Goal: Task Accomplishment & Management: Use online tool/utility

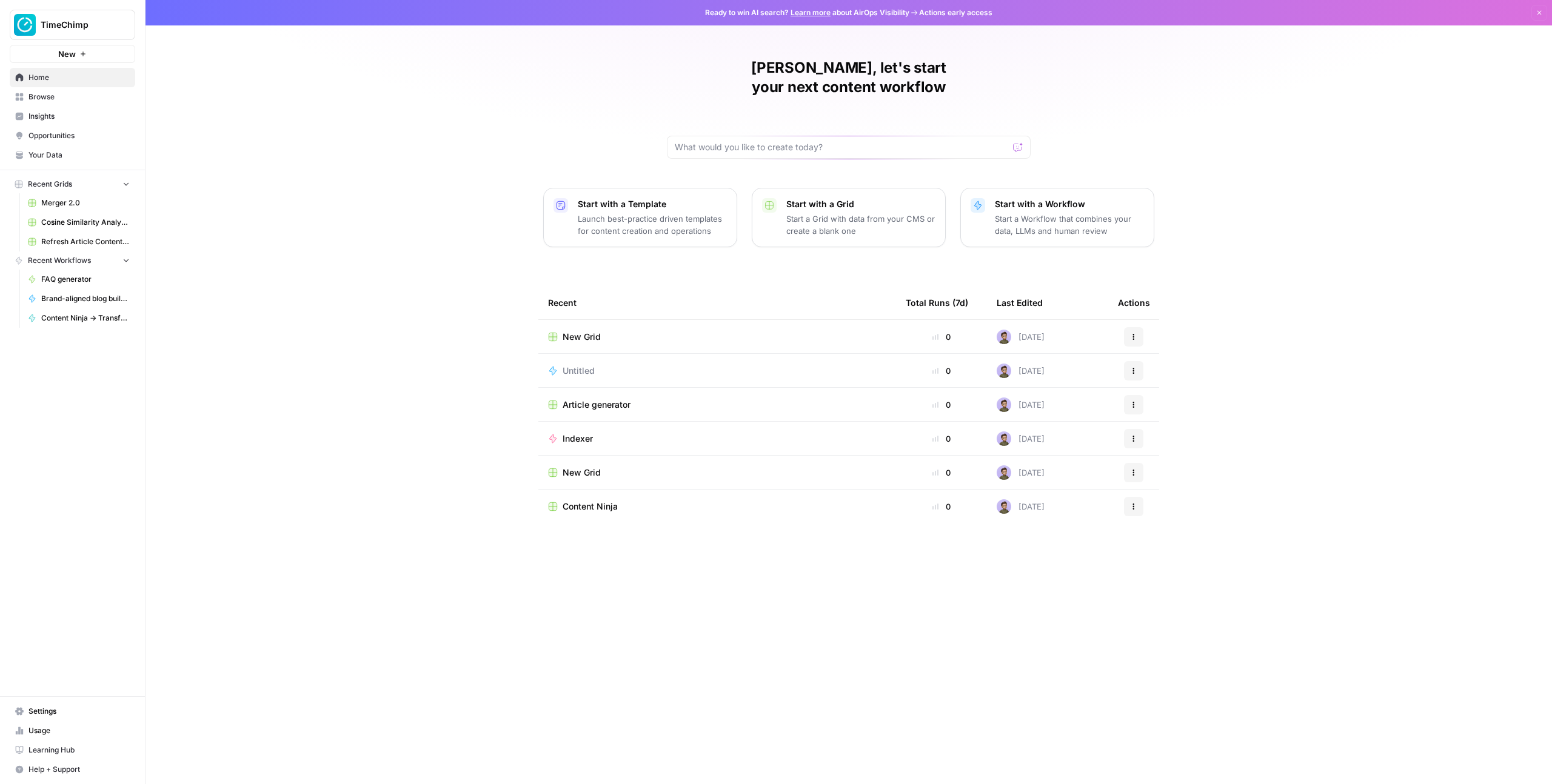
click at [288, 225] on div "Stijn, let's start your next content workflow Start with a Template Launch best…" at bounding box center [849, 392] width 1406 height 784
click at [304, 129] on div "Stijn, let's start your next content workflow Start with a Template Launch best…" at bounding box center [849, 392] width 1406 height 784
click at [239, 196] on div "Stijn, let's start your next content workflow Start with a Template Launch best…" at bounding box center [849, 392] width 1406 height 784
click at [63, 97] on span "Browse" at bounding box center [79, 97] width 101 height 11
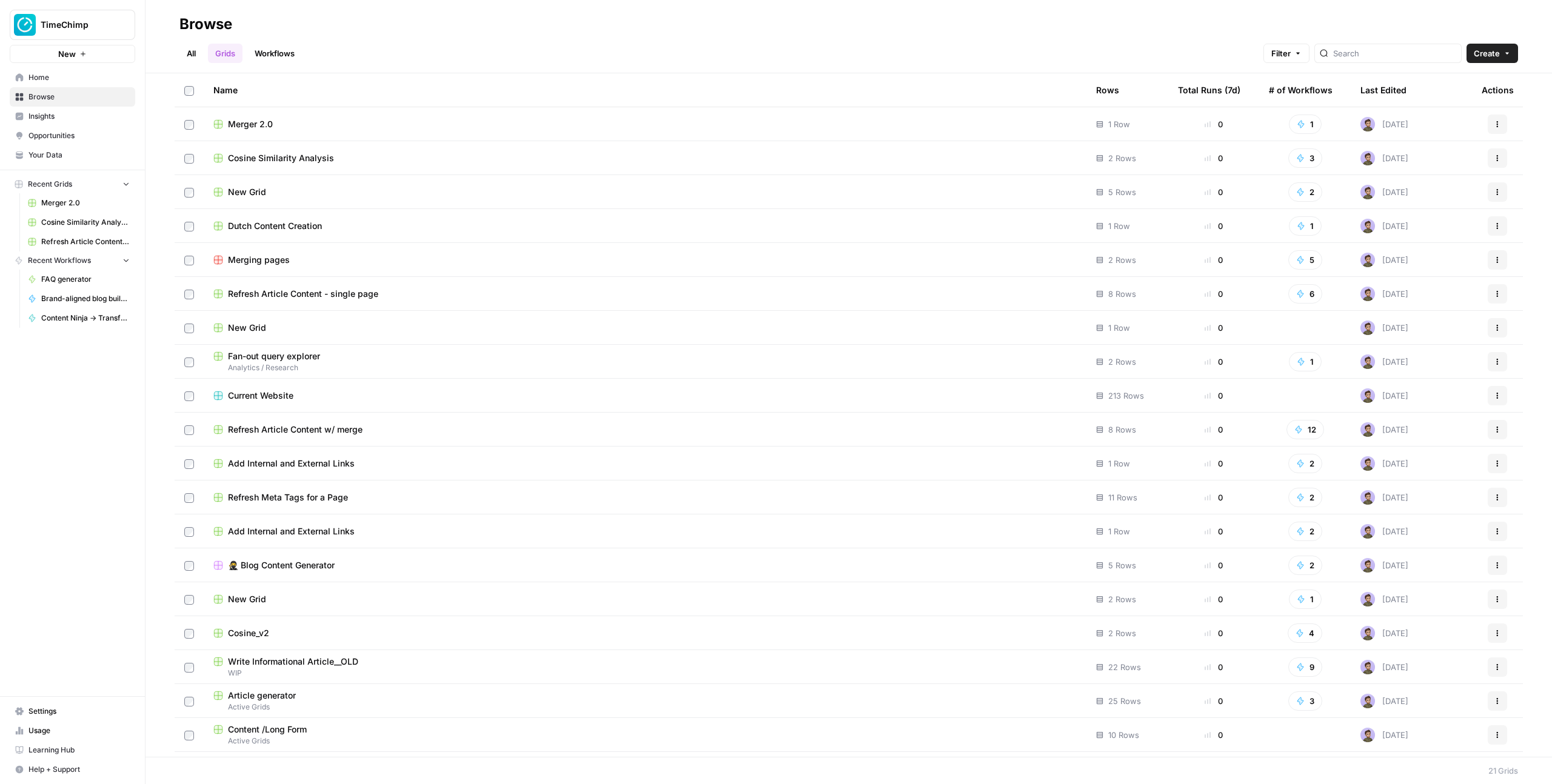
click at [271, 53] on link "Workflows" at bounding box center [274, 53] width 55 height 20
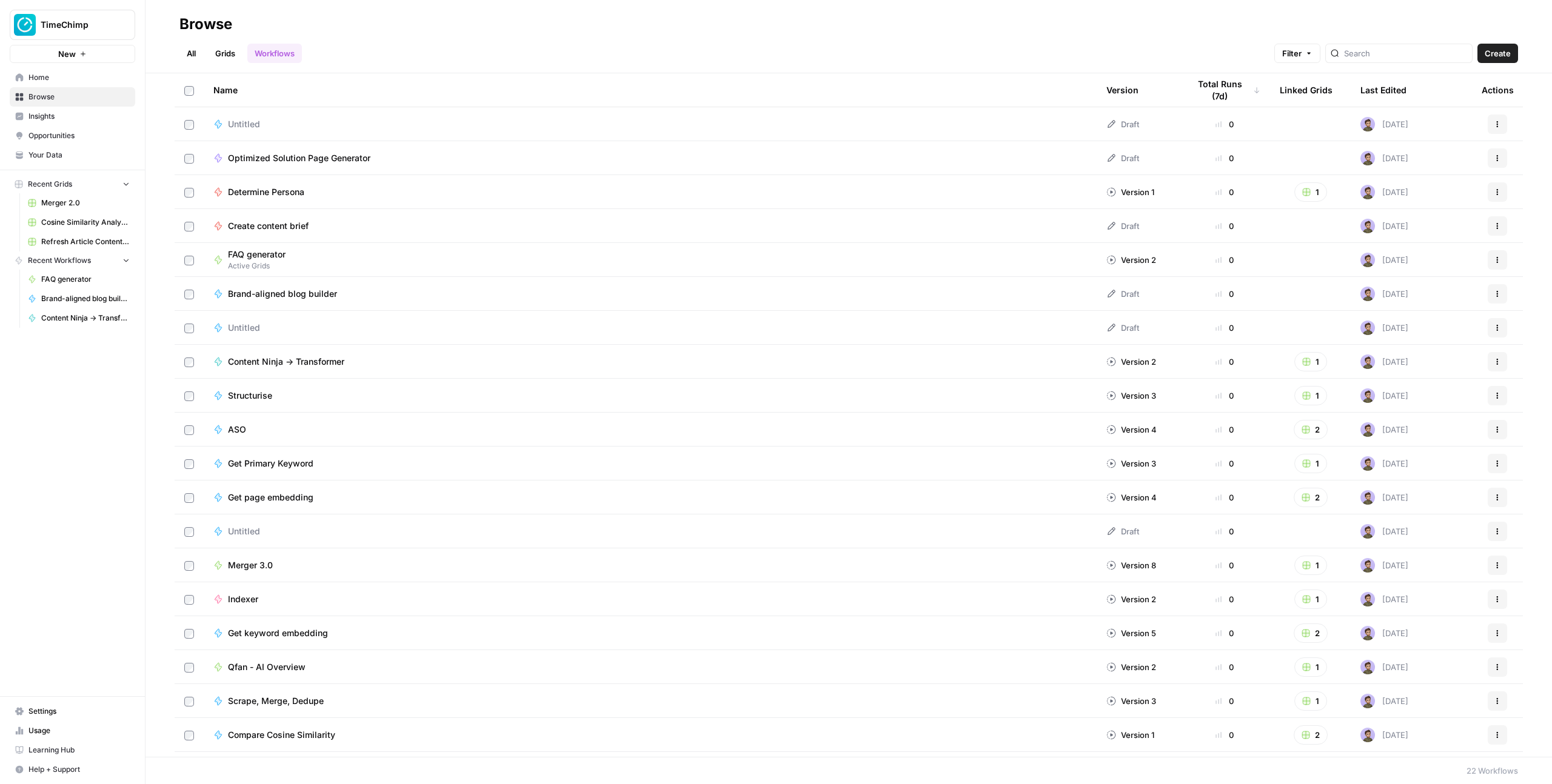
click at [1514, 47] on button "Create" at bounding box center [1498, 53] width 41 height 20
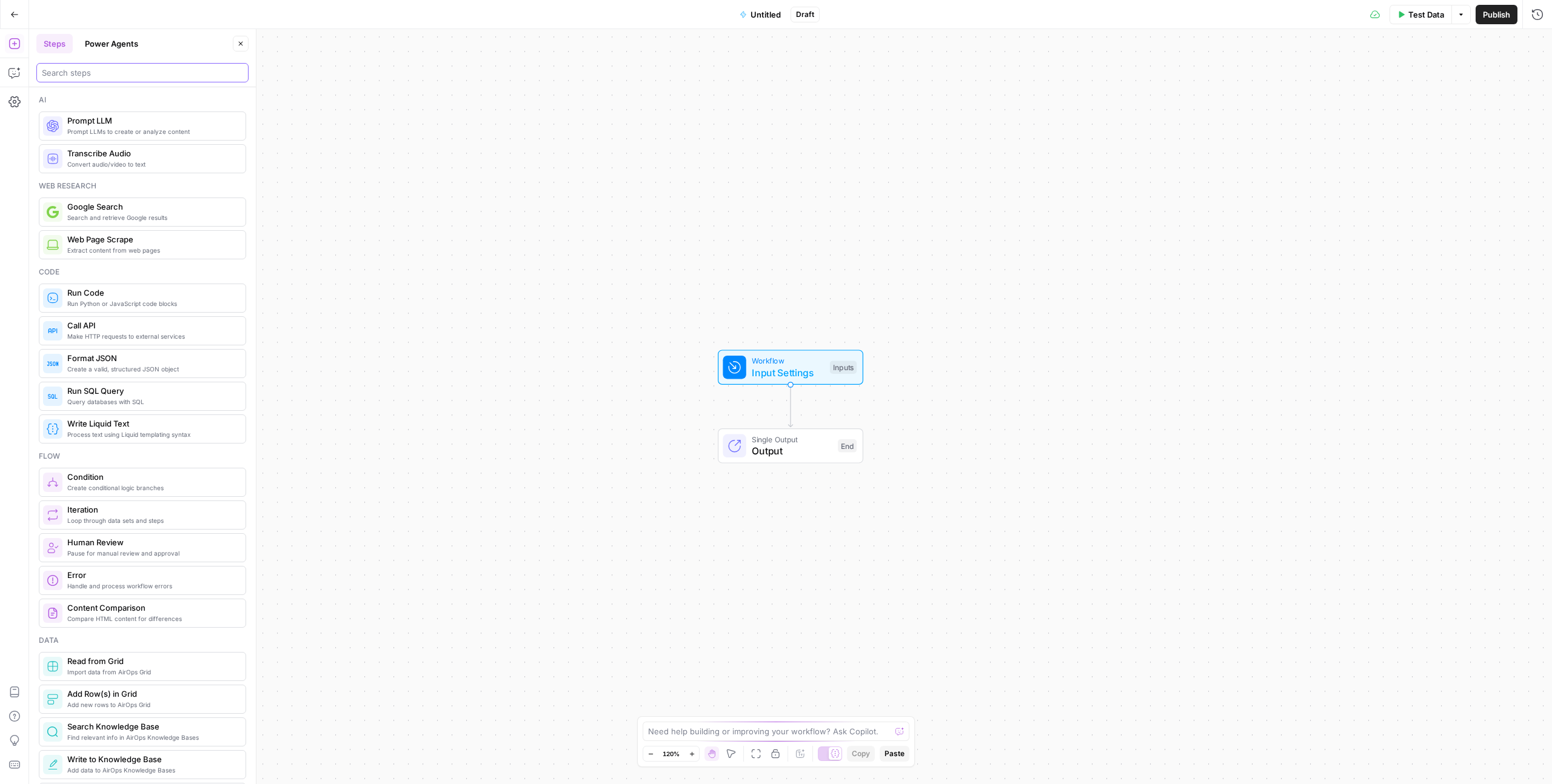
click at [115, 76] on input "search" at bounding box center [142, 72] width 201 height 12
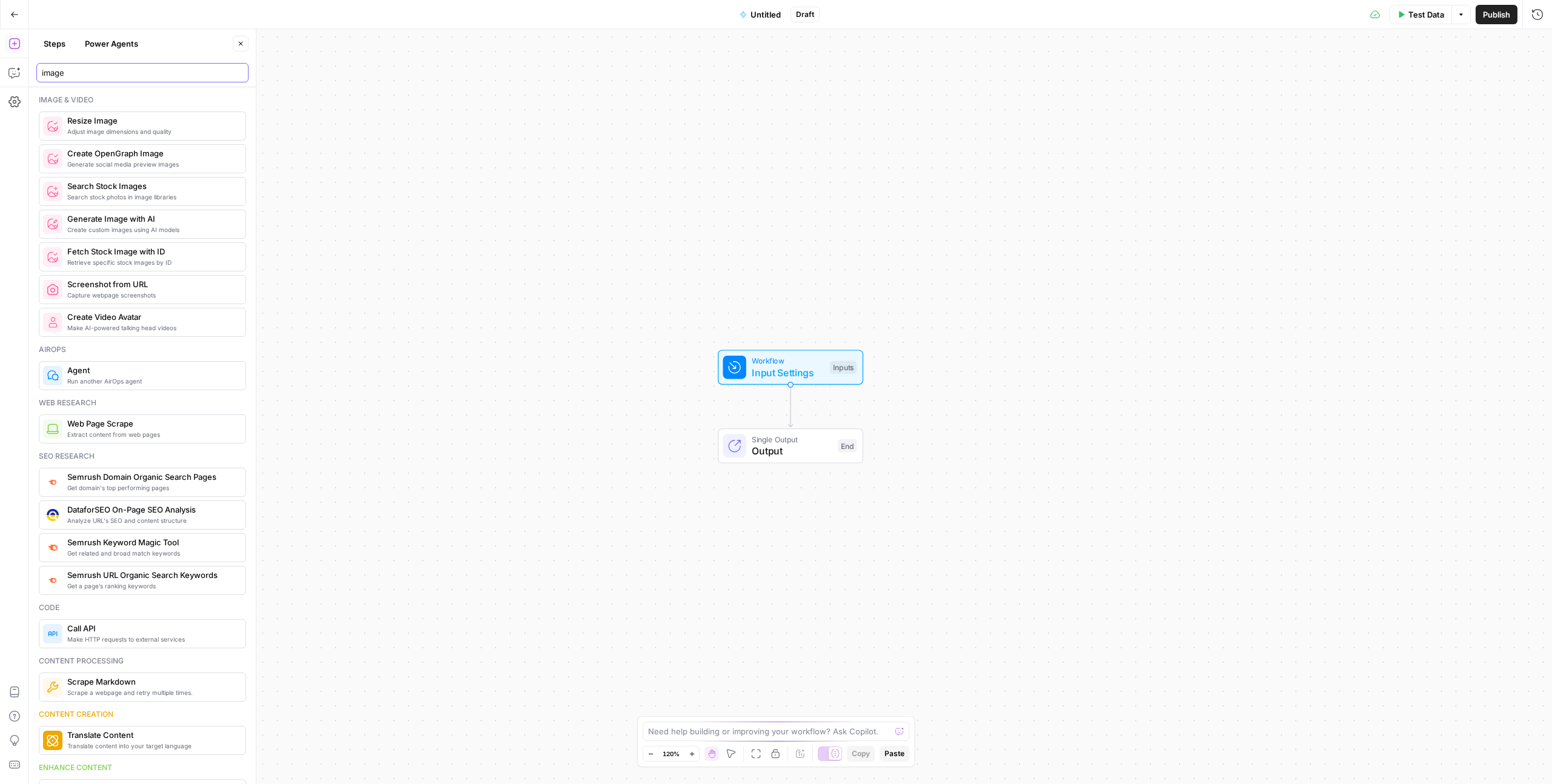
type input "image"
click at [165, 225] on span "Create custom images using AI models" at bounding box center [151, 229] width 168 height 10
click at [1424, 151] on div "Gemini 2.5 Flash (Nano Banana 🍌)" at bounding box center [1431, 140] width 228 height 23
click at [102, 80] on div "image" at bounding box center [143, 72] width 212 height 20
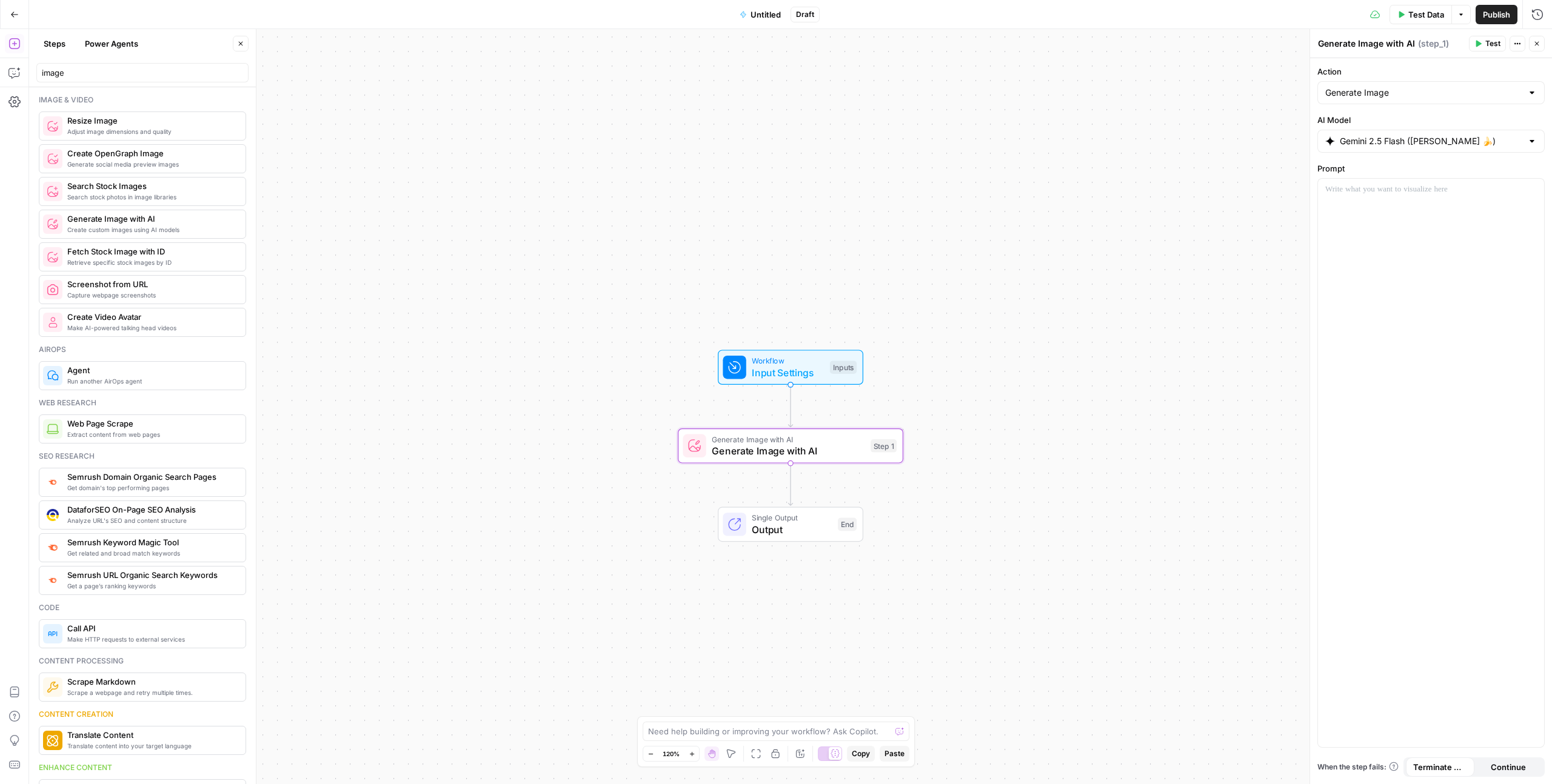
click at [102, 80] on div "image" at bounding box center [143, 72] width 212 height 20
click at [101, 71] on input "image" at bounding box center [142, 72] width 201 height 12
click at [143, 197] on span "Search stock photos in image libraries" at bounding box center [151, 197] width 168 height 10
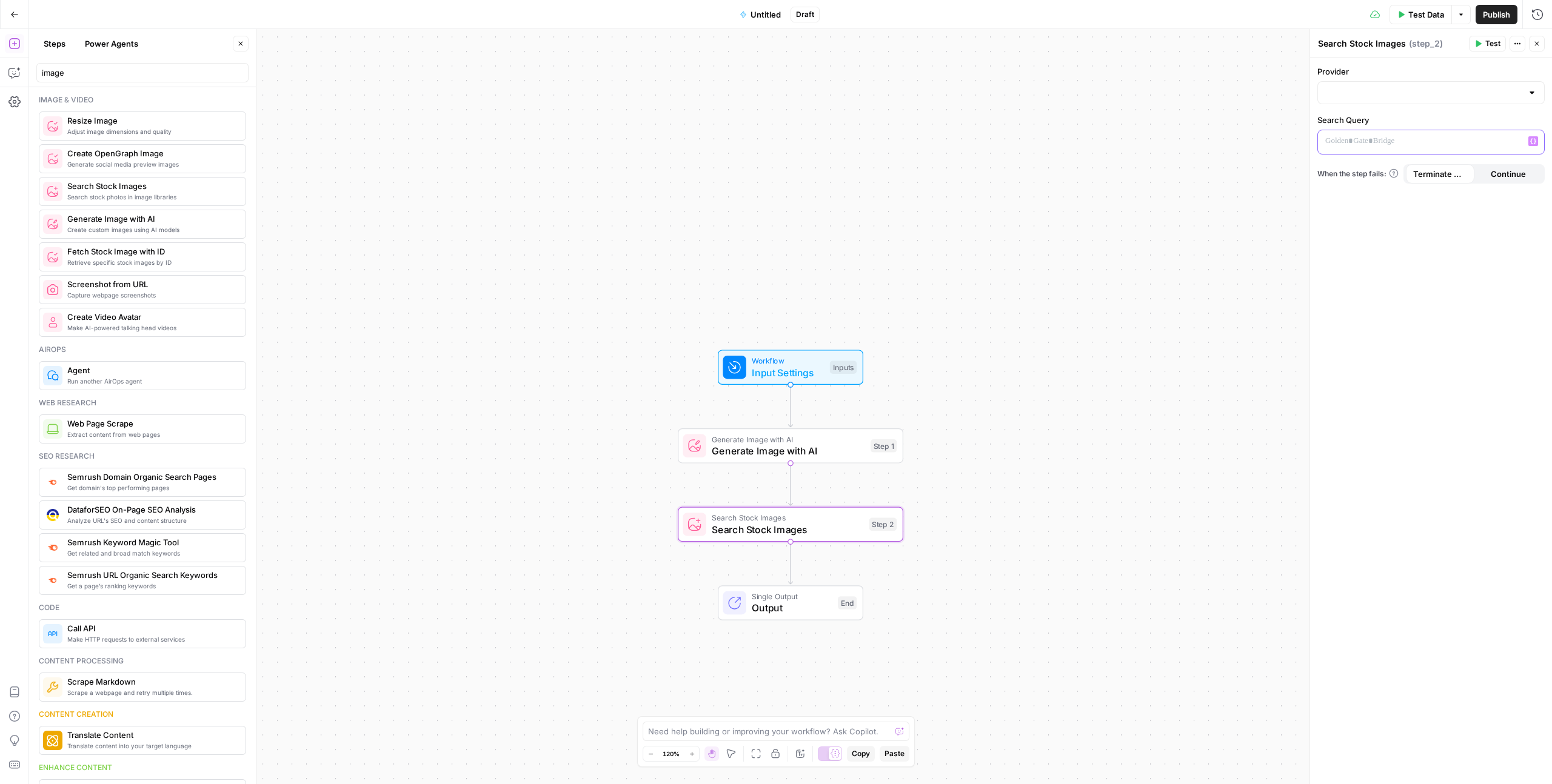
click at [1352, 143] on p at bounding box center [1421, 141] width 192 height 12
click at [1370, 81] on div at bounding box center [1431, 92] width 228 height 23
click at [1363, 97] on input "Provider" at bounding box center [1423, 92] width 197 height 12
click at [1352, 125] on span "Getty" at bounding box center [1435, 123] width 189 height 12
type input "Getty"
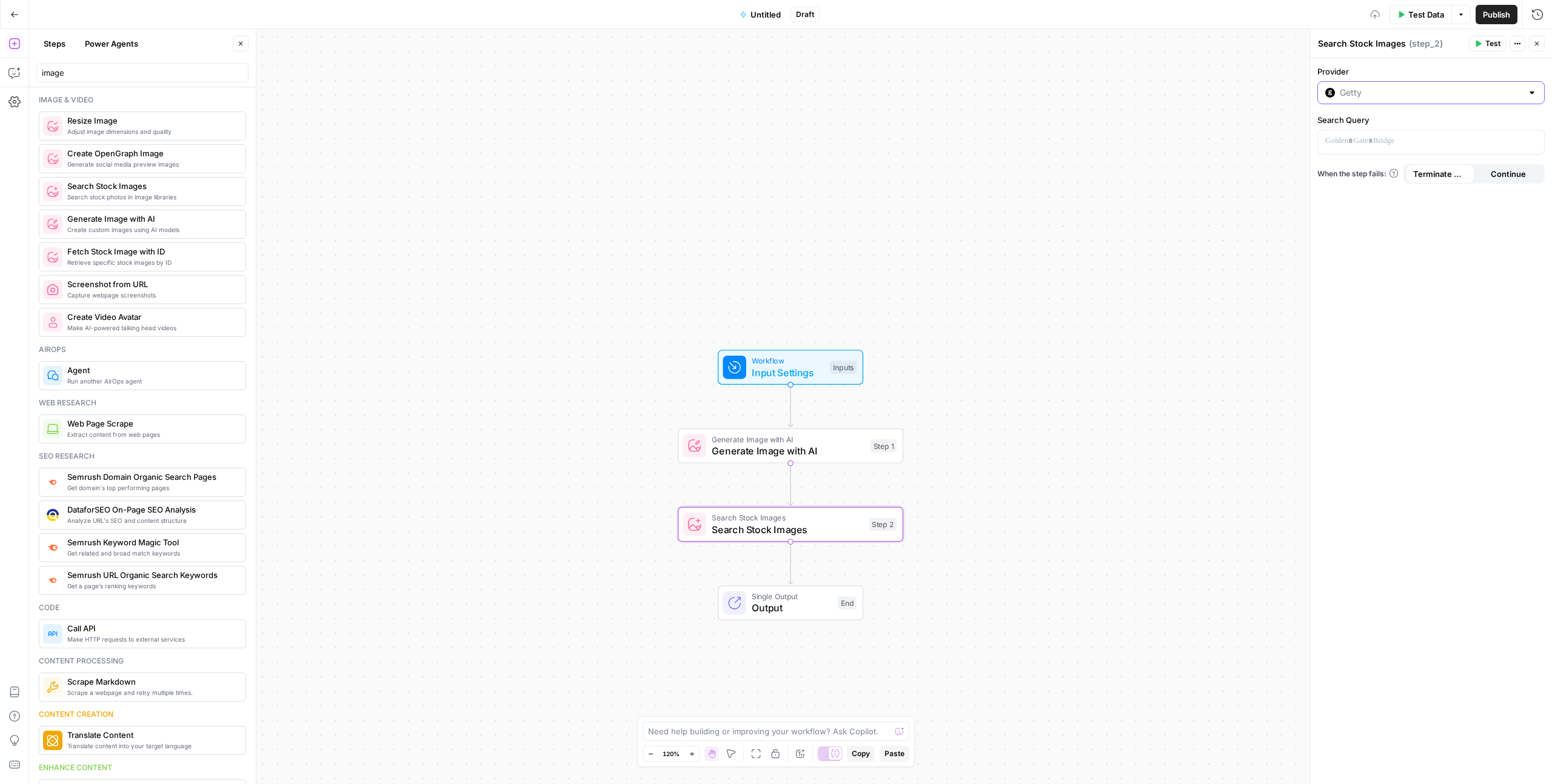
click at [1353, 97] on input "Provider" at bounding box center [1431, 92] width 182 height 12
click at [1353, 129] on button "Getty" at bounding box center [1431, 123] width 217 height 17
type input "Getty"
click at [1350, 93] on input "Provider" at bounding box center [1431, 92] width 182 height 12
click at [1344, 142] on span "Unsplash" at bounding box center [1435, 140] width 189 height 12
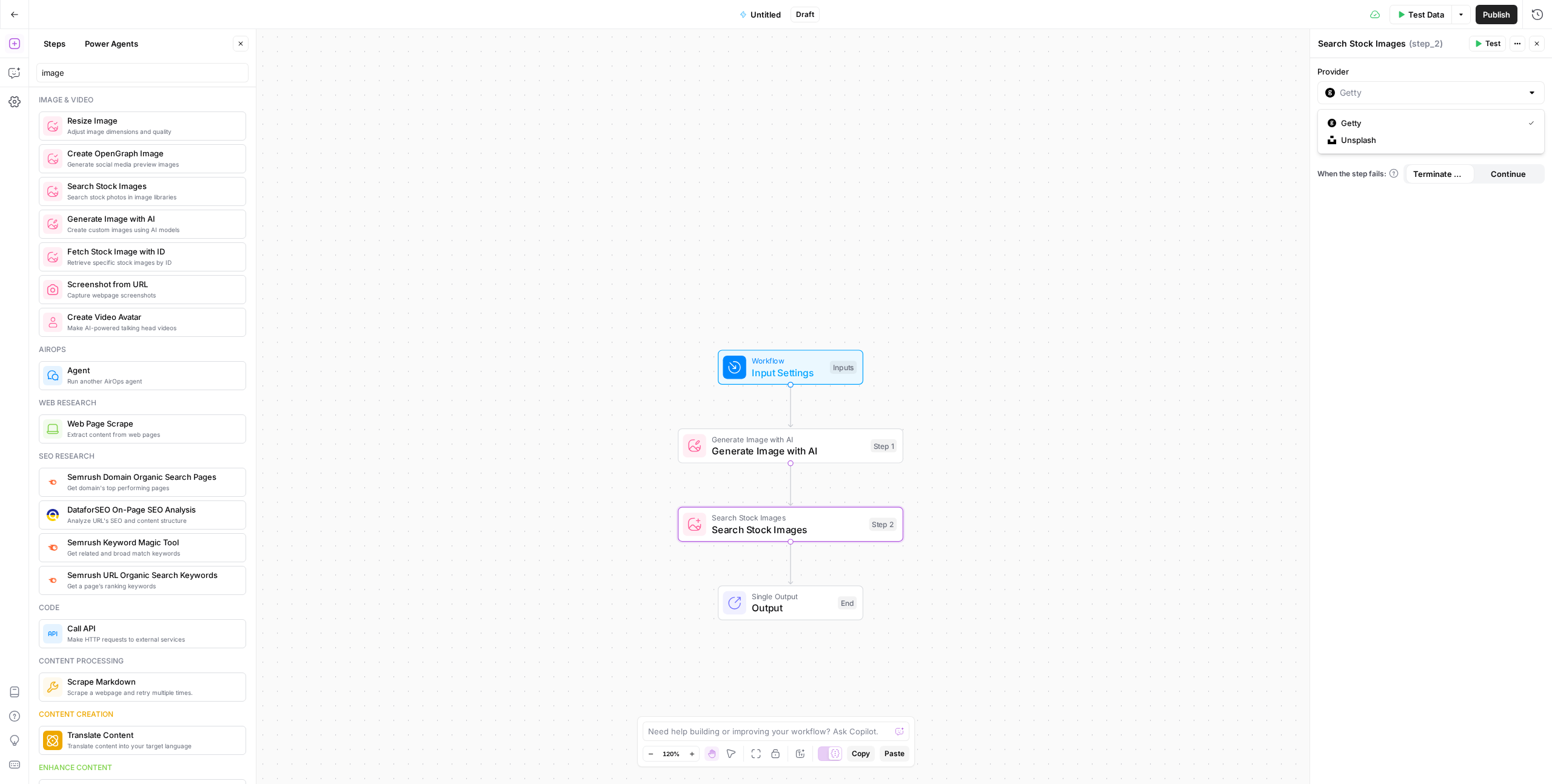
type input "Unsplash"
click at [1354, 93] on input "Provider" at bounding box center [1431, 92] width 182 height 12
type input "Unsplash"
click at [1358, 184] on div "Provider Unsplash logo Unsplash Home Unsplash Search Query When the step fails:…" at bounding box center [1431, 421] width 242 height 725
click at [1346, 101] on div "Unsplash logo Unsplash Home Unsplash" at bounding box center [1431, 92] width 228 height 23
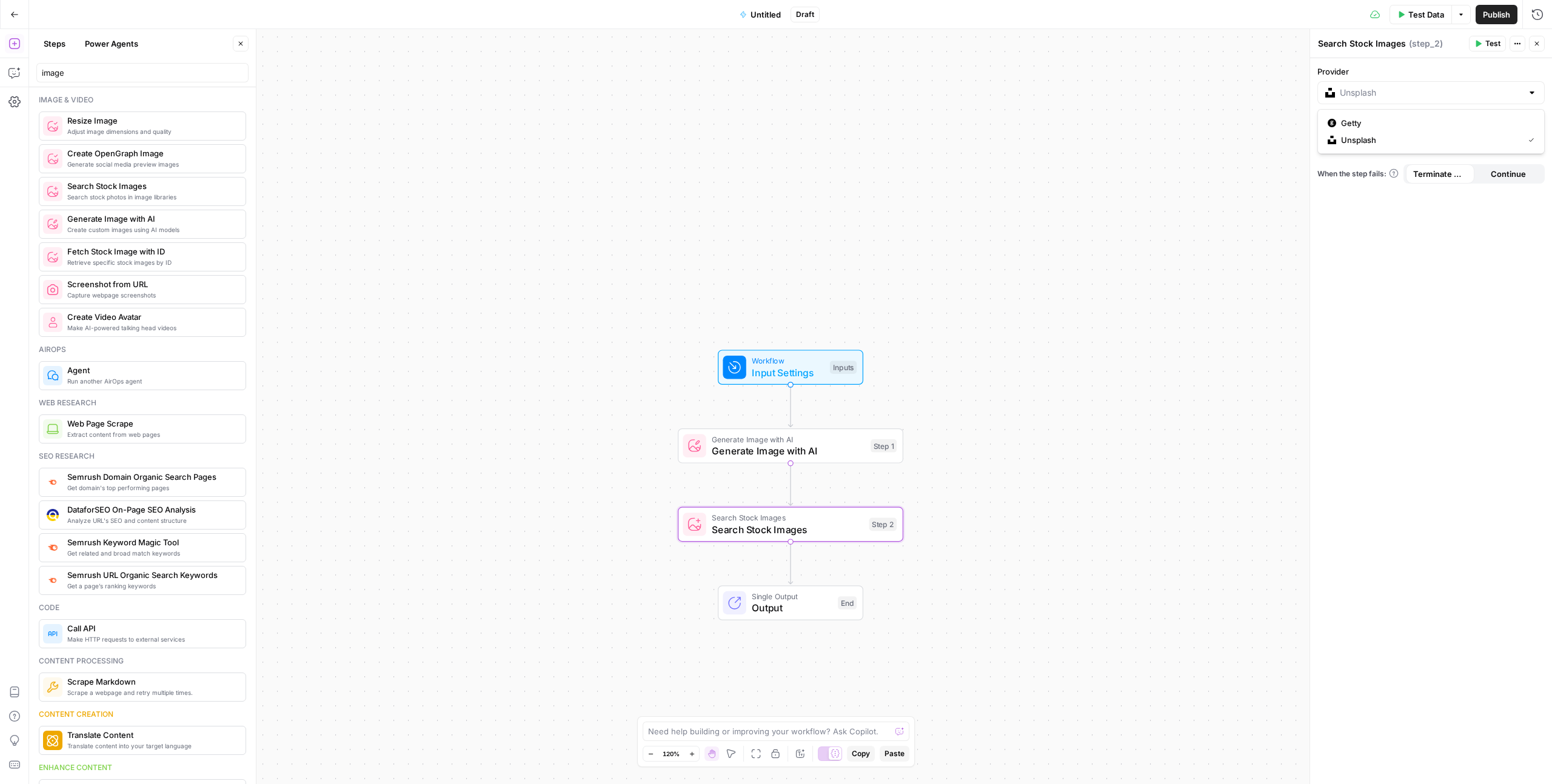
type input "Unsplash"
click at [1354, 189] on div "Provider Unsplash logo Unsplash Home Unsplash Search Query When the step fails:…" at bounding box center [1431, 421] width 242 height 725
click at [1352, 95] on input "Provider" at bounding box center [1431, 92] width 182 height 12
type input "Unsplash"
click at [1355, 246] on div "Provider Unsplash logo Unsplash Home Unsplash Search Query When the step fails:…" at bounding box center [1431, 421] width 242 height 725
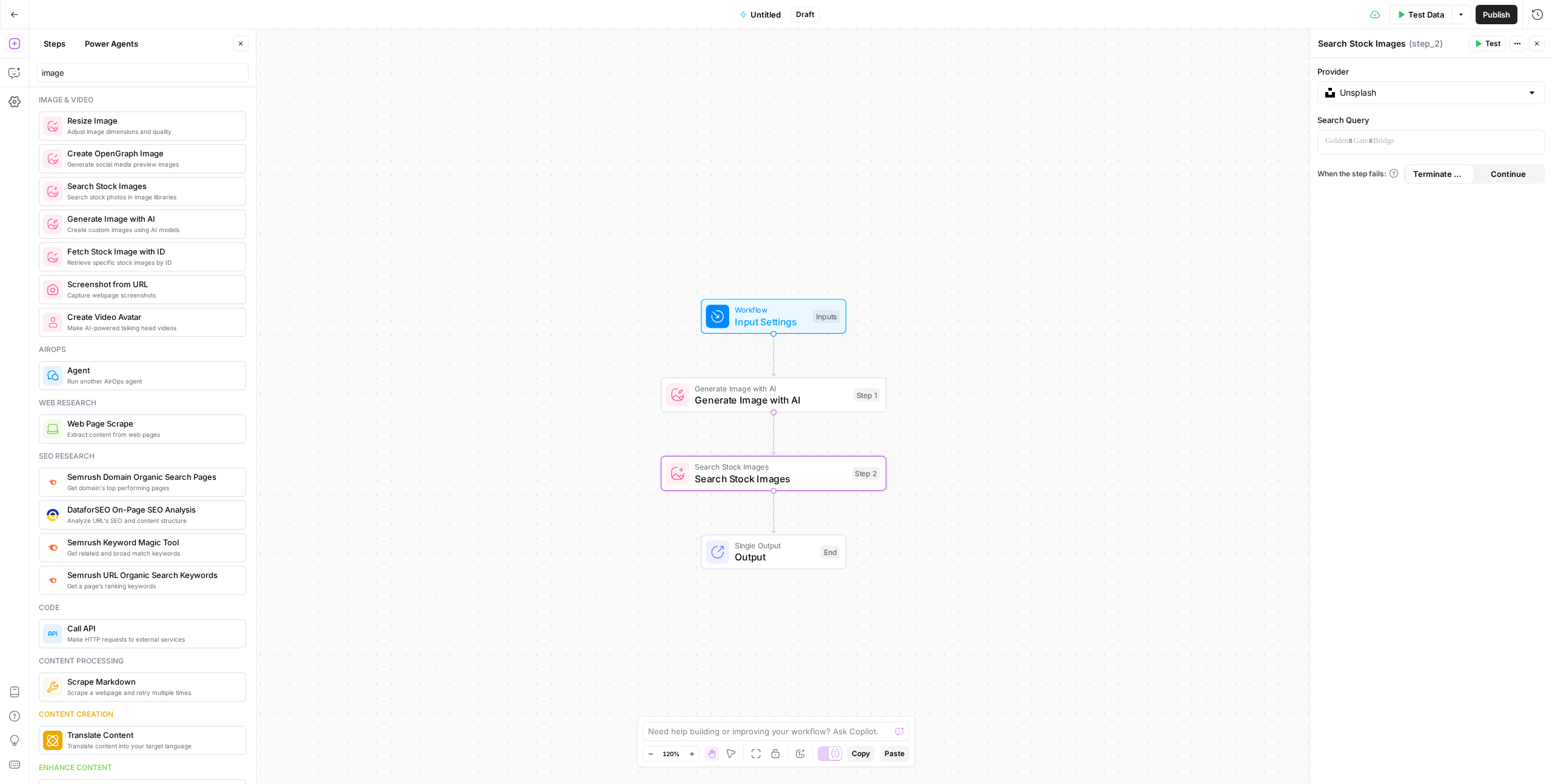
click at [12, 12] on icon "button" at bounding box center [15, 15] width 9 height 9
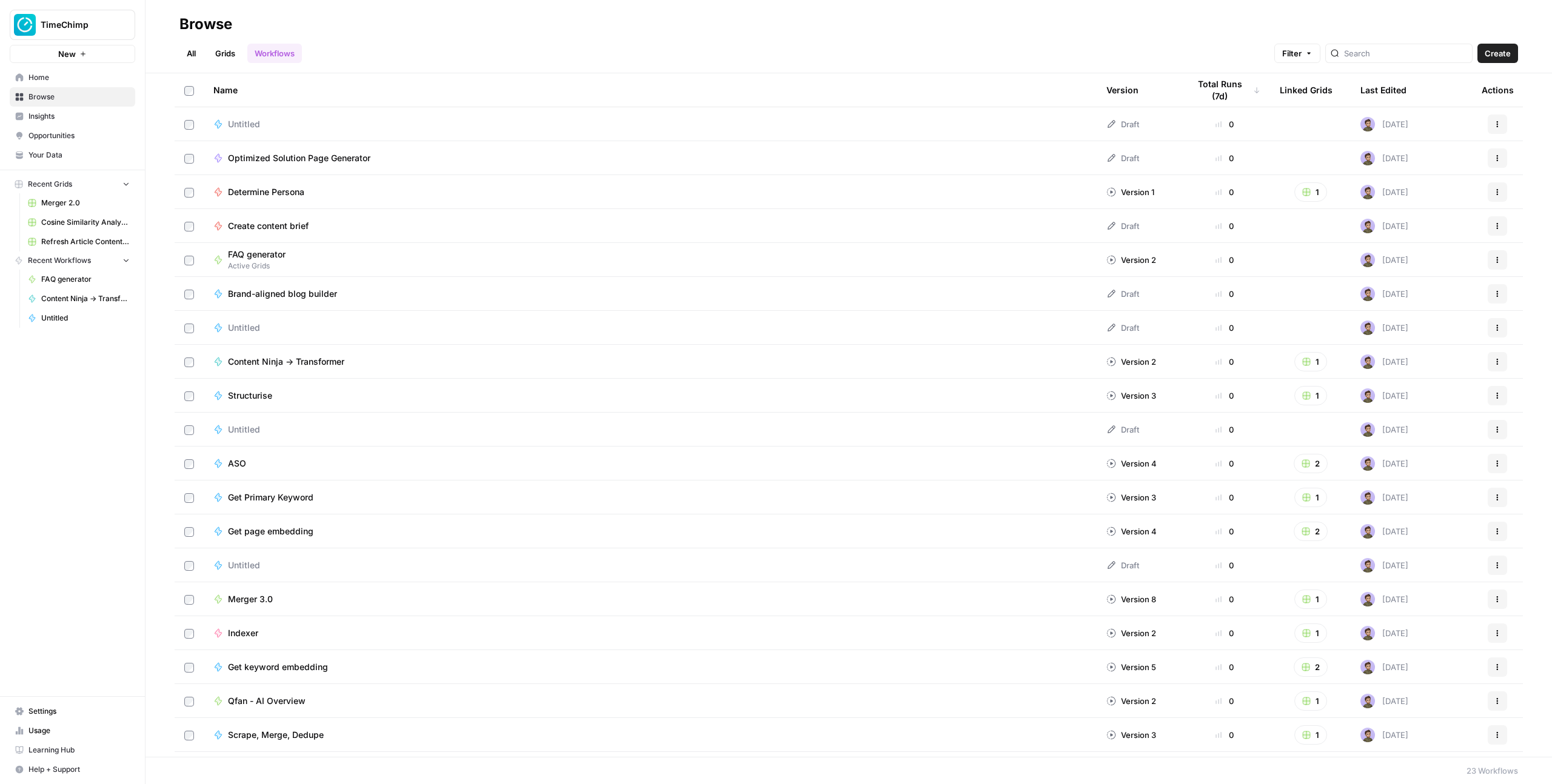
click at [1496, 51] on span "Create" at bounding box center [1498, 53] width 26 height 12
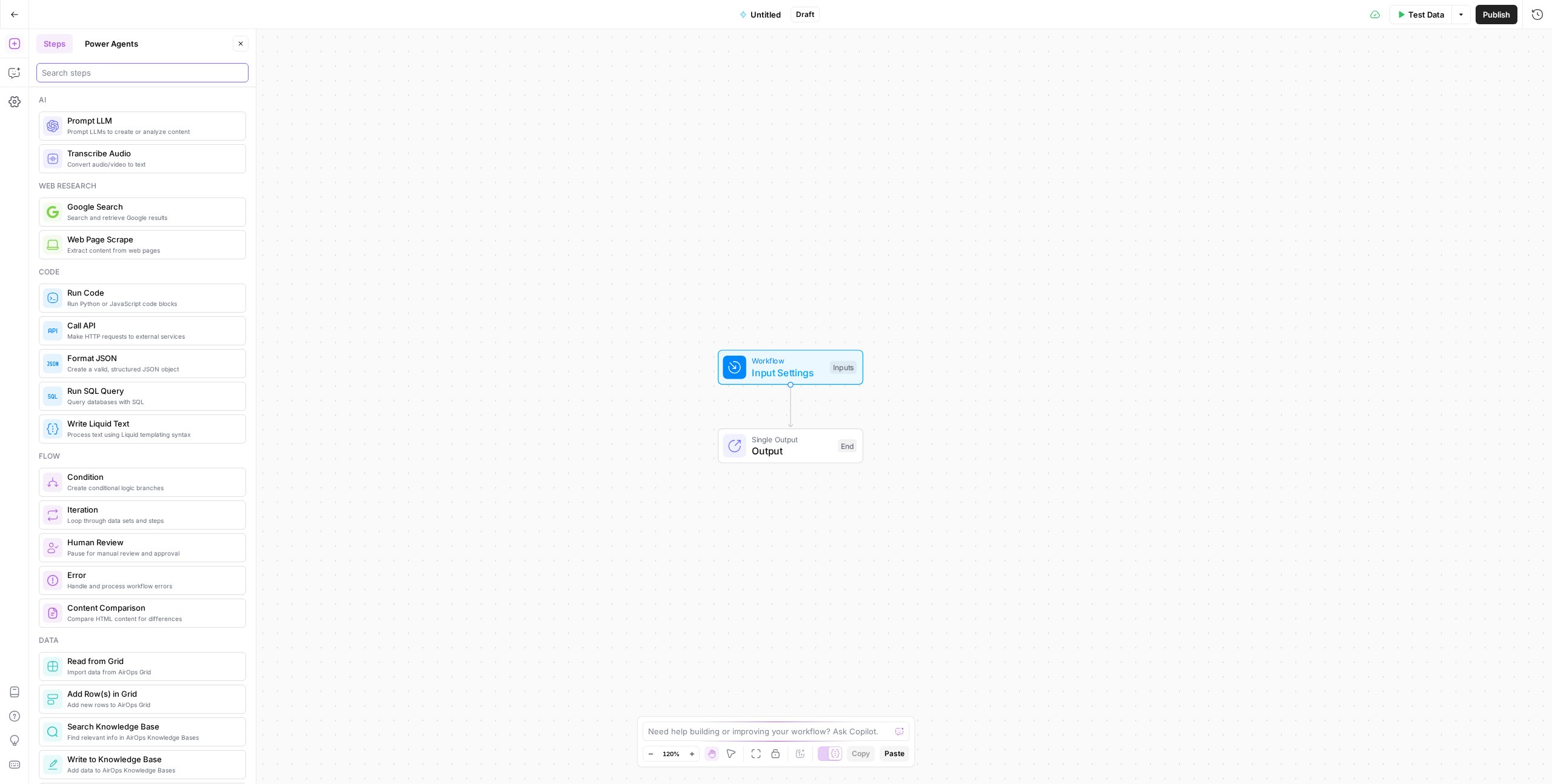
click at [107, 75] on input "search" at bounding box center [142, 72] width 201 height 12
type input "social"
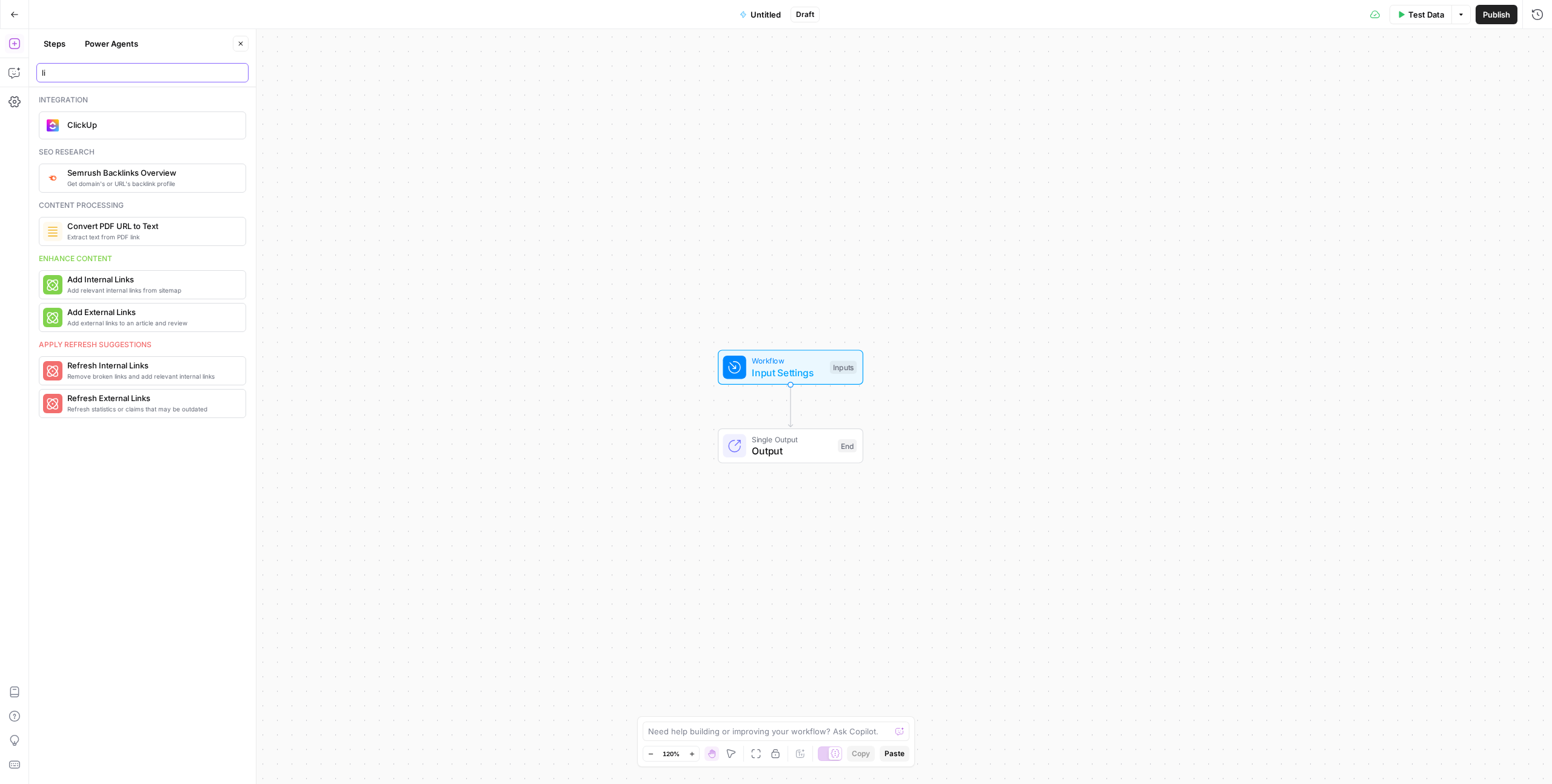
type input "l"
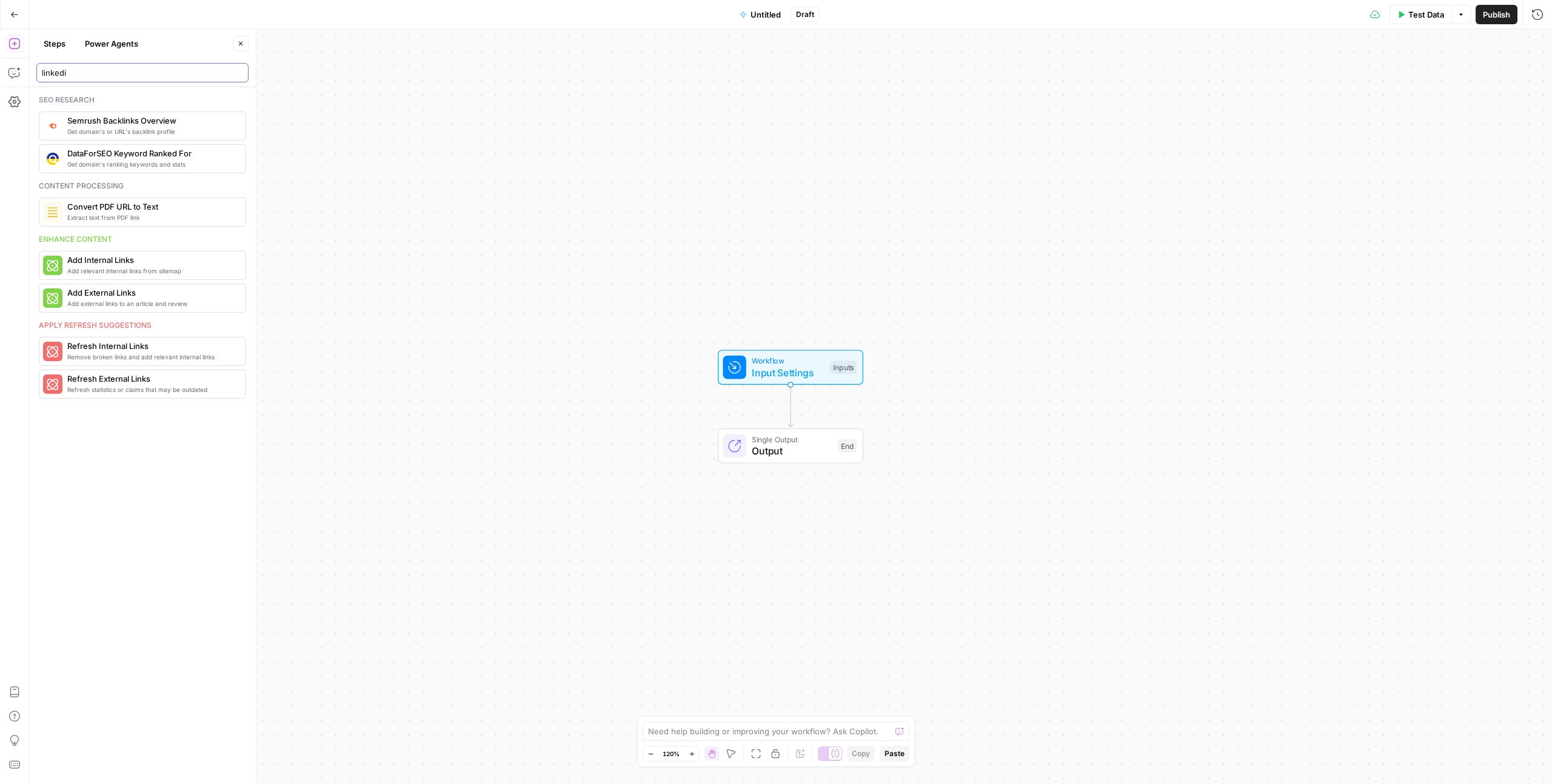
type input "linkedin"
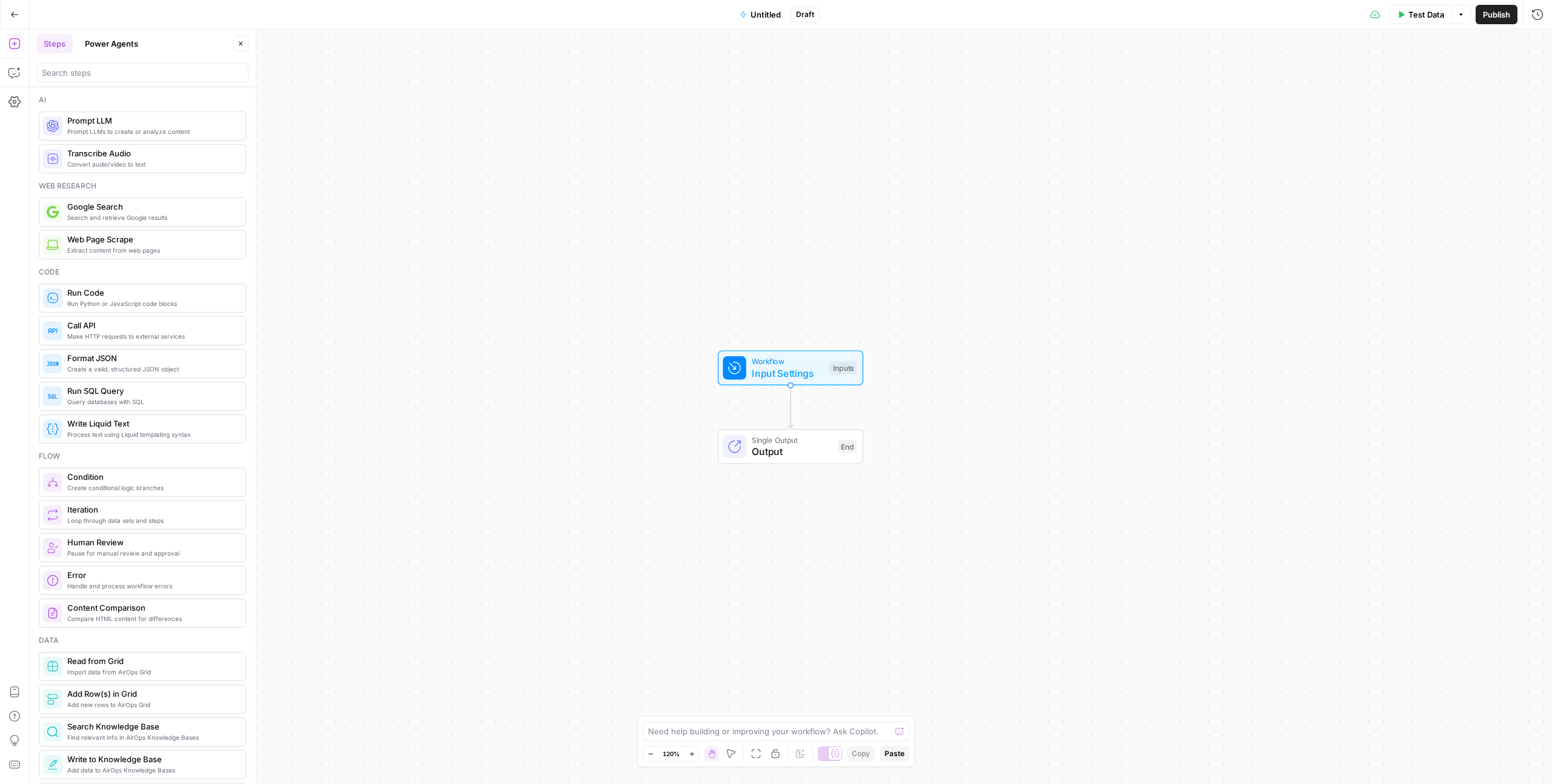
click at [514, 544] on div "Workflow Input Settings Inputs Single Output Output End" at bounding box center [790, 407] width 1523 height 755
click at [752, 12] on span "Untitled" at bounding box center [765, 15] width 30 height 12
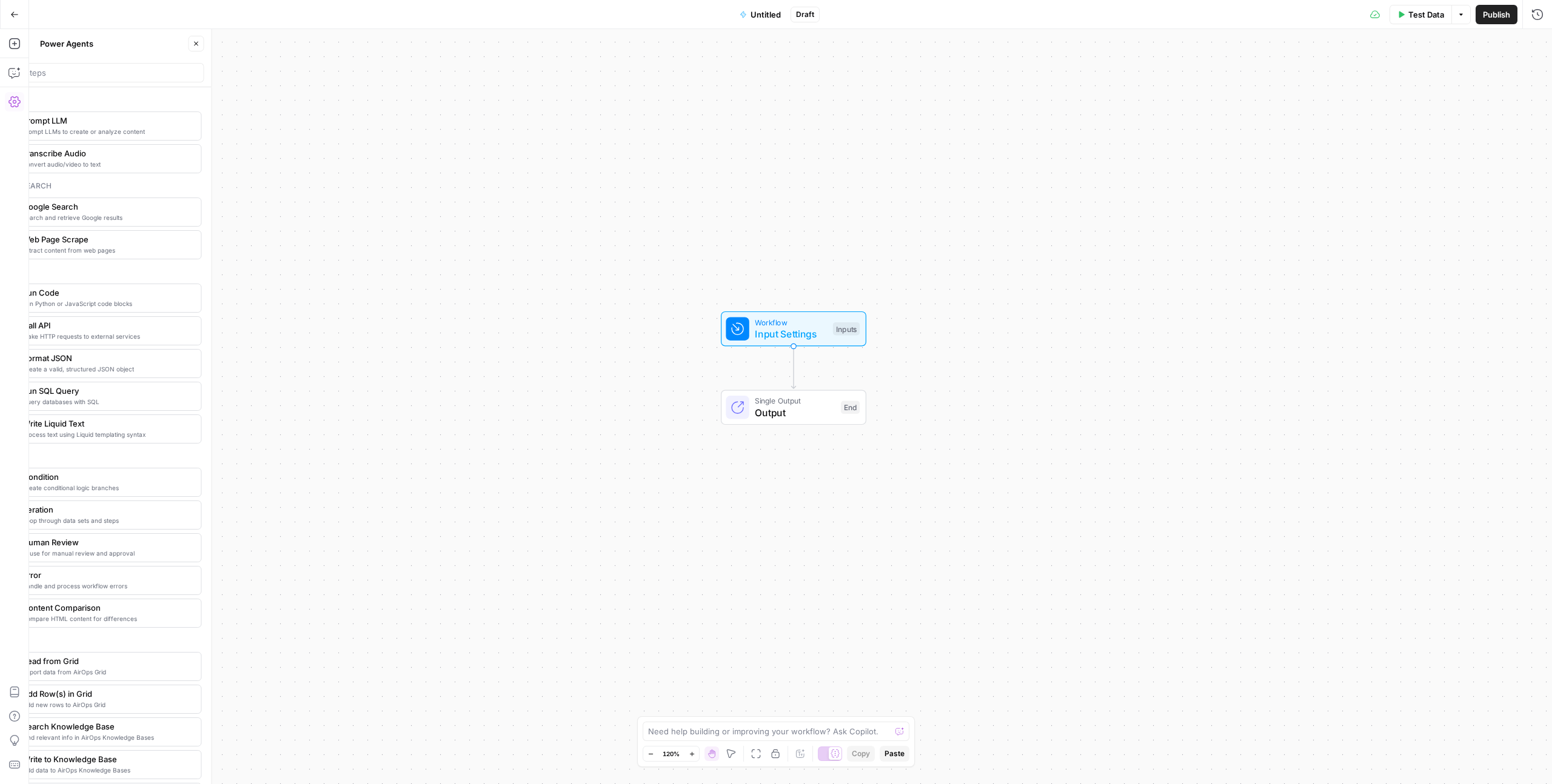
click at [752, 12] on span "Untitled" at bounding box center [765, 15] width 30 height 12
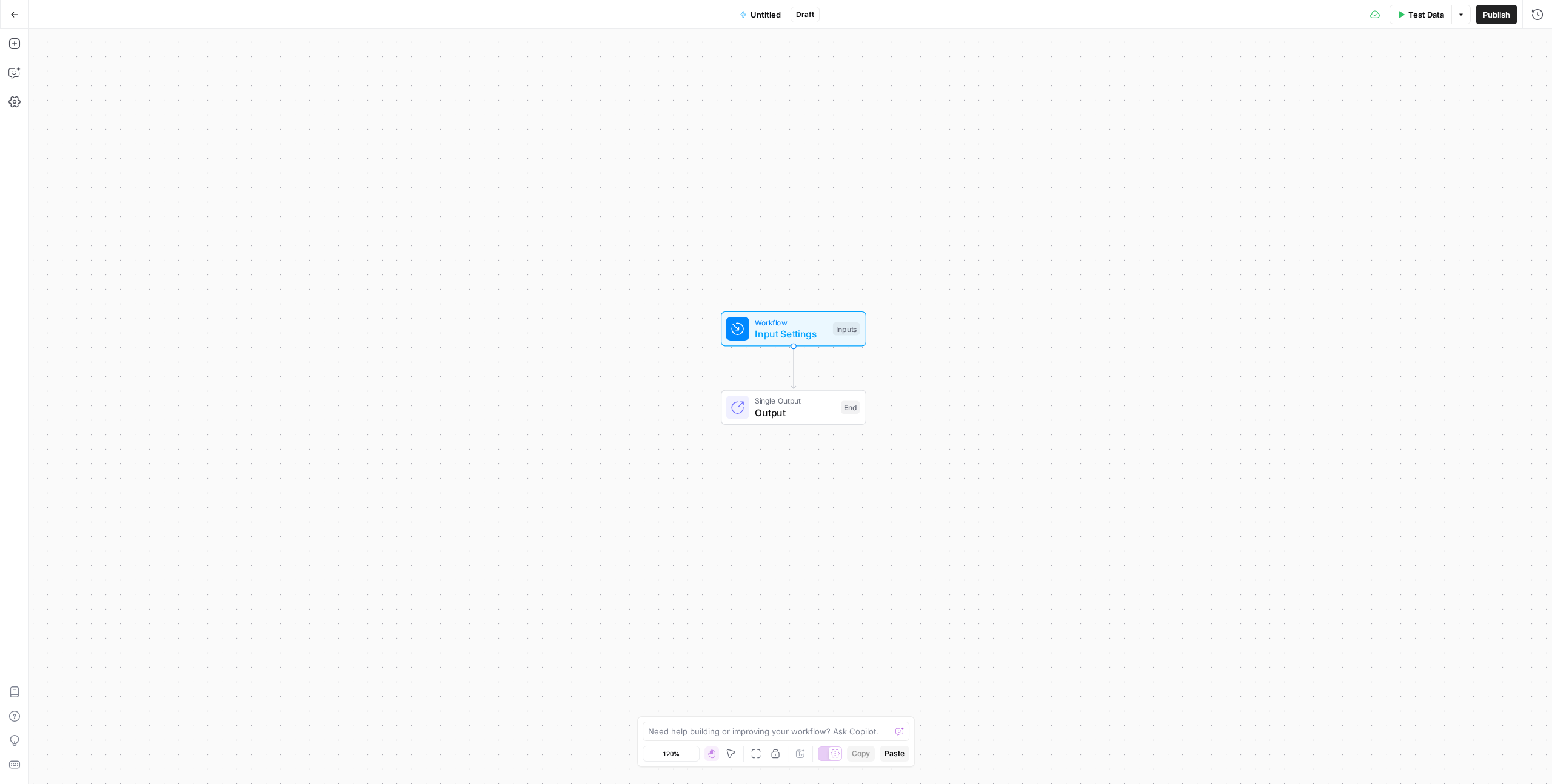
click at [752, 12] on span "Untitled" at bounding box center [765, 15] width 30 height 12
click at [103, 96] on input "Name" at bounding box center [142, 91] width 201 height 12
type input "Social"
click button "Orange" at bounding box center [142, 333] width 201 height 17
type input "Orange"
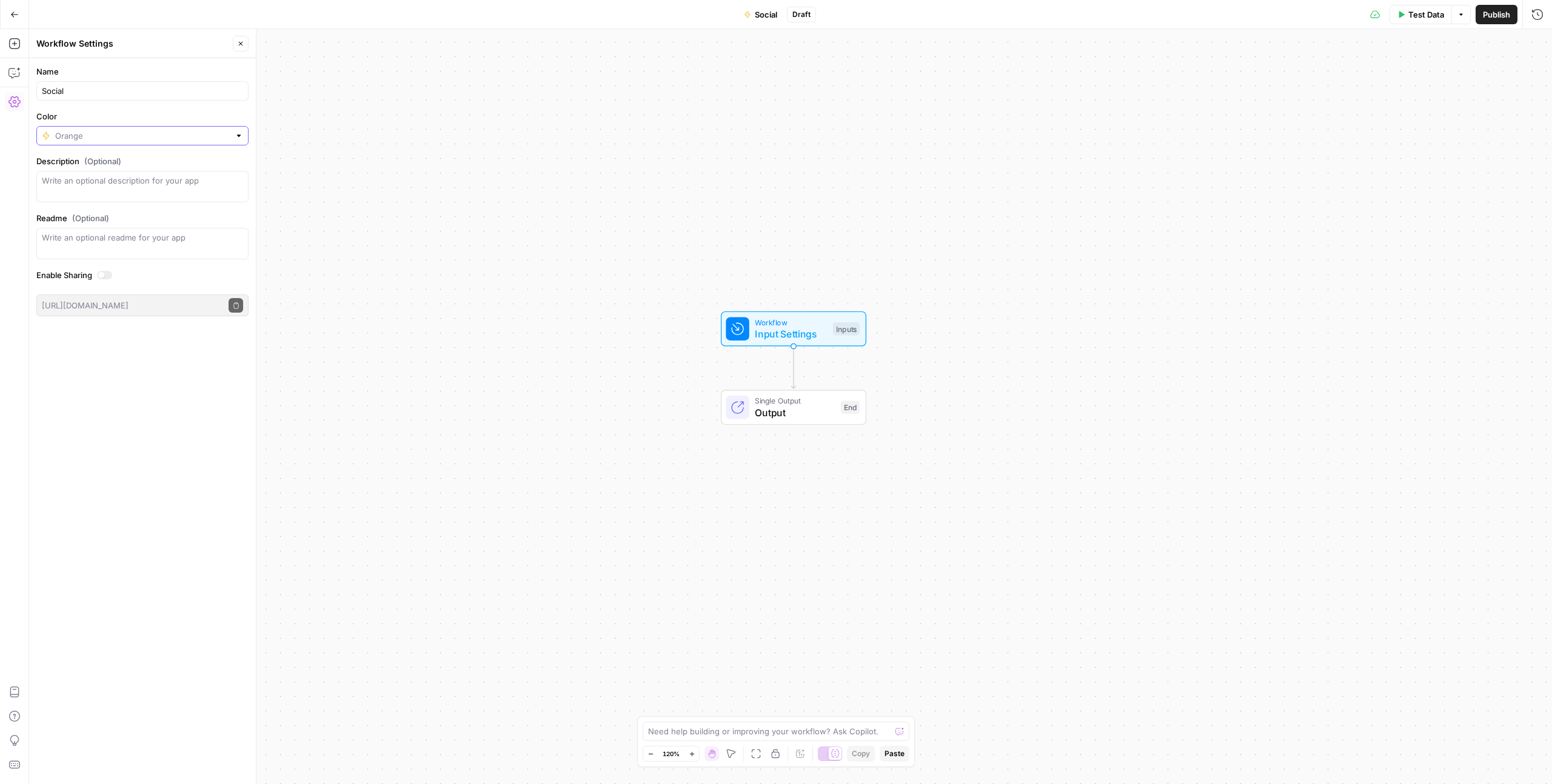
click at [90, 140] on input "Color" at bounding box center [142, 135] width 175 height 12
type input "Orange"
click at [91, 96] on input "Social" at bounding box center [142, 91] width 201 height 12
click at [380, 221] on div "Workflow Input Settings Inputs Single Output Output End" at bounding box center [790, 407] width 1523 height 755
click at [1478, 23] on div "Test Data Options Publish Run History" at bounding box center [1184, 14] width 737 height 29
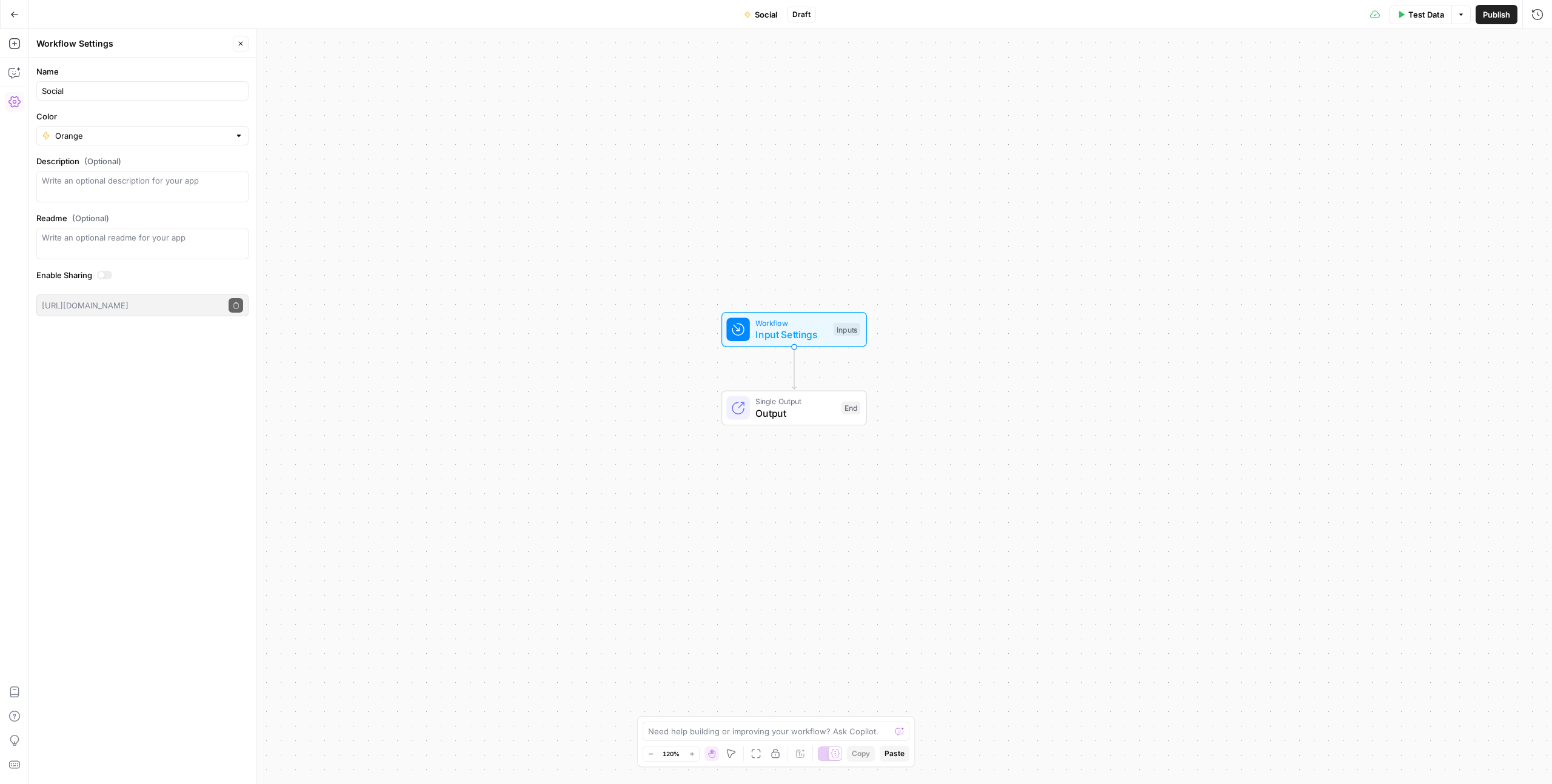
click at [1486, 15] on span "Publish" at bounding box center [1496, 15] width 27 height 12
click at [12, 17] on icon "button" at bounding box center [15, 15] width 9 height 9
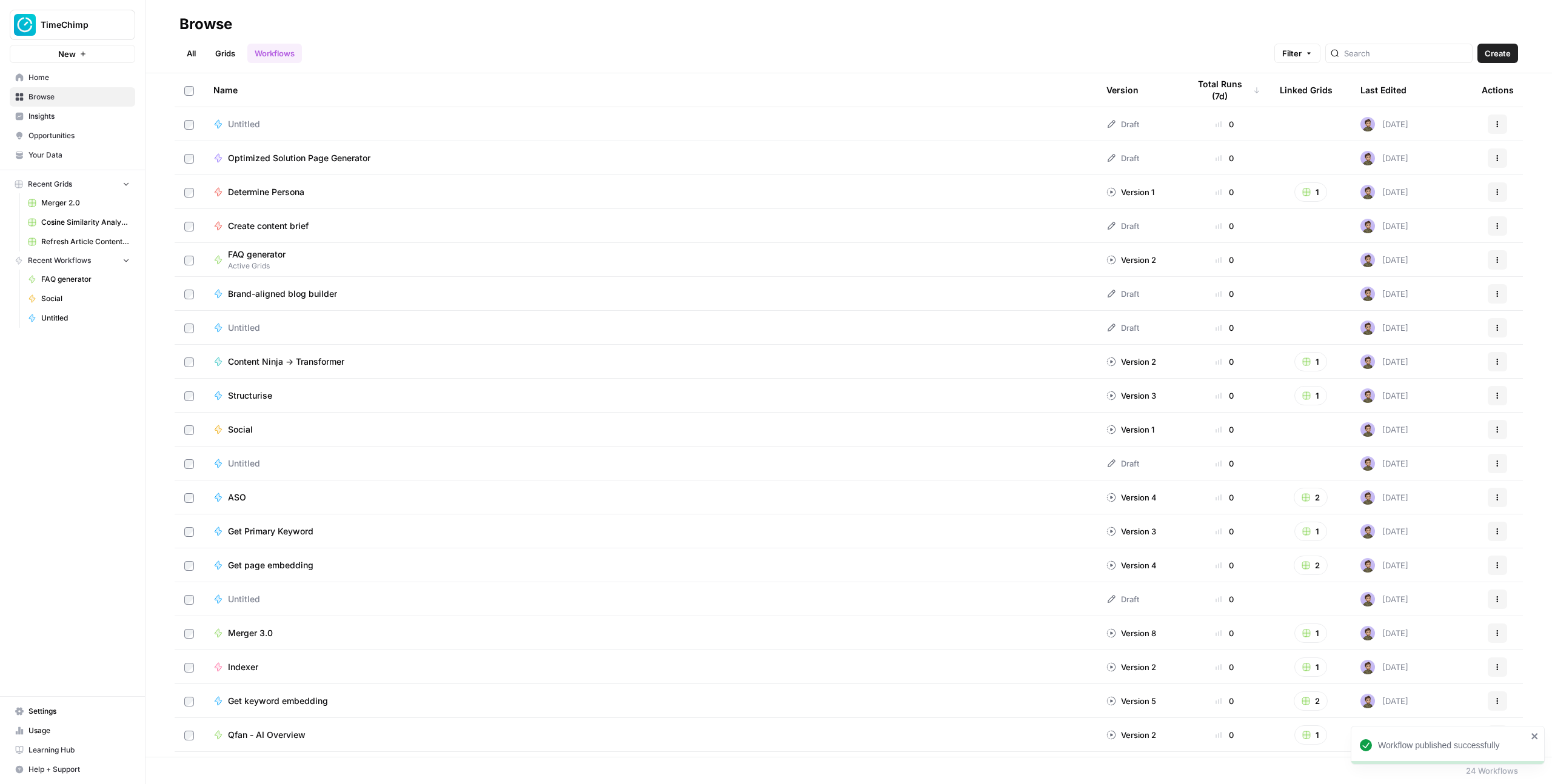
click at [191, 50] on link "All" at bounding box center [191, 53] width 23 height 20
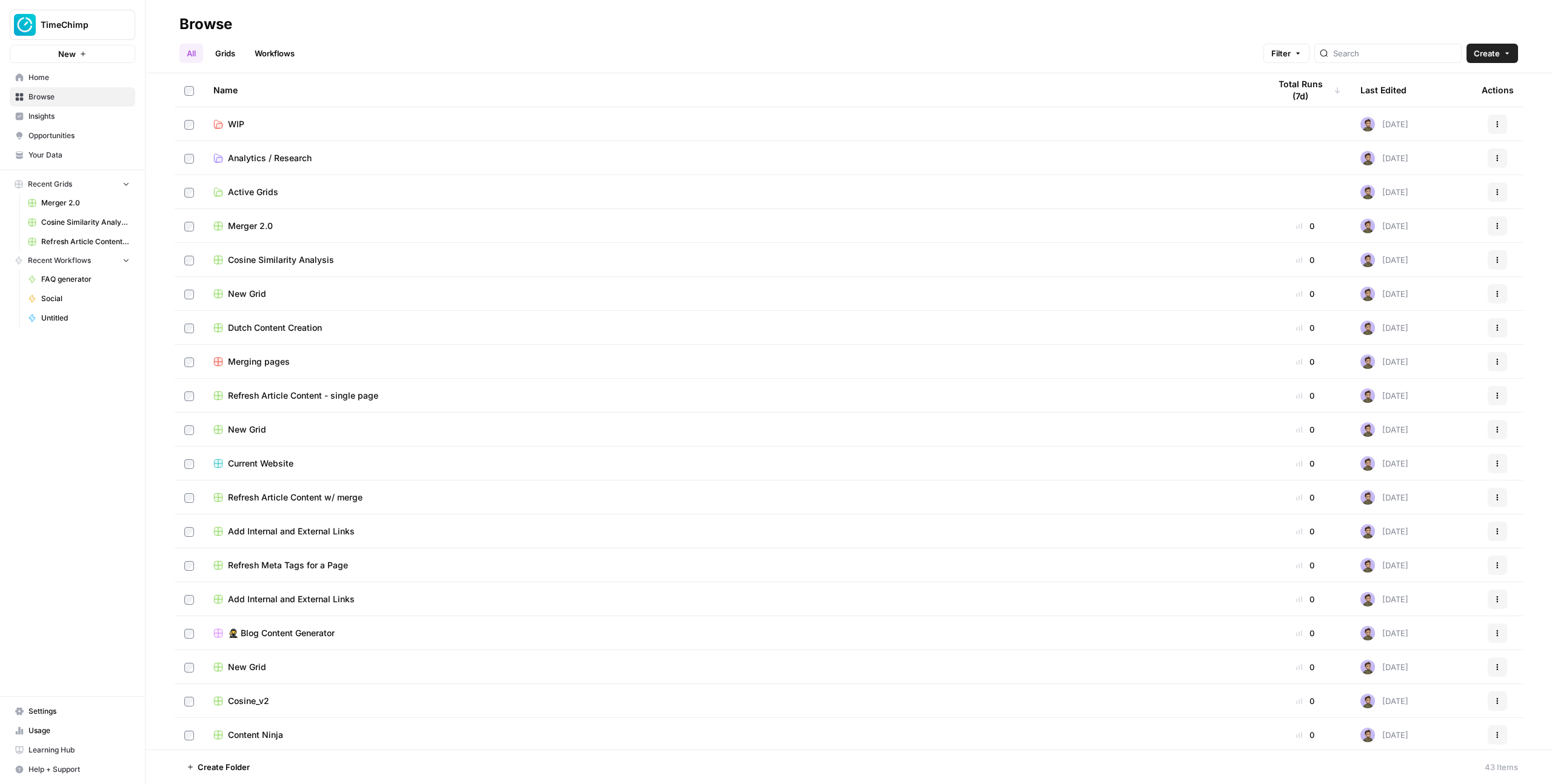
click at [1514, 49] on button "Create" at bounding box center [1492, 53] width 51 height 20
click at [1457, 85] on span "Folder" at bounding box center [1469, 82] width 68 height 12
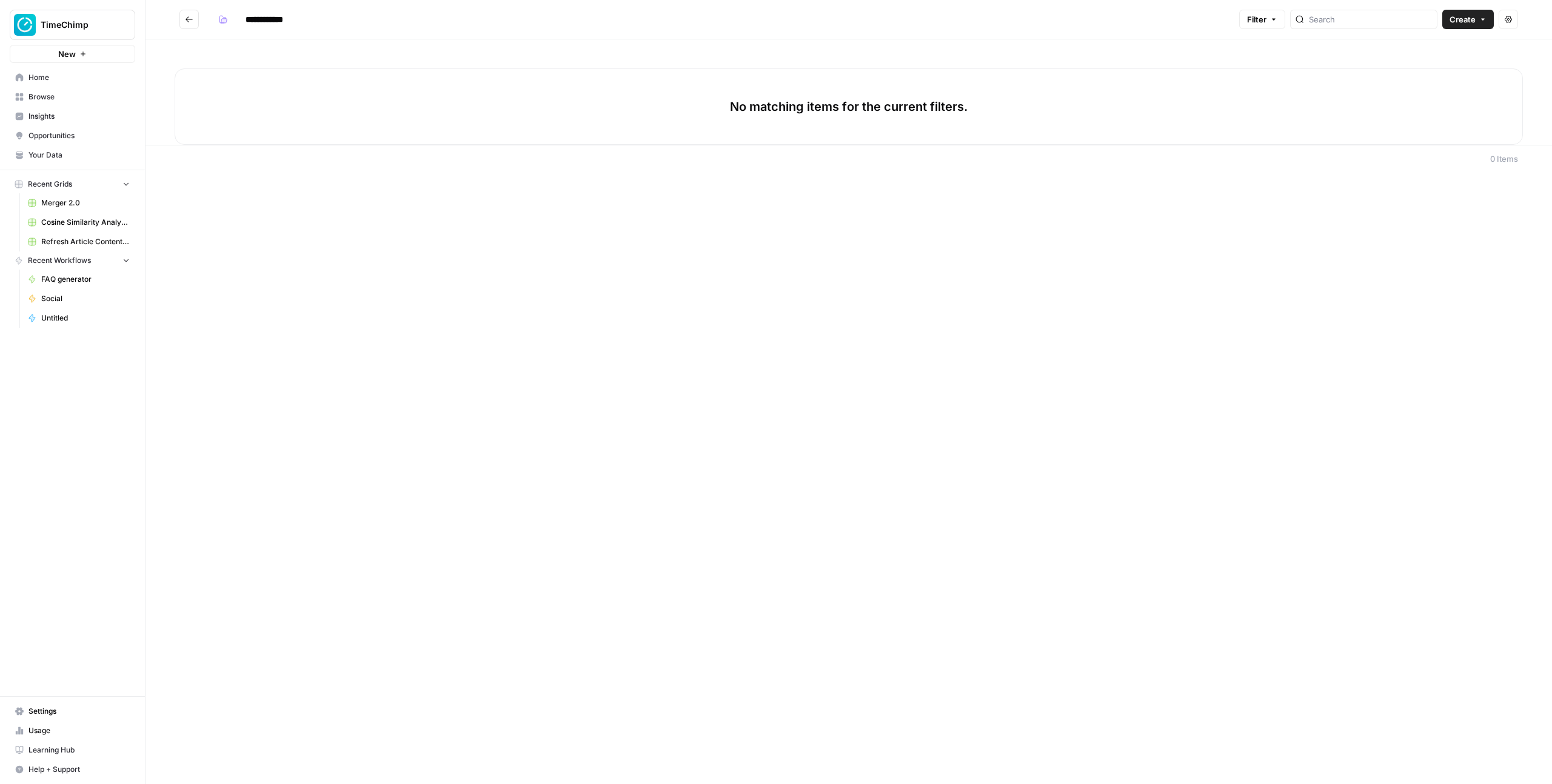
type input "**********"
click at [214, 12] on button "button" at bounding box center [223, 19] width 20 height 20
click at [251, 214] on span "Orange" at bounding box center [280, 217] width 87 height 12
click at [187, 27] on button "Go back" at bounding box center [189, 19] width 20 height 20
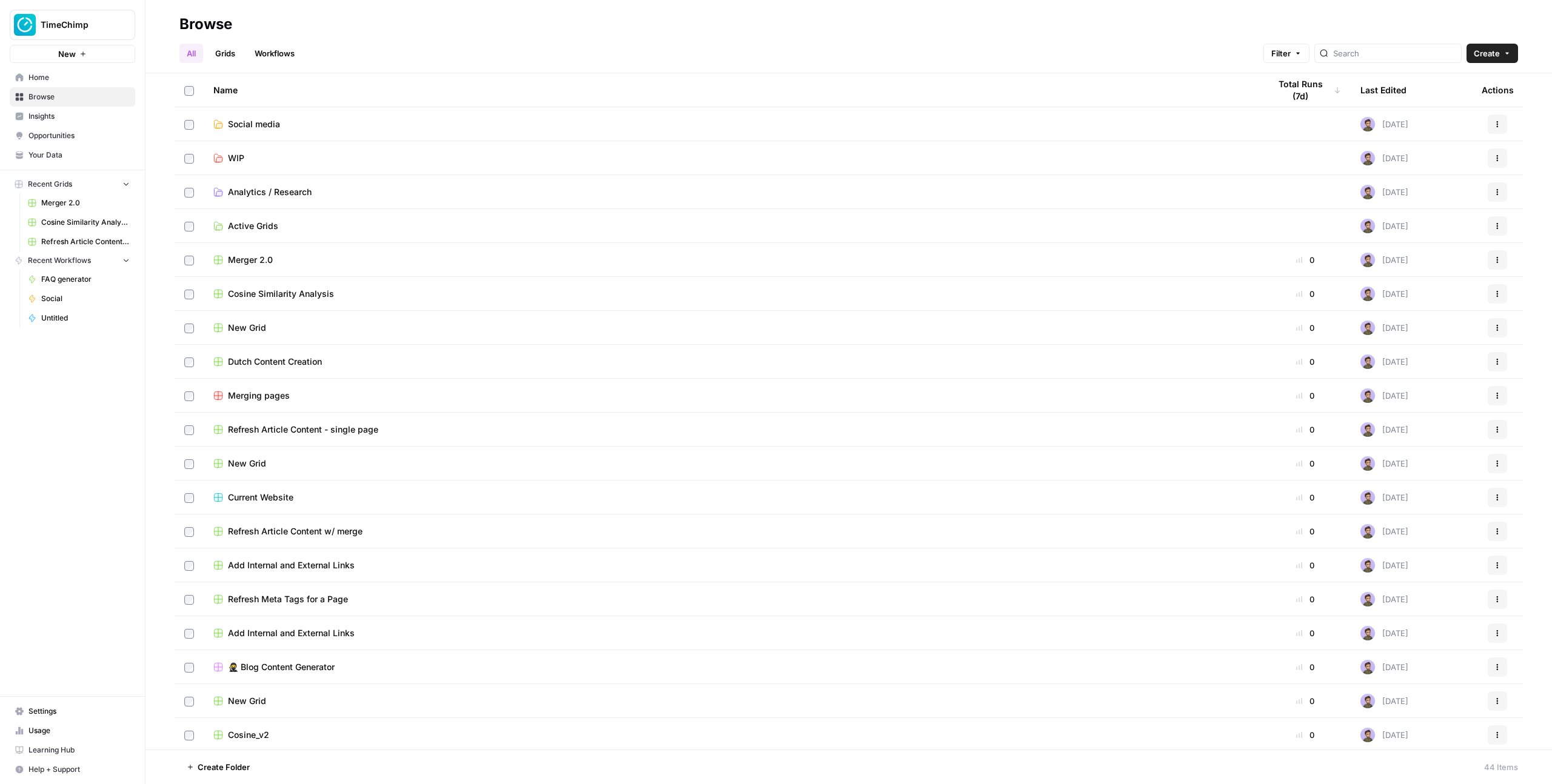
click at [252, 125] on span "Social media" at bounding box center [253, 124] width 52 height 12
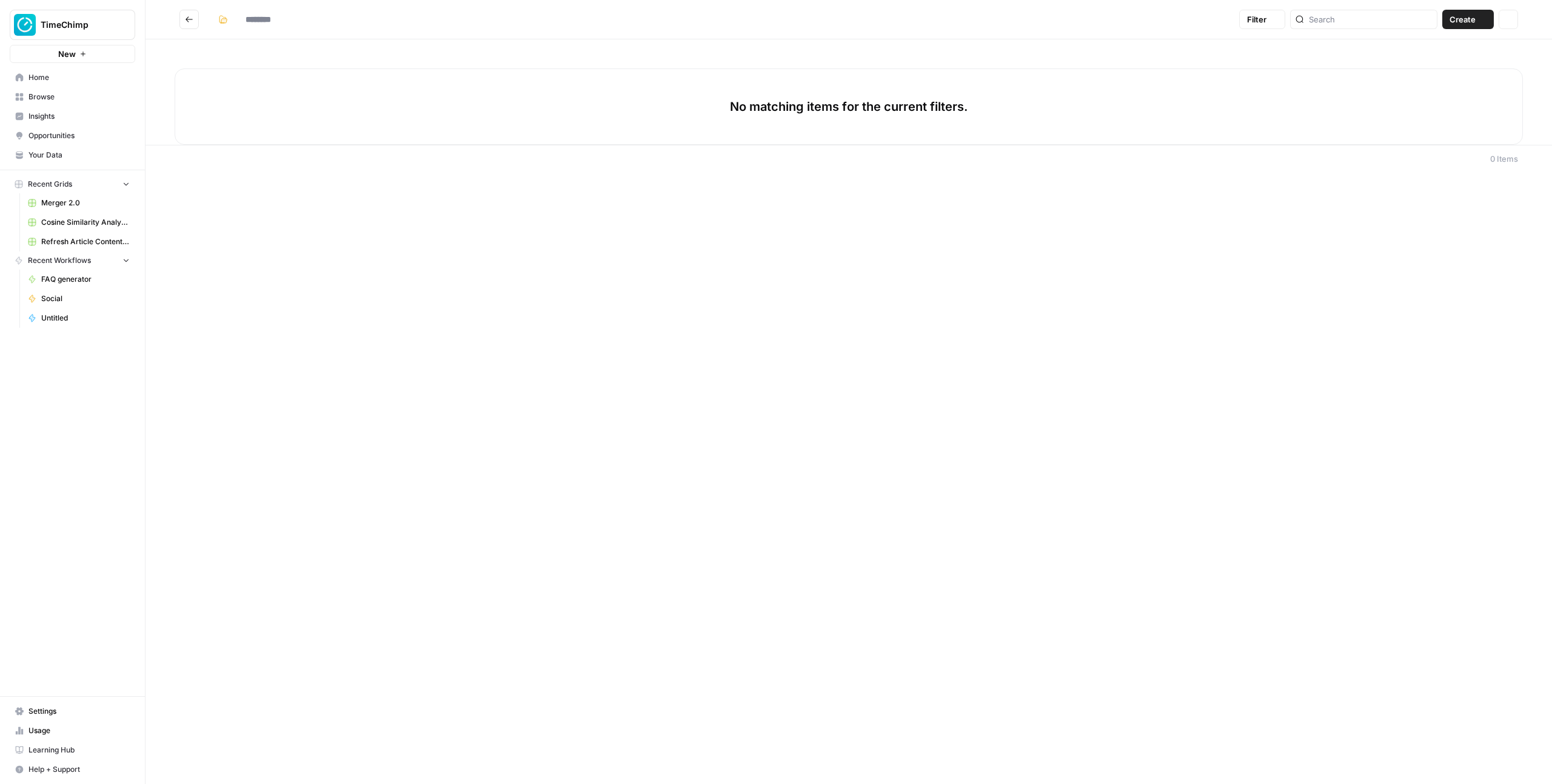
type input "**********"
click at [1473, 15] on span "Create" at bounding box center [1463, 19] width 26 height 12
click at [1425, 50] on span "Grid" at bounding box center [1444, 48] width 68 height 12
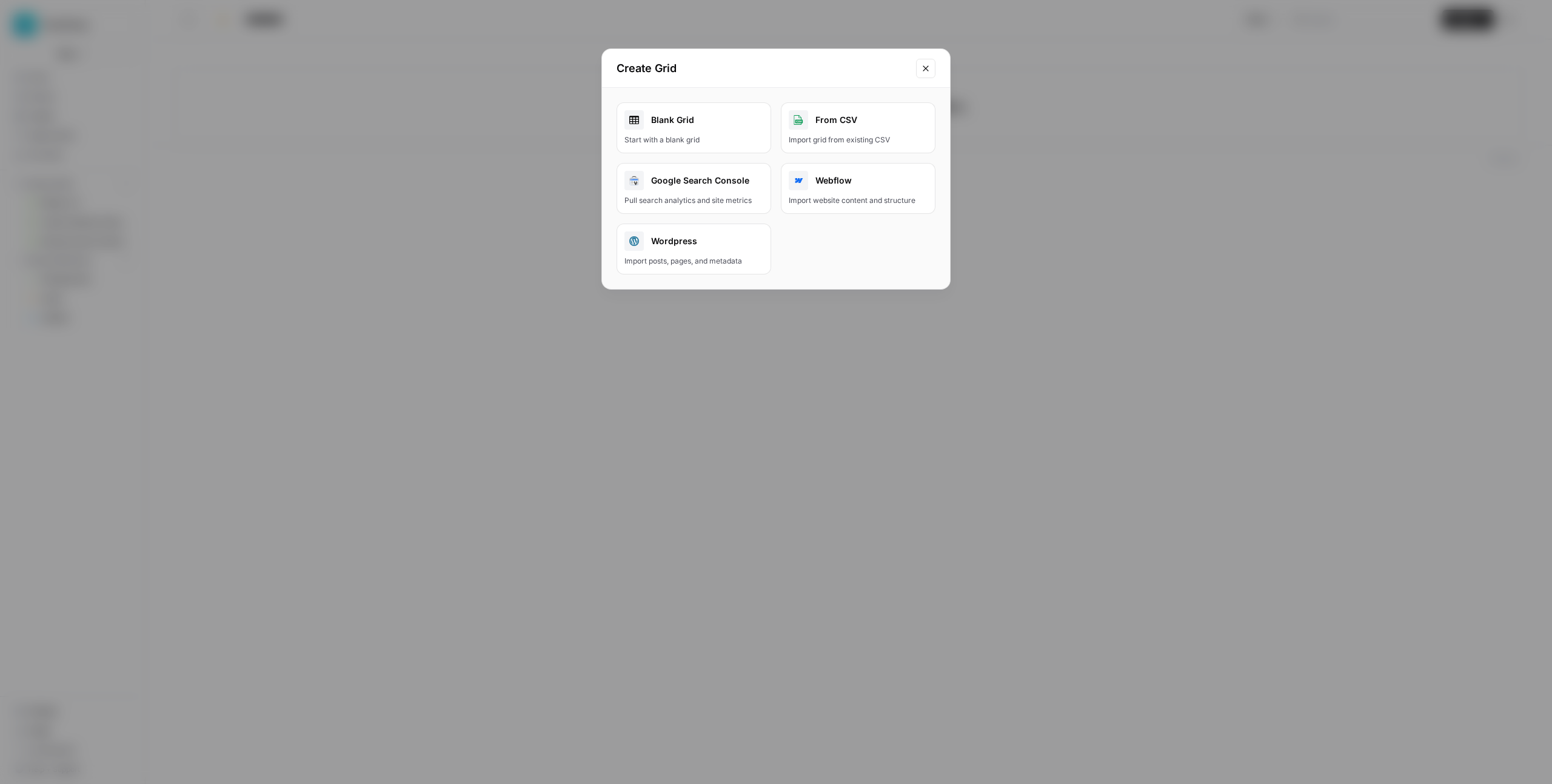
click at [712, 141] on div "Start with a blank grid" at bounding box center [694, 140] width 139 height 11
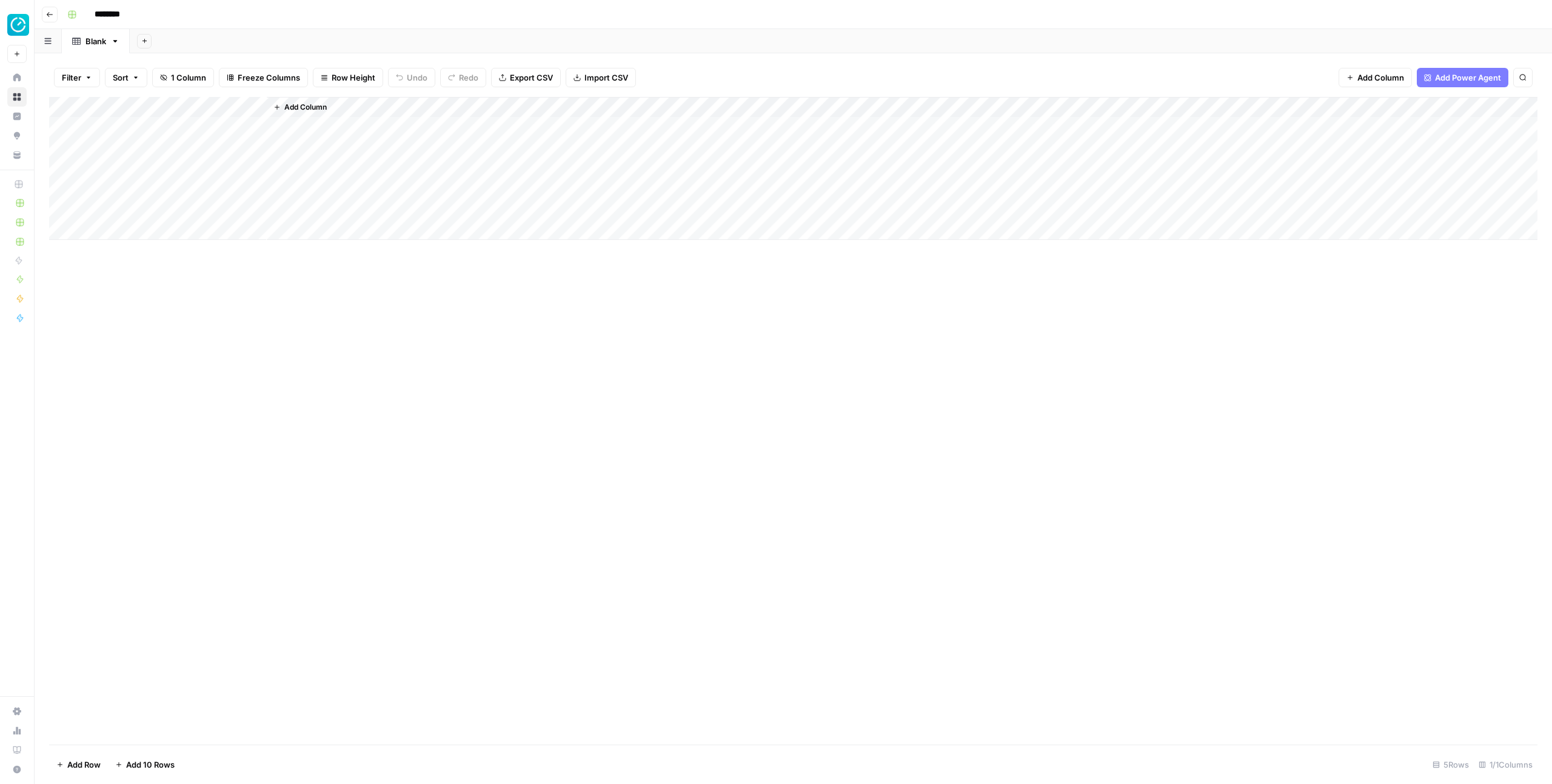
click at [114, 12] on input "********" at bounding box center [123, 15] width 68 height 20
type input "*"
type input "**********"
click at [66, 20] on button "button" at bounding box center [72, 15] width 20 height 20
click at [119, 211] on span "Orange" at bounding box center [130, 212] width 87 height 12
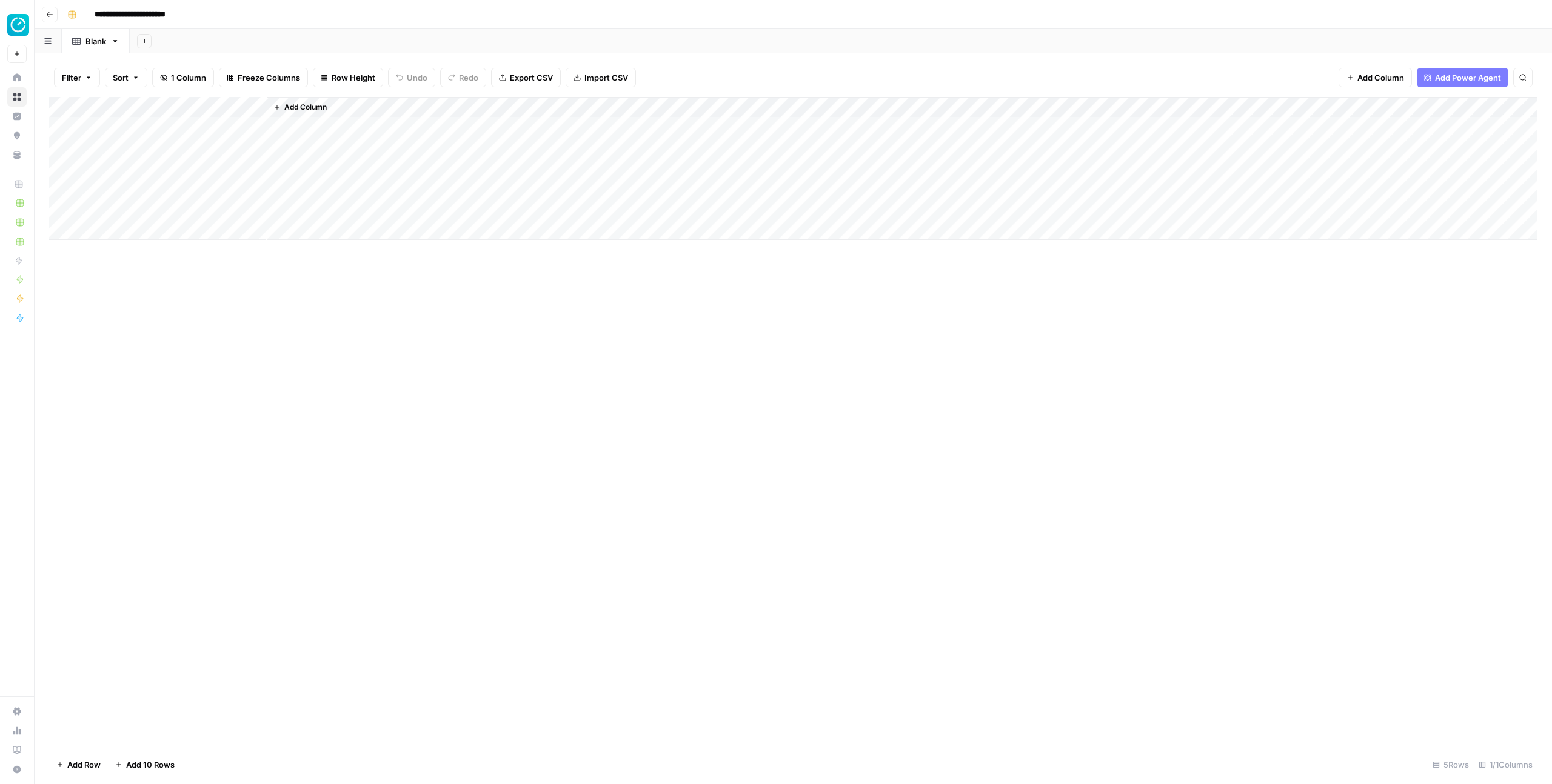
click at [43, 17] on button "Go back" at bounding box center [50, 15] width 16 height 16
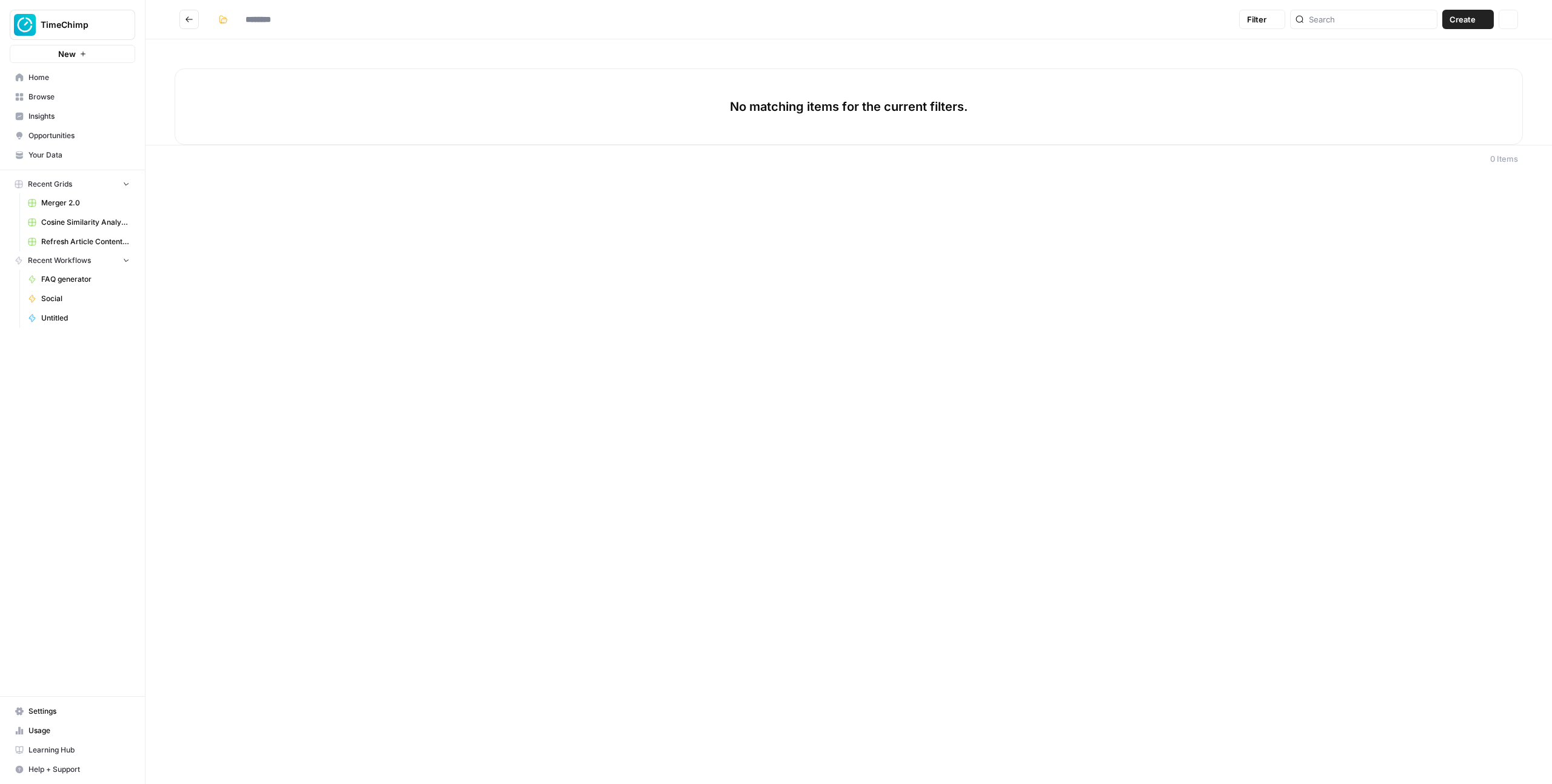
type input "**********"
click at [188, 19] on icon "Go back" at bounding box center [189, 18] width 7 height 5
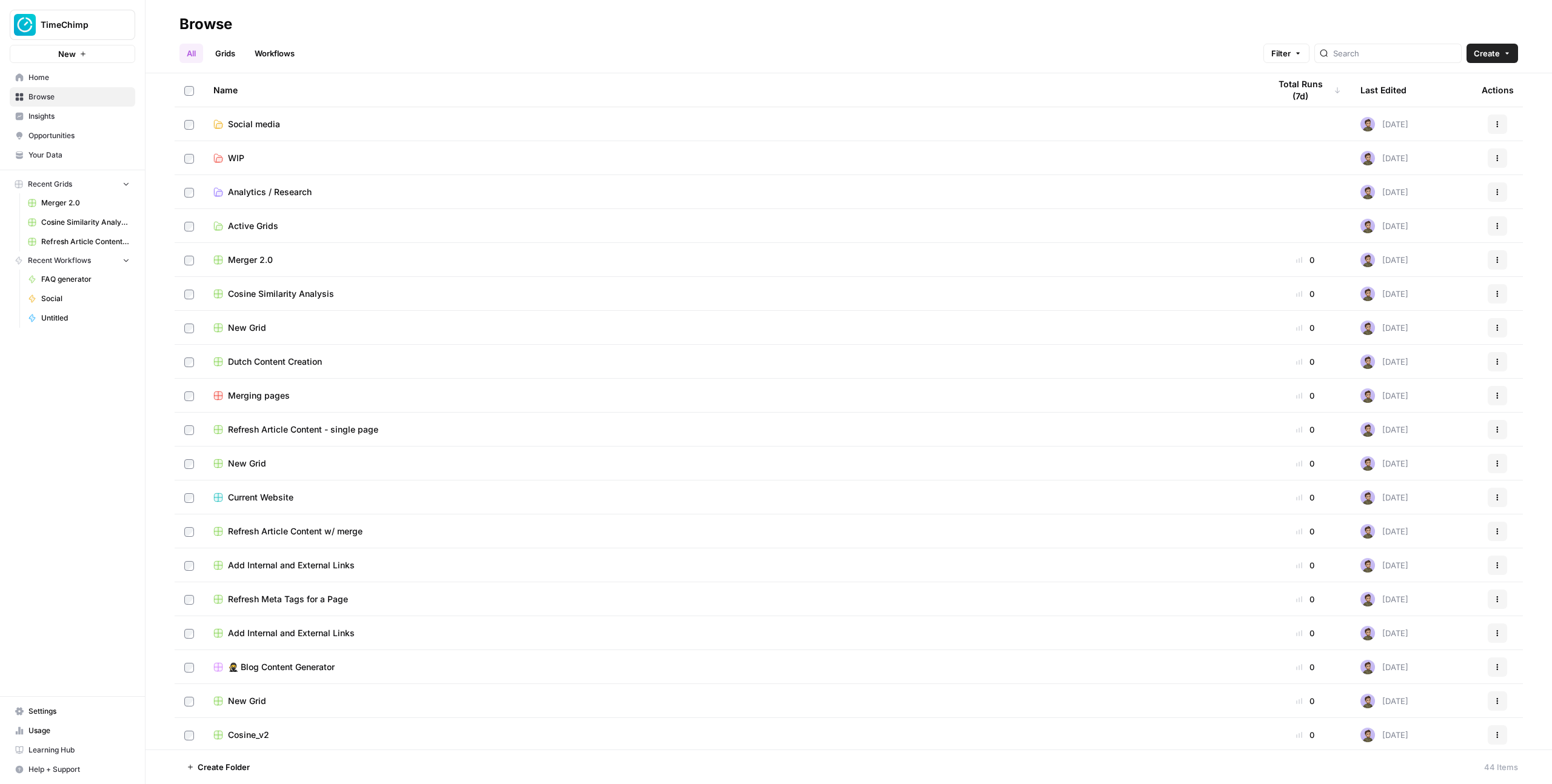
click at [69, 99] on span "Browse" at bounding box center [79, 97] width 101 height 11
click at [274, 55] on link "Workflows" at bounding box center [274, 53] width 55 height 20
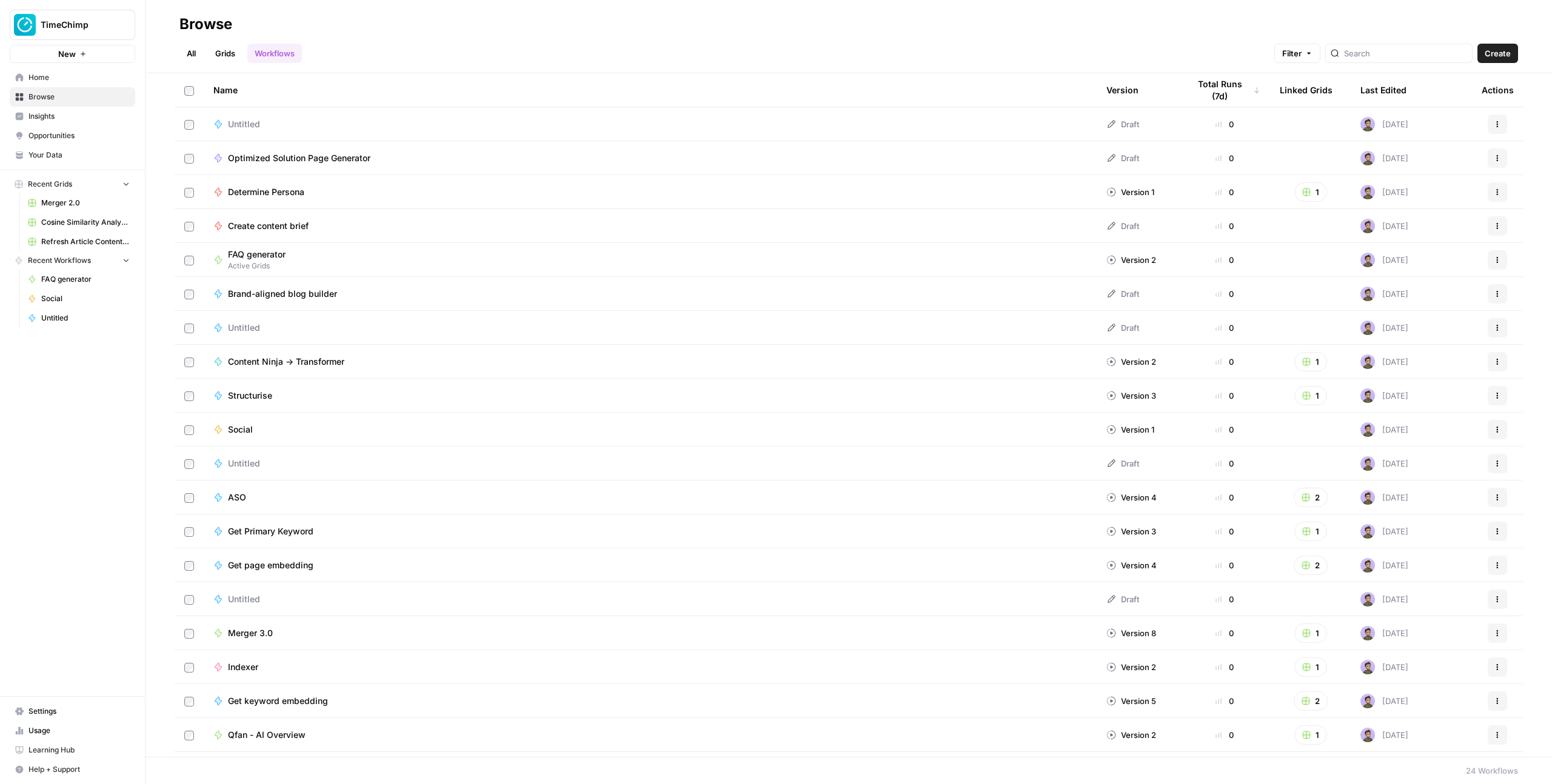
click at [245, 429] on span "Social" at bounding box center [240, 429] width 25 height 12
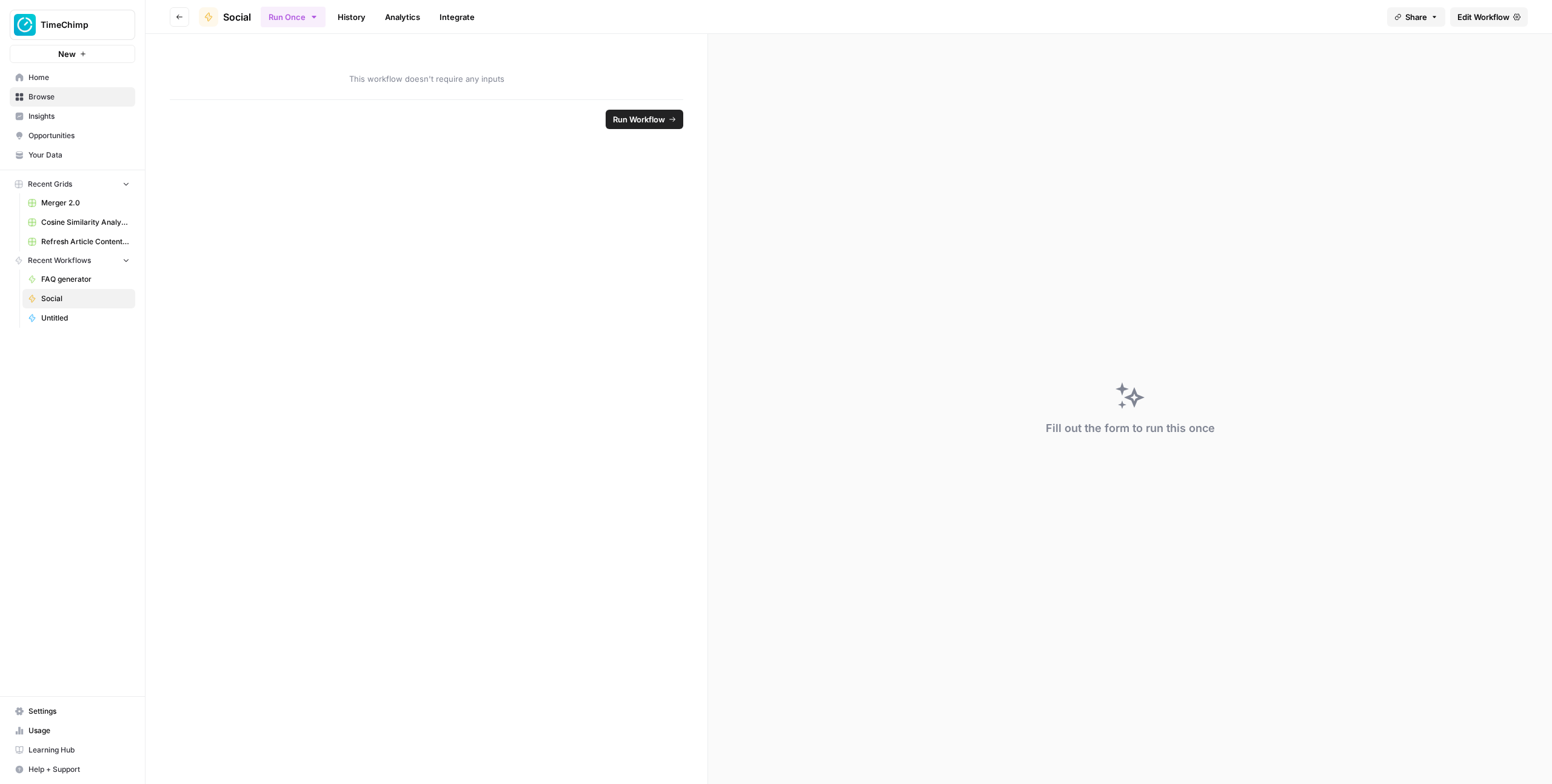
click at [1483, 16] on span "Edit Workflow" at bounding box center [1482, 17] width 52 height 12
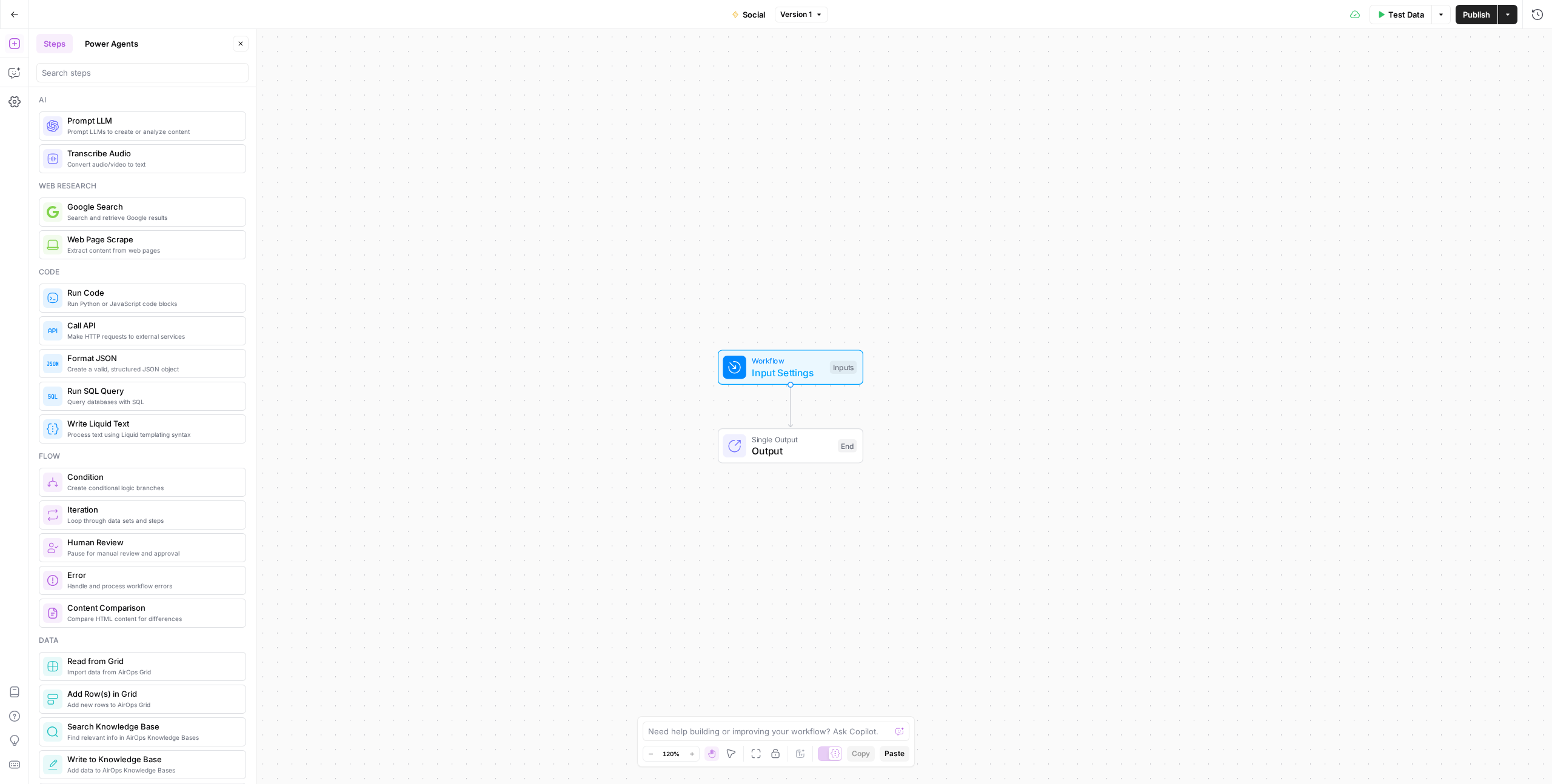
click at [757, 247] on div "Workflow Input Settings Inputs Single Output Output End" at bounding box center [790, 407] width 1523 height 755
click at [773, 378] on span "Input Settings" at bounding box center [787, 373] width 72 height 15
click at [1413, 82] on span "Add Field" at bounding box center [1415, 82] width 35 height 12
click at [1386, 105] on label "Short Text" at bounding box center [1372, 108] width 110 height 55
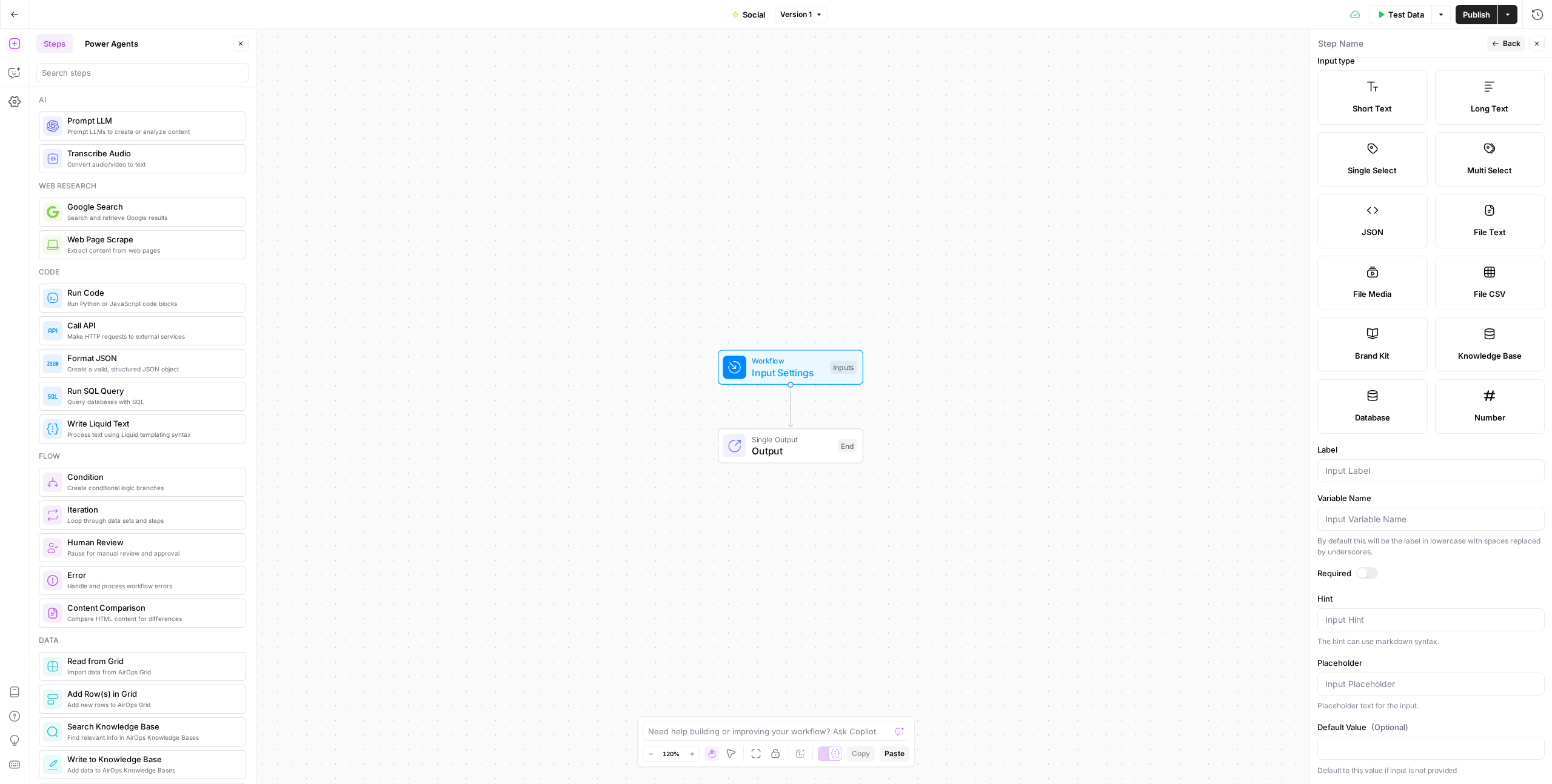
click at [1348, 489] on form "Input type Short Text Long Text Single Select Multi Select JSON File Text File …" at bounding box center [1431, 421] width 242 height 725
click at [1348, 471] on input "Label" at bounding box center [1431, 470] width 211 height 12
type input "Topic"
click at [1367, 577] on div at bounding box center [1367, 573] width 22 height 12
click at [1419, 575] on label "Required" at bounding box center [1431, 573] width 228 height 12
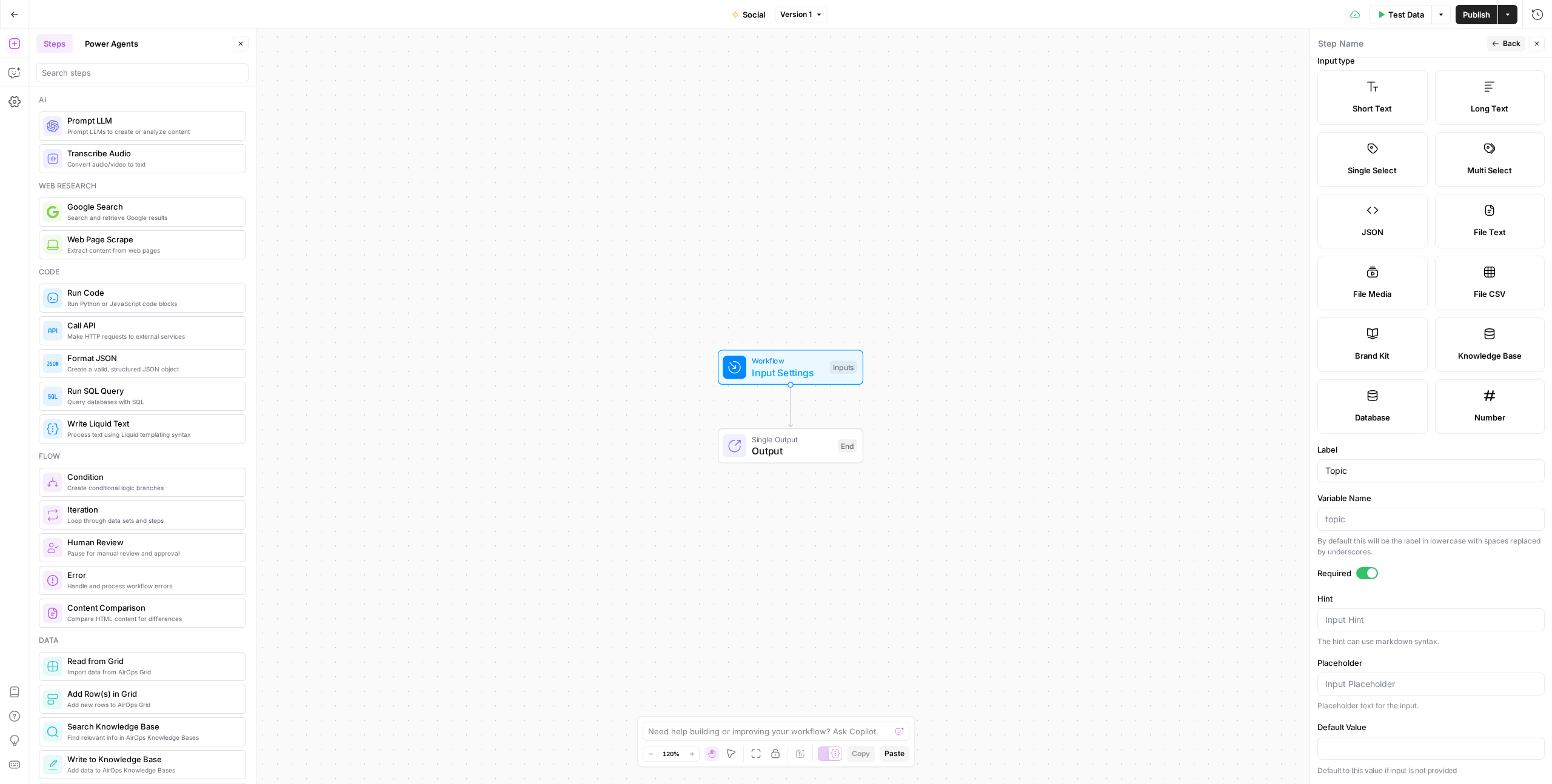
click at [1507, 45] on span "Back" at bounding box center [1512, 43] width 18 height 11
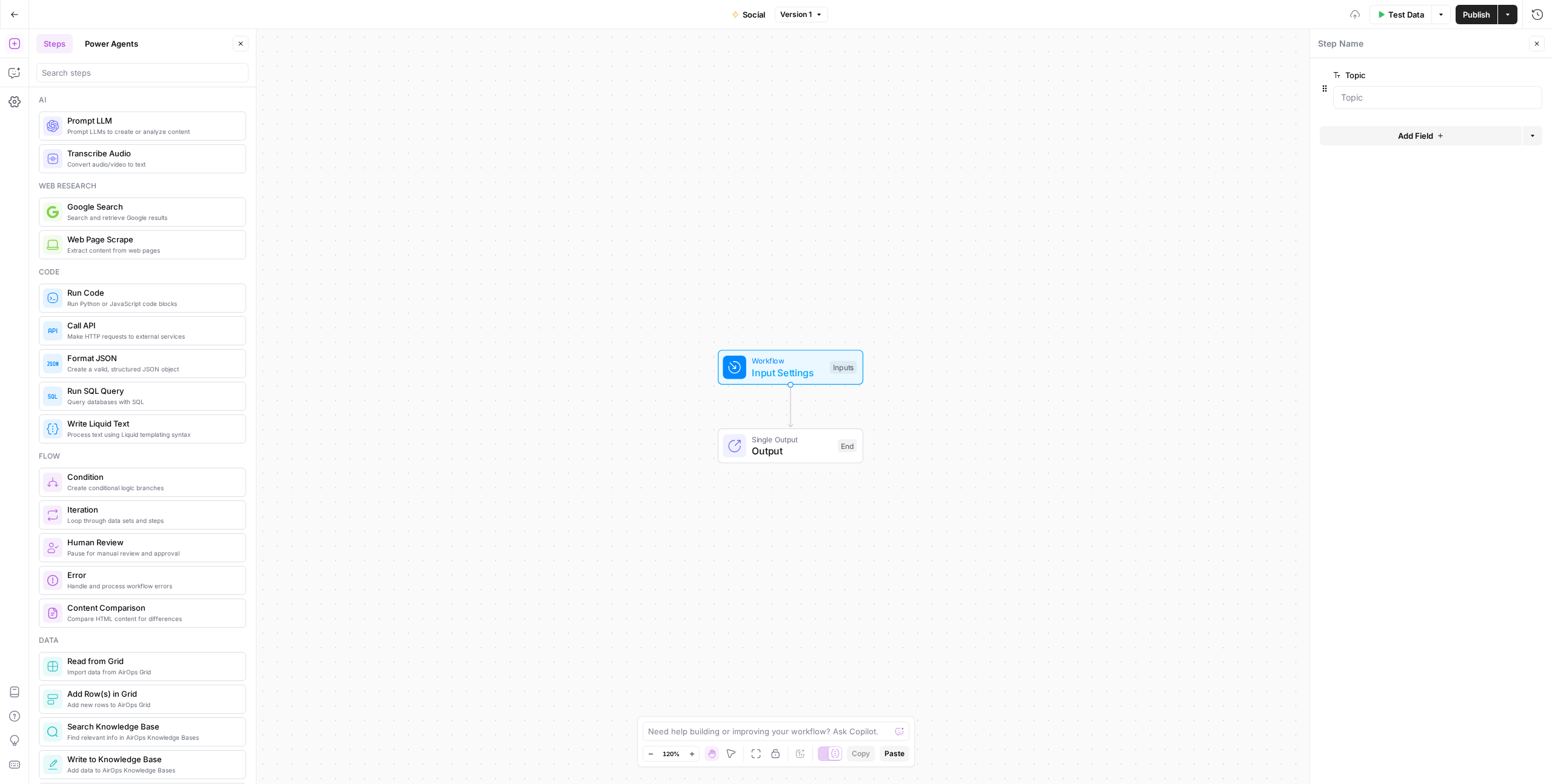
click at [1396, 144] on button "Add Field" at bounding box center [1420, 135] width 202 height 20
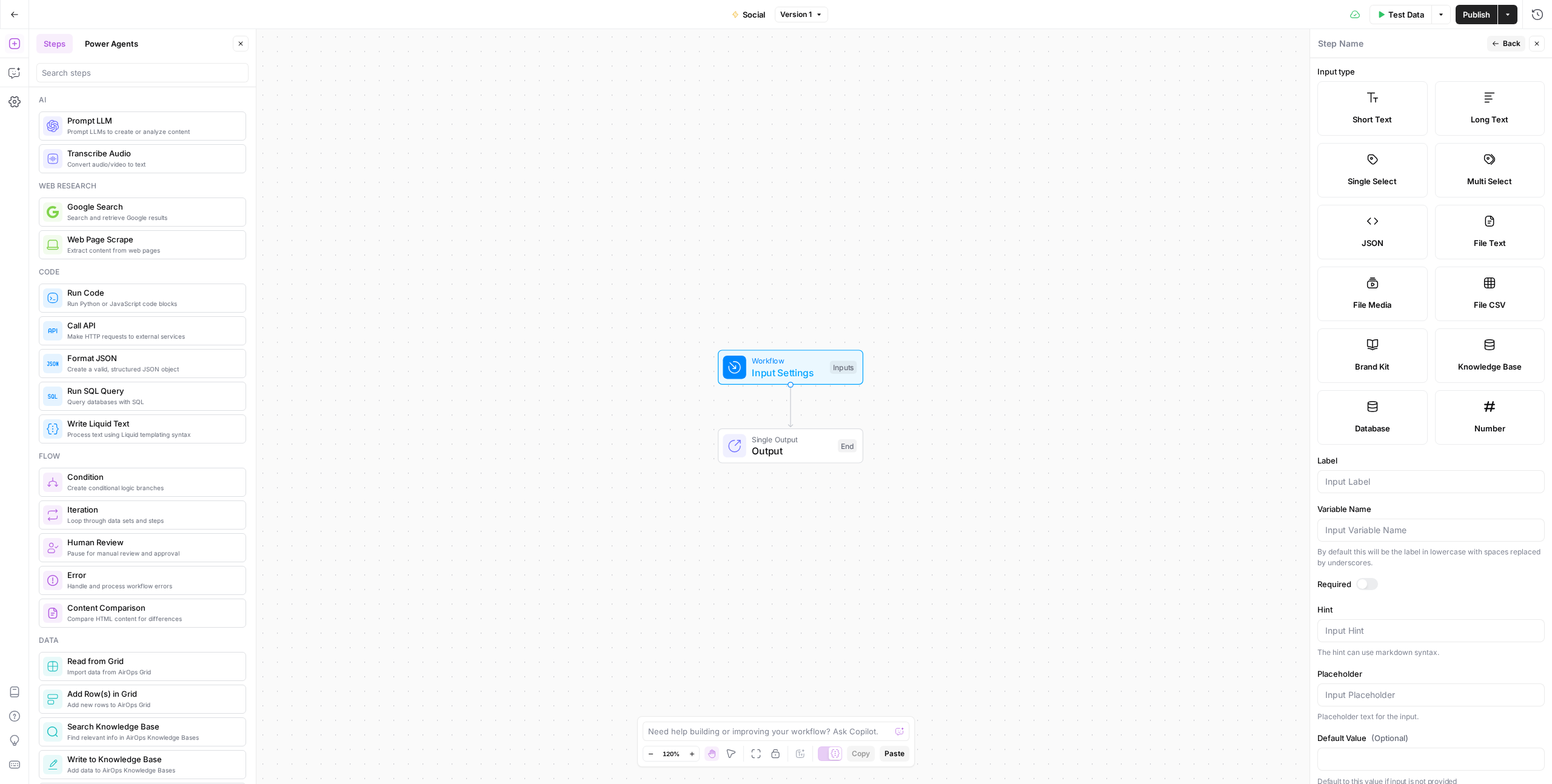
click at [1349, 151] on label "Single Select" at bounding box center [1372, 170] width 110 height 55
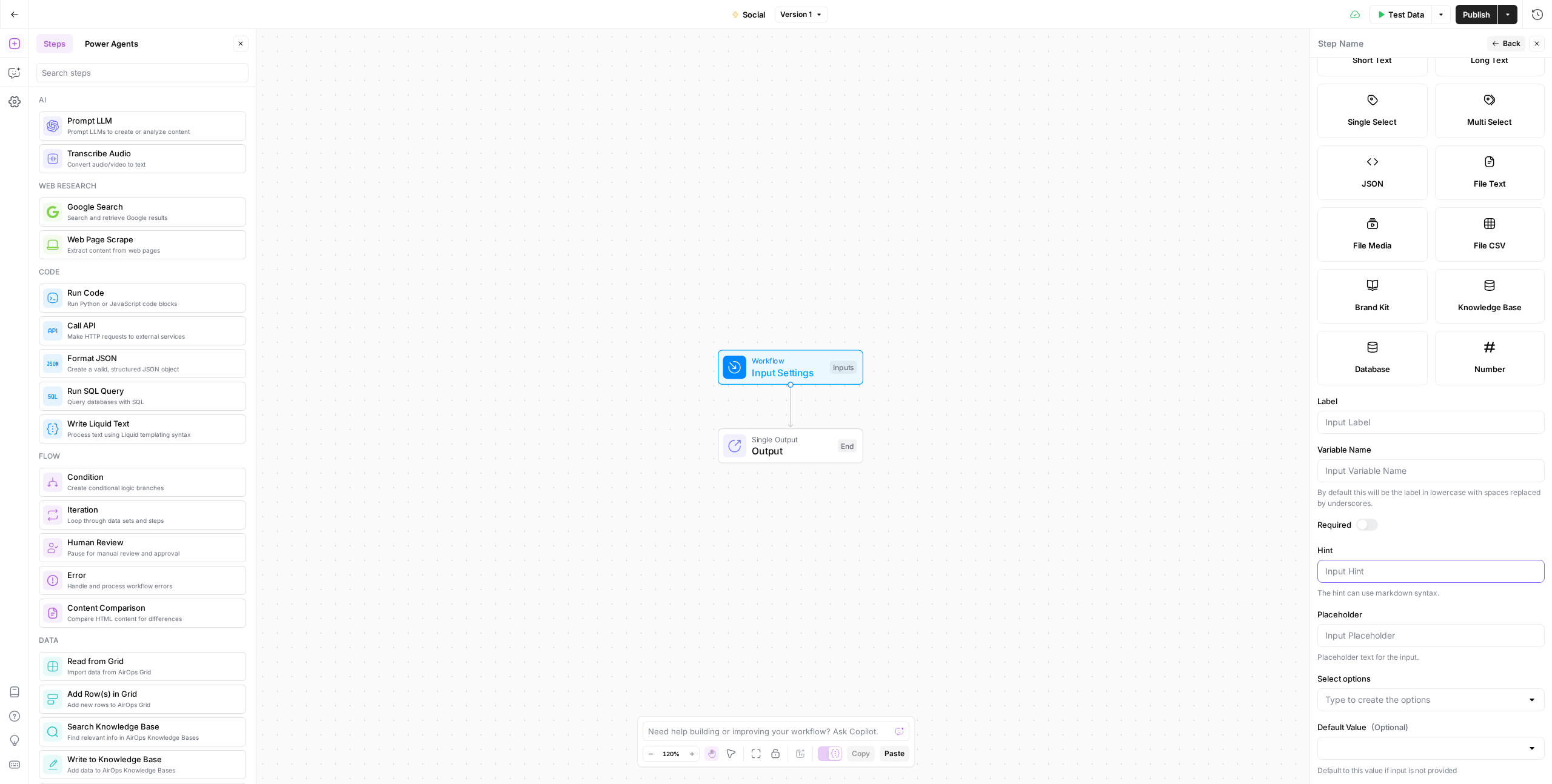
click at [1349, 574] on textarea "Hint" at bounding box center [1431, 571] width 211 height 12
click at [1348, 703] on input "Select options" at bounding box center [1423, 700] width 197 height 12
type input "TimeChimp Company Account"
type input "TimeChimp"
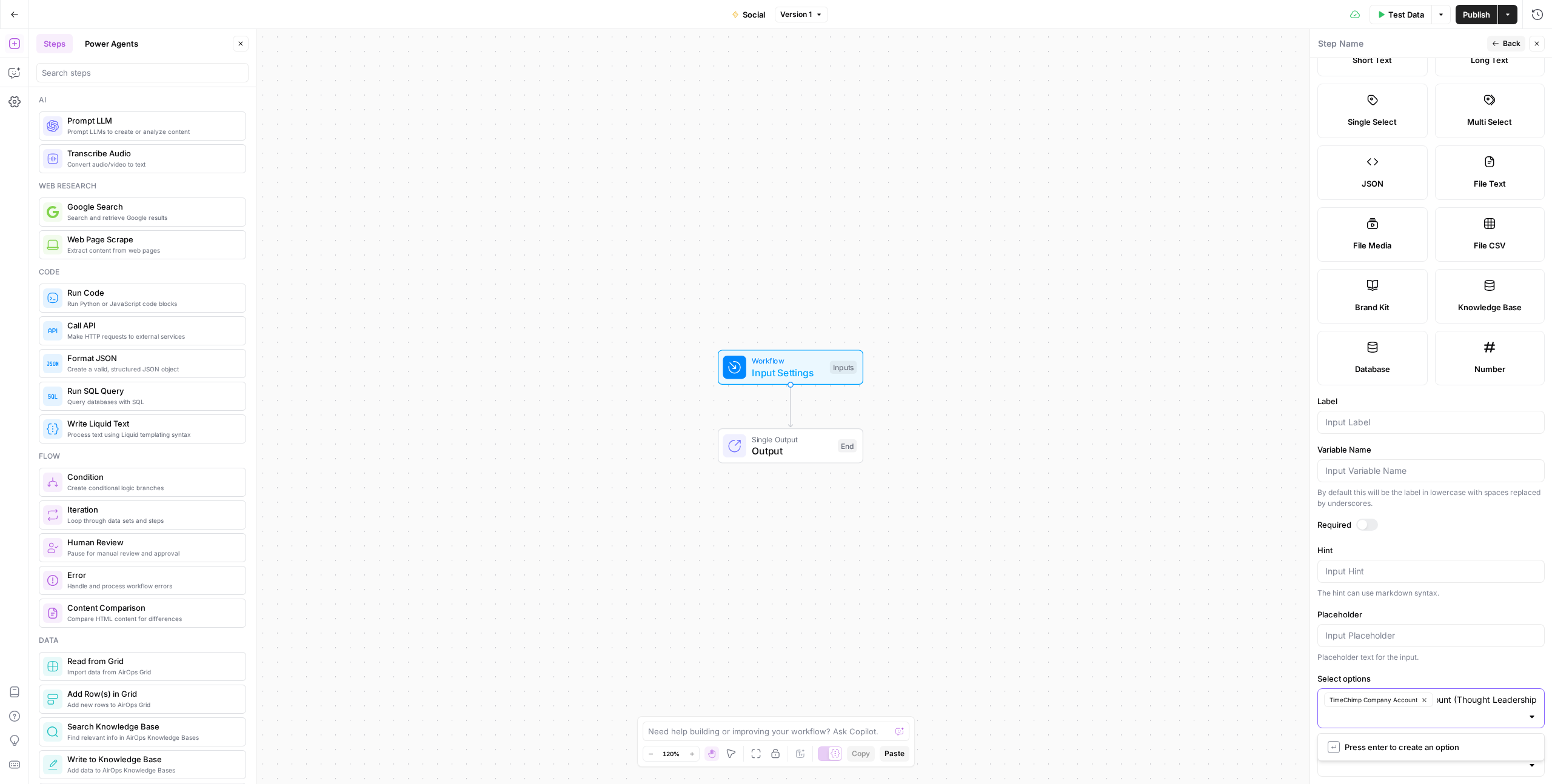
type input "Personal Account (Thought Leadership)"
click at [1261, 685] on div "Workflow Input Settings Inputs Single Output Output End" at bounding box center [790, 407] width 1523 height 755
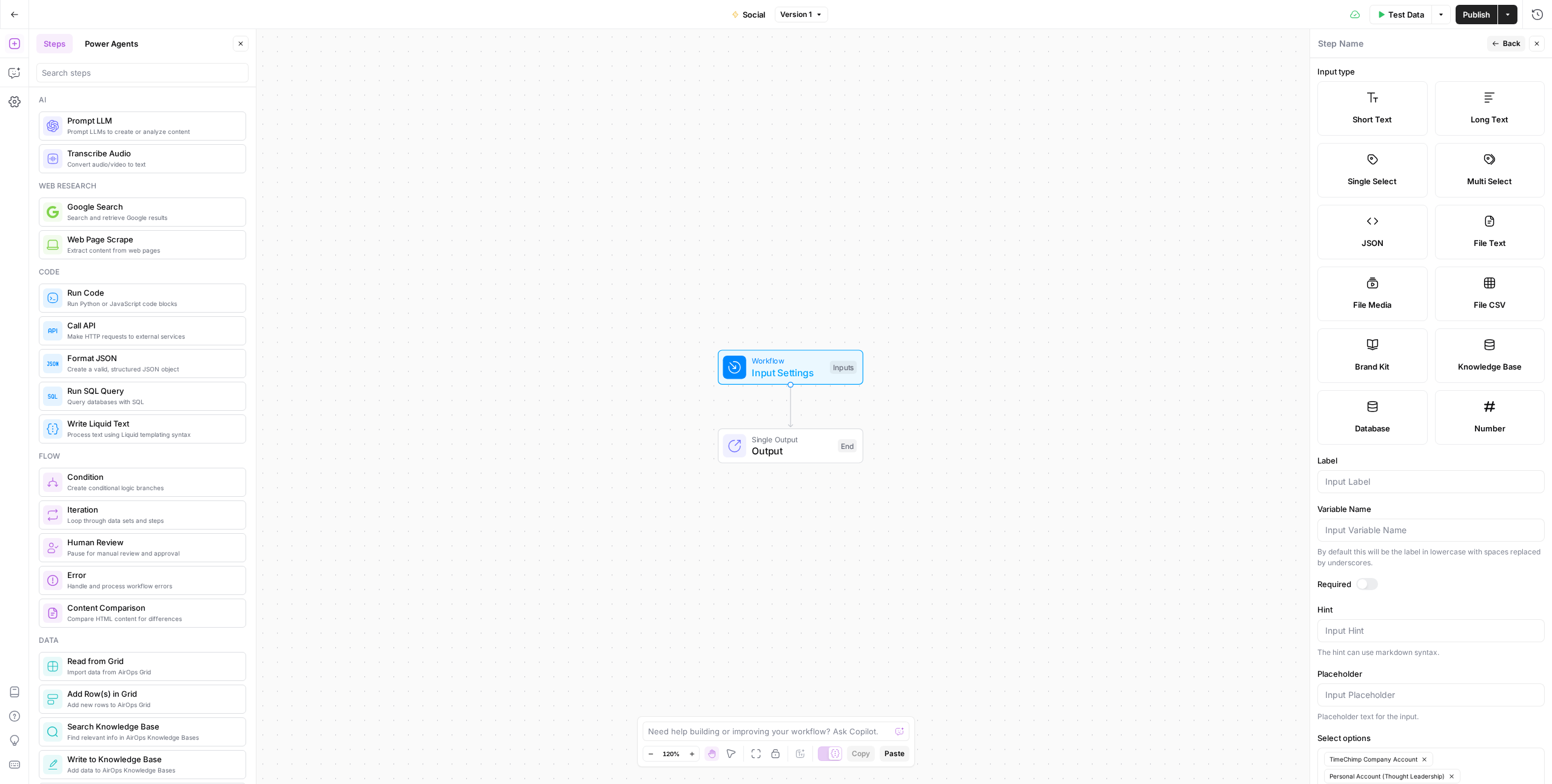
click at [1370, 590] on div "Required" at bounding box center [1431, 586] width 228 height 16
click at [1367, 583] on div at bounding box center [1367, 584] width 22 height 12
click at [1349, 483] on input "Label" at bounding box center [1431, 481] width 211 height 12
type input "Target Account"
click at [1384, 456] on label "Label" at bounding box center [1431, 460] width 228 height 12
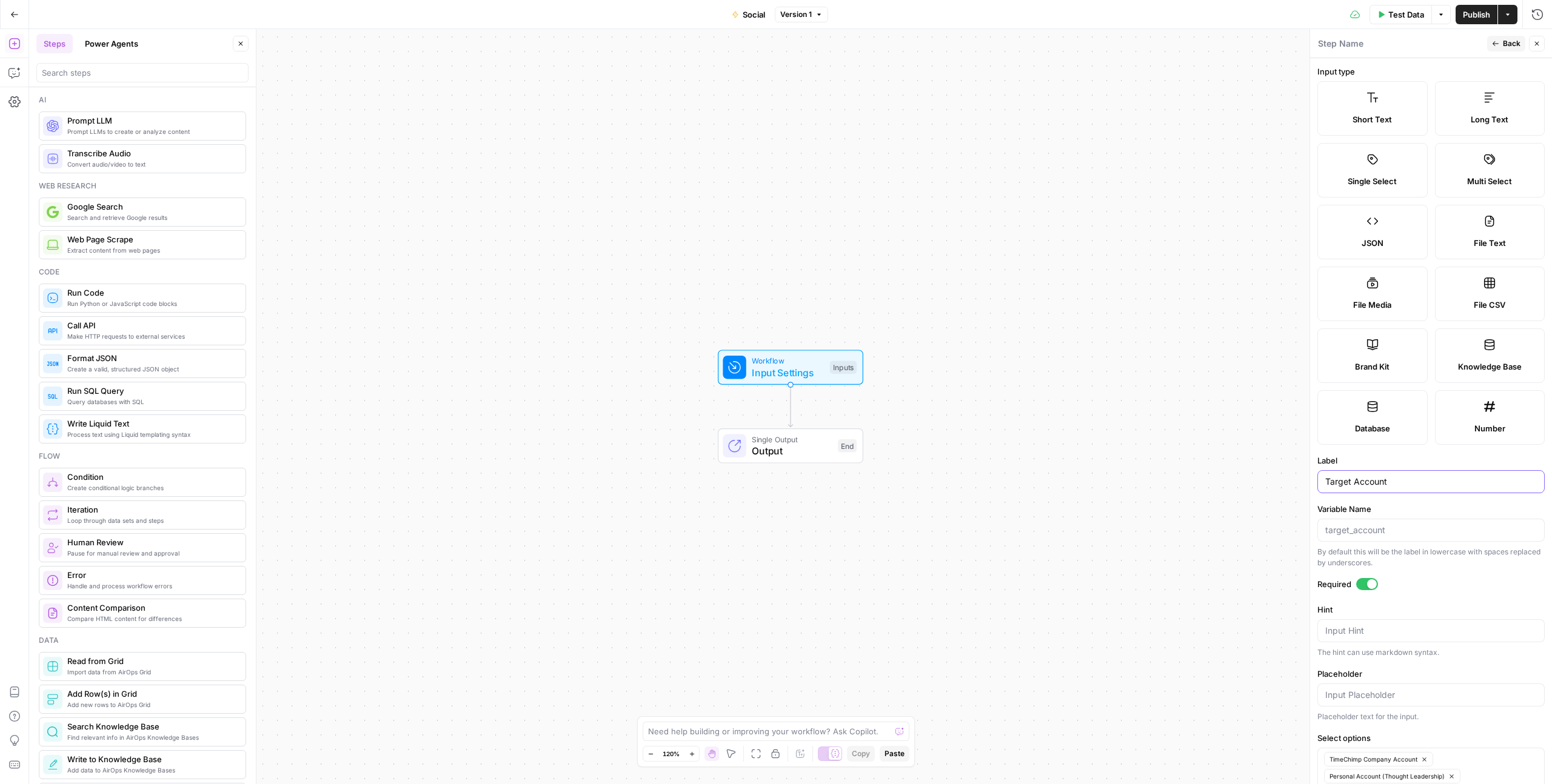
click at [1384, 475] on input "Target Account" at bounding box center [1431, 481] width 211 height 12
click at [1477, 508] on label "Variable Name" at bounding box center [1431, 509] width 228 height 12
click at [1477, 524] on input "Variable Name" at bounding box center [1431, 530] width 211 height 12
click at [1433, 504] on label "Variable Name" at bounding box center [1431, 509] width 228 height 12
click at [1433, 524] on input "Variable Name" at bounding box center [1431, 530] width 211 height 12
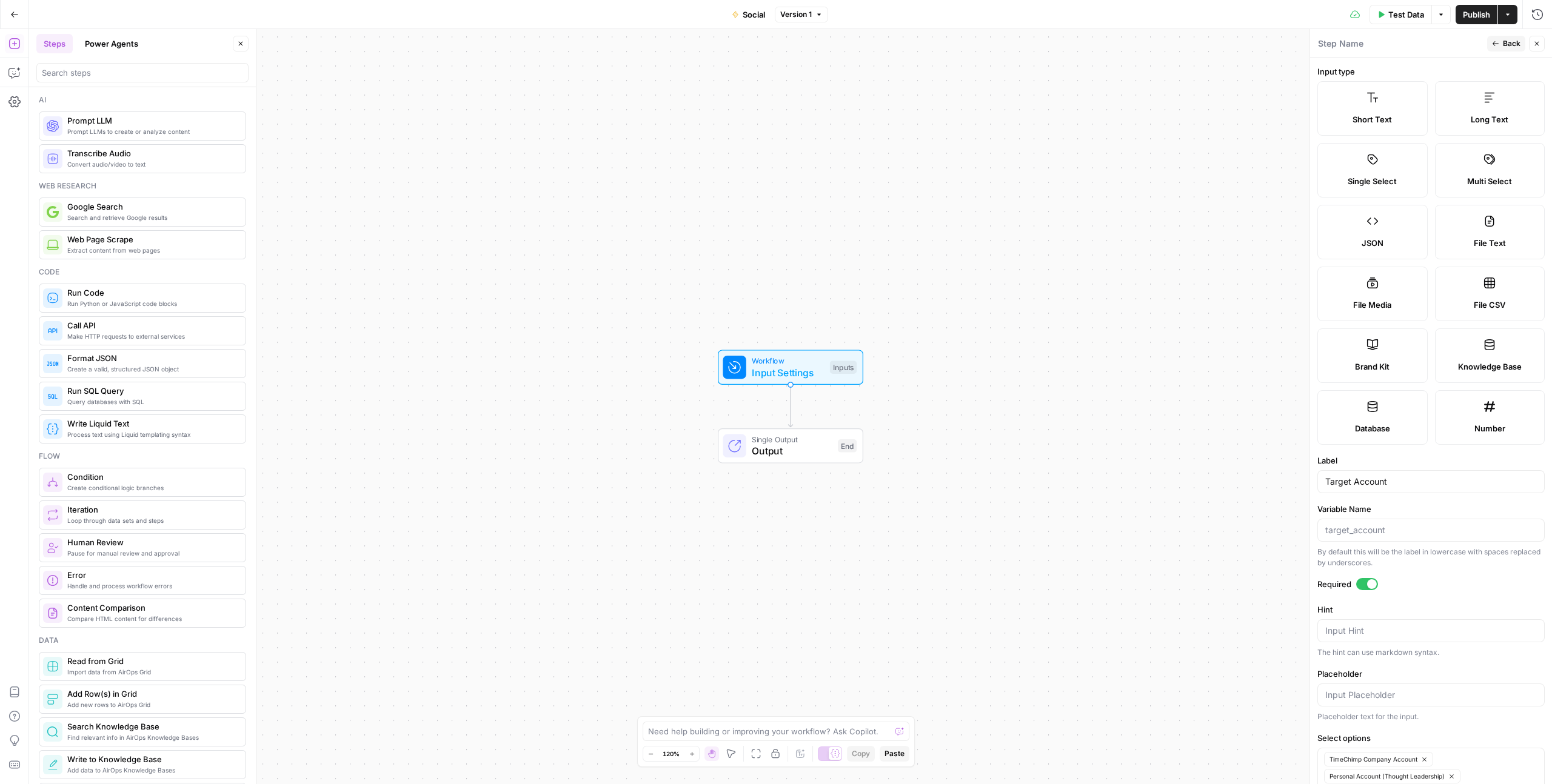
click at [1430, 500] on form "Input type Short Text Long Text Single Select Multi Select JSON File Text File …" at bounding box center [1431, 421] width 242 height 725
click at [1391, 175] on span "Single Select" at bounding box center [1372, 181] width 49 height 12
click at [1374, 184] on span "Single Select" at bounding box center [1372, 181] width 49 height 12
click at [1507, 39] on span "Back" at bounding box center [1512, 43] width 18 height 11
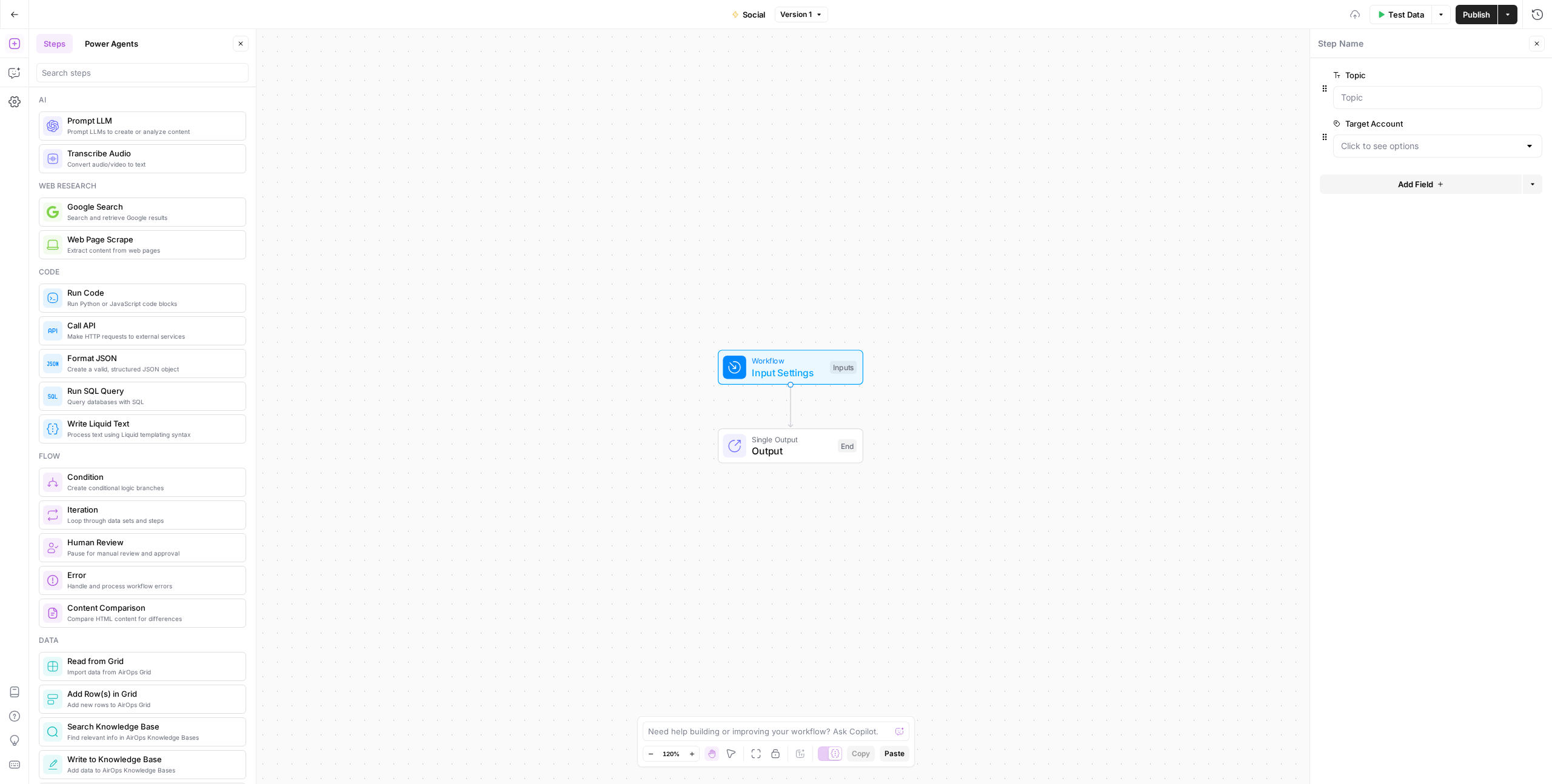
click at [1365, 177] on button "Add Field" at bounding box center [1420, 184] width 202 height 20
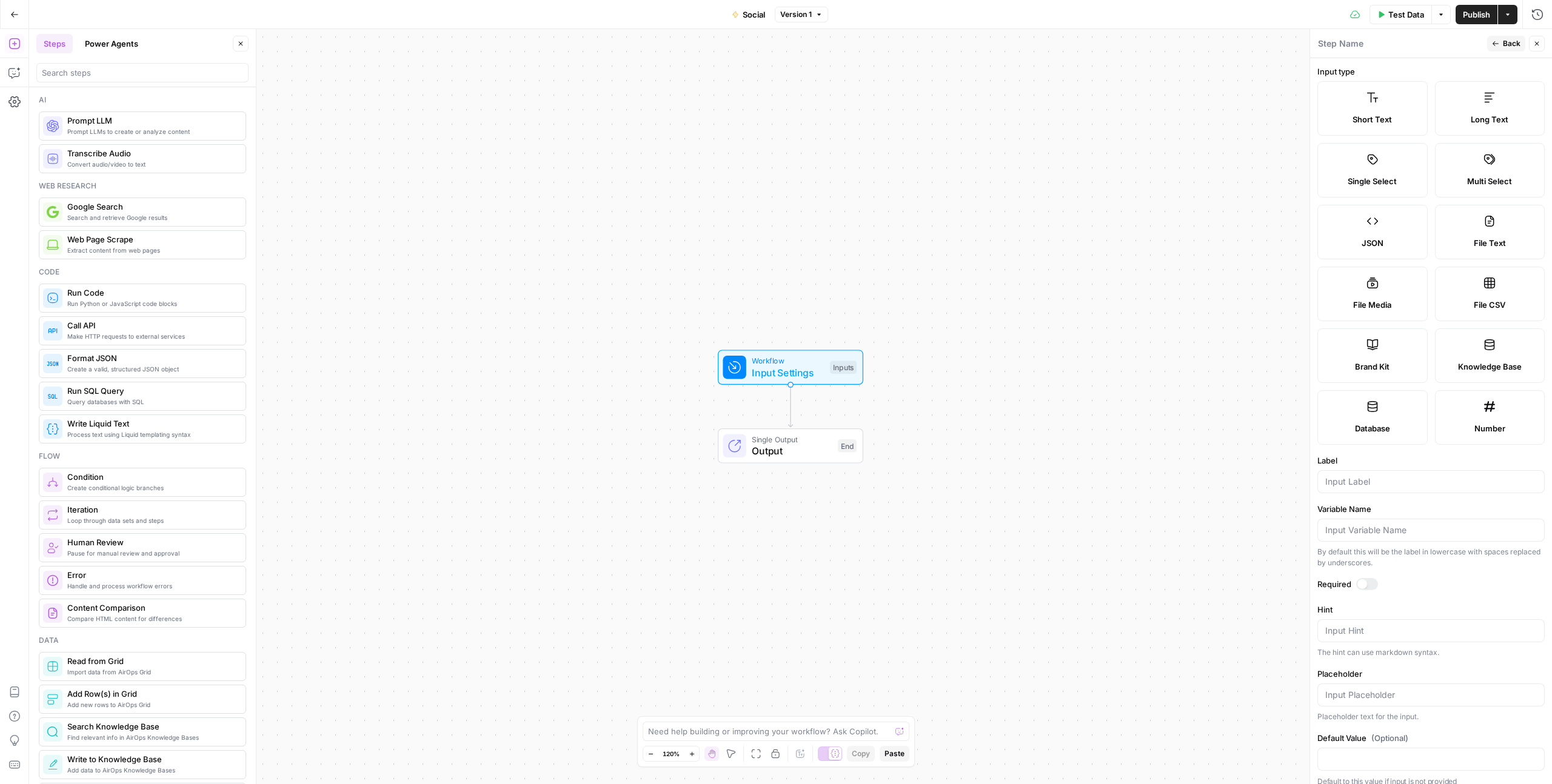
click at [1390, 153] on label "Single Select" at bounding box center [1372, 170] width 110 height 55
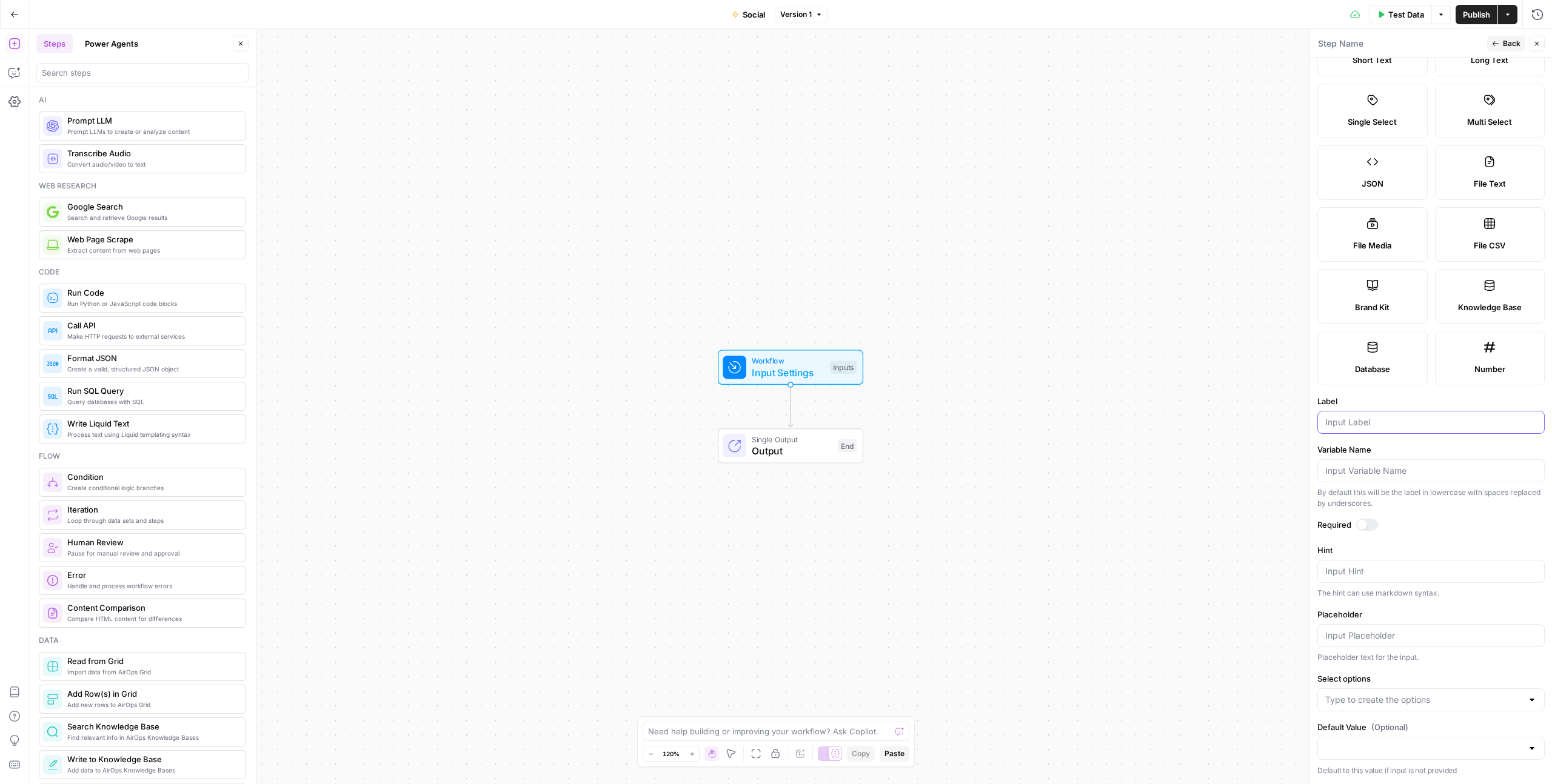
click at [1353, 424] on input "Label" at bounding box center [1431, 422] width 211 height 12
type input "Parget Au"
type input "P"
type input "Target Audience"
click at [1365, 524] on div at bounding box center [1362, 524] width 10 height 10
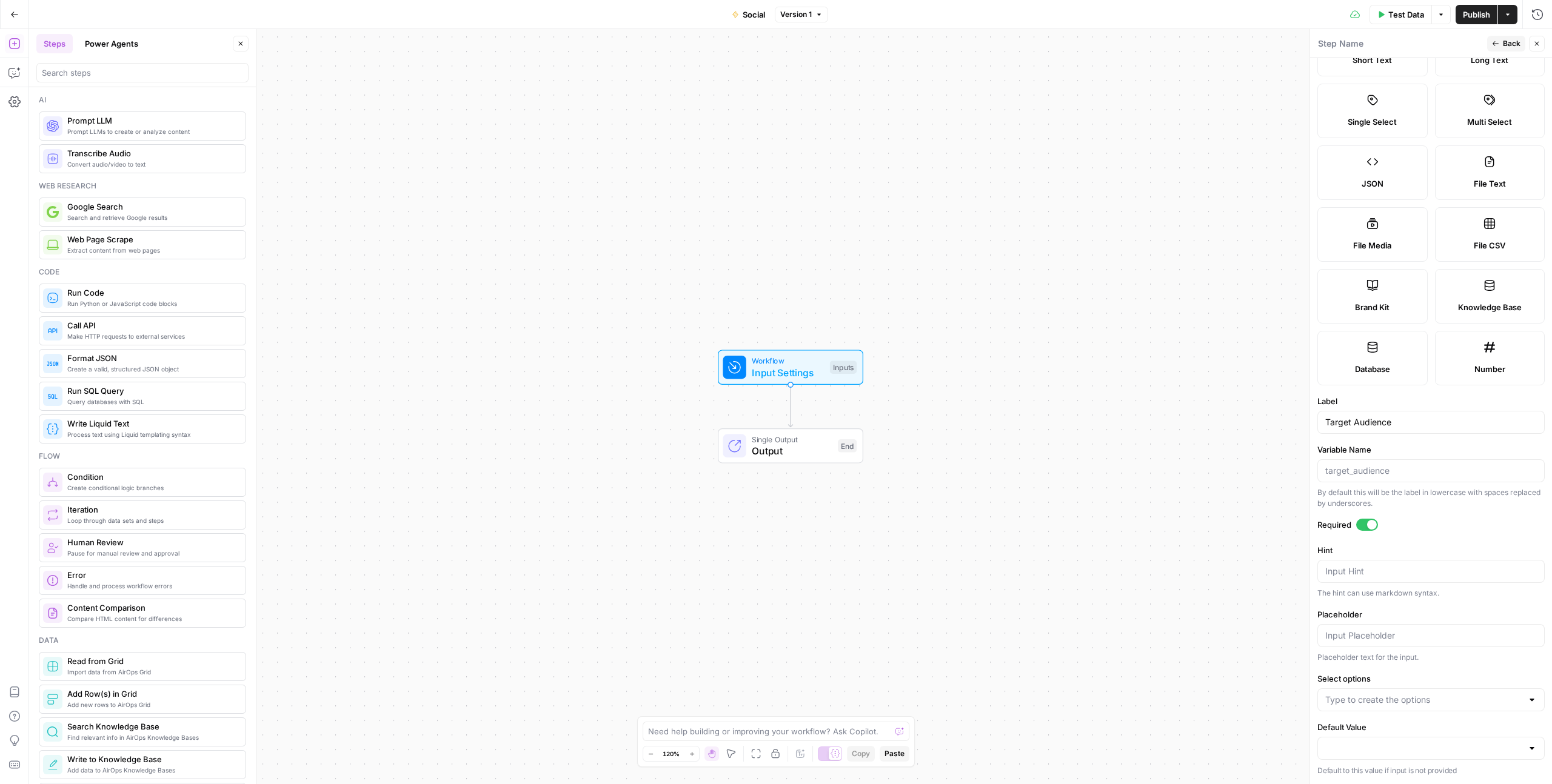
click at [1357, 681] on label "Select options" at bounding box center [1431, 679] width 228 height 12
click at [1357, 694] on input "Select options" at bounding box center [1423, 700] width 197 height 12
type input "It"
click at [1341, 703] on button "It" at bounding box center [1336, 700] width 25 height 15
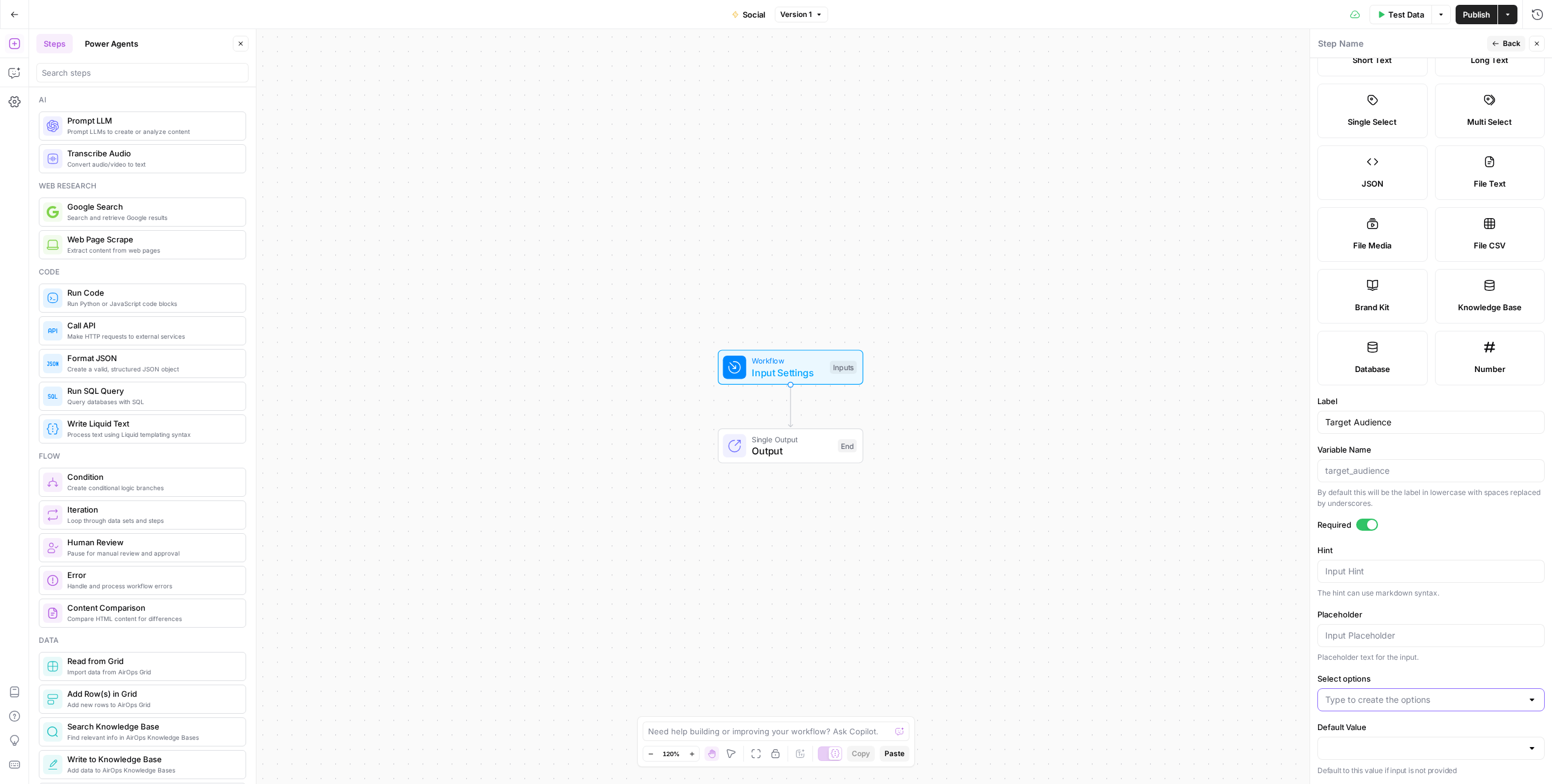
click at [1341, 701] on input "Select options" at bounding box center [1423, 700] width 197 height 12
type input "IT"
type input "Consultancy"
type input "e"
type input "Secondment"
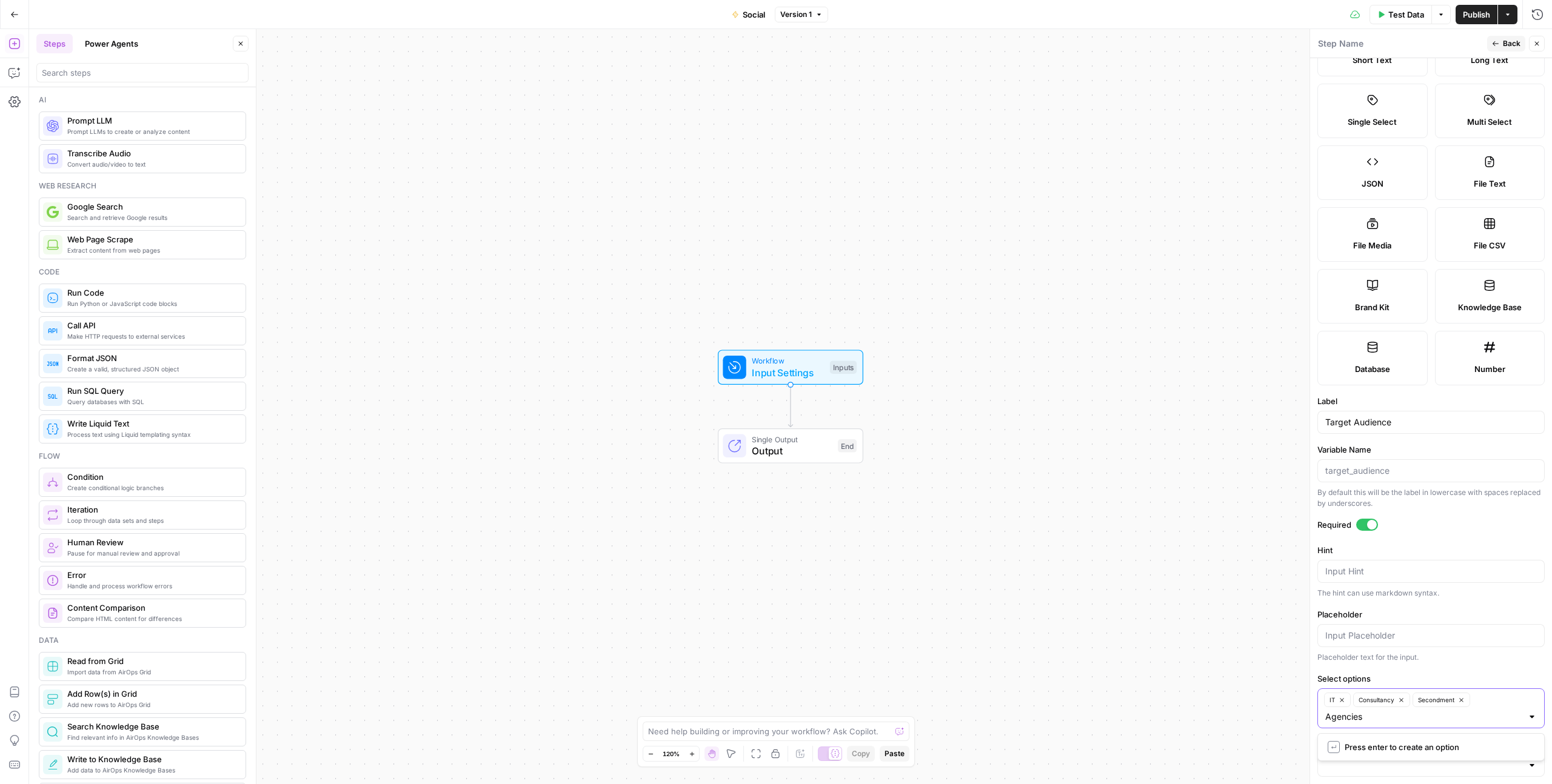
type input "Agencies"
type input "Finance"
type input "Architecture"
type input "Construction & Infrastructure"
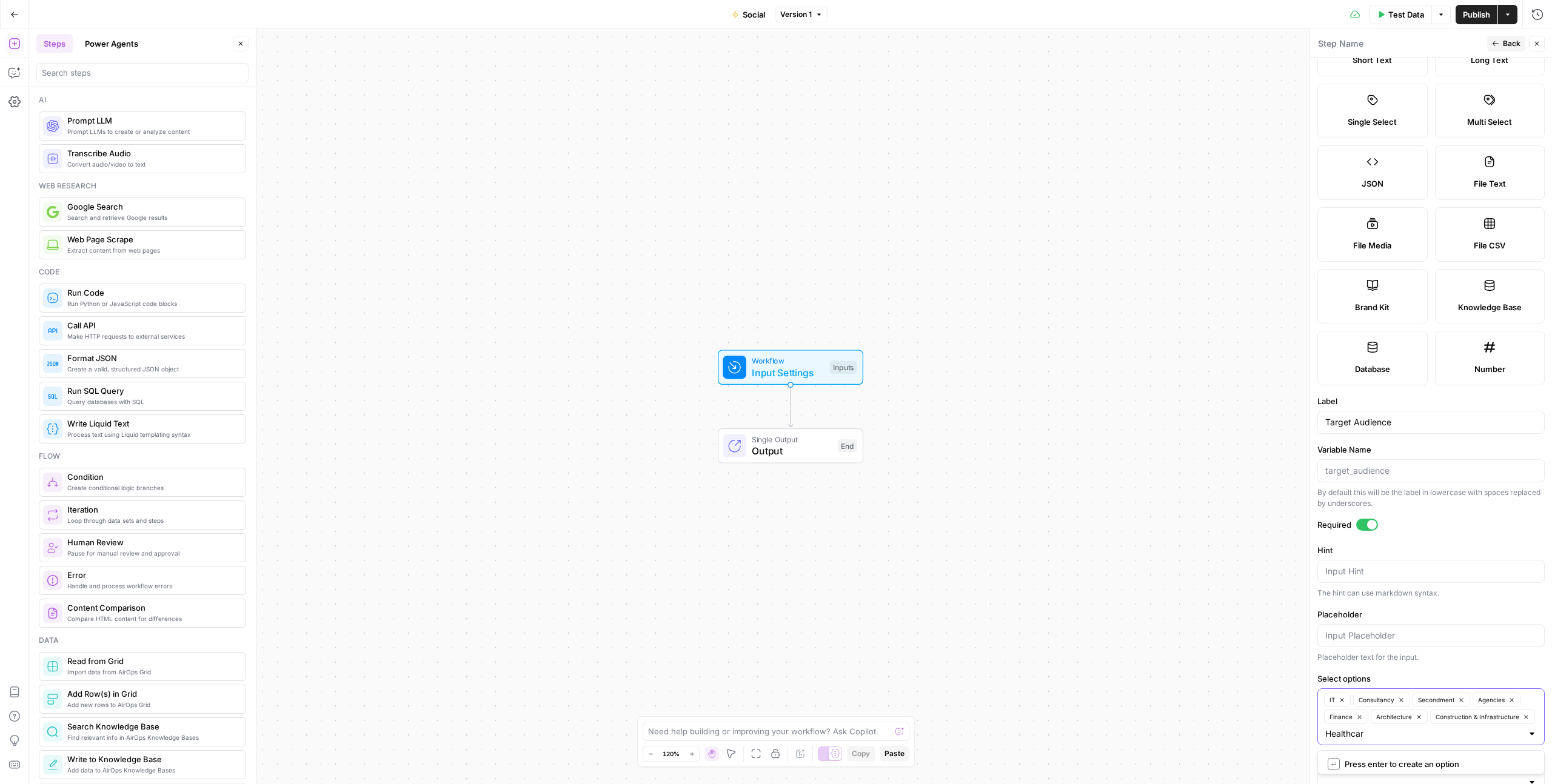
type input "Healthcare"
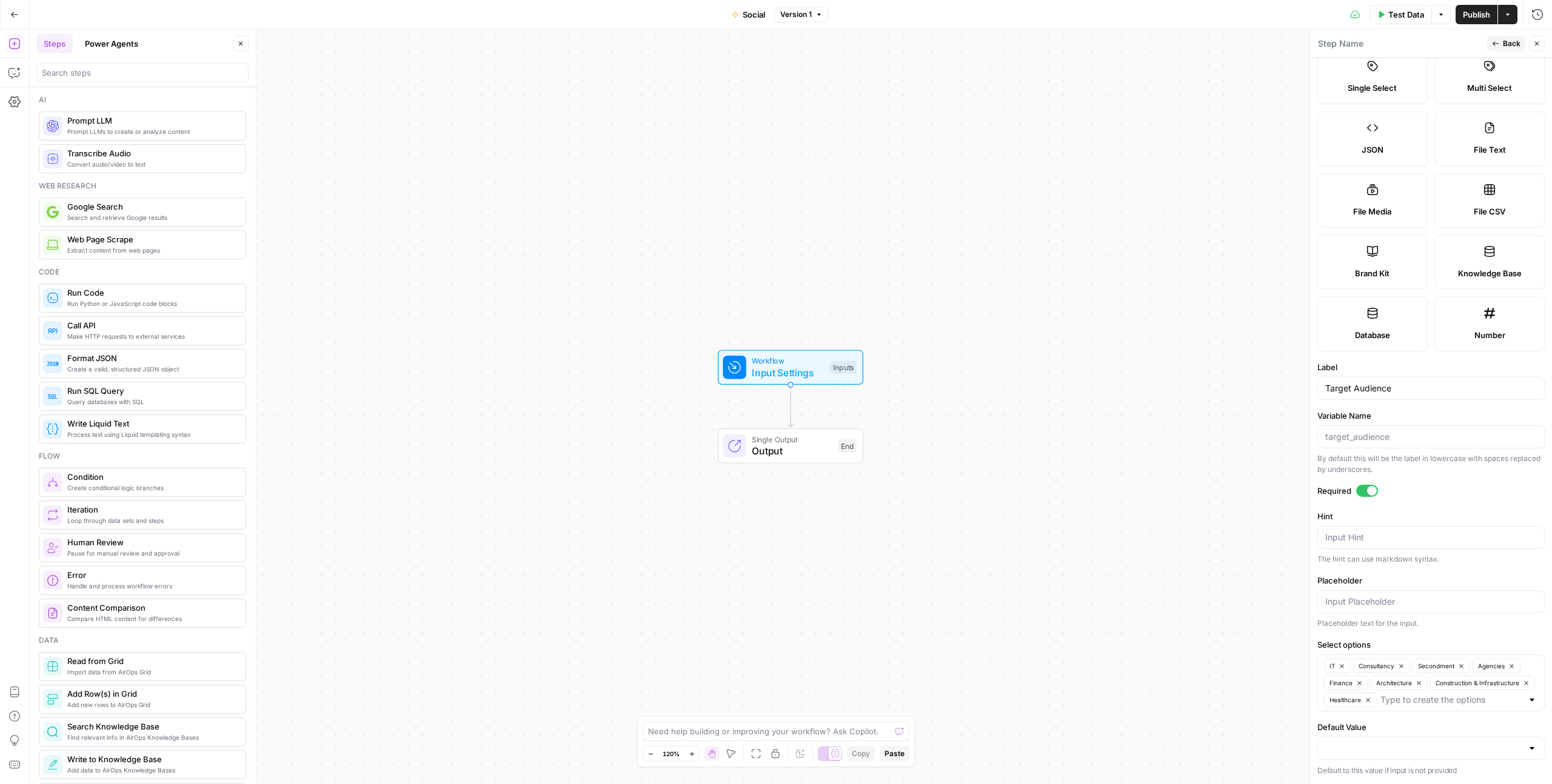
click at [1444, 628] on div "Placeholder text for the input." at bounding box center [1431, 623] width 228 height 11
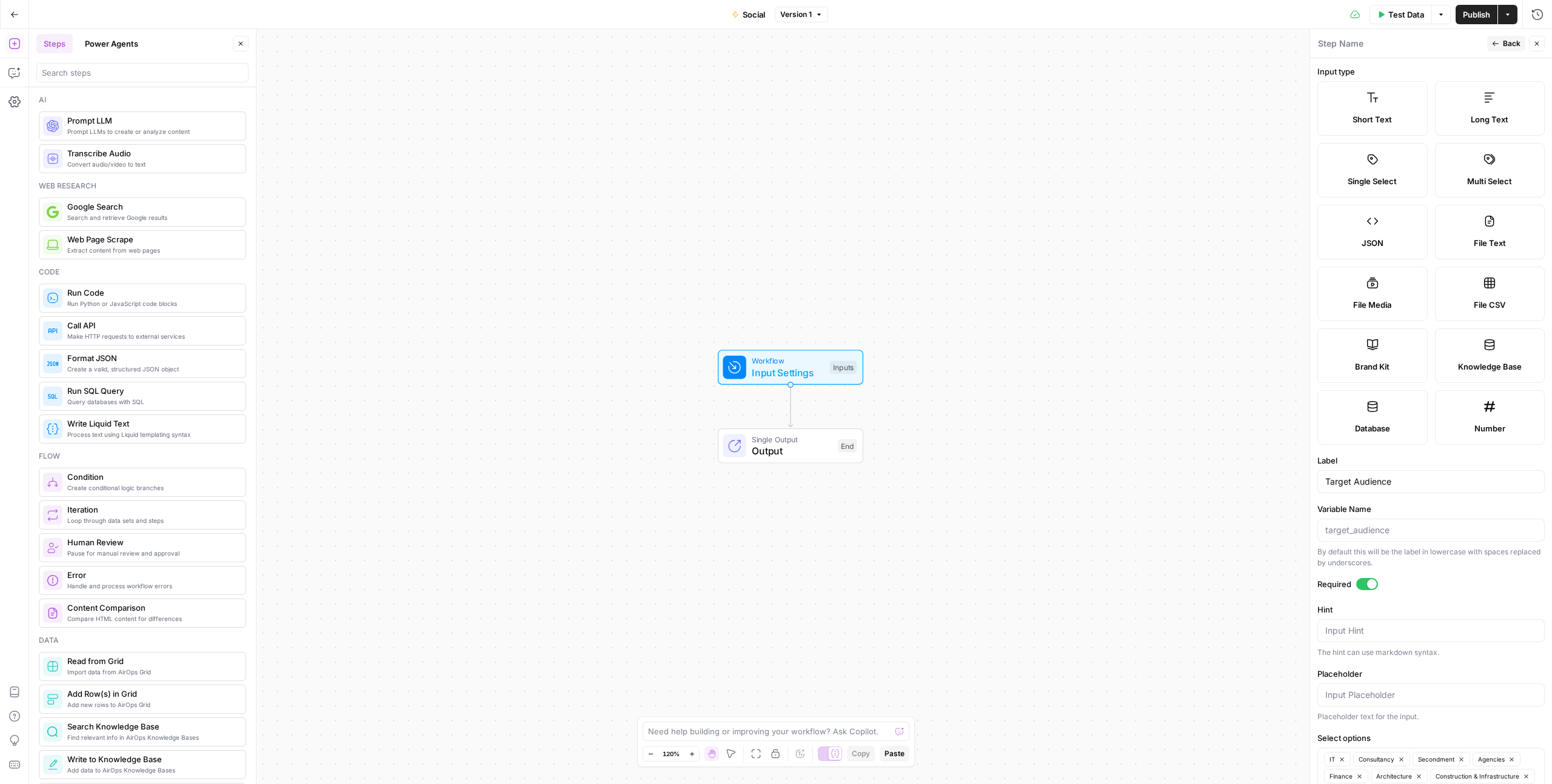
click at [1502, 46] on button "Back" at bounding box center [1506, 44] width 38 height 16
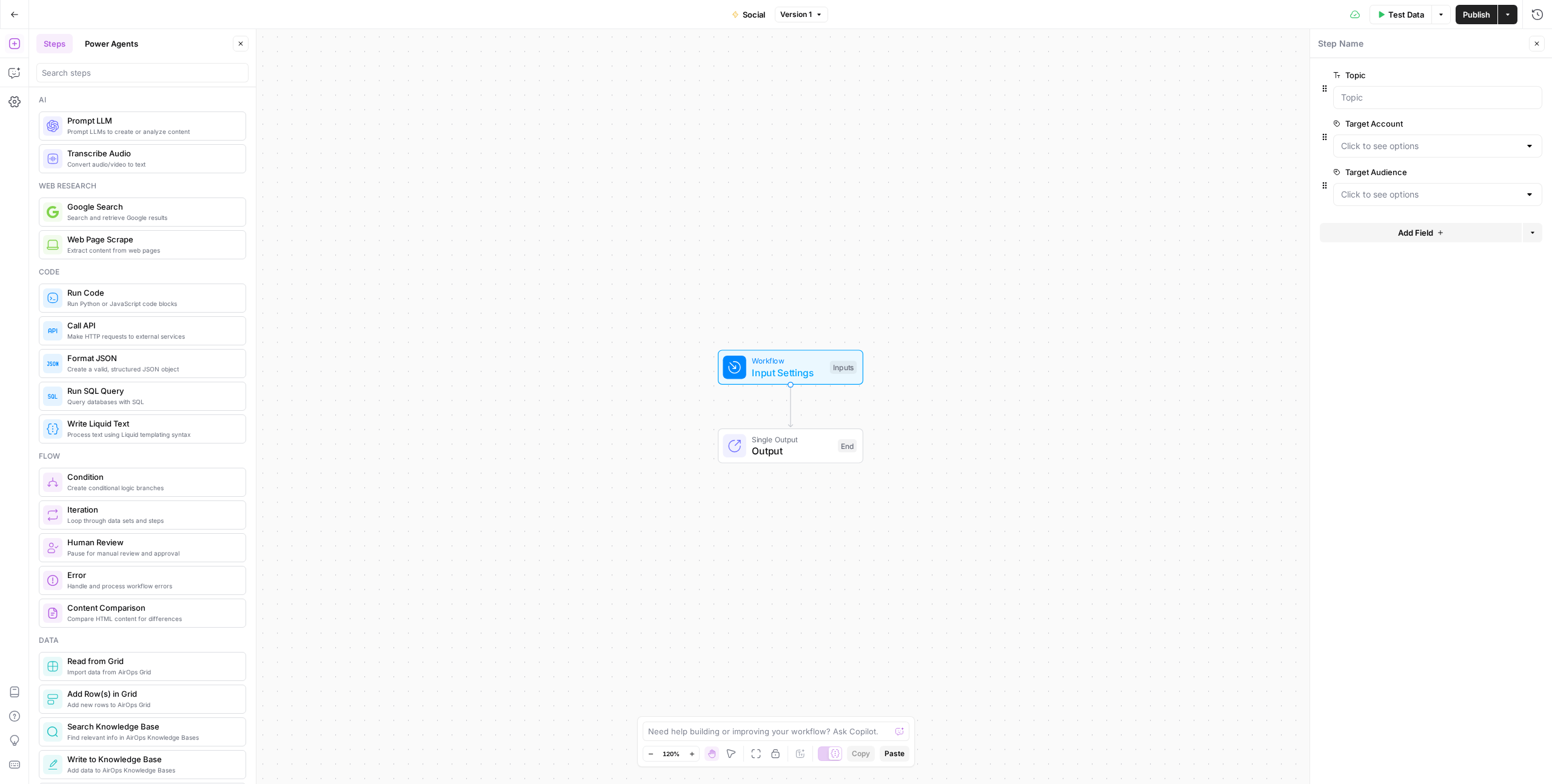
click at [1403, 241] on button "Add Field" at bounding box center [1420, 233] width 202 height 20
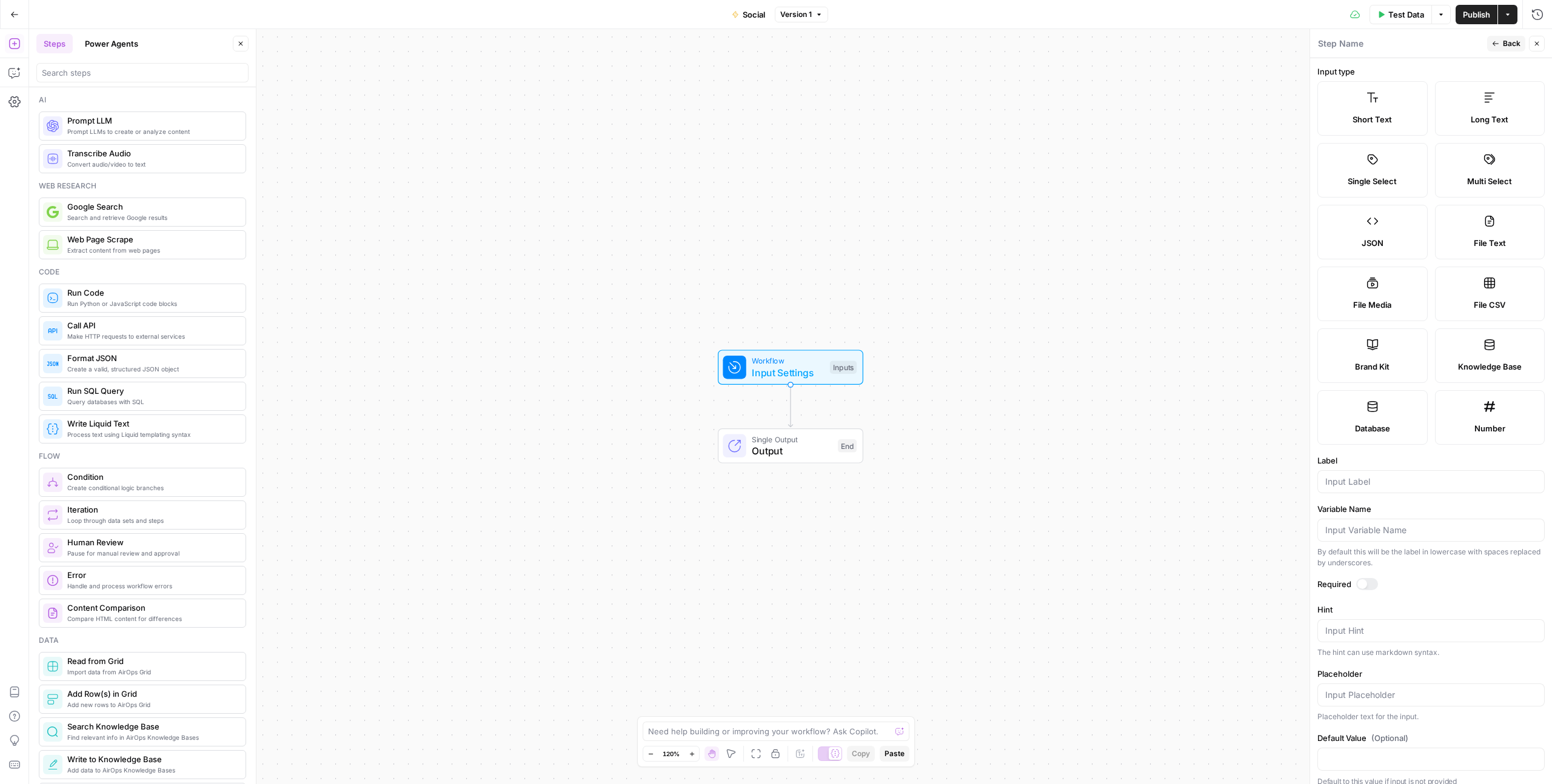
click at [1372, 475] on div at bounding box center [1431, 481] width 228 height 23
type input "Target Link"
click at [1361, 586] on div at bounding box center [1362, 584] width 10 height 10
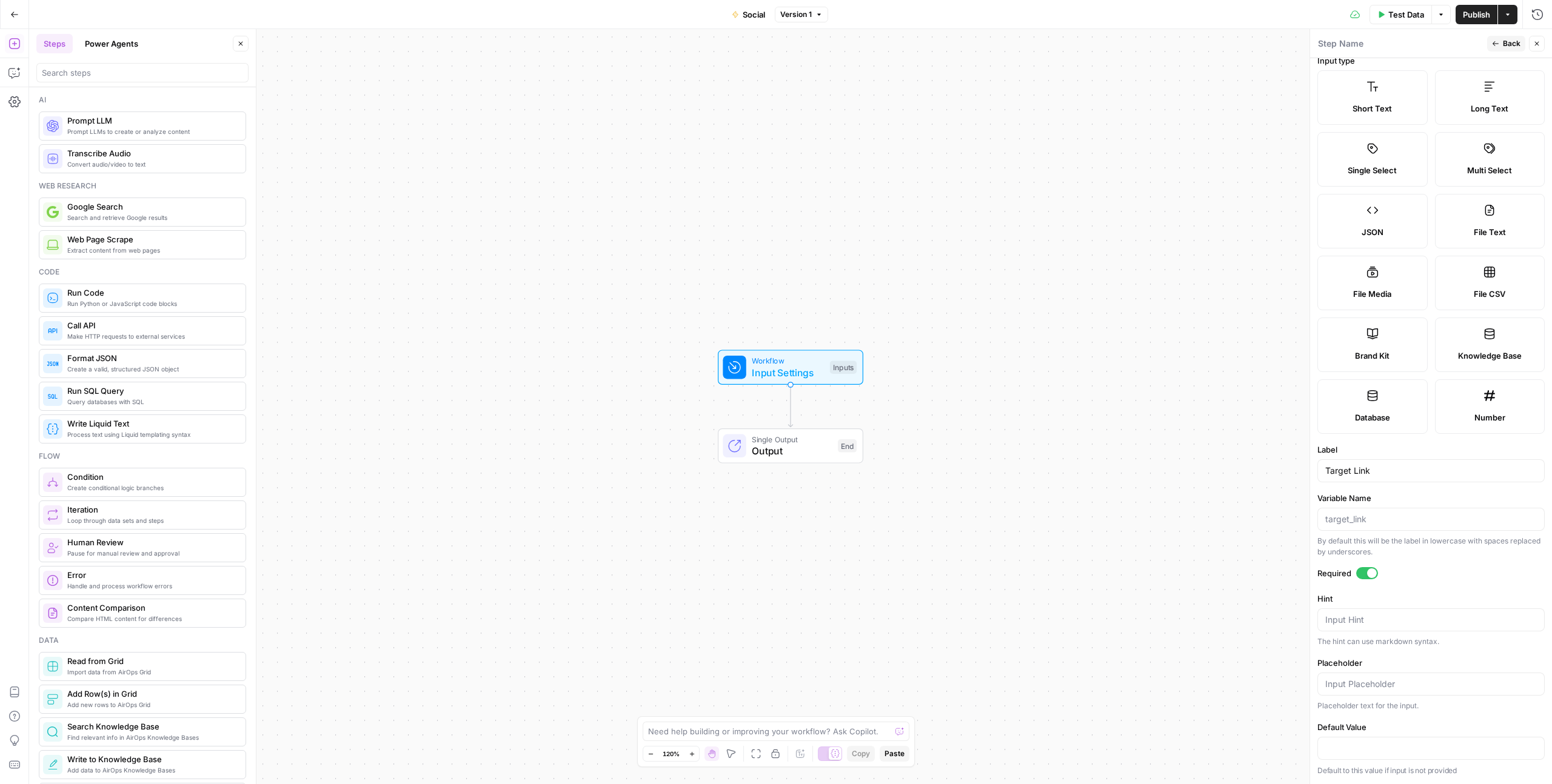
click at [1379, 577] on label "Required" at bounding box center [1431, 573] width 228 height 12
click at [1369, 576] on div at bounding box center [1371, 573] width 10 height 10
click at [1394, 574] on label "Required" at bounding box center [1431, 573] width 228 height 12
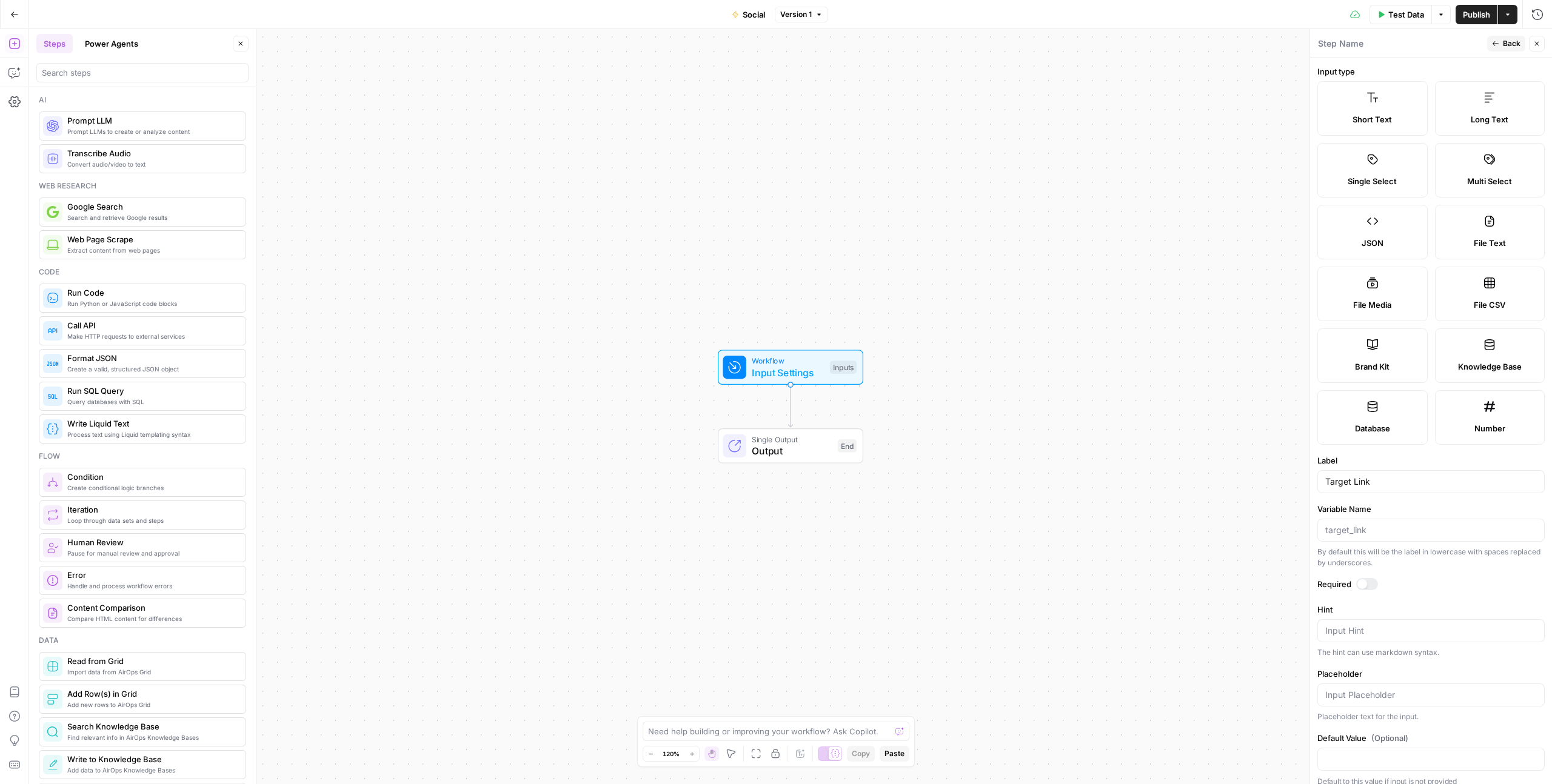
click at [1504, 46] on span "Back" at bounding box center [1512, 43] width 18 height 11
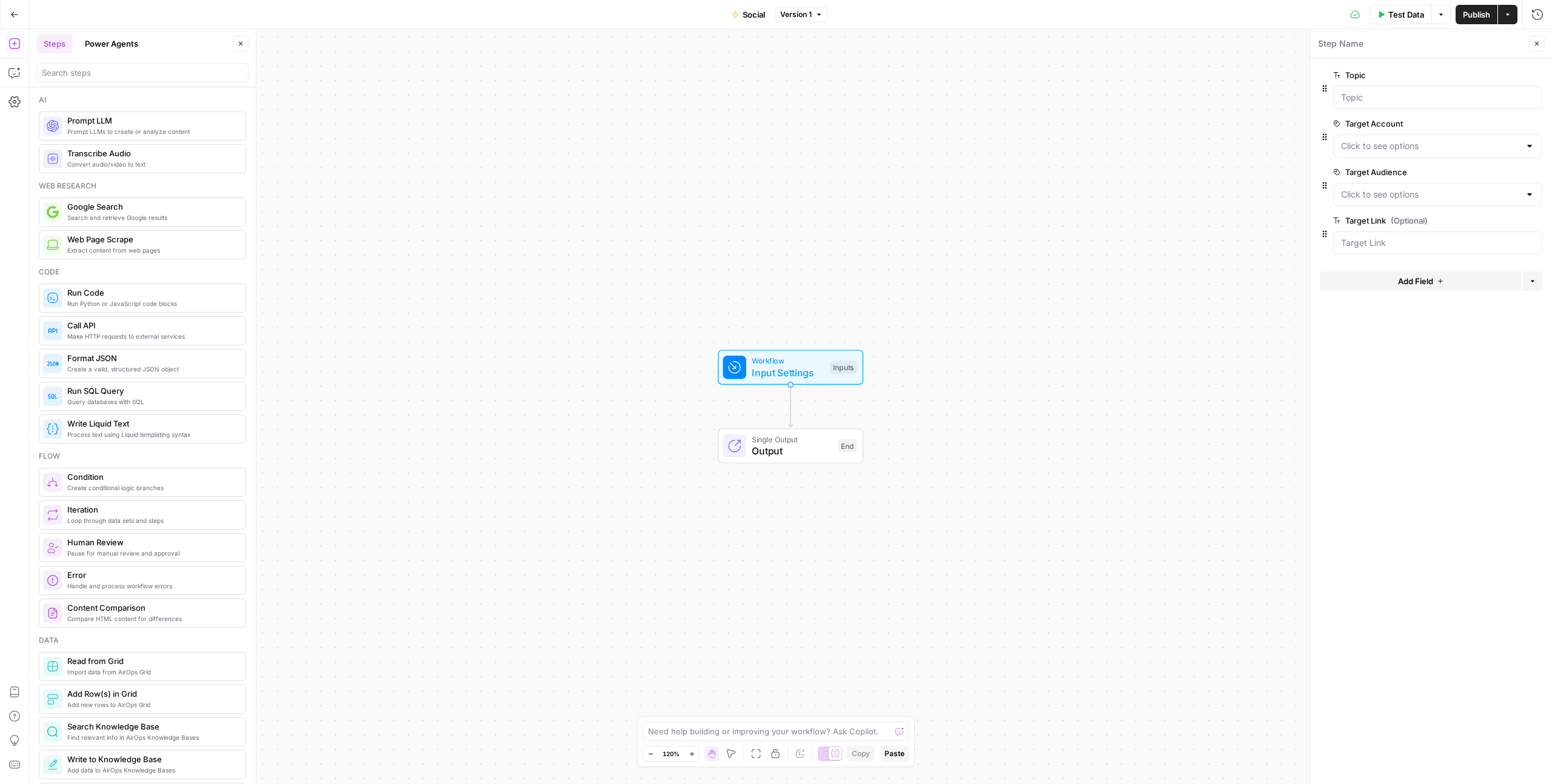
click at [1387, 281] on button "Add Field" at bounding box center [1420, 281] width 202 height 20
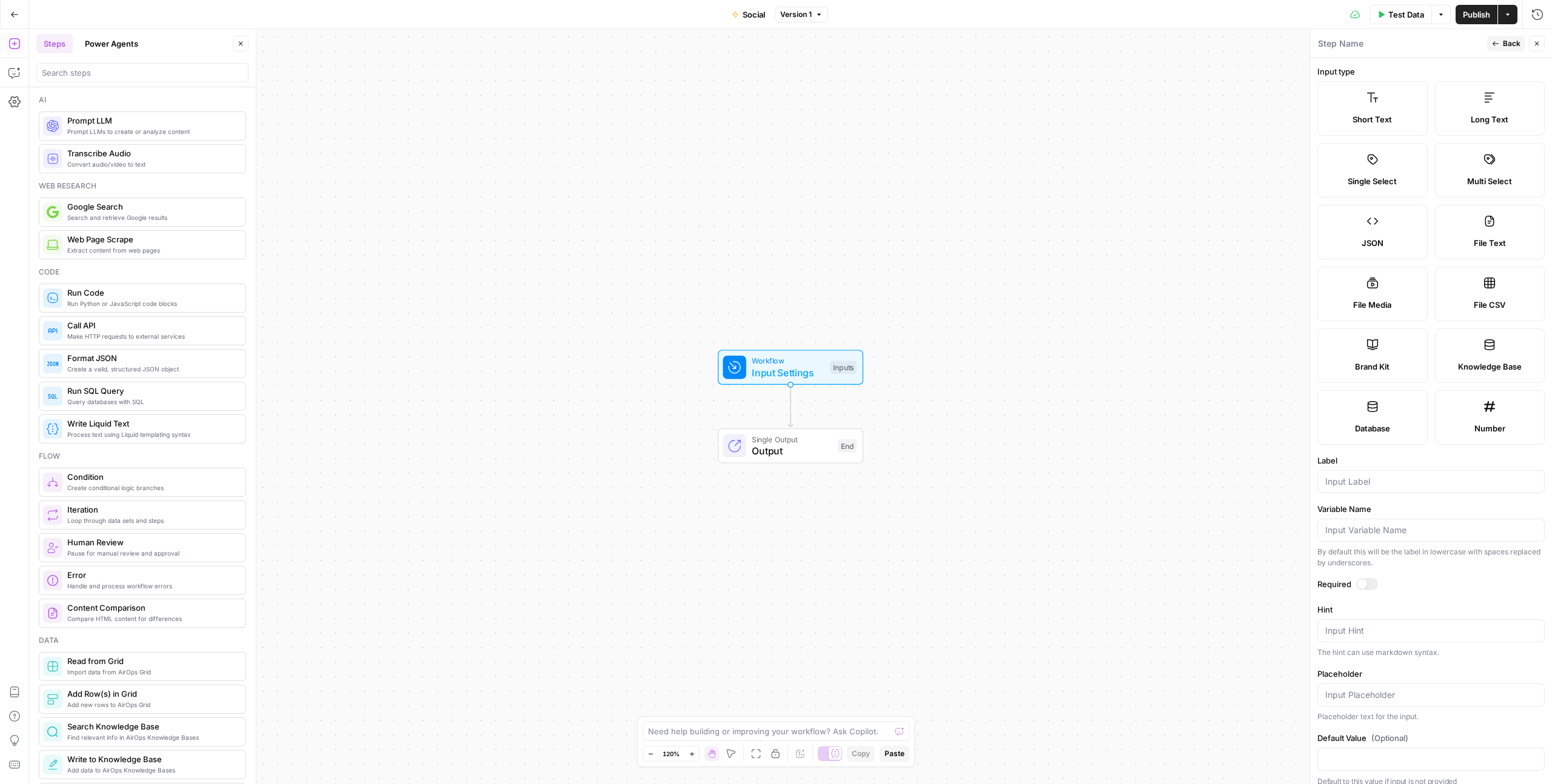
click at [1382, 290] on label "File Media" at bounding box center [1372, 294] width 110 height 55
type textarea "Supports .mp4, .mp3, .wav, .jpg, .png, .webp, .wma, .m4a file types"
click at [1373, 346] on icon at bounding box center [1372, 344] width 12 height 12
type input "Brand Kit"
type input "brand_kit"
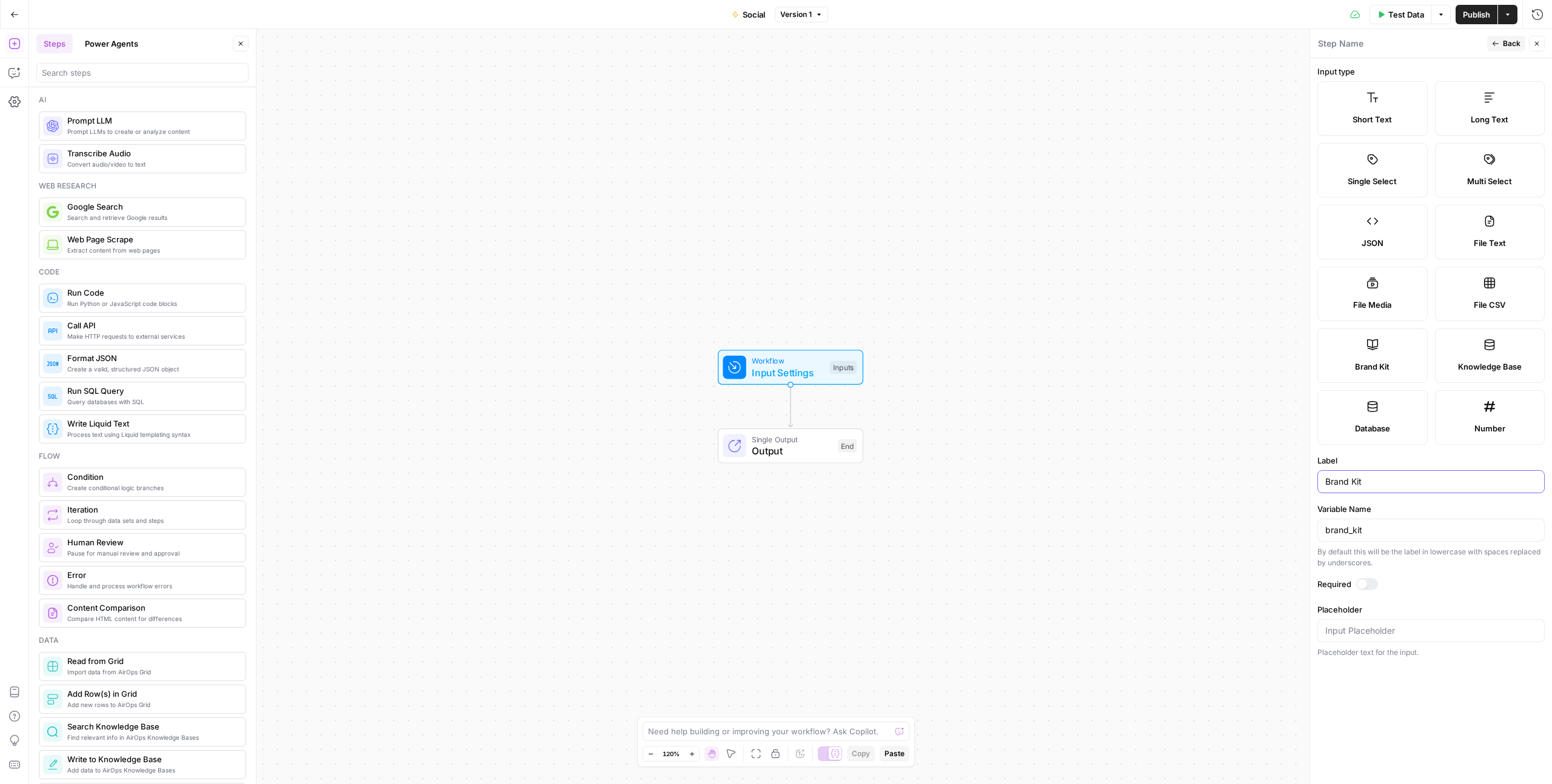
click at [1373, 485] on input "Brand Kit" at bounding box center [1431, 481] width 211 height 12
click at [1499, 34] on header "Step Name Back Close" at bounding box center [1431, 44] width 242 height 29
click at [1499, 38] on button "Back" at bounding box center [1506, 44] width 38 height 16
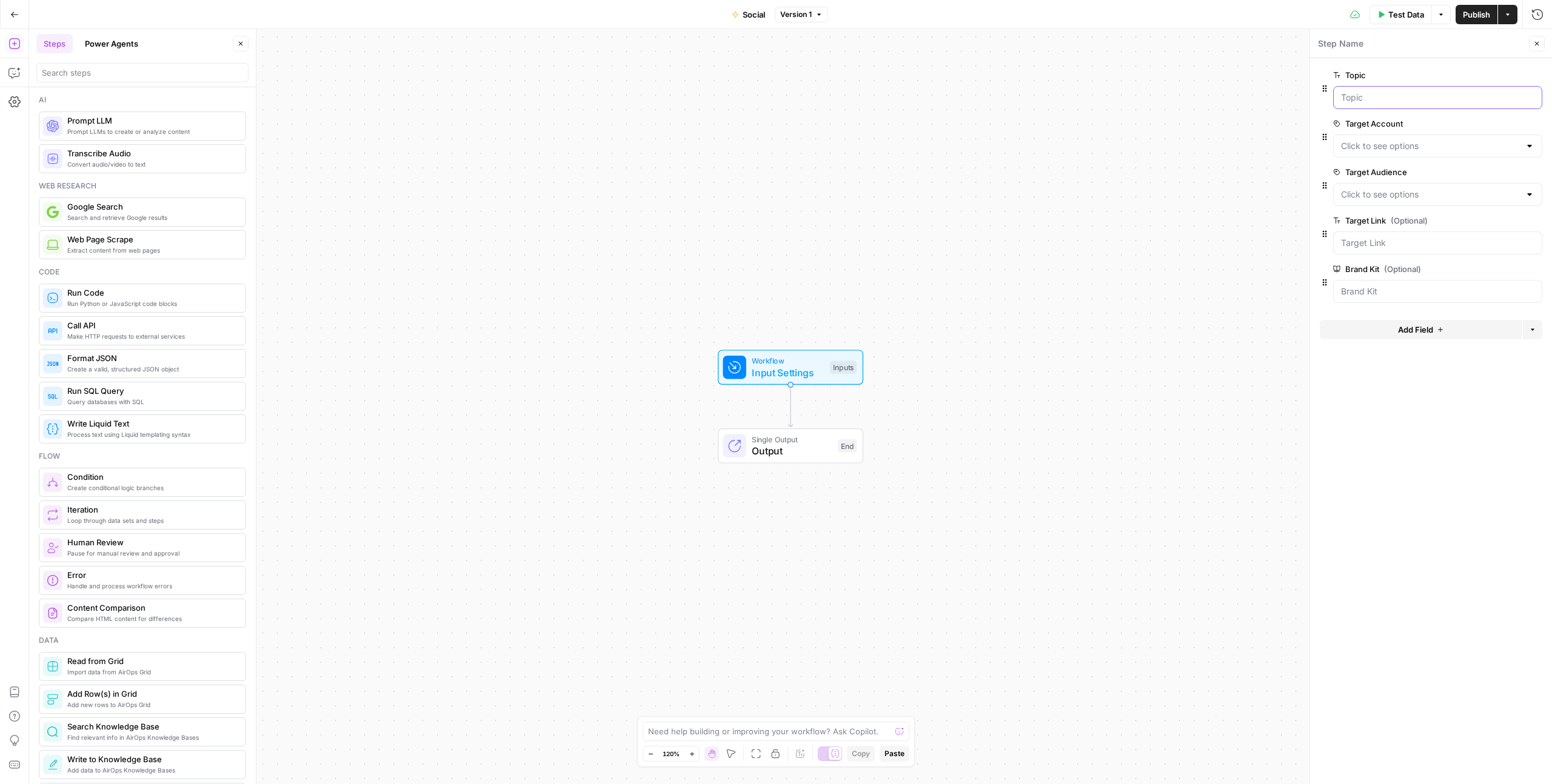
click at [1356, 99] on input "Topic" at bounding box center [1437, 97] width 193 height 12
click at [1369, 146] on Account "Target Account" at bounding box center [1430, 146] width 179 height 12
click at [1377, 404] on form "Topic edit field Delete group Target Account edit field Delete group Target Aud…" at bounding box center [1431, 421] width 242 height 725
click at [1379, 198] on Audience "Target Audience" at bounding box center [1430, 195] width 179 height 12
click at [1384, 434] on form "Topic edit field Delete group Target Account edit field Delete group Target Aud…" at bounding box center [1431, 421] width 242 height 725
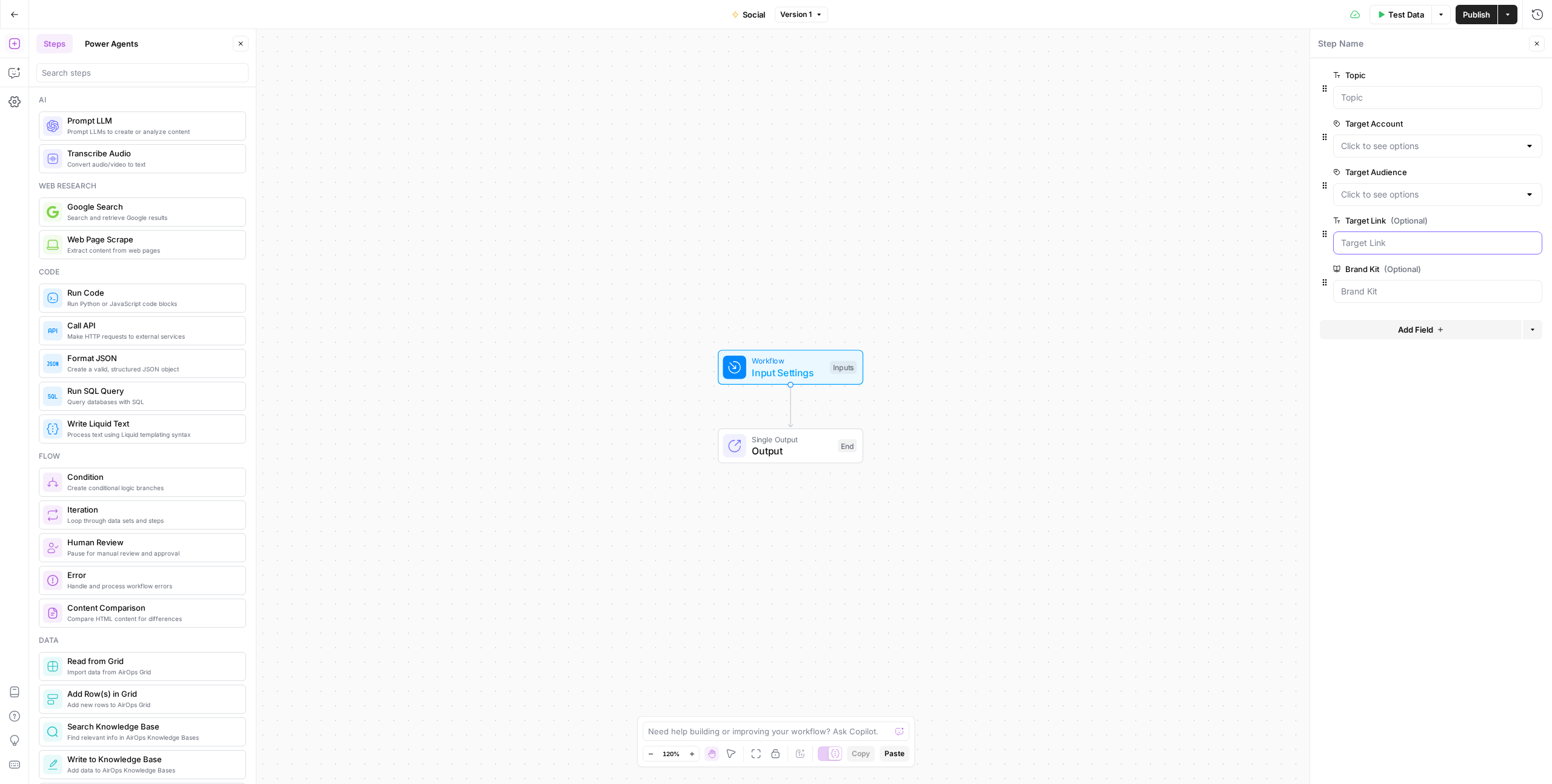
click at [1380, 237] on Link "Target Link (Optional)" at bounding box center [1437, 243] width 193 height 12
click at [1382, 418] on form "Topic edit field Delete group Target Account edit field Delete group Target Aud…" at bounding box center [1431, 421] width 242 height 725
click at [1382, 288] on Kit "Brand Kit (Optional)" at bounding box center [1437, 291] width 193 height 12
click at [1390, 415] on form "Topic edit field Delete group Target Account edit field Delete group Target Aud…" at bounding box center [1431, 421] width 242 height 725
click at [1323, 554] on form "Topic edit field Delete group Target Account edit field Delete group Target Aud…" at bounding box center [1431, 421] width 242 height 725
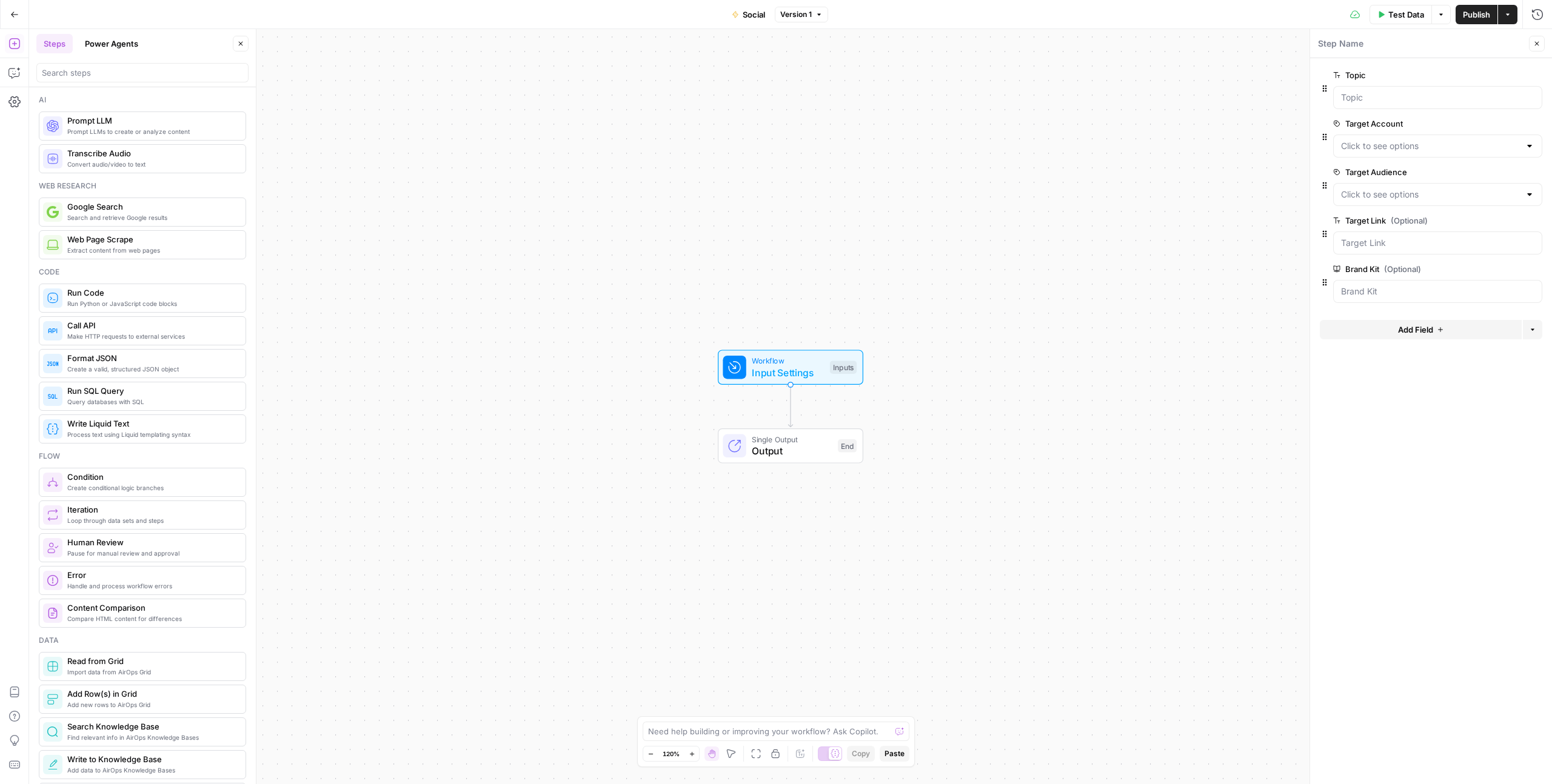
click at [8, 10] on button "Go Back" at bounding box center [15, 15] width 22 height 22
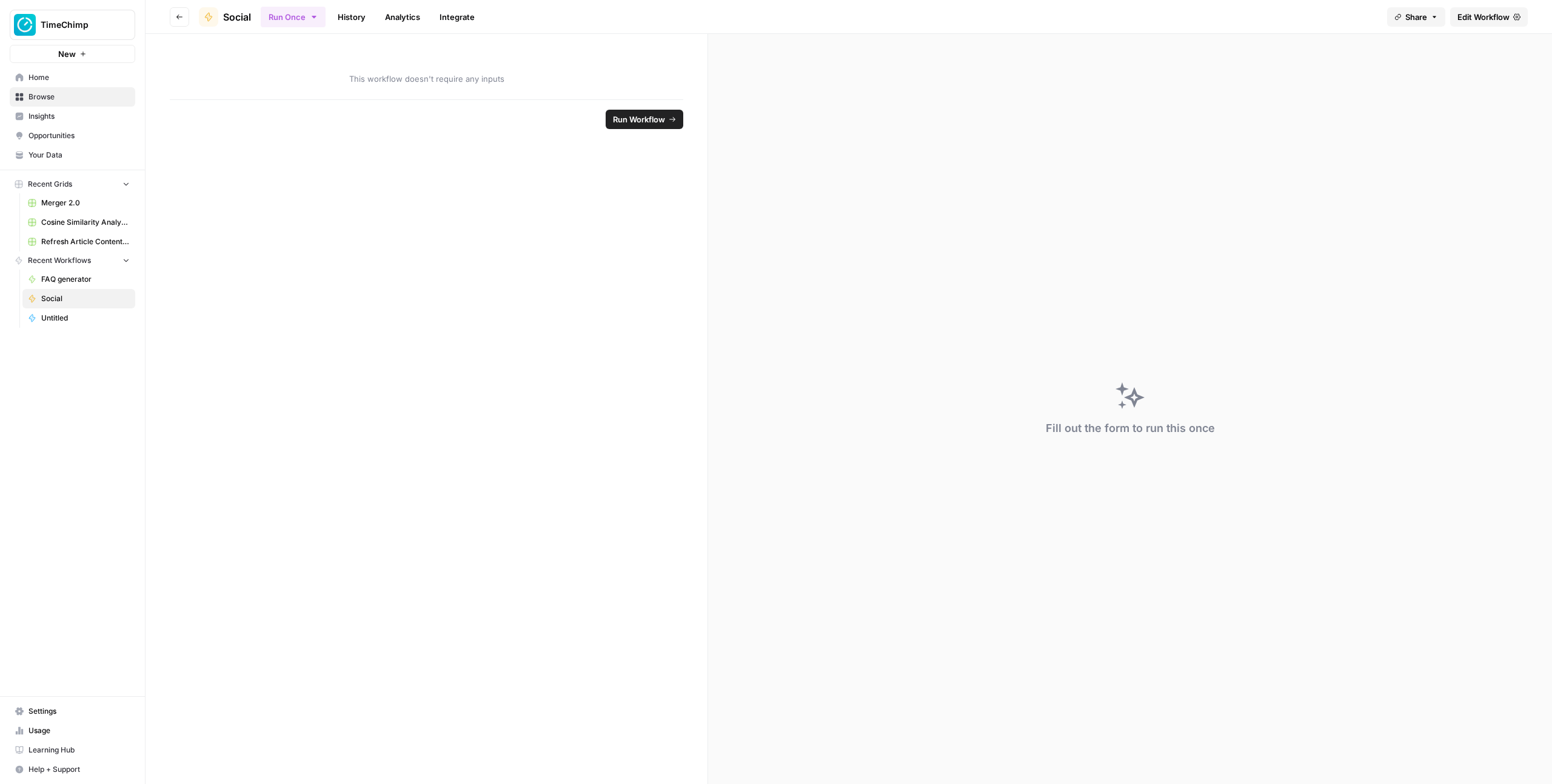
click at [51, 151] on span "Your Data" at bounding box center [79, 155] width 101 height 11
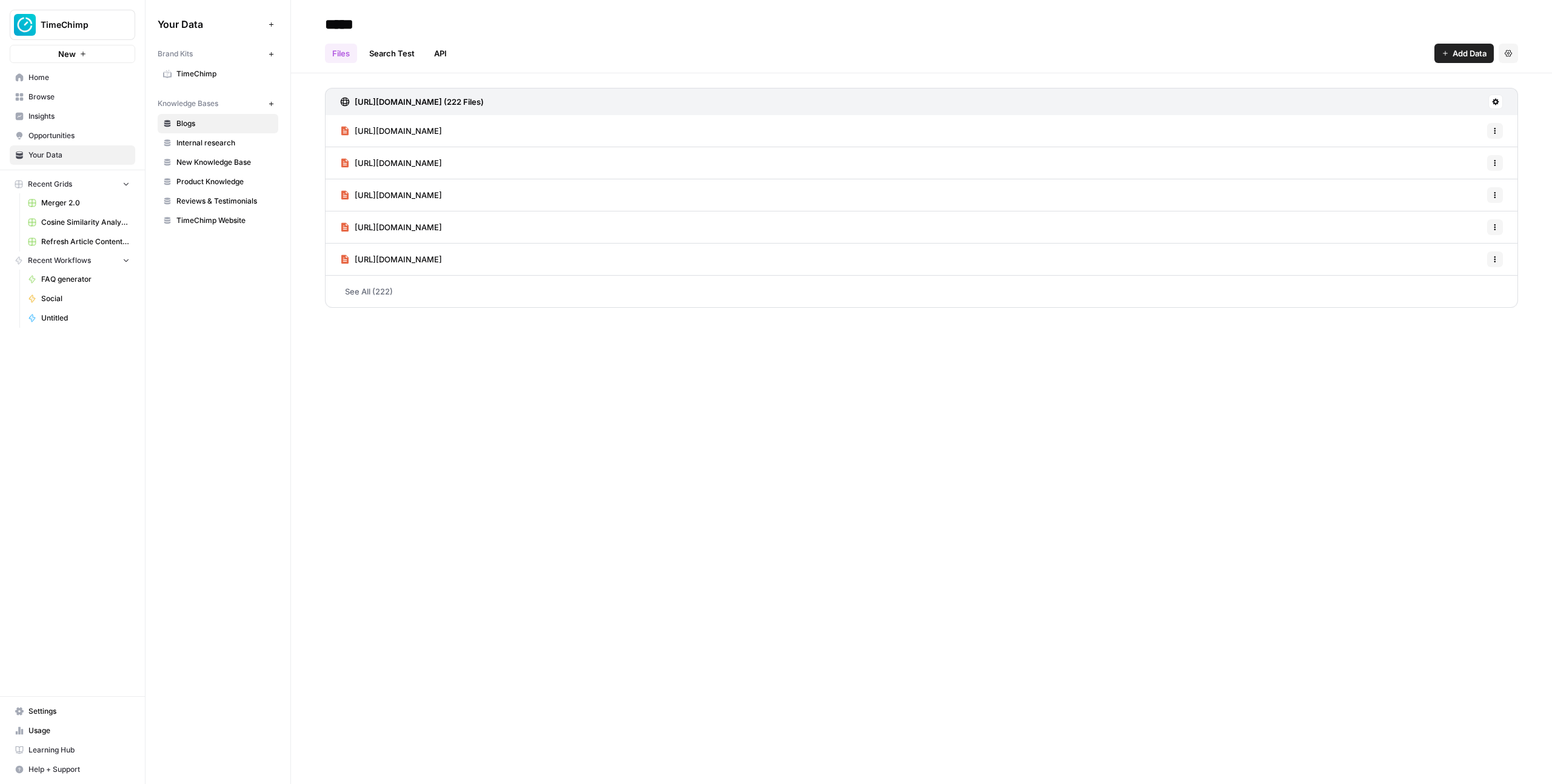
click at [208, 76] on span "TimeChimp" at bounding box center [225, 74] width 97 height 11
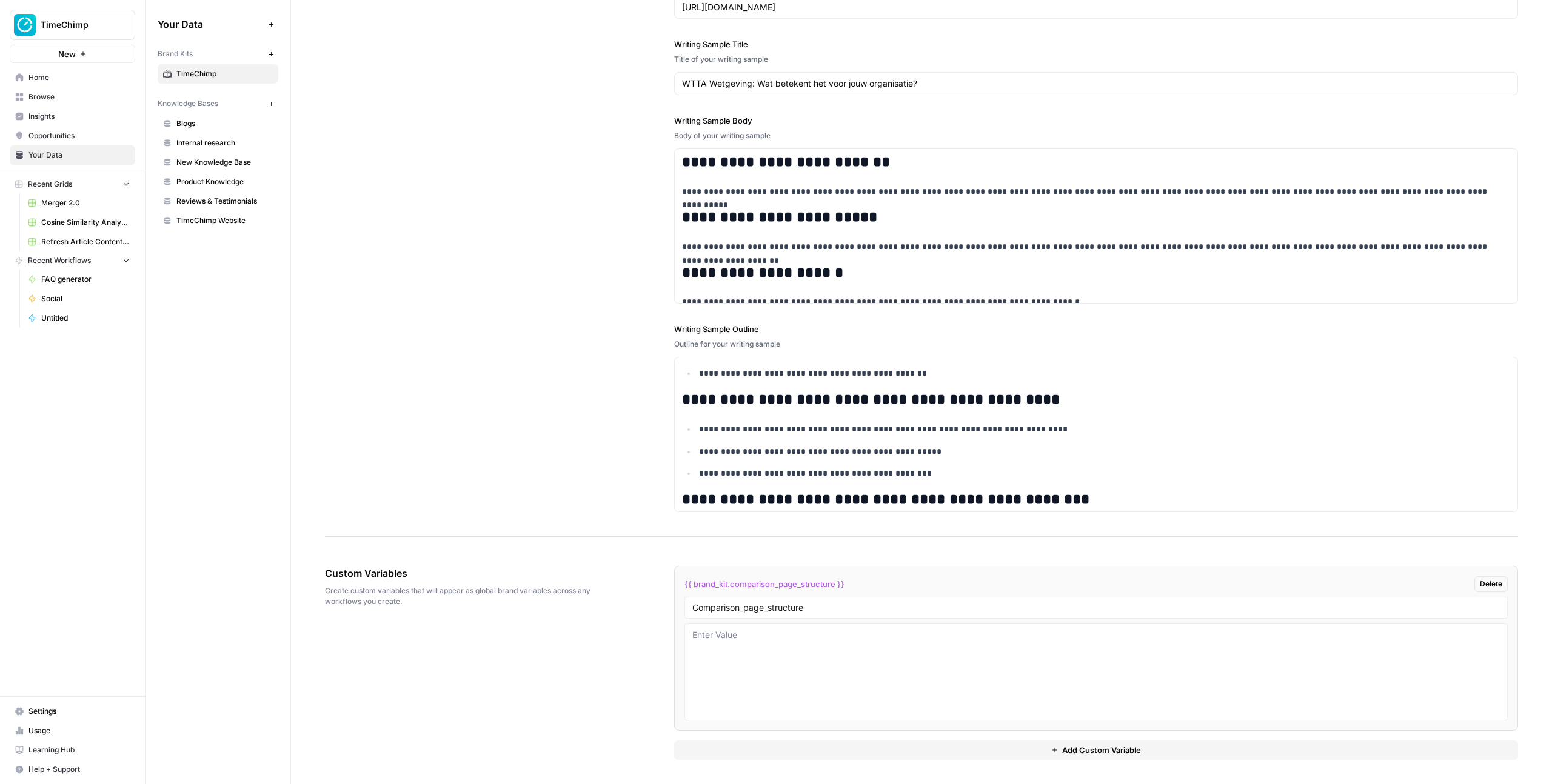
scroll to position [372, 0]
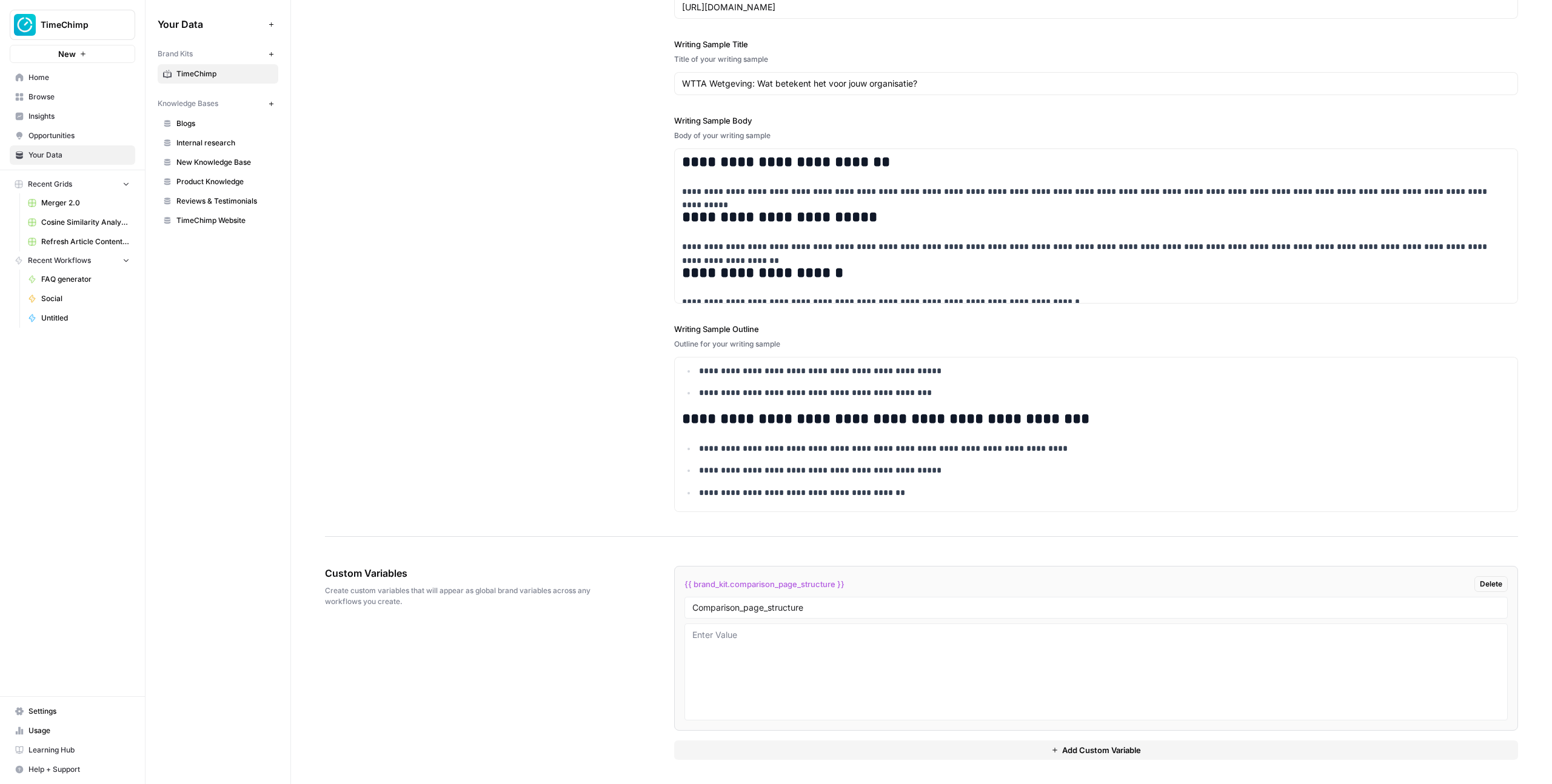
click at [1093, 747] on span "Add Custom Variable" at bounding box center [1101, 750] width 79 height 12
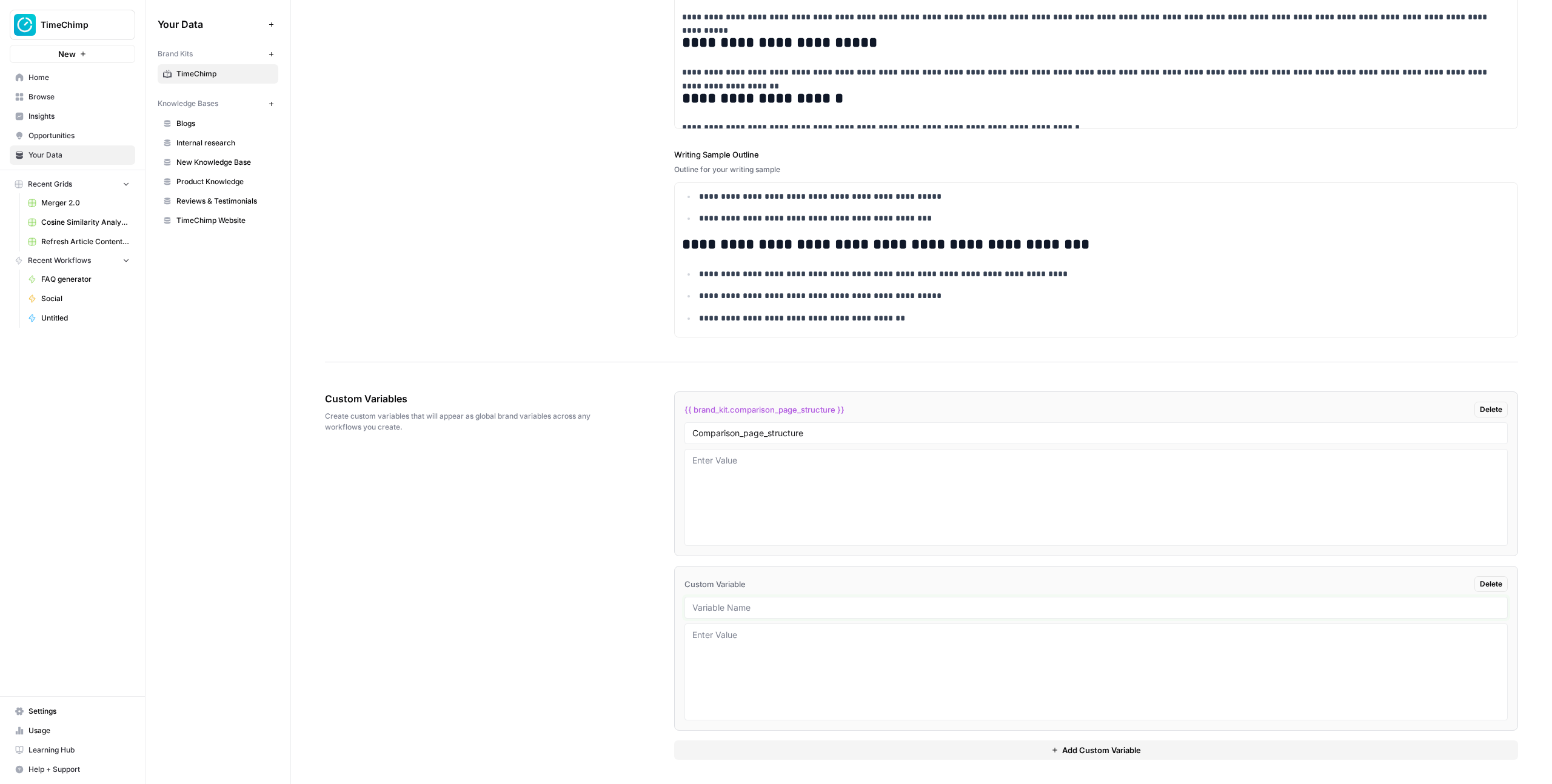
click at [776, 611] on input "text" at bounding box center [1095, 607] width 807 height 11
type input "Social"
type input "Social_post_template"
click at [622, 580] on div "Custom Variables Create custom variables that will appear as global brand varia…" at bounding box center [921, 576] width 1193 height 417
click at [743, 648] on textarea at bounding box center [1095, 672] width 807 height 86
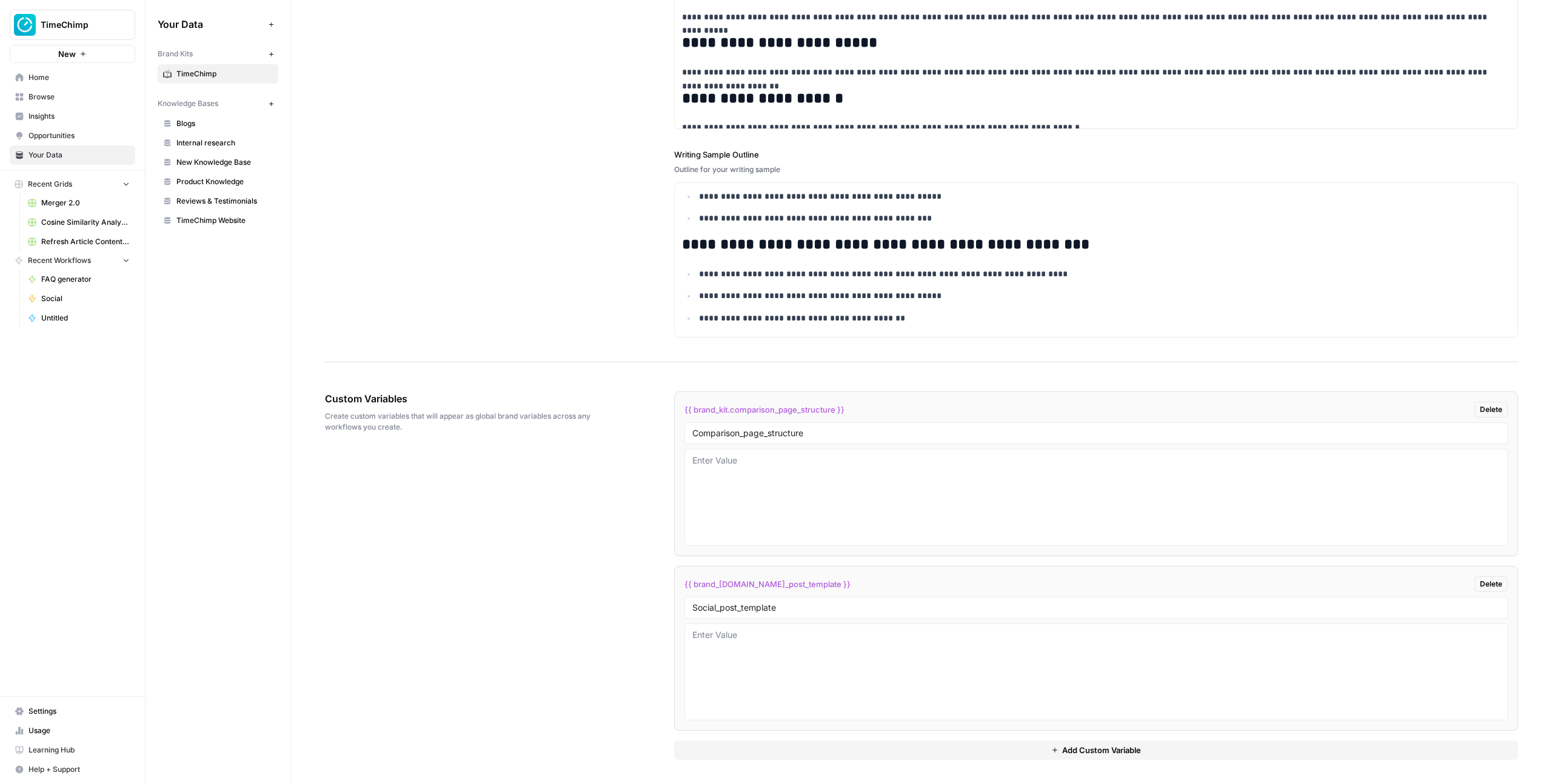
click at [35, 92] on span "Browse" at bounding box center [79, 97] width 101 height 11
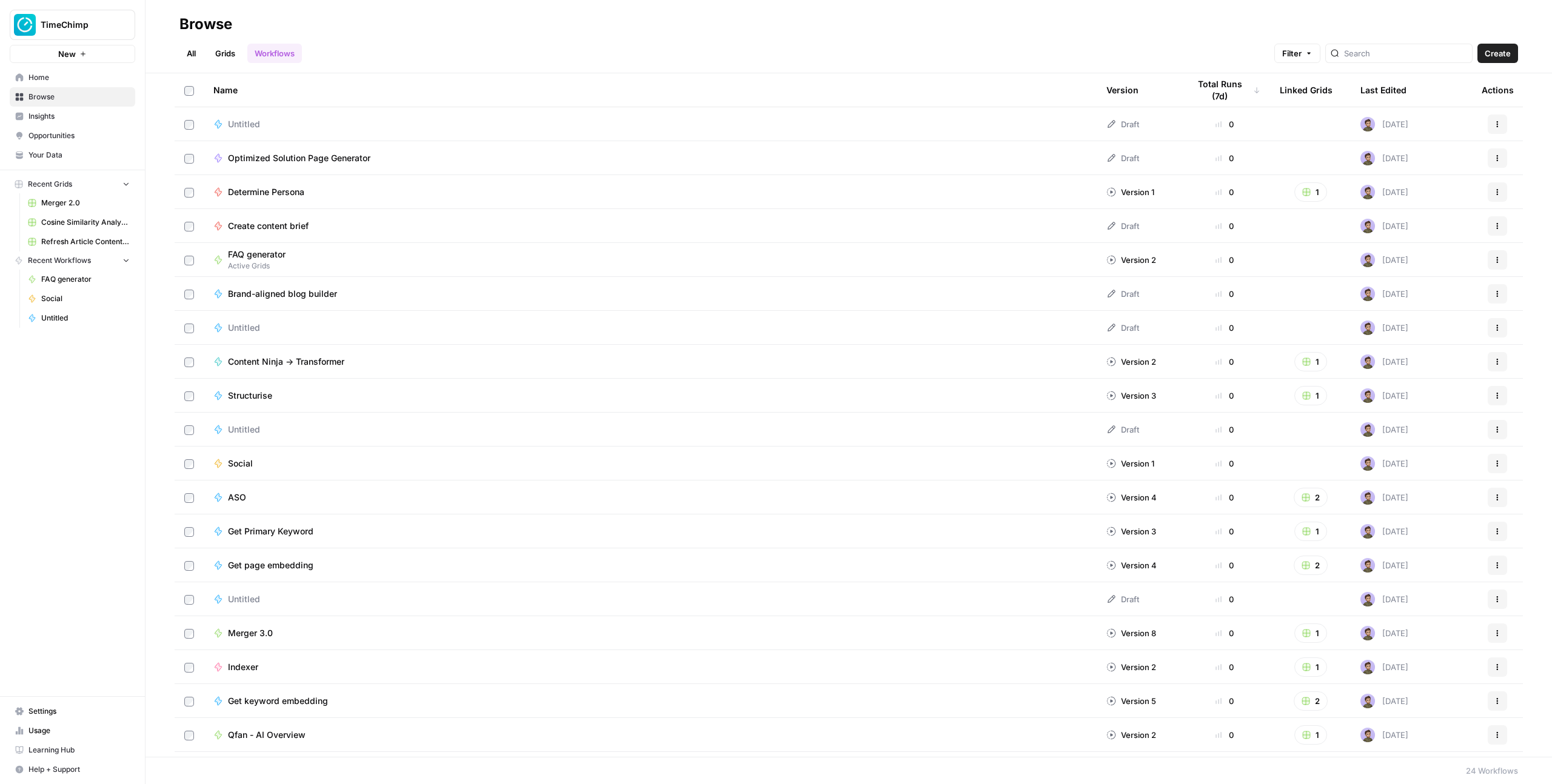
click at [190, 56] on link "All" at bounding box center [191, 53] width 23 height 20
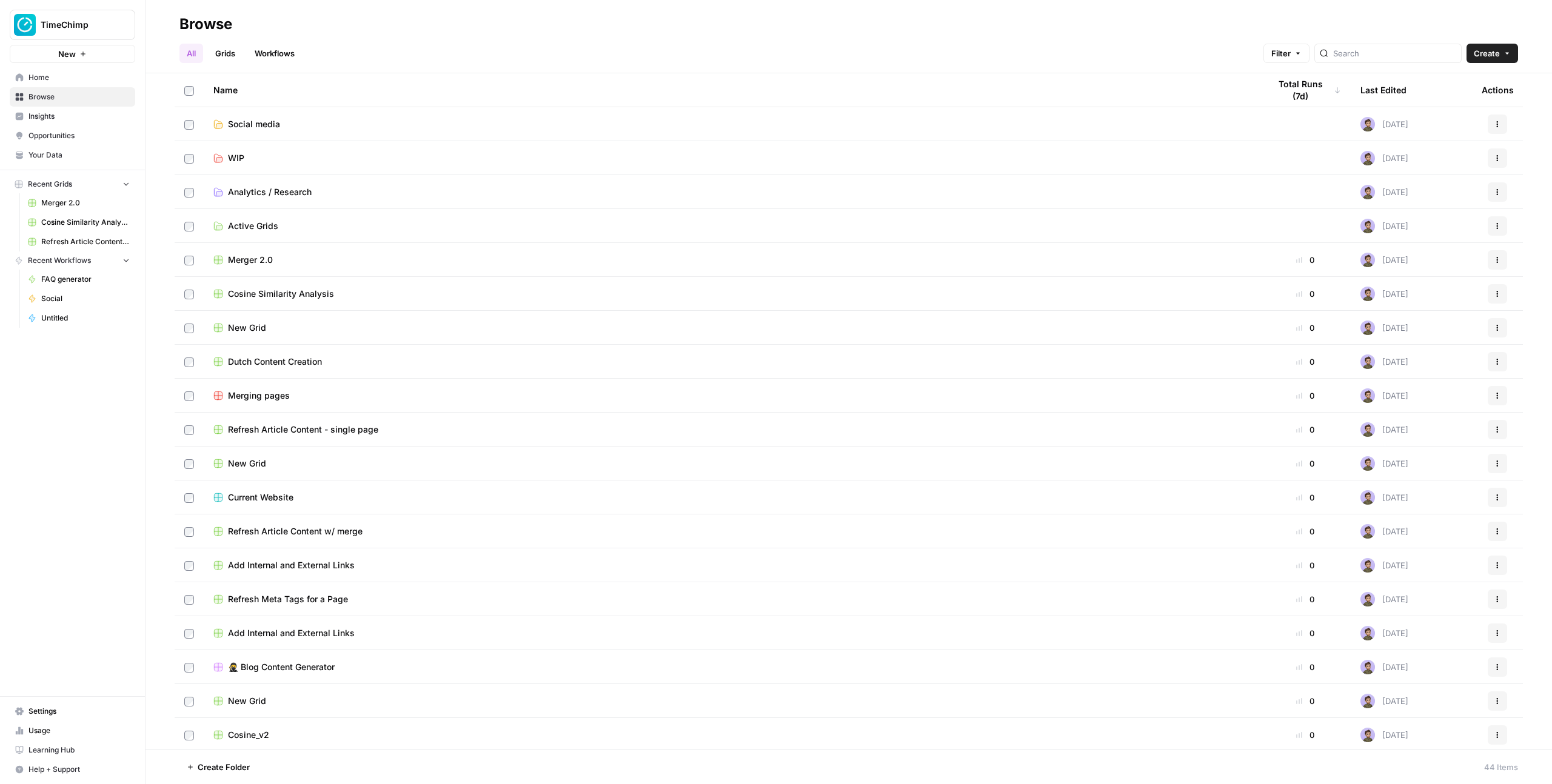
click at [236, 119] on span "Social media" at bounding box center [253, 124] width 52 height 12
click at [231, 53] on link "Grids" at bounding box center [225, 53] width 34 height 20
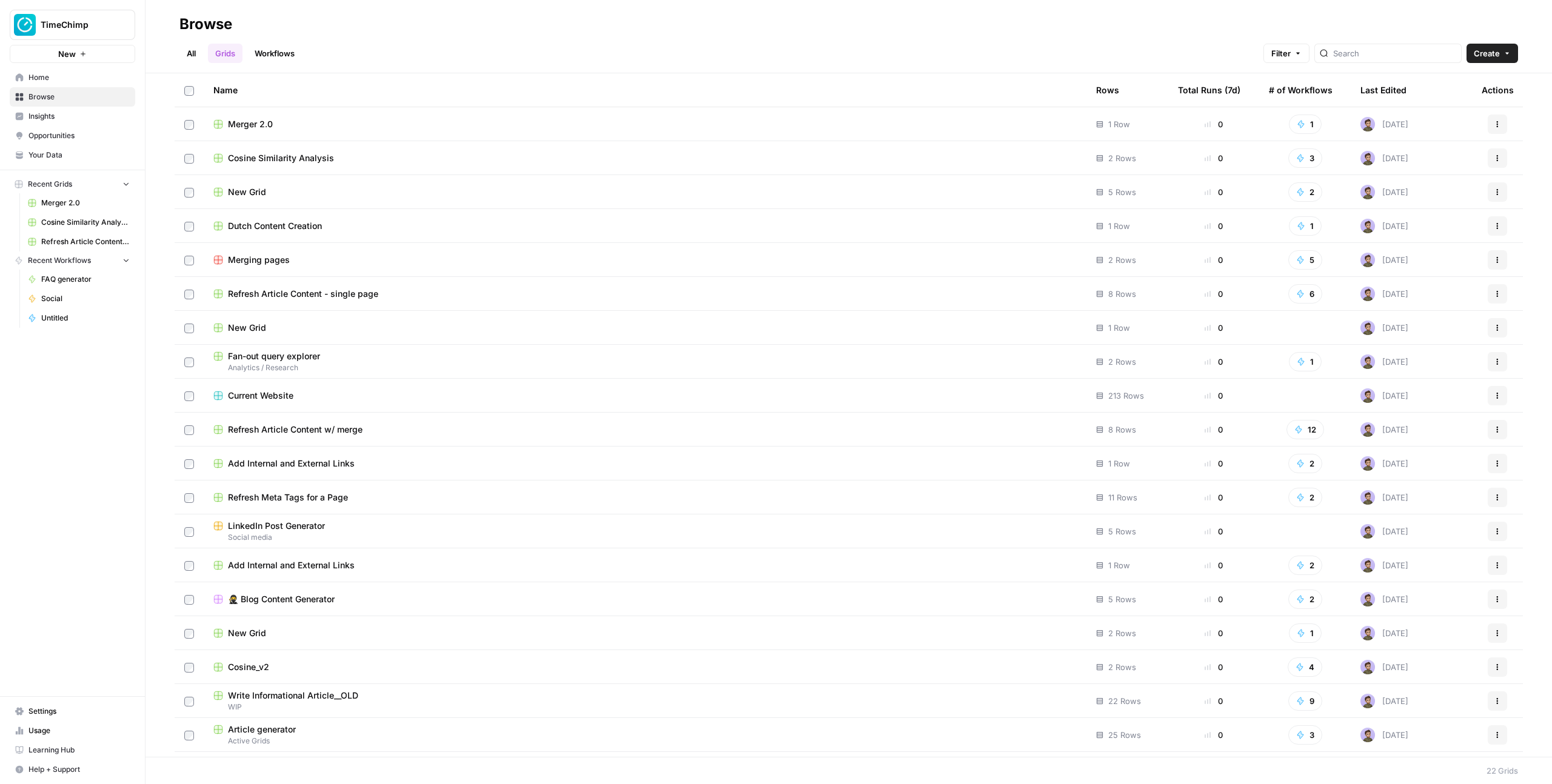
click at [269, 45] on link "Workflows" at bounding box center [274, 53] width 55 height 20
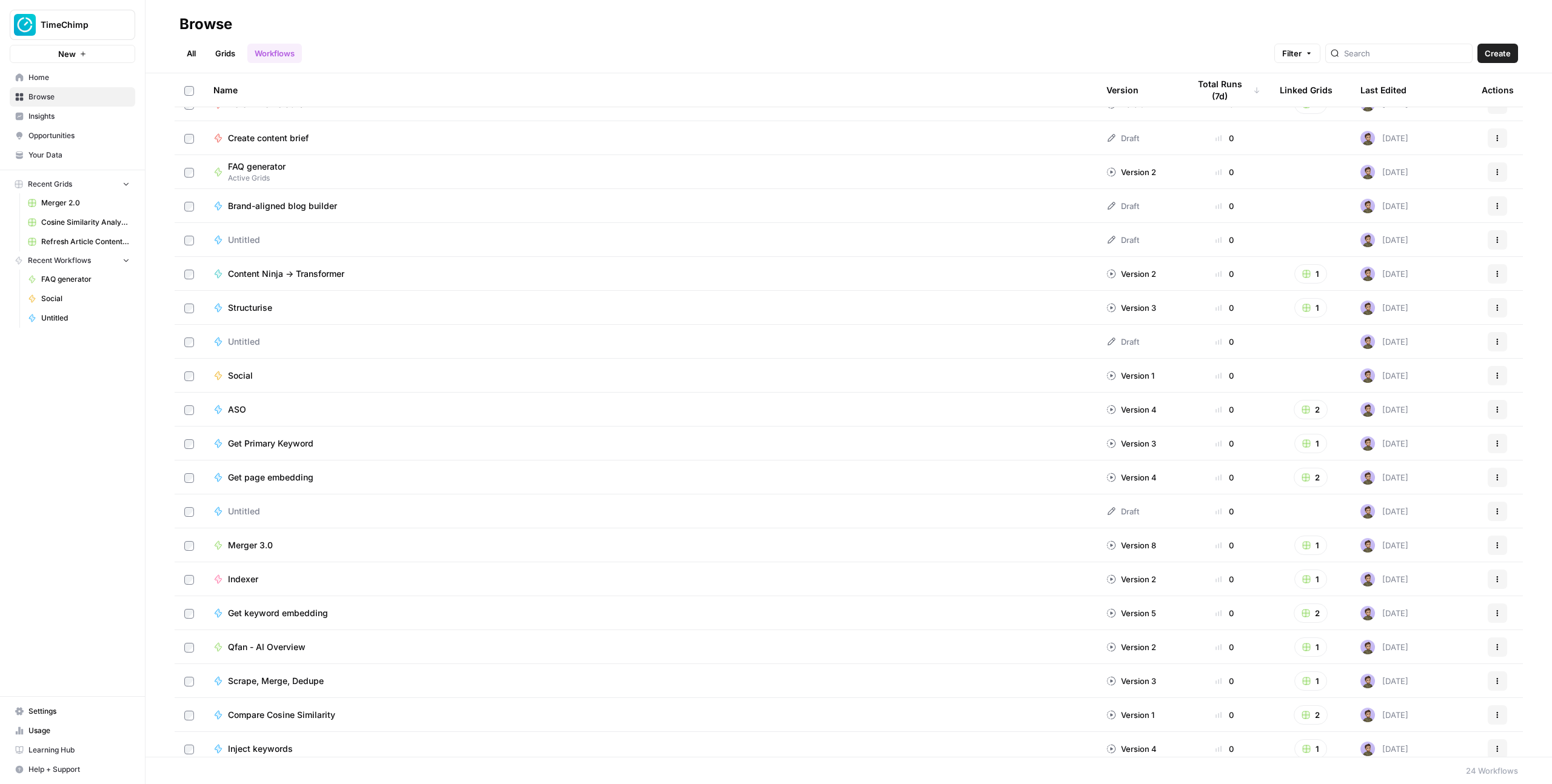
scroll to position [90, 0]
click at [244, 381] on td "Social" at bounding box center [650, 374] width 893 height 34
click at [243, 366] on td "Social" at bounding box center [650, 374] width 893 height 34
click at [241, 372] on span "Social" at bounding box center [240, 374] width 25 height 12
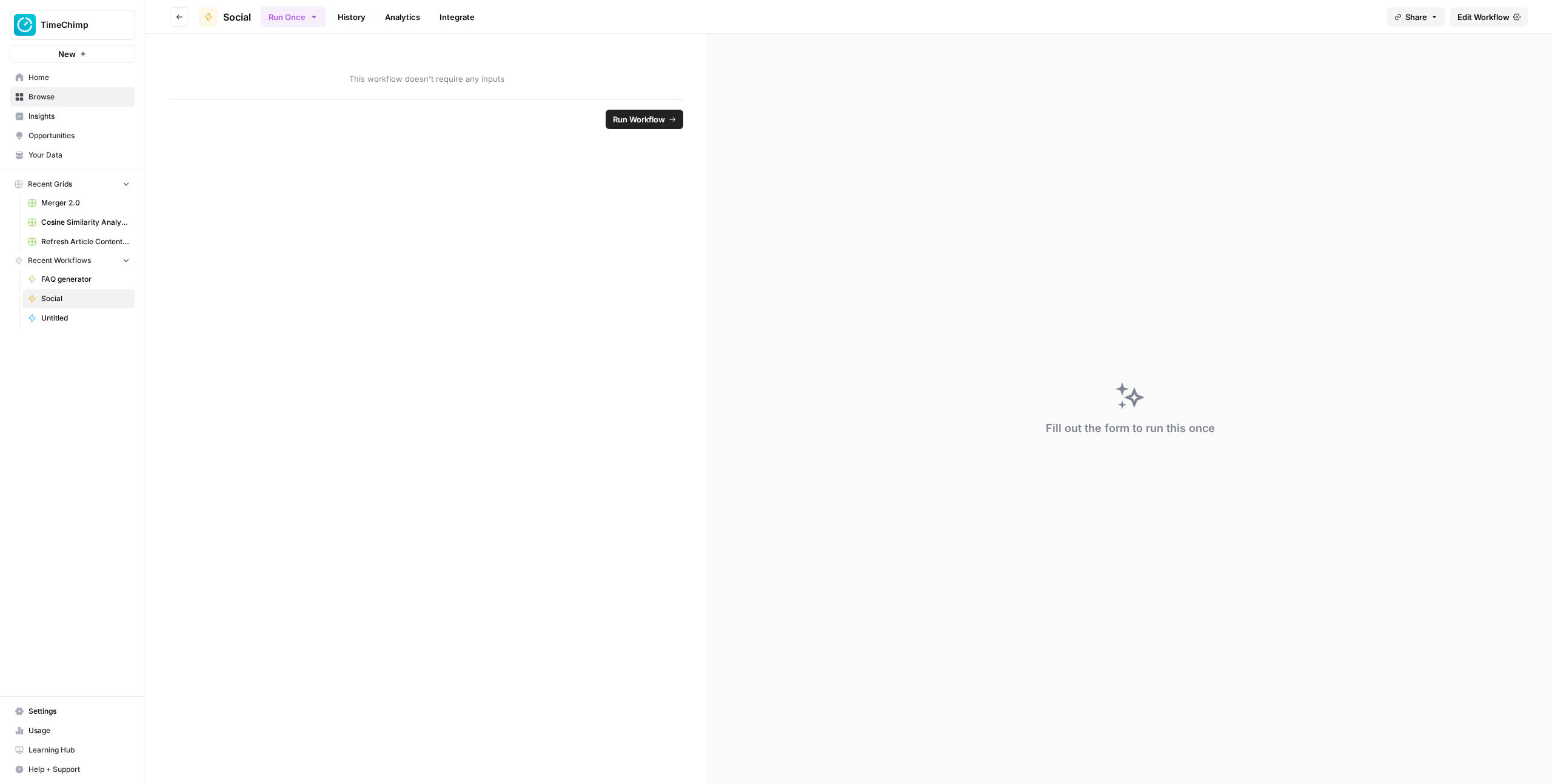
click at [1458, 16] on span "Edit Workflow" at bounding box center [1482, 17] width 52 height 12
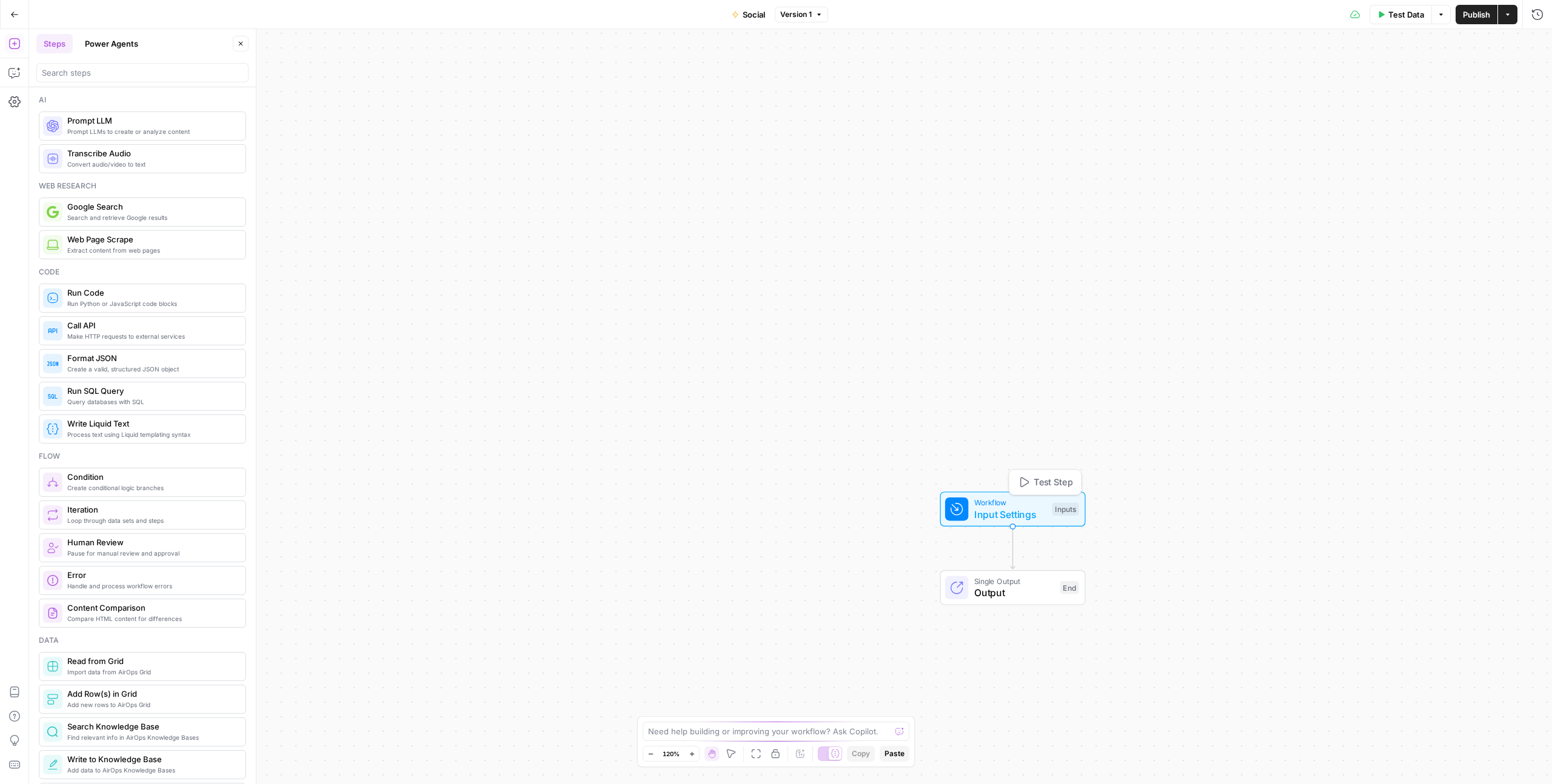
click at [1022, 514] on span "Input Settings" at bounding box center [1010, 514] width 72 height 15
click at [747, 9] on span "Social" at bounding box center [754, 15] width 23 height 12
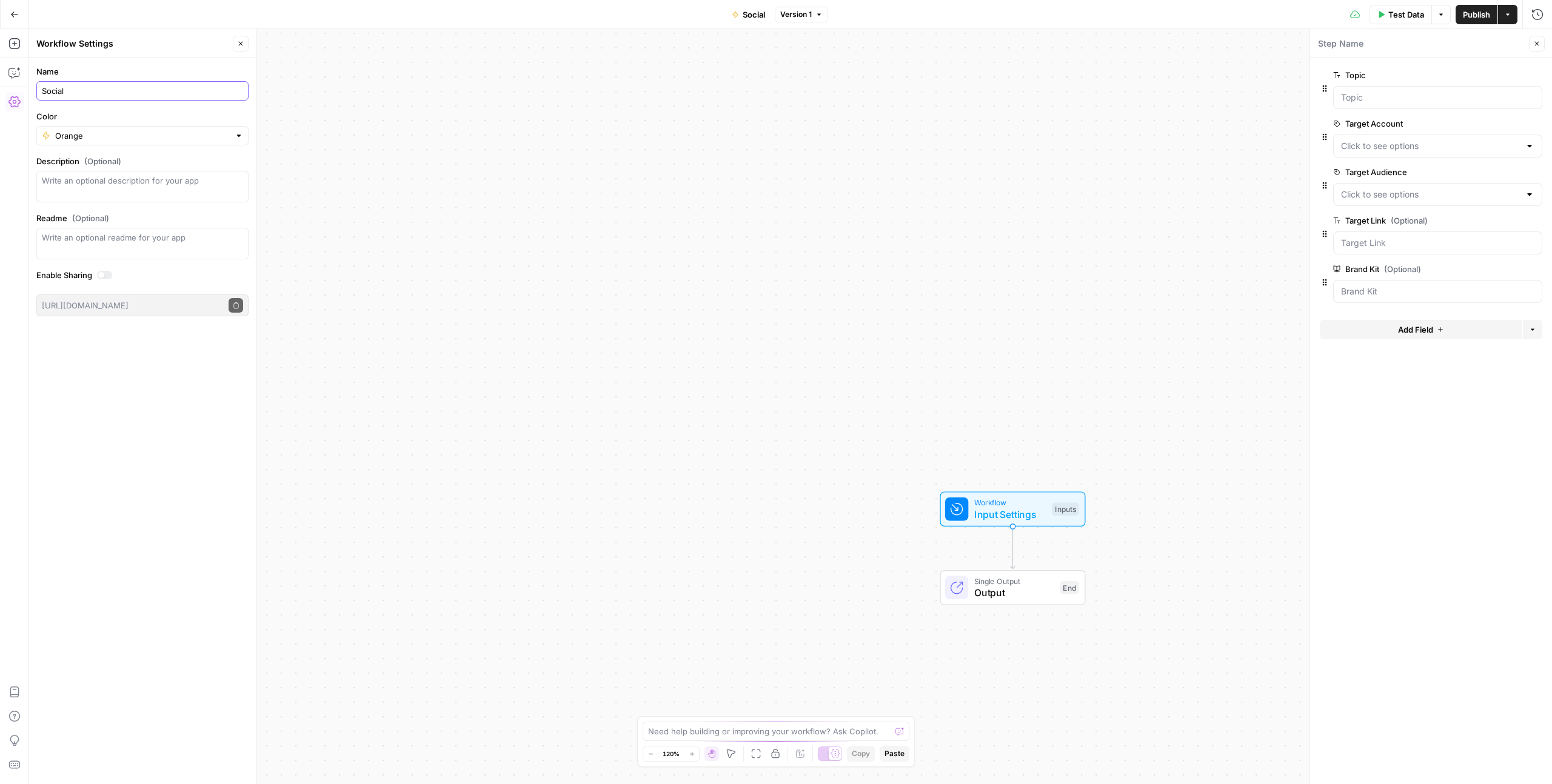
click at [64, 95] on input "Social" at bounding box center [142, 91] width 201 height 12
type input "Social Generator"
click at [15, 18] on icon "button" at bounding box center [15, 15] width 9 height 9
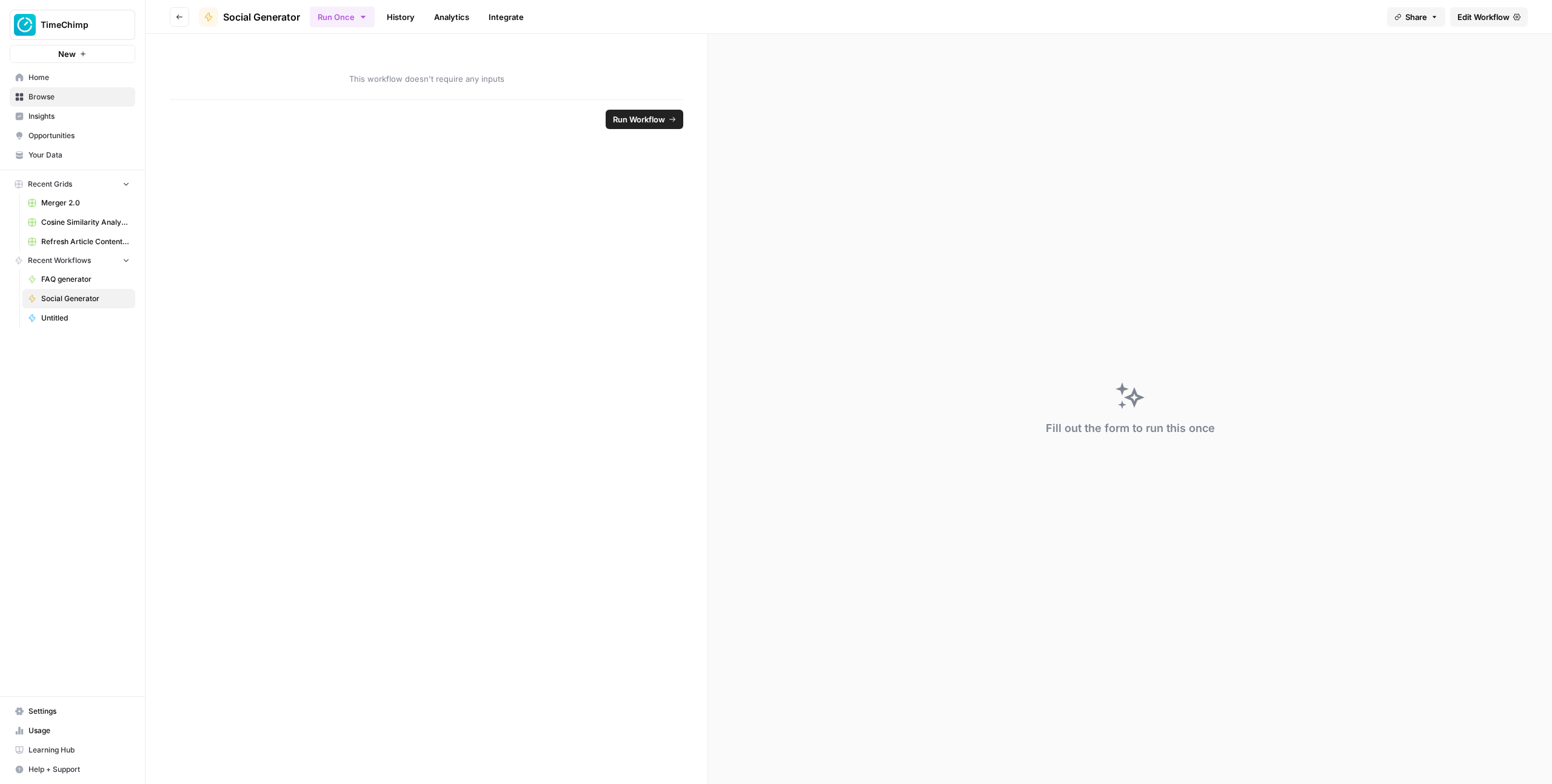
click at [173, 20] on button "Go back" at bounding box center [179, 17] width 20 height 20
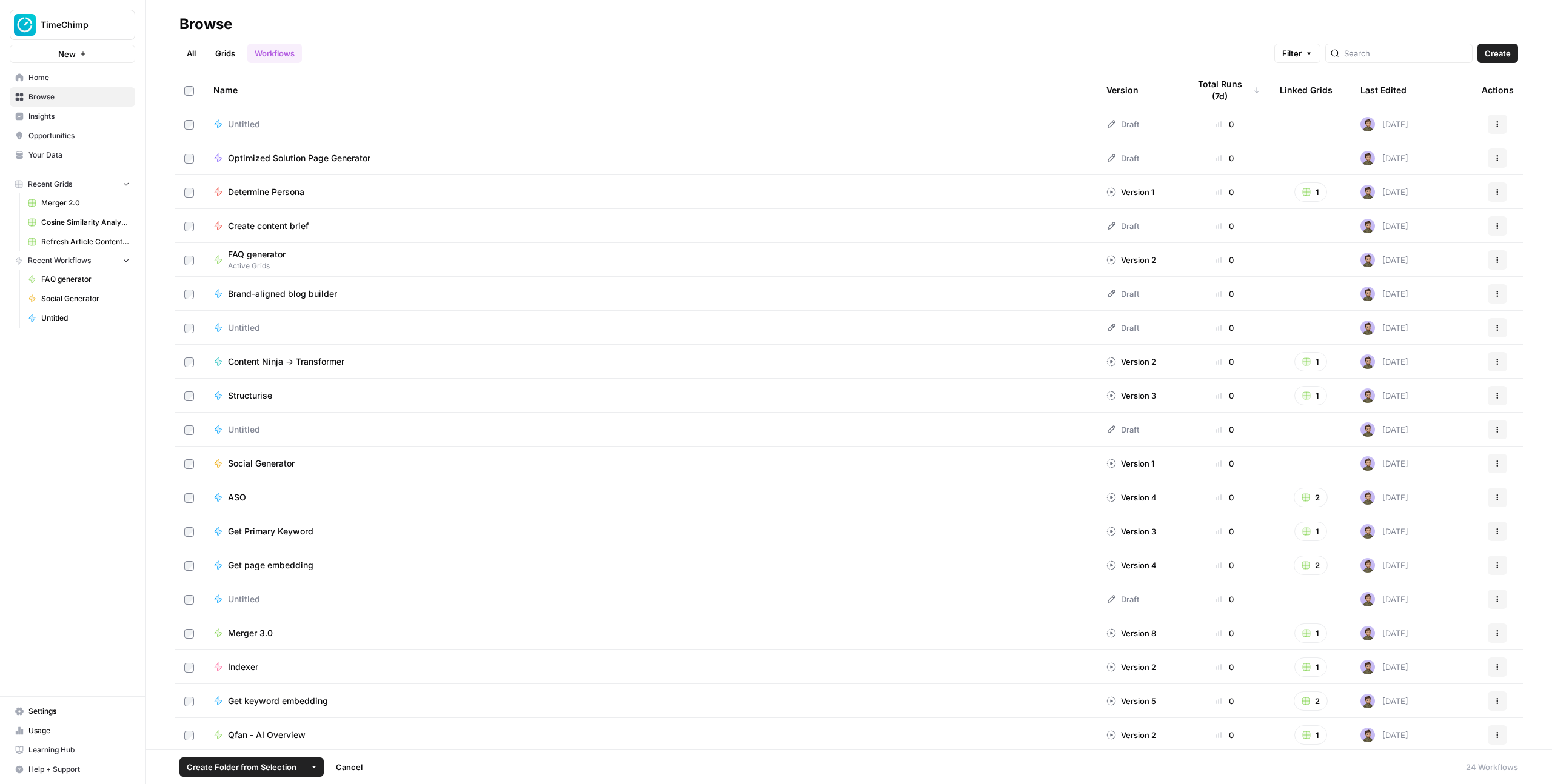
click at [189, 55] on link "All" at bounding box center [191, 53] width 23 height 20
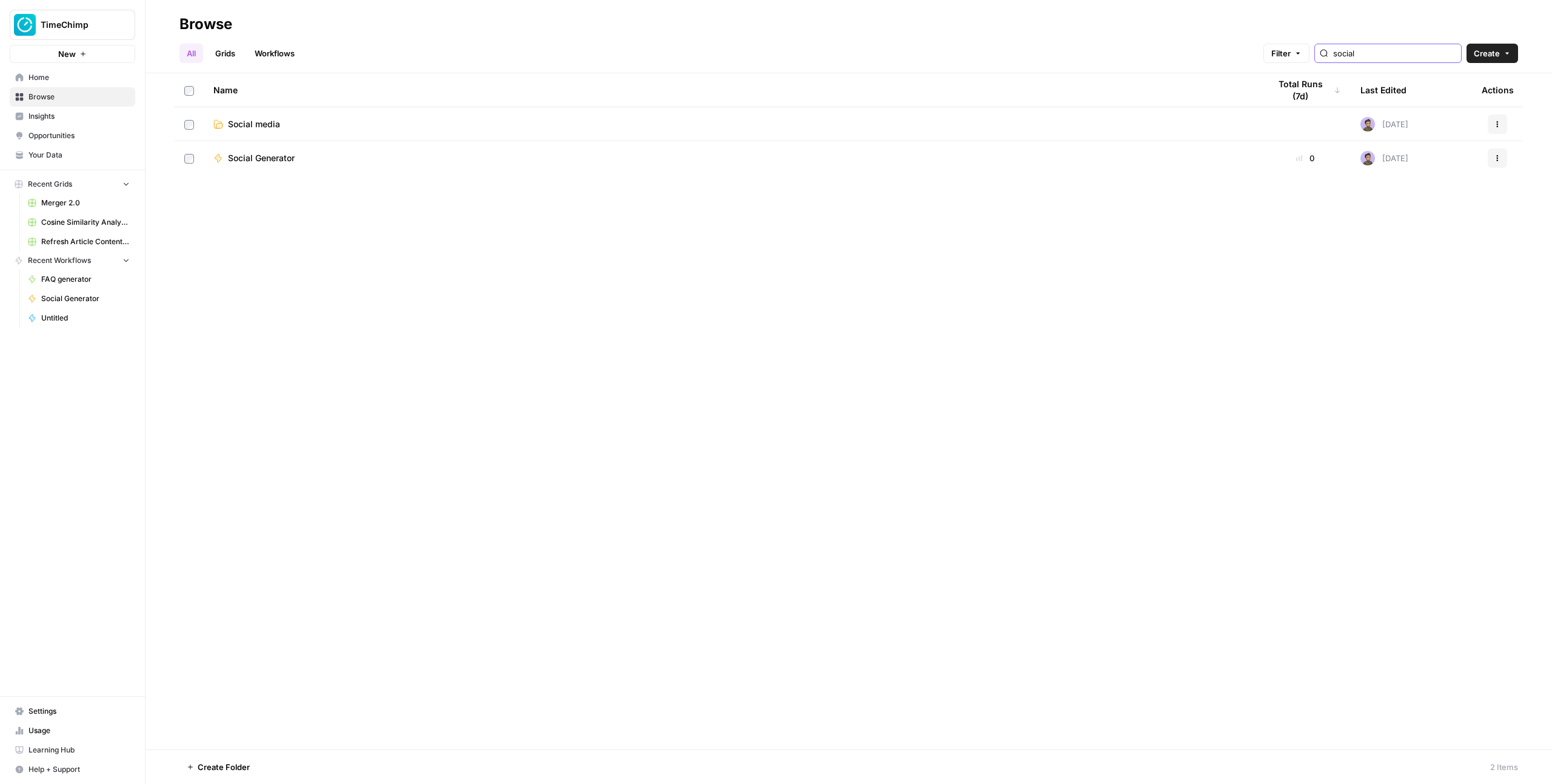
type input "social"
click at [1499, 165] on button "Actions" at bounding box center [1497, 158] width 20 height 20
click at [1419, 321] on span "Move To" at bounding box center [1443, 325] width 97 height 12
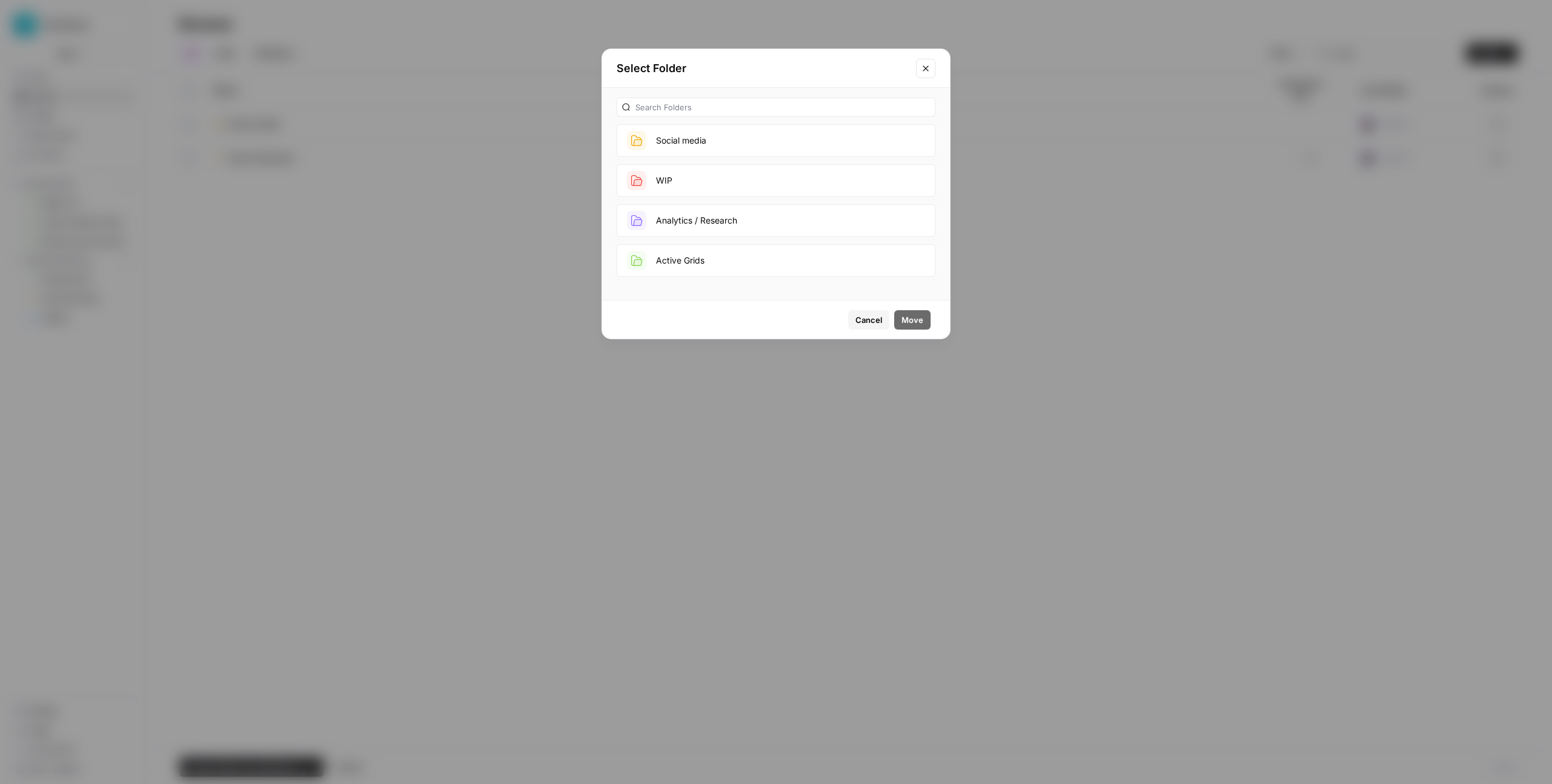
click at [691, 137] on button "Social media" at bounding box center [776, 140] width 319 height 33
click at [918, 323] on span "Move" at bounding box center [912, 320] width 22 height 12
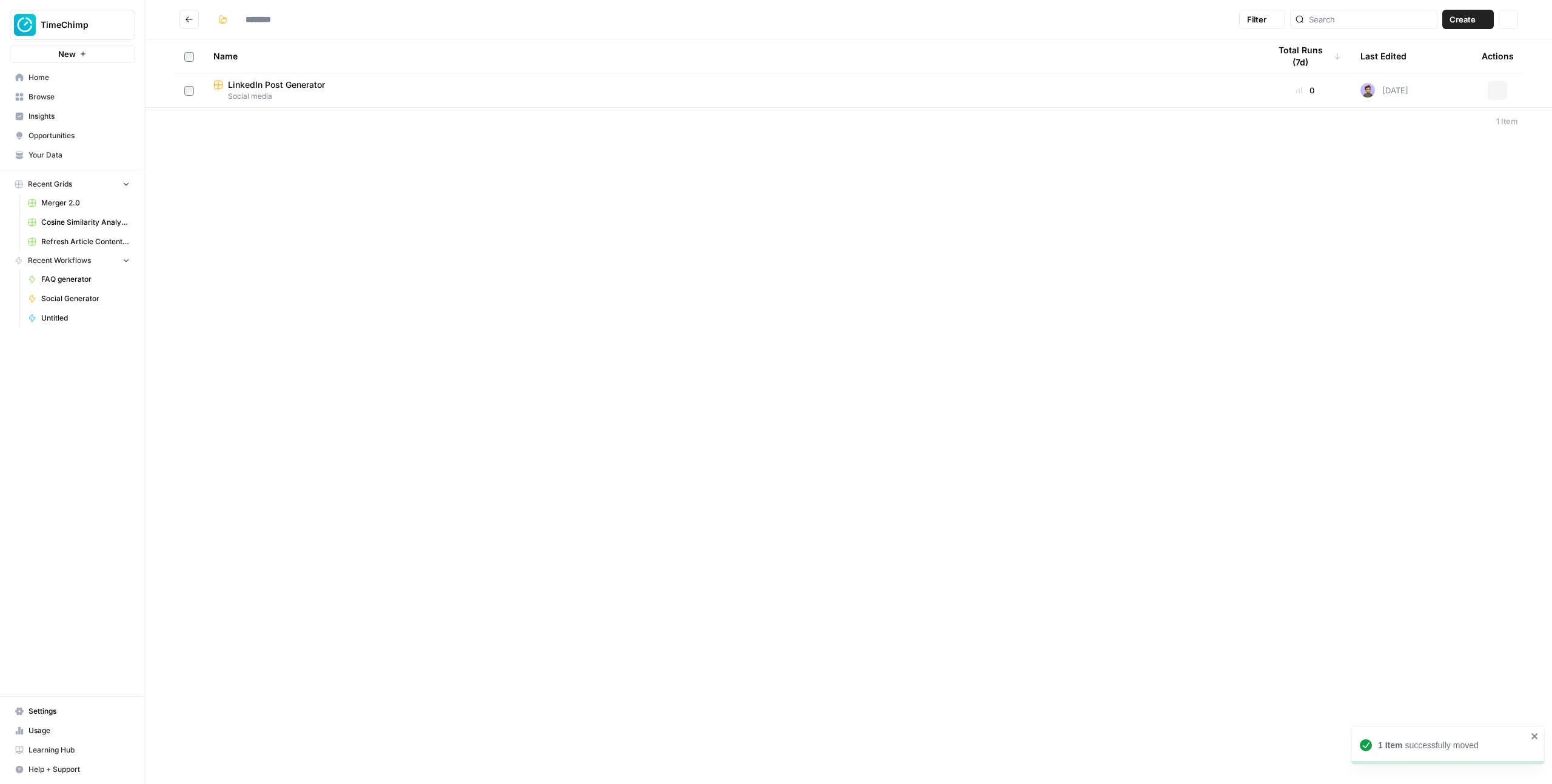
type input "**********"
click at [409, 199] on div "**********" at bounding box center [849, 392] width 1406 height 784
click at [50, 154] on span "Your Data" at bounding box center [79, 155] width 101 height 11
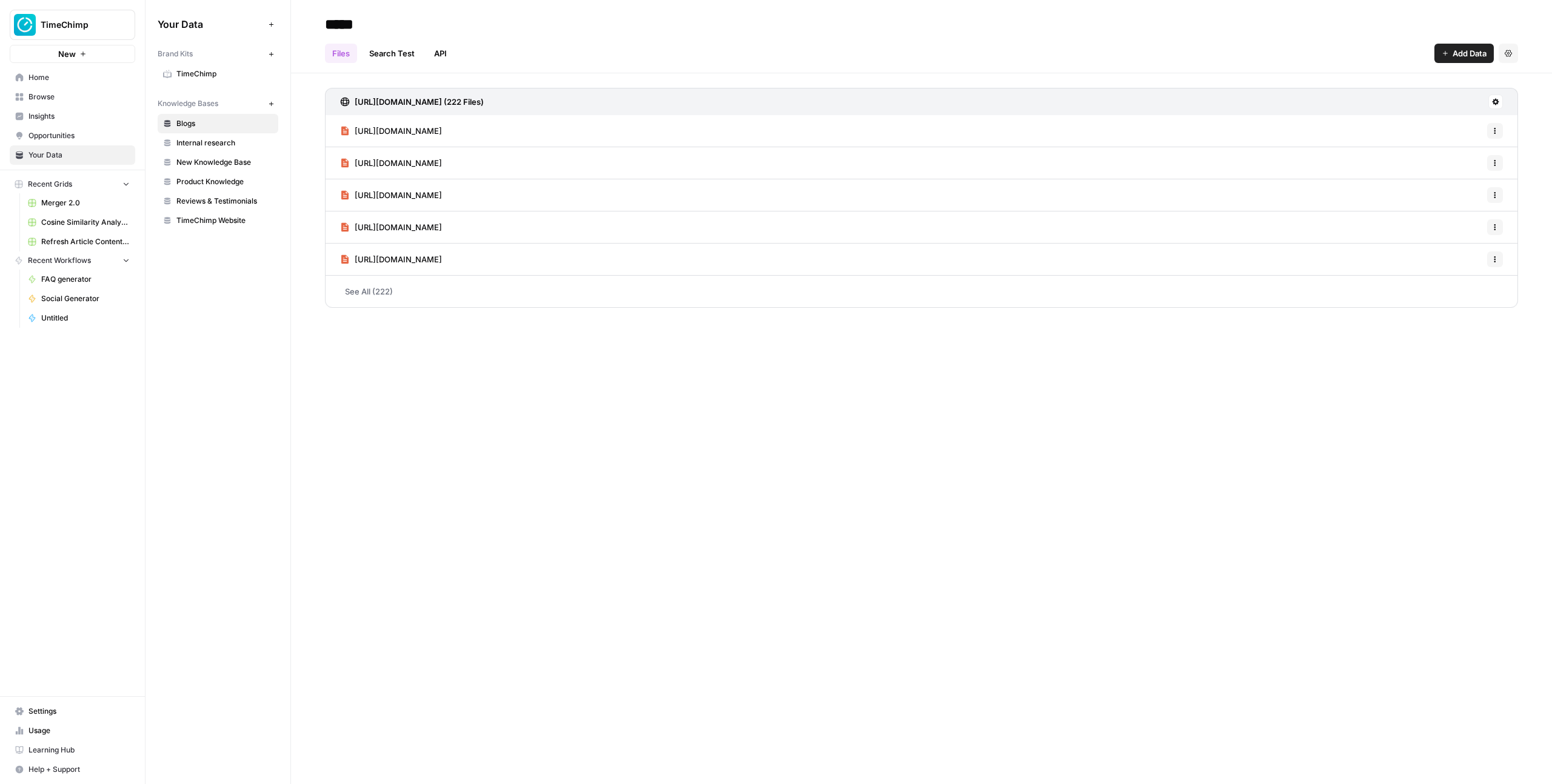
click at [196, 72] on span "TimeChimp" at bounding box center [225, 74] width 97 height 11
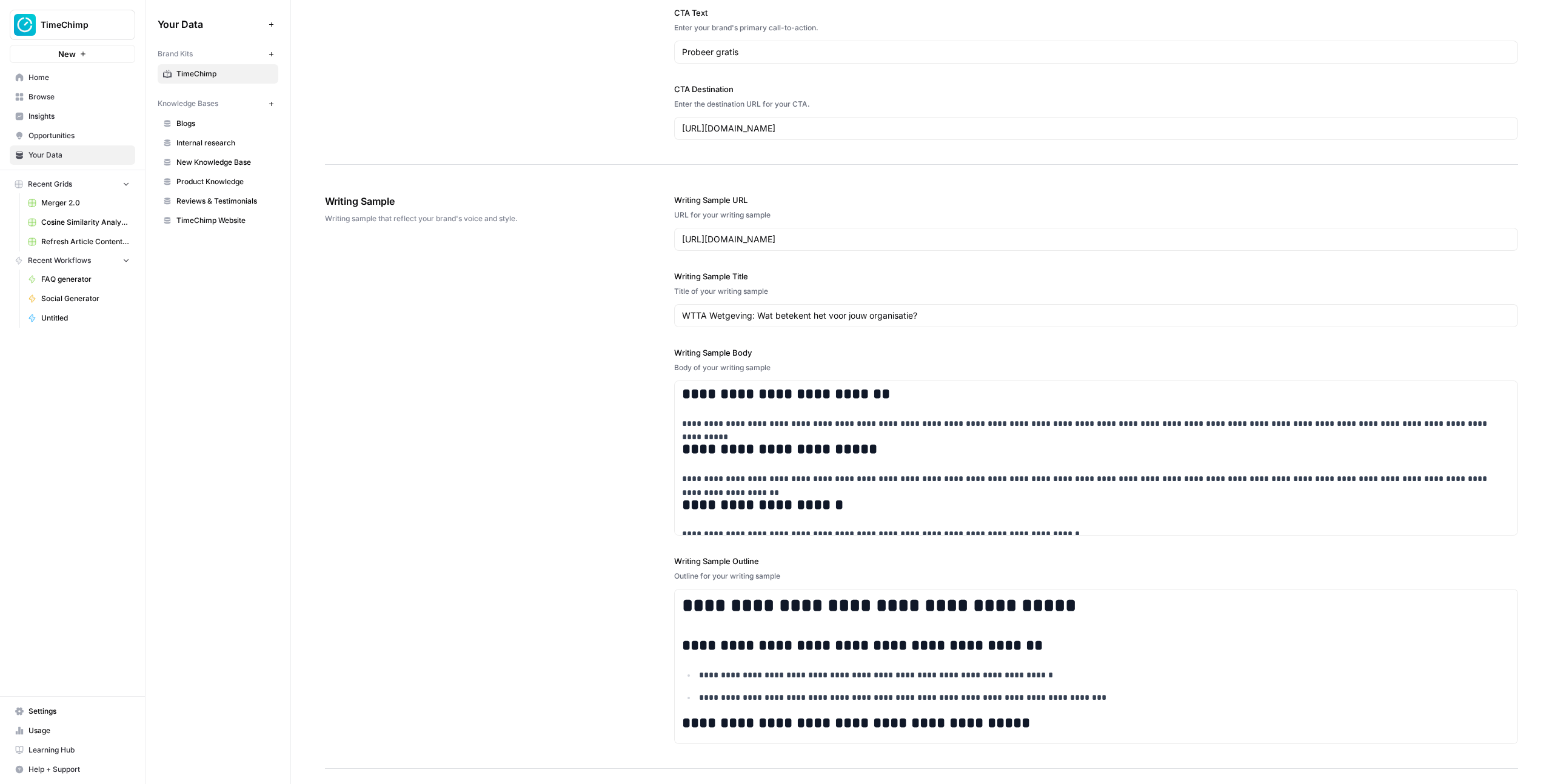
scroll to position [1953, 0]
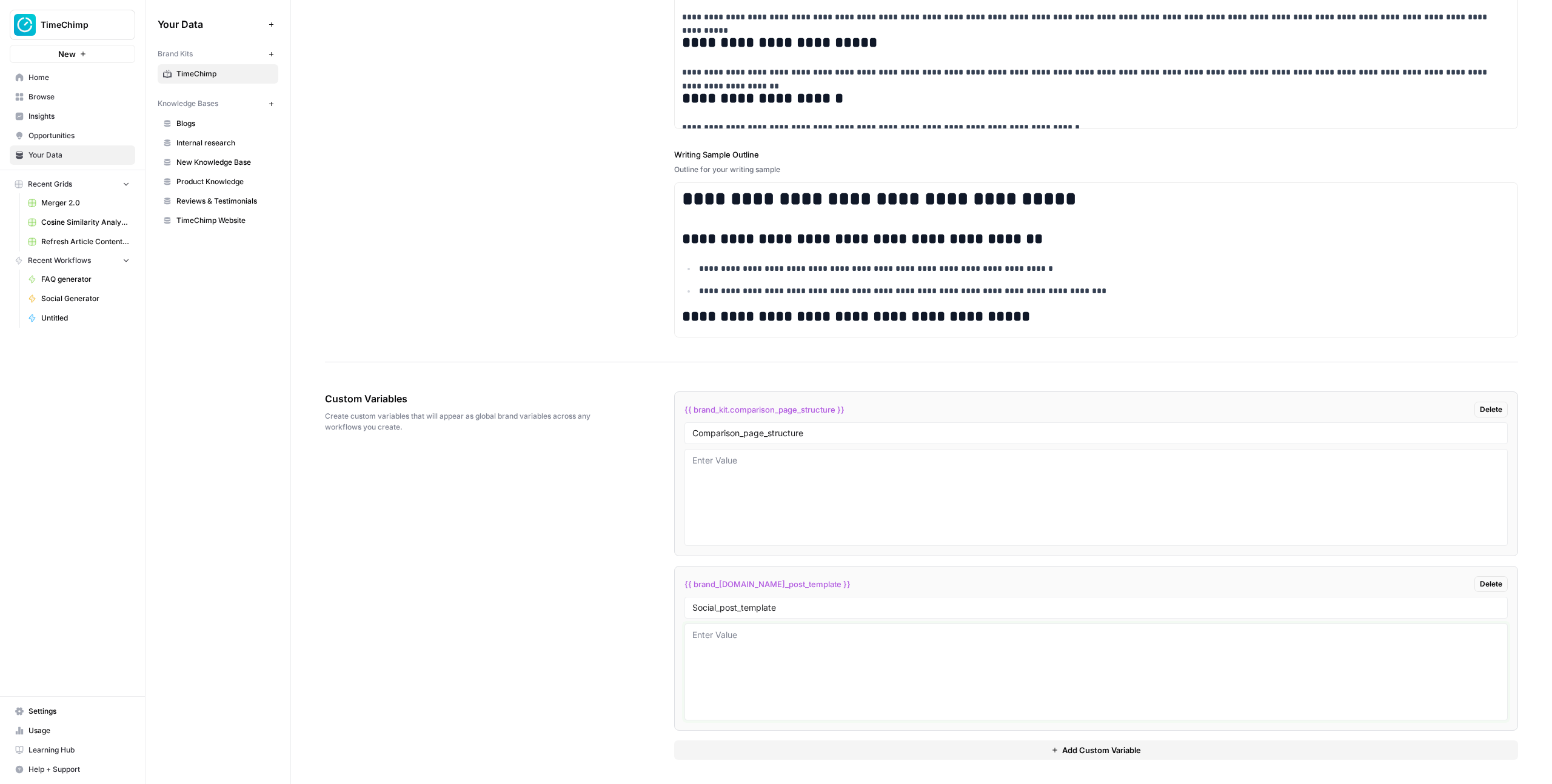
click at [738, 651] on textarea at bounding box center [1095, 672] width 807 height 86
click at [765, 470] on textarea at bounding box center [1095, 497] width 807 height 86
click at [795, 637] on textarea at bounding box center [1095, 672] width 807 height 86
paste textarea ":wave::skin-tone-2: Word jij onze nieuwe collega? TimeChimp is op zoek naar 3 n…"
click at [770, 633] on textarea ":wave::skin-tone-2: Word jij onze nieuwe collega? TimeChimp is op zoek naar 3 n…" at bounding box center [1095, 672] width 807 height 86
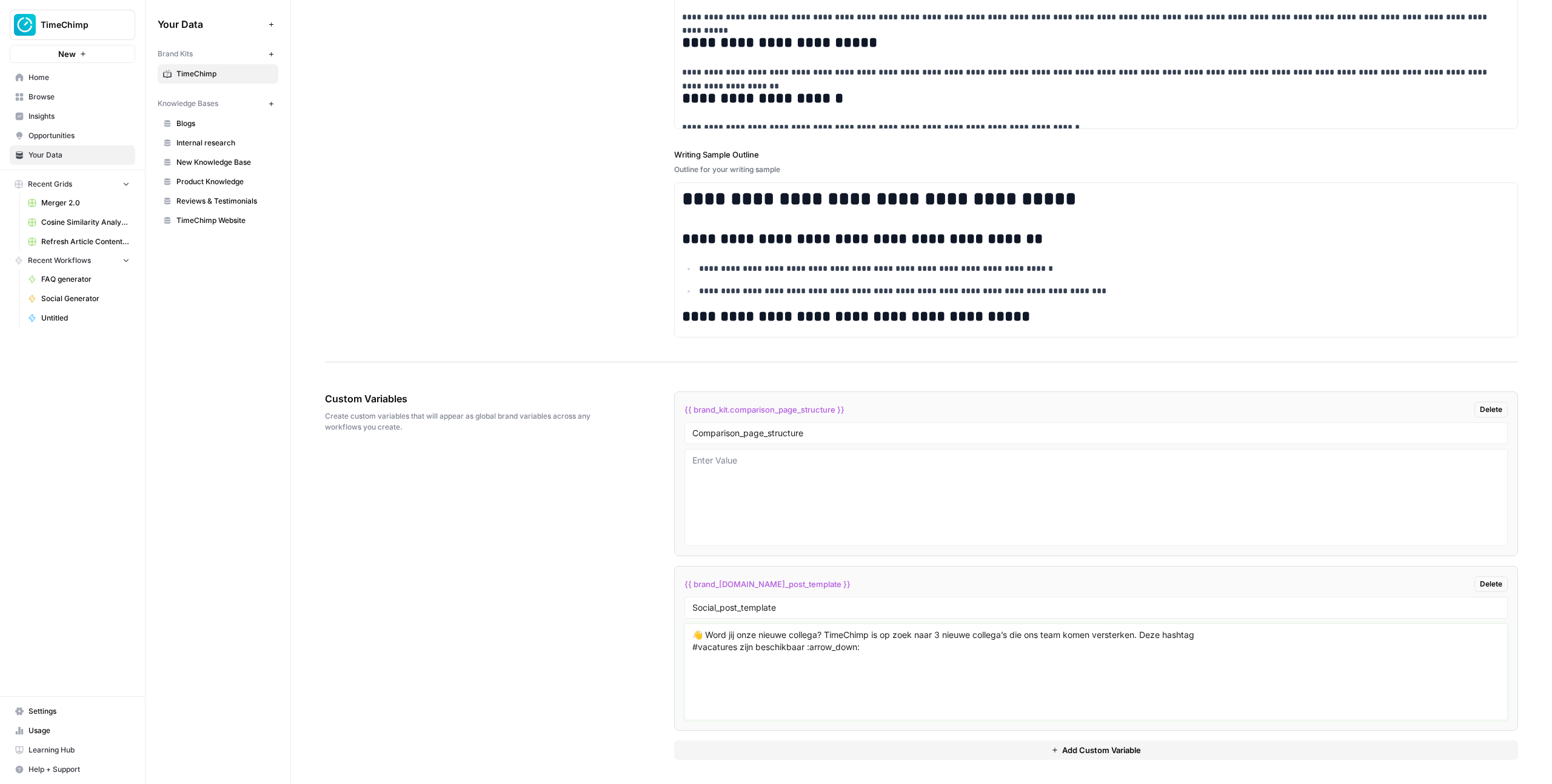
click at [884, 646] on textarea "👋 Word jij onze nieuwe collega? TimeChimp is op zoek naar 3 nieuwe collega’s di…" at bounding box center [1095, 672] width 807 height 86
paste textarea ":rocket: Growth marketeer :headphones: Customer support medewerker :computer: S…"
click at [722, 668] on textarea "👋 Word jij onze nieuwe collega? TimeChimp is op zoek naar 3 nieuwe collega’s di…" at bounding box center [1095, 672] width 807 height 86
click at [751, 681] on textarea "👋 Word jij onze nieuwe collega? TimeChimp is op zoek naar 3 nieuwe collega’s di…" at bounding box center [1095, 672] width 807 height 86
click at [739, 694] on textarea "👋 Word jij onze nieuwe collega? TimeChimp is op zoek naar 3 nieuwe collega’s di…" at bounding box center [1095, 672] width 807 height 86
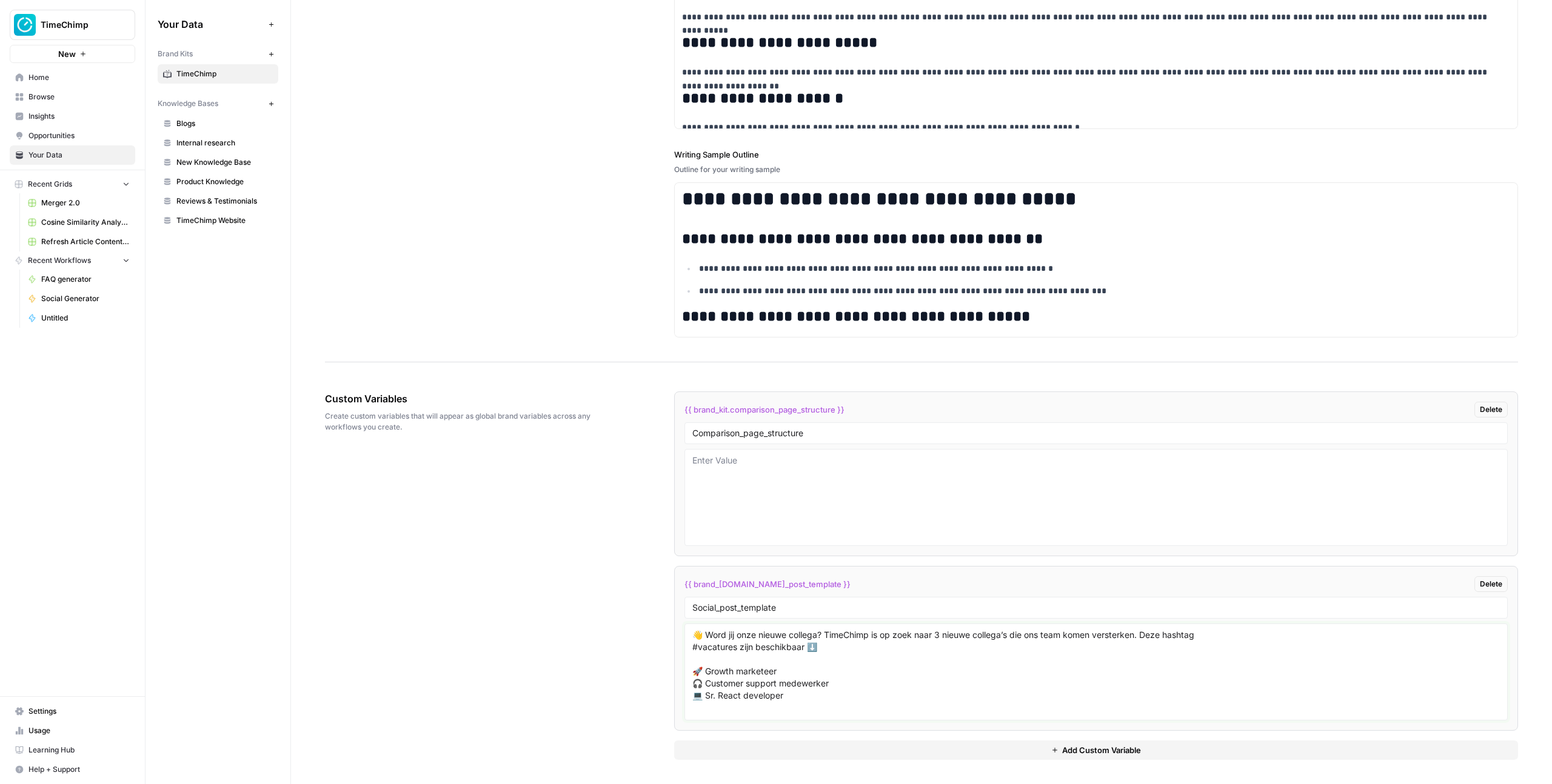
click at [797, 703] on textarea "👋 Word jij onze nieuwe collega? TimeChimp is op zoek naar 3 nieuwe collega’s di…" at bounding box center [1095, 672] width 807 height 86
paste textarea ":rocket: TimeChimp wordt onderdeel van Visma! We zijn hashtag #blij om aan te k…"
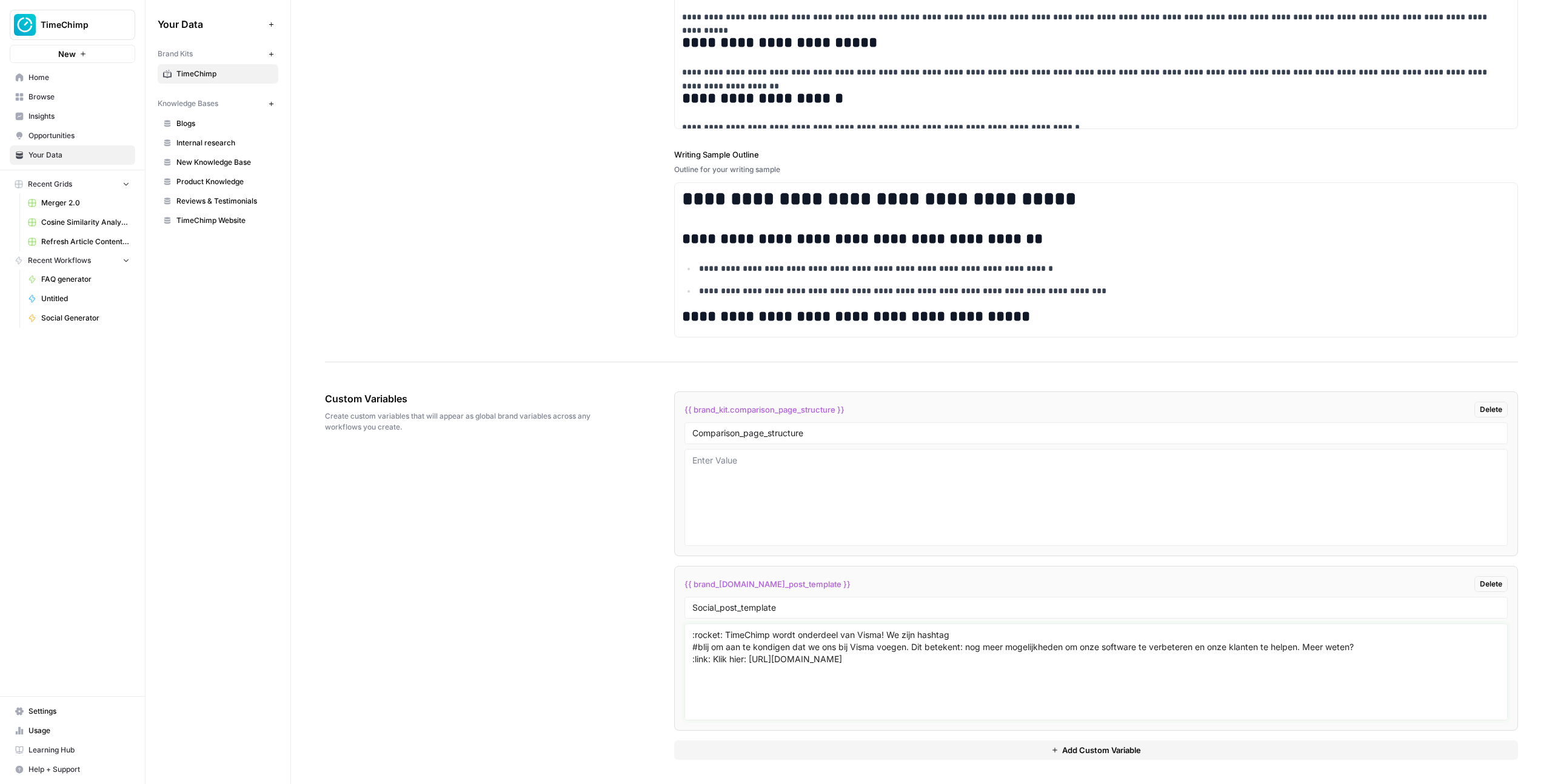
scroll to position [0, 0]
click at [723, 630] on textarea ":rocket: TimeChimp wordt onderdeel van Visma! We zijn hashtag #blij om aan te k…" at bounding box center [1095, 672] width 807 height 86
click at [711, 656] on textarea "🚀 TimeChimp wordt onderdeel van Visma! We zijn hashtag #blij om aan te kondigen…" at bounding box center [1095, 672] width 807 height 86
click at [871, 655] on textarea "🚀 TimeChimp wordt onderdeel van Visma! We zijn hashtag #blij om aan te kondigen…" at bounding box center [1095, 672] width 807 height 86
click at [693, 647] on textarea "🚀 TimeChimp wordt onderdeel van Visma! We zijn hashtag #blij om aan te kondigen…" at bounding box center [1095, 672] width 807 height 86
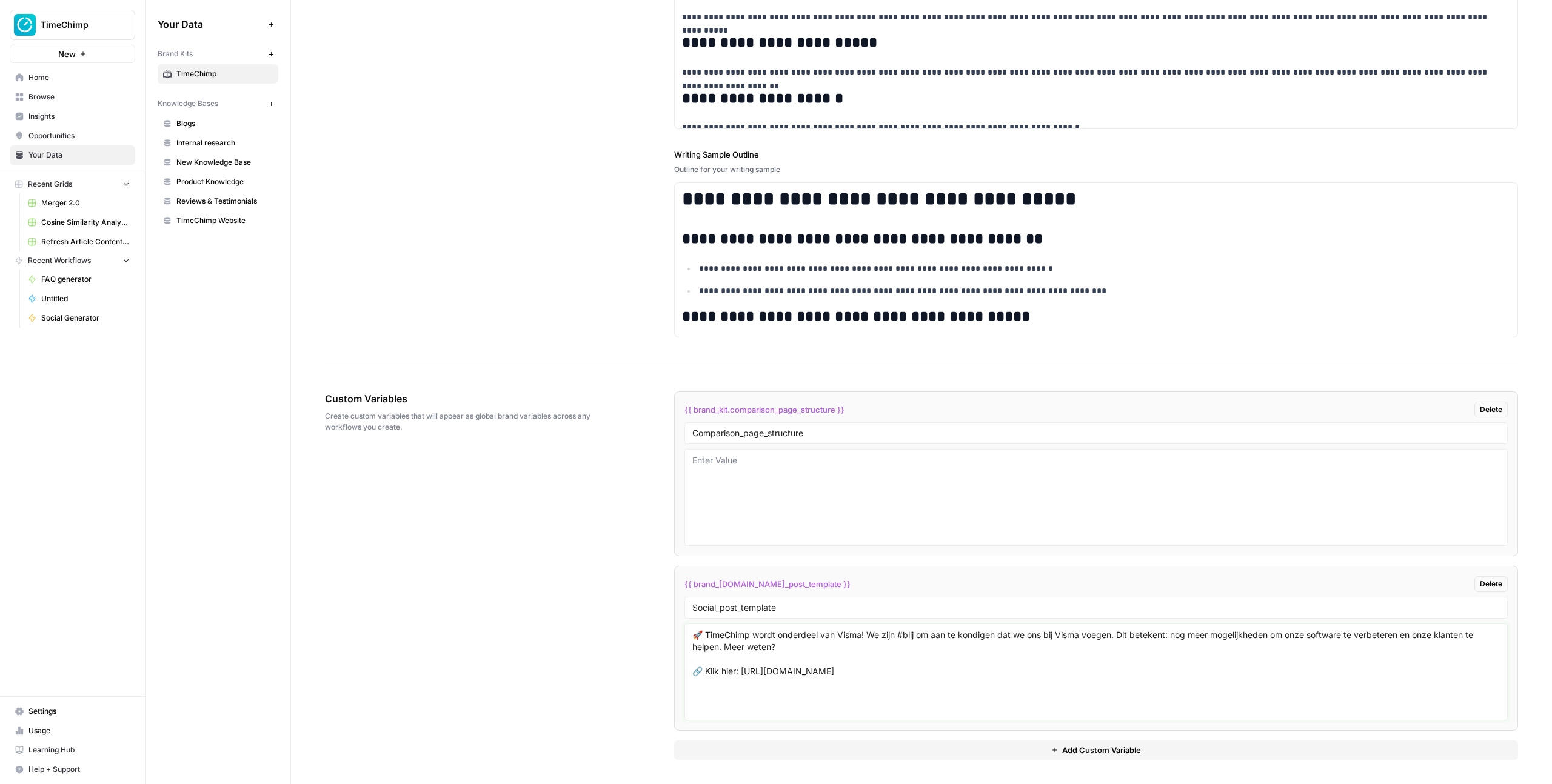
click at [1120, 637] on textarea "🚀 TimeChimp wordt onderdeel van Visma! We zijn #blij om aan te kondigen dat we …" at bounding box center [1095, 672] width 807 height 86
paste textarea "#TimeChimp hashtag #Visma hashtag #Overname"
click at [808, 685] on textarea "🚀 TimeChimp wordt onderdeel van Visma! We zijn #blij om aan te kondigen dat we …" at bounding box center [1095, 672] width 807 height 86
paste textarea "#TimeChimp hashtag #Visma hashtag #Overname"
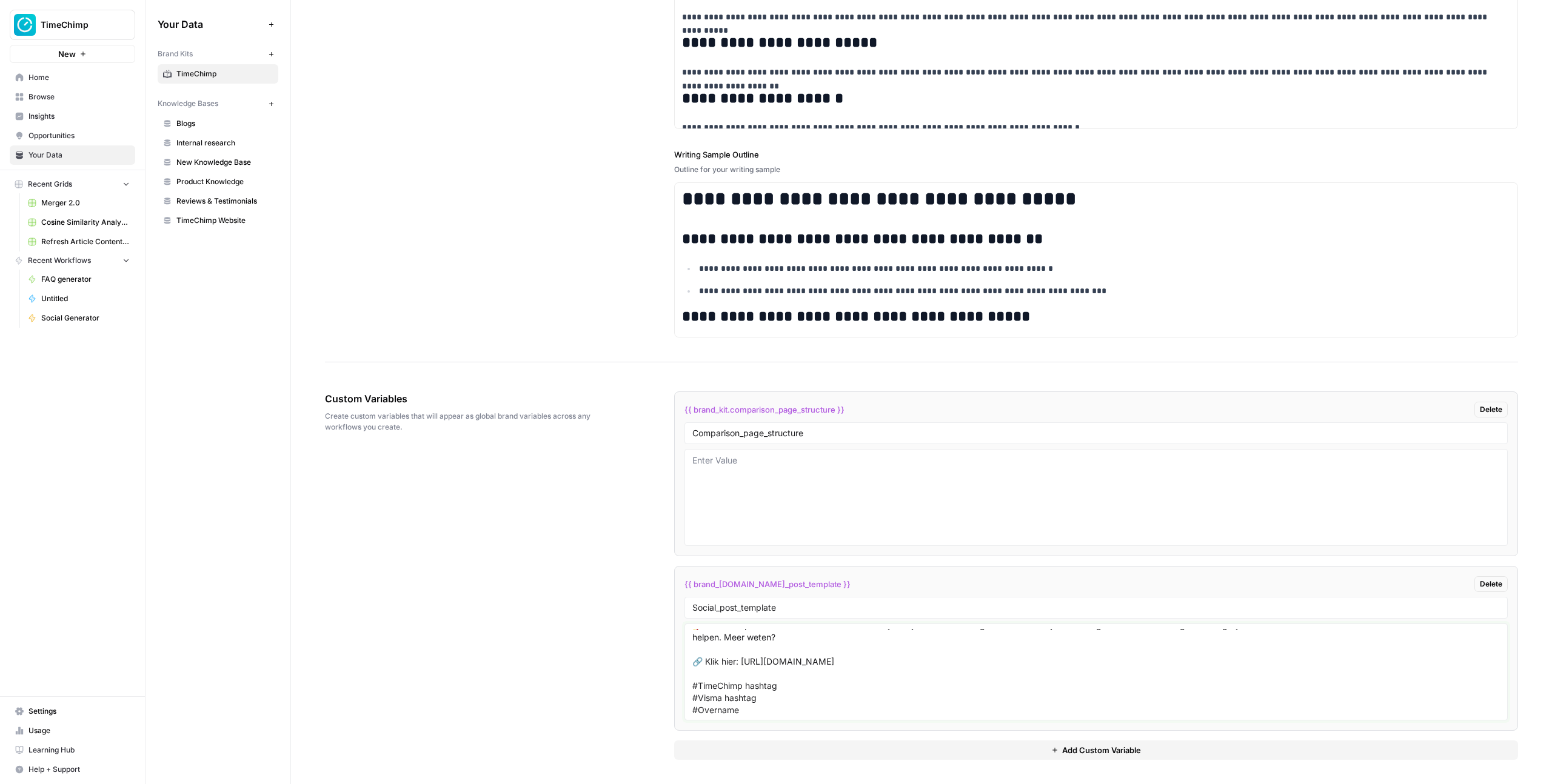
click at [692, 709] on textarea "🚀 TimeChimp wordt onderdeel van Visma! We zijn #blij om aan te kondigen dat we …" at bounding box center [1095, 672] width 807 height 86
click at [694, 709] on textarea "🚀 TimeChimp wordt onderdeel van Visma! We zijn #blij om aan te kondigen dat we …" at bounding box center [1095, 672] width 807 height 86
click at [857, 693] on textarea "🚀 TimeChimp wordt onderdeel van Visma! We zijn #blij om aan te kondigen dat we …" at bounding box center [1095, 672] width 807 height 86
type textarea "🚀 TimeChimp wordt onderdeel van Visma! We zijn #blij om aan te kondigen dat we …"
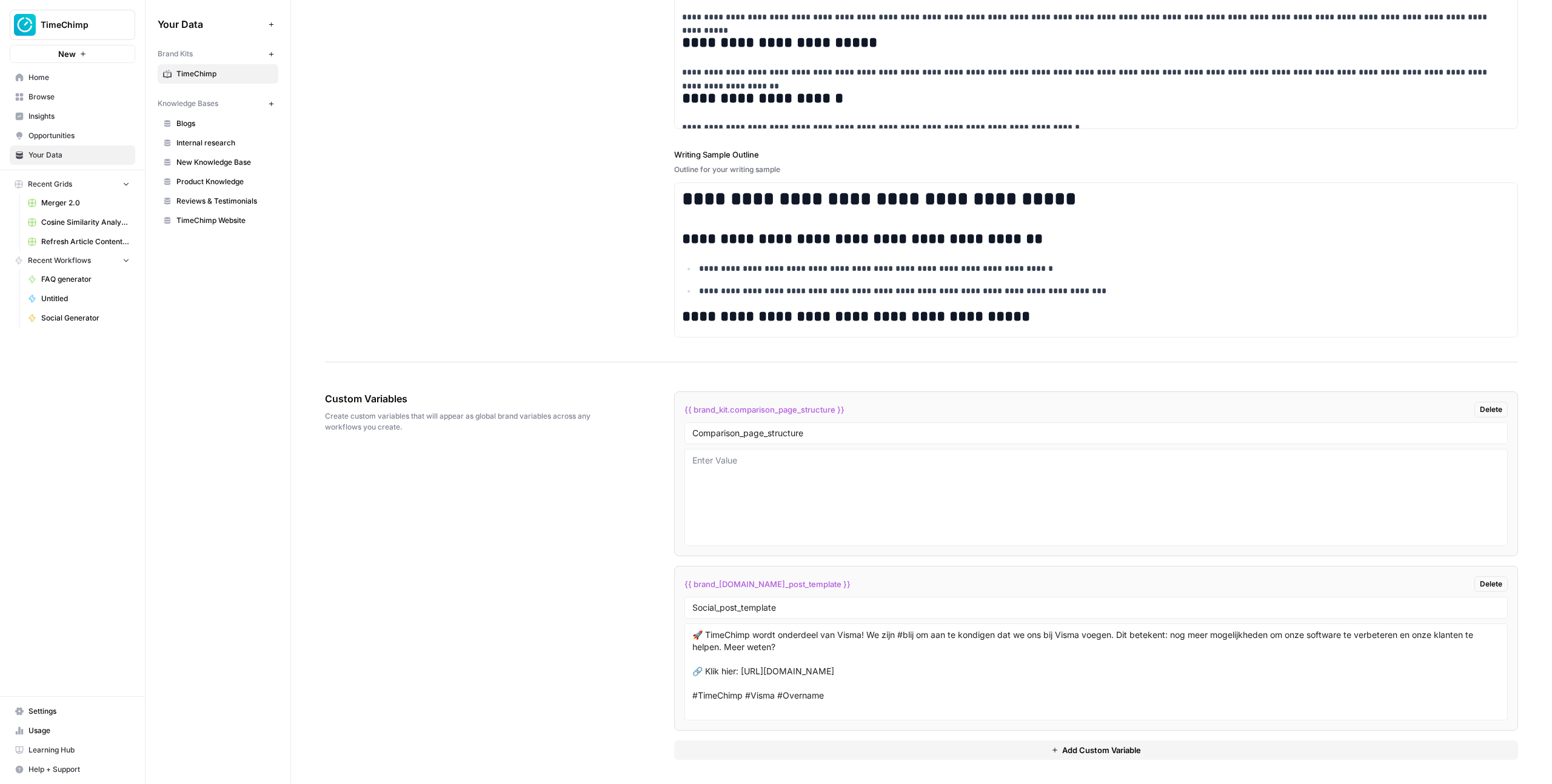
click at [787, 620] on li "{{ brand_kit.social_post_template }} Delete Social_post_template 🚀 TimeChimp wo…" at bounding box center [1095, 648] width 844 height 165
click at [787, 609] on input "Social_post_template" at bounding box center [1095, 607] width 807 height 11
type input "Social_post_template_corporate"
click at [927, 746] on button "Add Custom Variable" at bounding box center [1095, 750] width 844 height 20
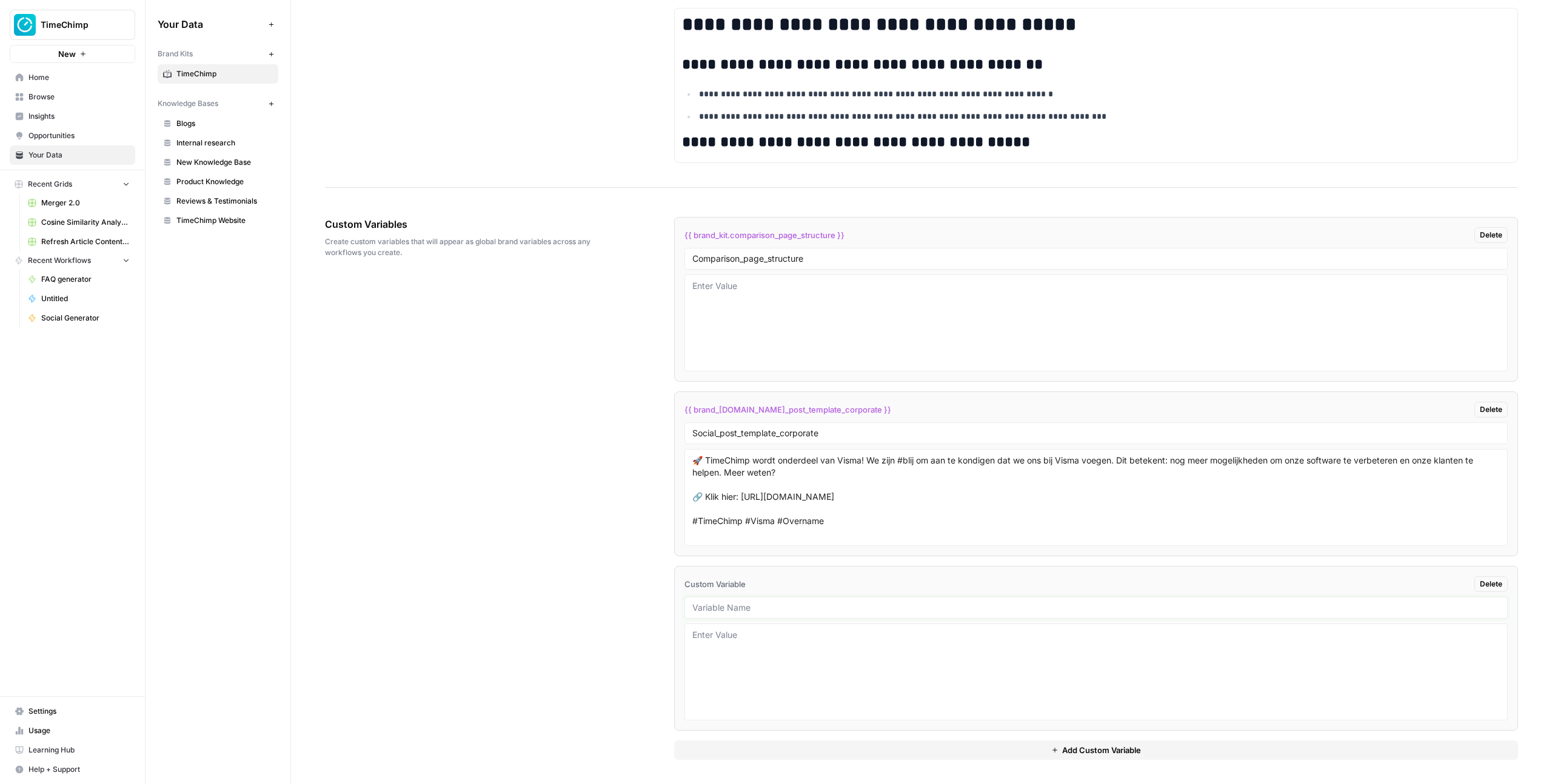
click at [724, 608] on input "text" at bounding box center [1095, 607] width 807 height 11
click at [743, 432] on input "Social_post_template_corporate" at bounding box center [1095, 433] width 807 height 11
click at [748, 606] on input "text" at bounding box center [1095, 607] width 807 height 11
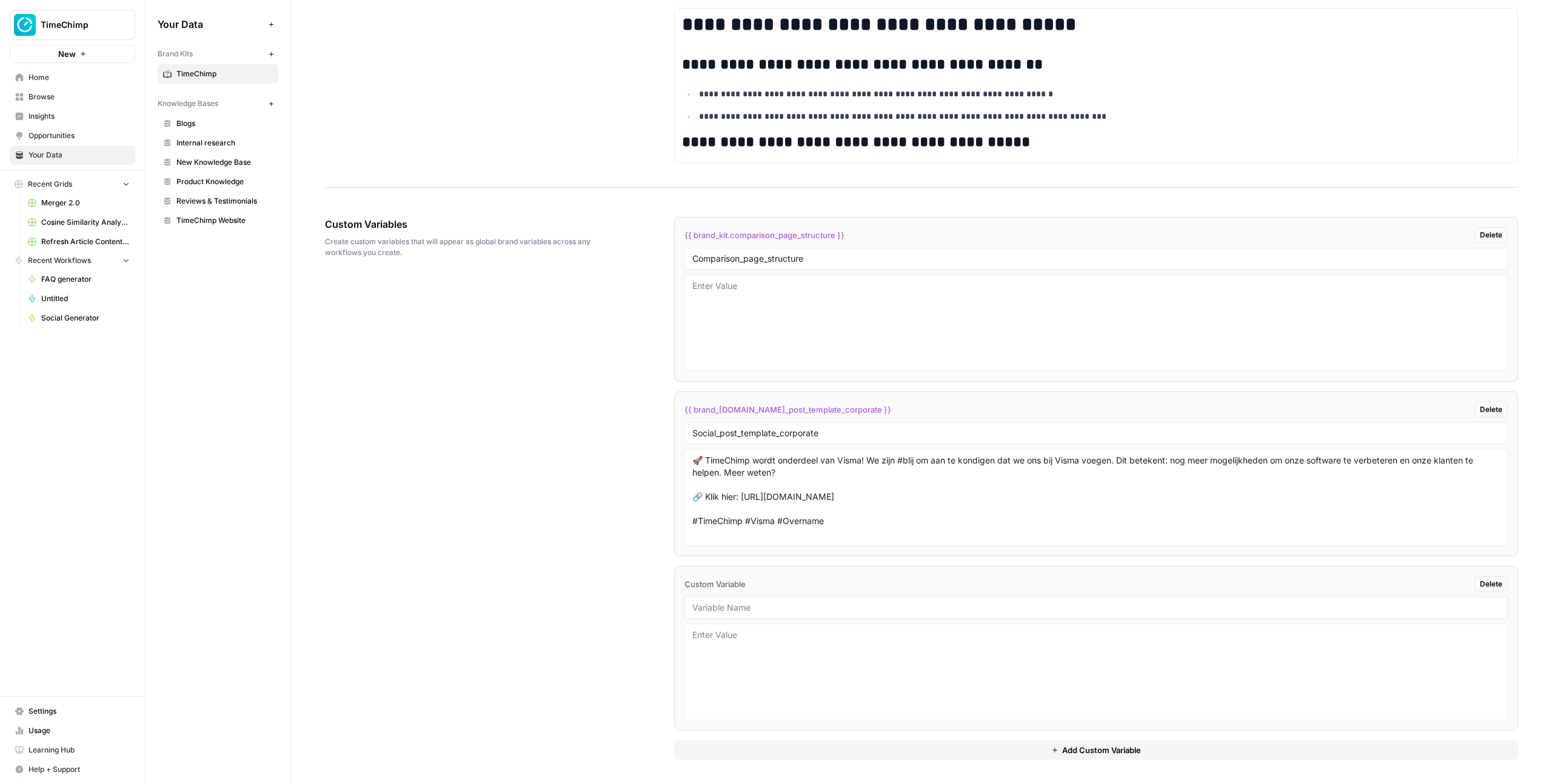
paste input "Social_post_template_corporate"
type input "Social_post_template_personal"
click at [844, 652] on textarea at bounding box center [1095, 672] width 807 height 86
paste textarea "Waarom lopen zoveel projecten uit de hand?"
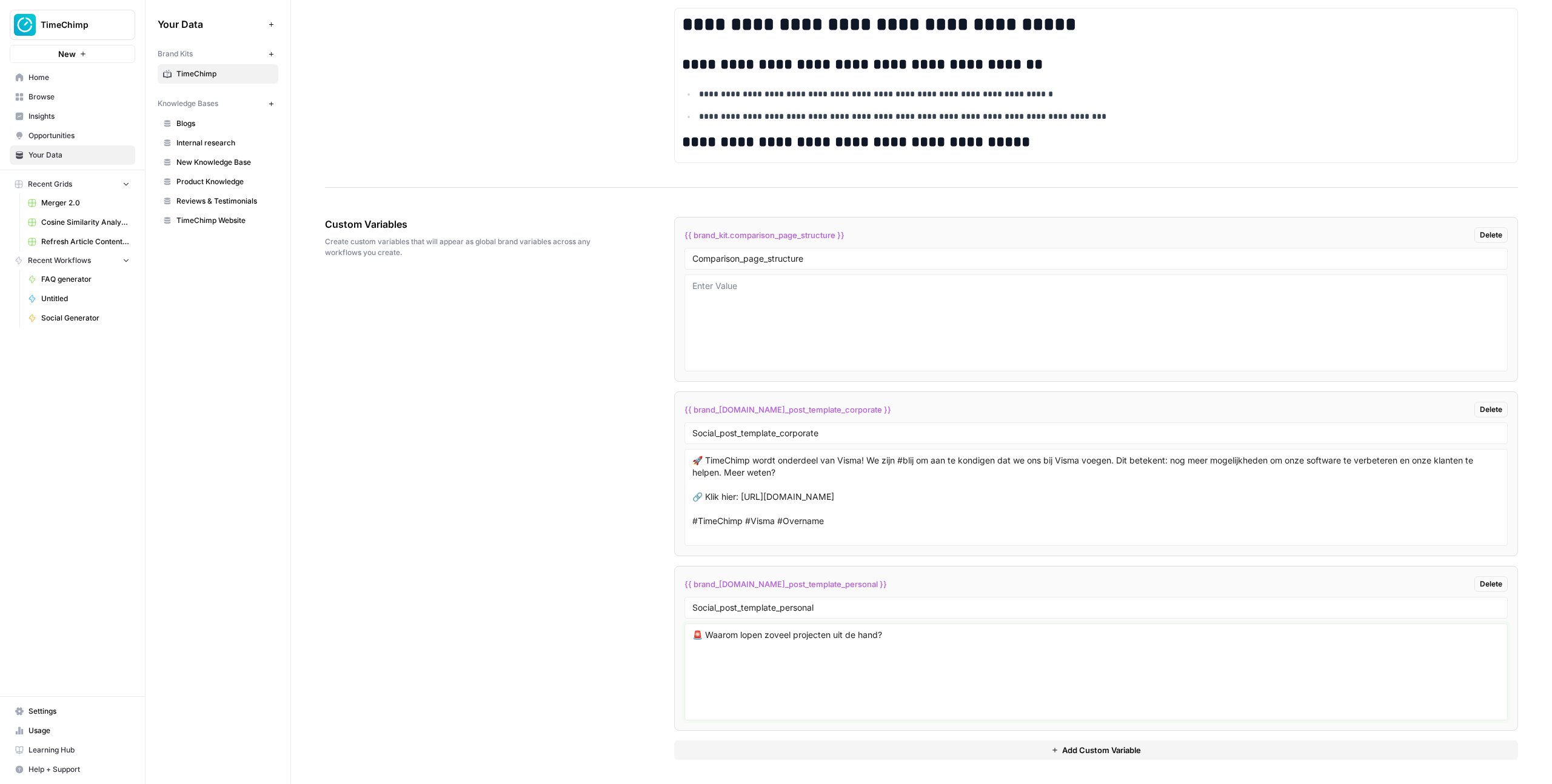
click at [708, 632] on textarea "🚨 Waarom lopen zoveel projecten uit de hand?" at bounding box center [1095, 672] width 807 height 86
paste textarea "Met deze 3 succesfactoren houd jij jouw project op koers. ↘︎ Dit is het resulta…"
click at [885, 651] on textarea "🚨 Waarom lopen zoveel projecten uit de hand? Met deze 3 succesfactoren houd jij…" at bounding box center [1095, 672] width 807 height 86
click at [932, 648] on textarea "🚨 Waarom lopen zoveel projecten uit de hand? Met deze 3 succesfactoren houd jij…" at bounding box center [1095, 672] width 807 height 86
click at [833, 690] on textarea "🚨 Waarom lopen zoveel projecten uit de hand? Met deze 3 succesfactoren houd jij…" at bounding box center [1095, 672] width 807 height 86
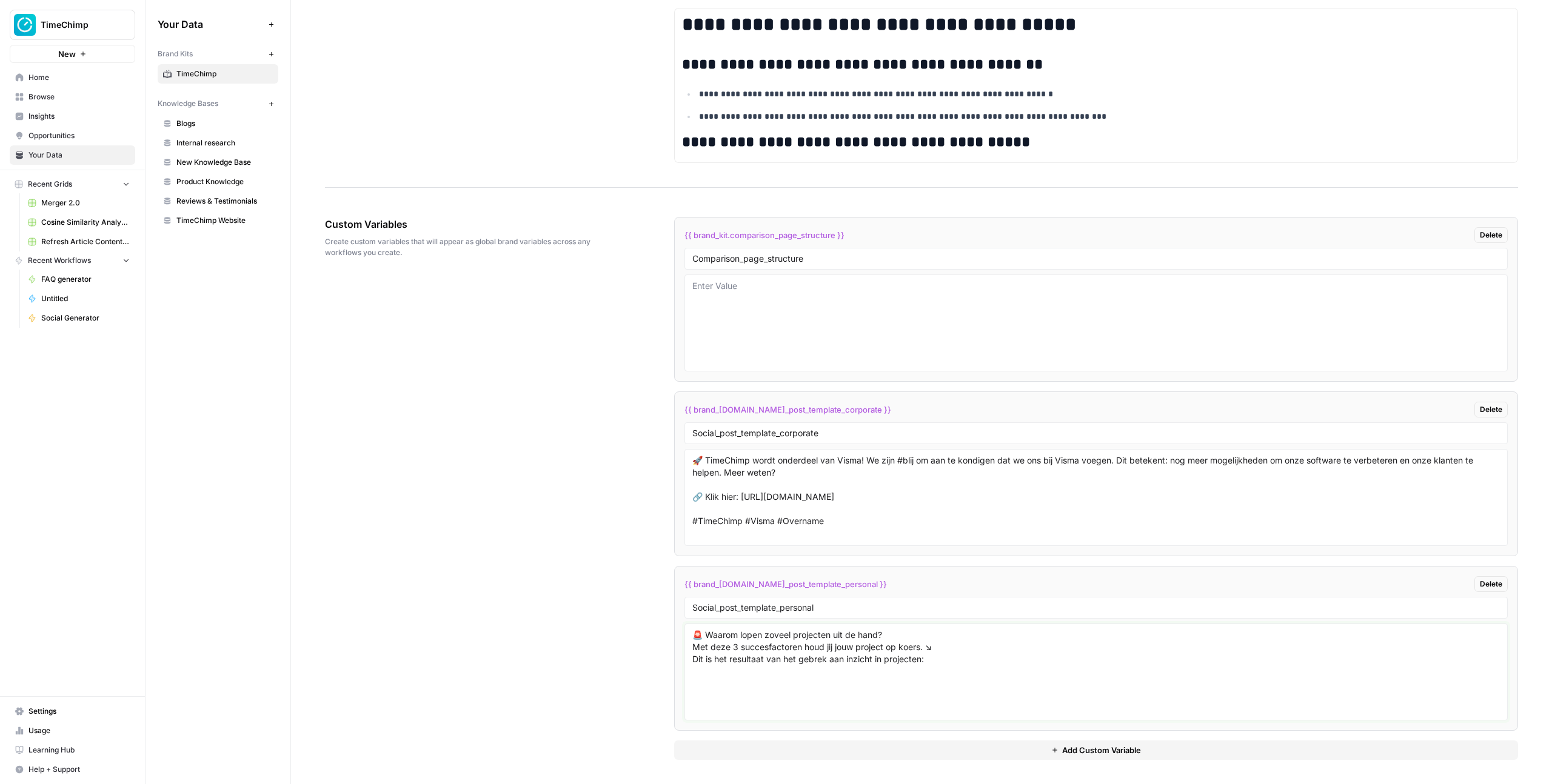
paste textarea ":x: Budgetten worden overschreden. :x: Deadlines worden niet gehaald. :x: Ontev…"
click at [703, 673] on textarea "🚨 Waarom lopen zoveel projecten uit de hand? Met deze 3 succesfactoren houd jij…" at bounding box center [1095, 672] width 807 height 86
click at [694, 669] on textarea "🚨 Waarom lopen zoveel projecten uit de hand? Met deze 3 succesfactoren houd jij…" at bounding box center [1095, 672] width 807 height 86
click at [697, 683] on textarea "🚨 Waarom lopen zoveel projecten uit de hand? Met deze 3 succesfactoren houd jij…" at bounding box center [1095, 672] width 807 height 86
paste textarea "❌"
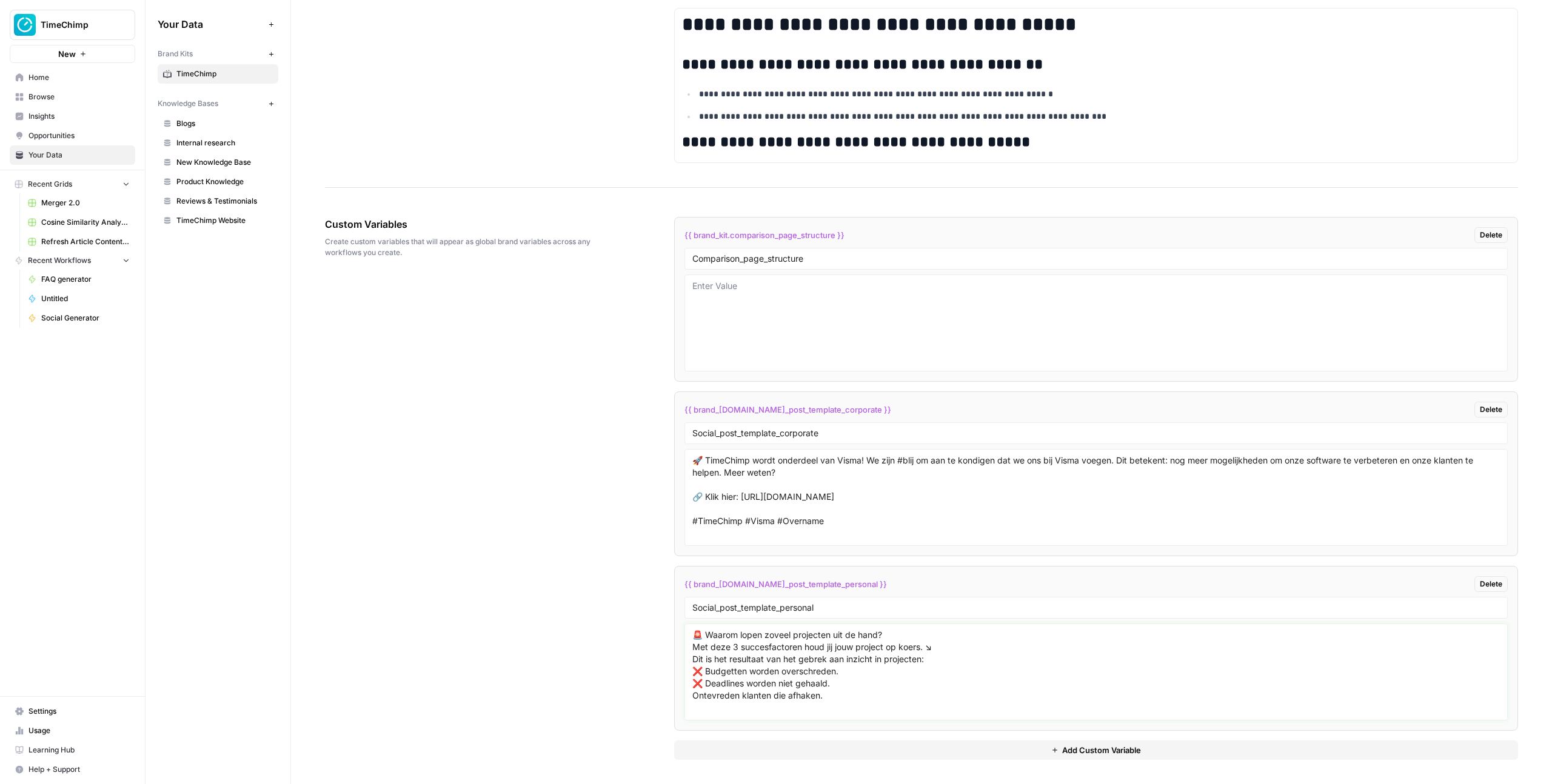
paste textarea "❌"
click at [914, 638] on textarea "🚨 Waarom lopen zoveel projecten uit de hand? Met deze 3 succesfactoren houd jij…" at bounding box center [1095, 672] width 807 height 86
click at [956, 657] on textarea "🚨 Waarom lopen zoveel projecten uit de hand? Met deze 3 succesfactoren houd jij…" at bounding box center [1095, 672] width 807 height 86
click at [945, 699] on textarea "🚨 Waarom lopen zoveel projecten uit de hand? Met deze 3 succesfactoren houd jij…" at bounding box center [1095, 672] width 807 height 86
click at [945, 690] on textarea "🚨 Waarom lopen zoveel projecten uit de hand? Met deze 3 succesfactoren houd jij…" at bounding box center [1095, 672] width 807 height 86
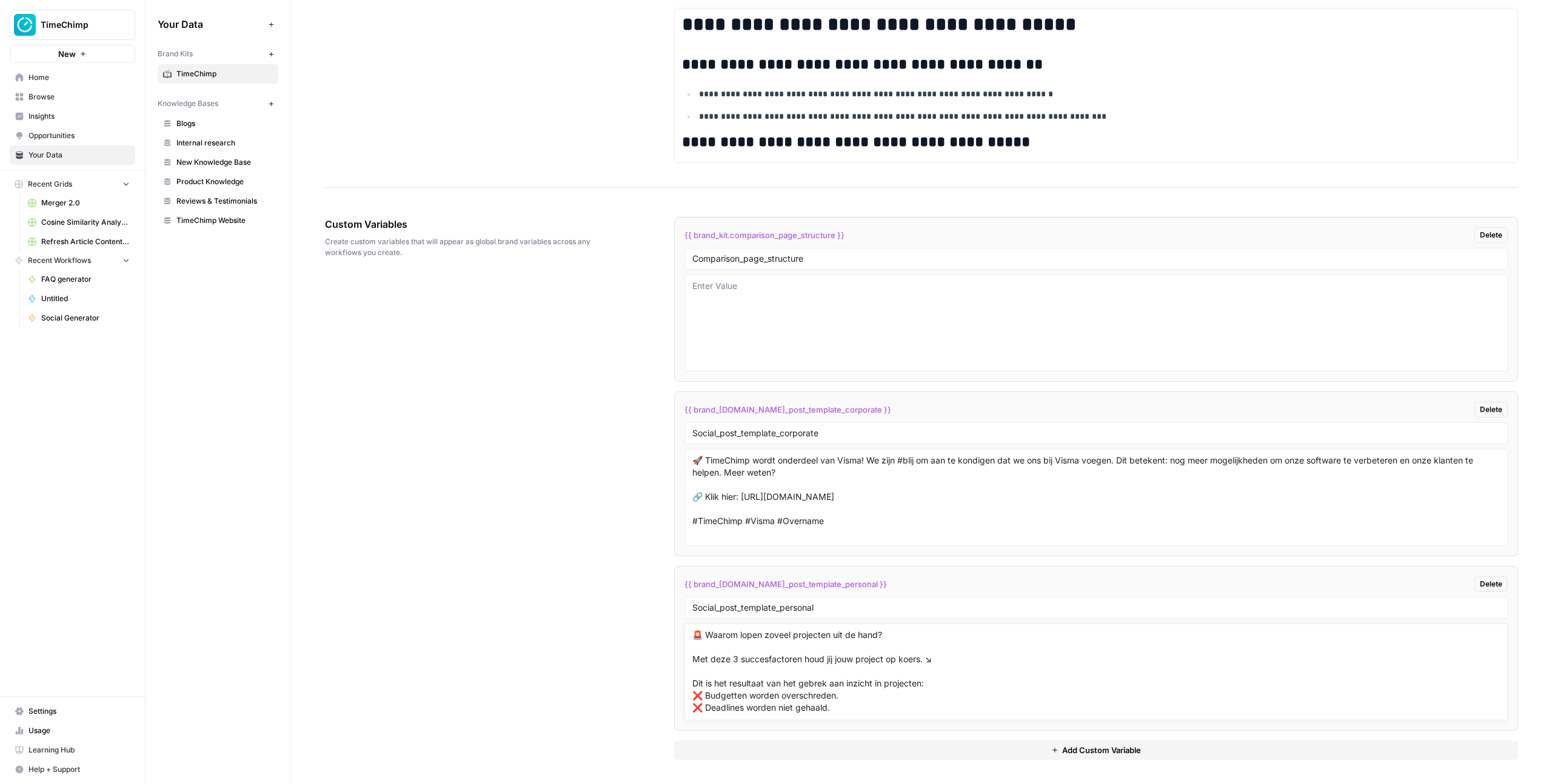
click at [933, 690] on textarea "🚨 Waarom lopen zoveel projecten uit de hand? Met deze 3 succesfactoren houd jij…" at bounding box center [1095, 672] width 807 height 86
click at [933, 682] on textarea "🚨 Waarom lopen zoveel projecten uit de hand? Met deze 3 succesfactoren houd jij…" at bounding box center [1095, 672] width 807 height 86
click at [910, 706] on textarea "🚨 Waarom lopen zoveel projecten uit de hand? Met deze 3 succesfactoren houd jij…" at bounding box center [1095, 672] width 807 height 86
paste textarea "Gelukkig zijn er manieren om dit te voorkomen:"
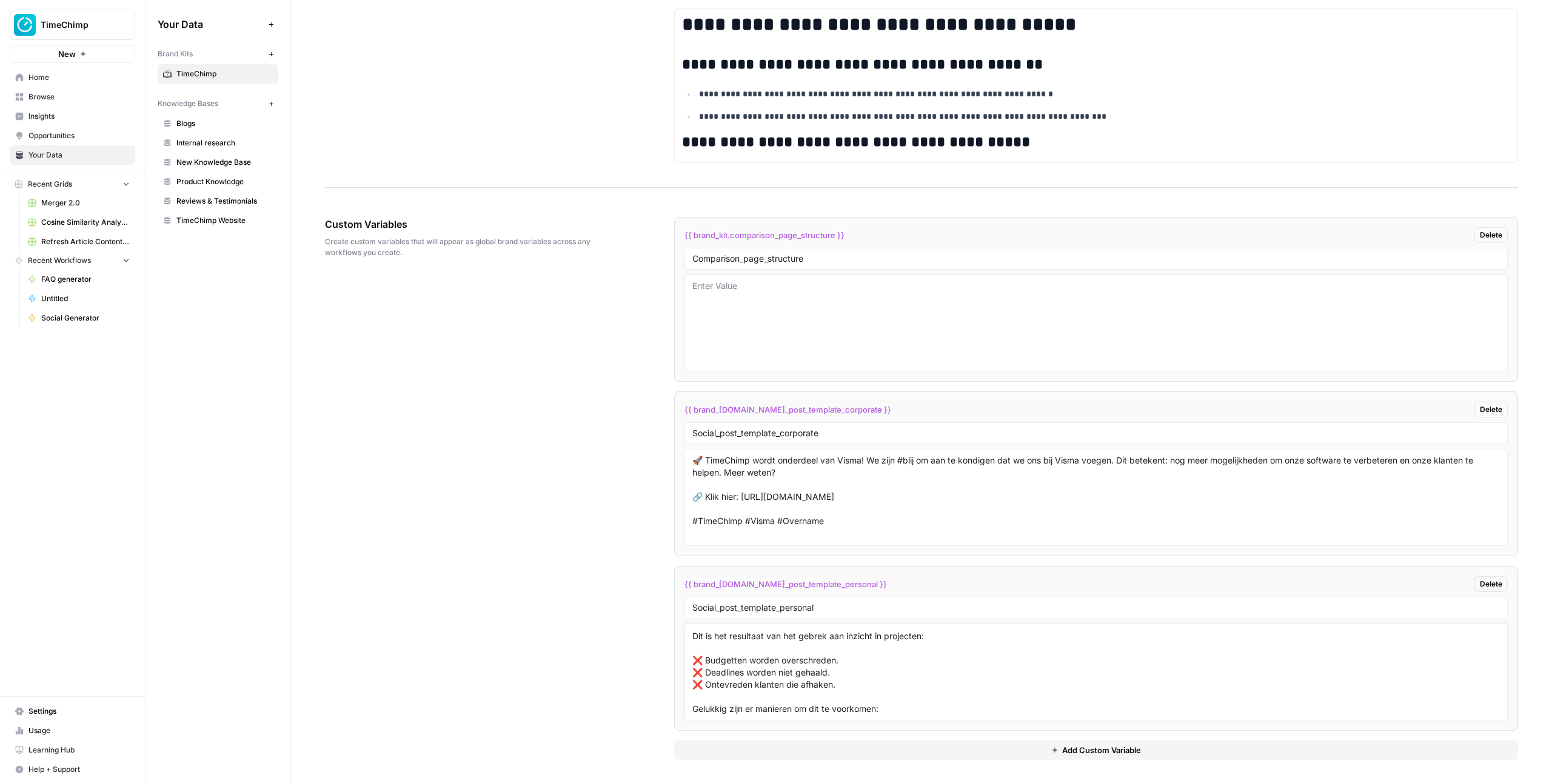
scroll to position [70, 0]
paste textarea "1. Start met een duidelijke projectplanning. -Een goede planning is de basis va…"
paste textarea "2. Continu inzicht in budget en uitgaven. -Zie direct wat er is aangeboden en h…"
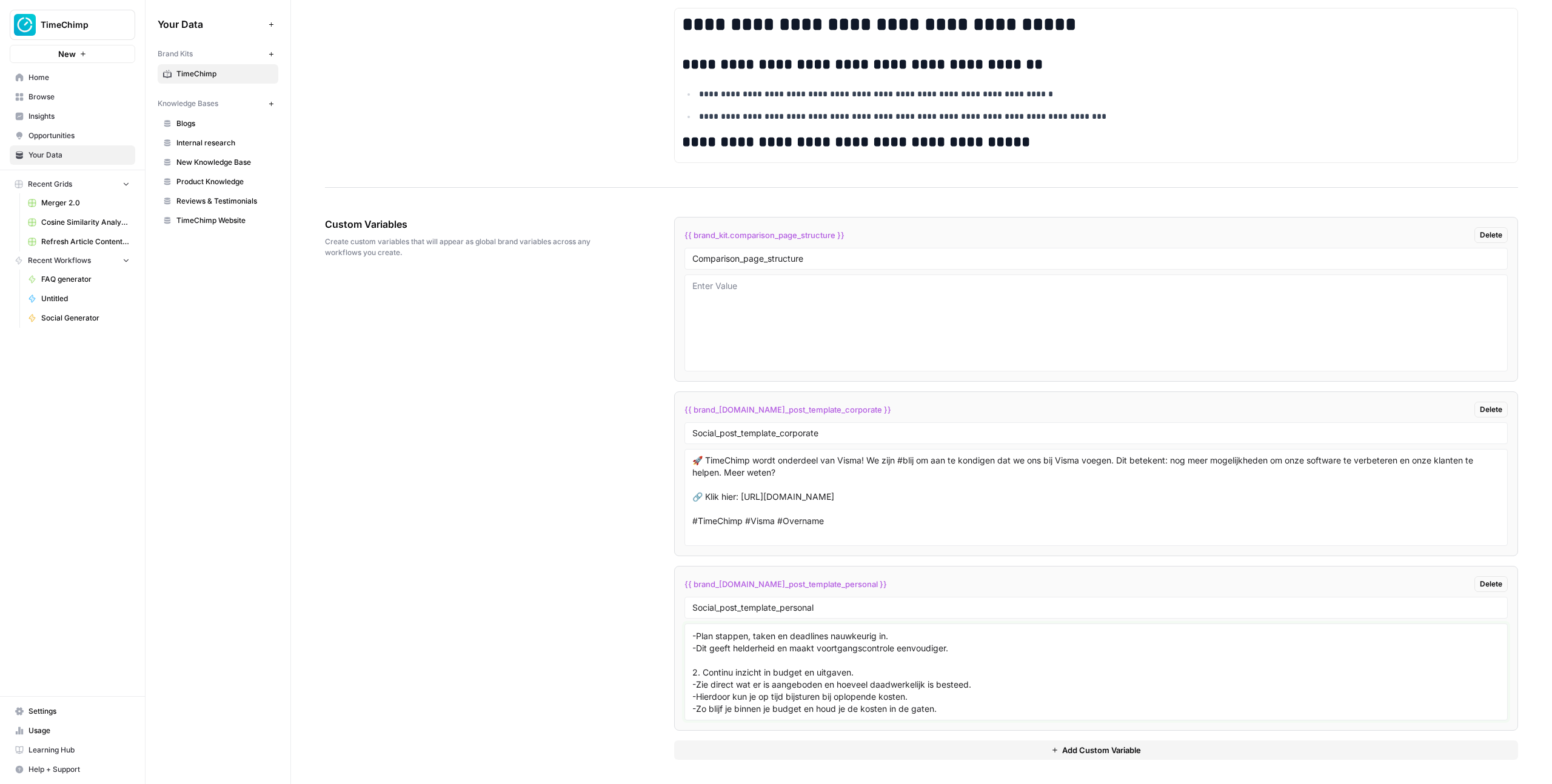
paste textarea "3. Duidelijke en nauwkeurige tijdsregistratie. -Registreer gewerkte uren per ta…"
paste textarea "Wil je jouw project ook onder controle krijgen?"
paste textarea "Ontdek hier hoe je direct met stap 1 aan de slag kunt"
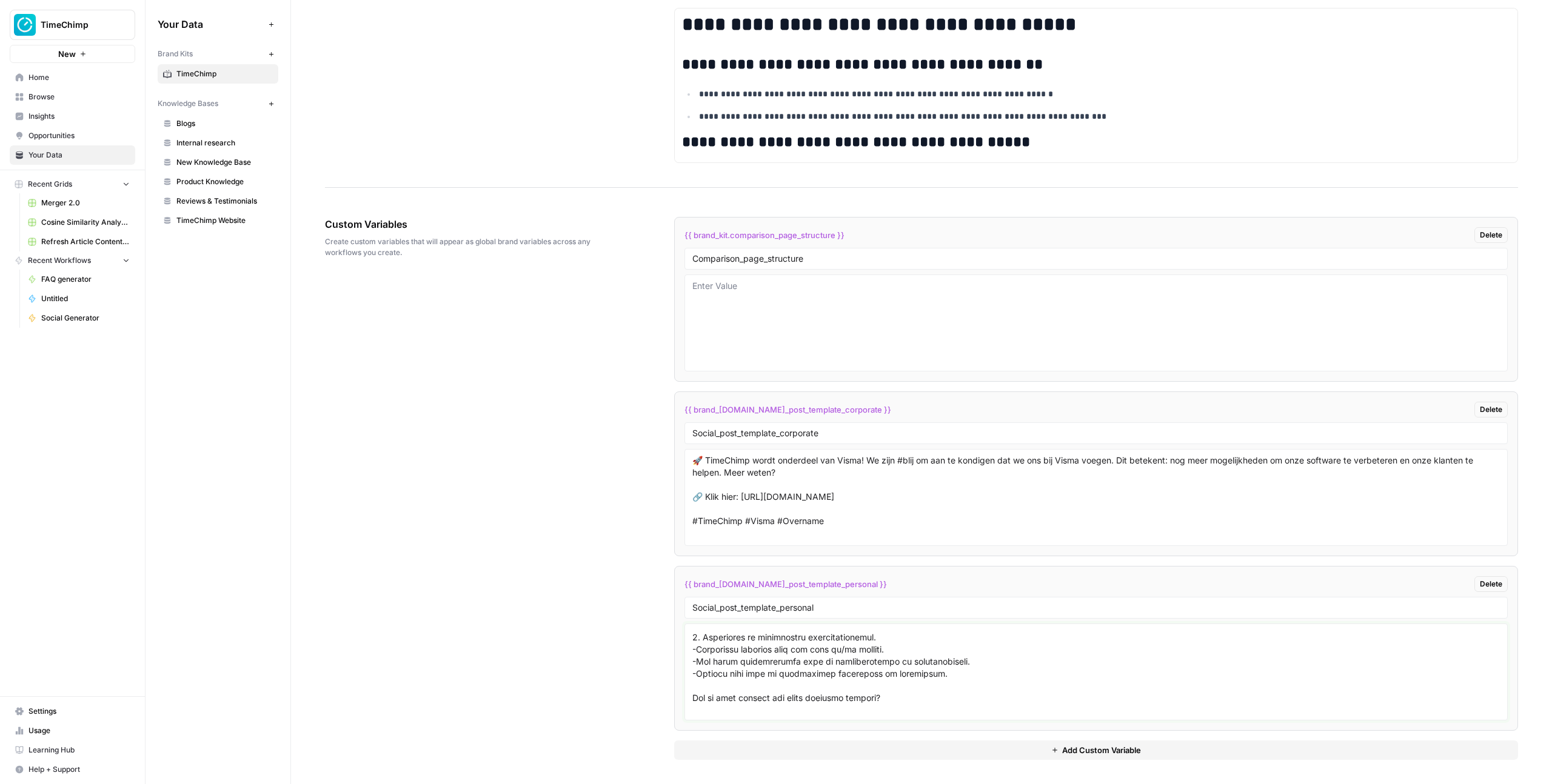
scroll to position [276, 0]
click at [929, 706] on textarea at bounding box center [1095, 672] width 807 height 86
paste textarea "Klik hier: https://lnkd.in/ePJmbvHj"
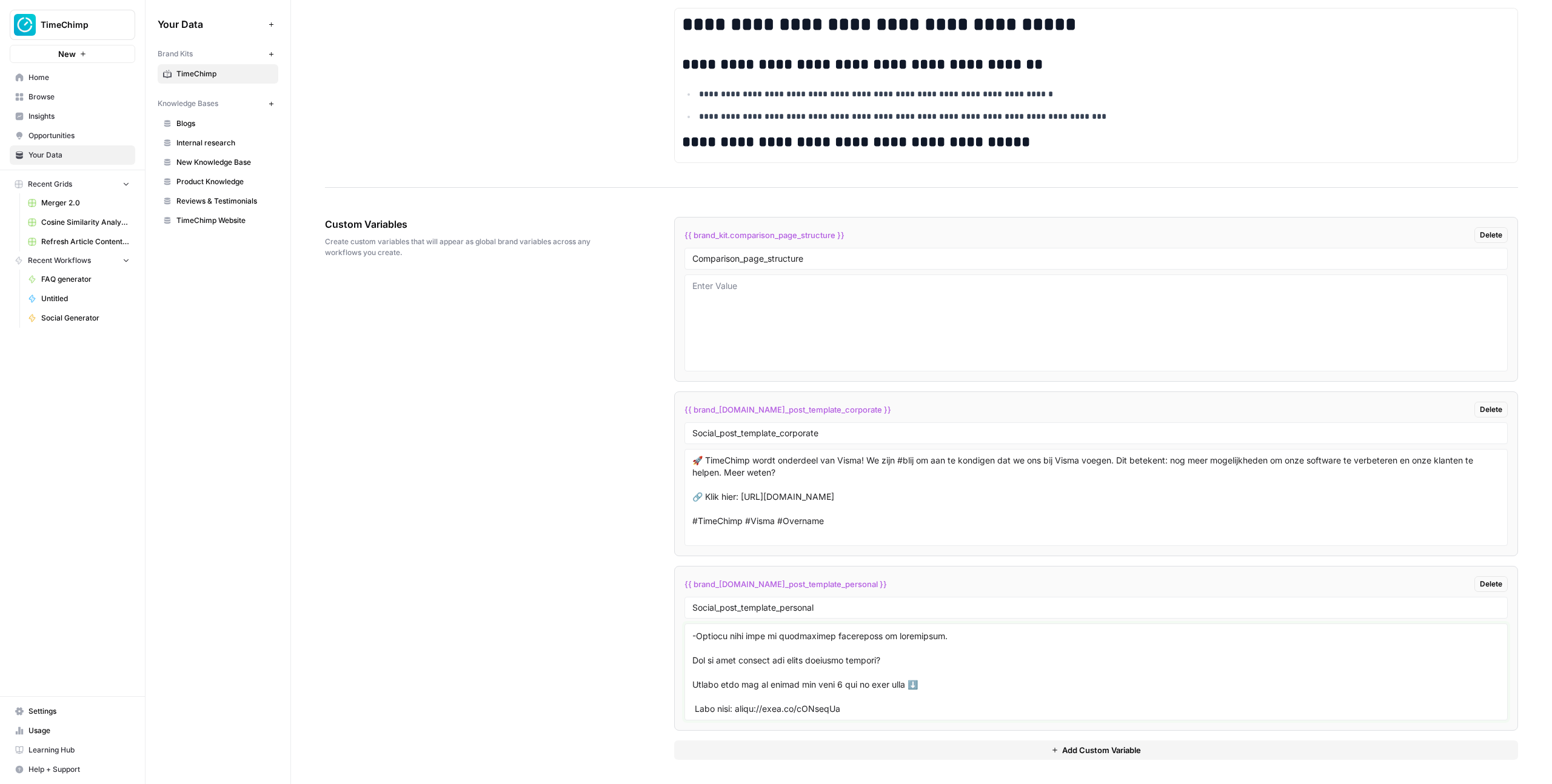
click at [695, 710] on textarea at bounding box center [1095, 672] width 807 height 86
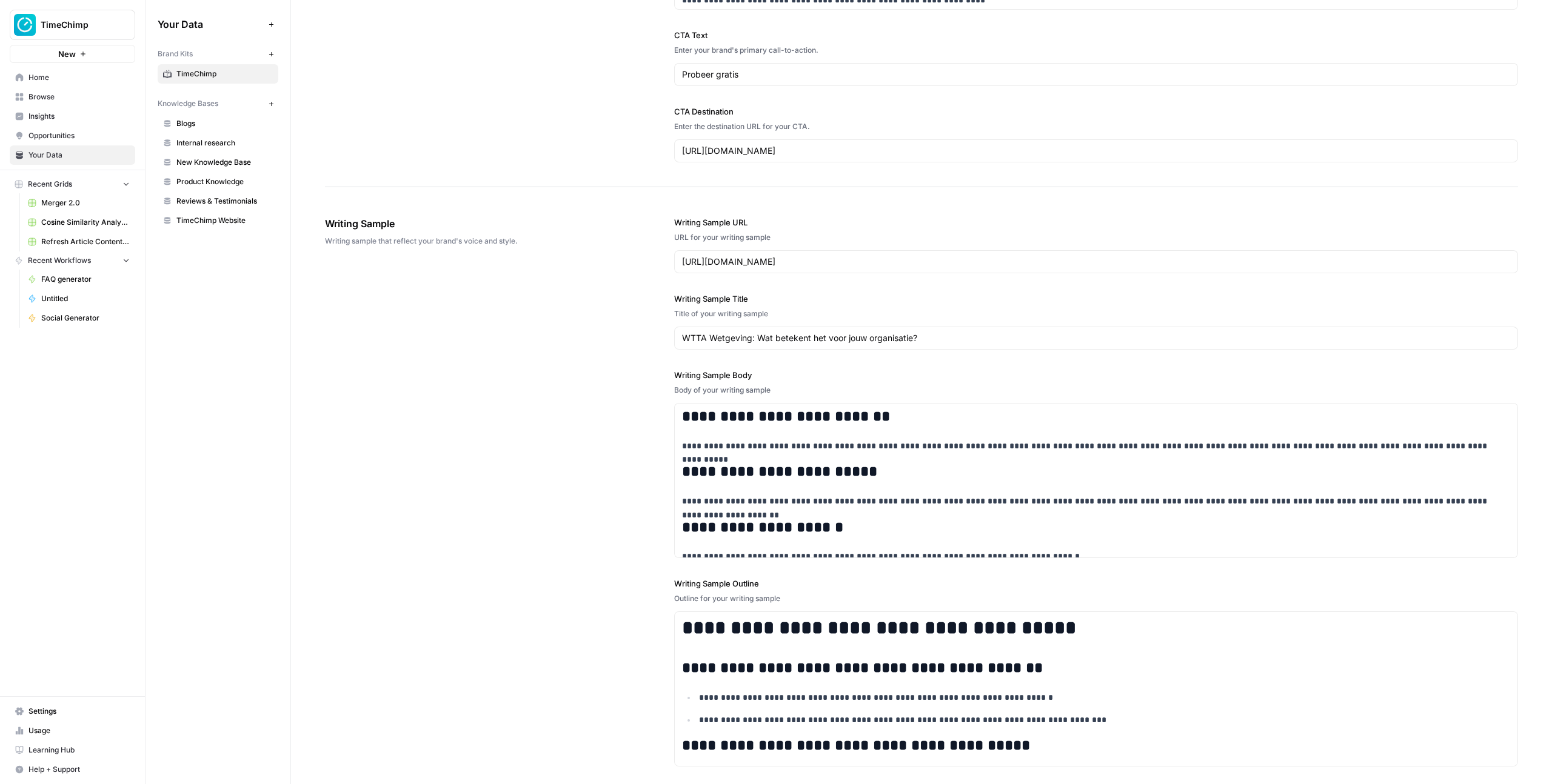
scroll to position [2127, 0]
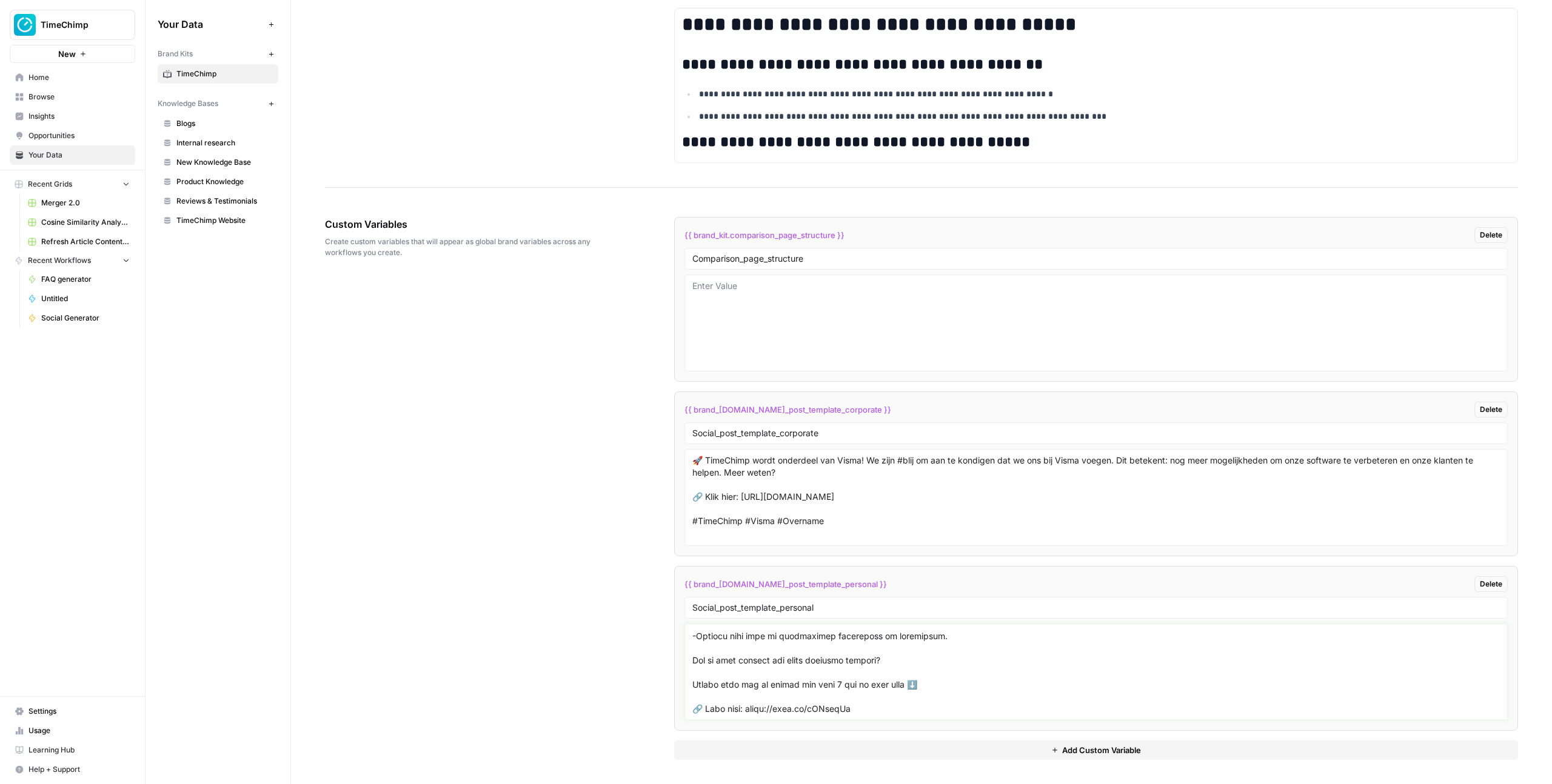
type textarea "🚨 Waarom lopen zoveel projecten uit de hand? Met deze 3 succesfactoren houd jij…"
click at [486, 331] on div "Custom Variables Create custom variables that will appear as global brand varia…" at bounding box center [921, 488] width 1193 height 592
click at [34, 141] on link "Opportunities" at bounding box center [72, 135] width 125 height 20
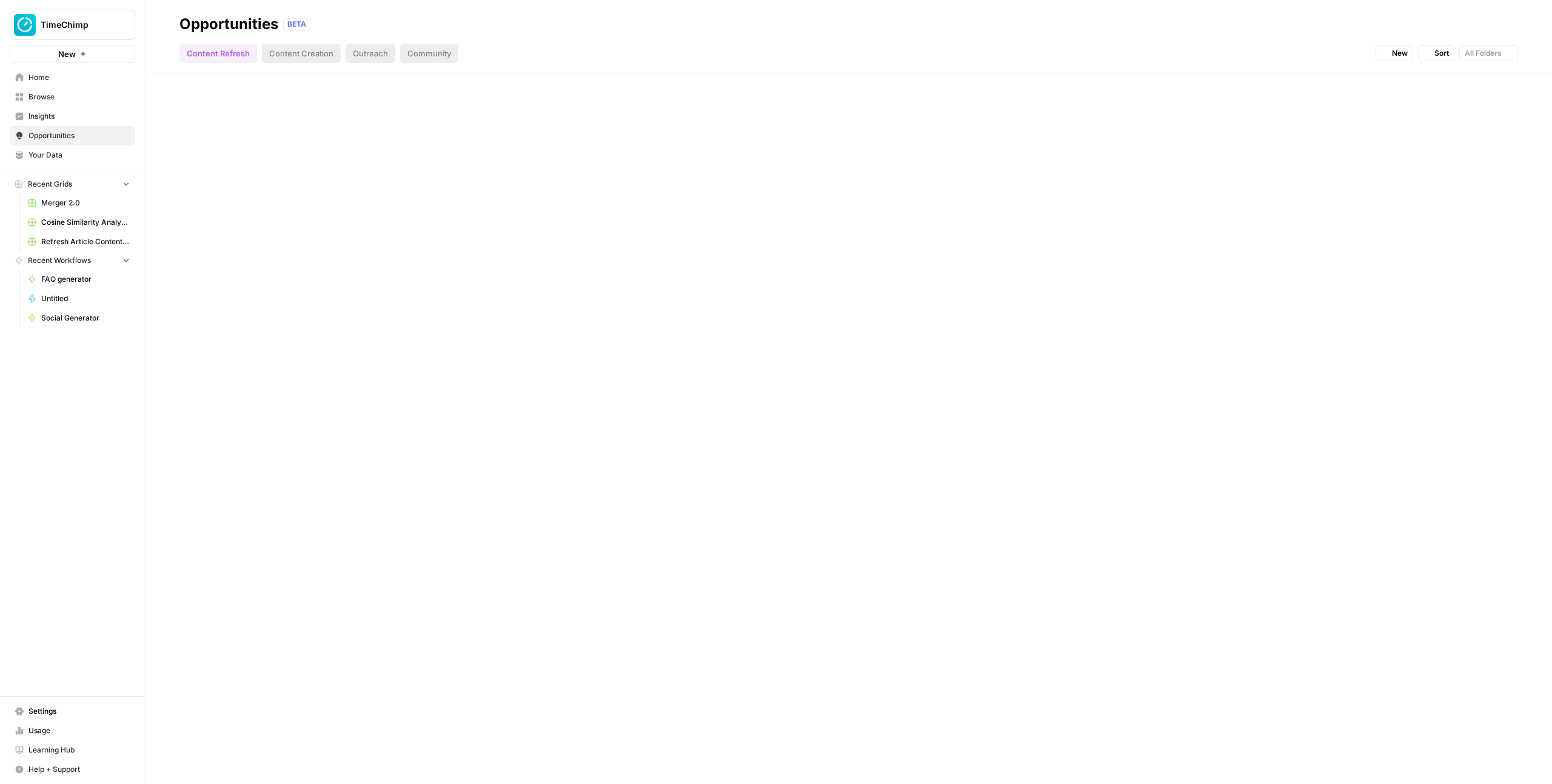
click at [37, 157] on span "Your Data" at bounding box center [79, 155] width 101 height 11
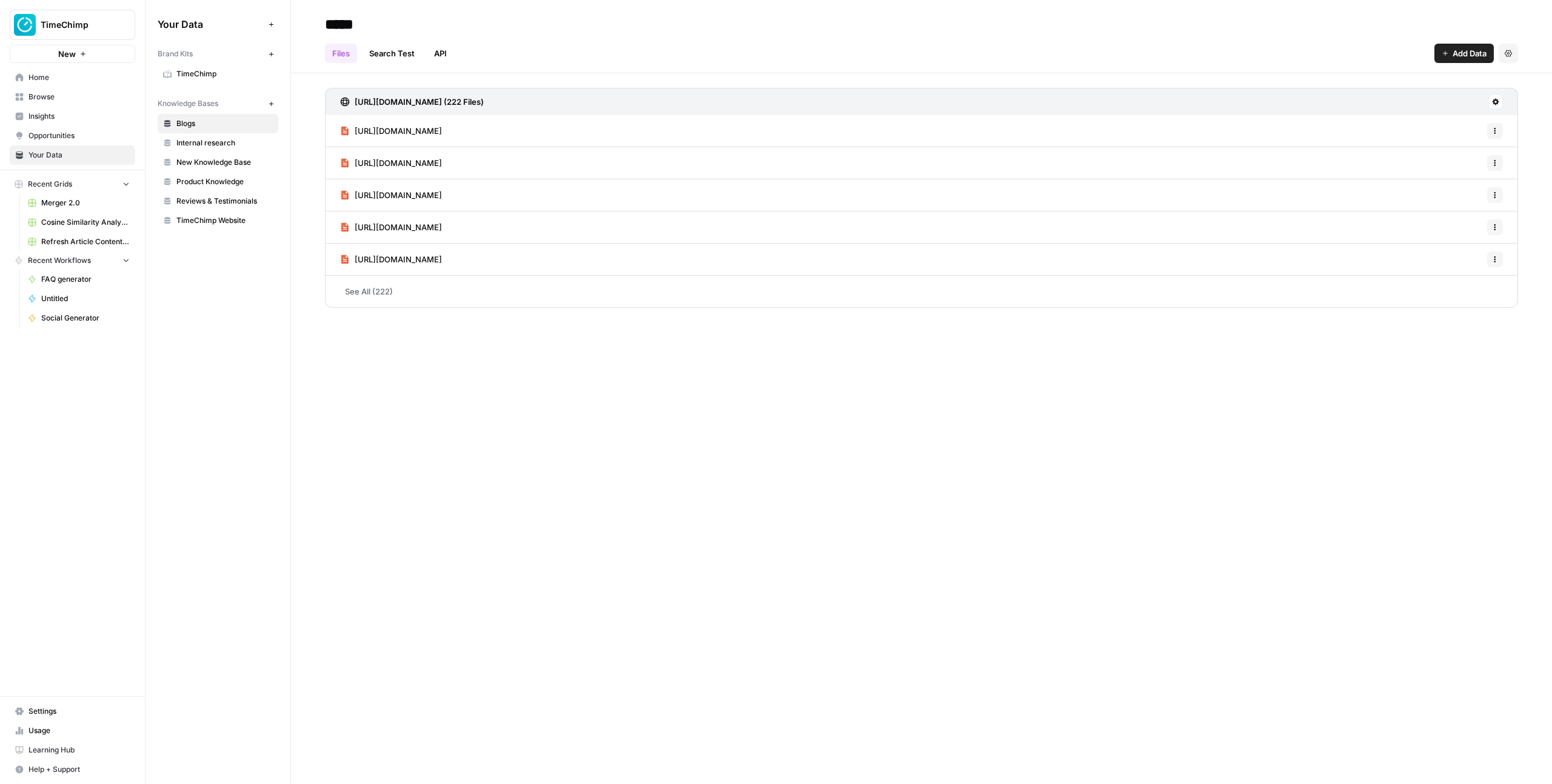
click at [210, 67] on link "TimeChimp" at bounding box center [217, 74] width 121 height 20
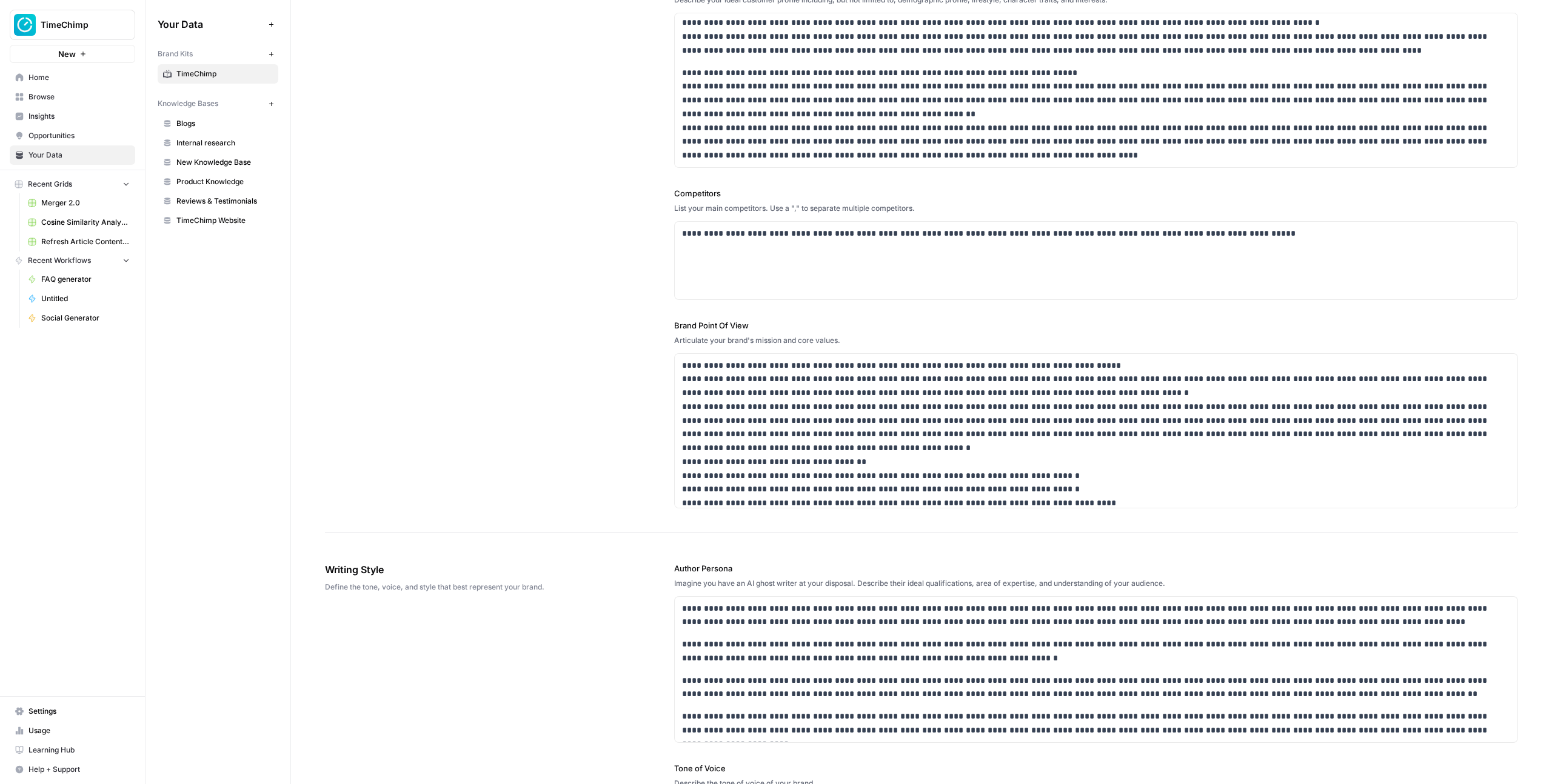
scroll to position [4, 0]
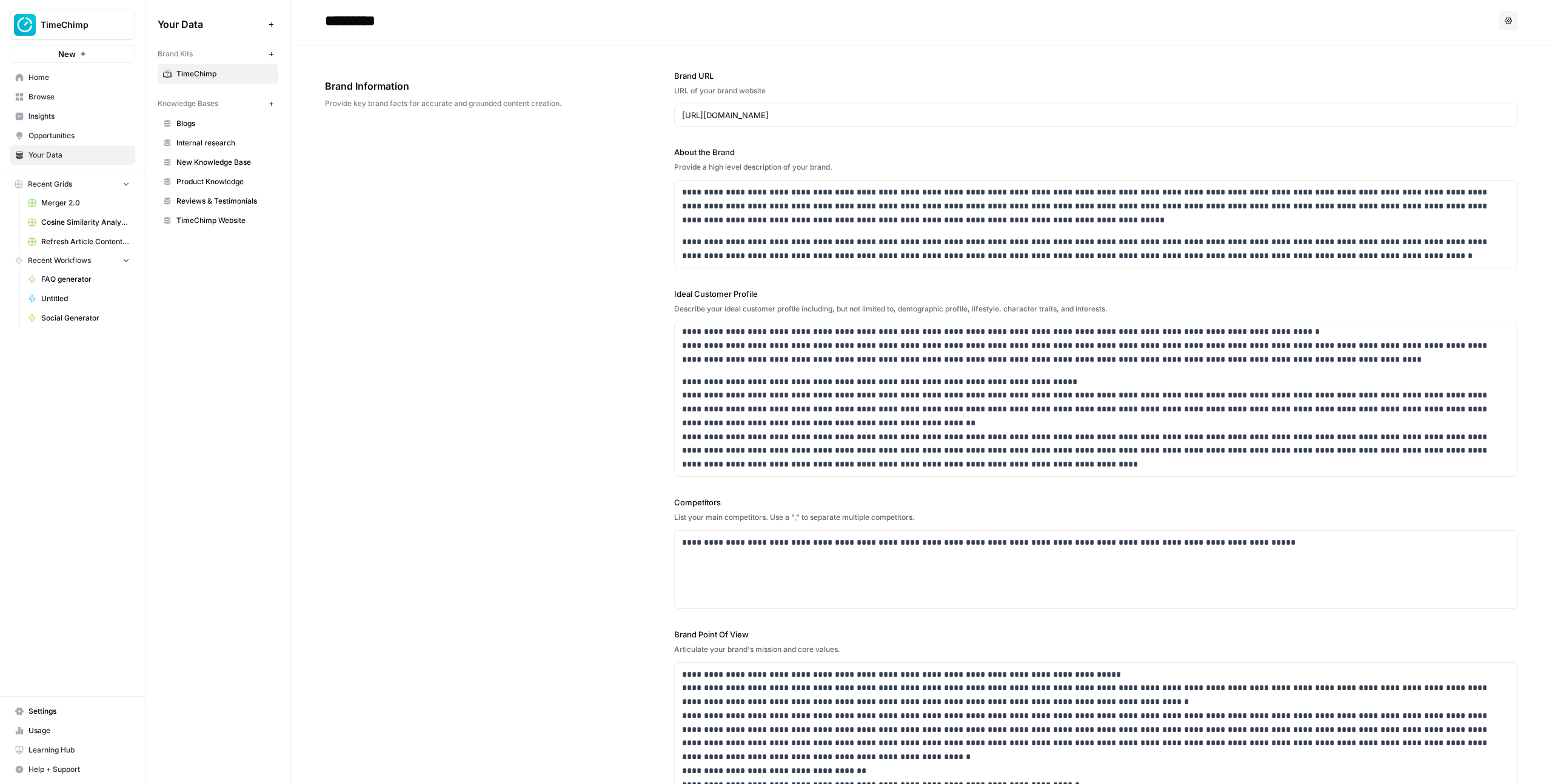
click at [59, 96] on span "Browse" at bounding box center [79, 97] width 101 height 11
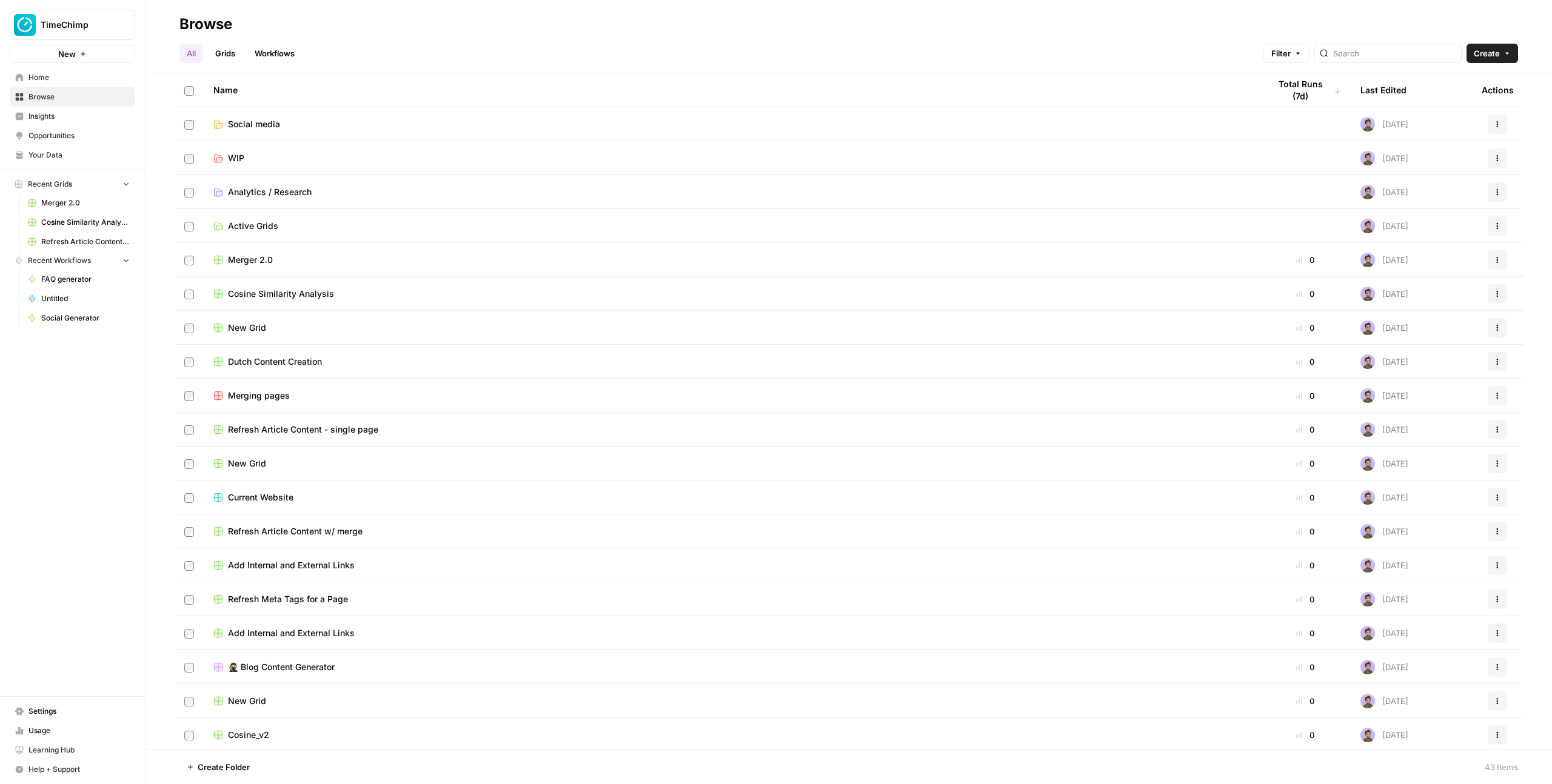
click at [274, 128] on span "Social media" at bounding box center [253, 124] width 52 height 12
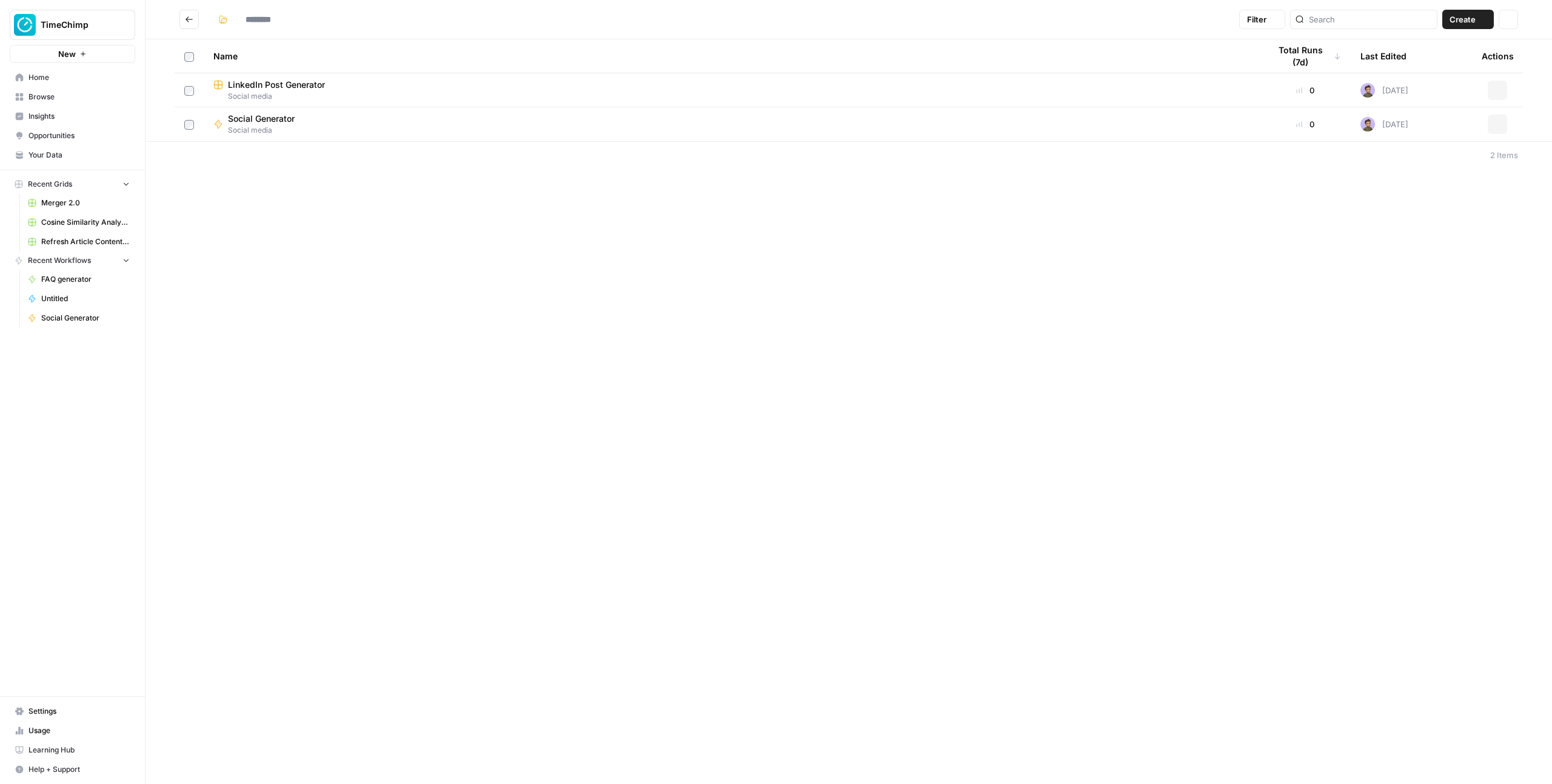
type input "**********"
click at [263, 118] on span "Social Generator" at bounding box center [260, 118] width 67 height 12
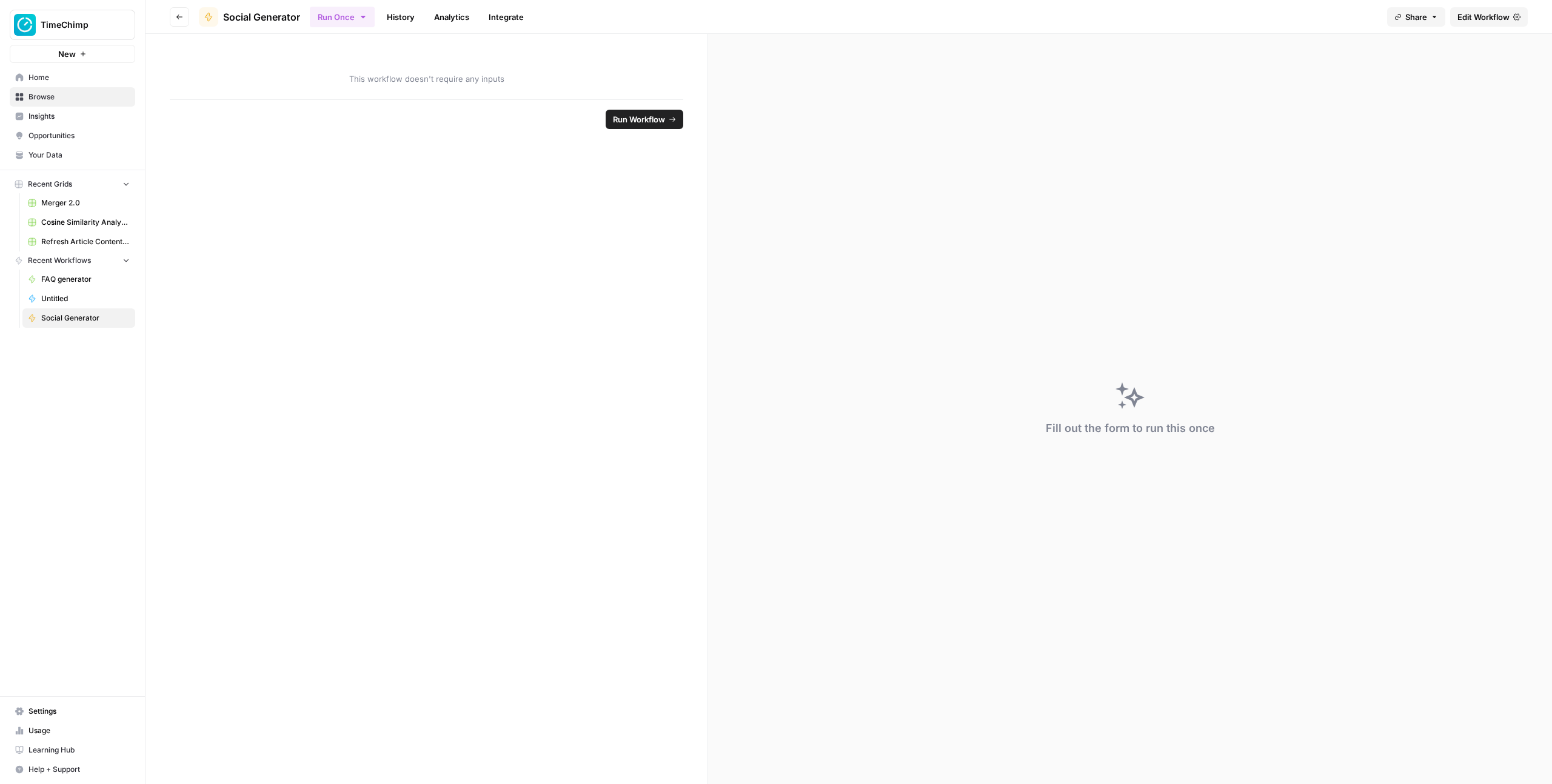
click at [1469, 18] on span "Edit Workflow" at bounding box center [1482, 17] width 52 height 12
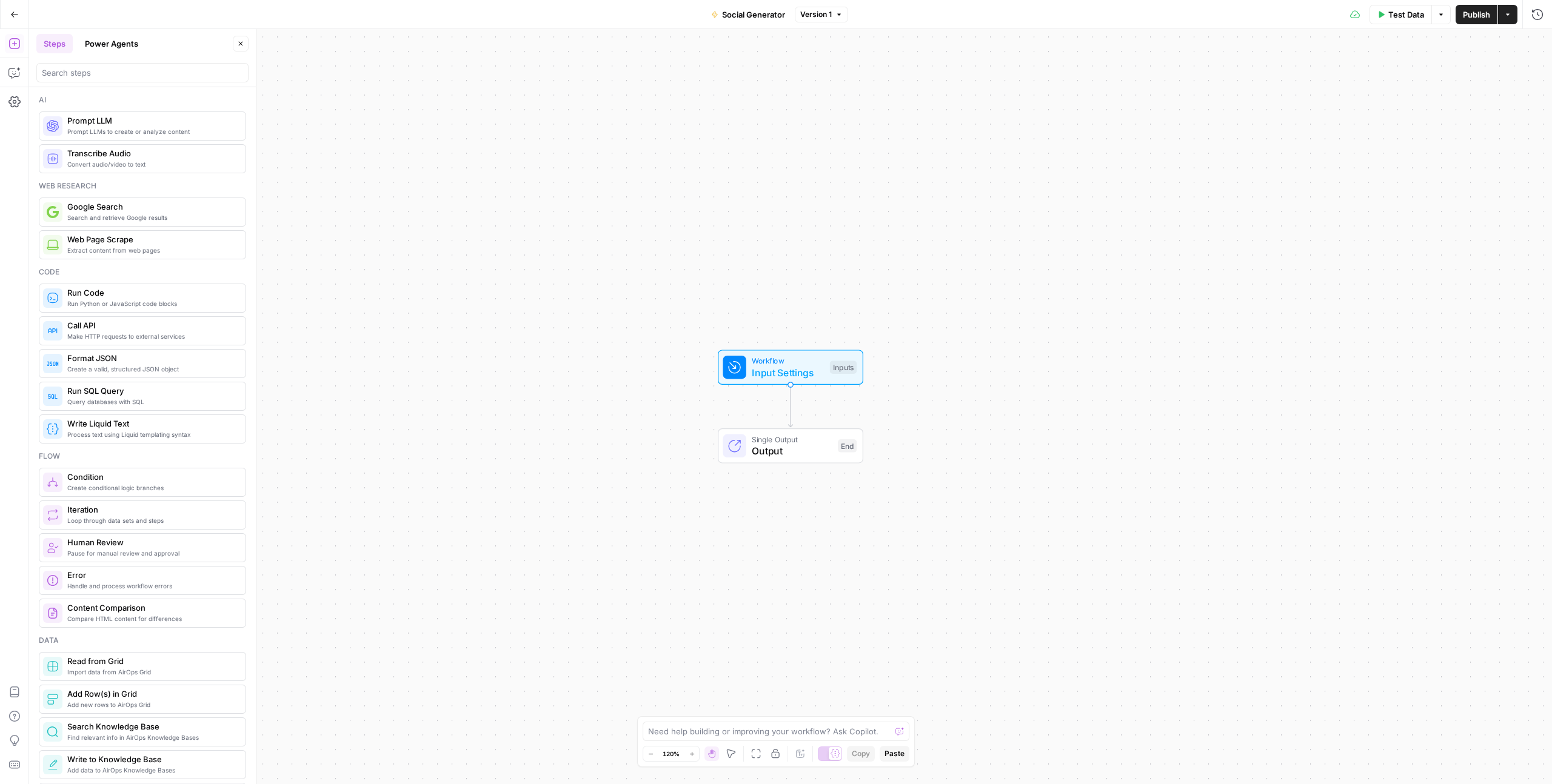
click at [1447, 15] on button "Options" at bounding box center [1441, 15] width 20 height 20
click at [1420, 17] on span "Test Data" at bounding box center [1406, 15] width 36 height 12
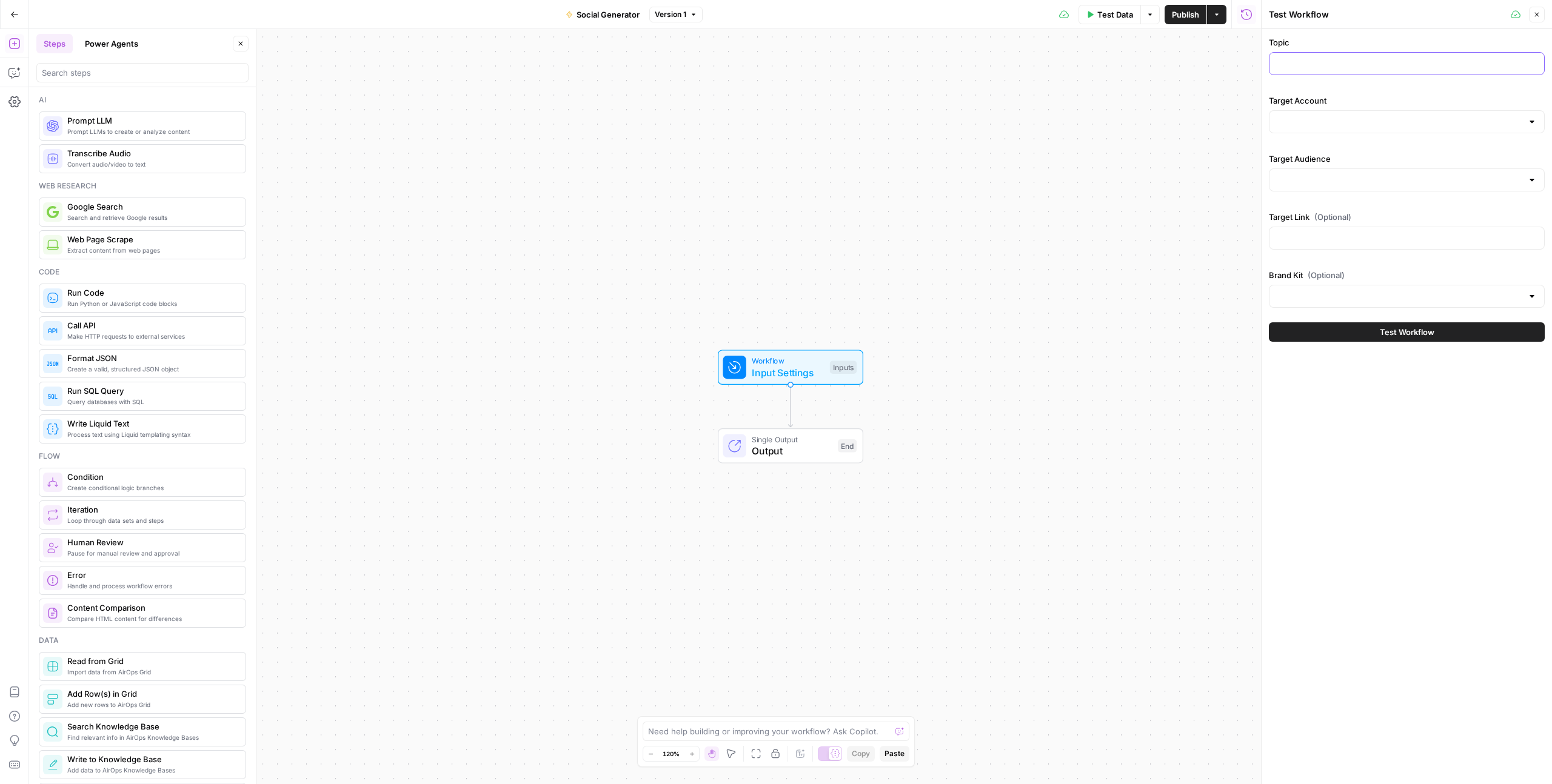
click at [1305, 59] on input "Topic" at bounding box center [1406, 64] width 260 height 12
click at [1291, 87] on div "Topic Target Account Target Audience Target Link (Optional) Brand Kit (Optional)" at bounding box center [1406, 172] width 276 height 271
click at [1294, 69] on input "Topic" at bounding box center [1406, 64] width 260 height 12
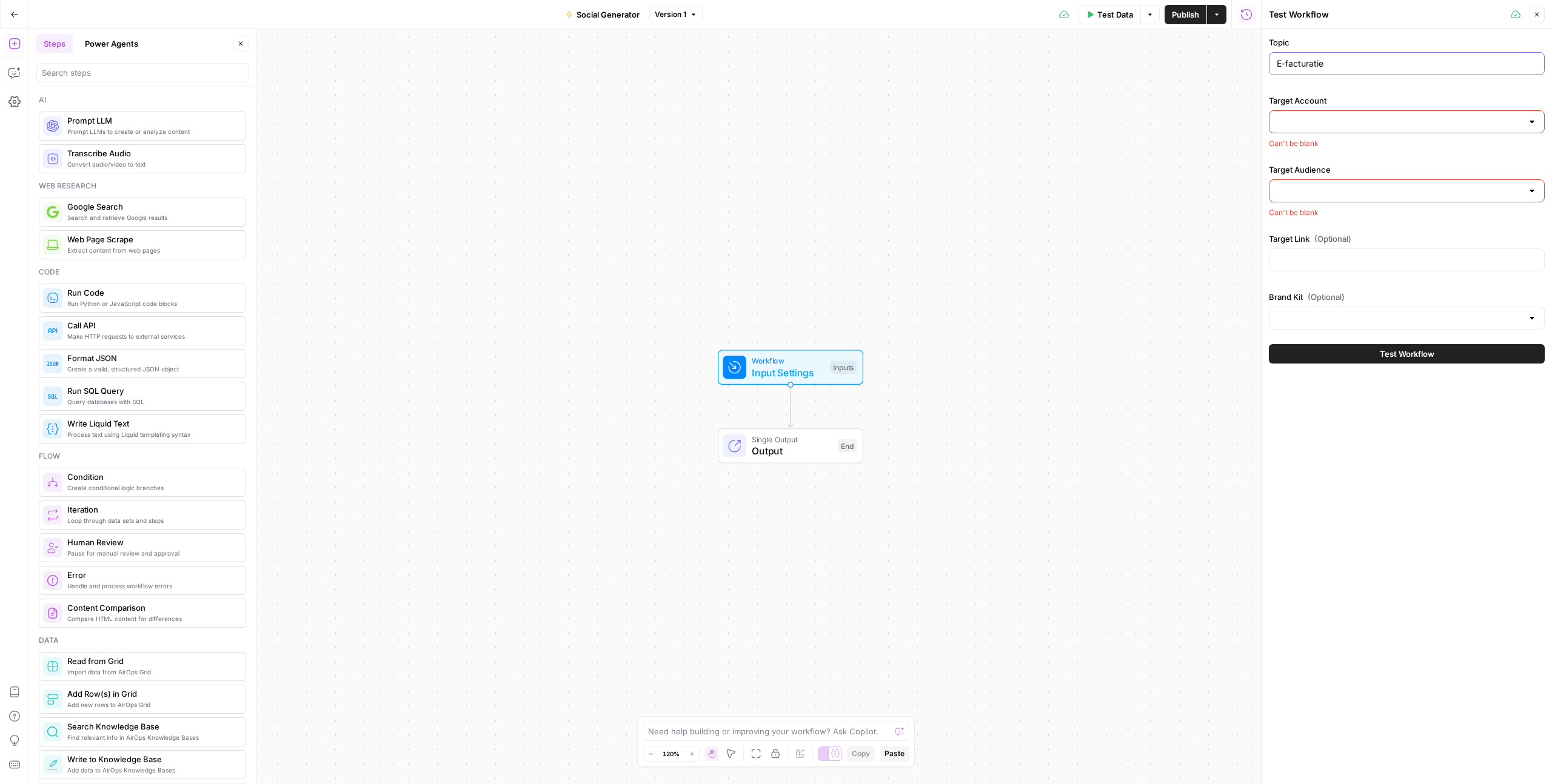
type input "E-facturatie"
click at [1339, 125] on input "Target Account" at bounding box center [1400, 121] width 246 height 12
click at [1338, 154] on span "TimeChimp Company Account" at bounding box center [1404, 152] width 250 height 12
type input "TimeChimp Company Account"
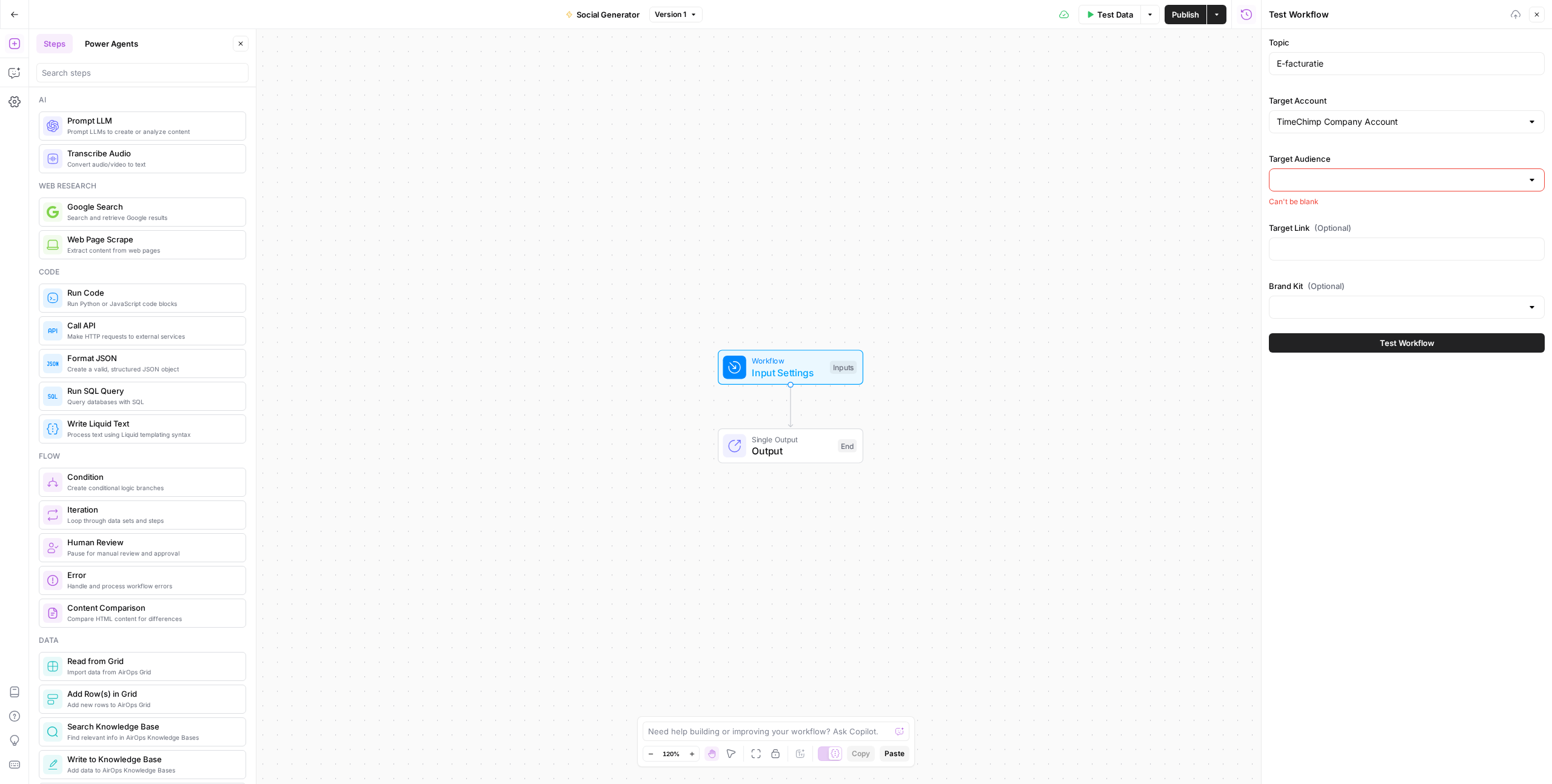
click at [1323, 178] on input "Target Audience" at bounding box center [1400, 180] width 246 height 12
click at [1311, 170] on div at bounding box center [1406, 179] width 276 height 23
click at [1235, 76] on div "Workflow Input Settings Inputs Single Output Output End" at bounding box center [645, 407] width 1232 height 755
click at [1542, 13] on button "Close" at bounding box center [1537, 15] width 16 height 16
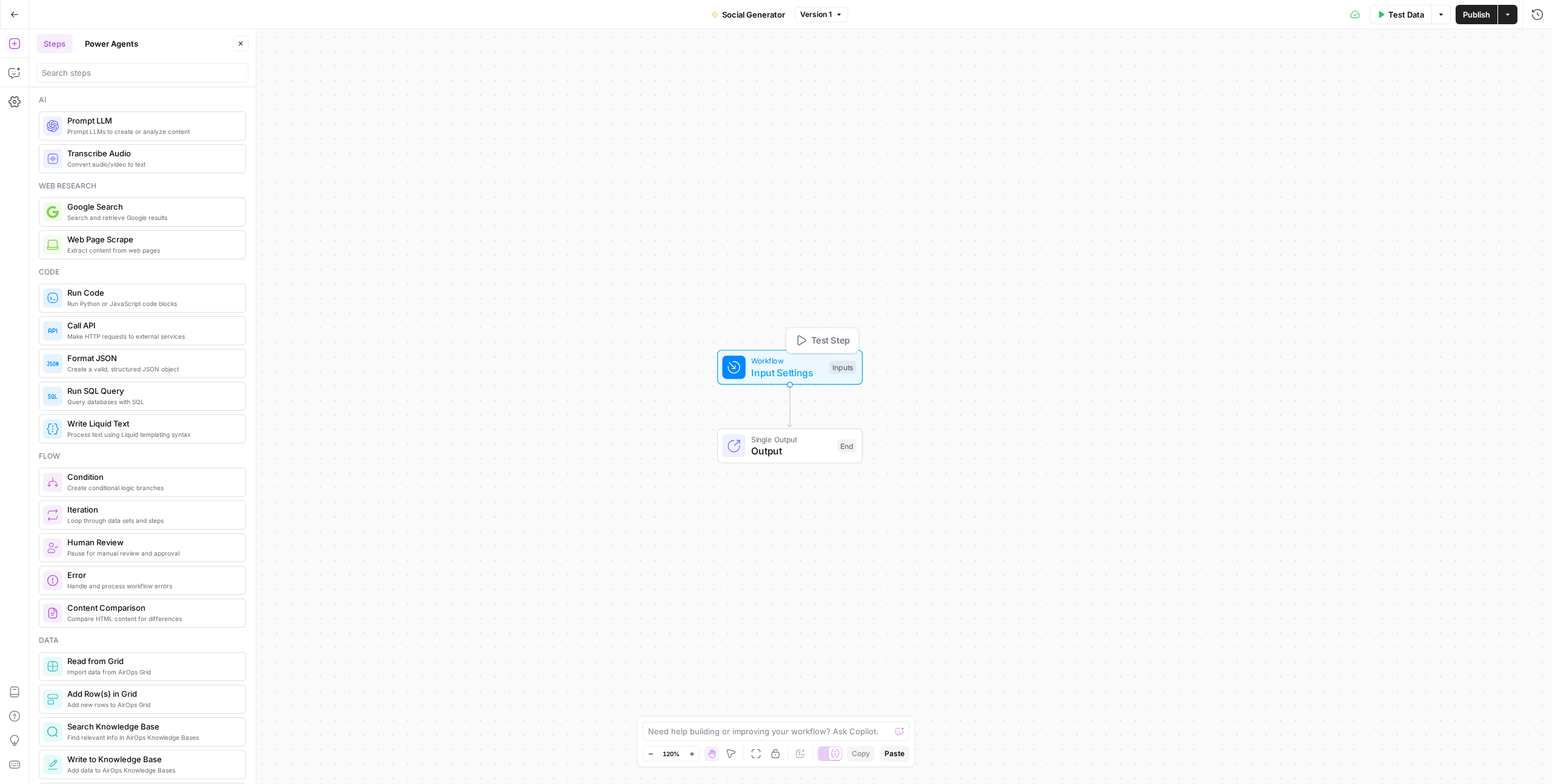
click at [799, 362] on span "Workflow" at bounding box center [787, 361] width 72 height 12
click at [1387, 135] on div at bounding box center [1438, 146] width 209 height 23
click at [1412, 121] on label "Target Account" at bounding box center [1403, 124] width 140 height 12
click at [1412, 140] on Account "Target Account" at bounding box center [1430, 146] width 179 height 12
click at [1504, 121] on span "edit field" at bounding box center [1496, 123] width 26 height 10
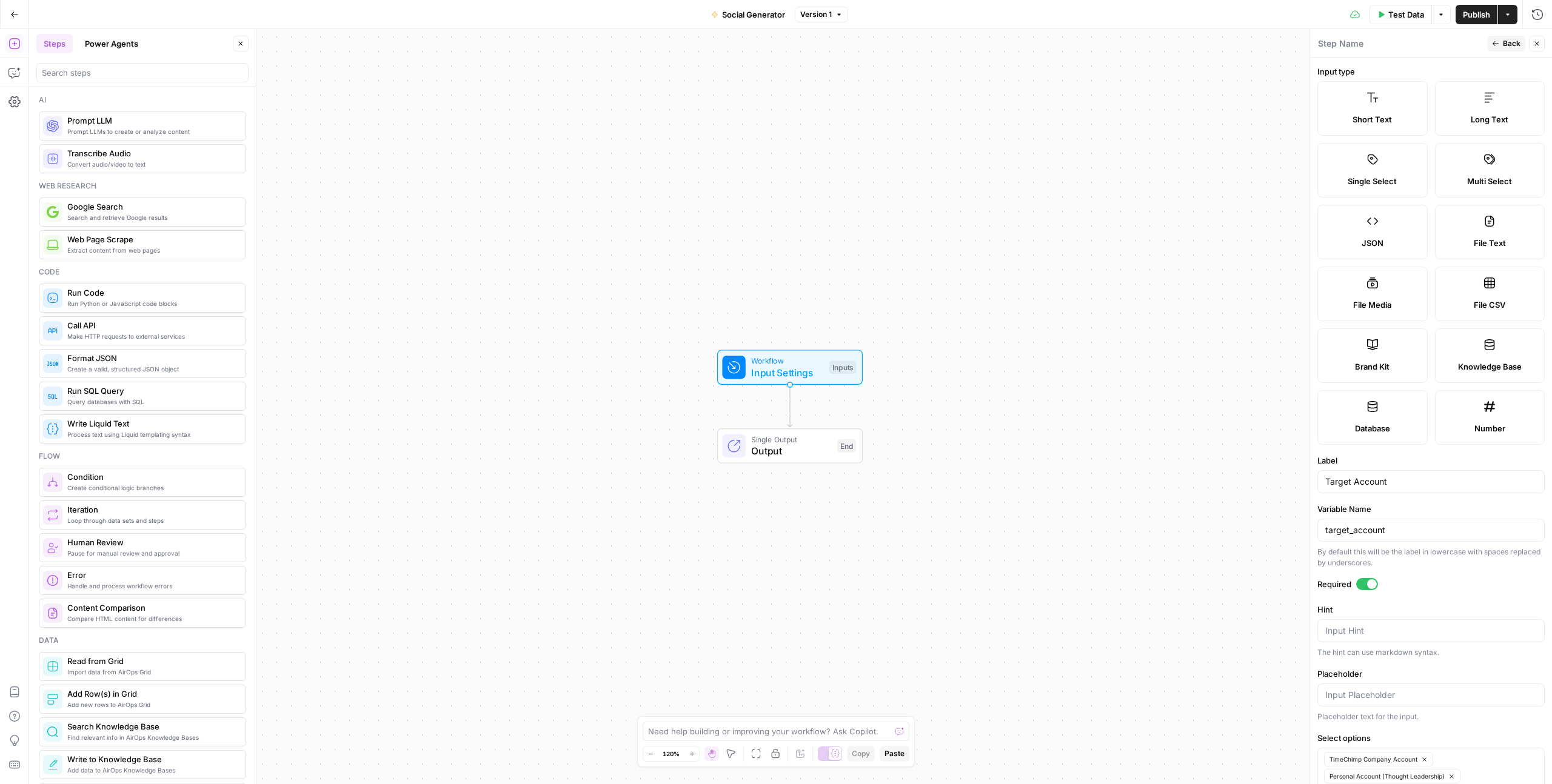
click at [1488, 178] on span "Multi Select" at bounding box center [1489, 181] width 45 height 12
click at [1507, 48] on span "Back" at bounding box center [1512, 43] width 18 height 11
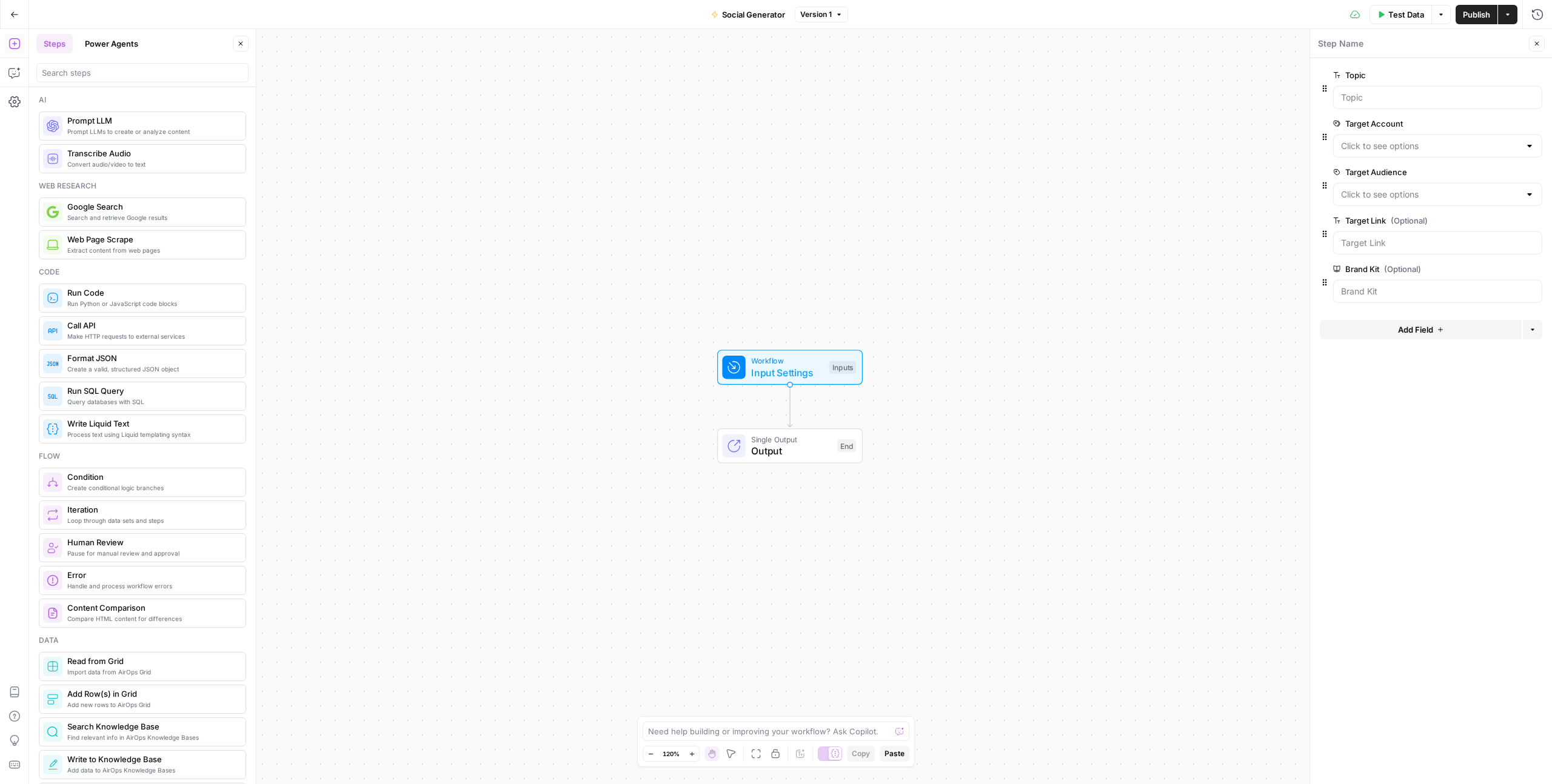
click at [1535, 43] on icon "button" at bounding box center [1537, 44] width 7 height 7
click at [1393, 14] on span "Test Data" at bounding box center [1406, 15] width 36 height 12
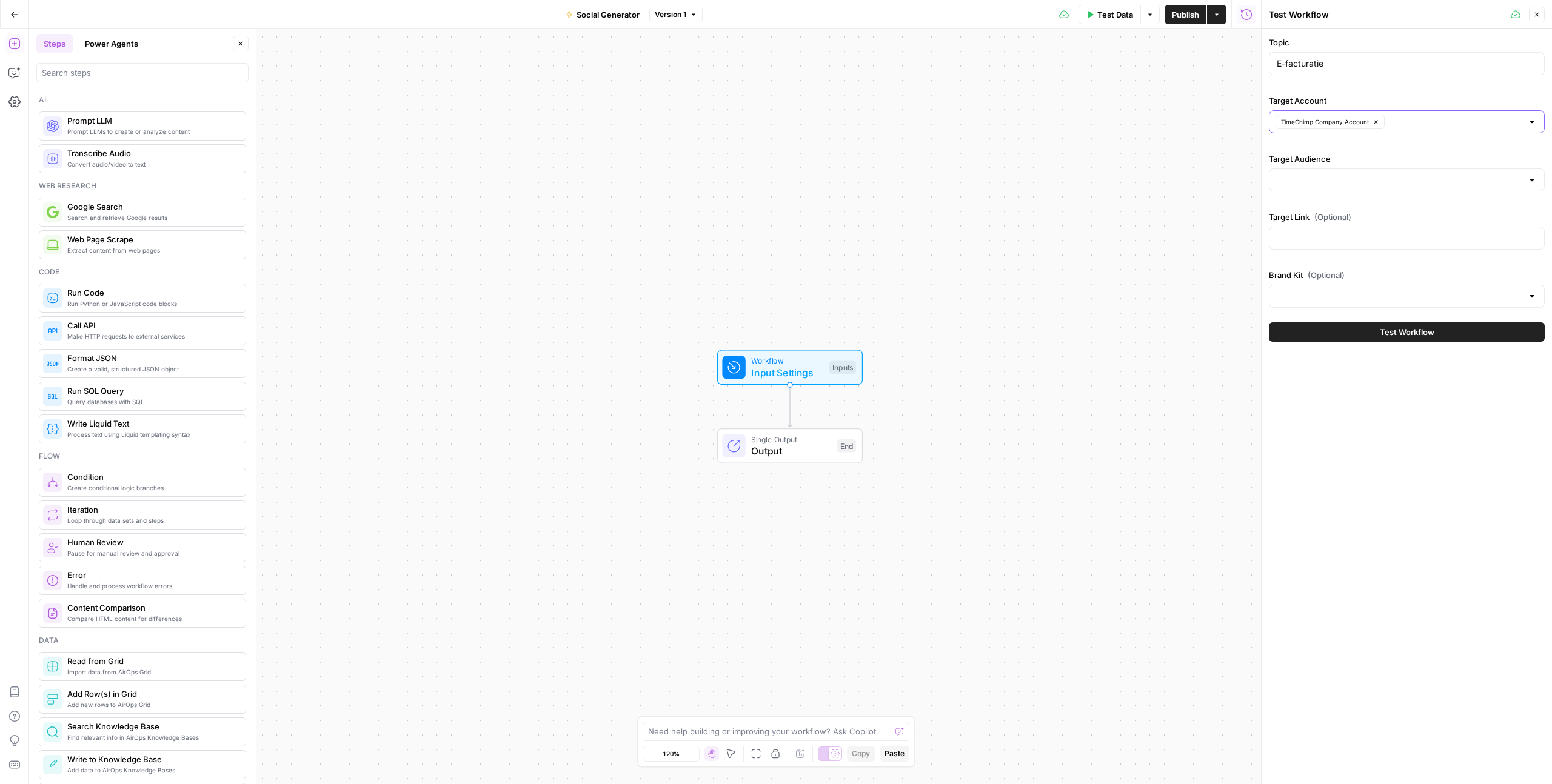
click at [1422, 116] on input "Target Account" at bounding box center [1455, 121] width 134 height 12
click at [1379, 200] on div "Topic E-facturatie Target Account TimeChimp Company Account Target Audience Tar…" at bounding box center [1406, 172] width 276 height 271
click at [1370, 189] on div at bounding box center [1406, 179] width 276 height 23
click at [1346, 211] on span "IT" at bounding box center [1404, 210] width 250 height 12
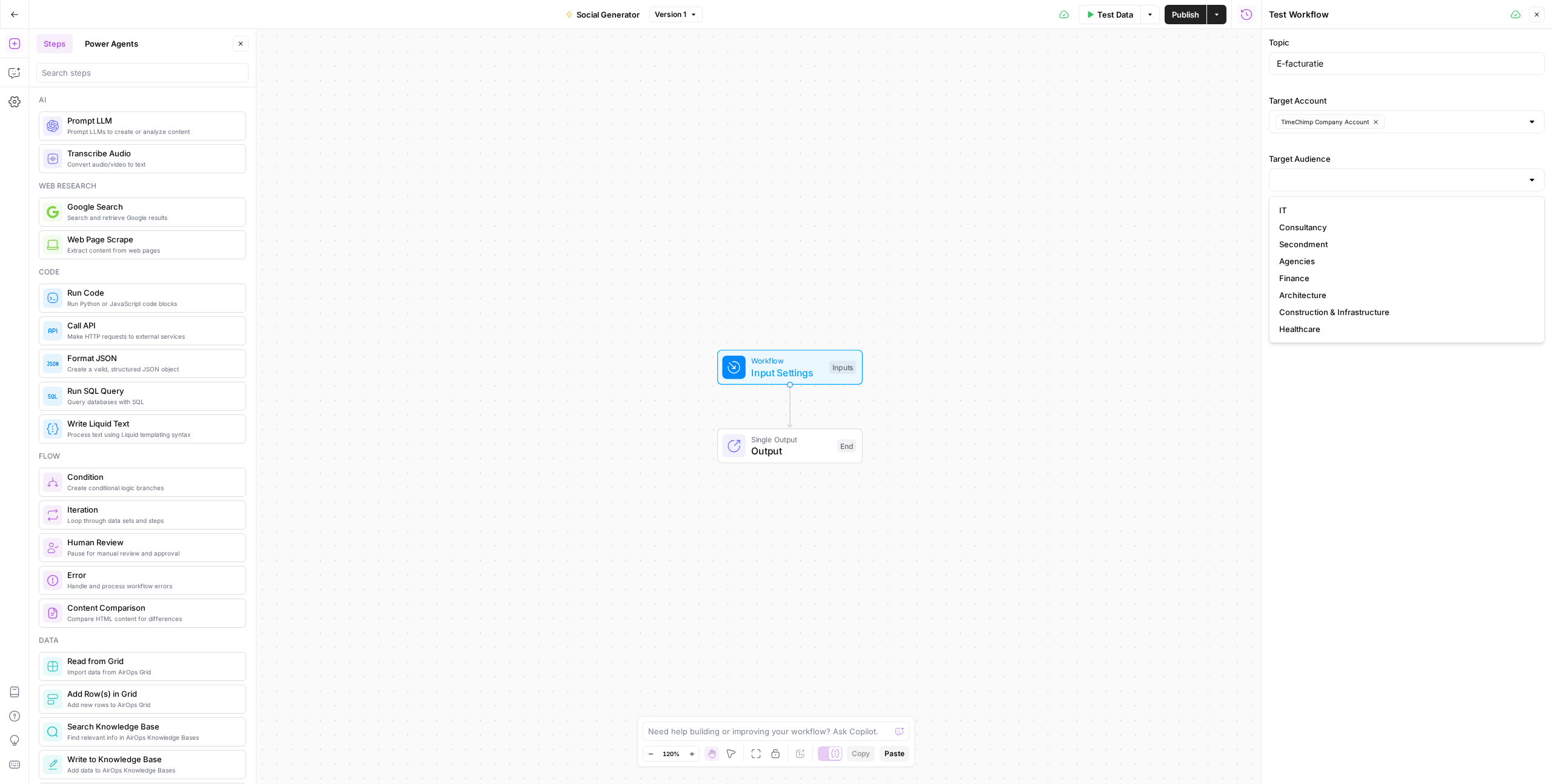
type input "IT"
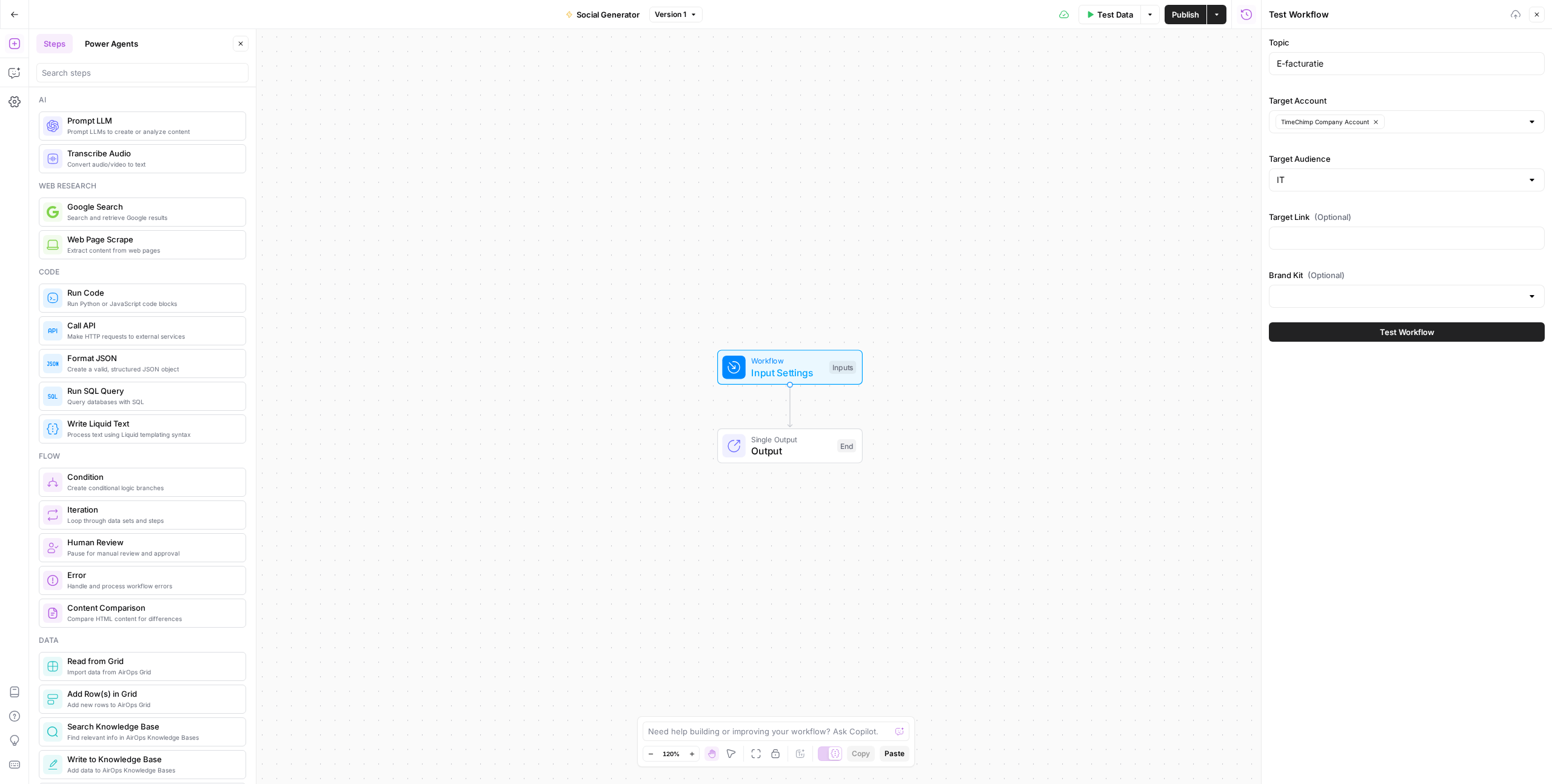
click at [1344, 186] on div "IT" at bounding box center [1406, 179] width 276 height 23
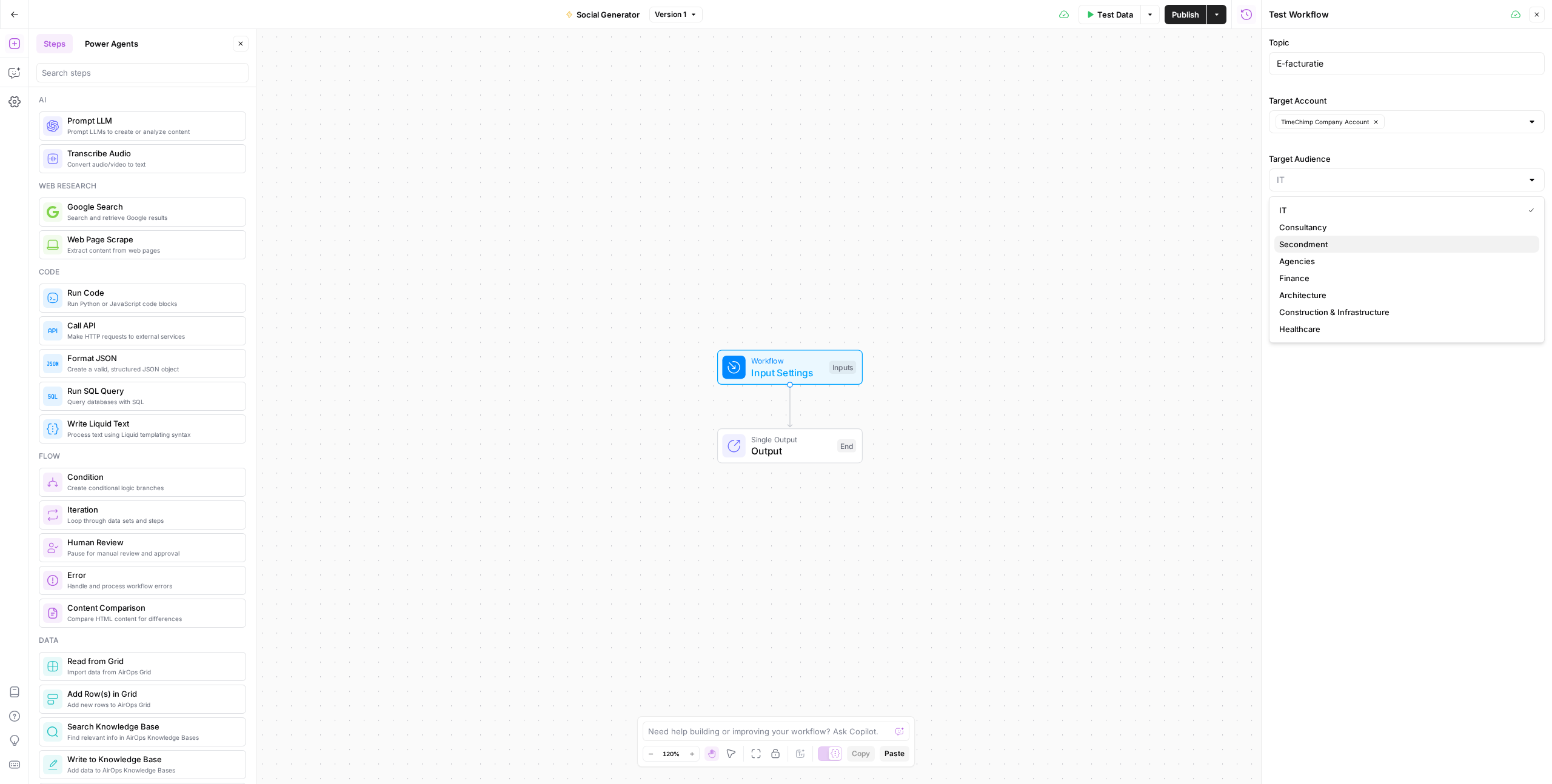
click at [1322, 241] on span "Secondment" at bounding box center [1404, 244] width 250 height 12
type input "Secondment"
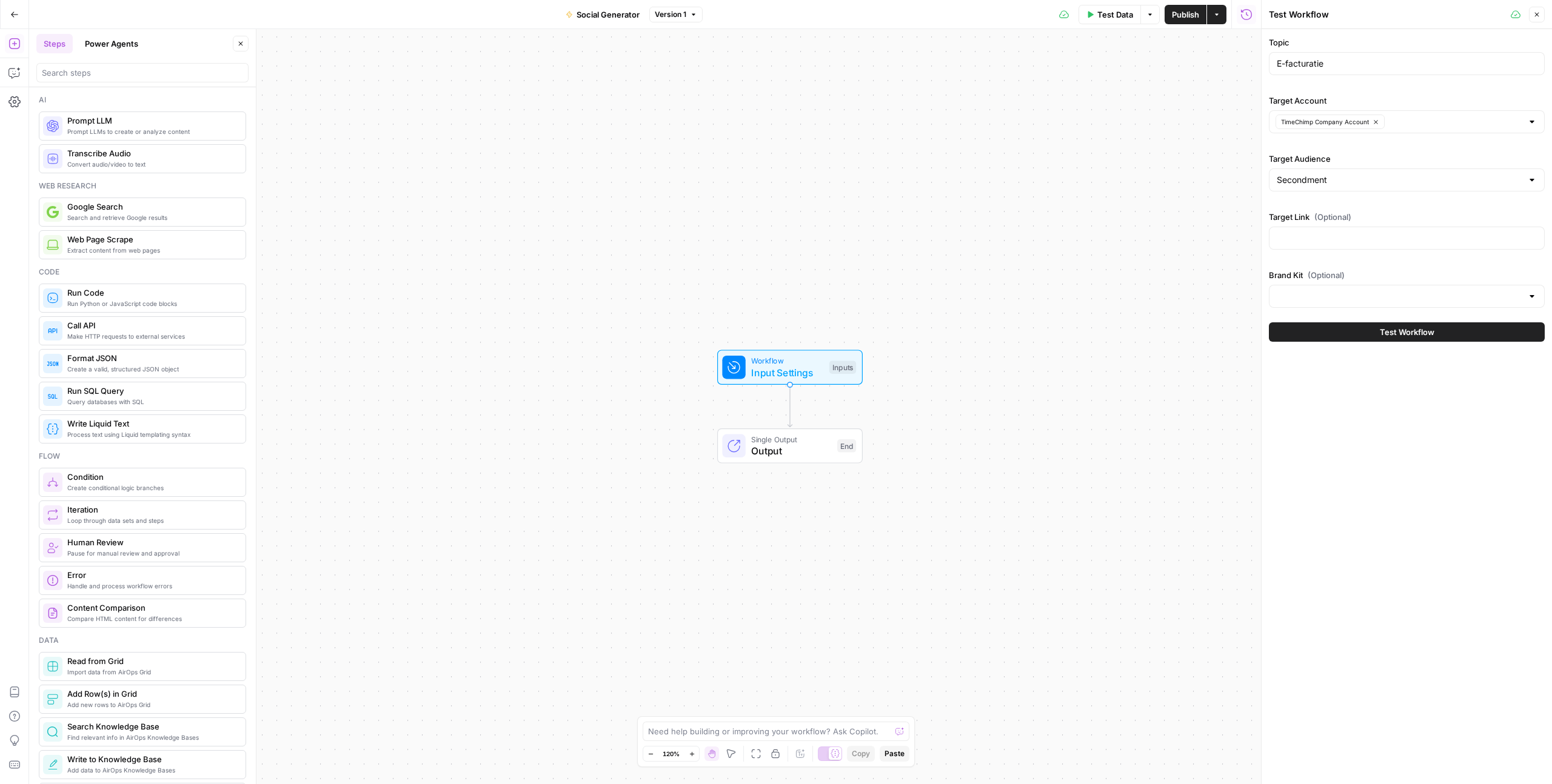
click at [1536, 18] on icon "button" at bounding box center [1537, 15] width 7 height 7
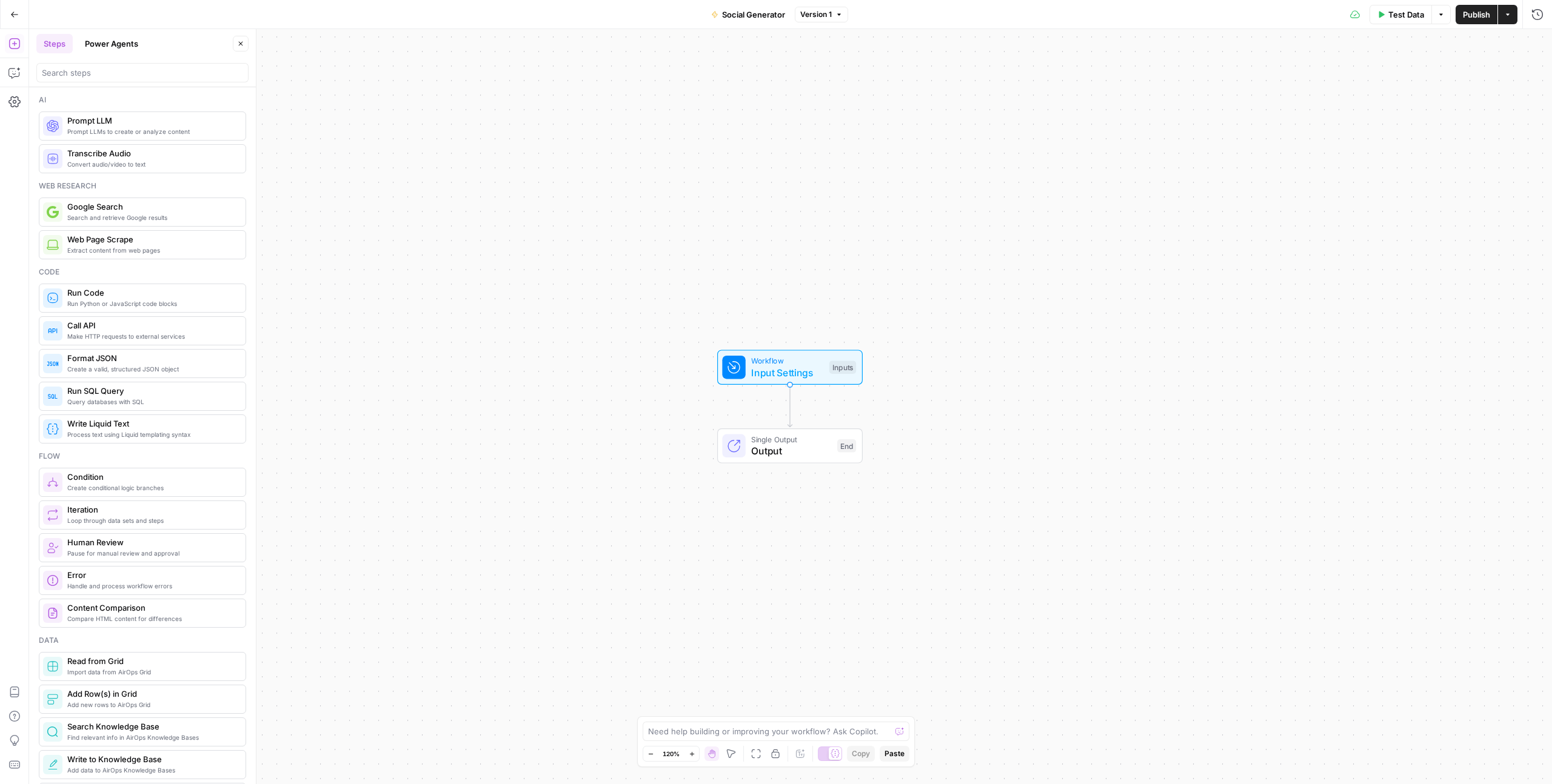
click at [773, 382] on div "Workflow Input Settings Inputs Test Step" at bounding box center [790, 367] width 146 height 35
click at [1413, 146] on Account "Target Account" at bounding box center [1430, 146] width 179 height 12
click at [1499, 118] on span "edit field" at bounding box center [1496, 123] width 26 height 10
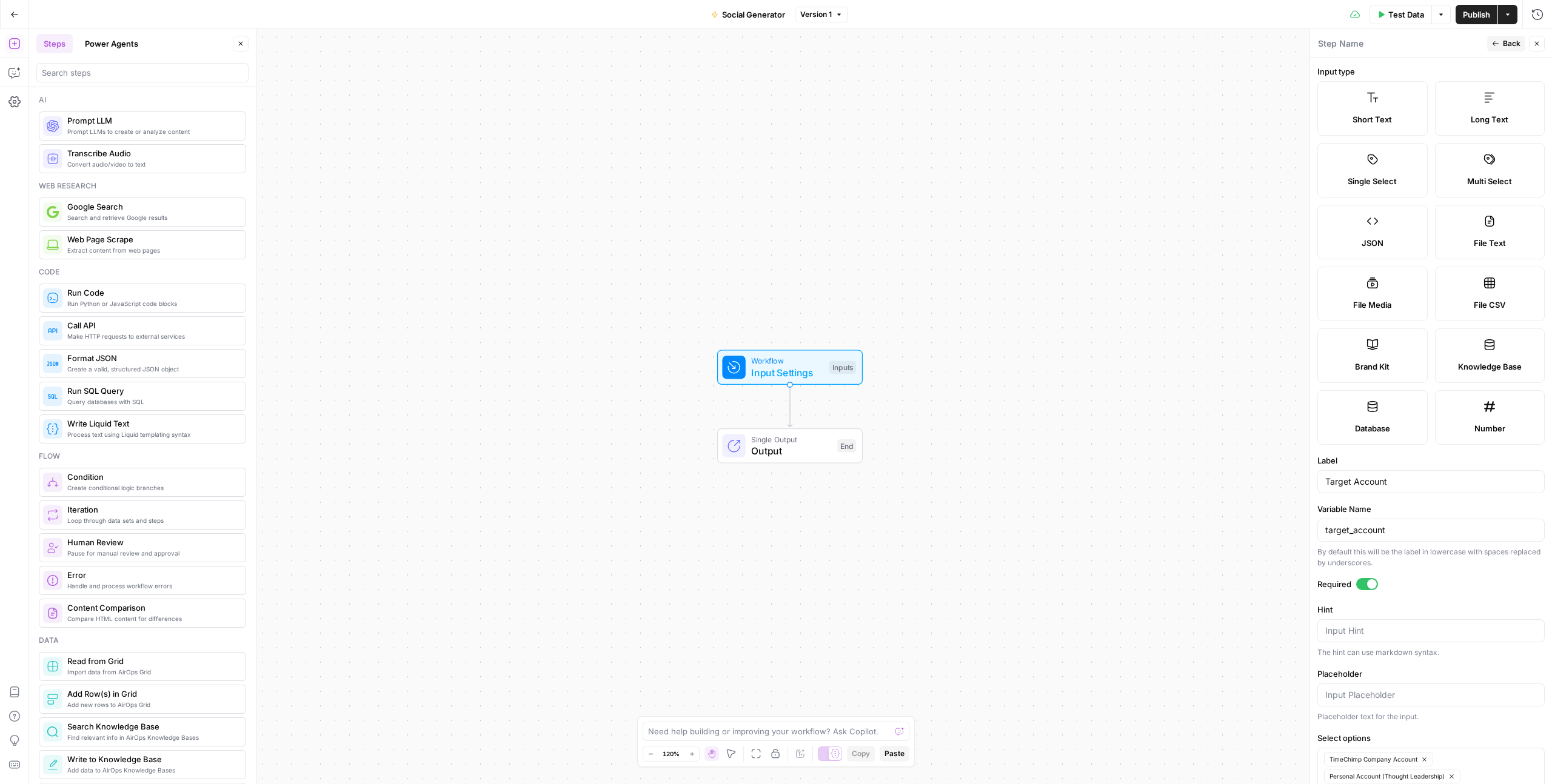
click at [1361, 169] on label "Single Select" at bounding box center [1372, 170] width 110 height 55
click at [1542, 39] on button "Close" at bounding box center [1537, 44] width 16 height 16
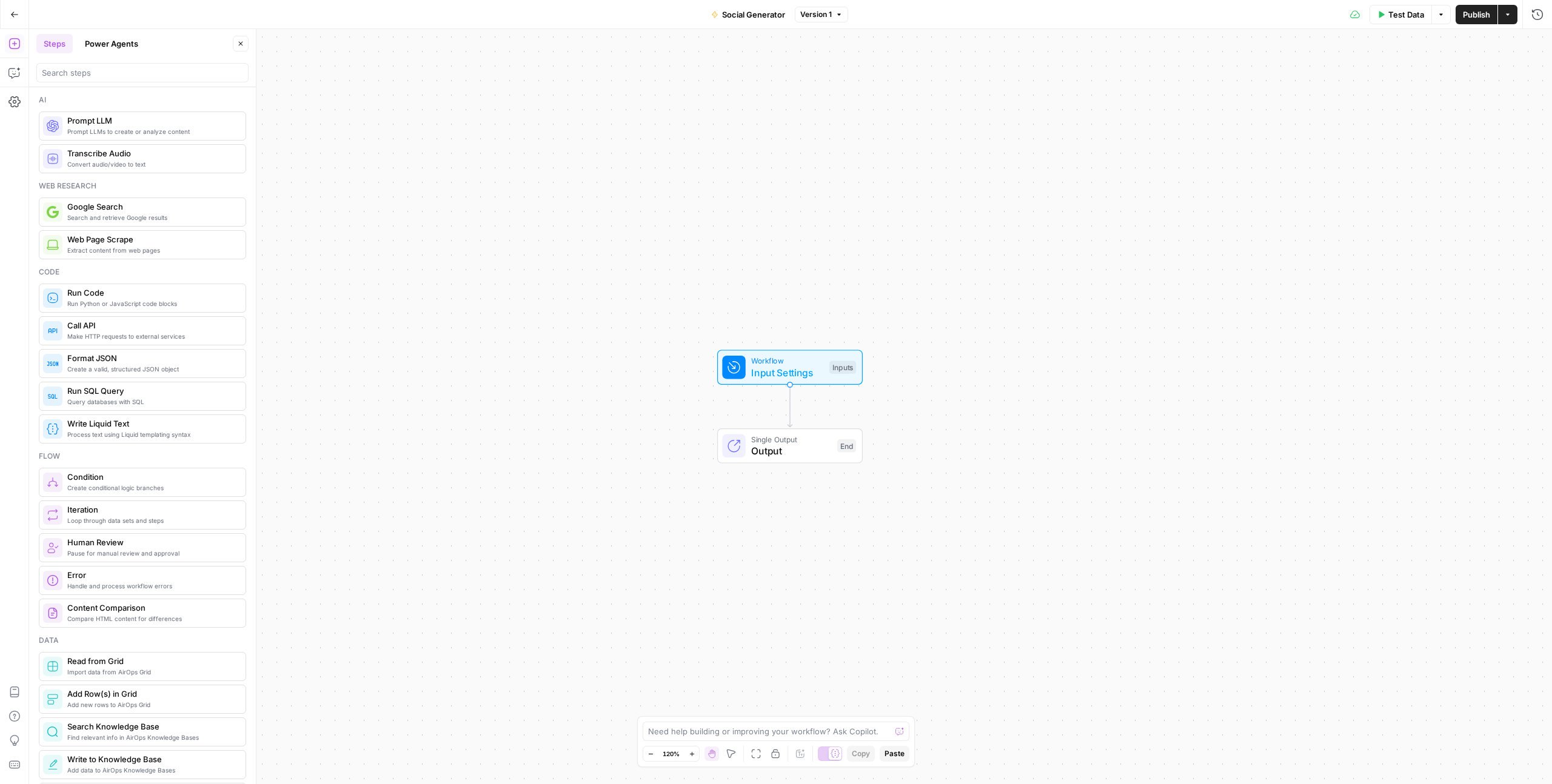
click at [786, 366] on span "Input Settings" at bounding box center [787, 373] width 72 height 15
click at [1352, 195] on Audience "Target Audience" at bounding box center [1430, 195] width 179 height 12
click at [1491, 175] on span "edit field" at bounding box center [1496, 172] width 26 height 10
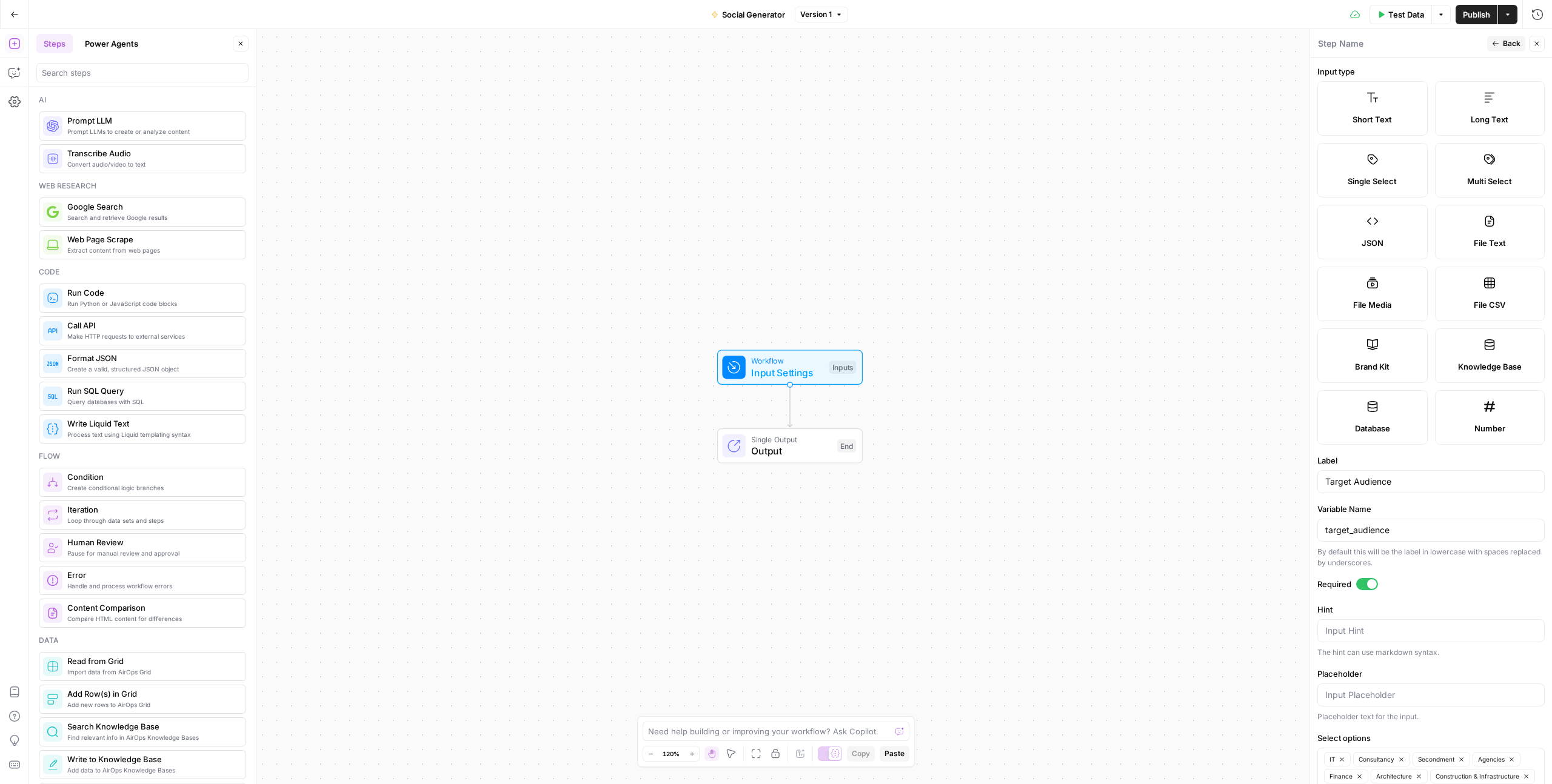
click at [1461, 164] on label "Multi Select" at bounding box center [1490, 170] width 110 height 55
click at [1510, 46] on span "Back" at bounding box center [1512, 43] width 18 height 11
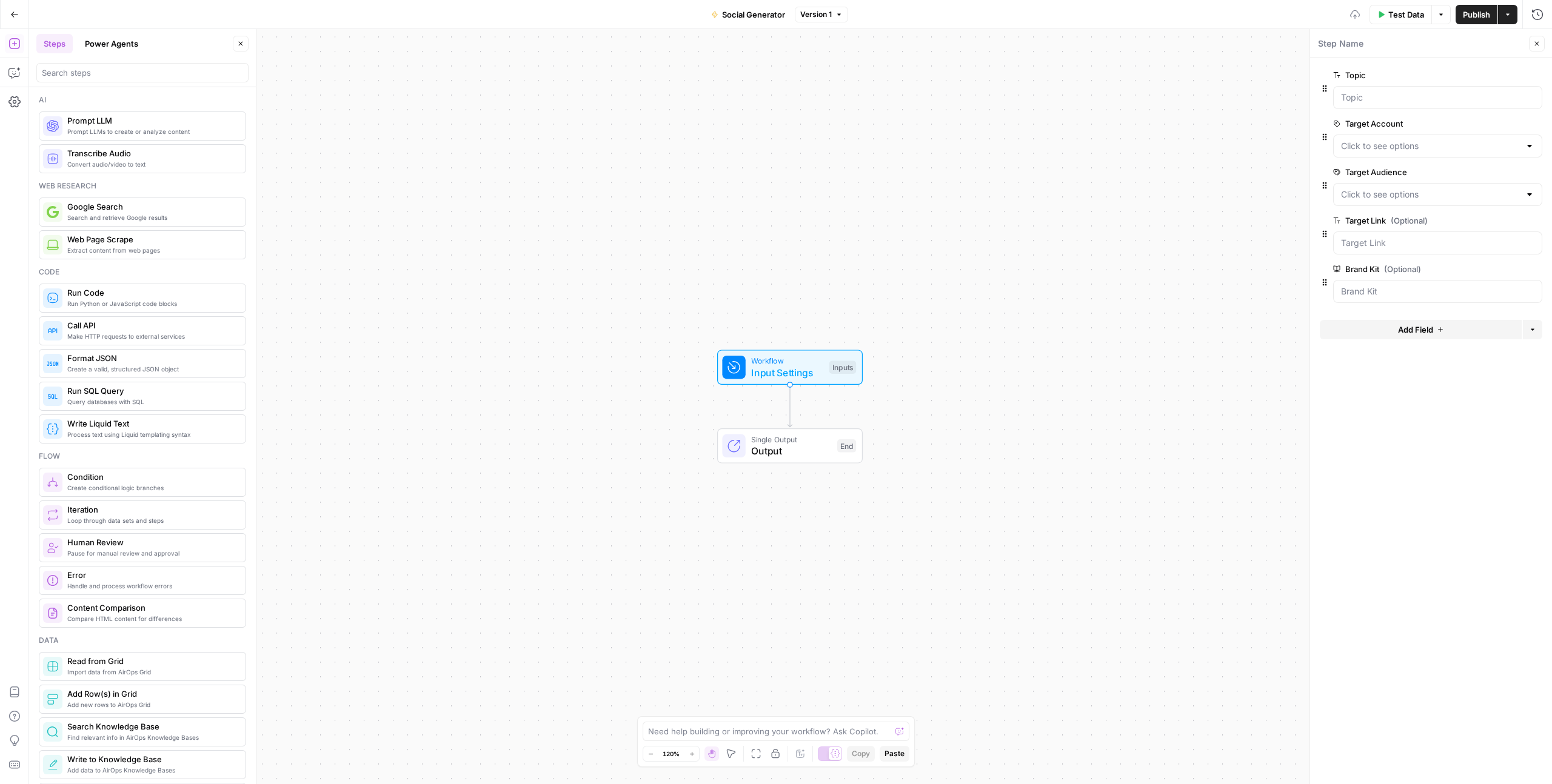
click at [1535, 46] on icon "button" at bounding box center [1537, 44] width 7 height 7
click at [1399, 16] on span "Test Data" at bounding box center [1406, 15] width 36 height 12
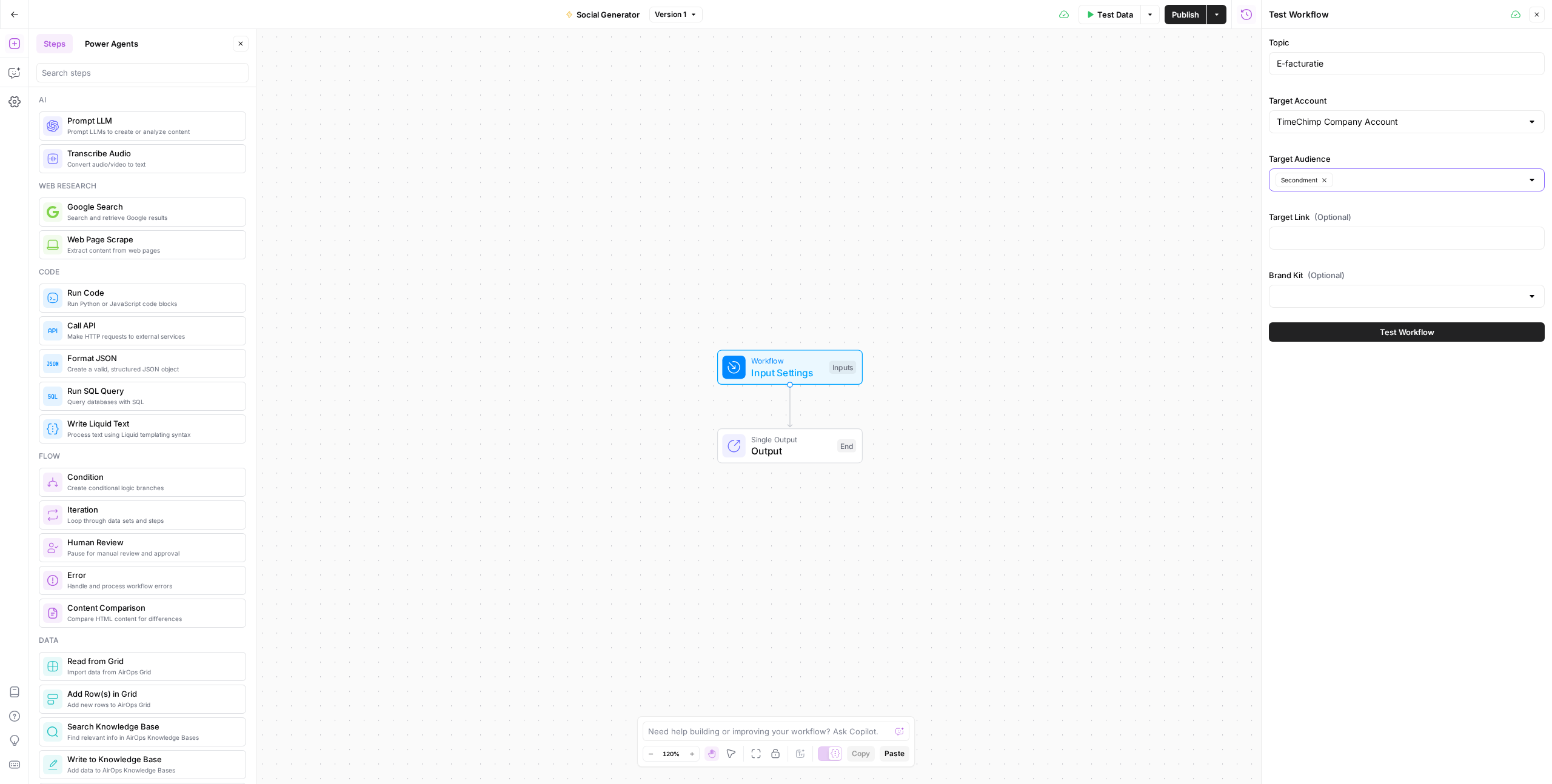
click at [1352, 185] on input "Target Audience" at bounding box center [1429, 180] width 185 height 12
click at [1309, 219] on button "Consultancy" at bounding box center [1406, 227] width 265 height 17
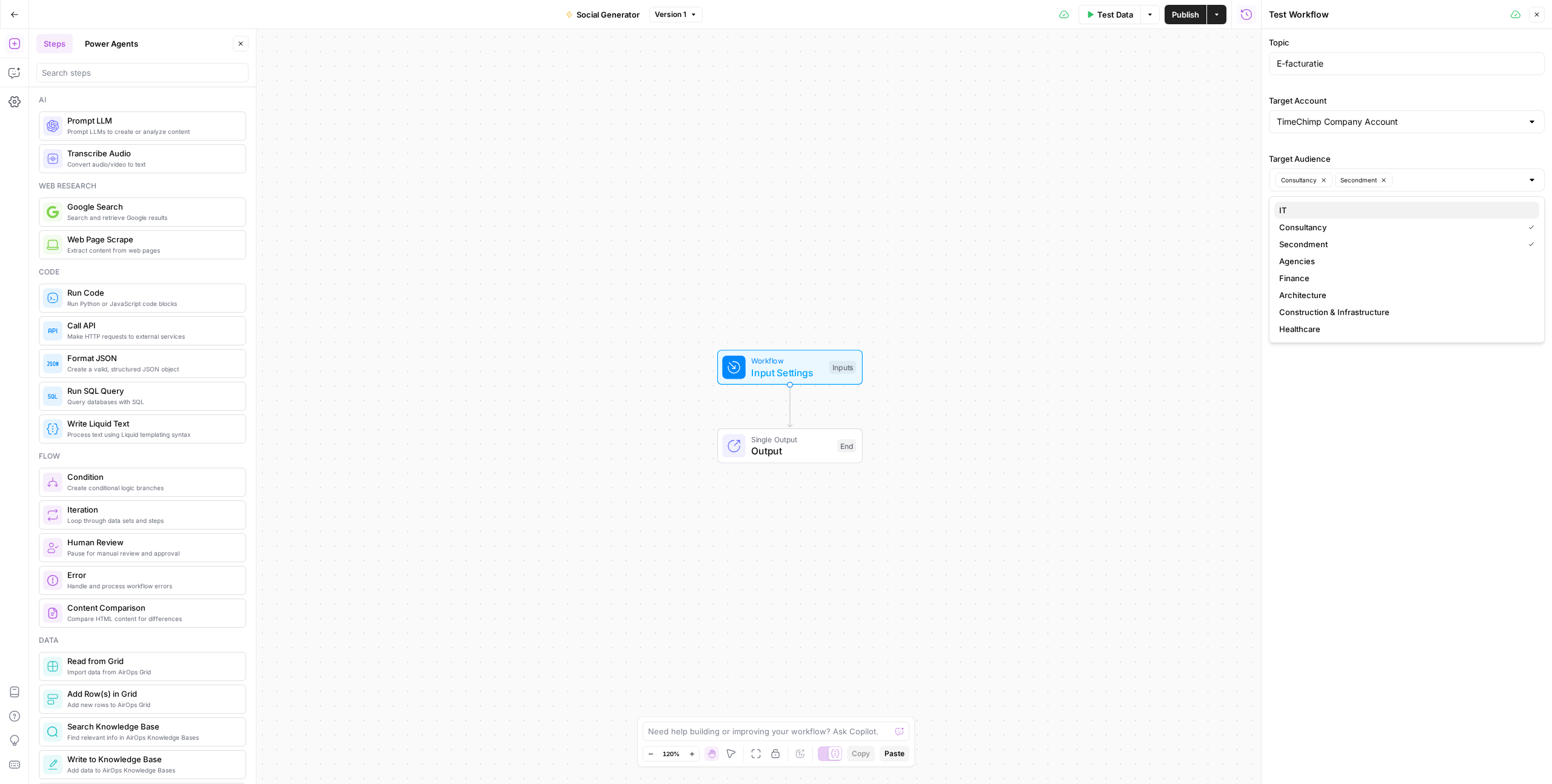
click at [1311, 208] on span "IT" at bounding box center [1404, 210] width 250 height 12
click at [1308, 257] on span "Agencies" at bounding box center [1404, 261] width 250 height 12
click at [1306, 300] on span "Finance" at bounding box center [1404, 295] width 250 height 12
click at [1307, 330] on span "Construction & Infrastructure" at bounding box center [1404, 329] width 250 height 12
click at [1305, 311] on span "Architecture" at bounding box center [1404, 312] width 250 height 12
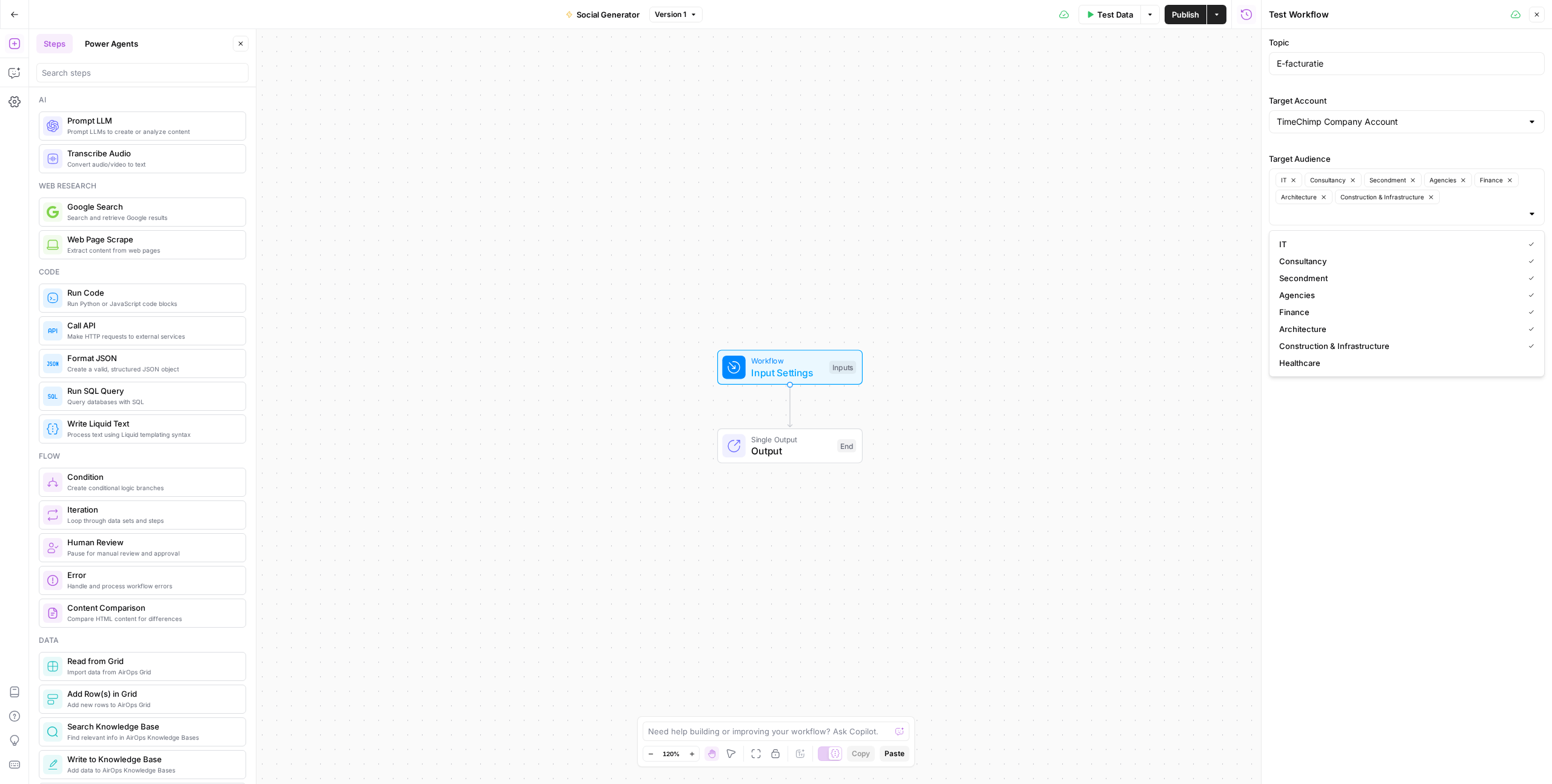
click at [1319, 361] on span "Healthcare" at bounding box center [1404, 363] width 250 height 12
click at [1344, 434] on div "Topic E-facturatie Target Account TimeChimp Company Account Target Audience IT …" at bounding box center [1406, 407] width 290 height 755
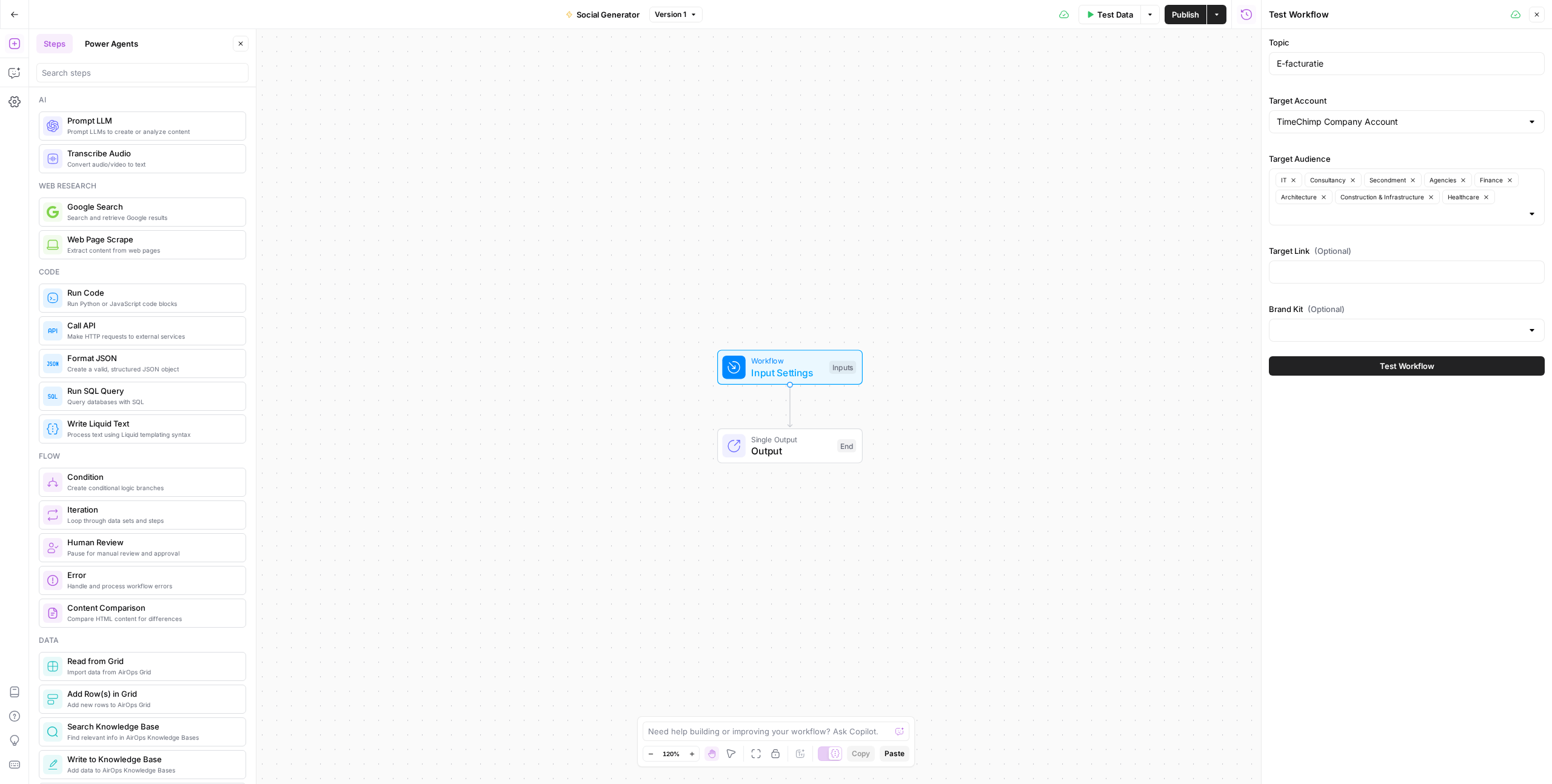
click at [1362, 255] on label "Target Link (Optional)" at bounding box center [1406, 251] width 276 height 12
click at [1362, 266] on input "Target Link (Optional)" at bounding box center [1406, 272] width 260 height 12
click at [1337, 319] on div at bounding box center [1406, 330] width 276 height 23
click at [1317, 358] on span "TimeChimp" at bounding box center [1404, 361] width 250 height 12
type input "TimeChimp"
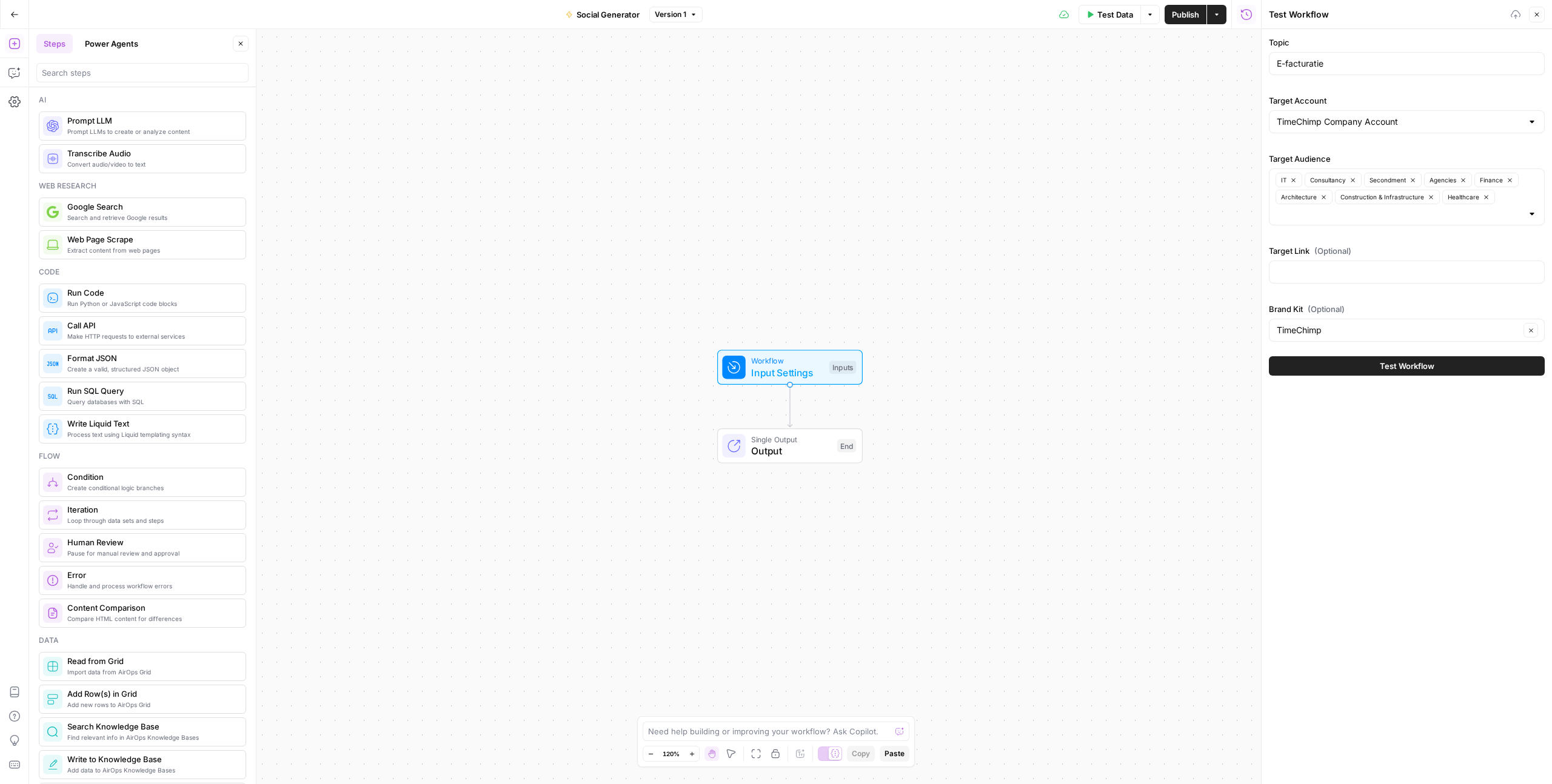
click at [1330, 289] on div "Topic E-facturatie Target Account TimeChimp Company Account Target Audience IT …" at bounding box center [1406, 189] width 276 height 306
click at [1328, 260] on div "Target Link (Optional)" at bounding box center [1406, 267] width 276 height 44
click at [1319, 272] on input "Target Link (Optional)" at bounding box center [1406, 272] width 260 height 12
click at [1139, 235] on div "Workflow Input Settings Inputs Single Output Output End" at bounding box center [645, 407] width 1232 height 755
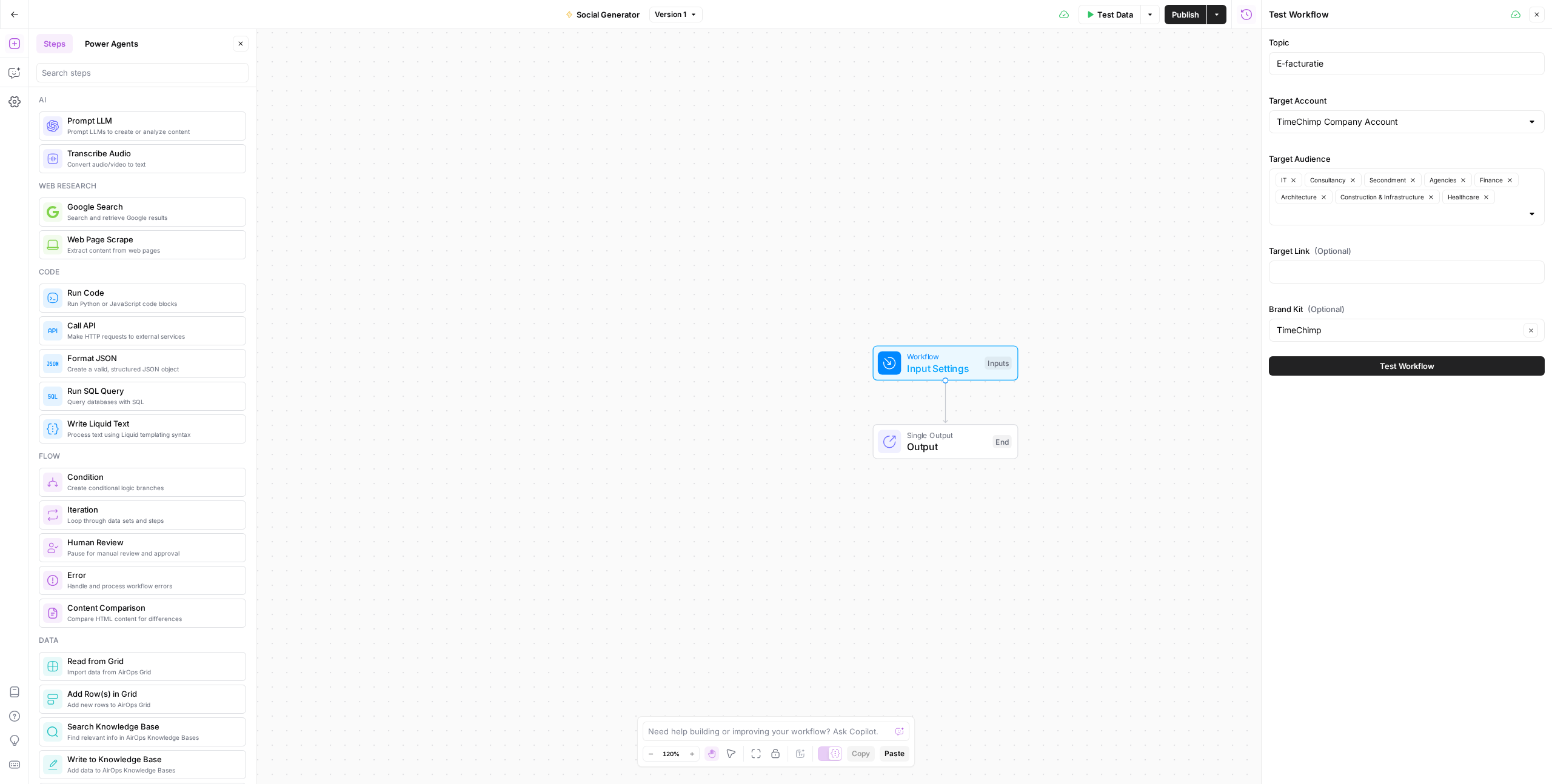
click at [1287, 279] on div at bounding box center [1406, 271] width 276 height 23
paste input "[URL][DOMAIN_NAME]"
type input "[URL][DOMAIN_NAME]"
click at [1330, 496] on div "Topic E-facturatie Target Account TimeChimp Company Account Target Audience IT …" at bounding box center [1406, 407] width 290 height 755
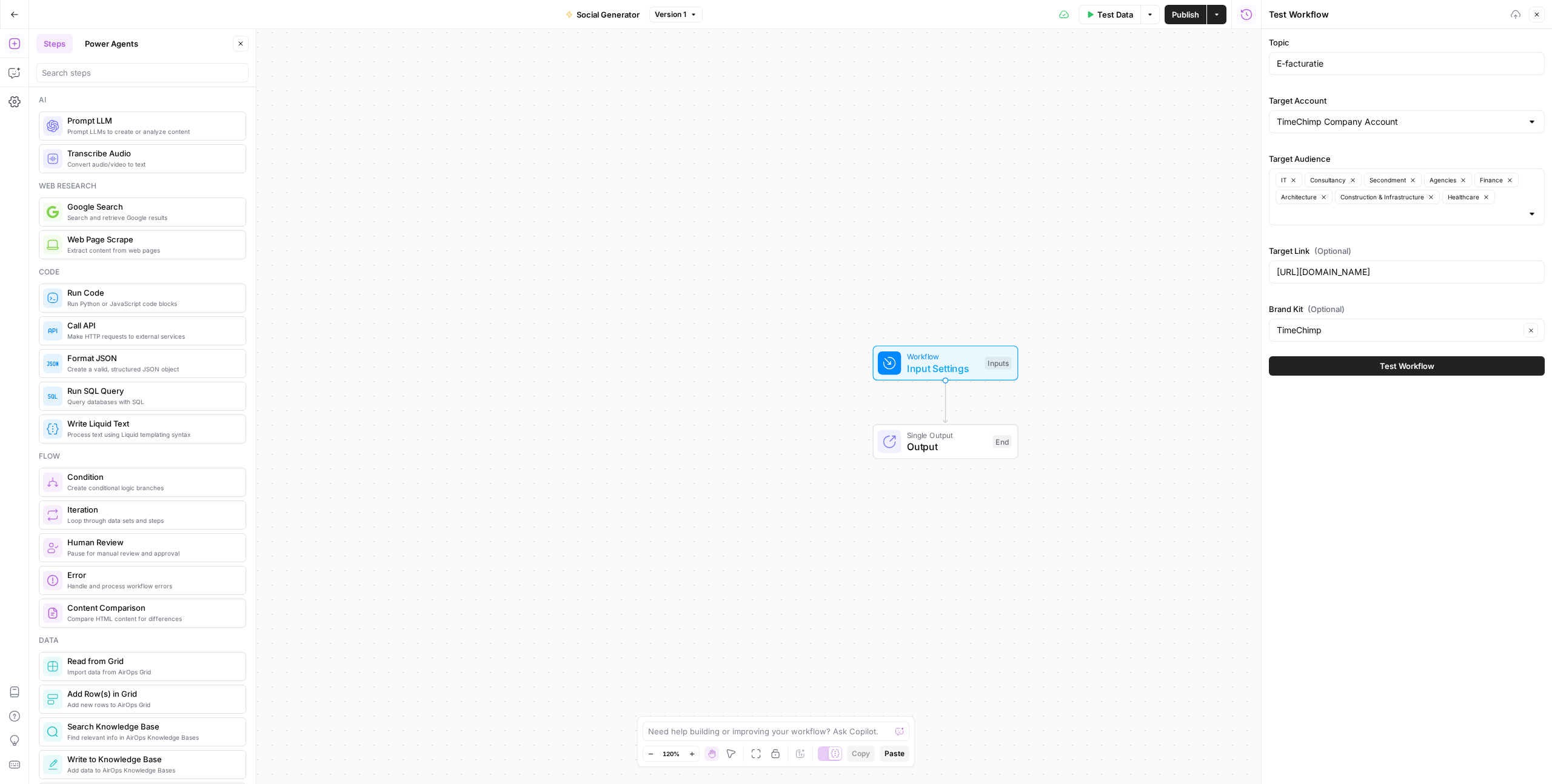
scroll to position [0, 0]
click at [1362, 263] on div "[URL][DOMAIN_NAME]" at bounding box center [1406, 271] width 276 height 23
click at [1357, 393] on div "Topic E-facturatie Target Account TimeChimp Company Account Target Audience IT …" at bounding box center [1406, 407] width 290 height 755
click at [1534, 12] on icon "button" at bounding box center [1537, 15] width 7 height 7
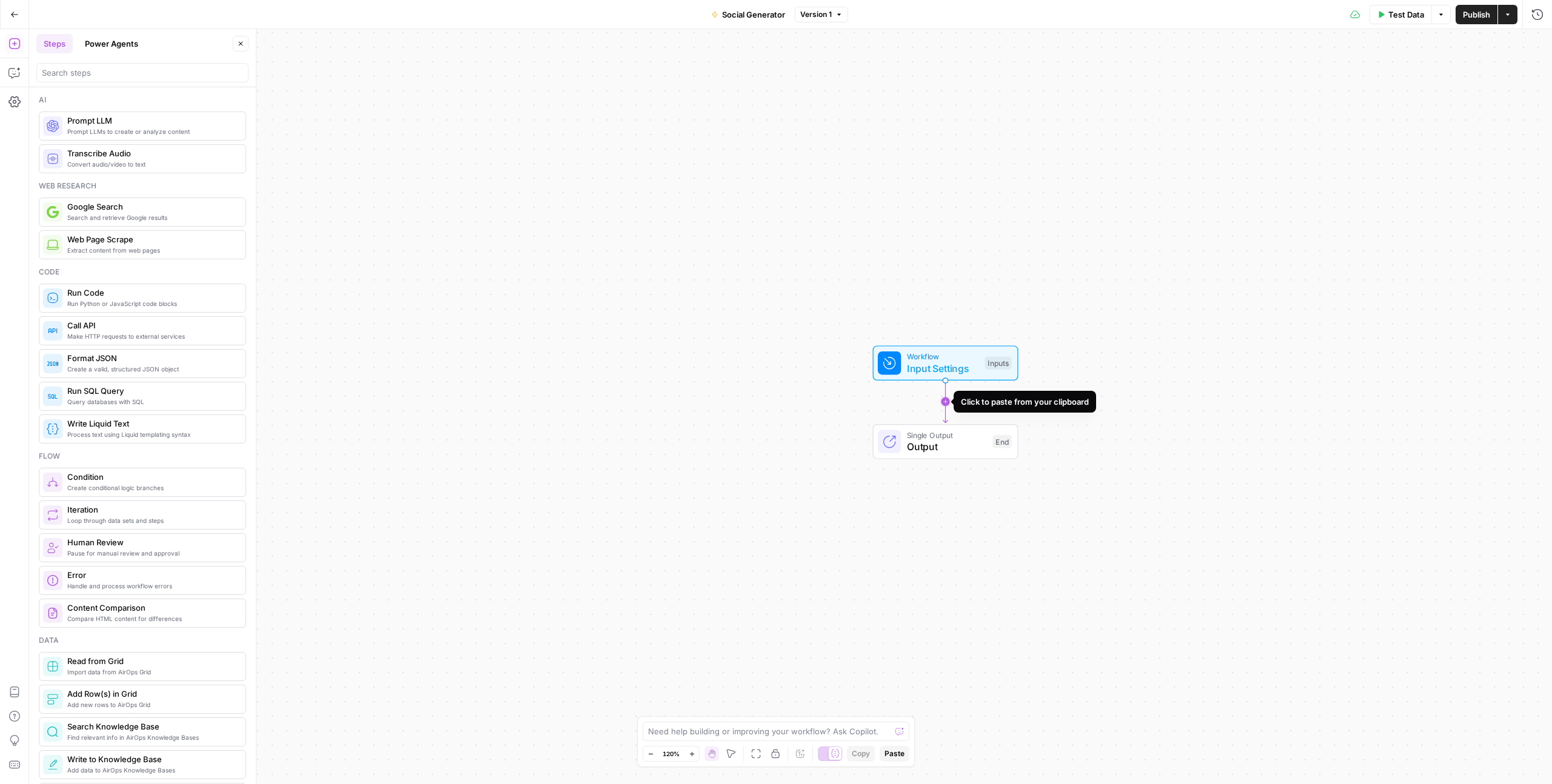
click at [947, 399] on icon "Edge from start to end" at bounding box center [945, 402] width 4 height 42
click at [966, 413] on icon "button" at bounding box center [968, 415] width 10 height 10
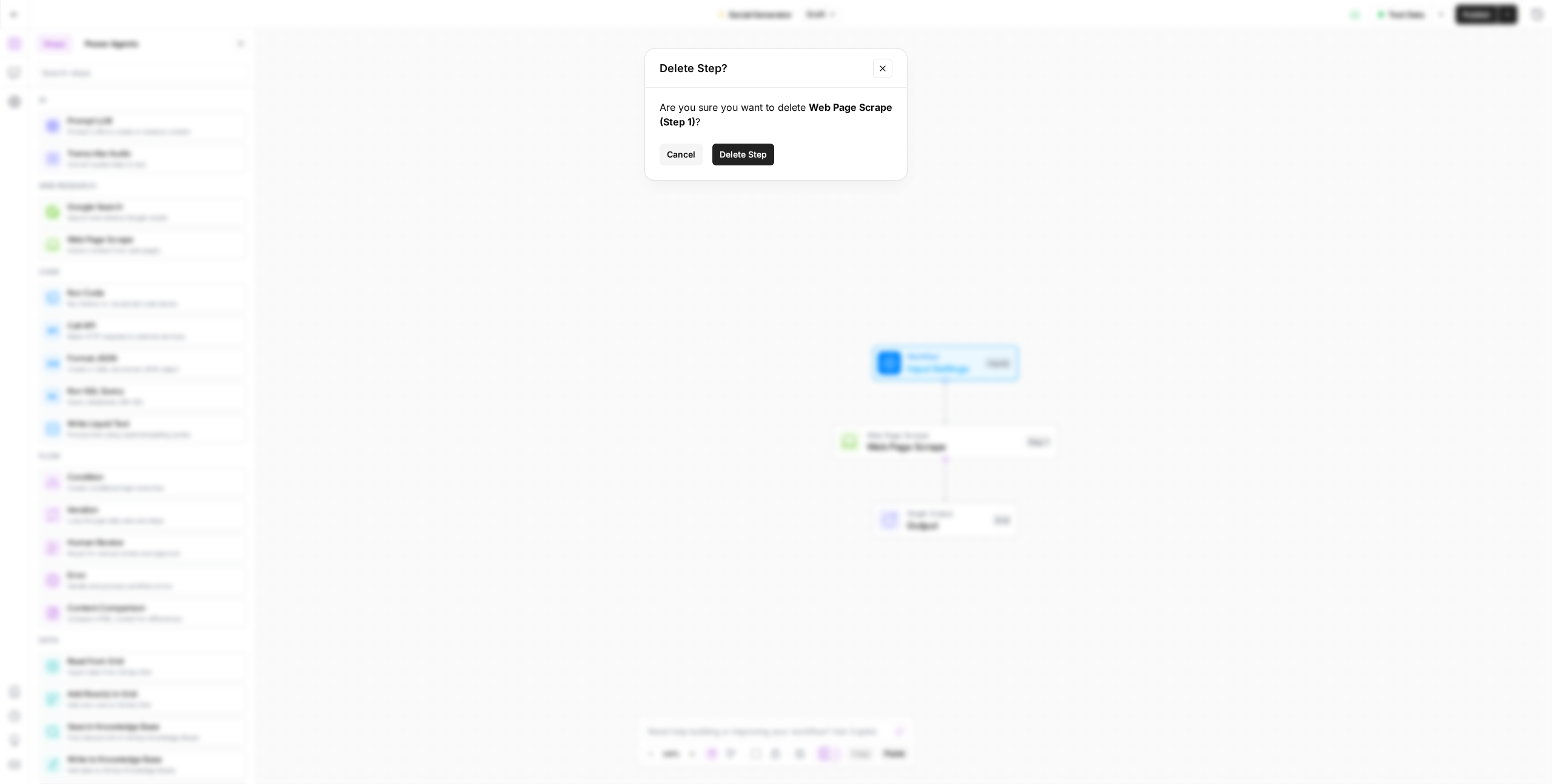
click at [735, 156] on span "Delete Step" at bounding box center [743, 154] width 48 height 12
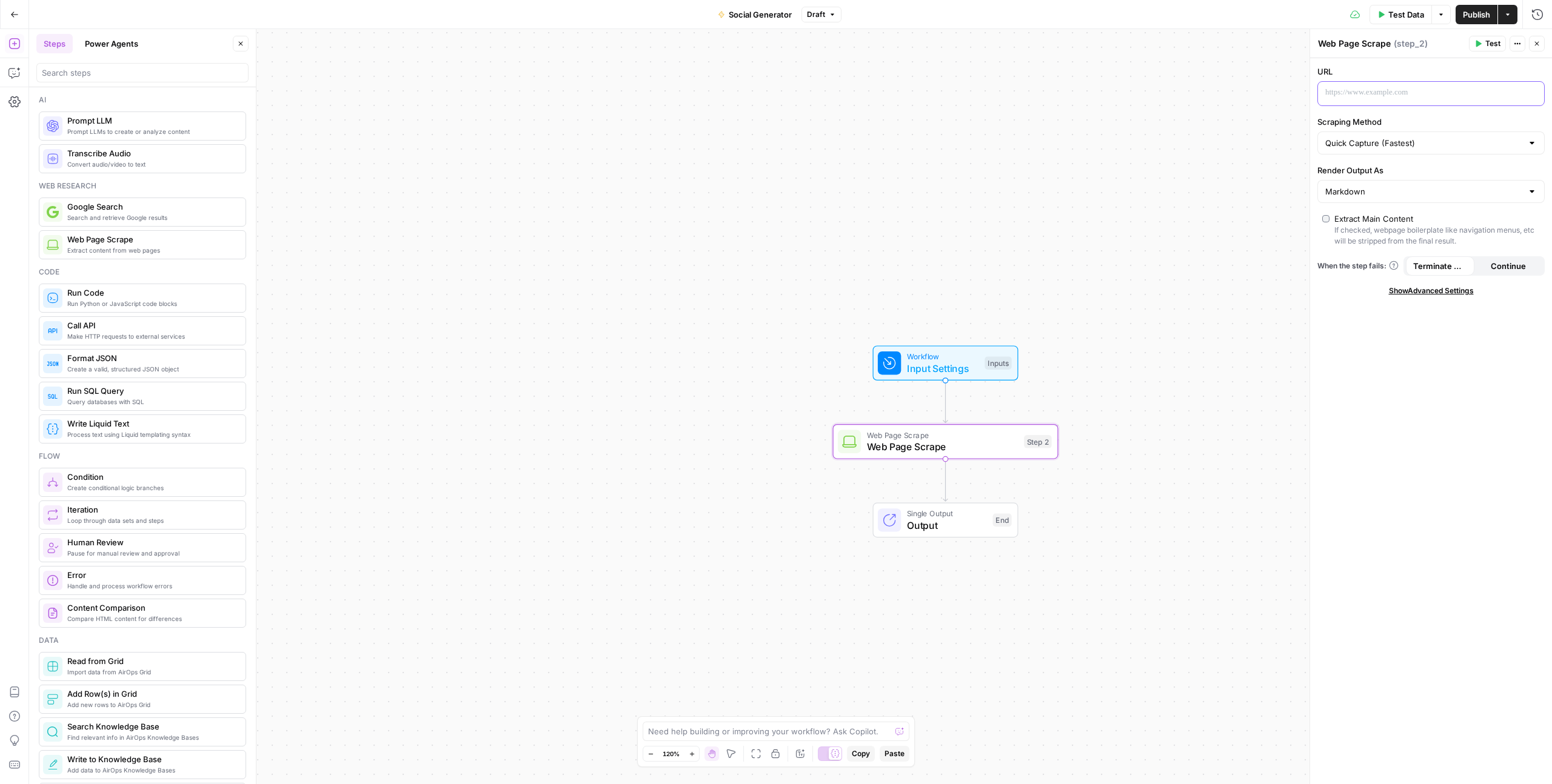
click at [1388, 99] on div at bounding box center [1421, 94] width 206 height 23
click at [1534, 92] on icon "button" at bounding box center [1533, 93] width 6 height 6
click at [929, 198] on button "Select variable Target Link" at bounding box center [965, 197] width 151 height 20
click at [1384, 147] on input "Scraping Method" at bounding box center [1423, 143] width 197 height 12
click at [1373, 173] on span "Quick Capture (Fastest)" at bounding box center [1422, 173] width 191 height 12
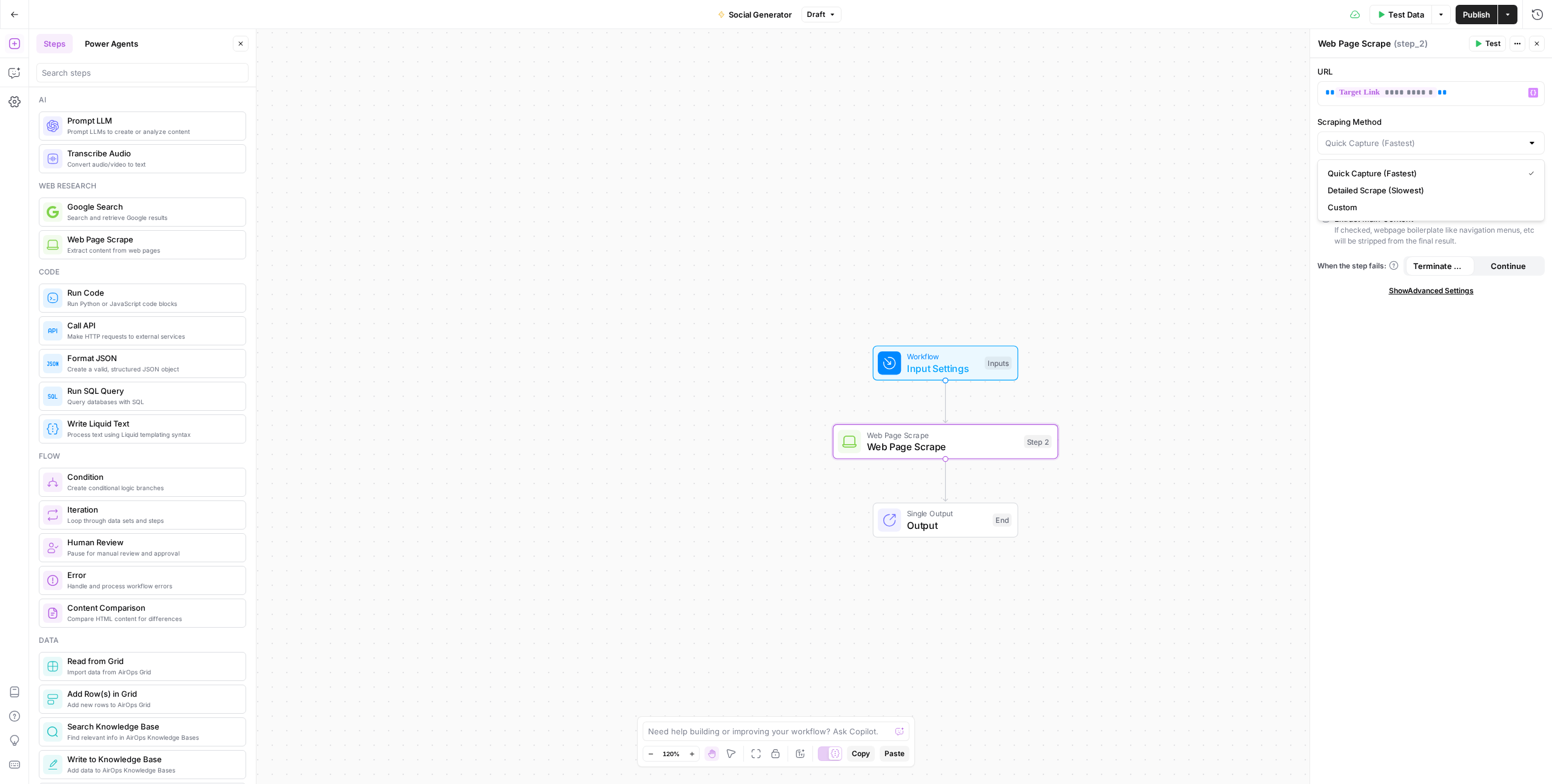
type input "Quick Capture (Fastest)"
click at [1373, 188] on input "Render Output As" at bounding box center [1423, 191] width 197 height 12
type input "Markdown"
click at [1397, 323] on div "**********" at bounding box center [1431, 421] width 242 height 725
click at [1535, 40] on icon "button" at bounding box center [1537, 44] width 7 height 7
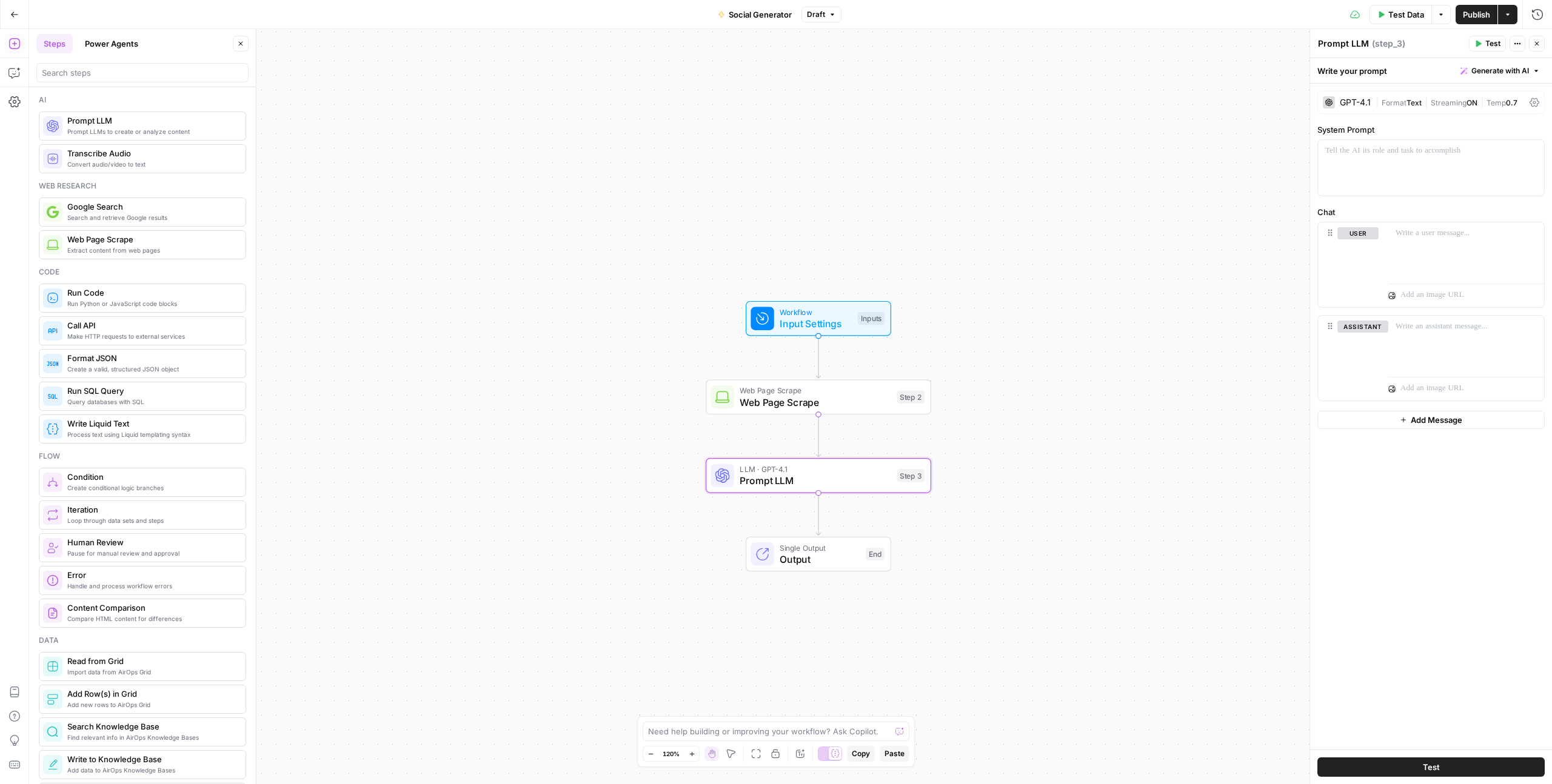
click at [1368, 105] on div "GPT-4.1" at bounding box center [1355, 102] width 31 height 9
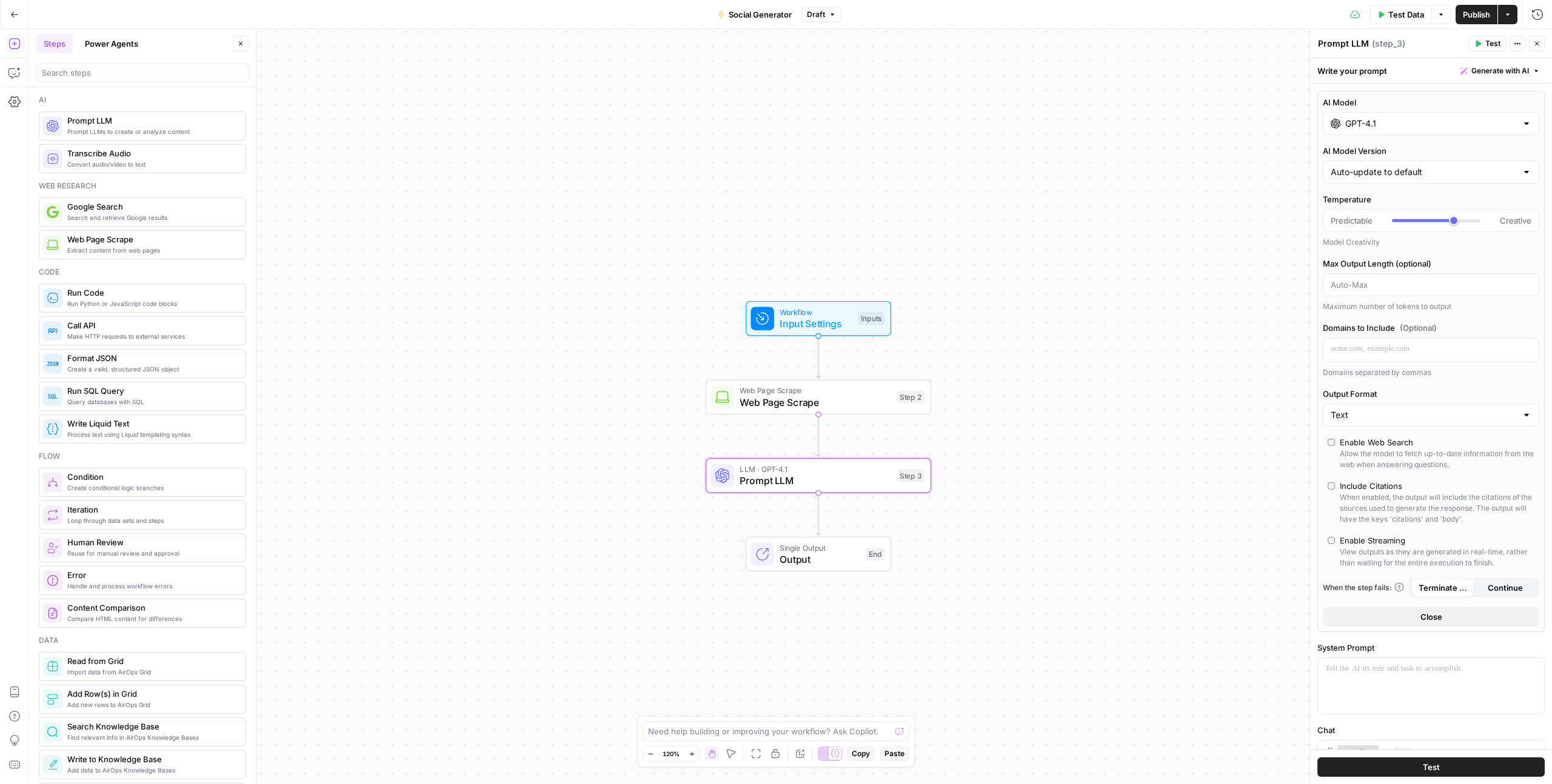
click at [1384, 110] on div "AI Model GPT-4.1" at bounding box center [1431, 116] width 217 height 39
click at [1364, 156] on button "Anthropic" at bounding box center [1362, 155] width 52 height 20
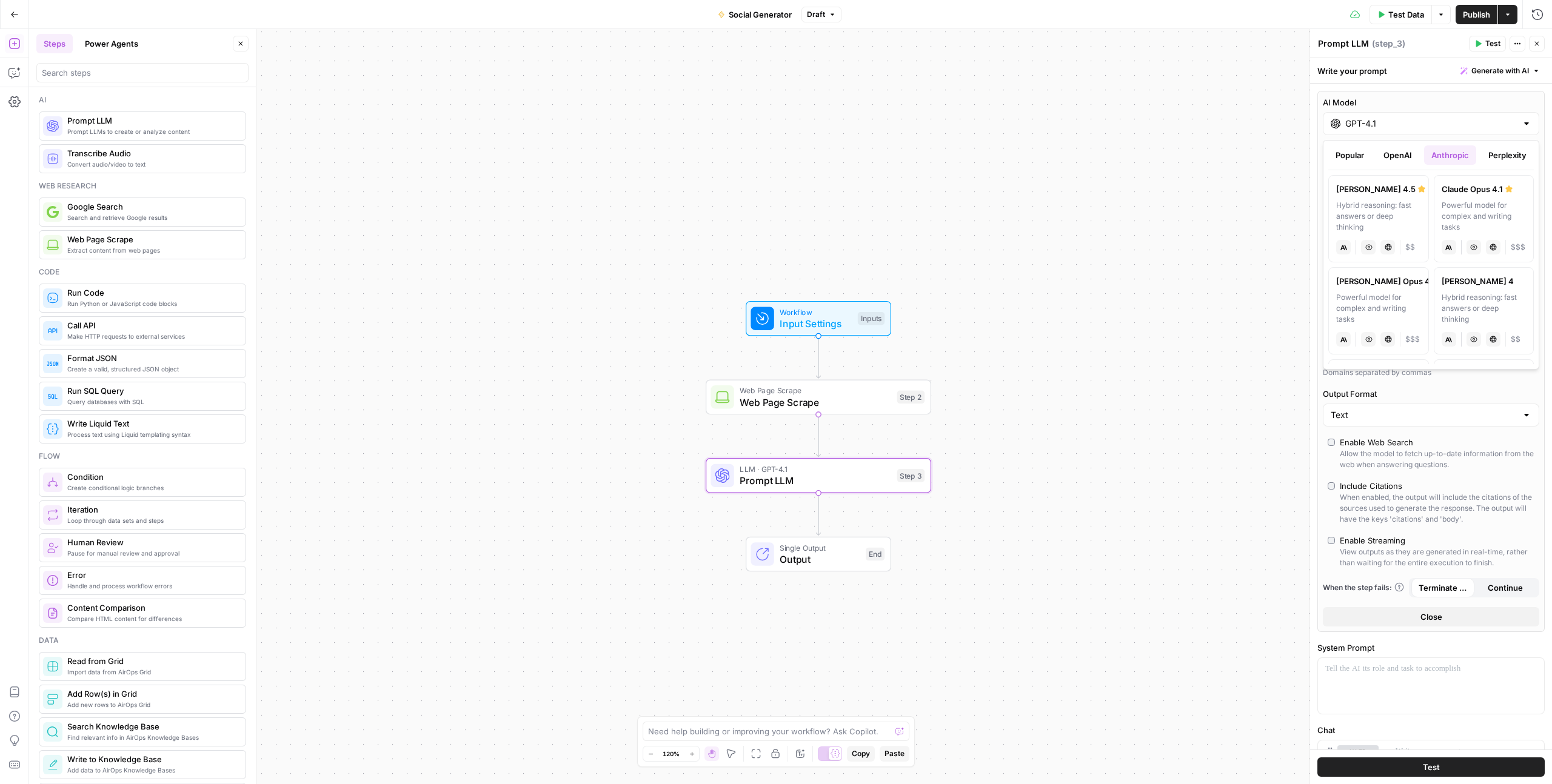
click at [1377, 211] on div "Hybrid reasoning: fast answers or deep thinking" at bounding box center [1379, 216] width 85 height 33
type input "Claude Sonnet 4.5"
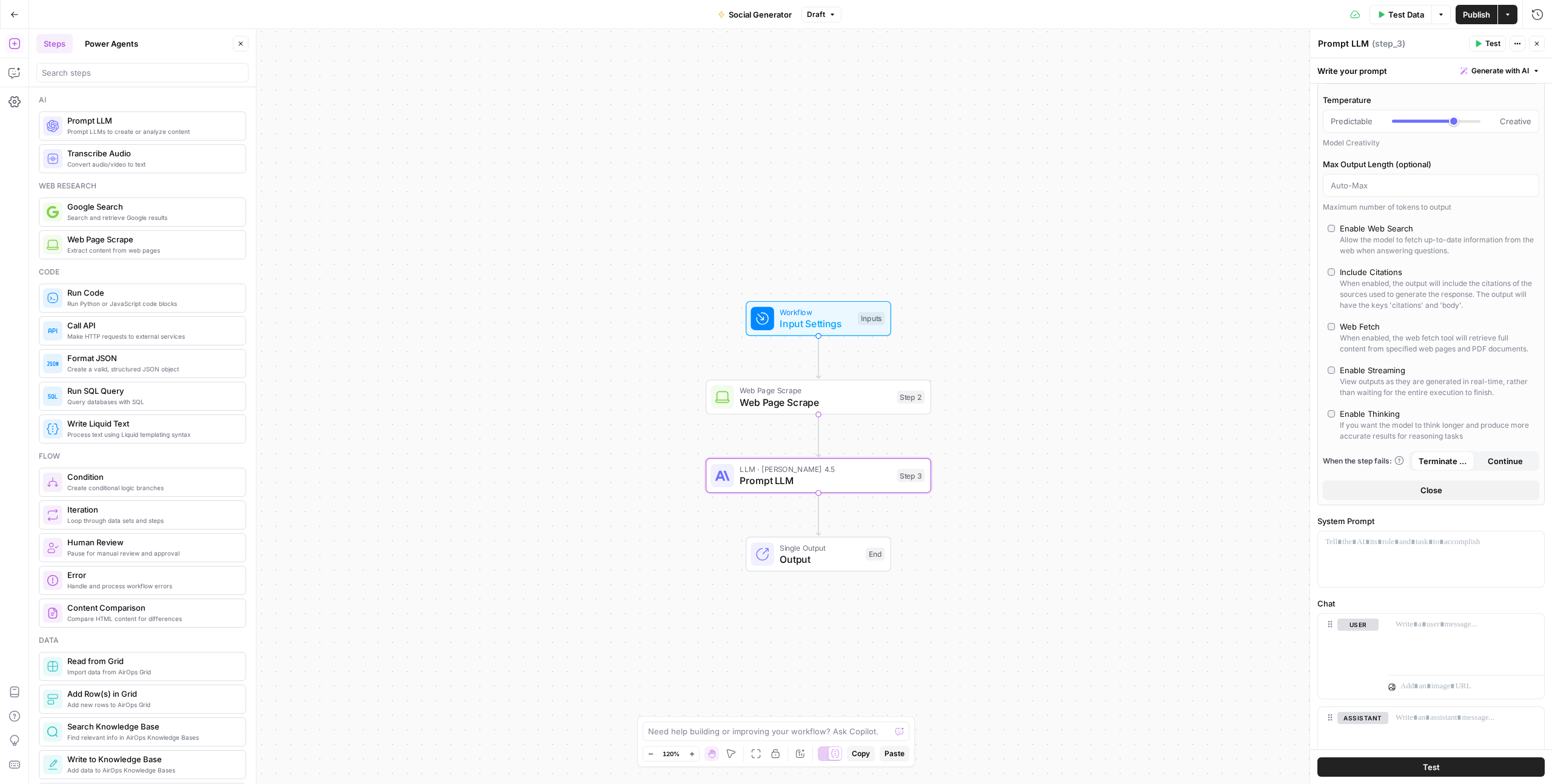
scroll to position [129, 0]
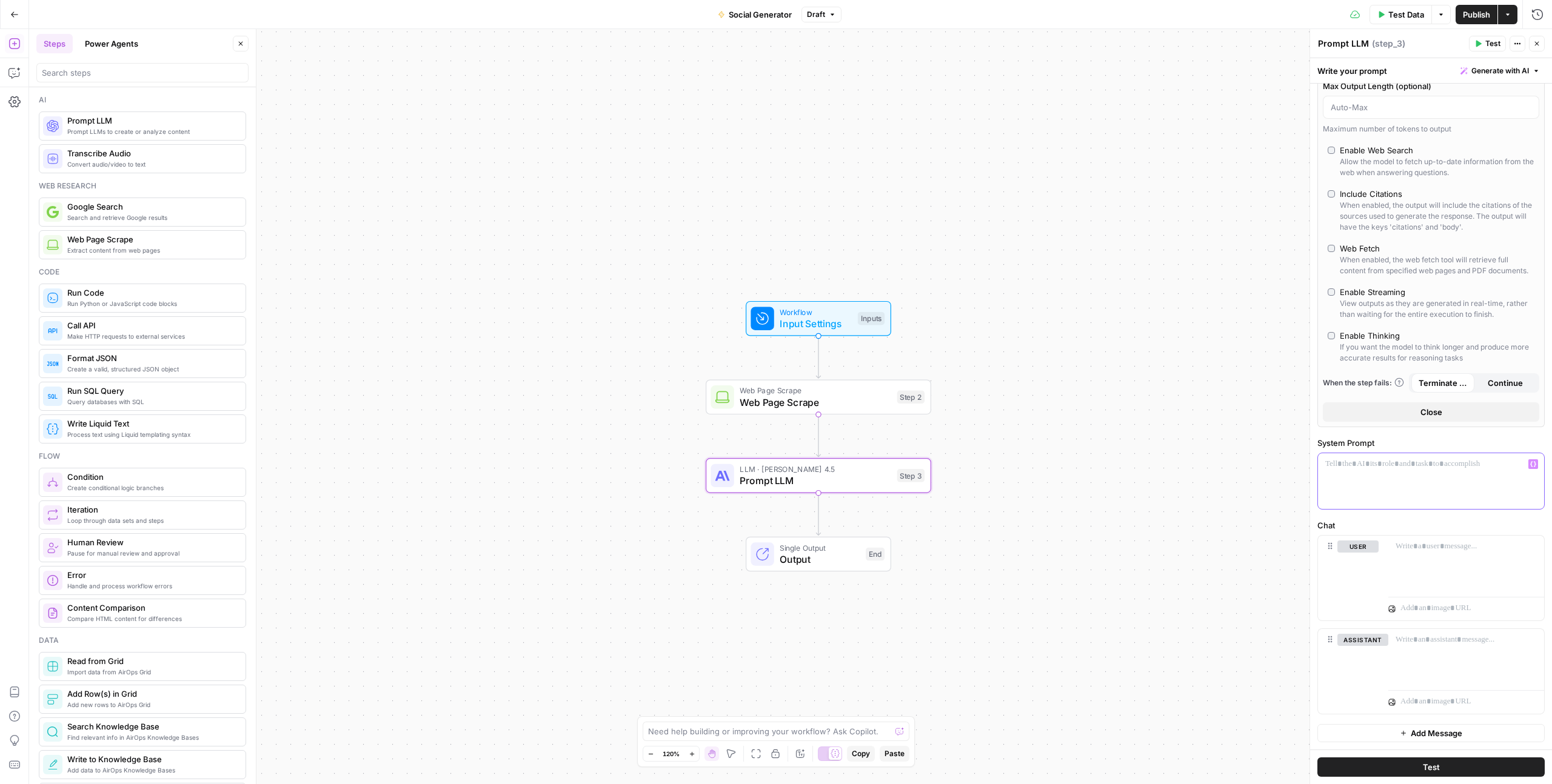
click at [1368, 472] on div at bounding box center [1431, 481] width 226 height 56
click at [1390, 527] on label "Chat" at bounding box center [1431, 525] width 228 height 12
click at [1387, 478] on div at bounding box center [1431, 481] width 226 height 56
click at [1532, 462] on icon "button" at bounding box center [1533, 464] width 6 height 6
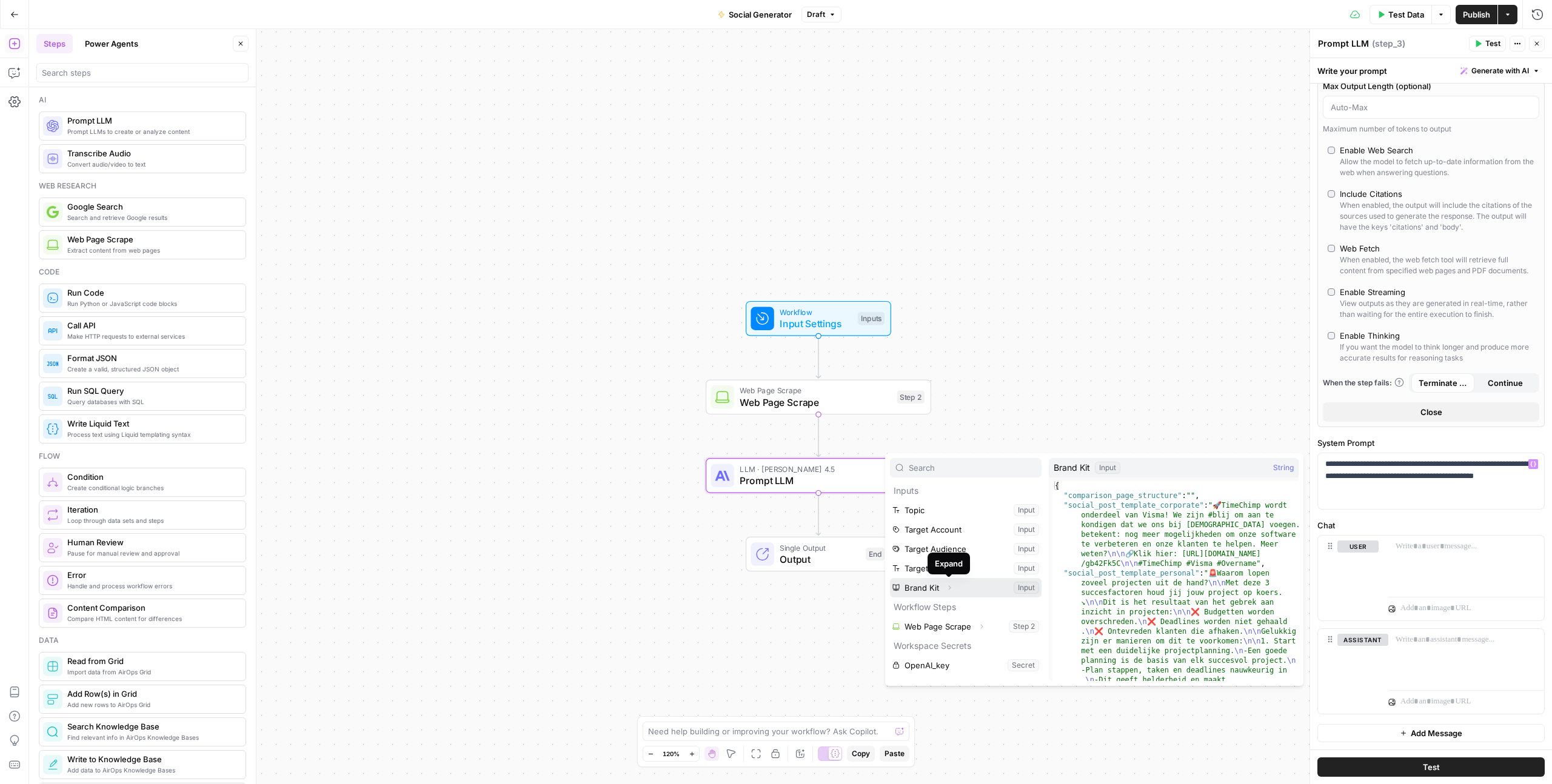
click at [950, 588] on icon "button" at bounding box center [949, 588] width 7 height 7
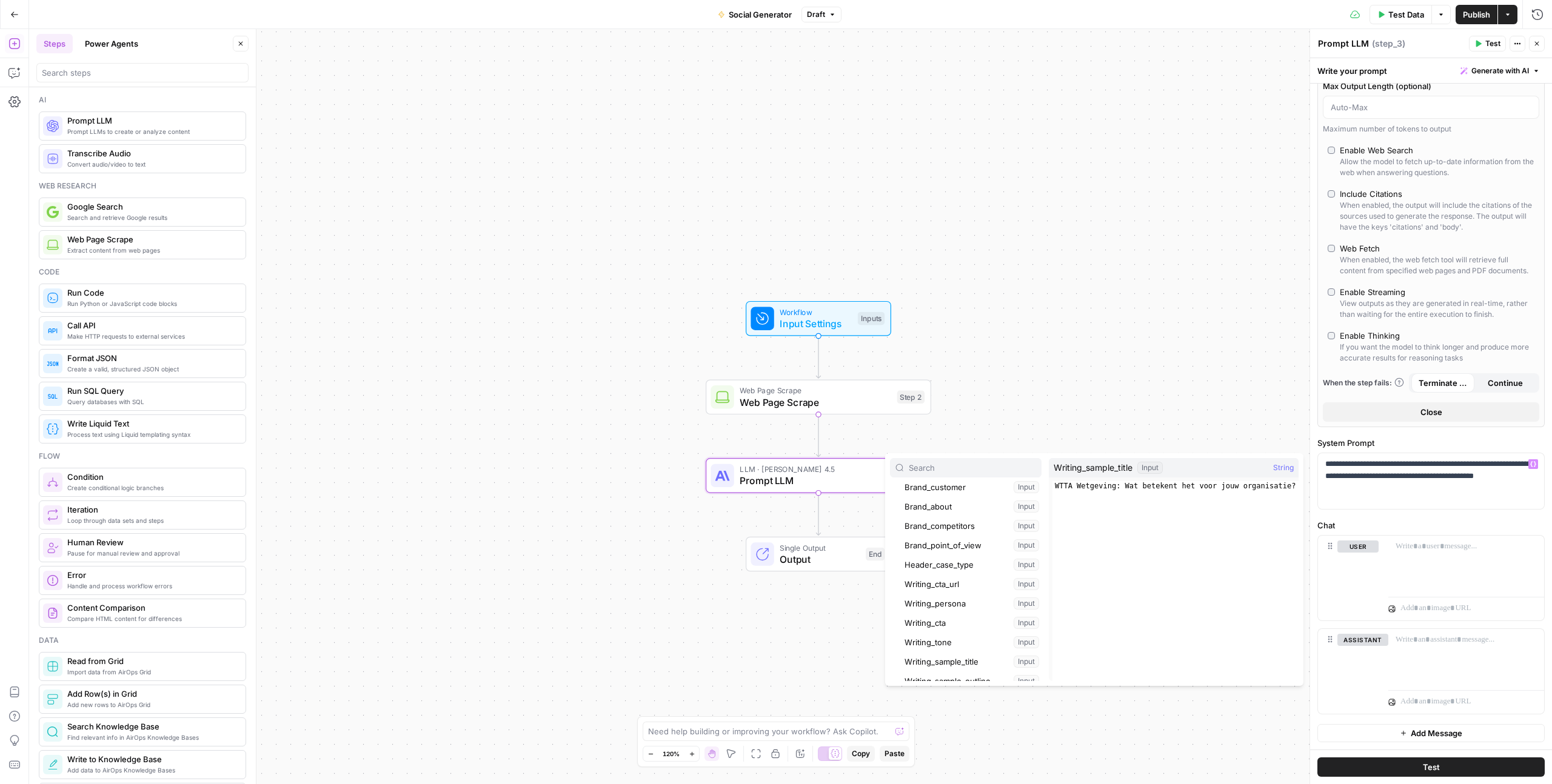
scroll to position [213, 0]
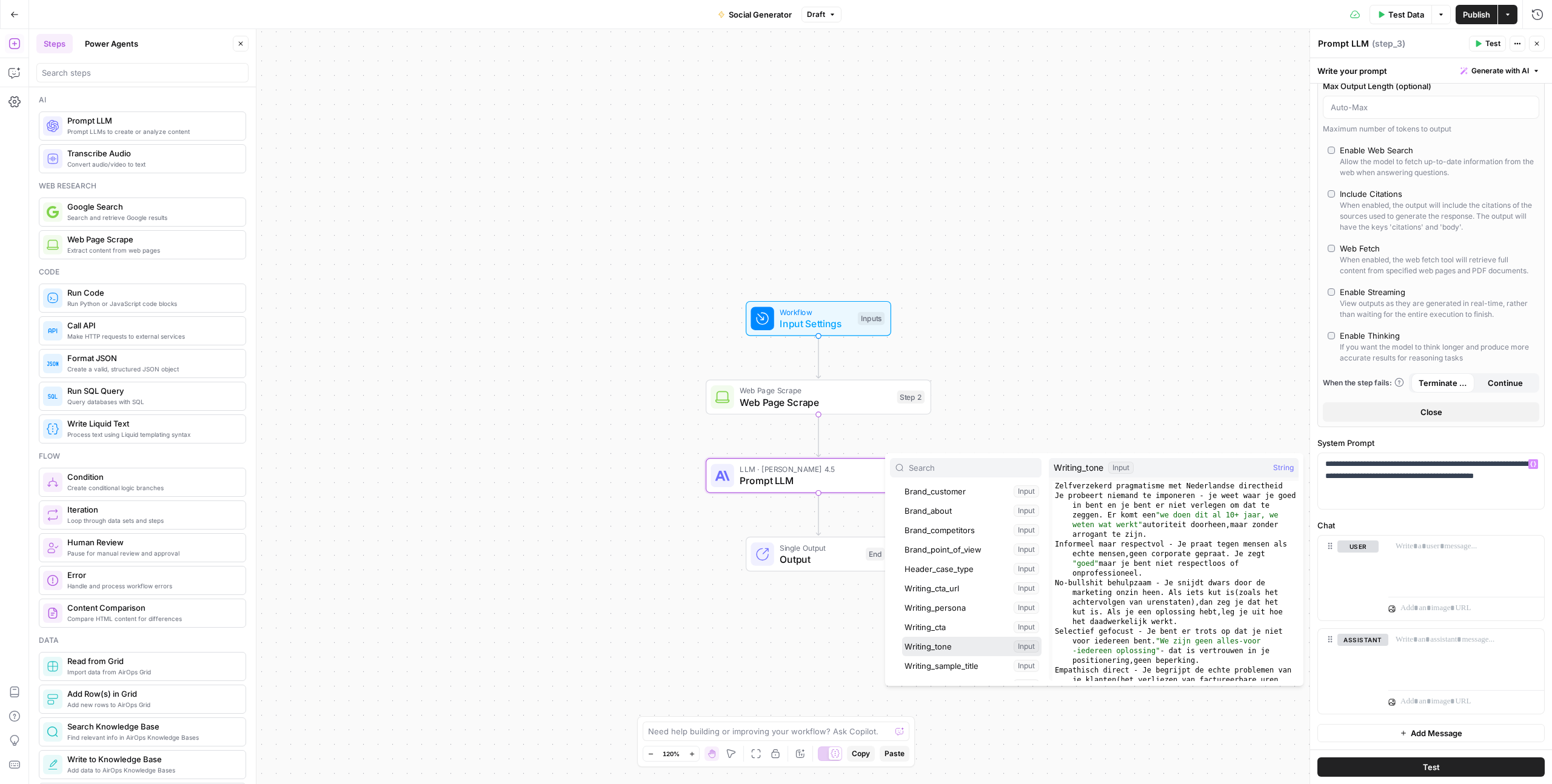
click at [945, 646] on button "Select variable Writing_tone" at bounding box center [972, 647] width 140 height 20
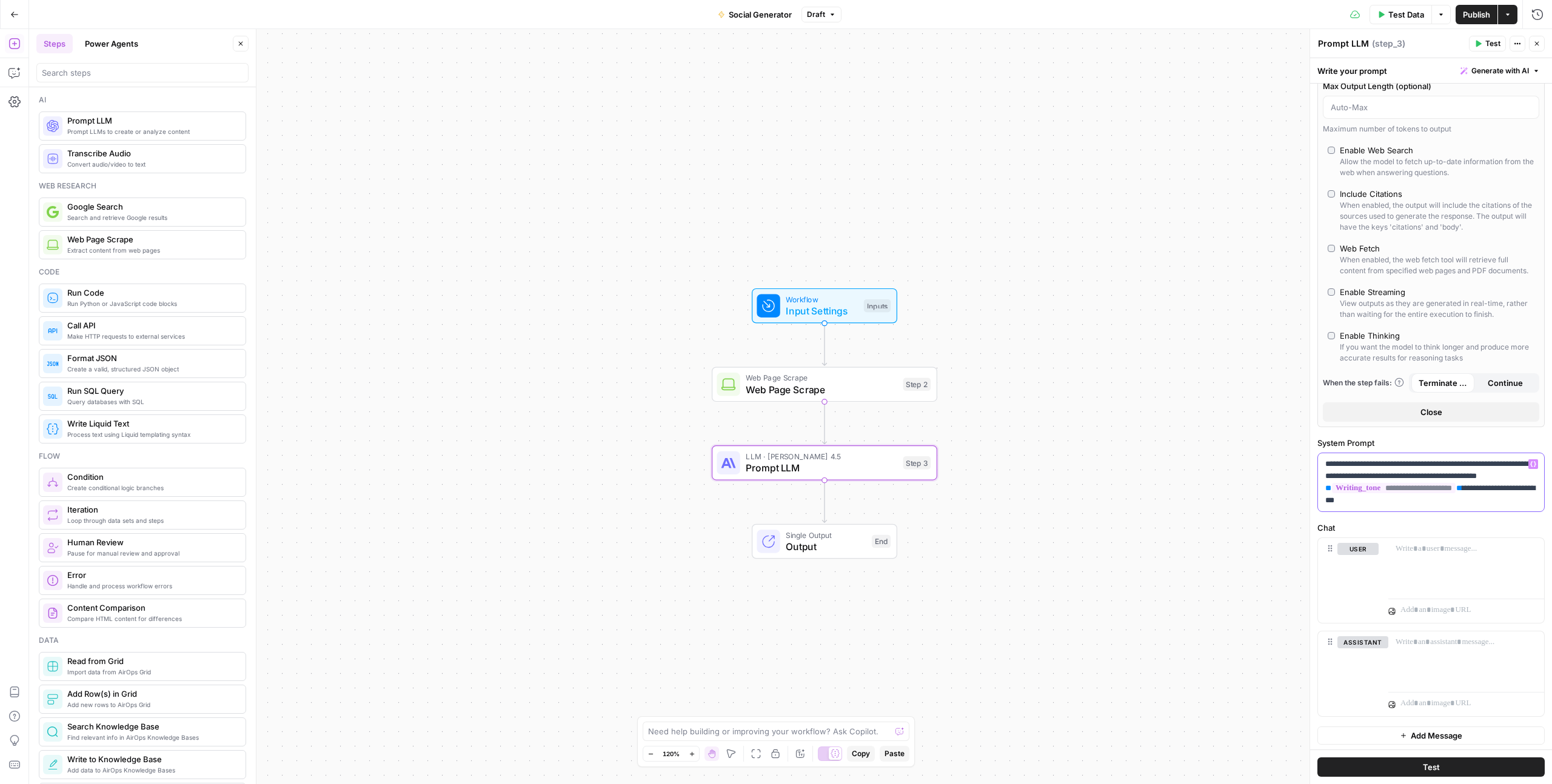
click at [1395, 475] on p "**********" at bounding box center [1431, 482] width 211 height 48
click at [1420, 516] on p "**********" at bounding box center [1431, 488] width 211 height 61
click at [1533, 464] on icon "button" at bounding box center [1533, 464] width 6 height 6
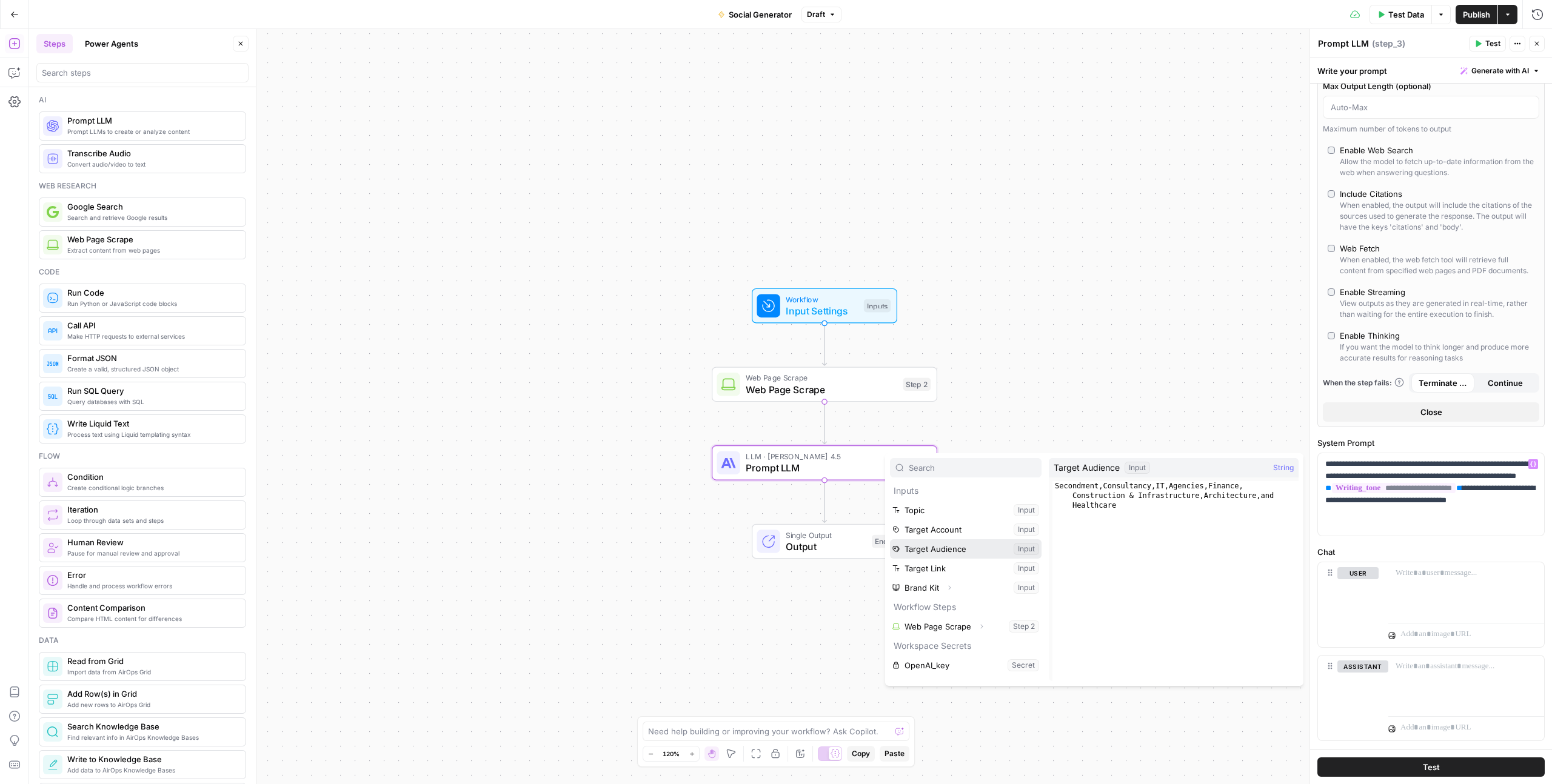
click at [975, 543] on button "Select variable Target Audience" at bounding box center [965, 549] width 151 height 20
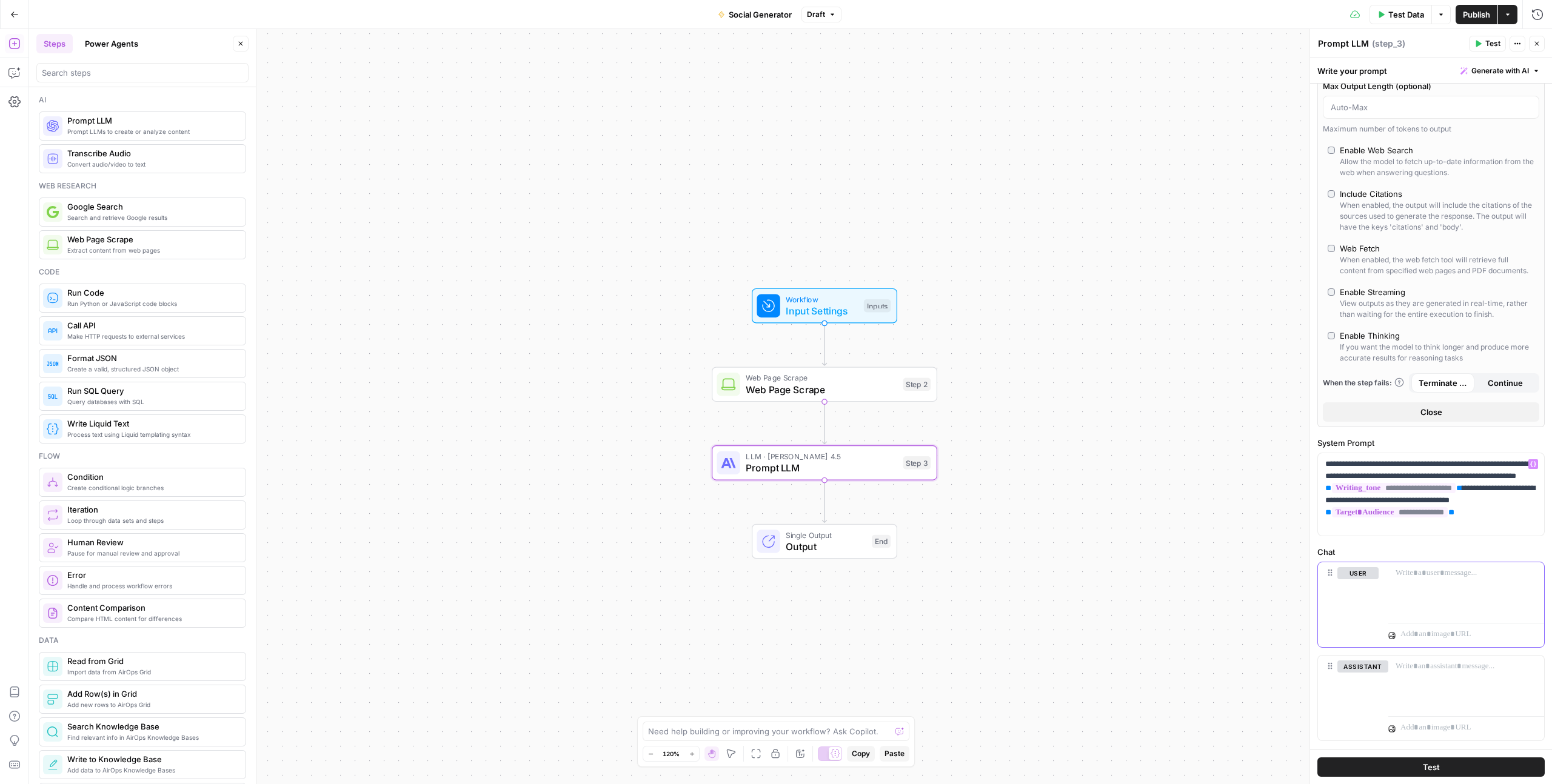
click at [1415, 582] on div at bounding box center [1466, 590] width 156 height 56
type input "topic"
click at [998, 607] on button "Select variable Topic" at bounding box center [1035, 603] width 151 height 20
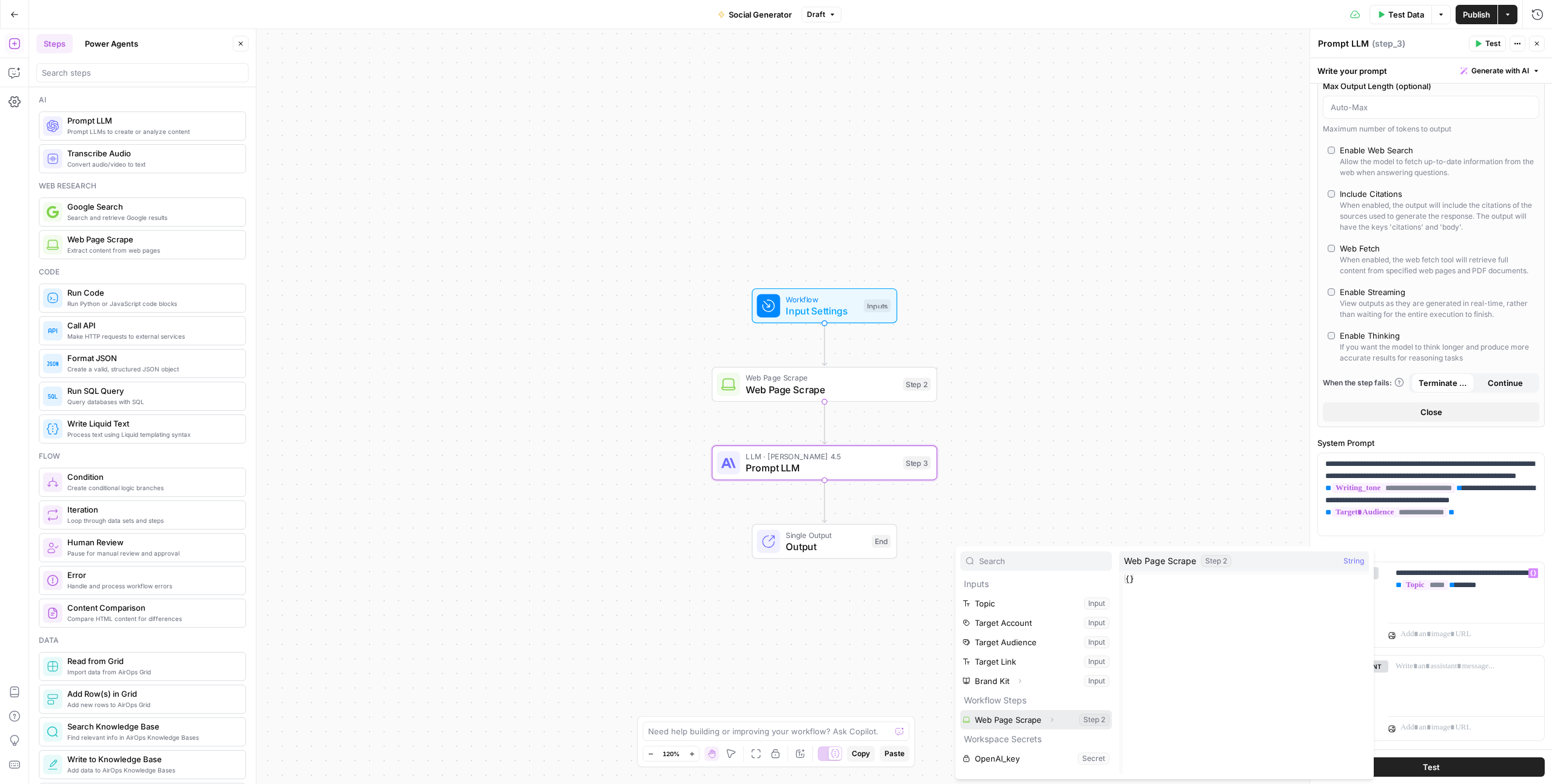
click at [960, 710] on button "Select variable Web Page Scrape" at bounding box center [1035, 720] width 151 height 20
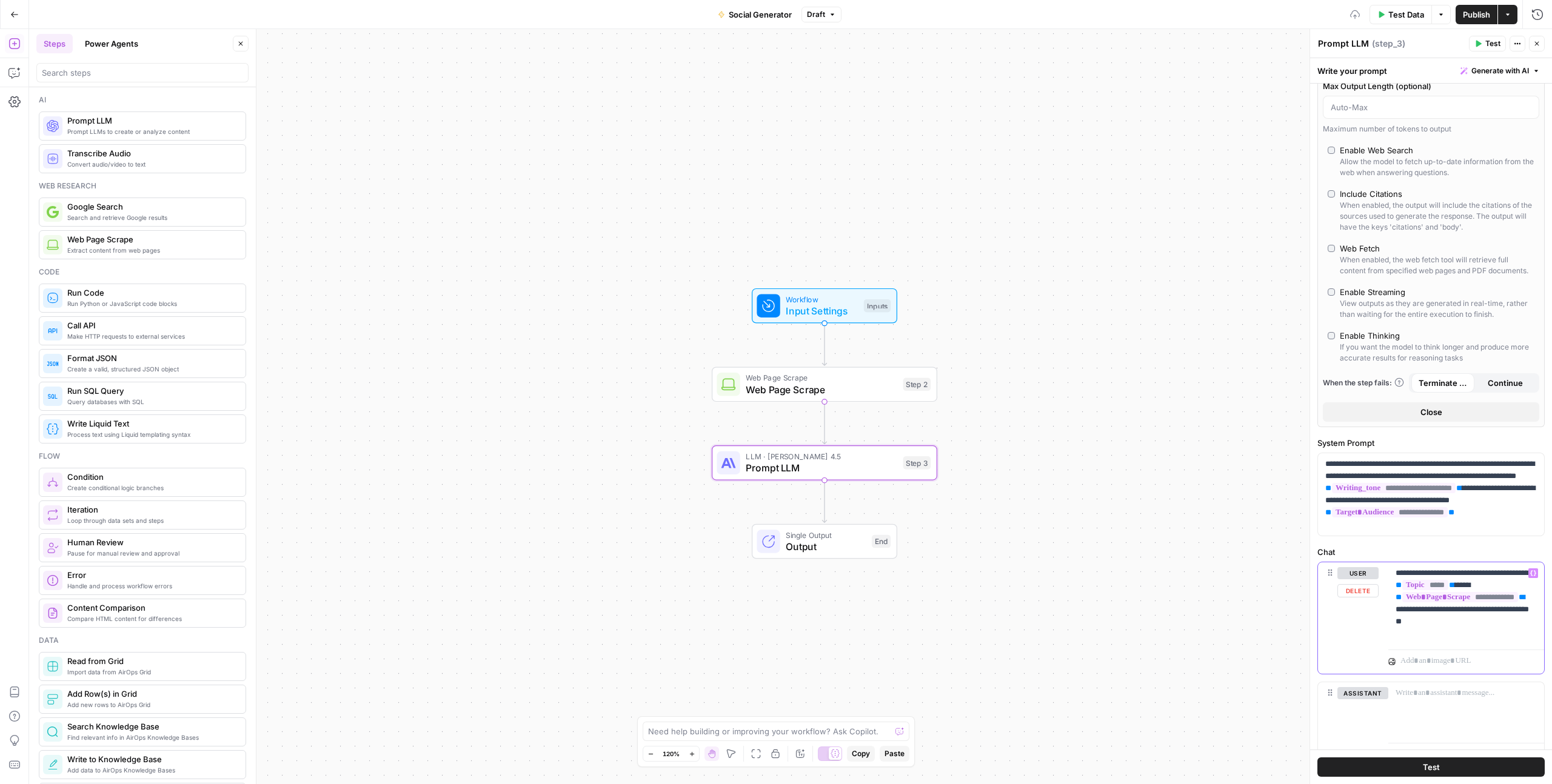
scroll to position [182, 0]
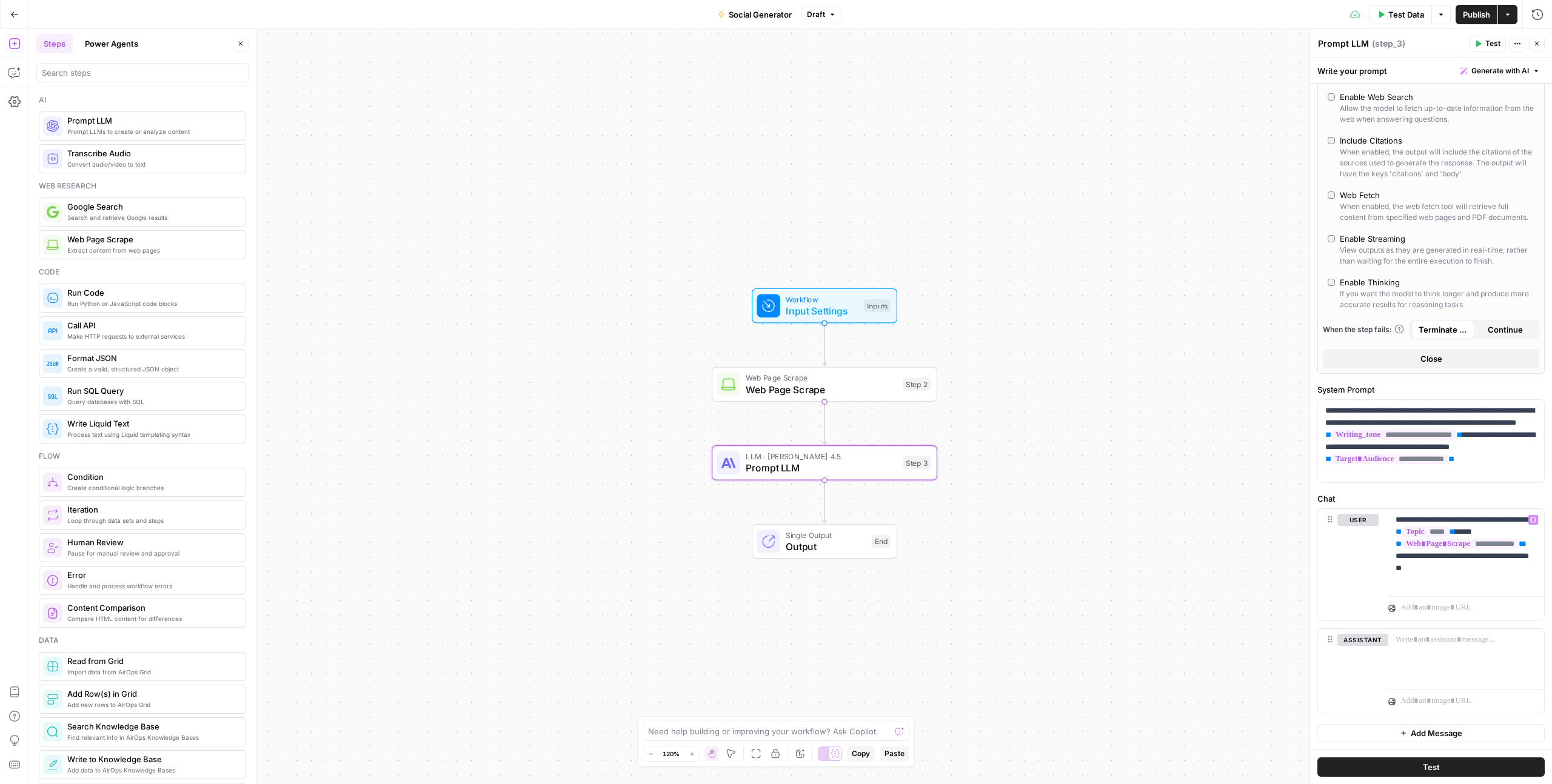
click at [1383, 484] on div "**********" at bounding box center [1431, 325] width 242 height 848
click at [1482, 600] on div at bounding box center [1466, 606] width 156 height 29
click at [1477, 581] on p "**********" at bounding box center [1466, 549] width 141 height 72
click at [1442, 418] on p "**********" at bounding box center [1431, 440] width 211 height 72
click at [1490, 580] on p "**********" at bounding box center [1466, 549] width 141 height 72
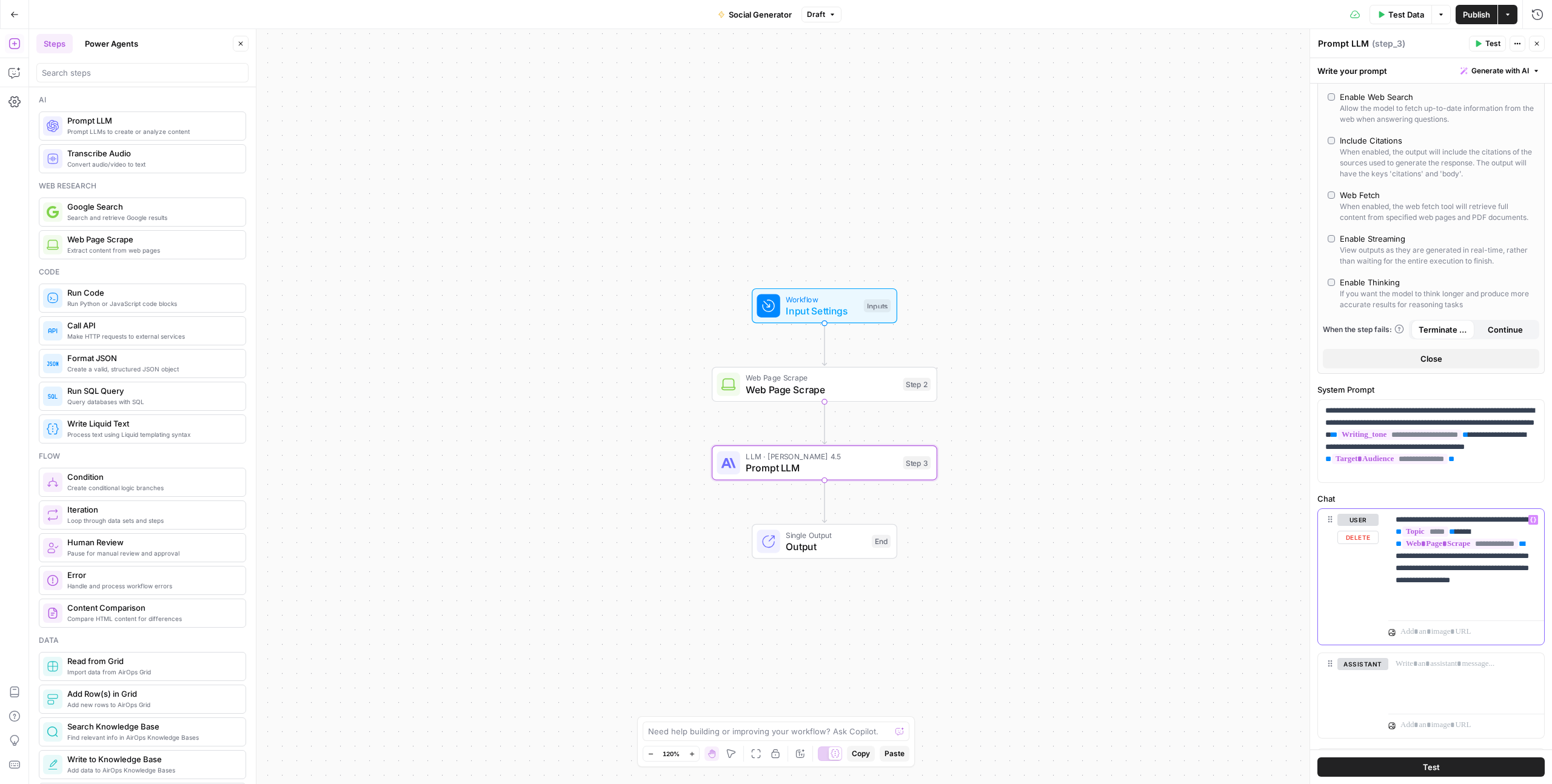
click at [1459, 609] on p "**********" at bounding box center [1466, 562] width 141 height 97
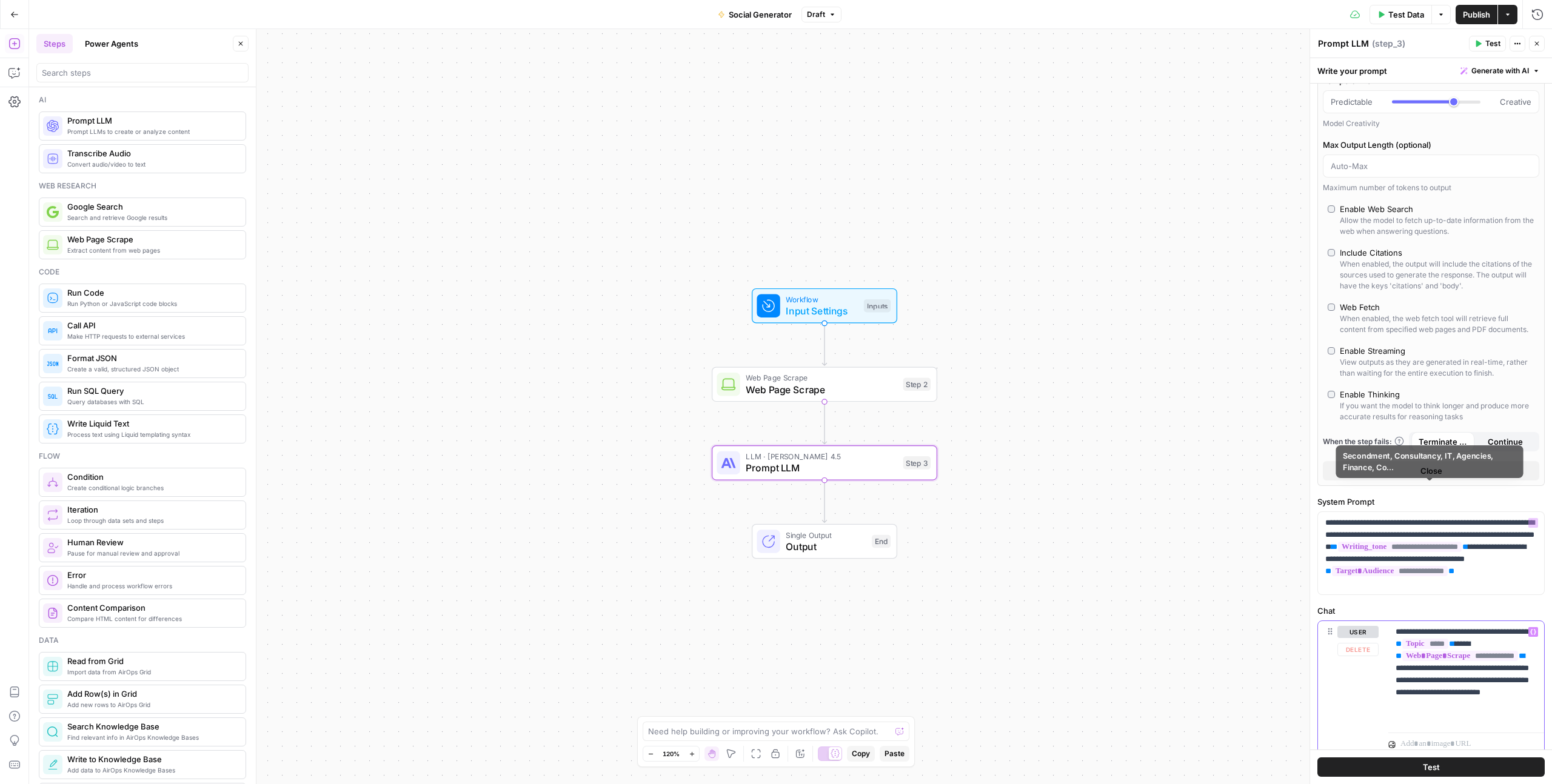
scroll to position [206, 0]
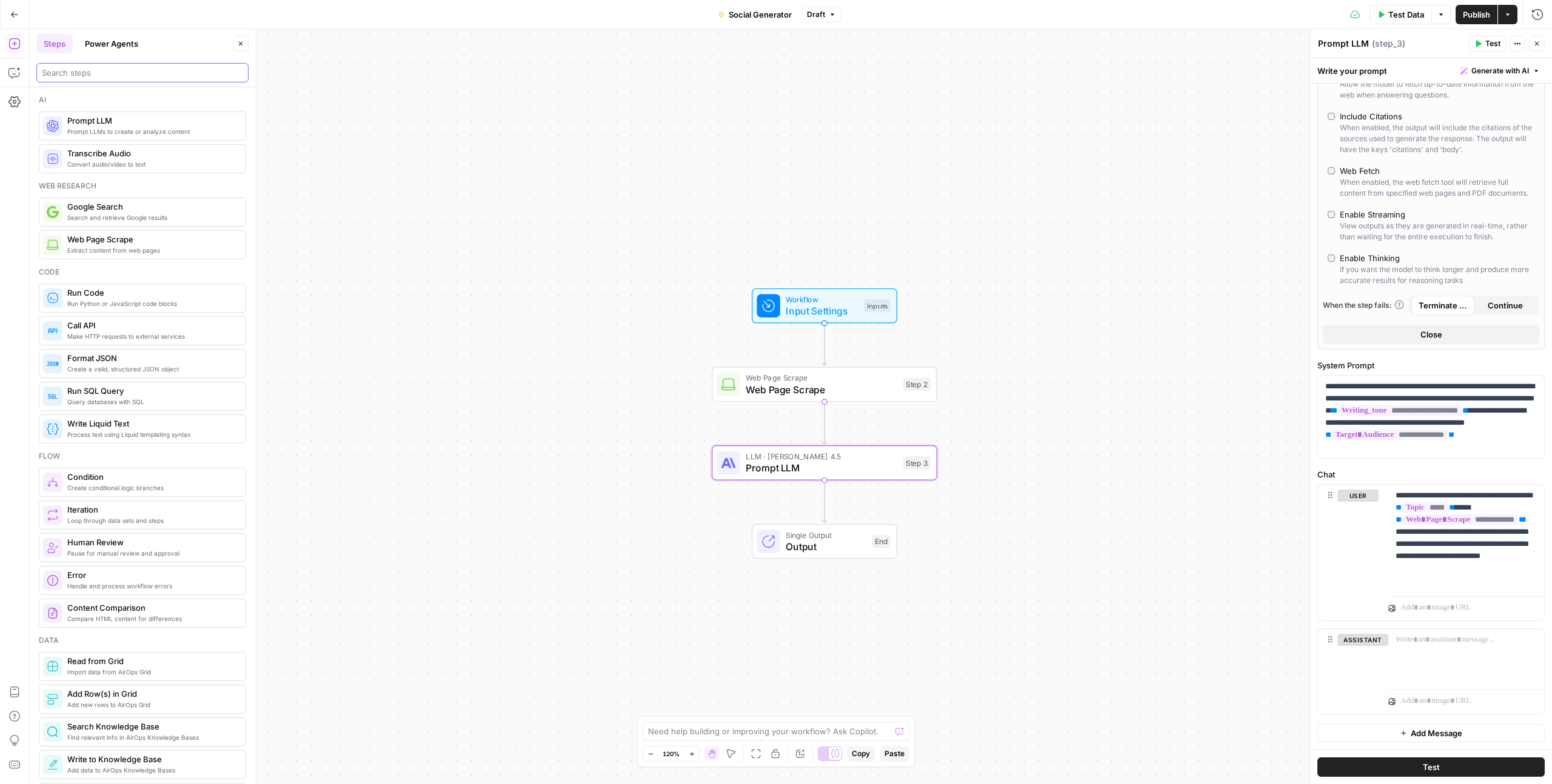
click at [96, 73] on input "search" at bounding box center [142, 72] width 201 height 12
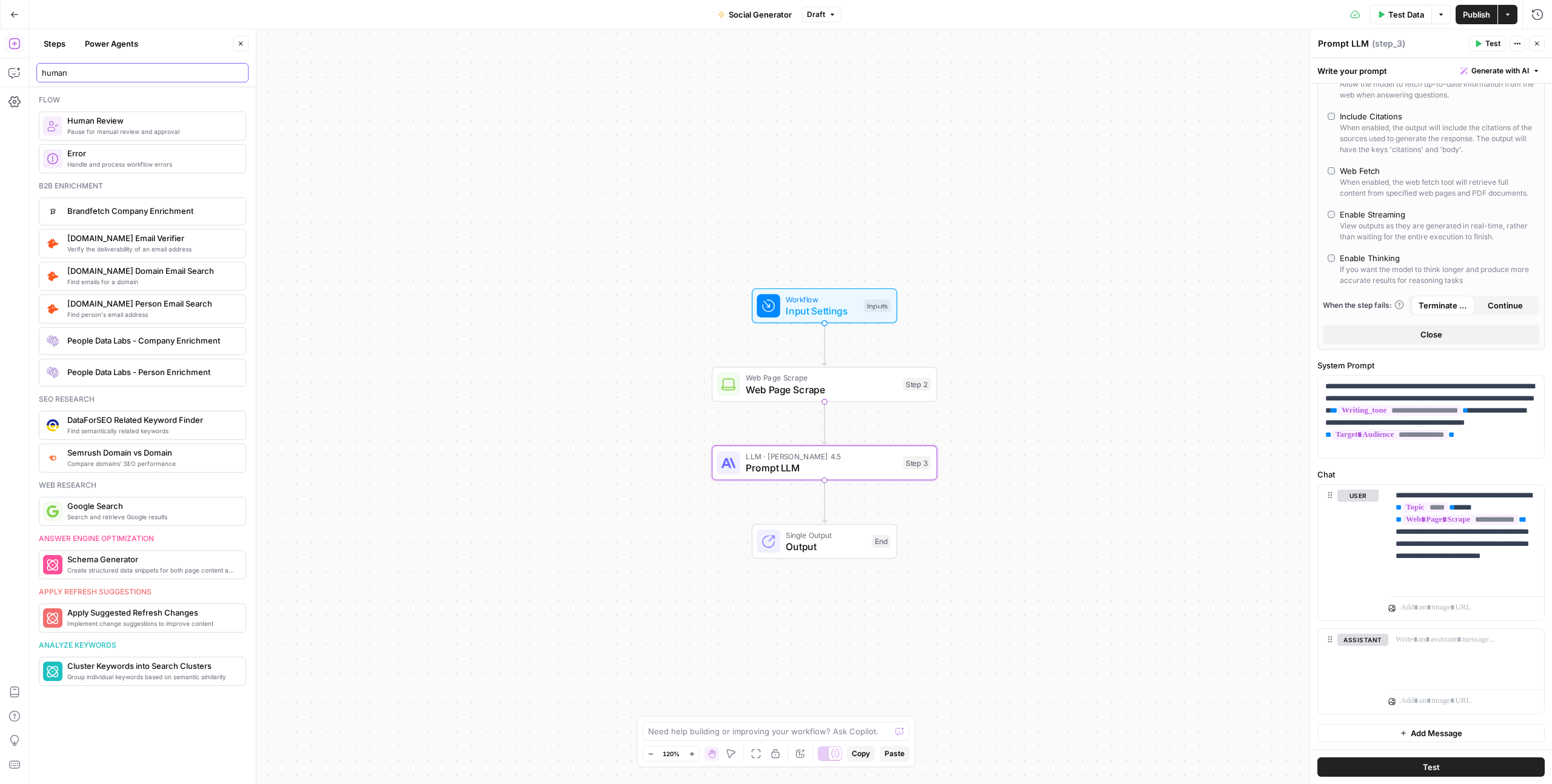
scroll to position [0, 0]
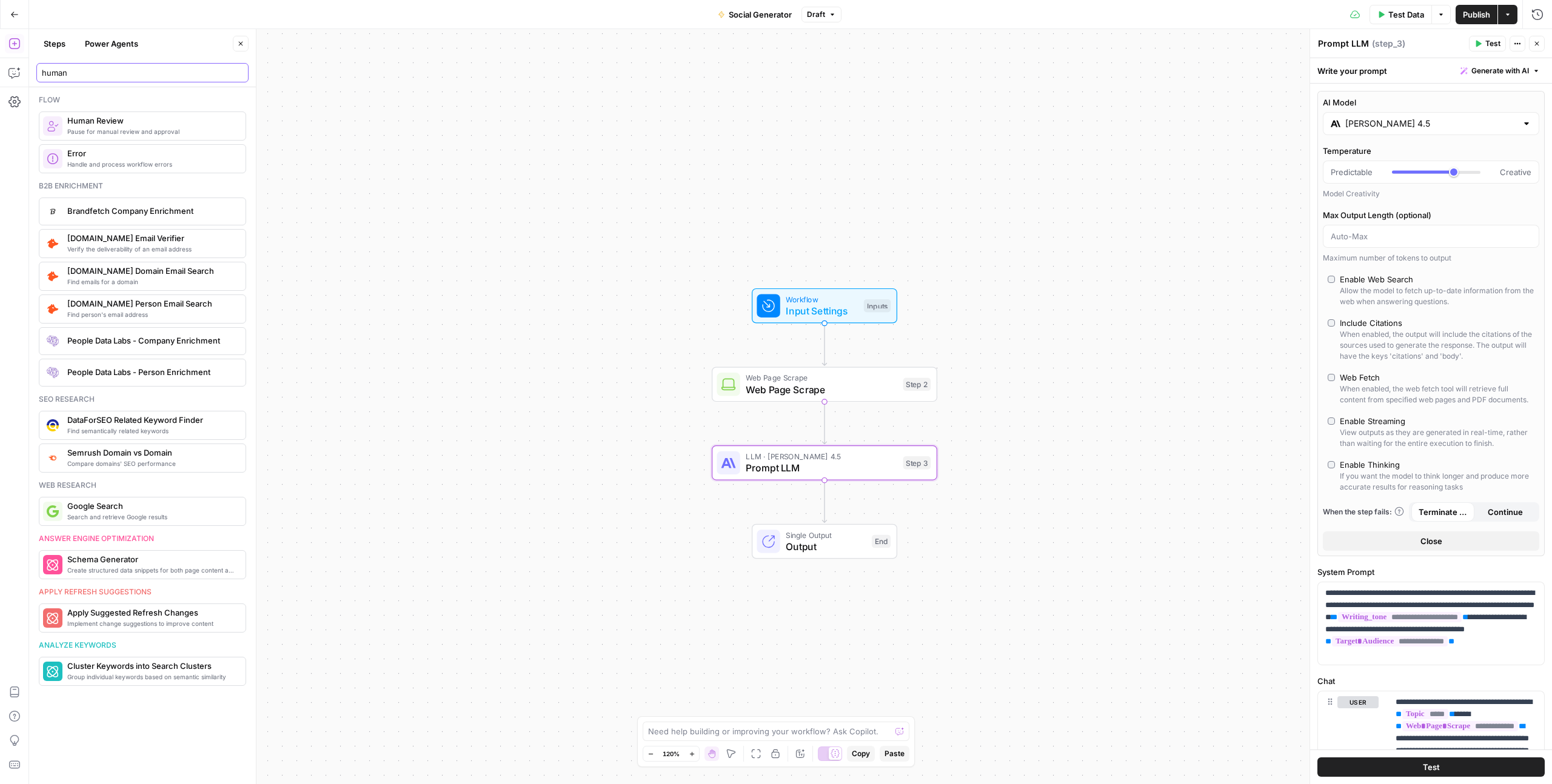
type input "human"
click at [1384, 544] on button "Close" at bounding box center [1431, 541] width 217 height 20
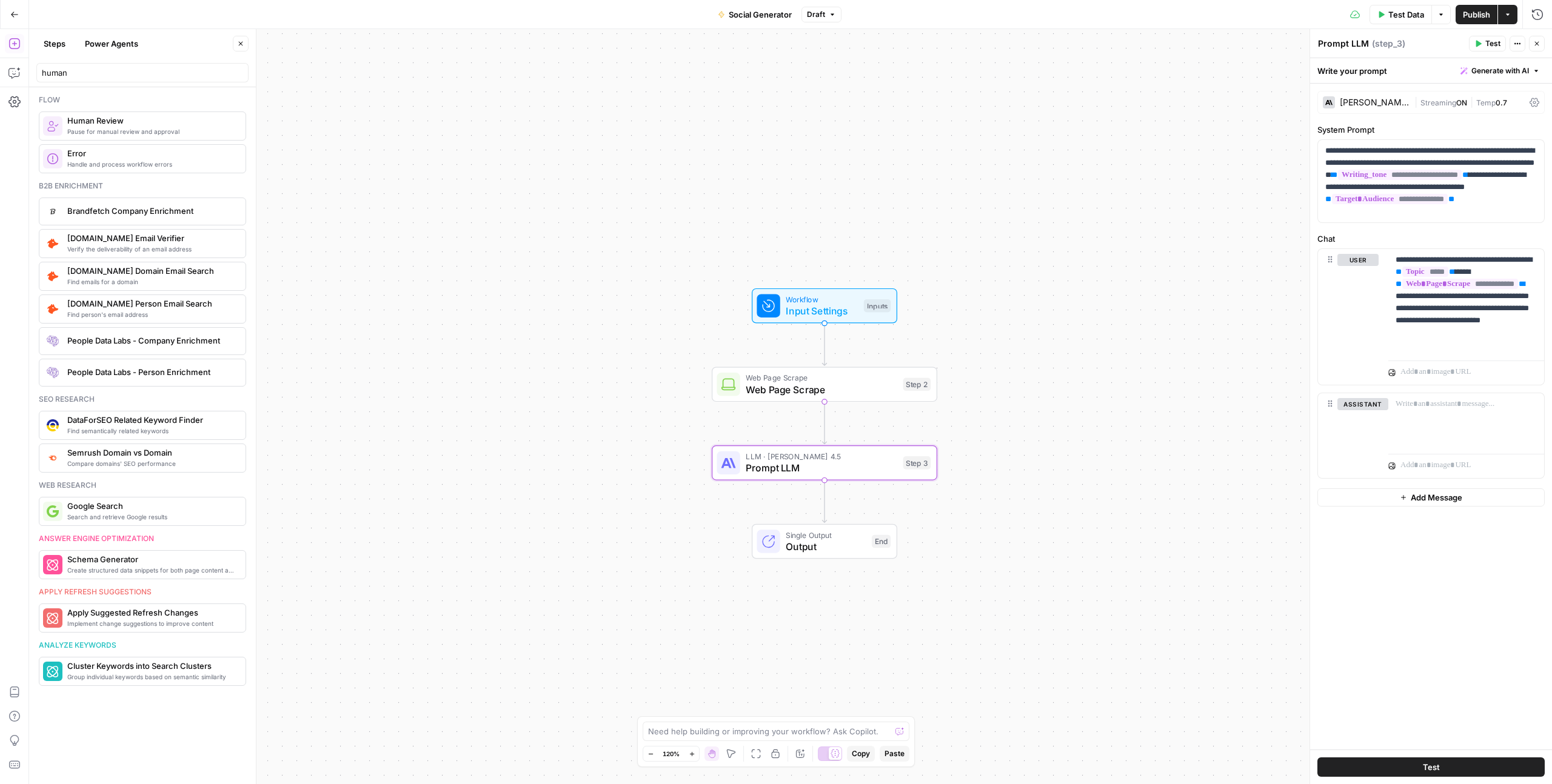
click at [1537, 41] on icon "button" at bounding box center [1537, 44] width 7 height 7
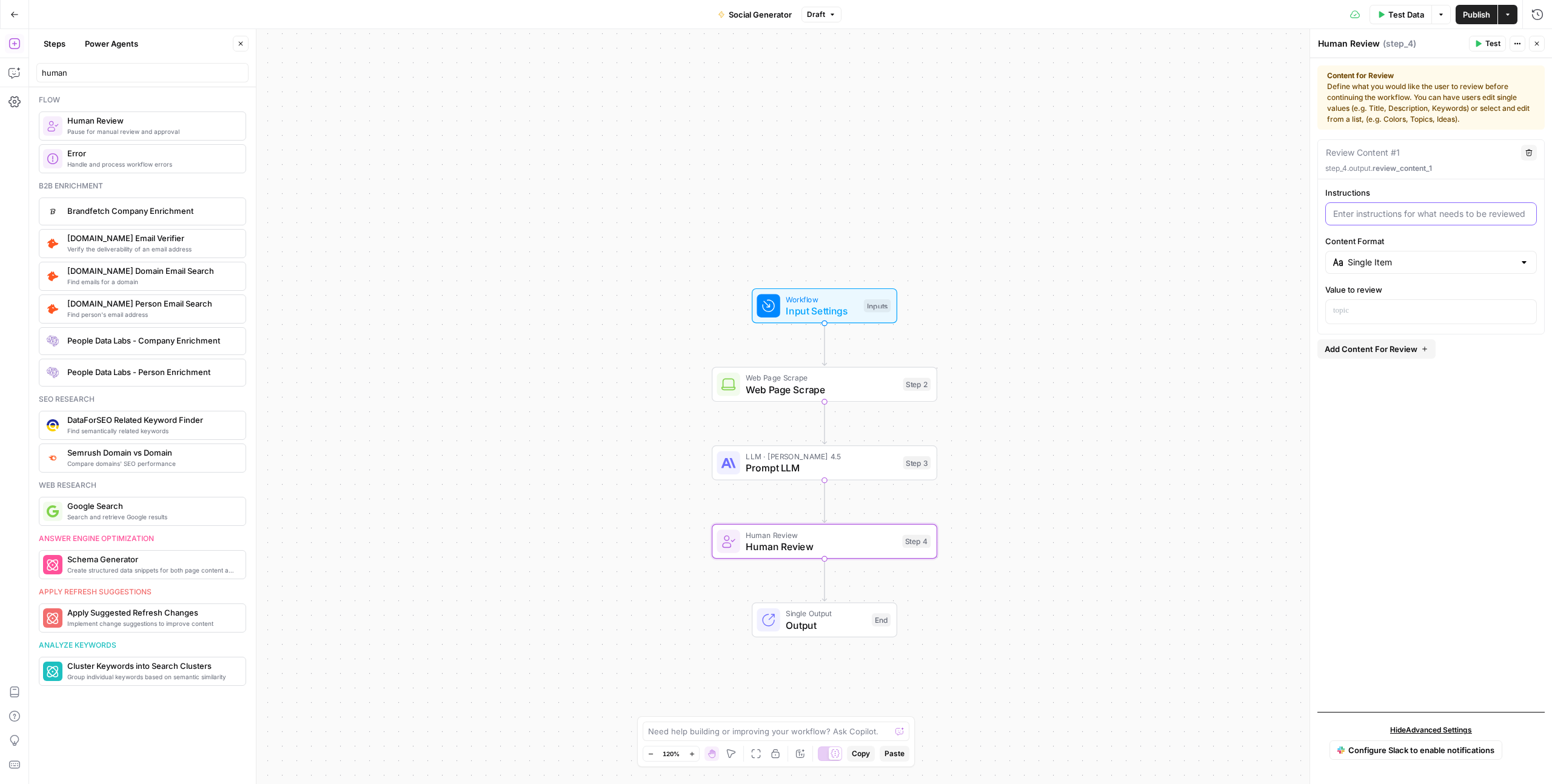
click at [1354, 214] on input "Instructions" at bounding box center [1431, 214] width 196 height 12
type input "Pick a hook"
click at [1354, 257] on input "Content Format" at bounding box center [1431, 262] width 167 height 12
click at [1365, 310] on span "Single Selection (Radio List)" at bounding box center [1435, 309] width 173 height 12
type input "Single Selection (Radio List)"
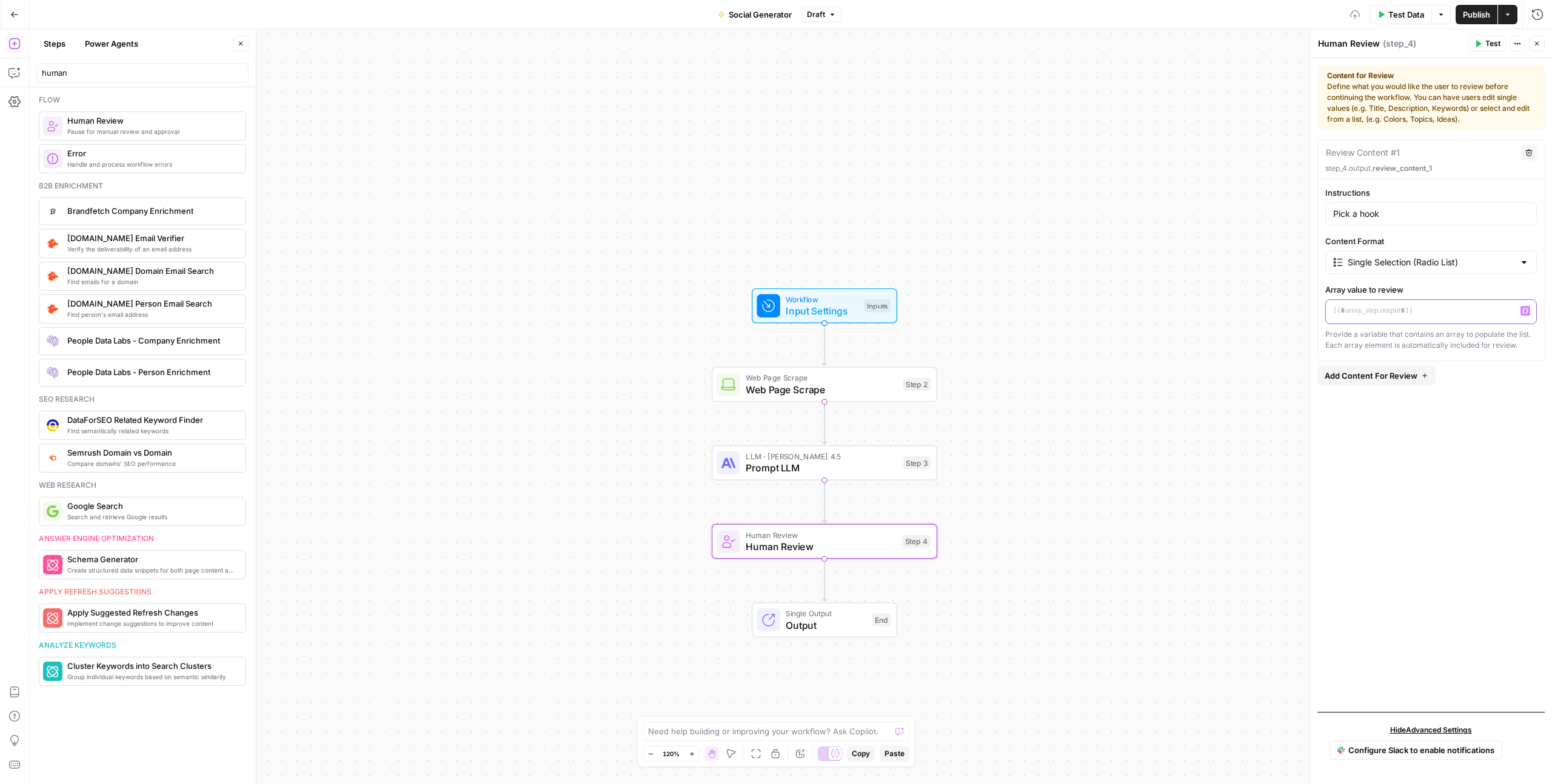
click at [1369, 307] on p at bounding box center [1431, 311] width 196 height 12
click at [1526, 309] on icon "button" at bounding box center [1525, 311] width 6 height 5
click at [1454, 519] on div "Review Content #1 Delete step_4.output. review_content_1 Instructions Pick a ho…" at bounding box center [1431, 421] width 228 height 563
click at [78, 68] on input "human" at bounding box center [142, 72] width 201 height 12
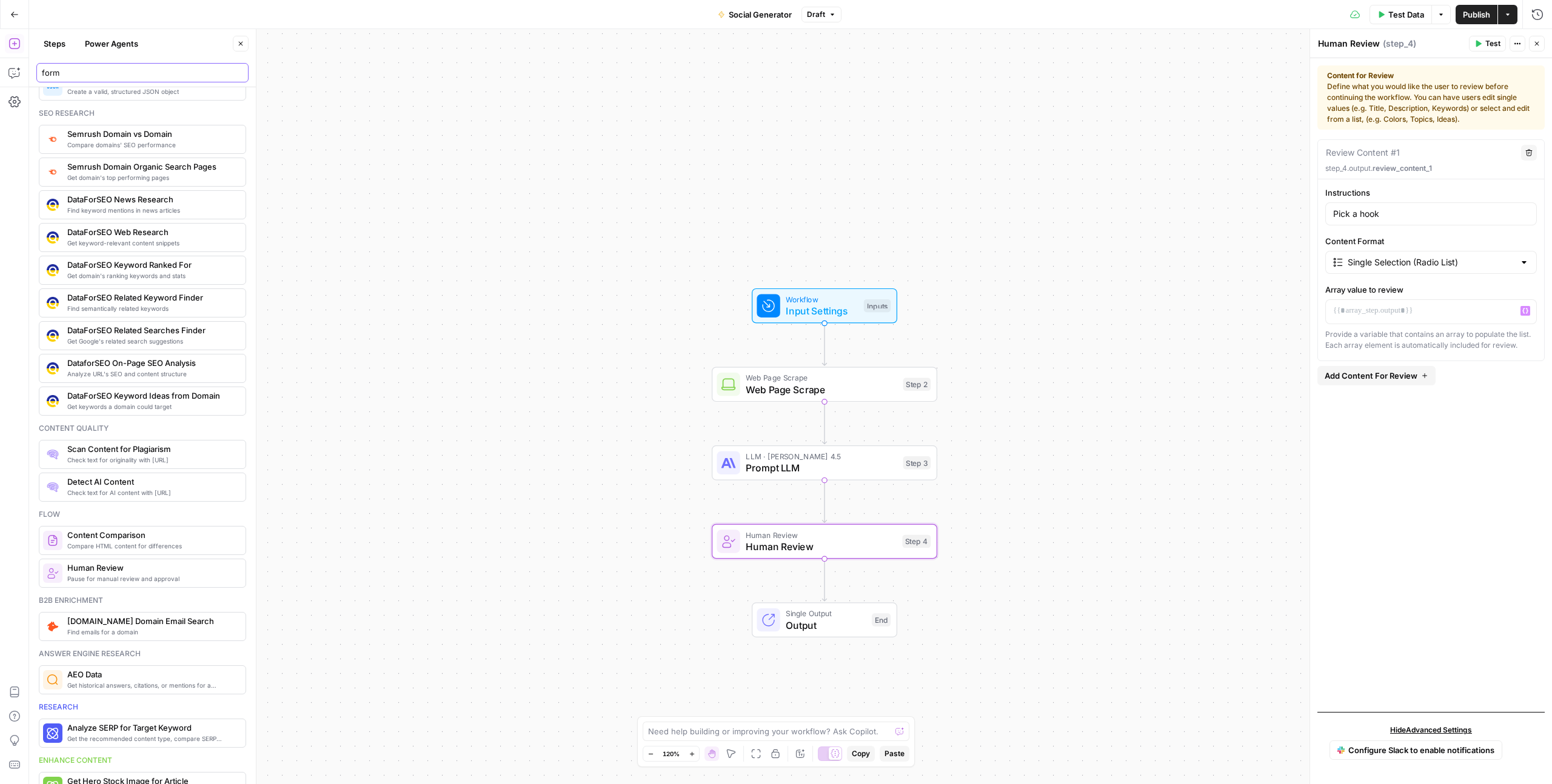
scroll to position [265, 0]
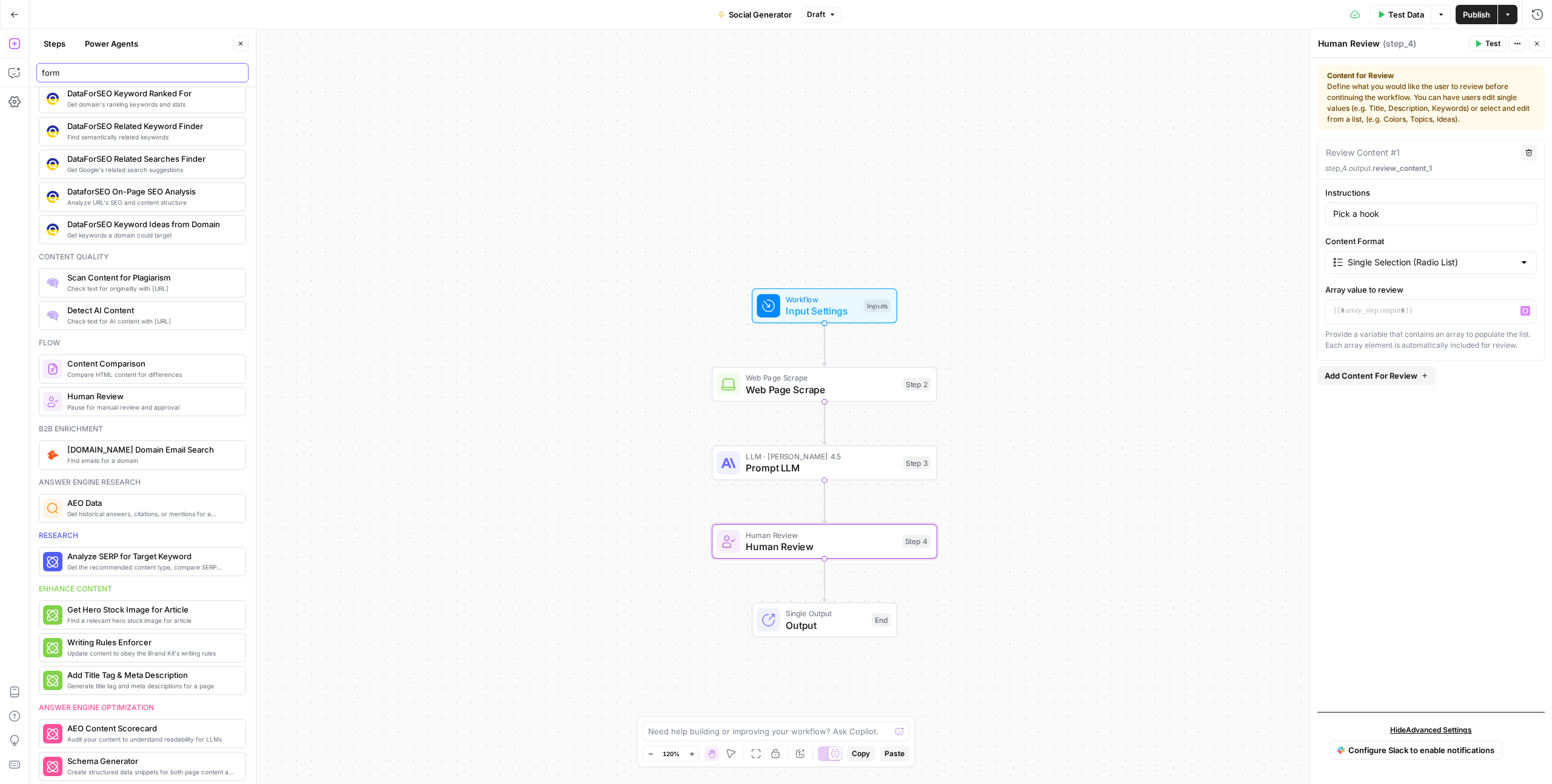
type input "form"
click at [235, 39] on button "Close" at bounding box center [241, 44] width 16 height 16
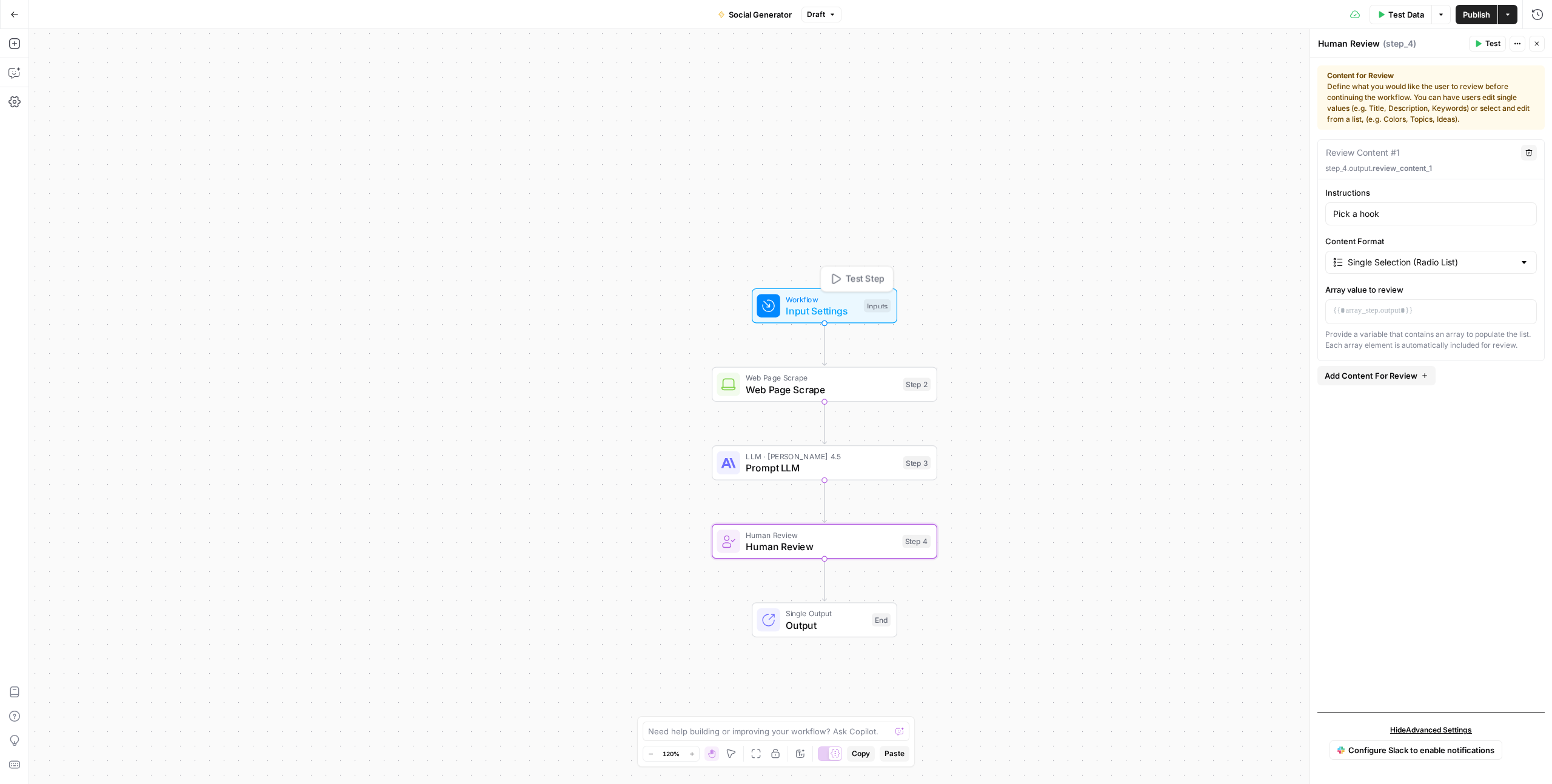
click at [813, 323] on div "Workflow Input Settings Inputs Test Step" at bounding box center [824, 306] width 146 height 35
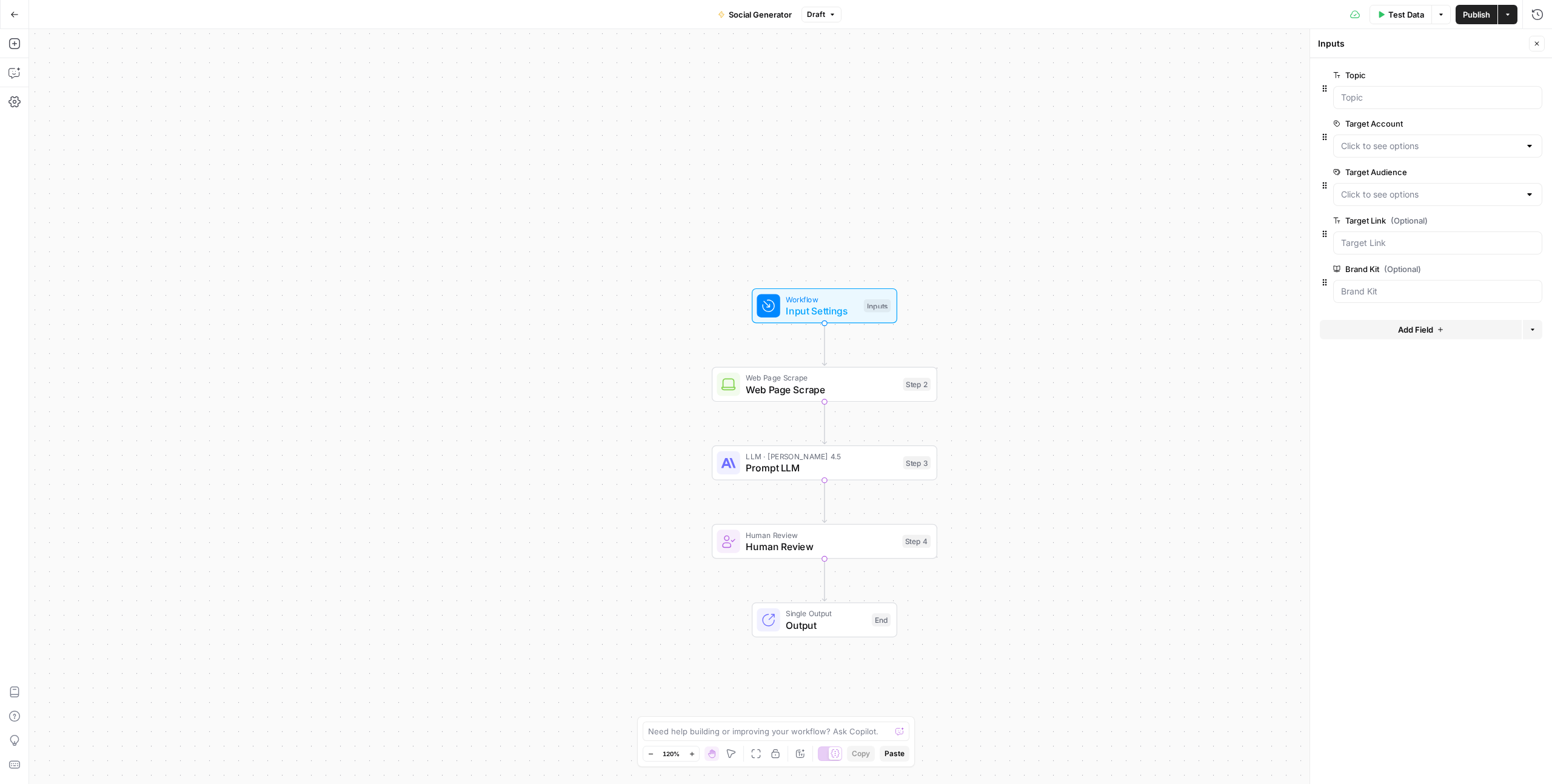
click at [1408, 12] on span "Test Data" at bounding box center [1406, 15] width 36 height 12
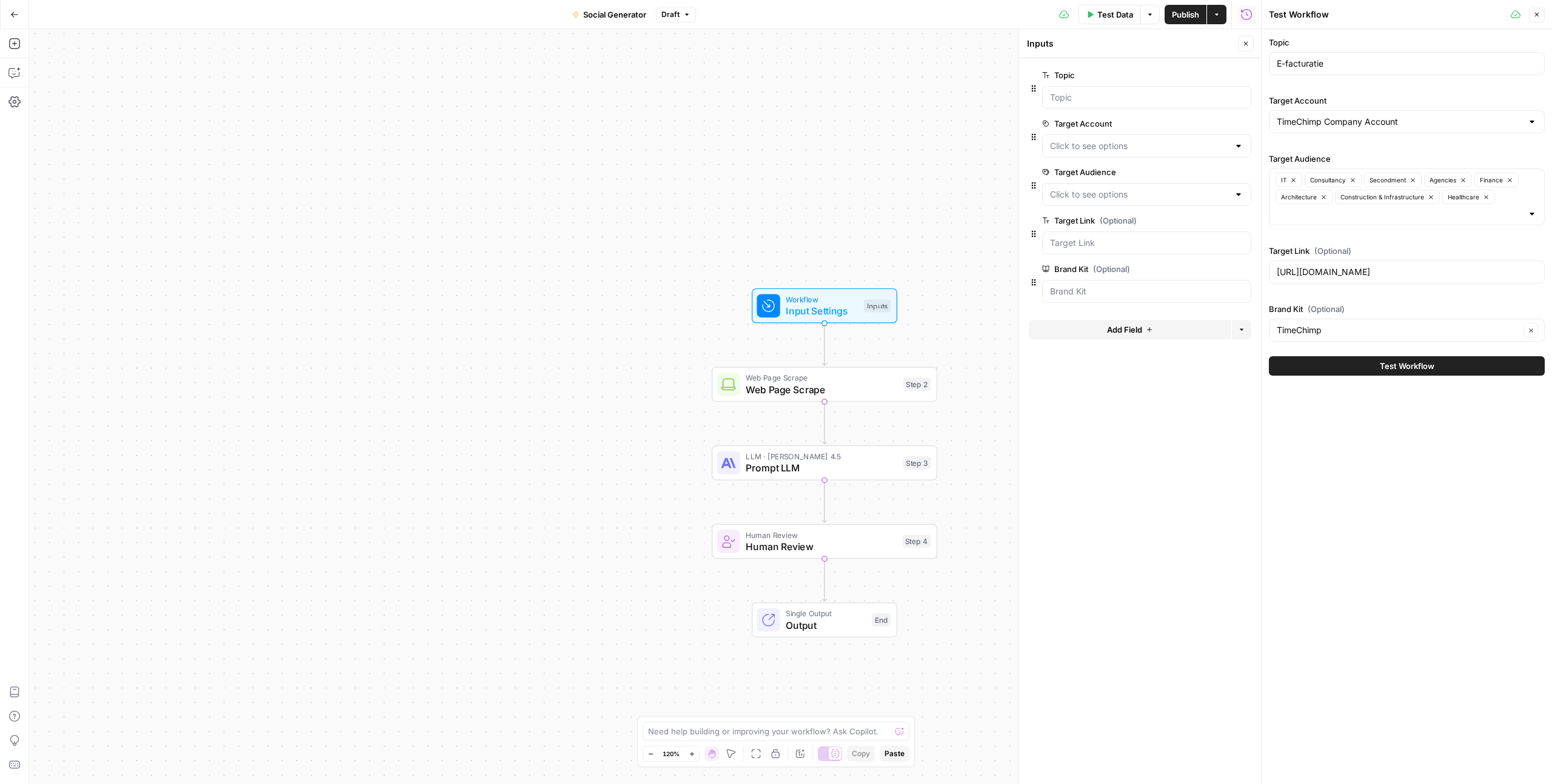
click at [1389, 369] on span "Test Workflow" at bounding box center [1406, 366] width 55 height 12
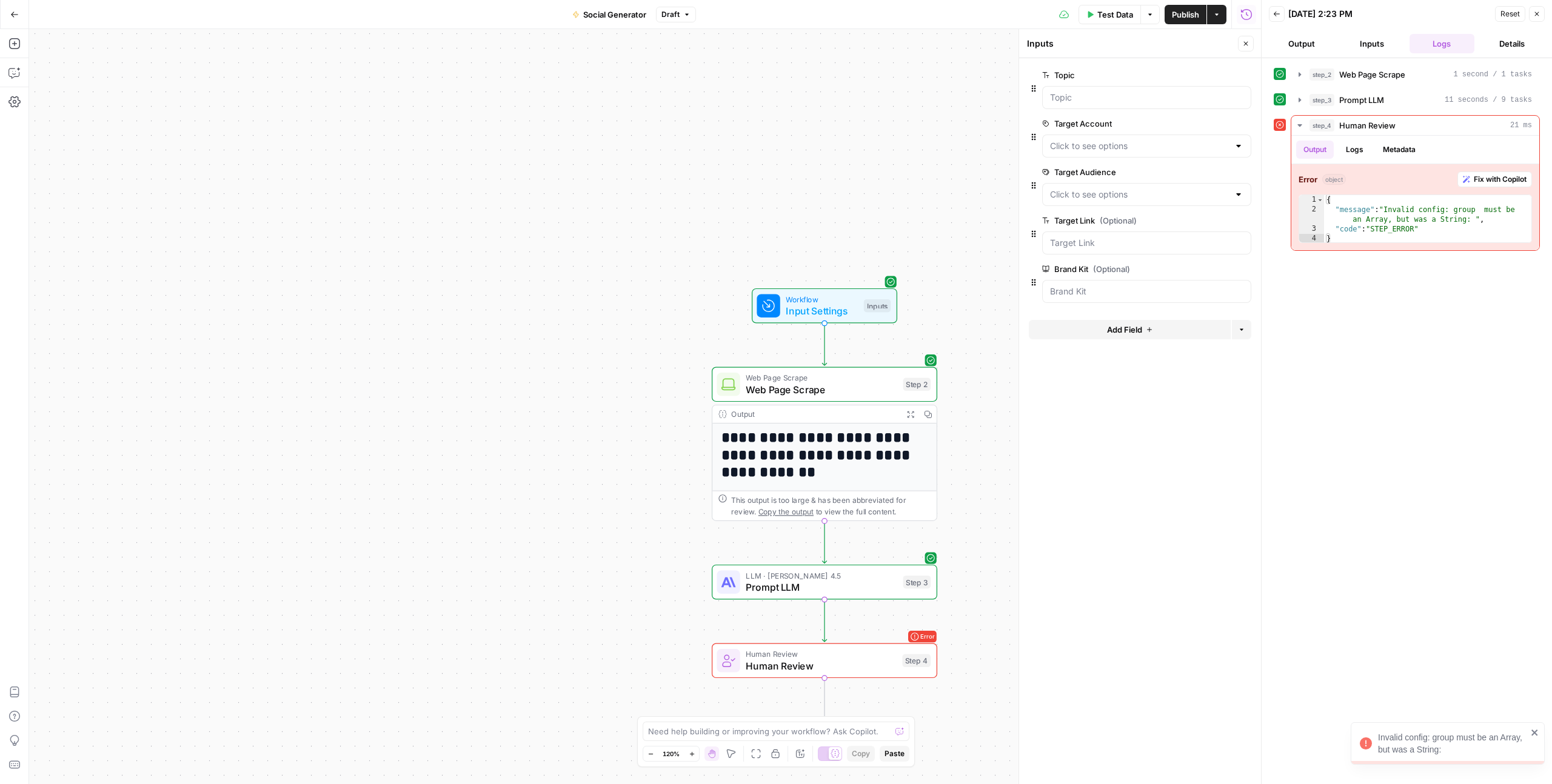
click at [1532, 733] on icon "close" at bounding box center [1535, 732] width 9 height 10
click at [1534, 13] on icon "button" at bounding box center [1537, 14] width 7 height 7
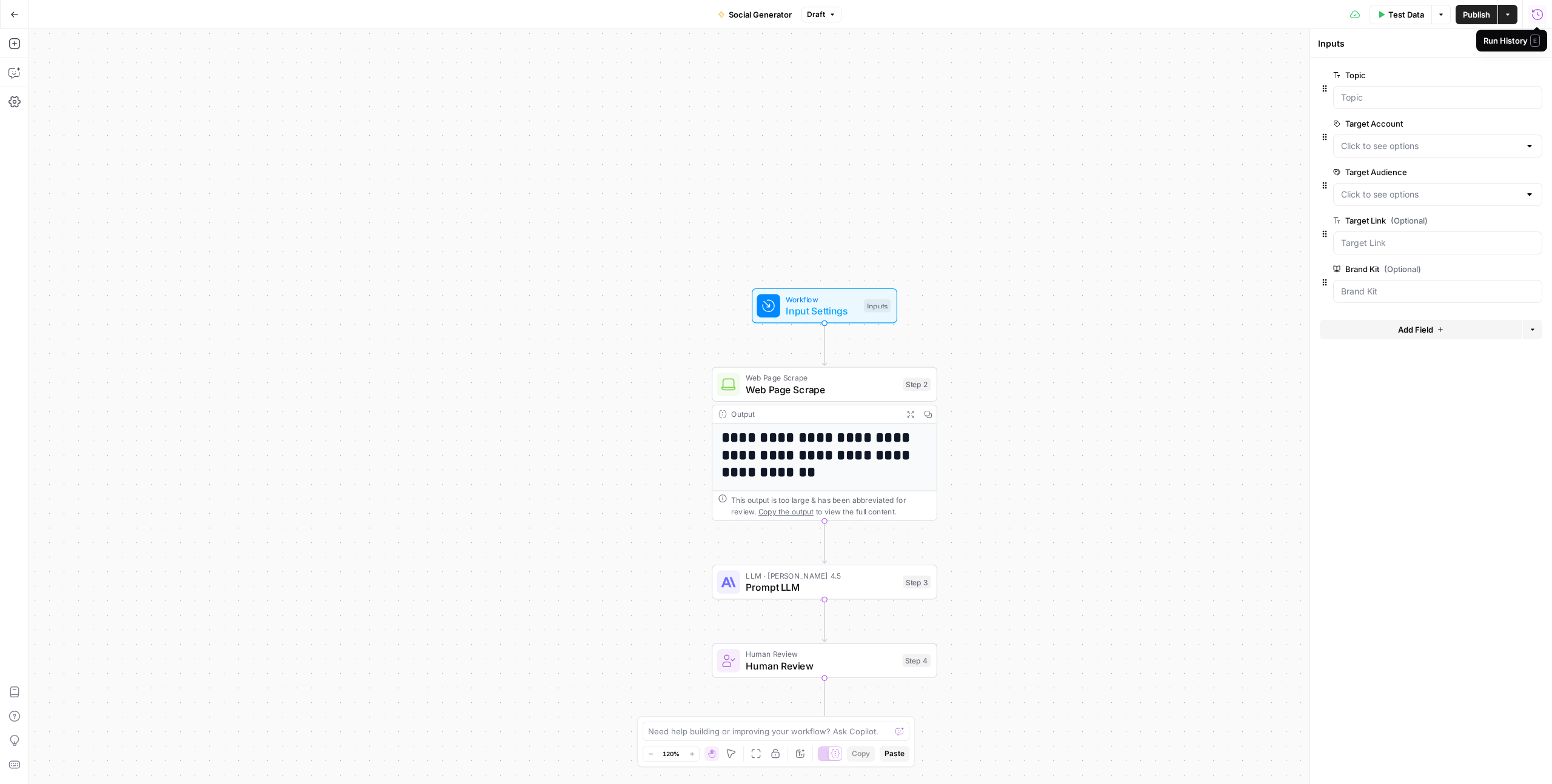
click at [822, 588] on span "Prompt LLM" at bounding box center [821, 587] width 151 height 15
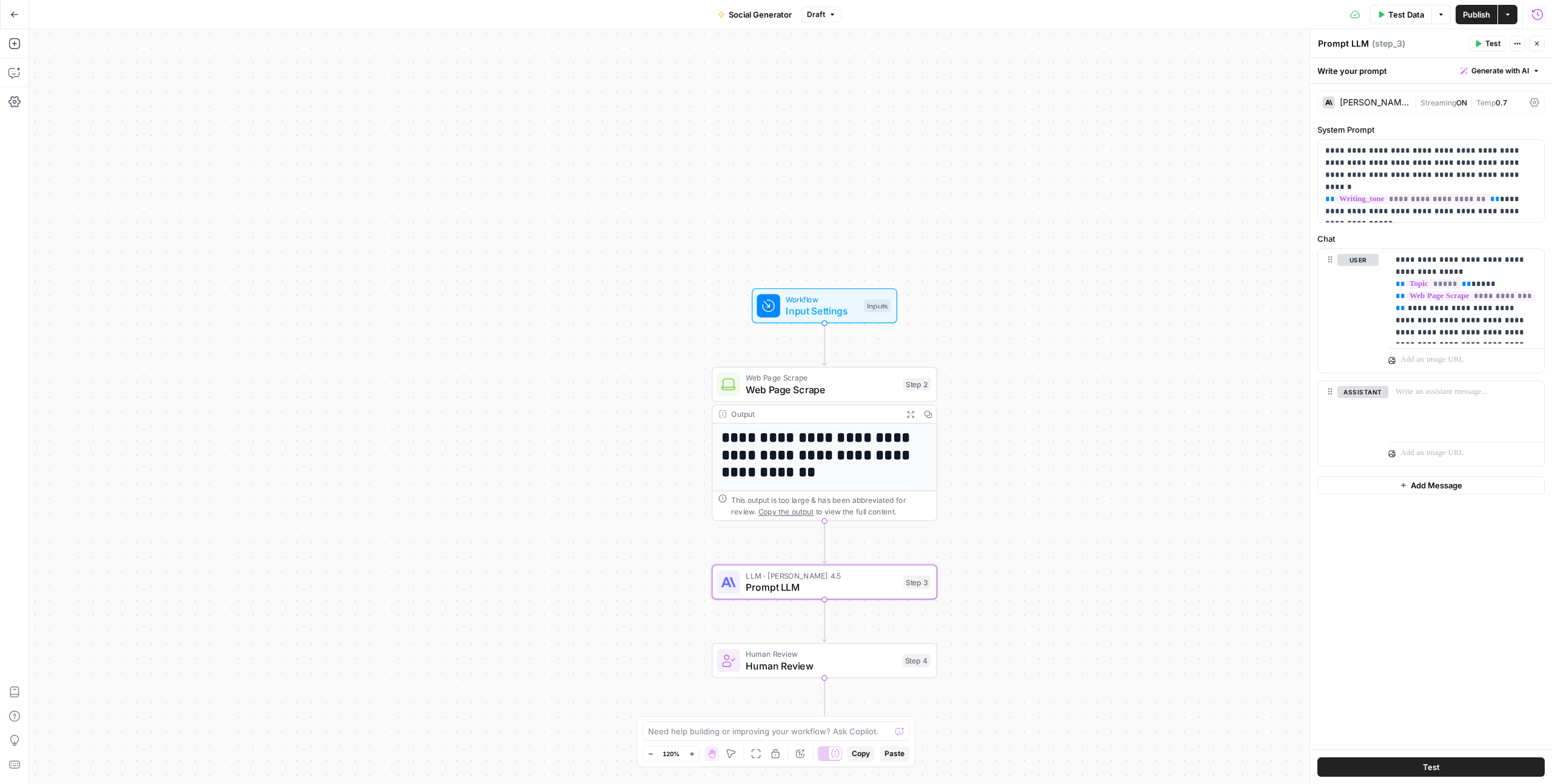
click at [783, 663] on span "Human Review" at bounding box center [820, 666] width 150 height 15
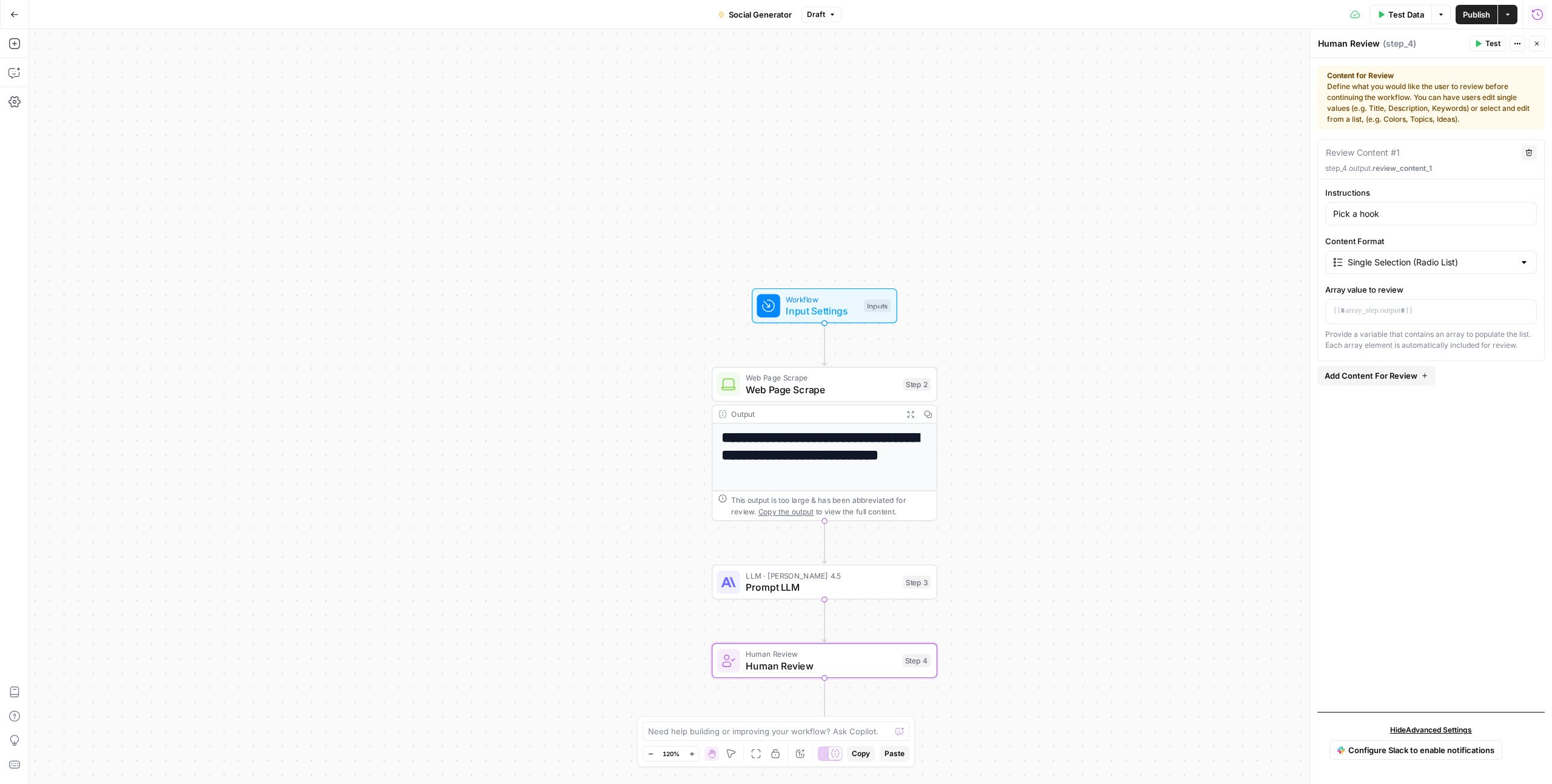
click at [1536, 48] on button "Close" at bounding box center [1537, 44] width 16 height 16
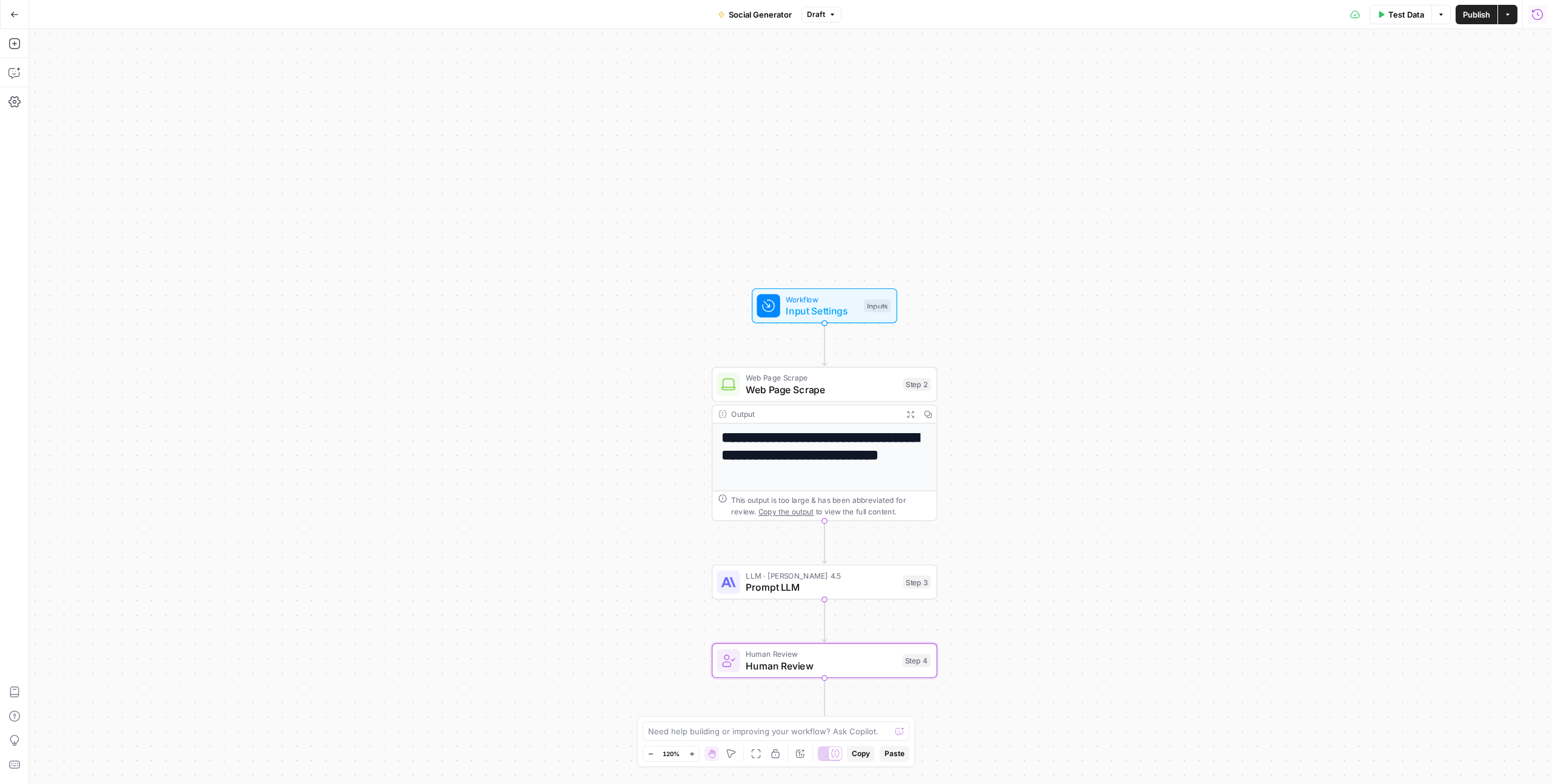
click at [811, 586] on span "Prompt LLM" at bounding box center [821, 587] width 151 height 15
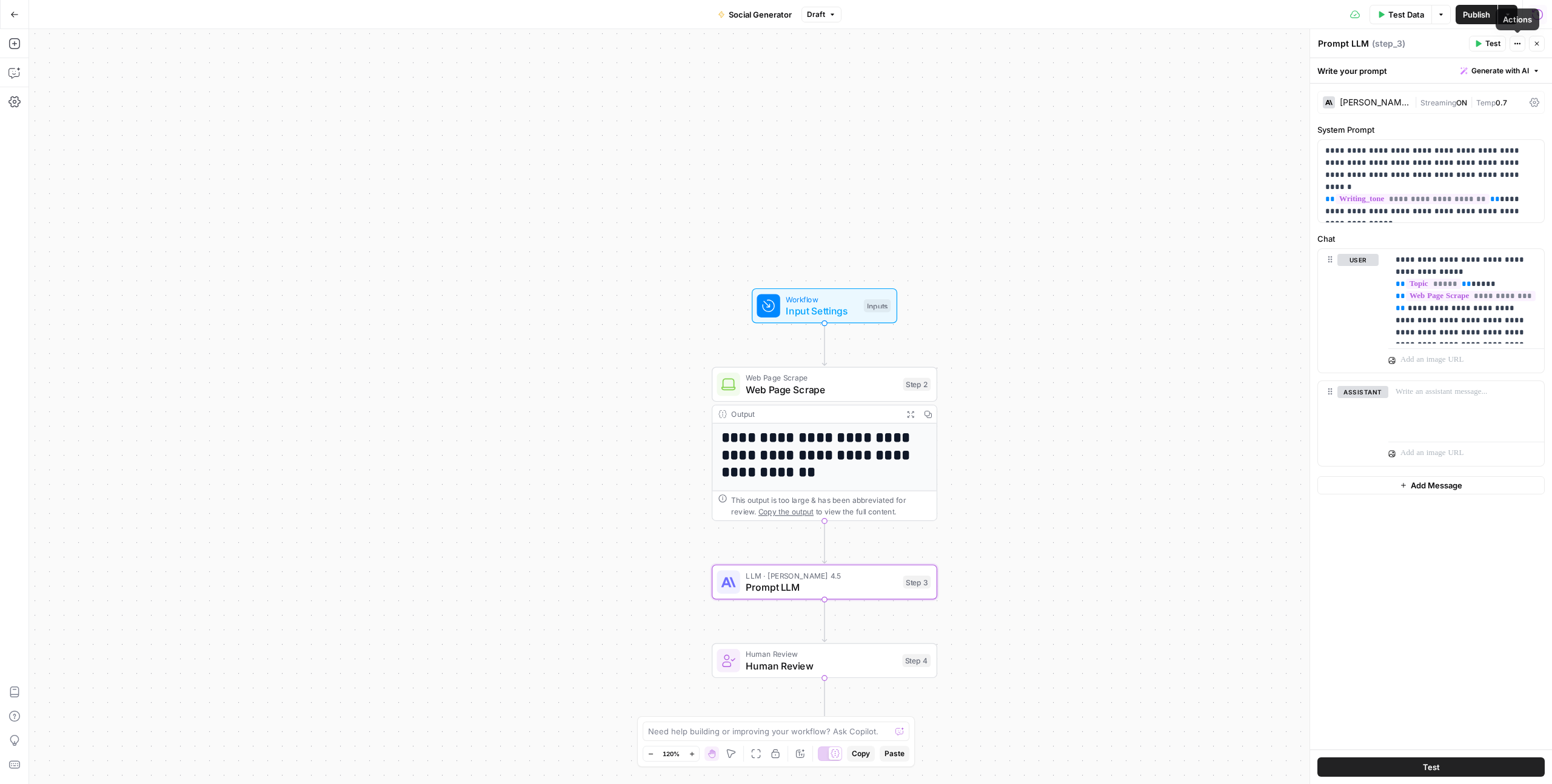
click at [1436, 12] on button "Options" at bounding box center [1441, 15] width 20 height 20
click at [1396, 57] on span "View Last Test" at bounding box center [1406, 60] width 53 height 12
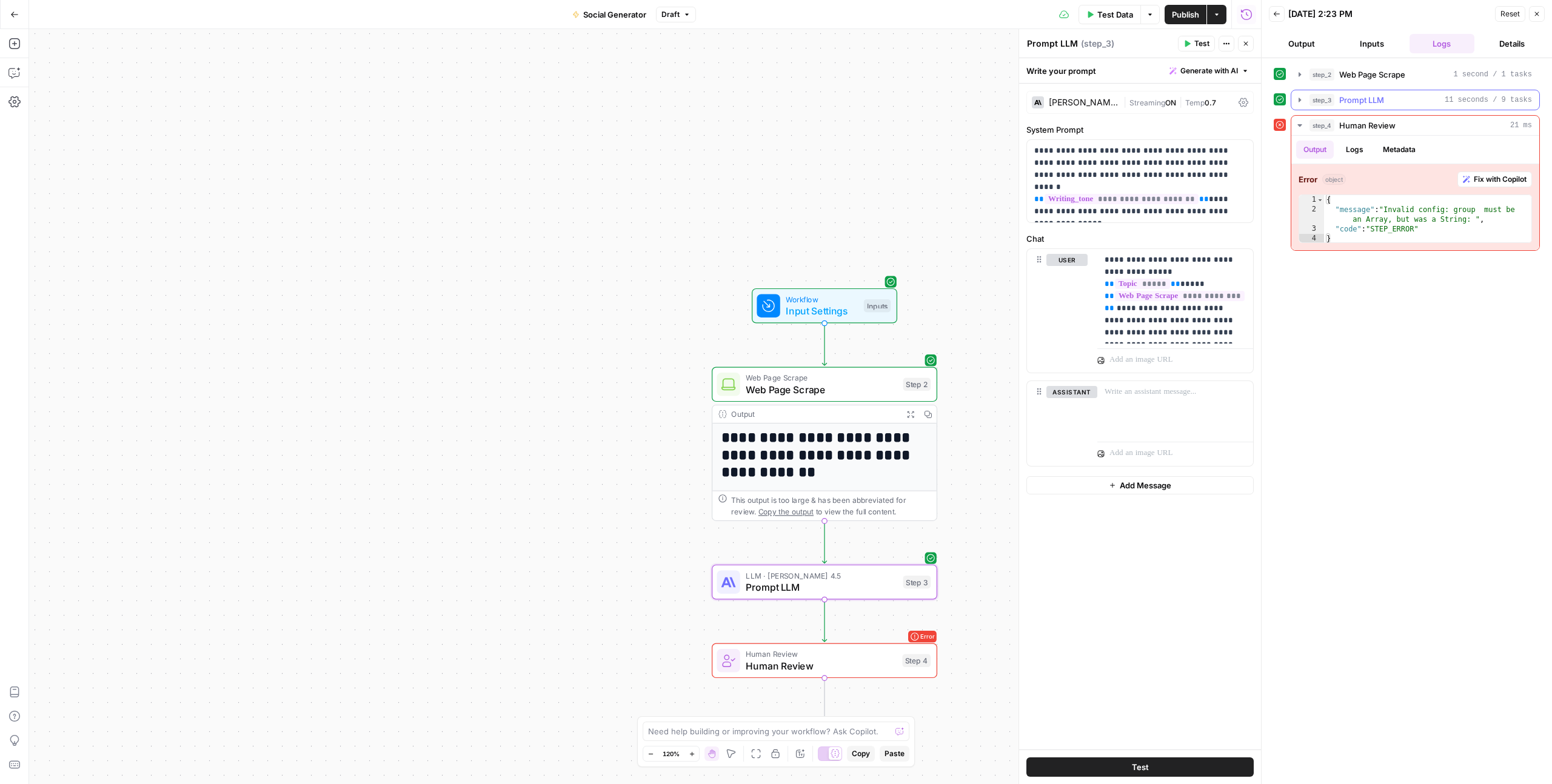
click at [1373, 105] on span "Prompt LLM" at bounding box center [1361, 99] width 45 height 12
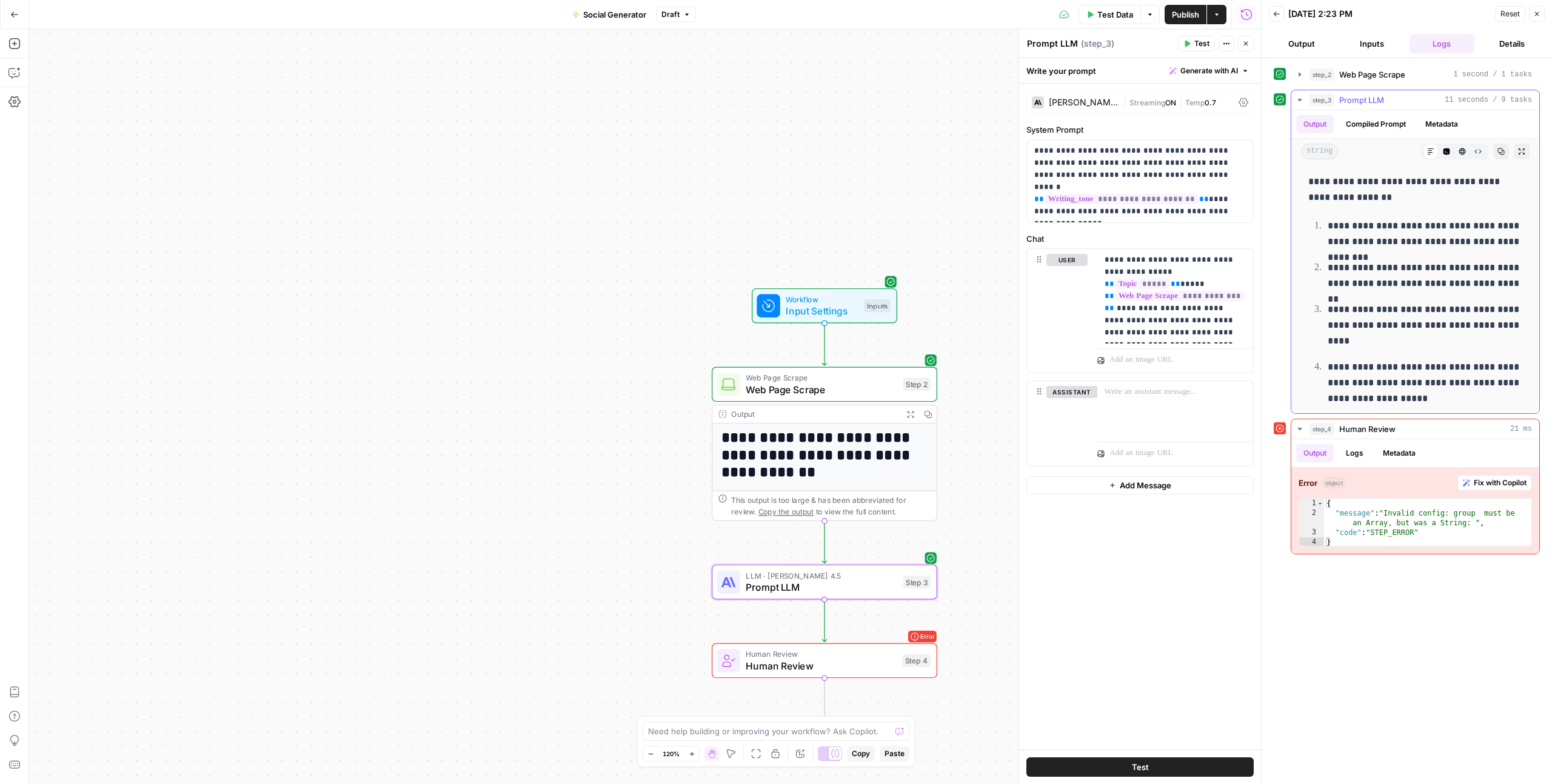
click at [1524, 149] on icon "button" at bounding box center [1521, 151] width 7 height 7
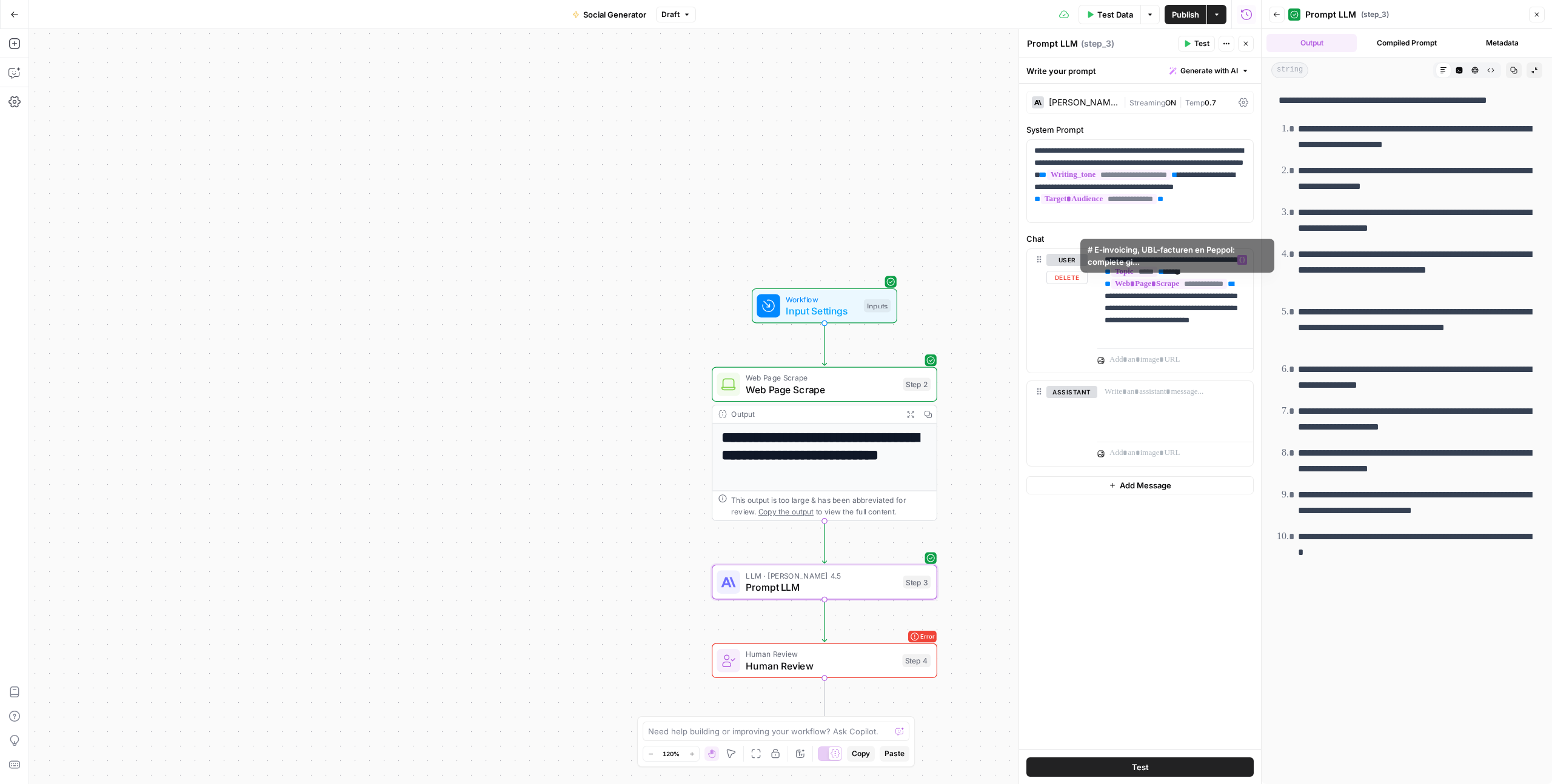
click at [1207, 344] on div at bounding box center [1174, 358] width 156 height 29
click at [1207, 334] on p "**********" at bounding box center [1174, 296] width 141 height 85
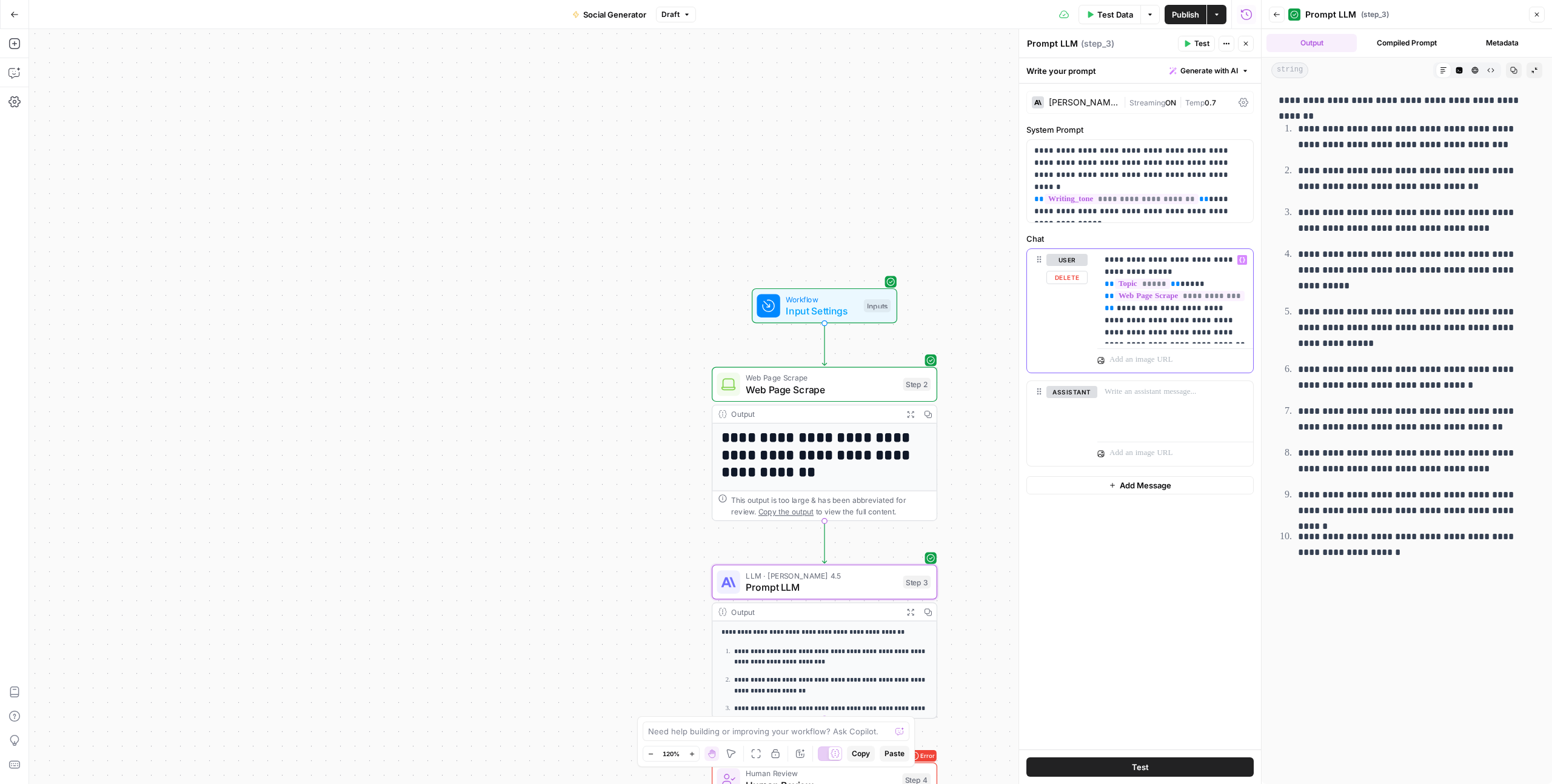
drag, startPoint x: 1199, startPoint y: 330, endPoint x: 1151, endPoint y: 323, distance: 48.5
click at [1151, 323] on p "**********" at bounding box center [1174, 296] width 141 height 85
click at [1161, 333] on p "**********" at bounding box center [1174, 296] width 141 height 85
click at [1208, 331] on p "**********" at bounding box center [1174, 296] width 141 height 85
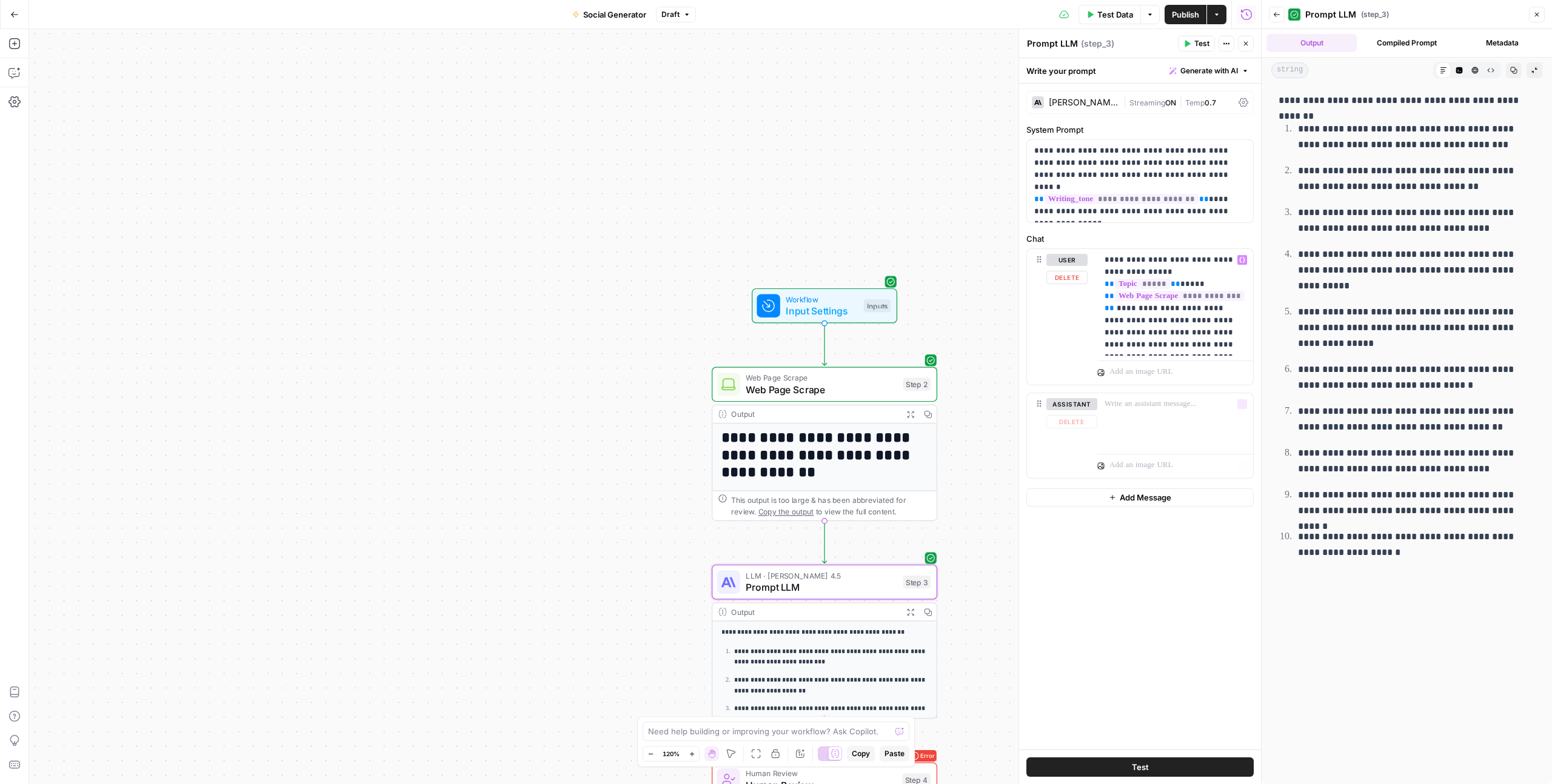
click at [1147, 543] on div "**********" at bounding box center [1140, 416] width 242 height 666
click at [1143, 763] on span "Test" at bounding box center [1140, 766] width 17 height 12
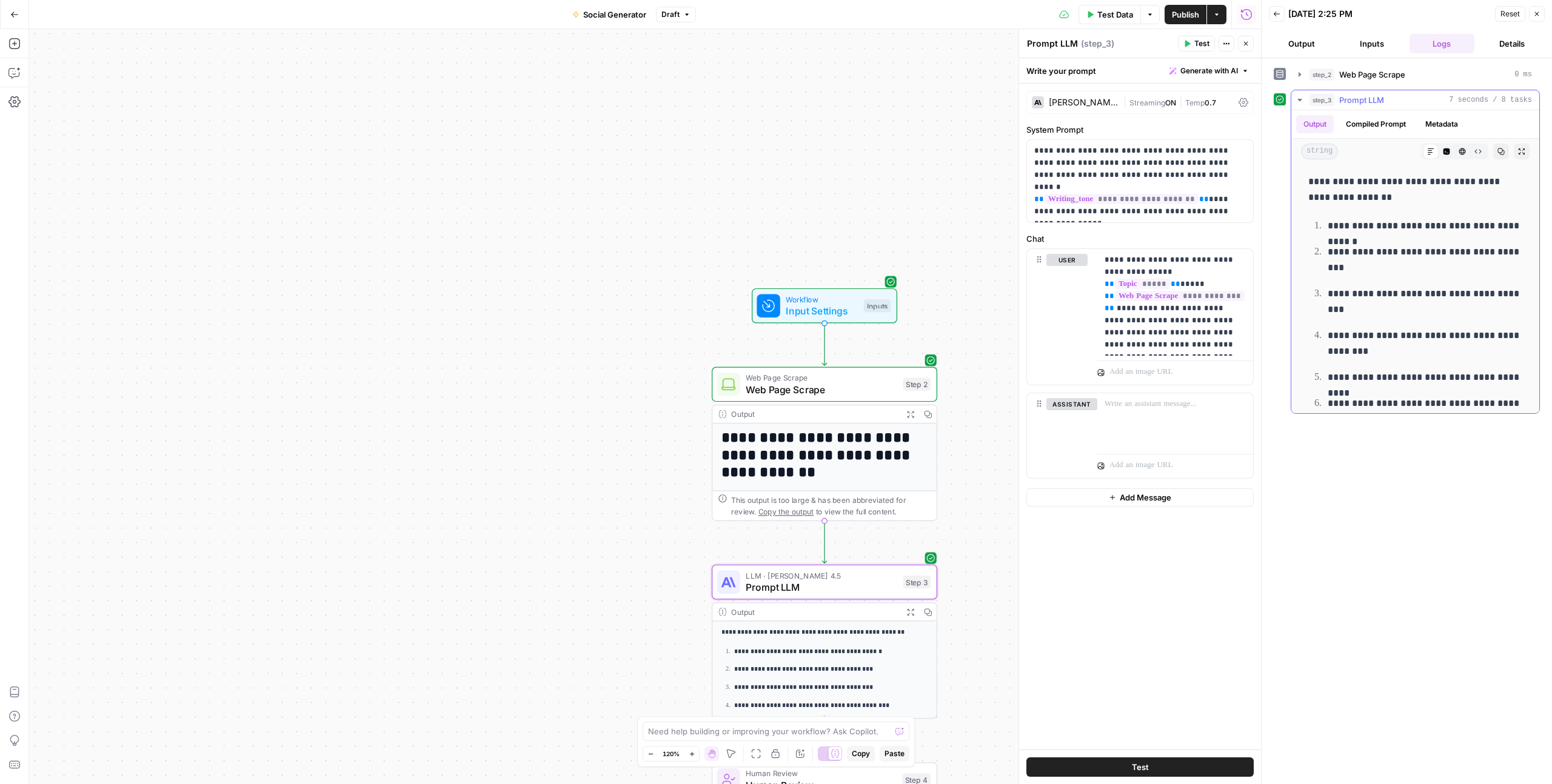
click at [1518, 154] on icon "button" at bounding box center [1521, 151] width 7 height 7
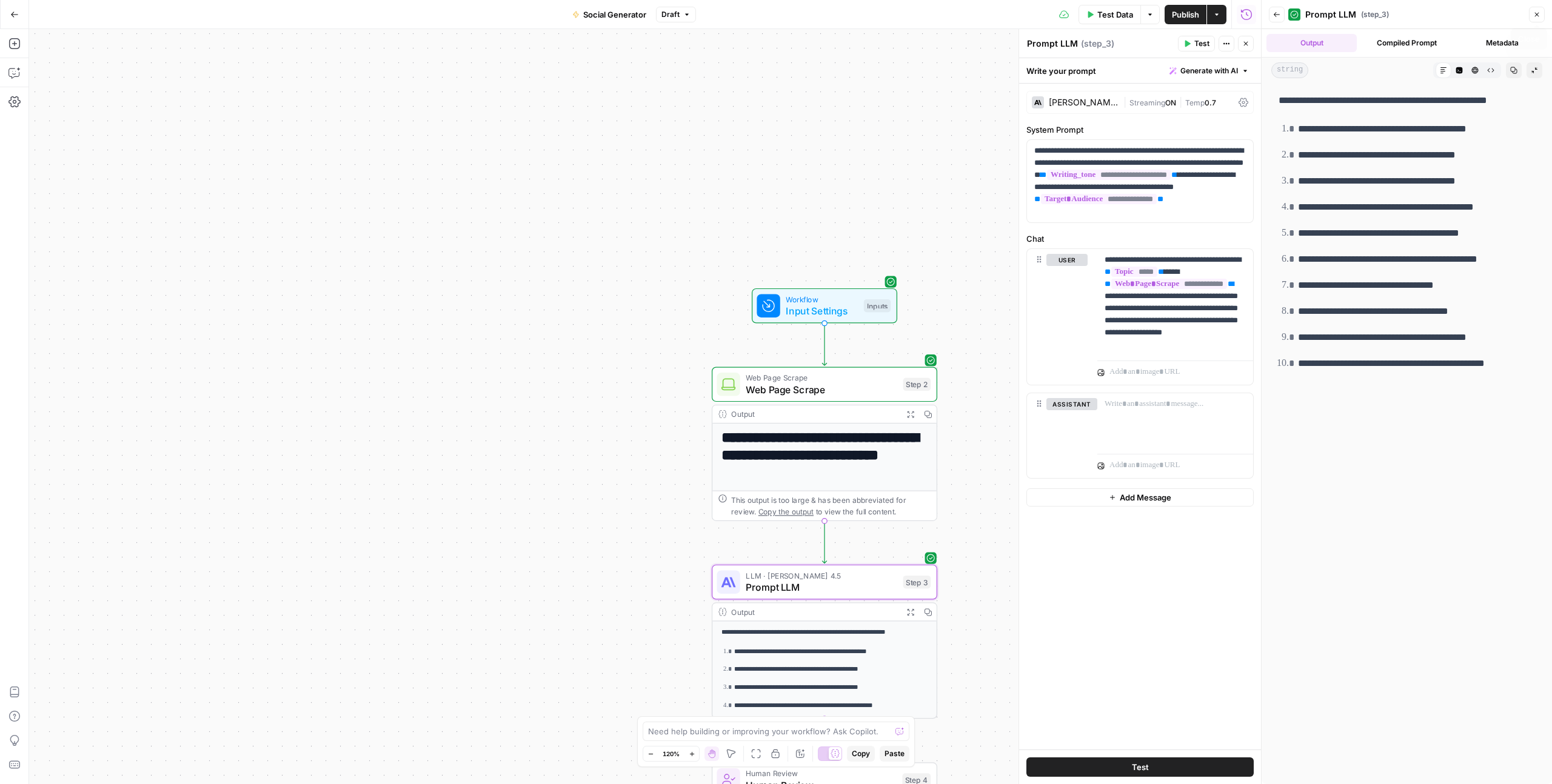
click at [1533, 15] on icon "button" at bounding box center [1537, 15] width 7 height 7
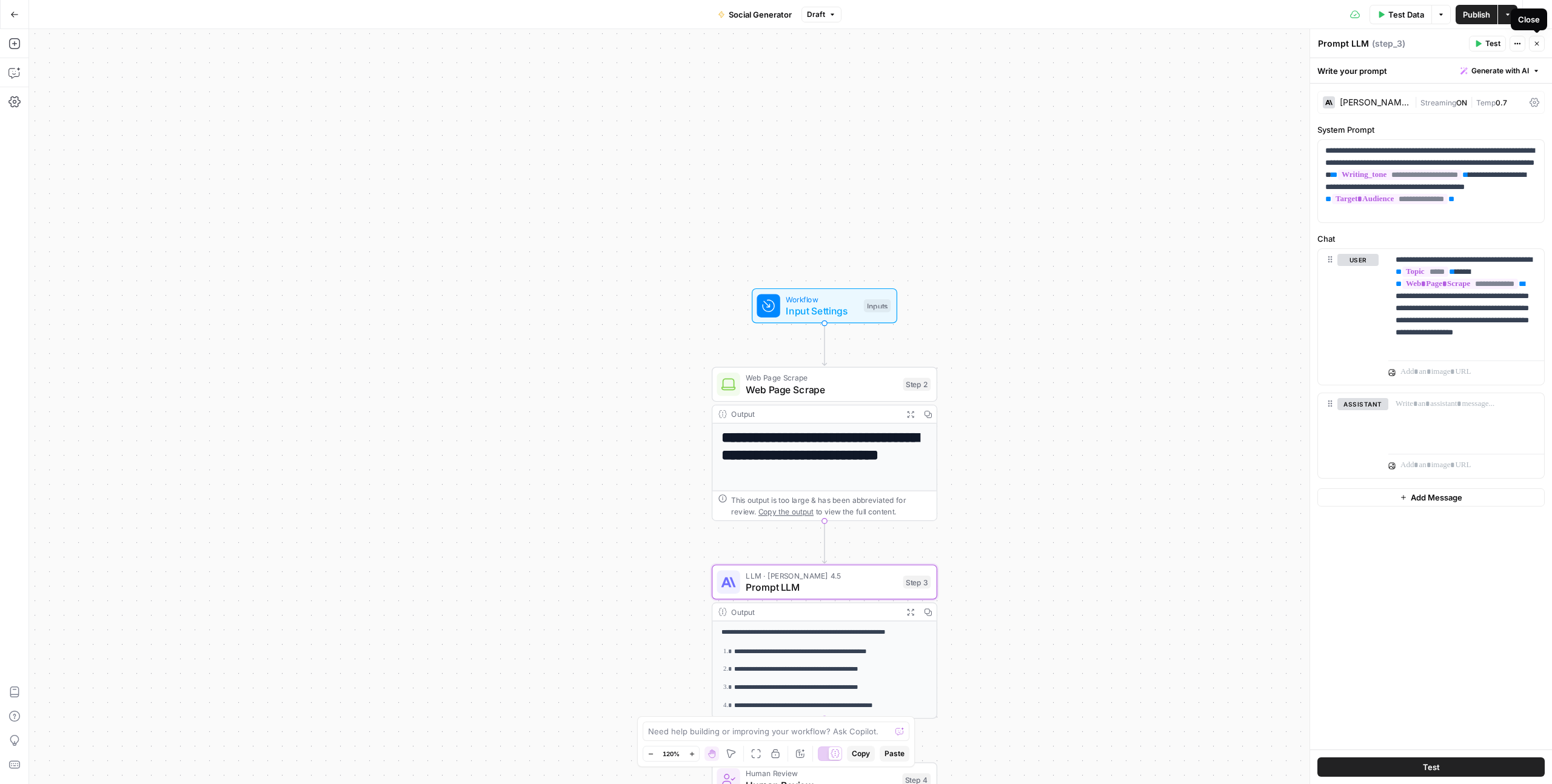
click at [1539, 42] on icon "button" at bounding box center [1537, 44] width 7 height 7
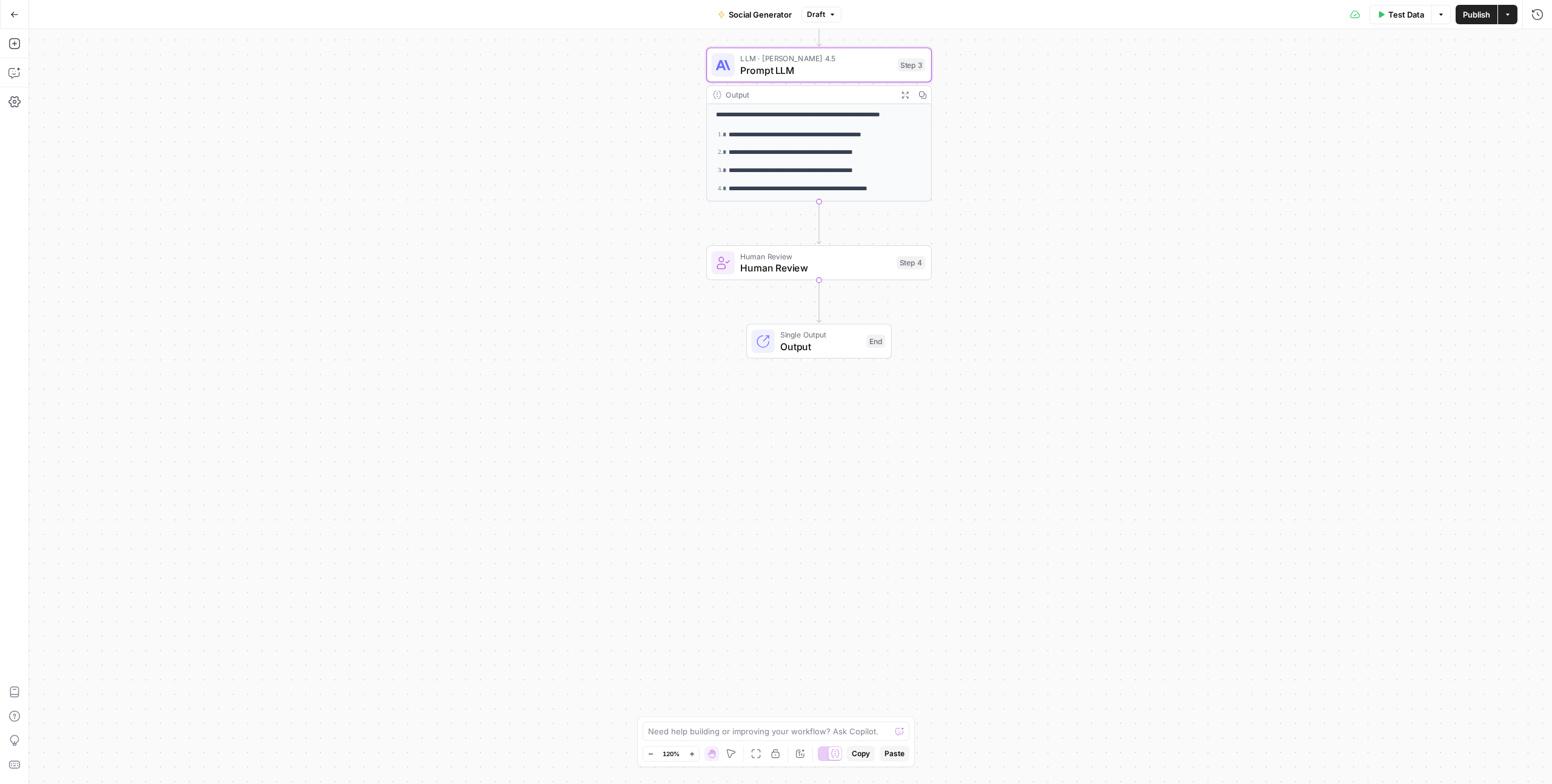
click at [831, 258] on span "Human Review" at bounding box center [814, 256] width 150 height 12
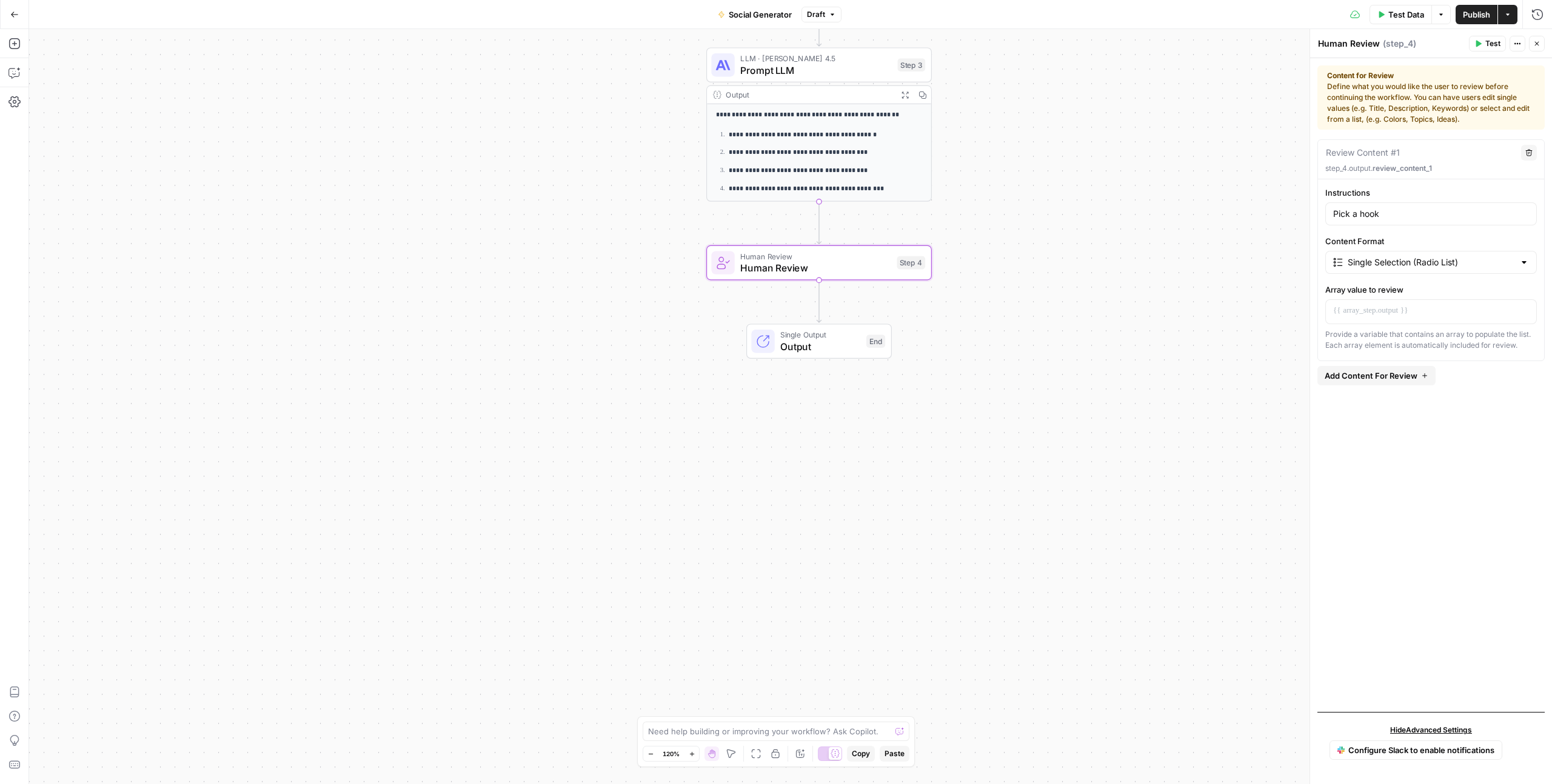
click at [1368, 611] on div "Review Content #1 Delete step_4.output. review_content_1 Instructions Pick a ho…" at bounding box center [1431, 421] width 228 height 563
click at [620, 199] on div "**********" at bounding box center [790, 407] width 1523 height 755
click at [12, 48] on icon "button" at bounding box center [15, 43] width 12 height 12
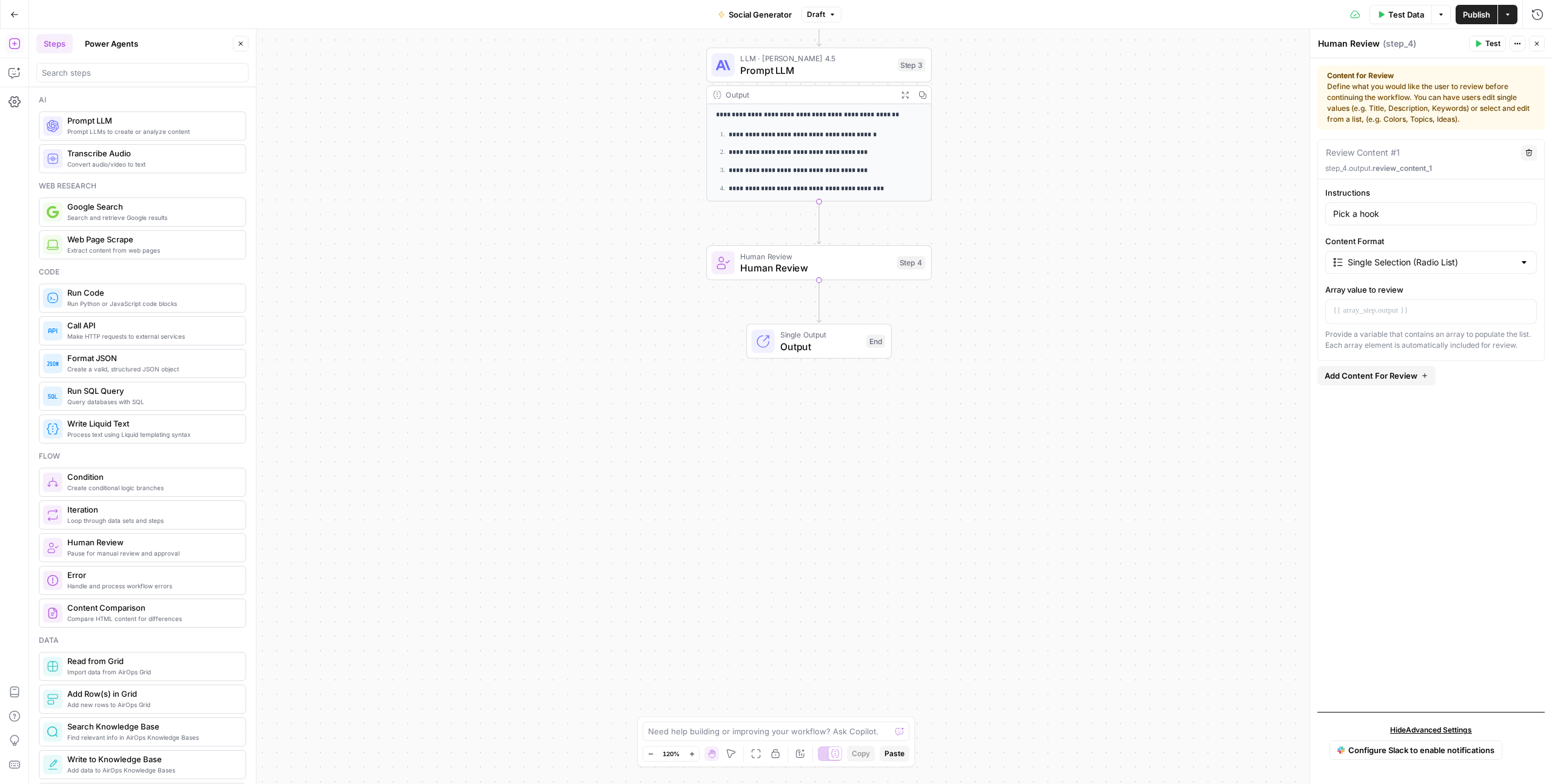
click at [100, 79] on div at bounding box center [143, 72] width 212 height 20
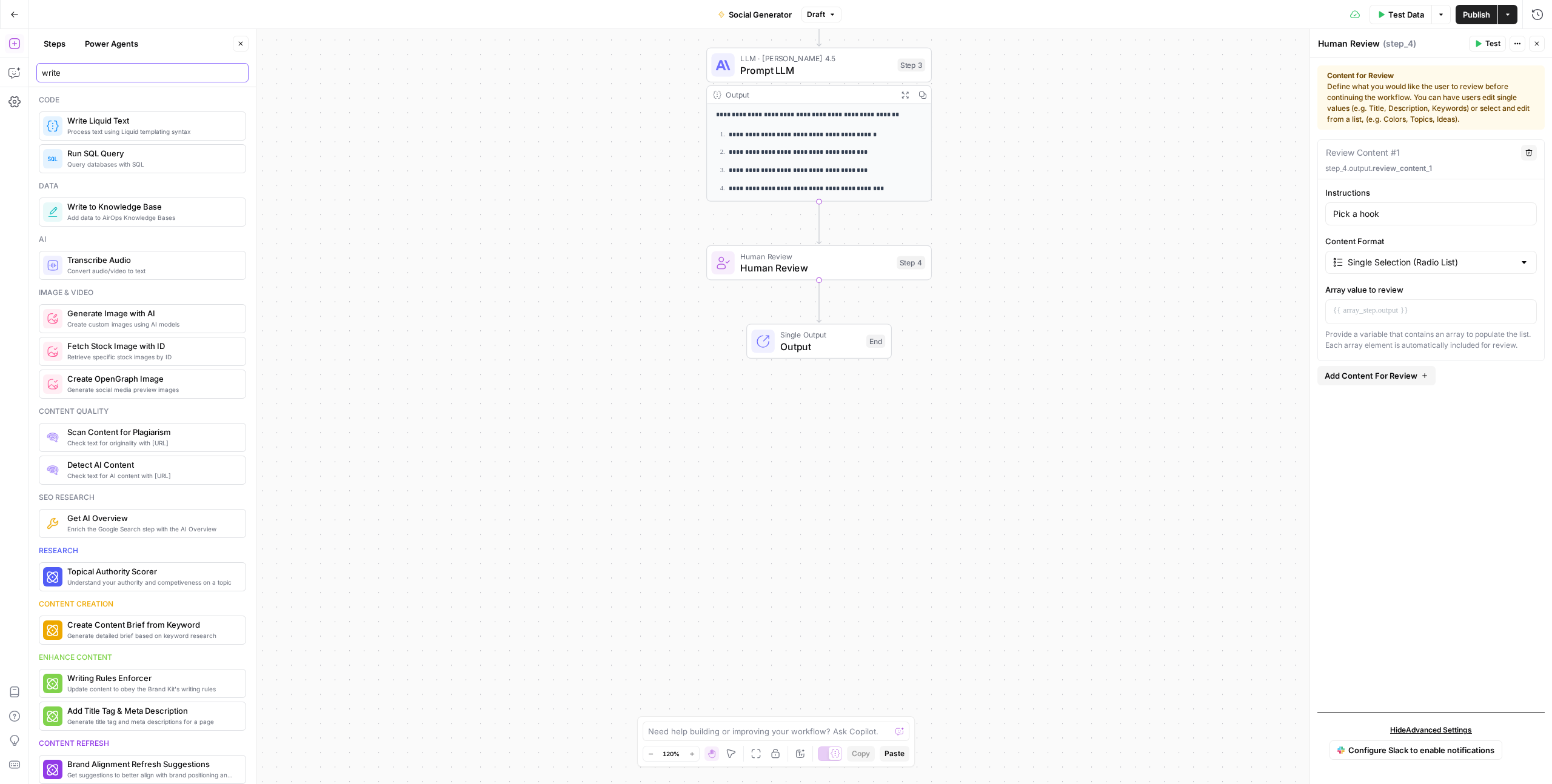
type input "write"
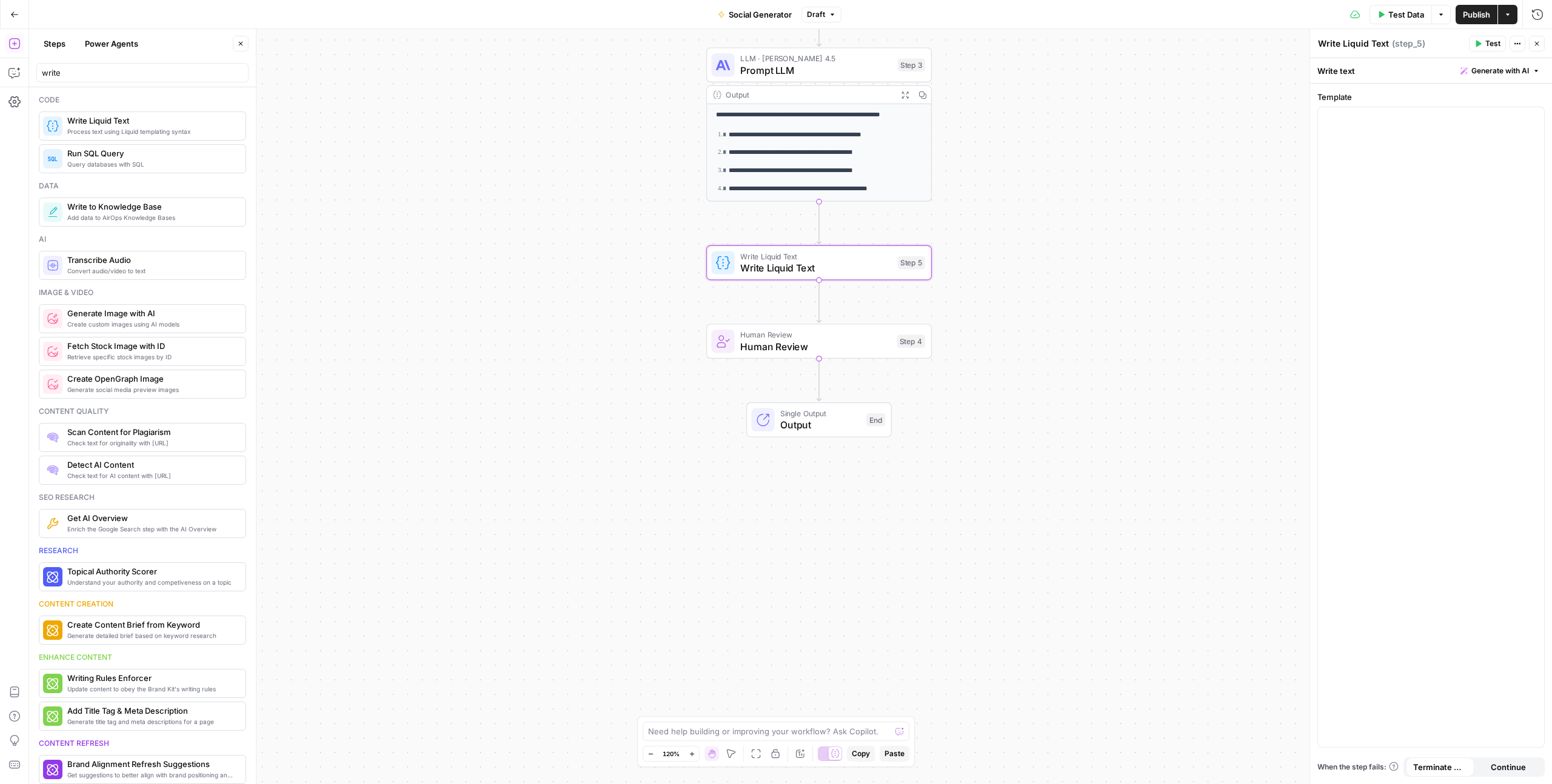
click at [1535, 48] on button "Close" at bounding box center [1537, 44] width 16 height 16
click at [845, 241] on button "Delete step" at bounding box center [841, 236] width 19 height 19
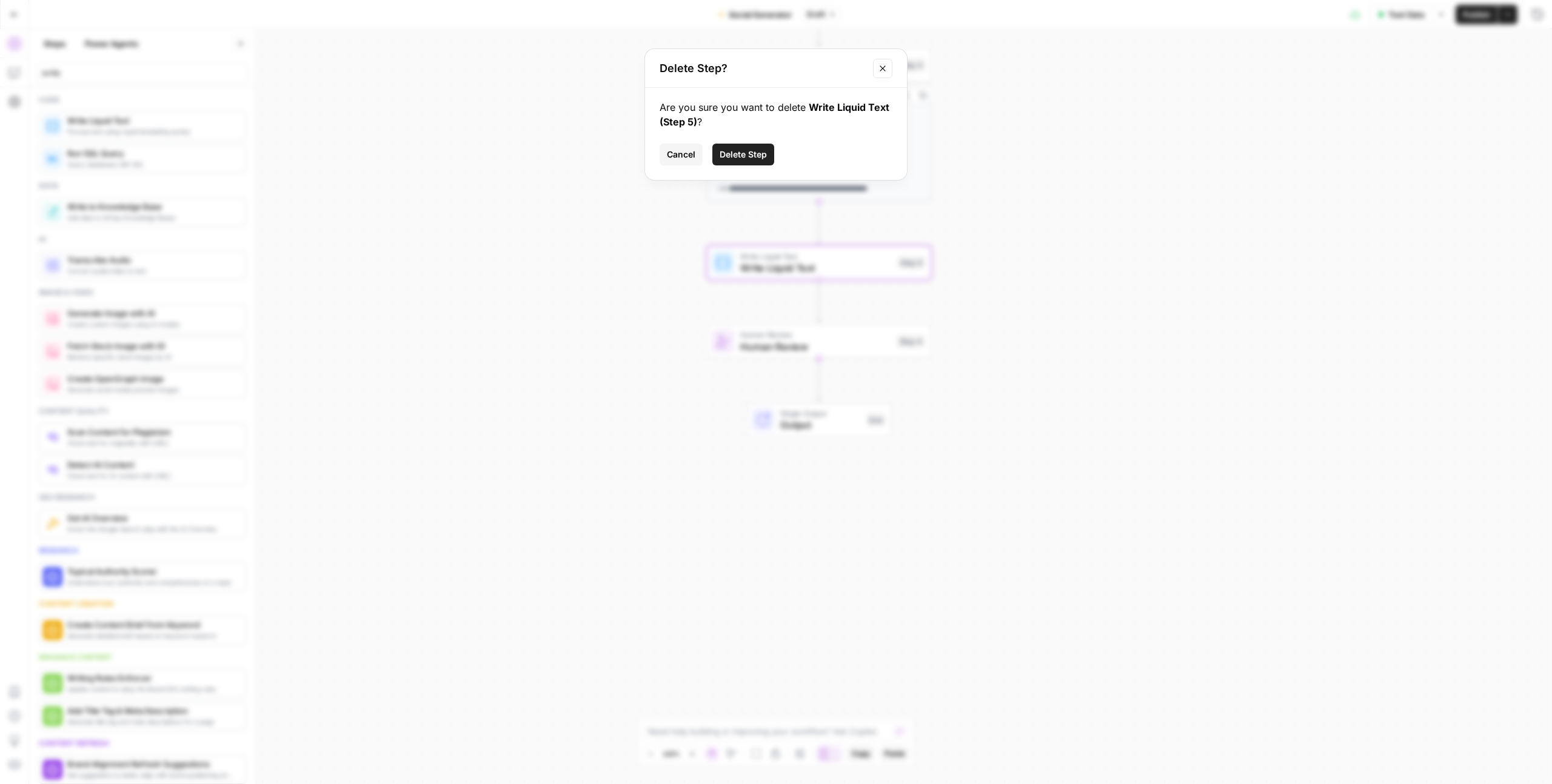
click at [754, 150] on span "Delete Step" at bounding box center [743, 154] width 48 height 12
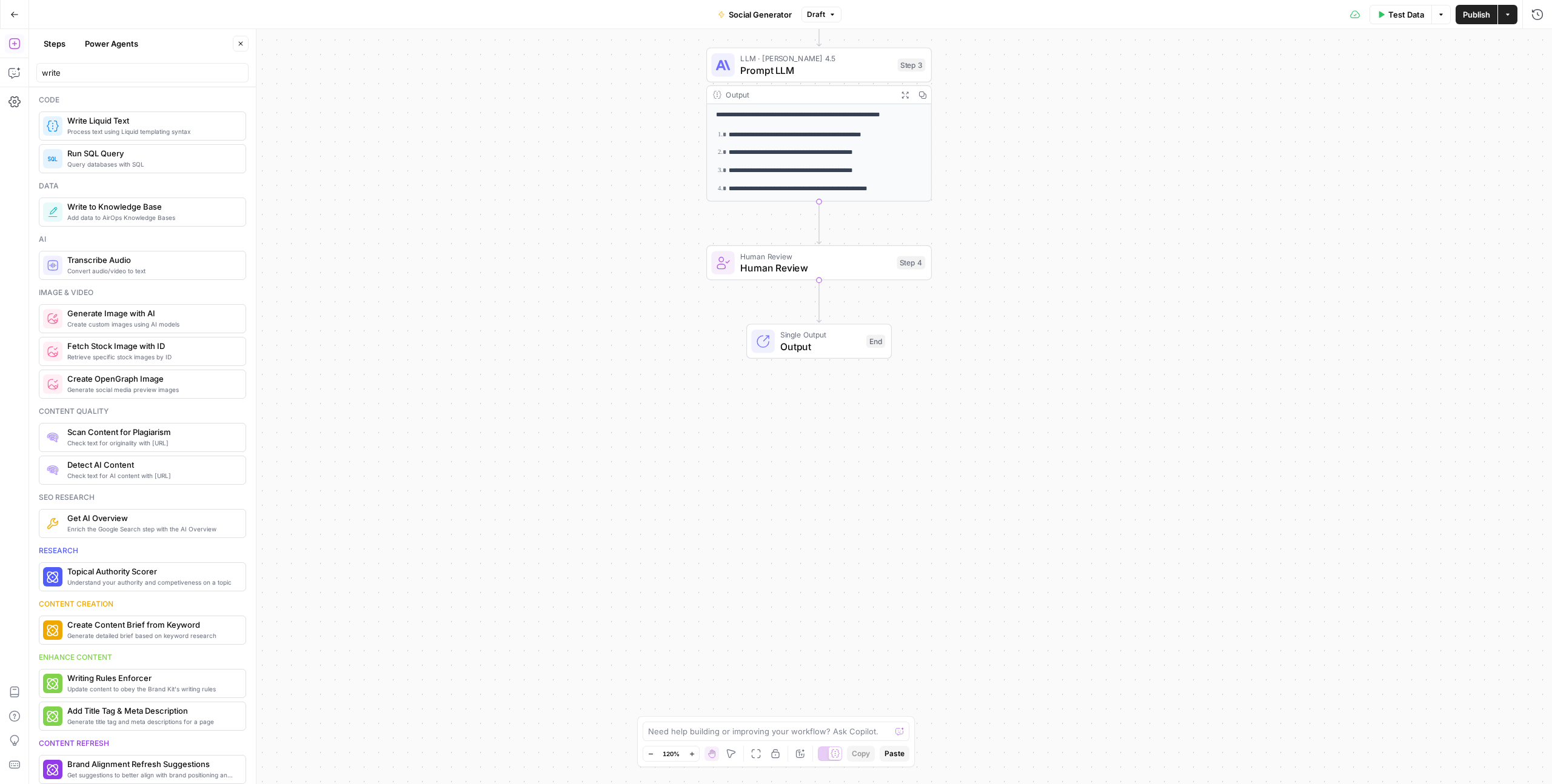
click at [812, 719] on div "Show/Hide Test Outputs H" at bounding box center [831, 730] width 119 height 22
click at [725, 732] on textarea at bounding box center [769, 731] width 242 height 12
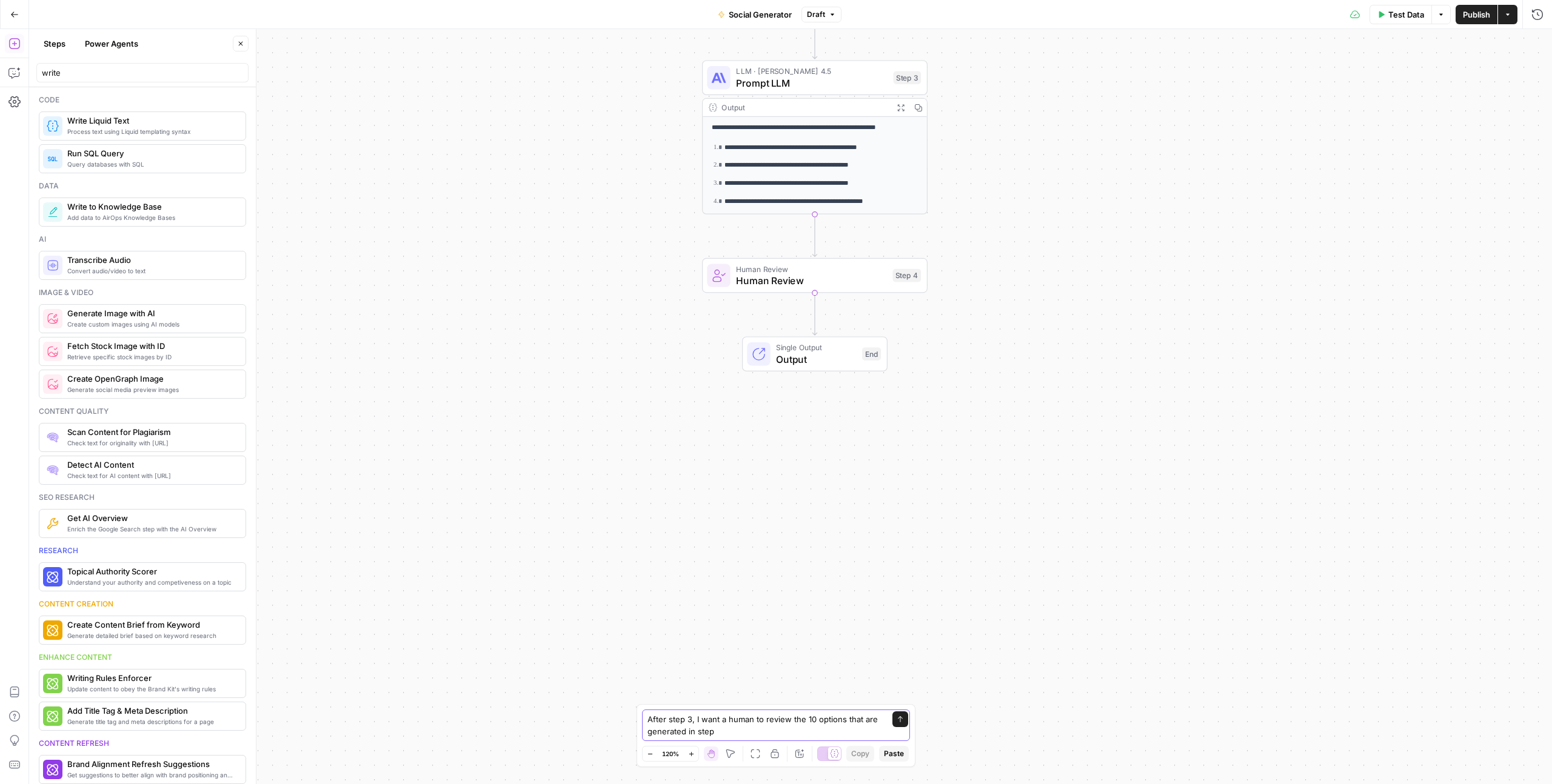
type textarea "After step 3, I want a human to review the 10 options that are generated in ste…"
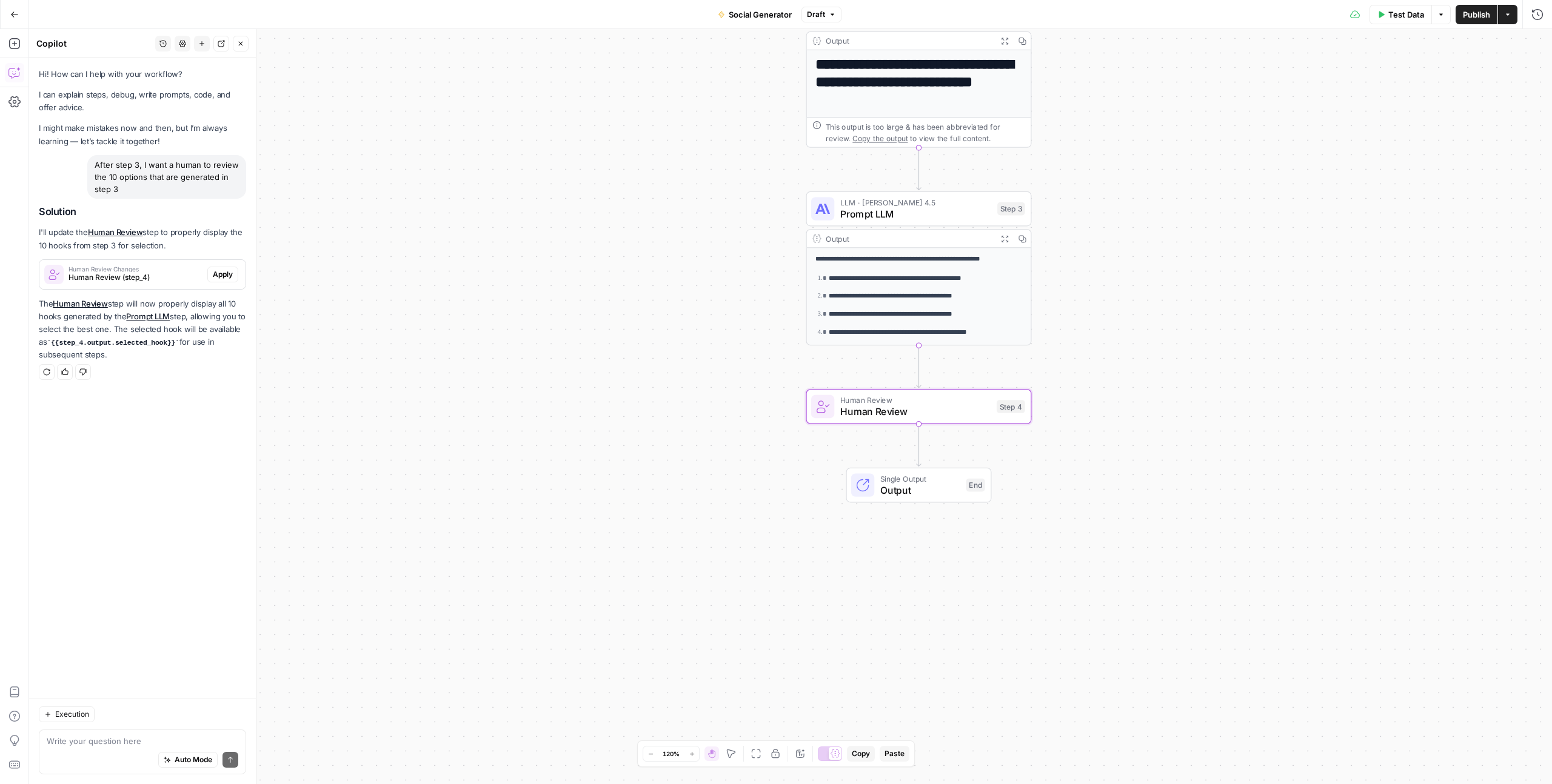
click at [222, 280] on button "Apply" at bounding box center [222, 275] width 31 height 16
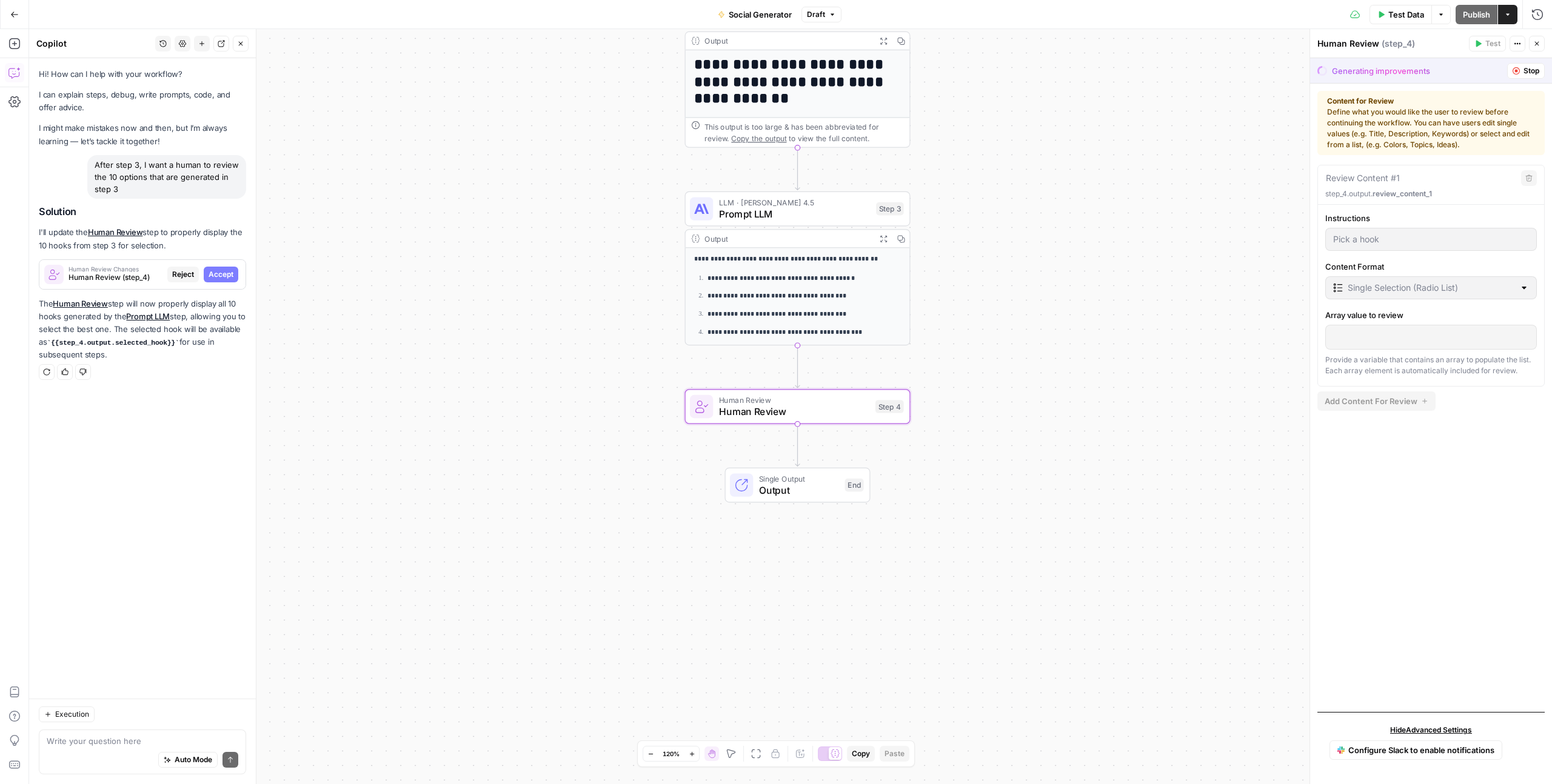
click at [225, 274] on span "Accept" at bounding box center [221, 274] width 25 height 11
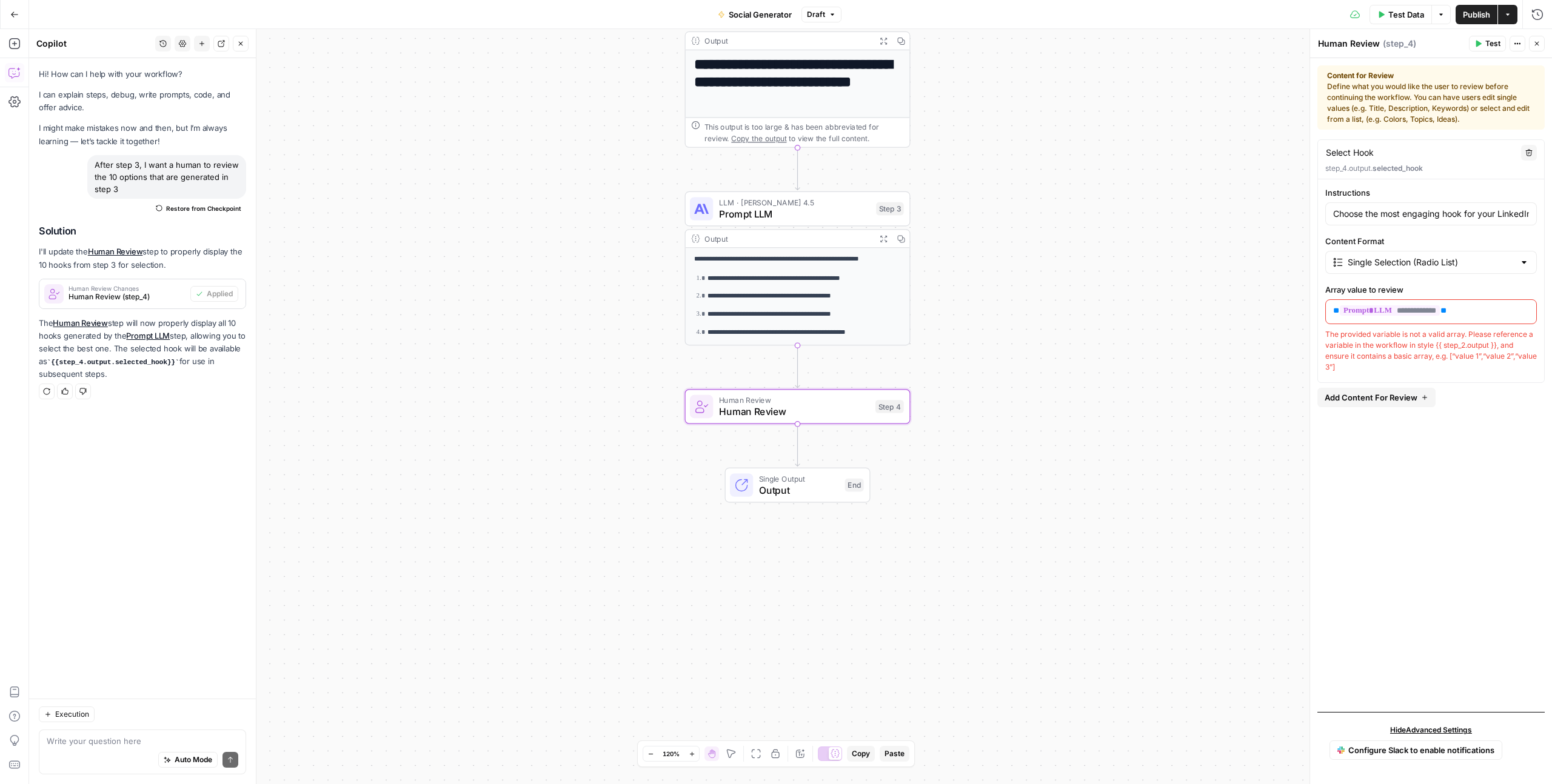
click at [823, 306] on ol "**********" at bounding box center [798, 358] width 206 height 172
click at [1406, 395] on span "Add Content For Review" at bounding box center [1371, 397] width 93 height 12
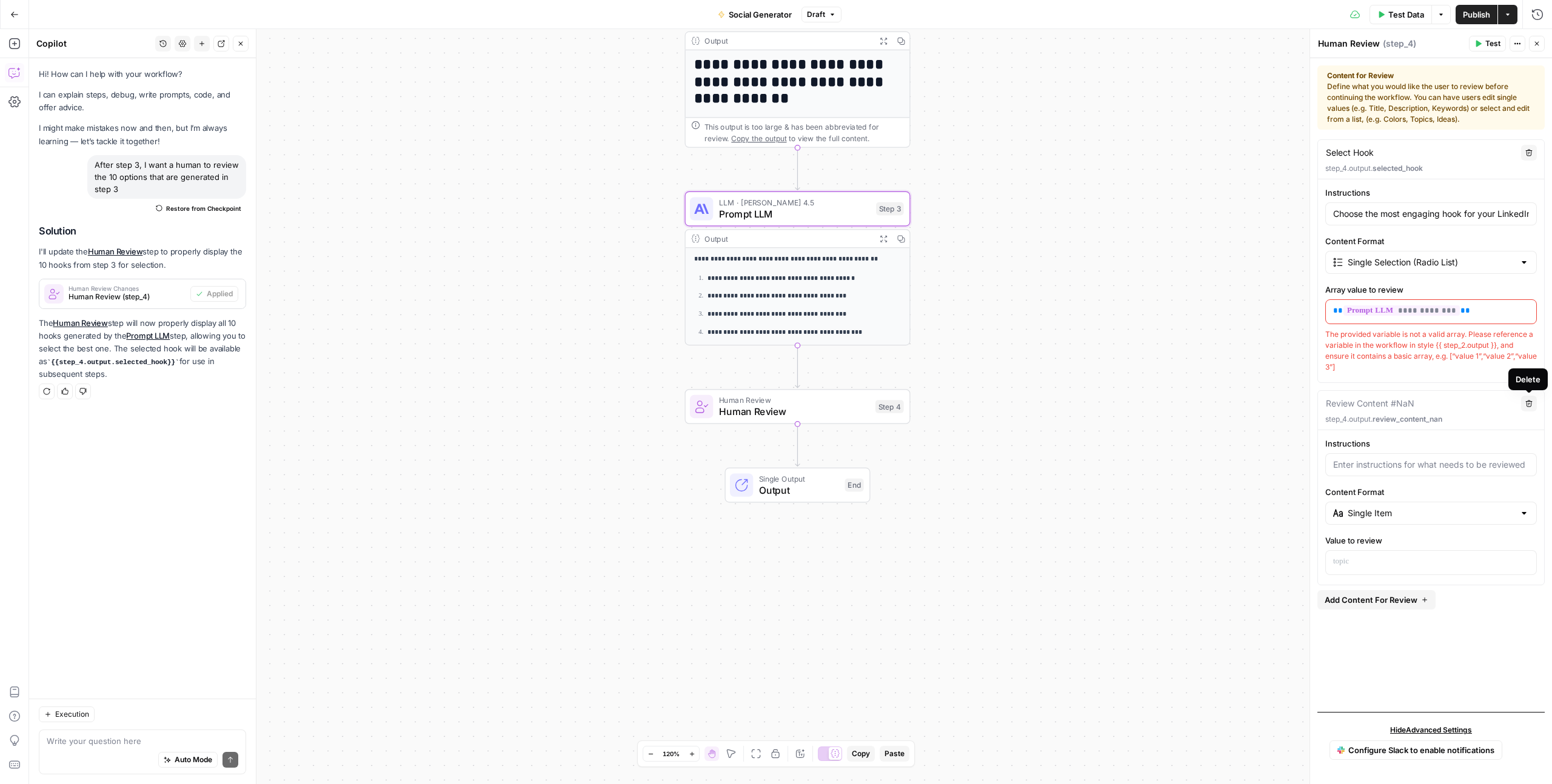
click at [1533, 406] on button "Delete" at bounding box center [1529, 404] width 16 height 16
click at [1532, 404] on button "Delete" at bounding box center [1529, 404] width 16 height 16
click at [1531, 403] on icon "button" at bounding box center [1529, 403] width 7 height 7
click at [1023, 461] on div "**********" at bounding box center [790, 407] width 1523 height 755
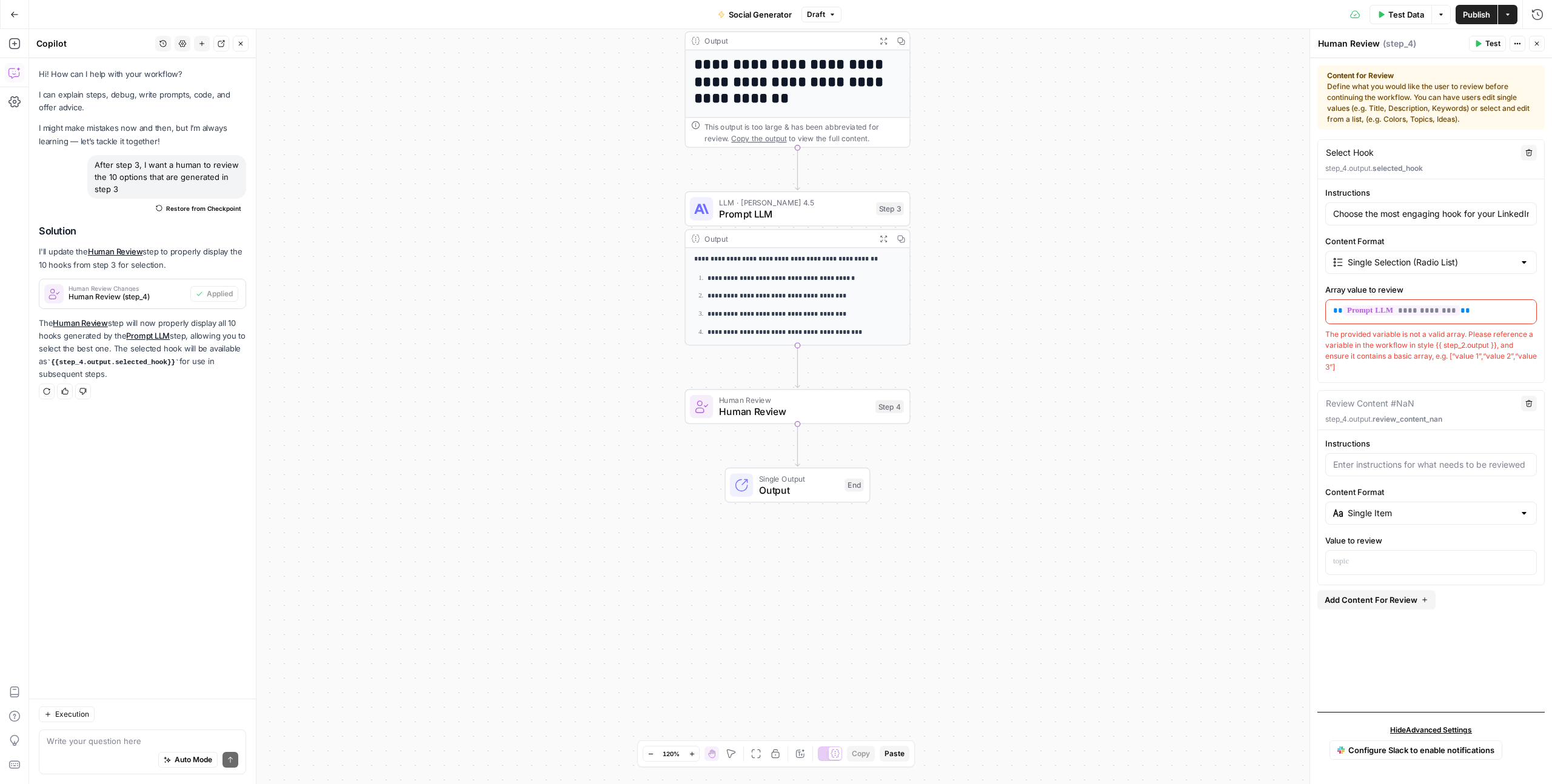
click at [1465, 312] on p "**********" at bounding box center [1431, 311] width 196 height 12
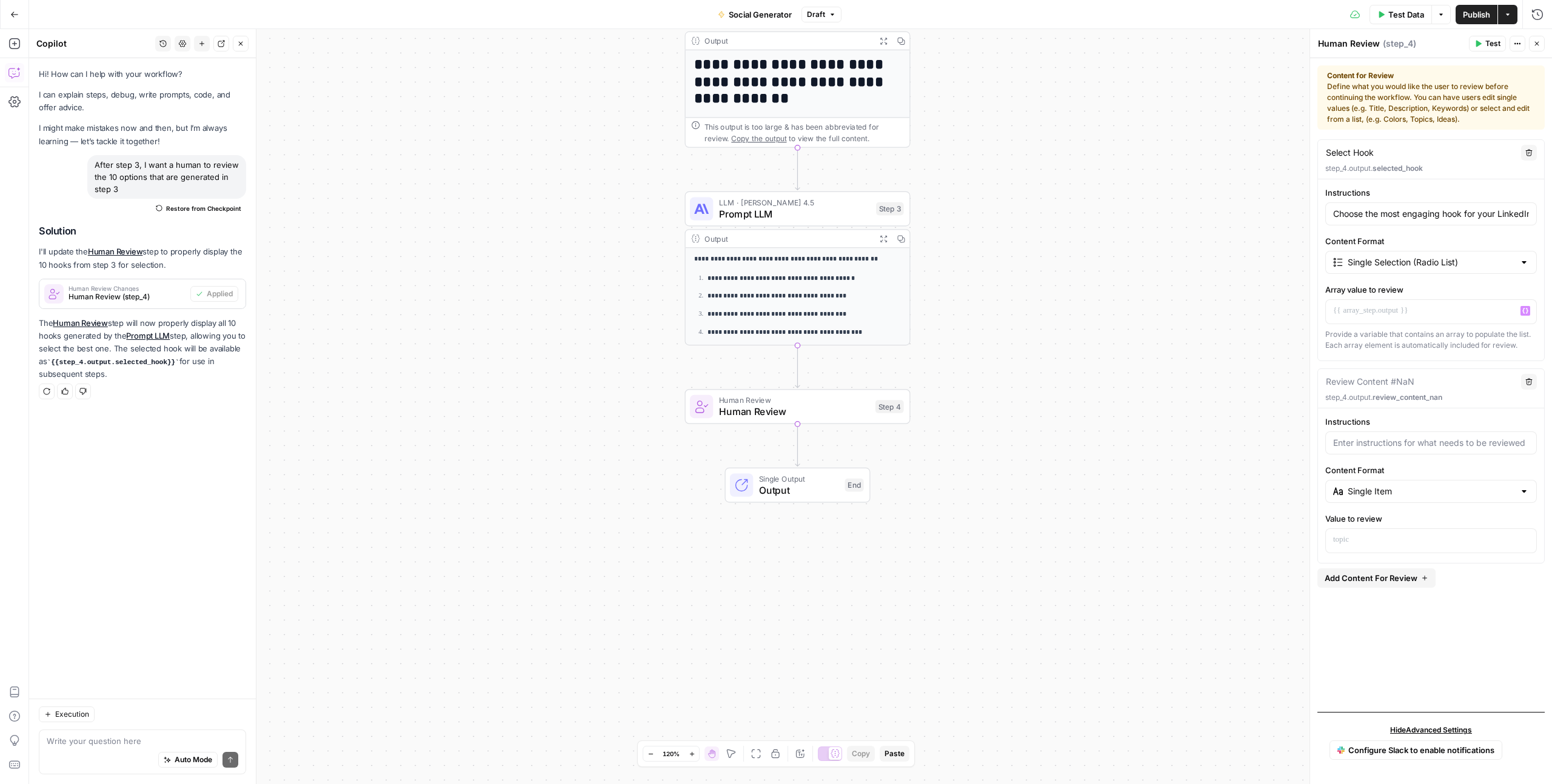
click at [1527, 380] on icon "button" at bounding box center [1529, 382] width 7 height 7
click at [1532, 151] on icon "button" at bounding box center [1529, 153] width 7 height 7
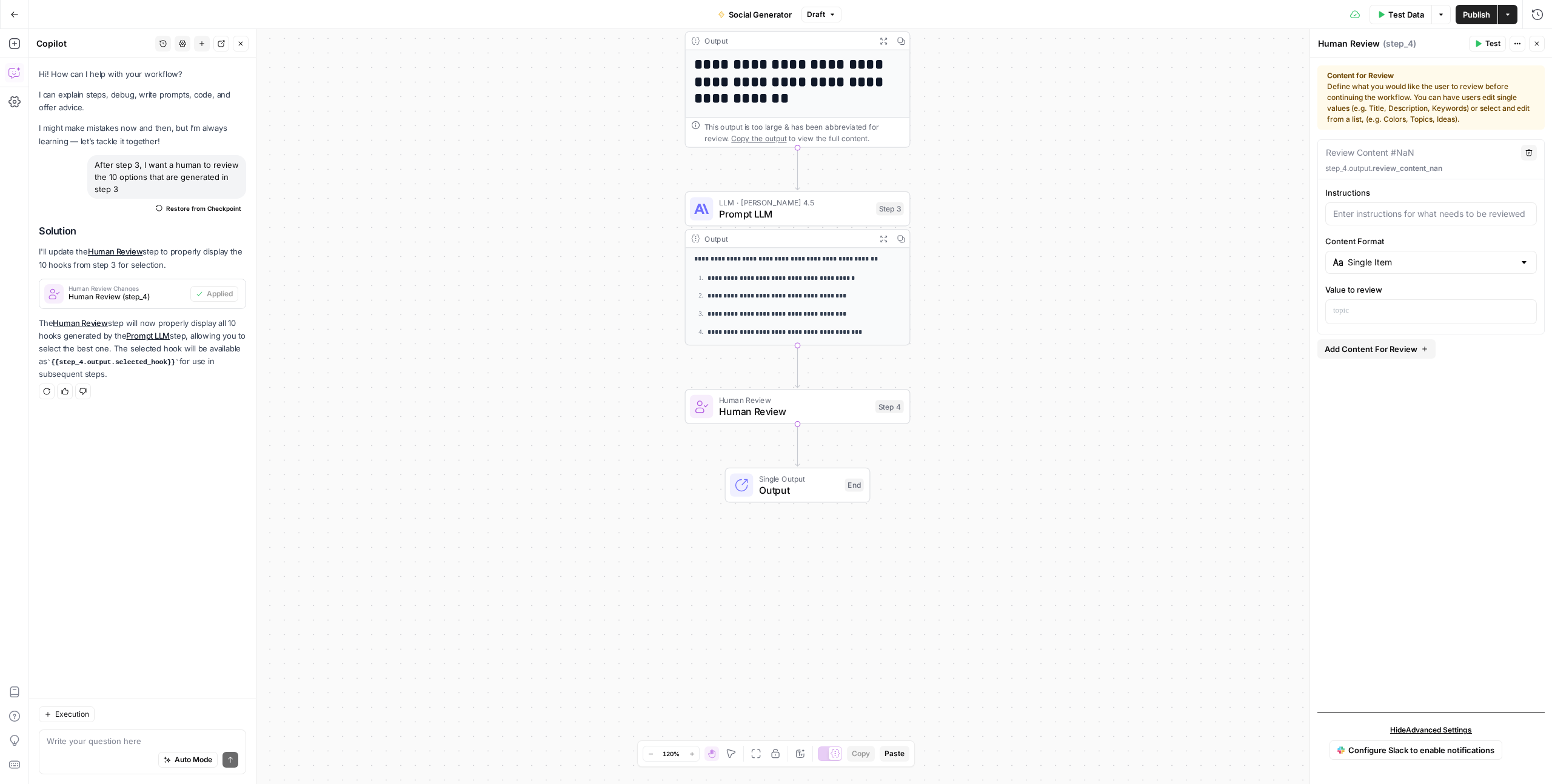
click at [1542, 43] on button "Close" at bounding box center [1537, 44] width 16 height 16
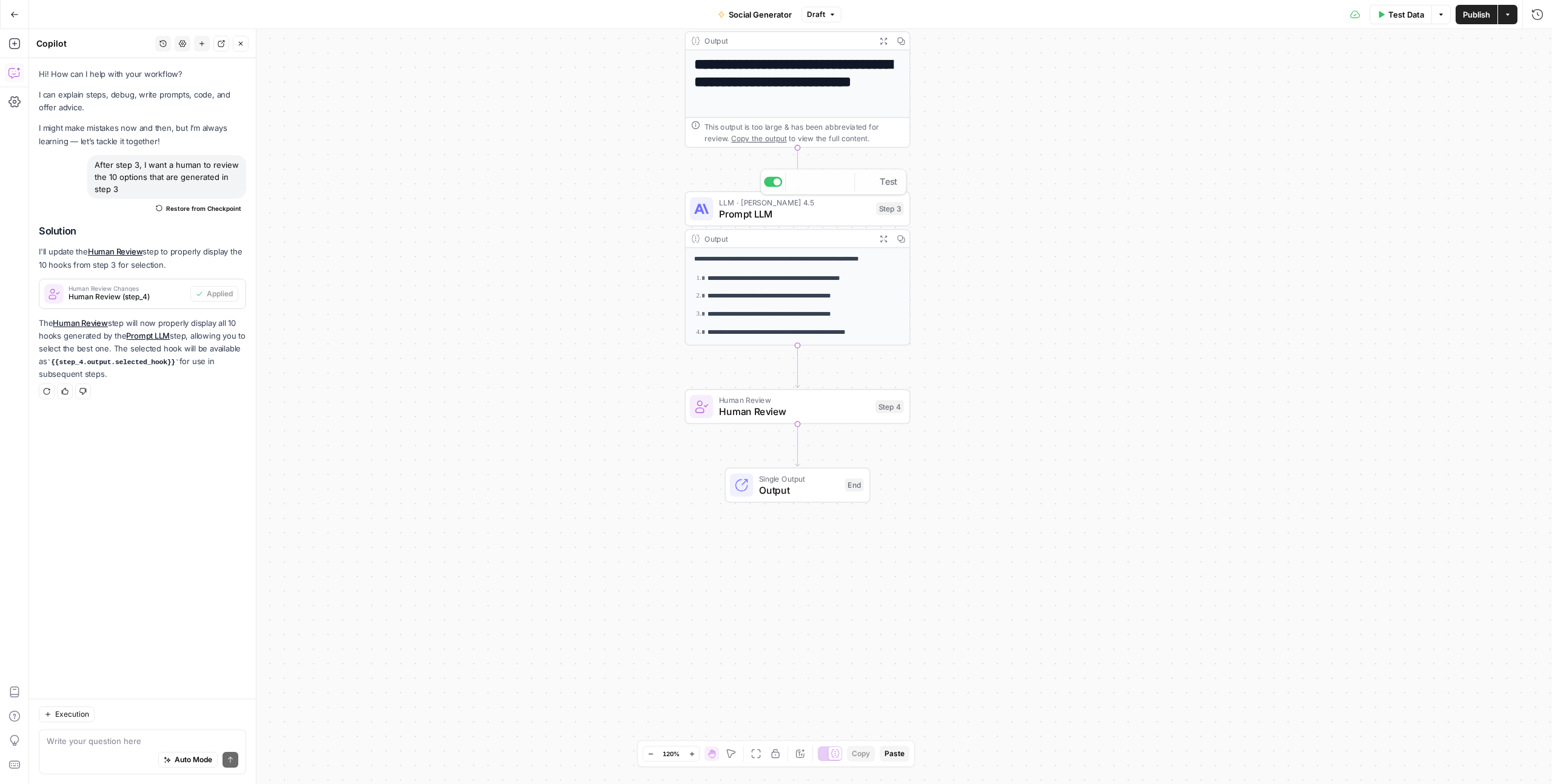
click at [727, 273] on li "**********" at bounding box center [803, 279] width 196 height 12
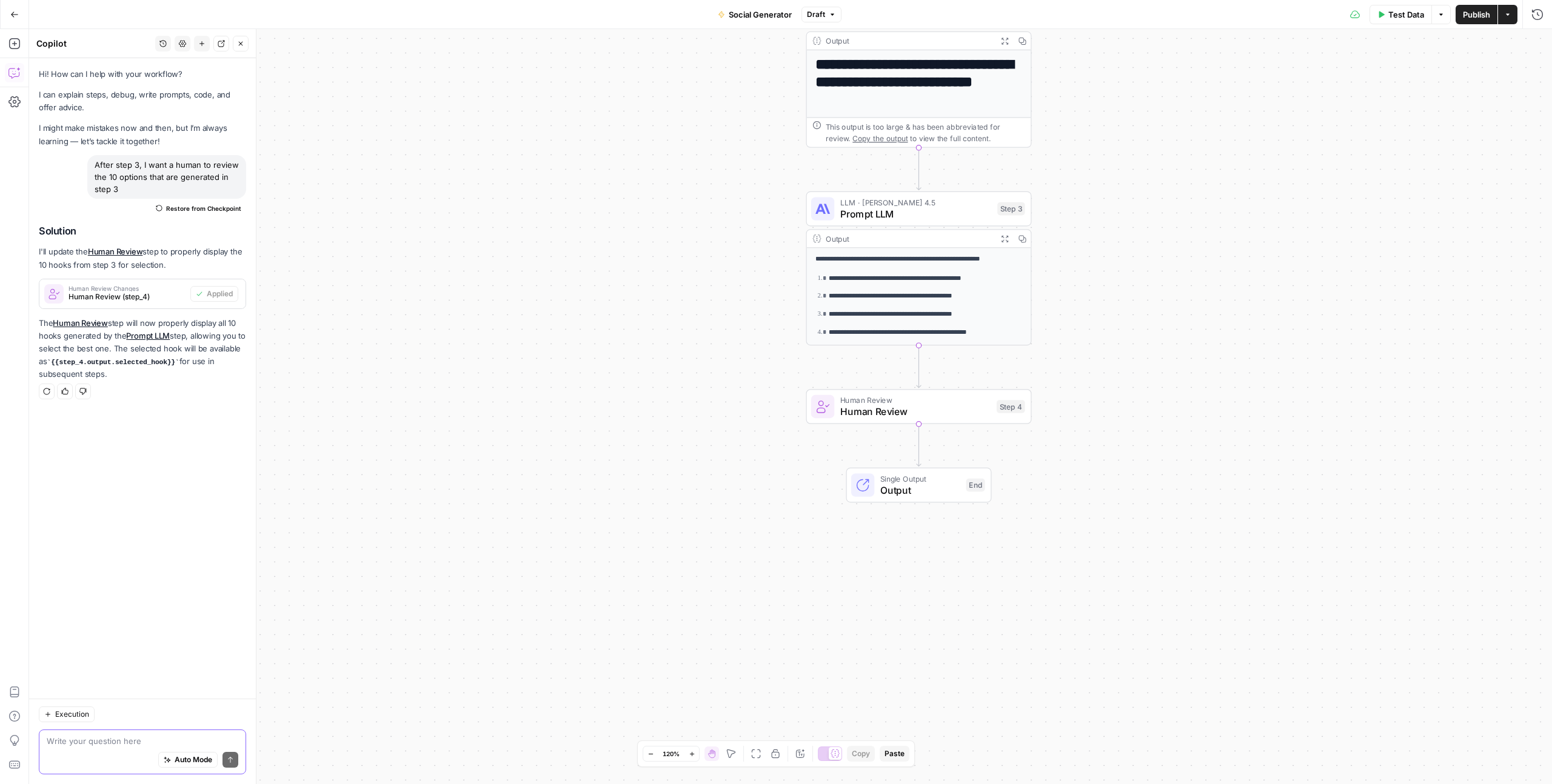
click at [115, 736] on textarea at bounding box center [143, 741] width 192 height 12
type textarea "Output step 3"
type textarea "turn step 3 output into a valid array"
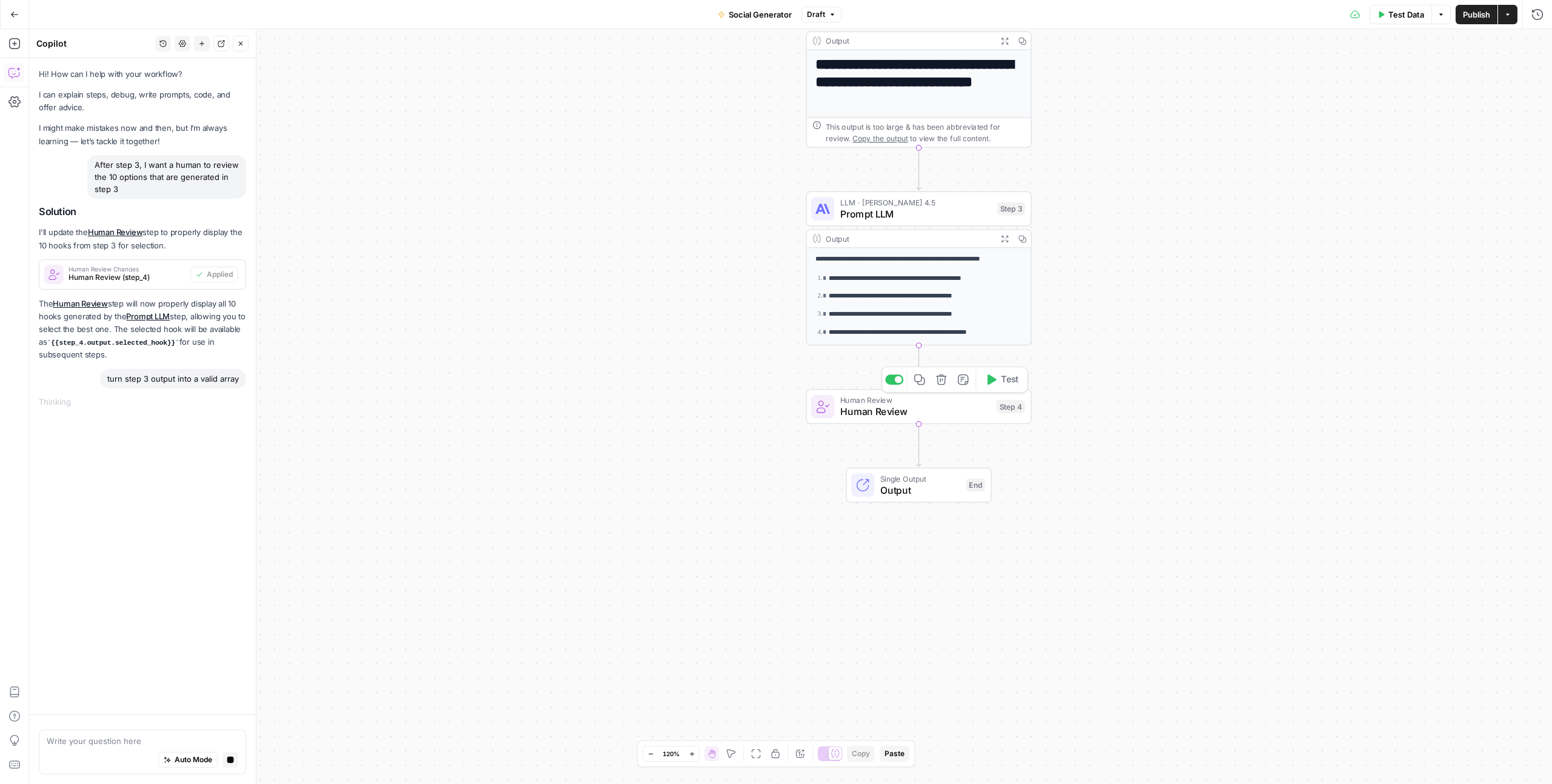
click at [878, 410] on span "Human Review" at bounding box center [915, 412] width 150 height 15
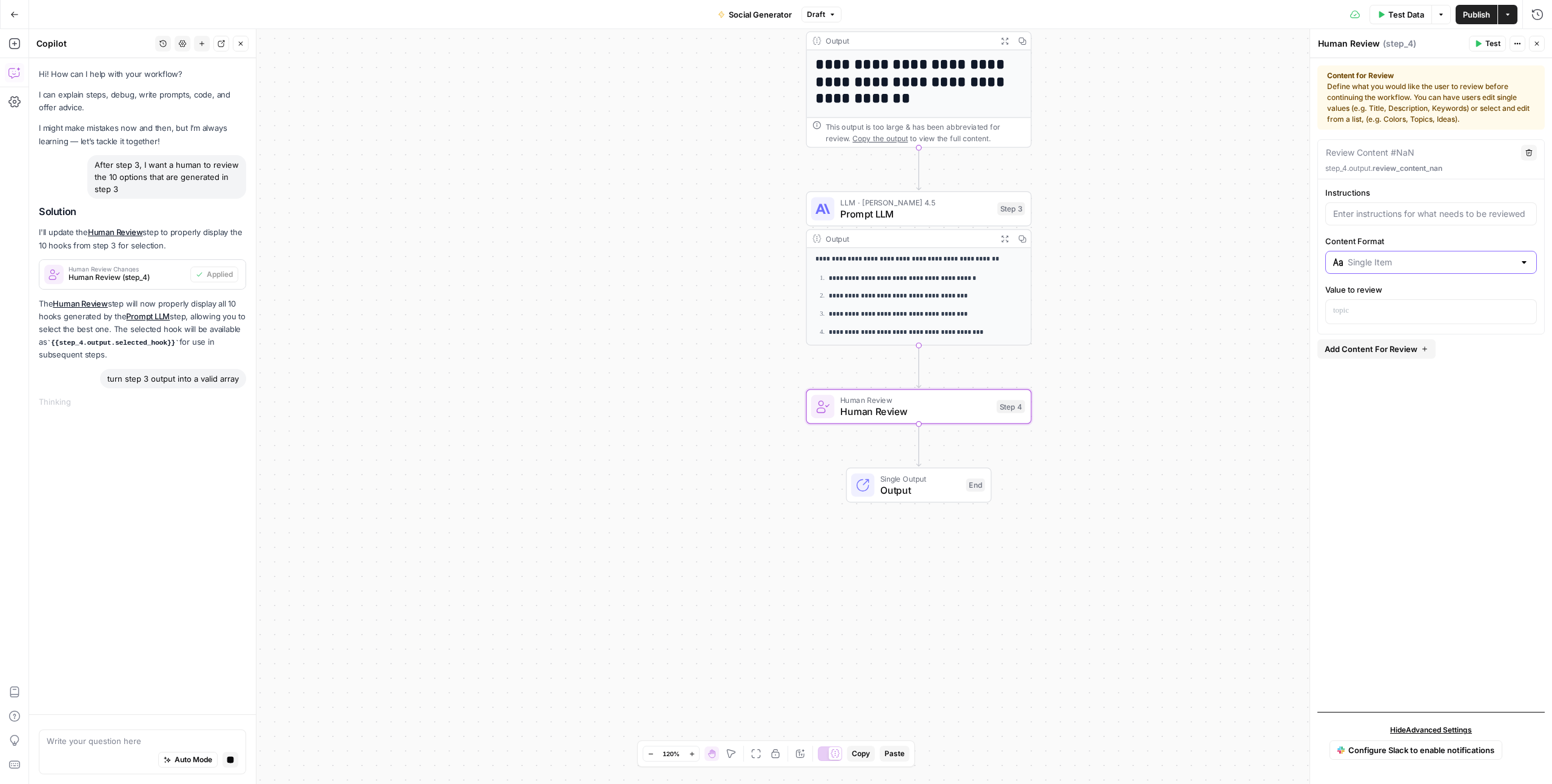
click at [1376, 263] on input "Content Format" at bounding box center [1431, 262] width 167 height 12
click at [1372, 344] on span "Compare (Before & After)" at bounding box center [1435, 343] width 173 height 12
type input "Single Item"
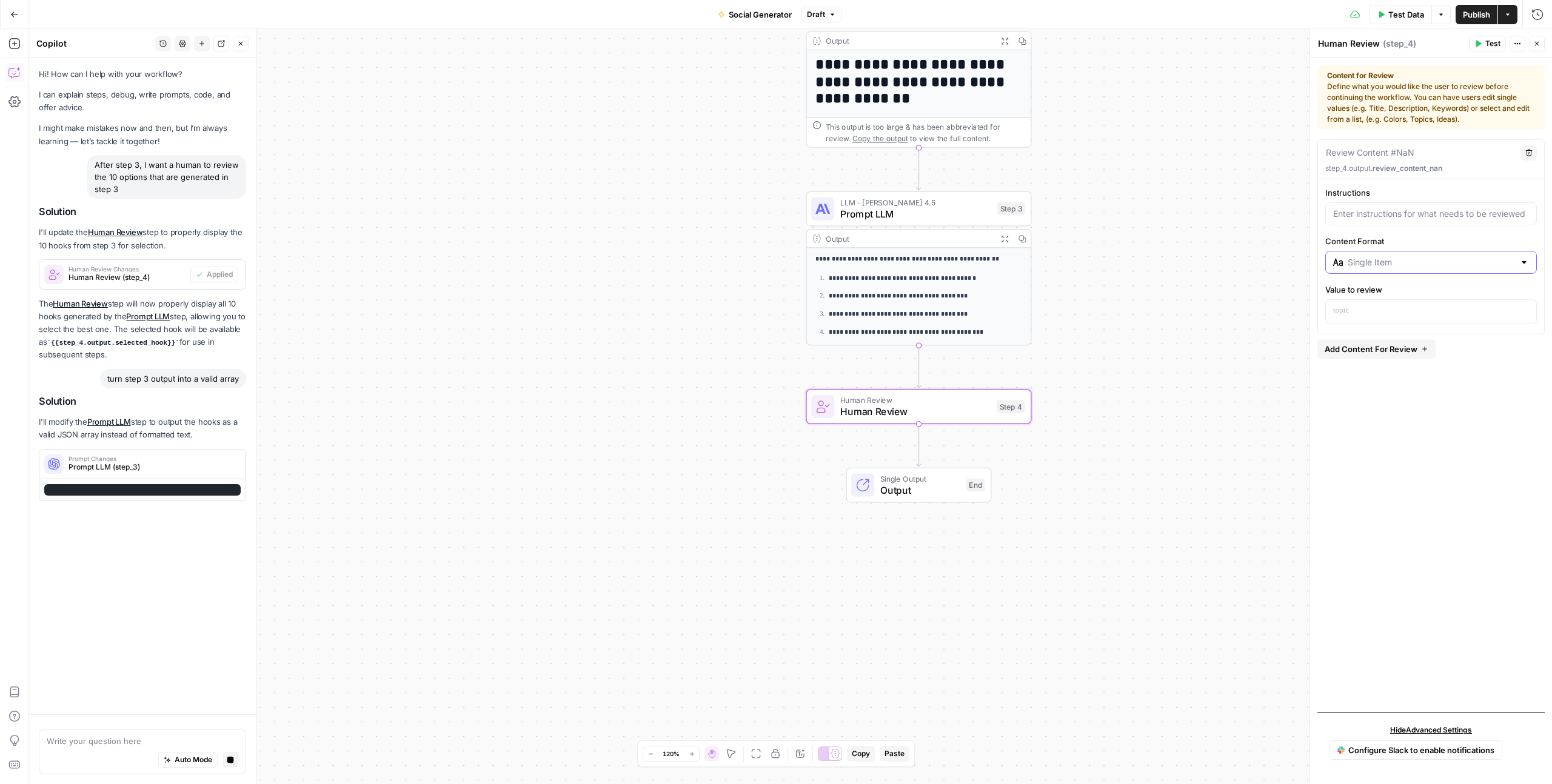
click at [1376, 265] on input "Content Format" at bounding box center [1431, 262] width 167 height 12
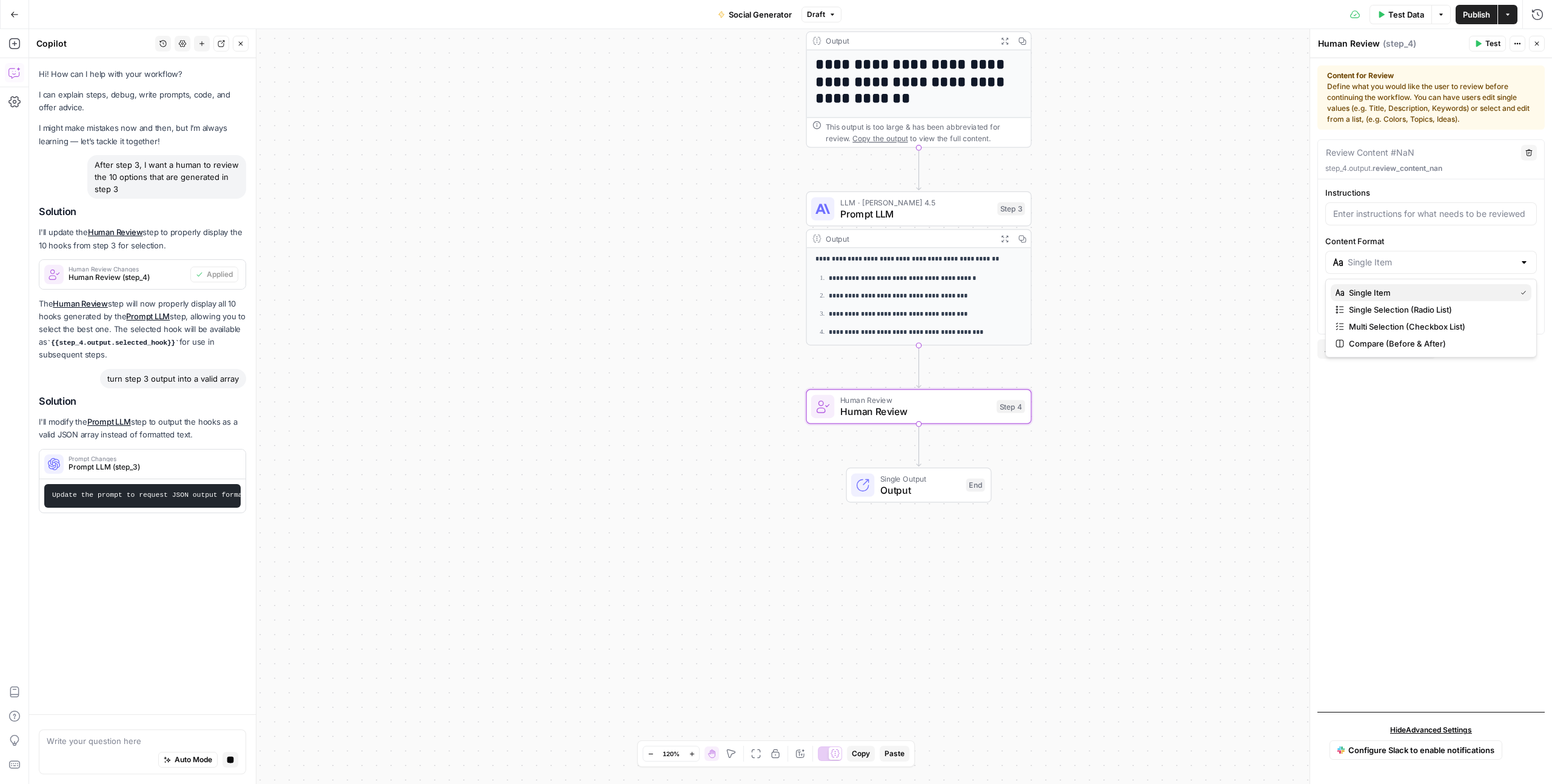
click at [1387, 290] on span "Single Item" at bounding box center [1429, 293] width 162 height 12
type input "Single Item"
click at [1387, 270] on div "Single Item" at bounding box center [1431, 262] width 211 height 23
click at [1381, 267] on input "Content Format" at bounding box center [1431, 262] width 167 height 12
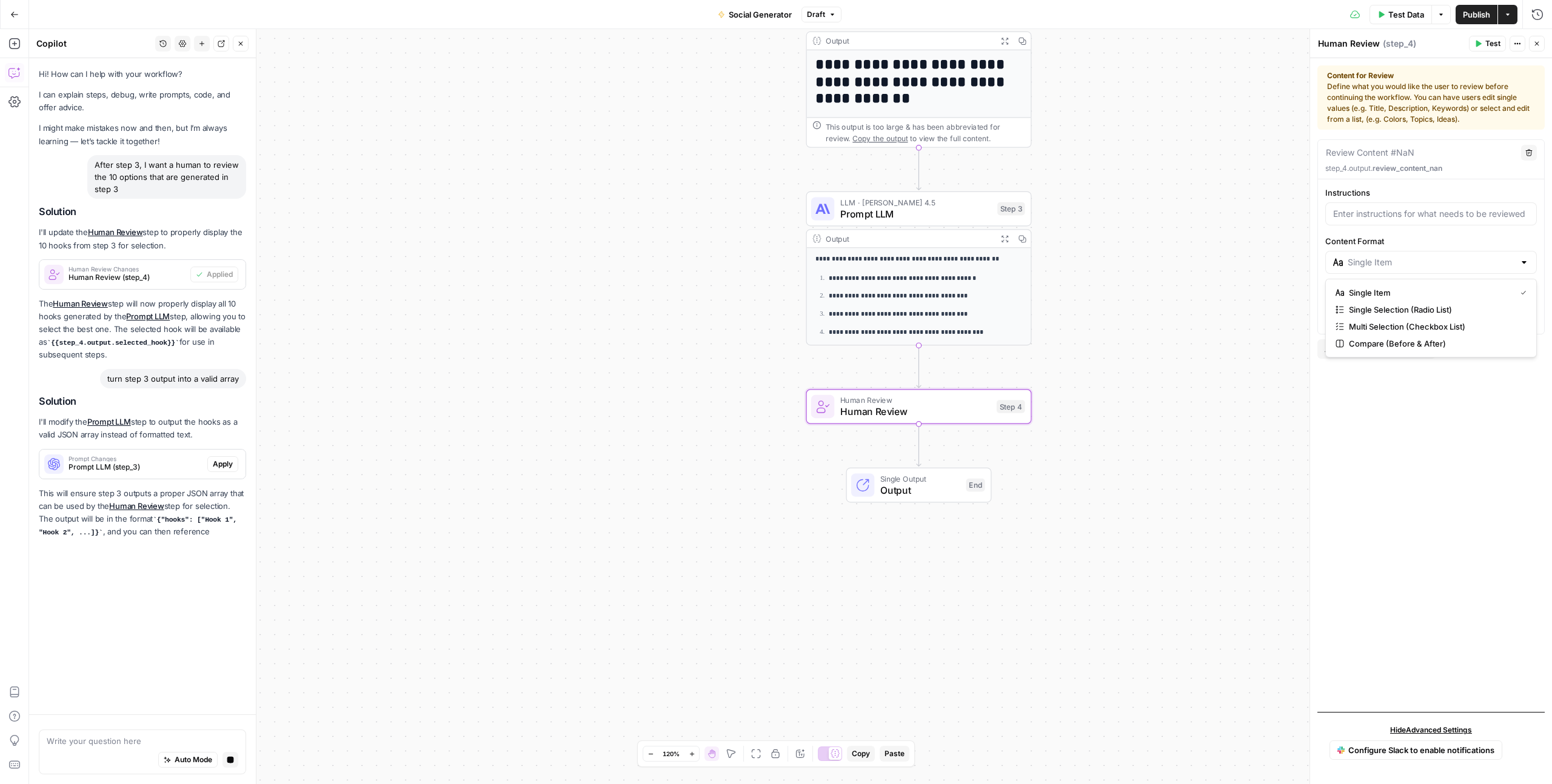
type input "Single Item"
click at [1377, 440] on div "Review Content #NaN Delete step_4.output. review_content_nan Instructions Conte…" at bounding box center [1431, 421] width 228 height 563
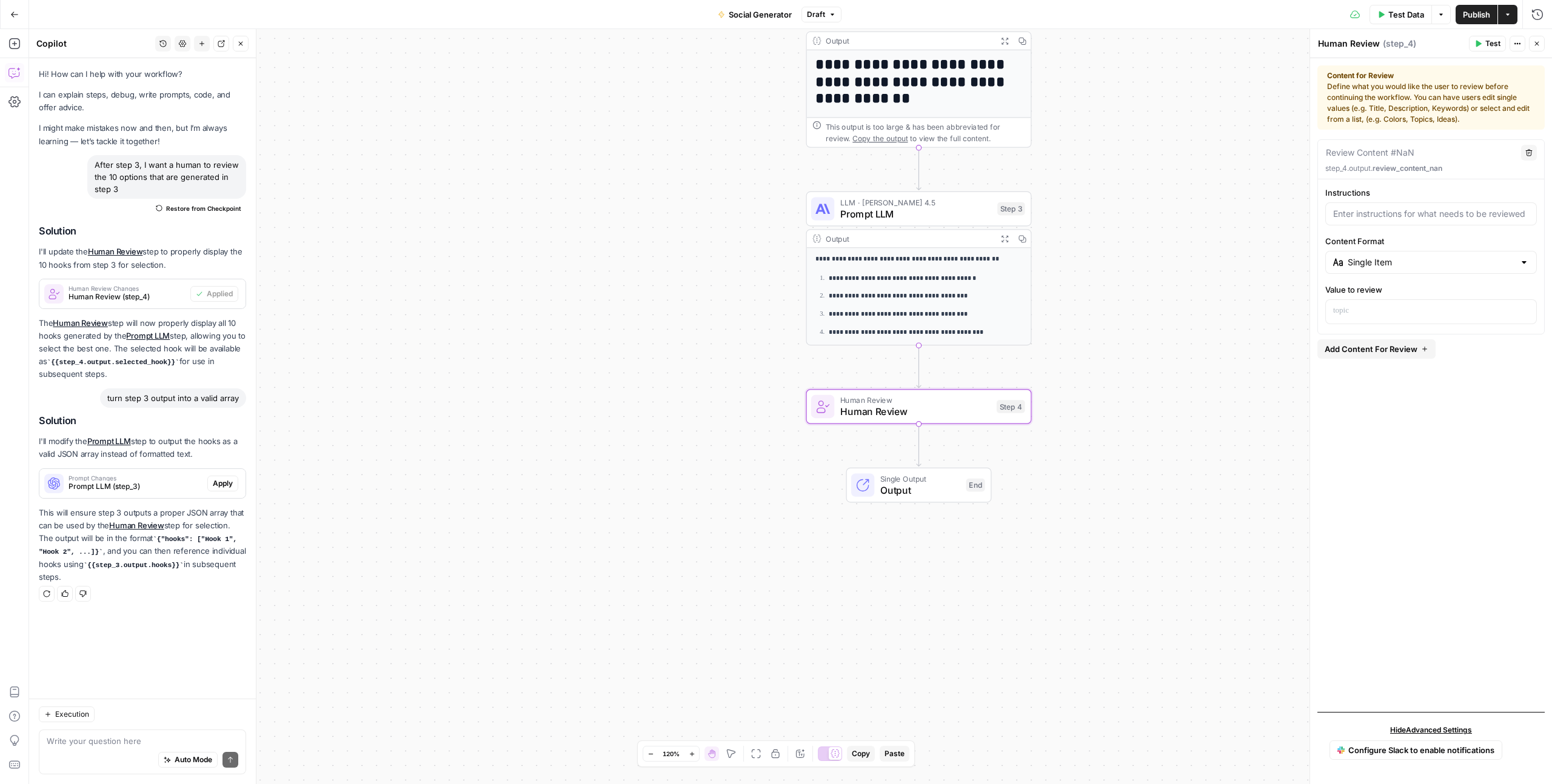
click at [887, 298] on p "**********" at bounding box center [925, 296] width 193 height 11
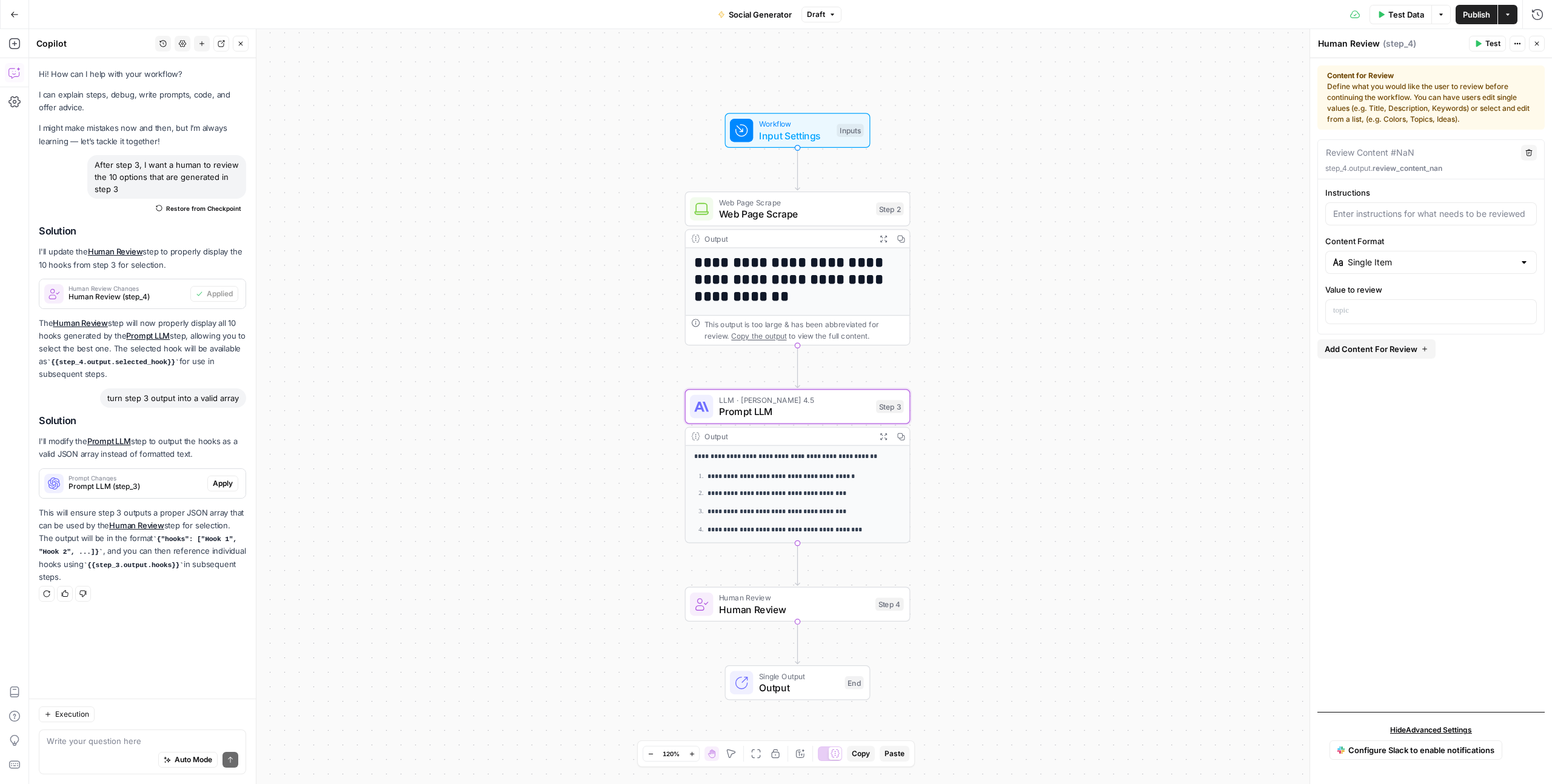
click at [98, 478] on span "Prompt Changes" at bounding box center [135, 478] width 134 height 6
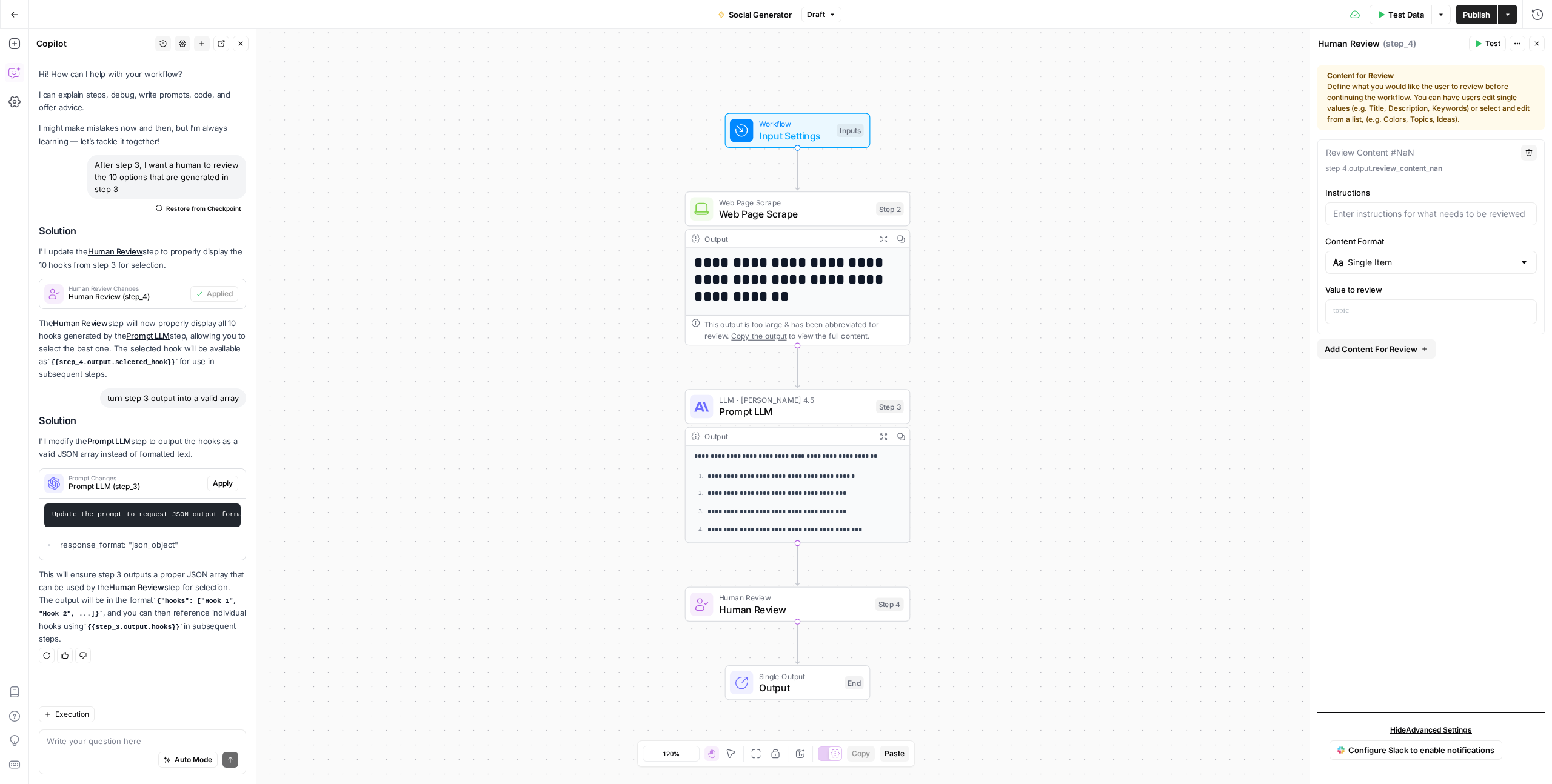
click at [1538, 42] on icon "button" at bounding box center [1537, 44] width 7 height 7
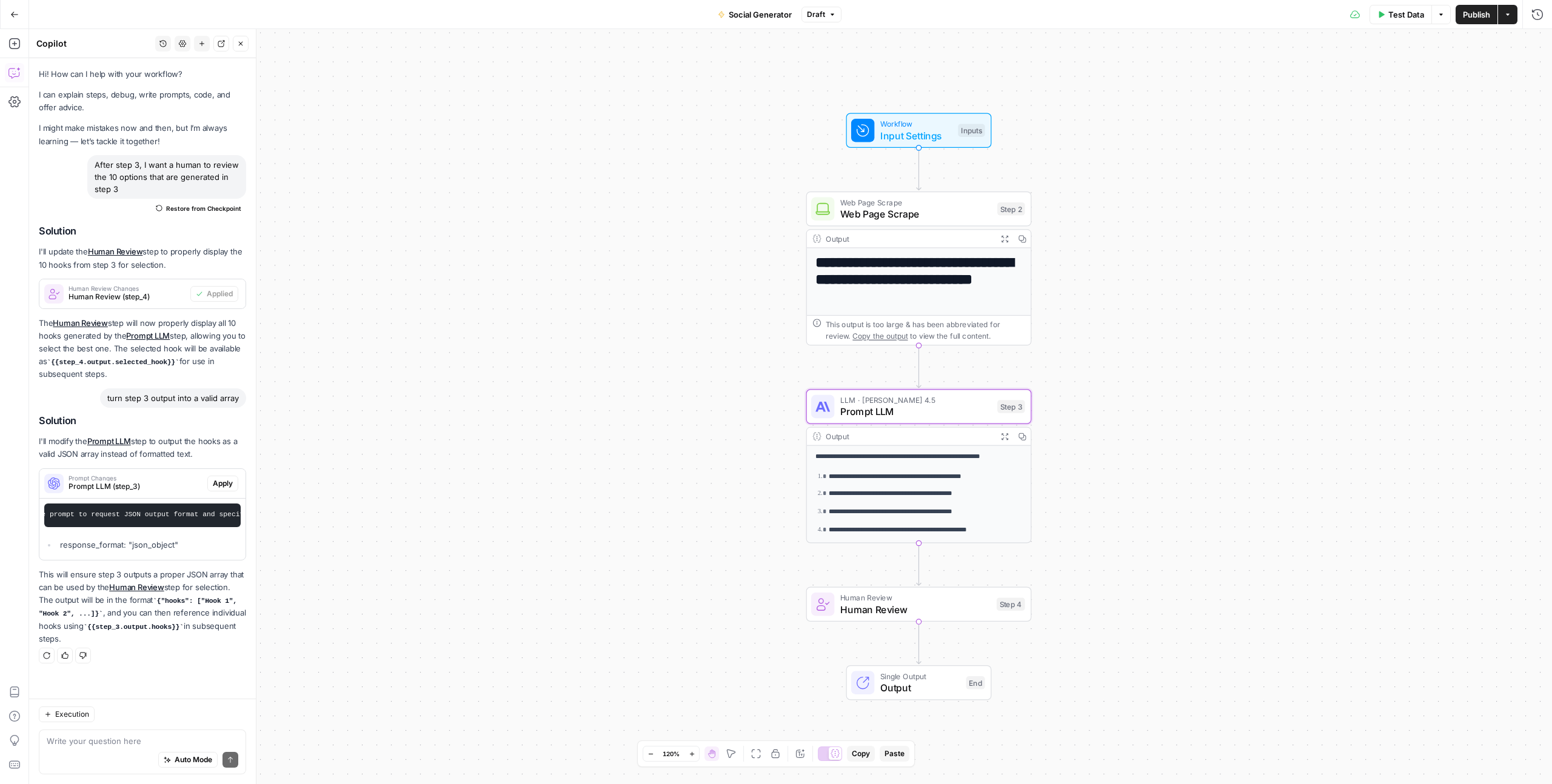
scroll to position [0, 53]
click at [921, 559] on icon "Edge from step_3 to step_4" at bounding box center [919, 564] width 4 height 42
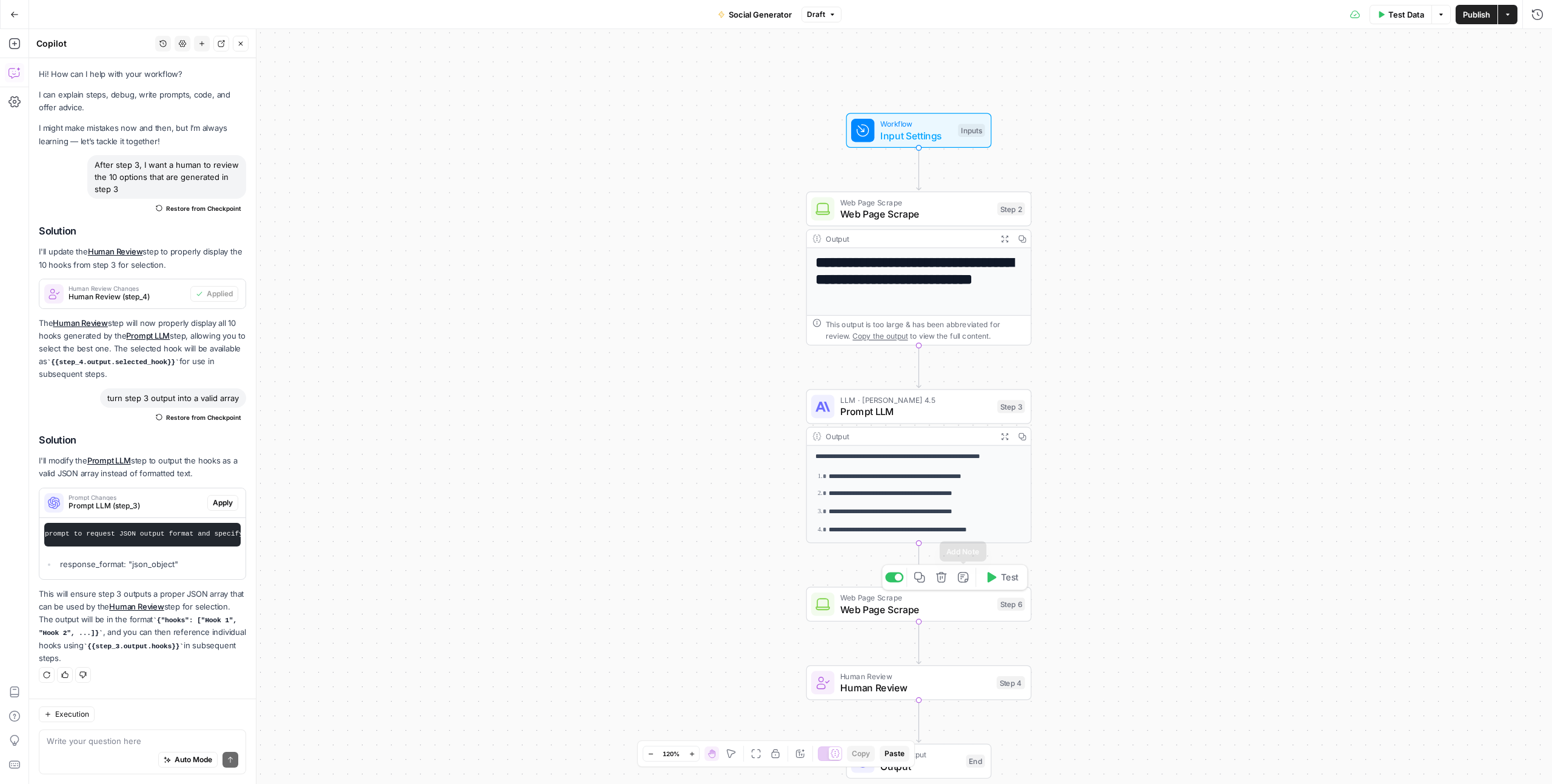
click at [943, 574] on icon "button" at bounding box center [941, 577] width 12 height 12
click at [740, 154] on span "Delete Step" at bounding box center [743, 154] width 48 height 12
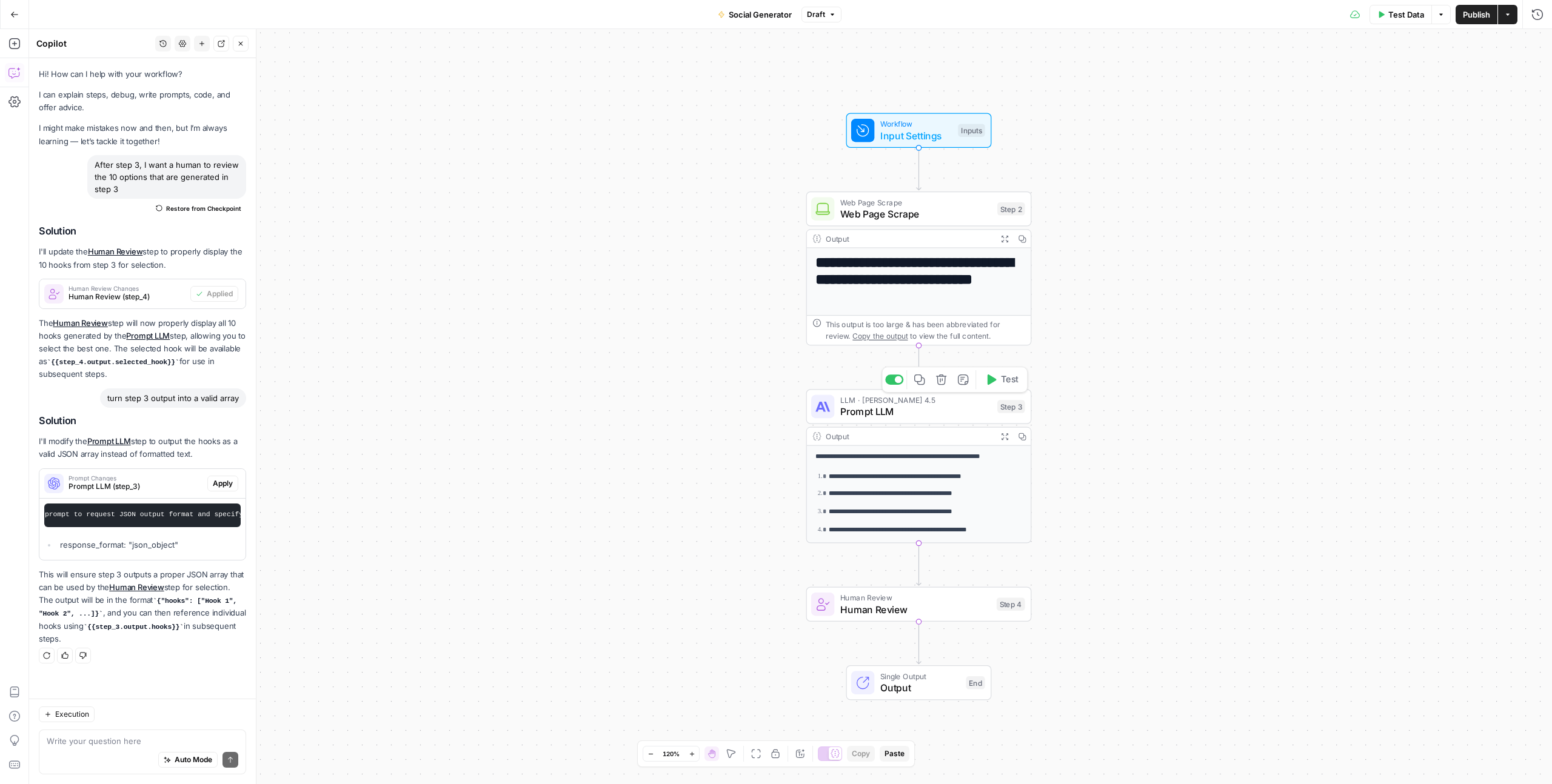
click at [869, 401] on span "LLM · [PERSON_NAME] 4.5" at bounding box center [915, 400] width 151 height 12
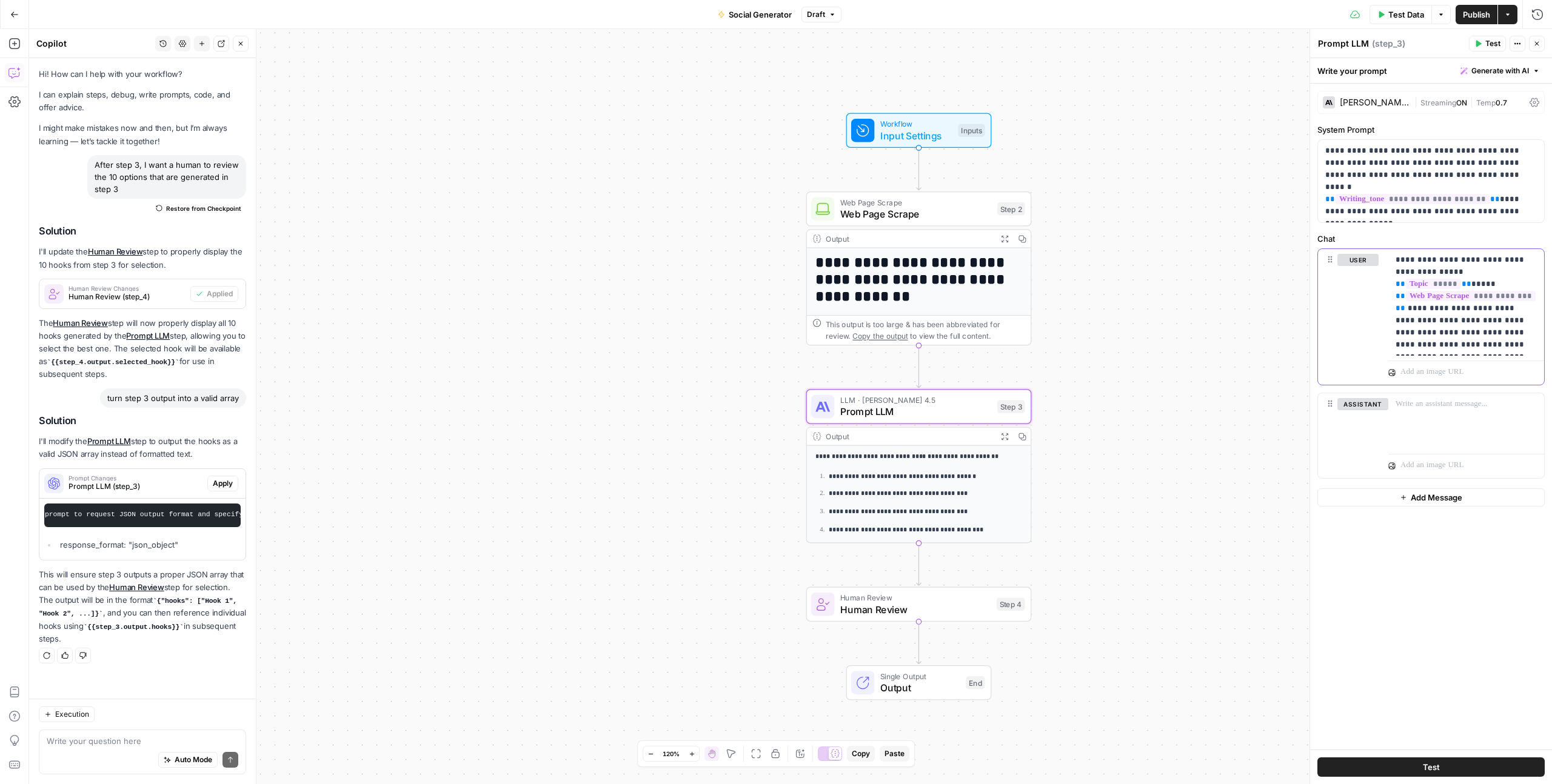
click at [1447, 320] on p "**********" at bounding box center [1466, 302] width 141 height 97
click at [1376, 165] on p "**********" at bounding box center [1431, 181] width 211 height 72
click at [205, 480] on div "Prompt Changes Prompt LLM (step_3)" at bounding box center [123, 483] width 168 height 29
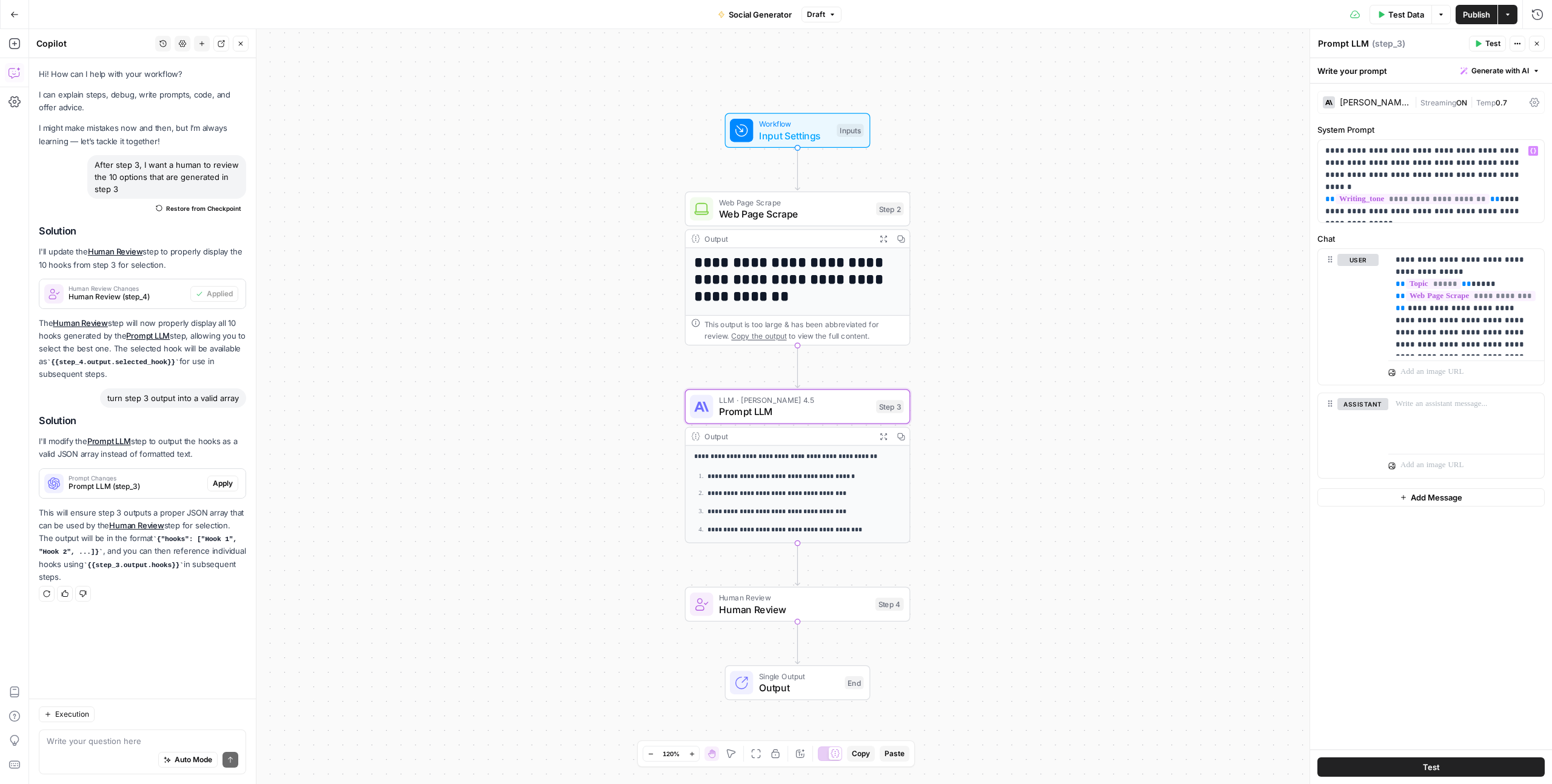
click at [218, 483] on span "Apply" at bounding box center [222, 483] width 20 height 11
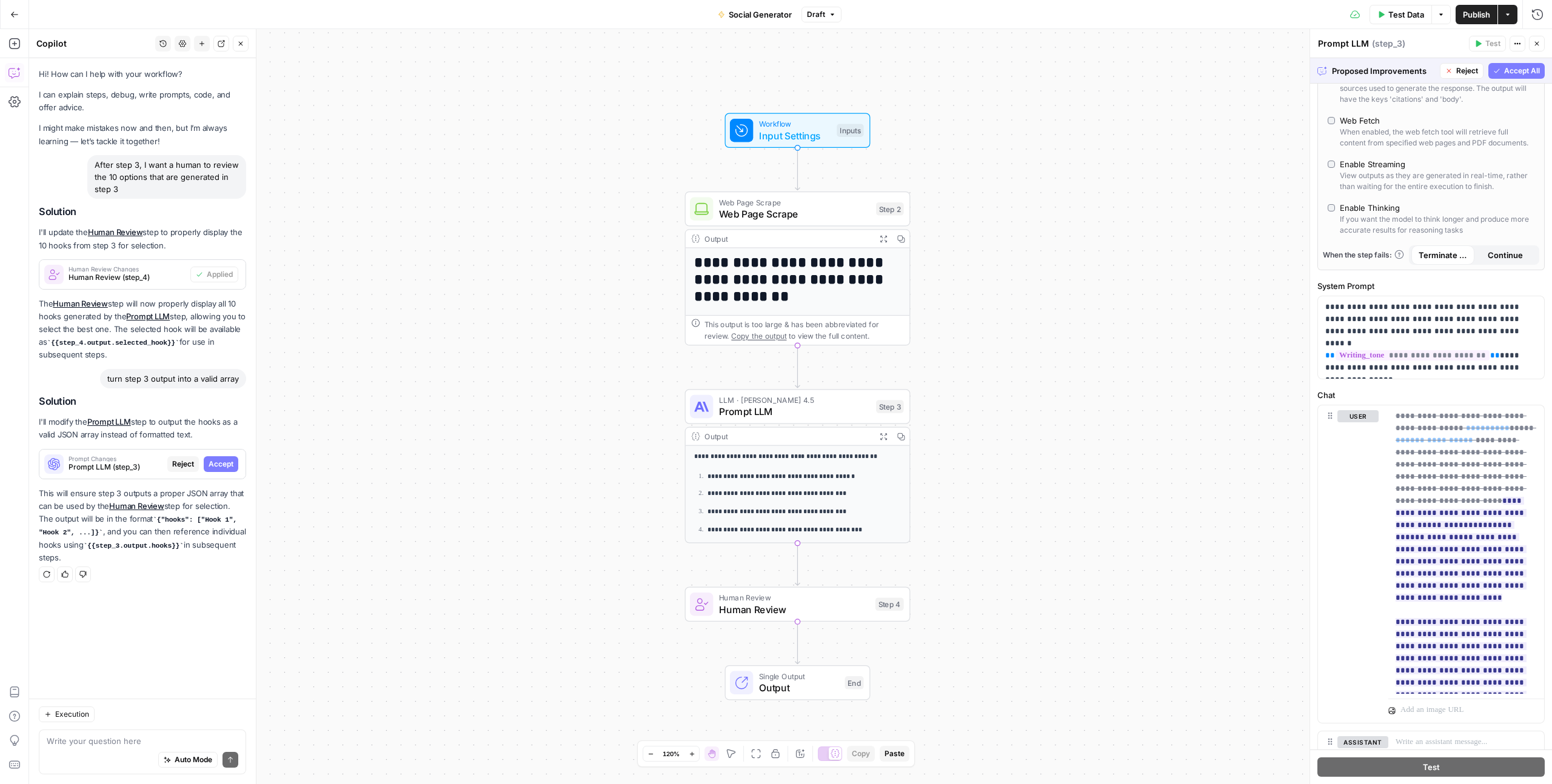
scroll to position [362, 0]
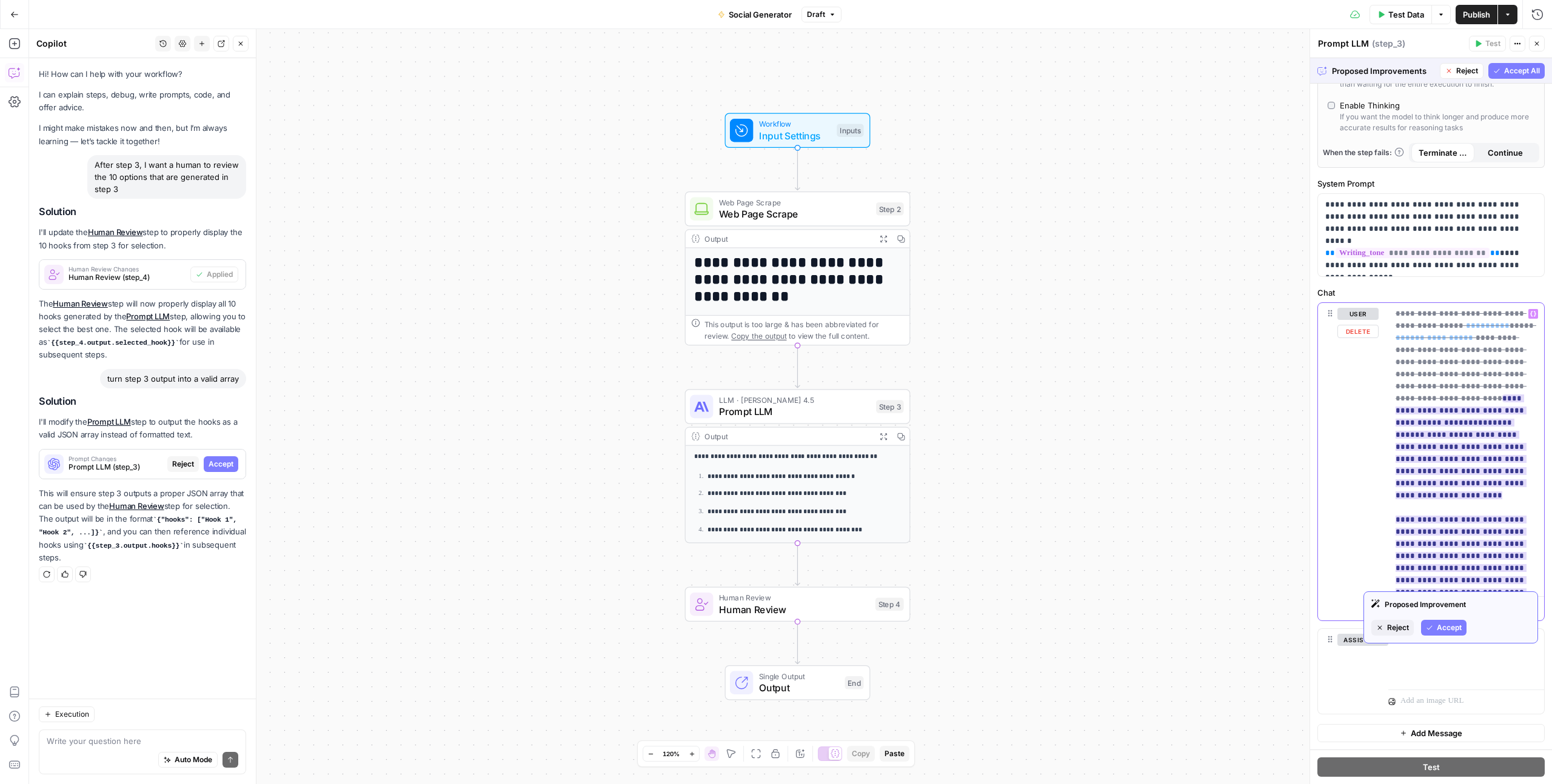
drag, startPoint x: 1443, startPoint y: 587, endPoint x: 1395, endPoint y: 499, distance: 100.2
click at [1395, 499] on div "**********" at bounding box center [1466, 447] width 156 height 288
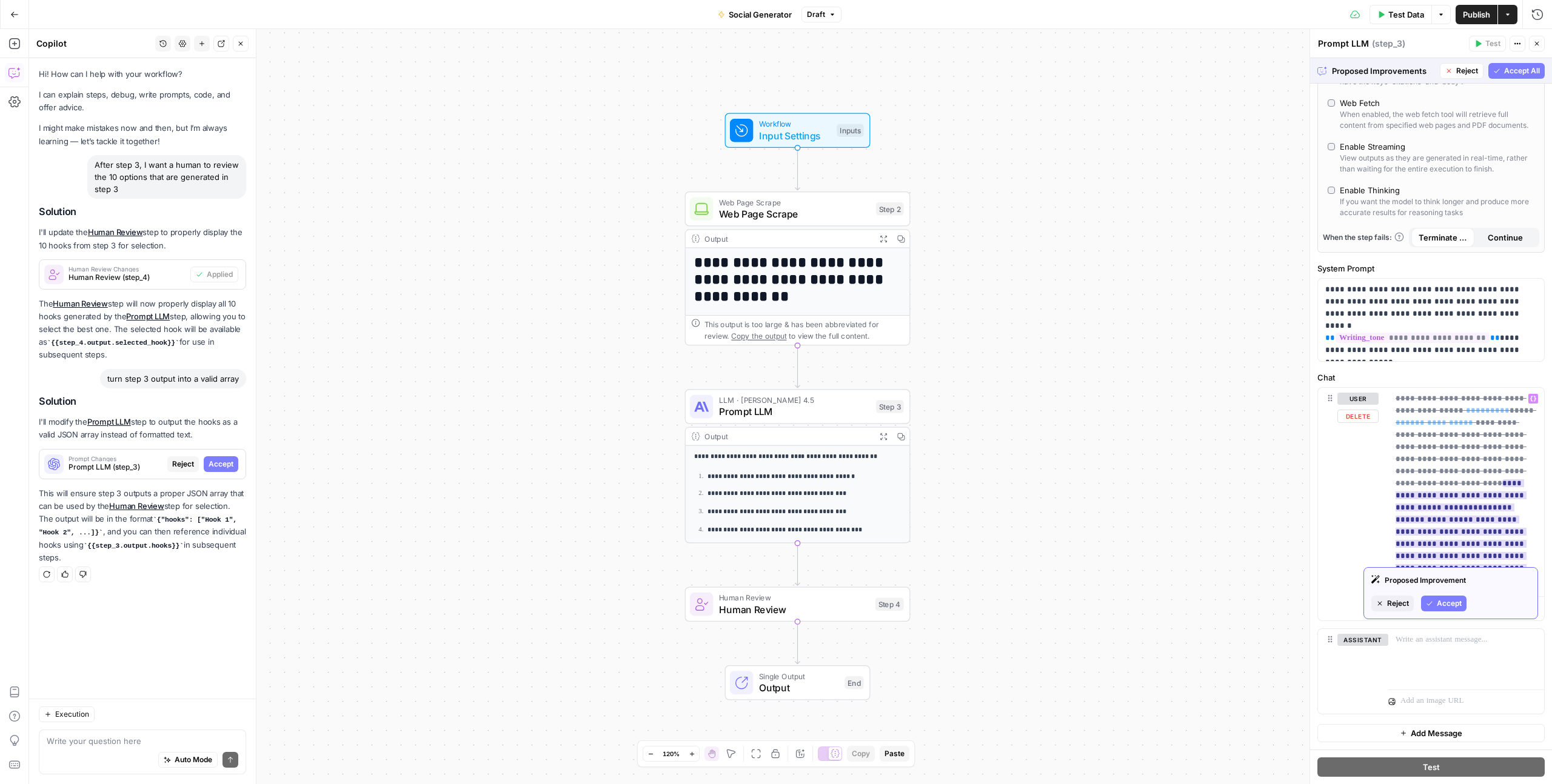
click at [1390, 606] on span "Reject" at bounding box center [1398, 603] width 22 height 11
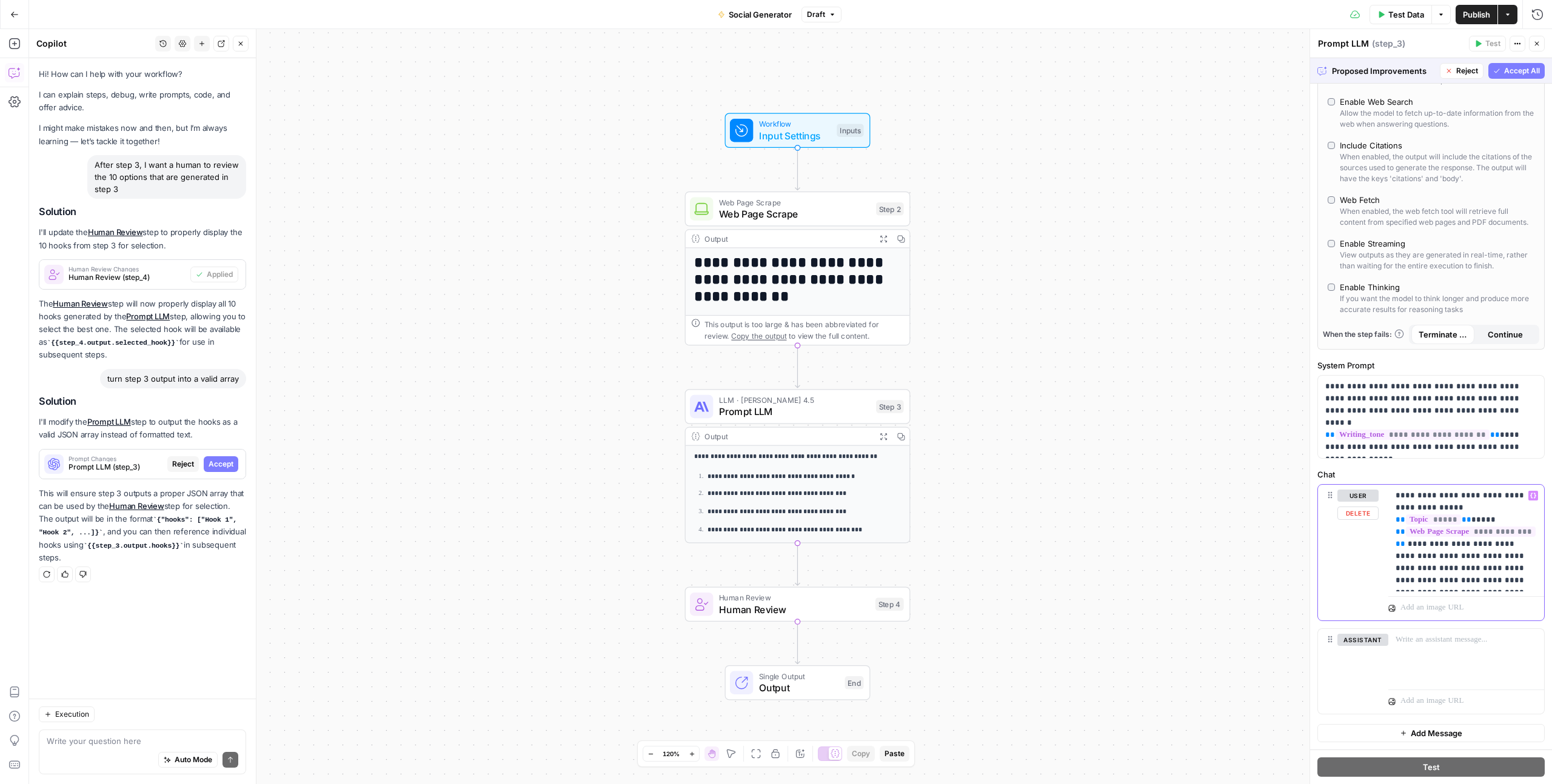
click at [1492, 587] on div "**********" at bounding box center [1466, 538] width 156 height 107
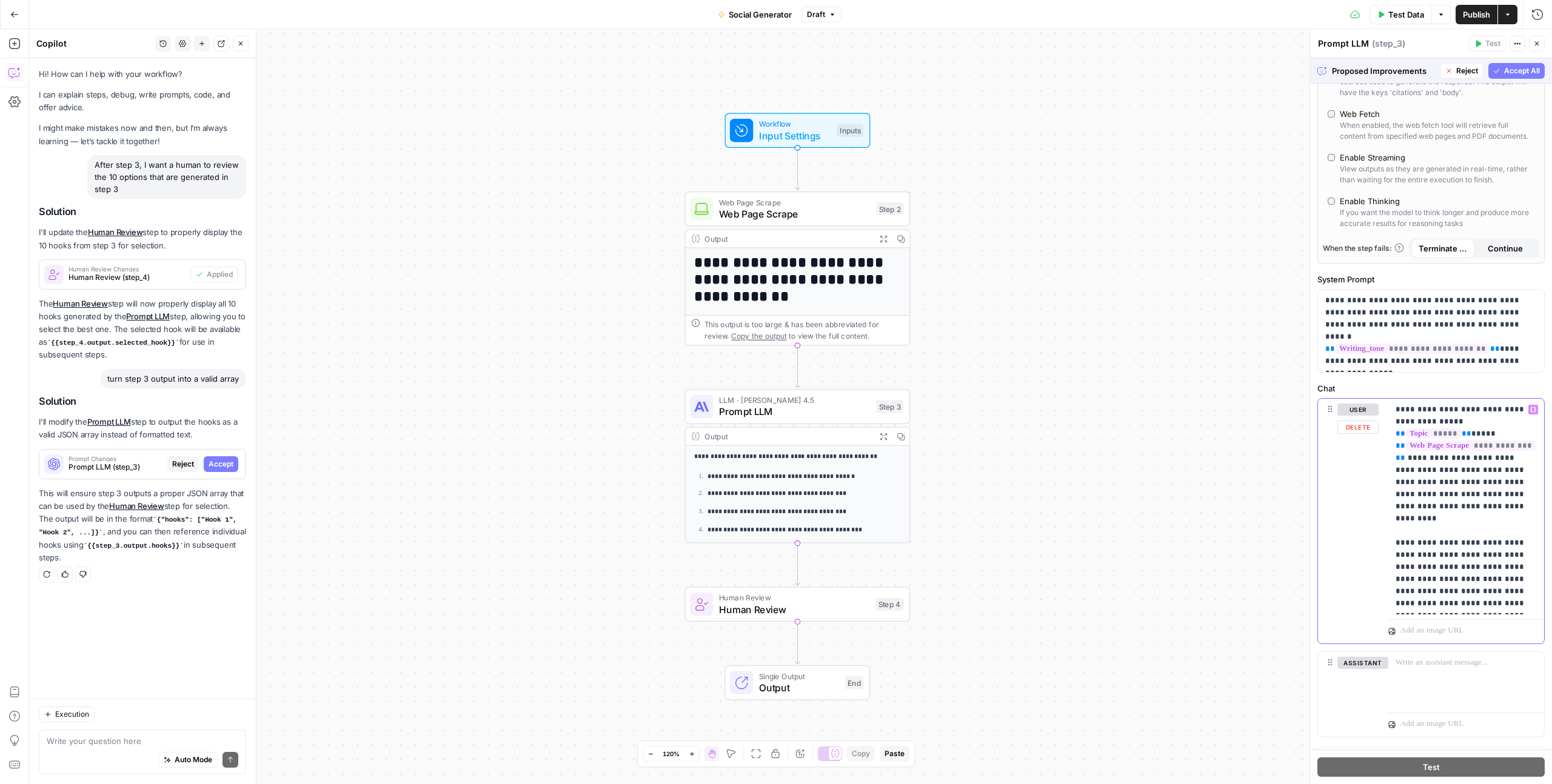
scroll to position [289, 0]
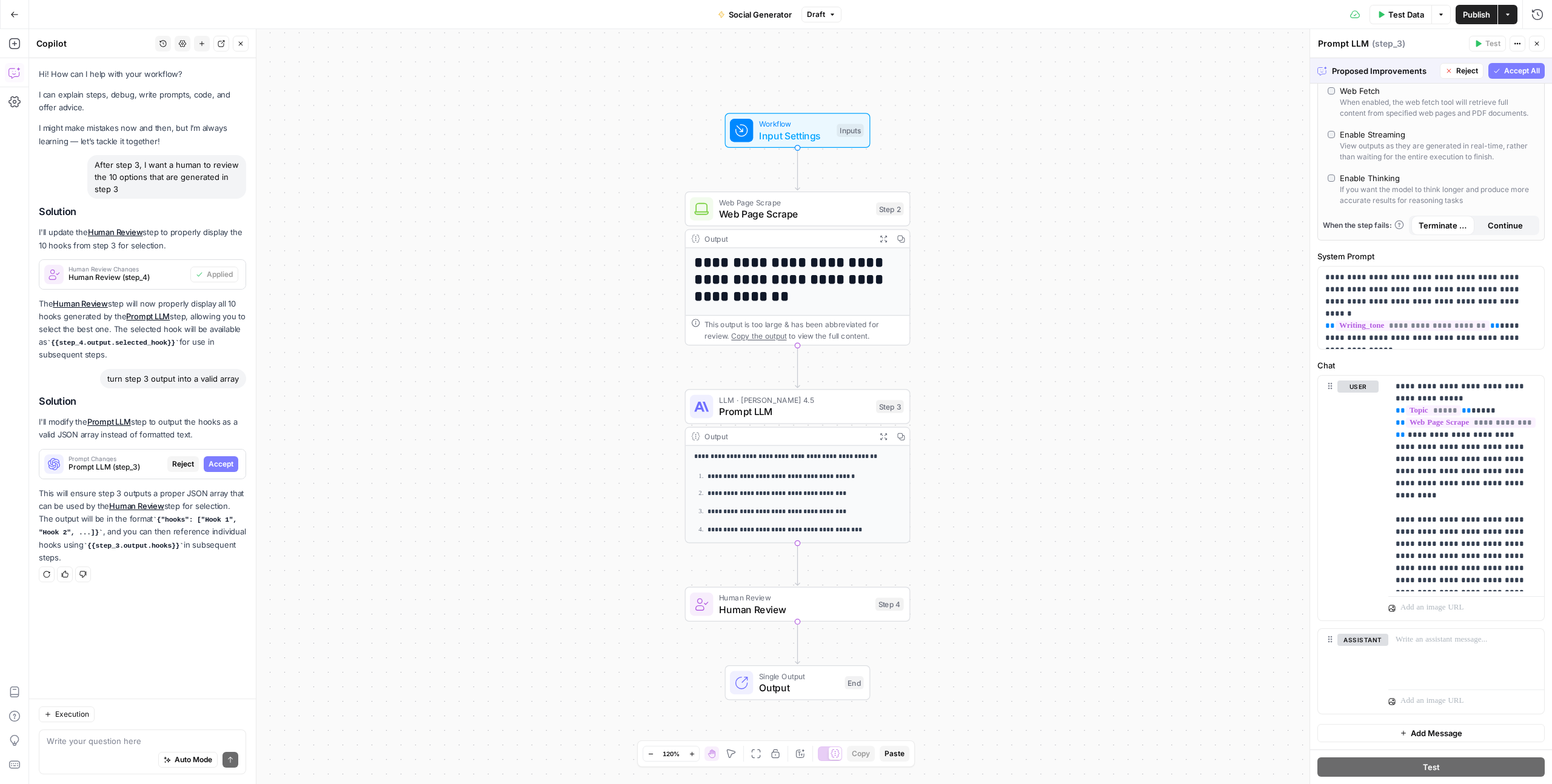
click at [1467, 67] on span "Reject" at bounding box center [1467, 70] width 22 height 11
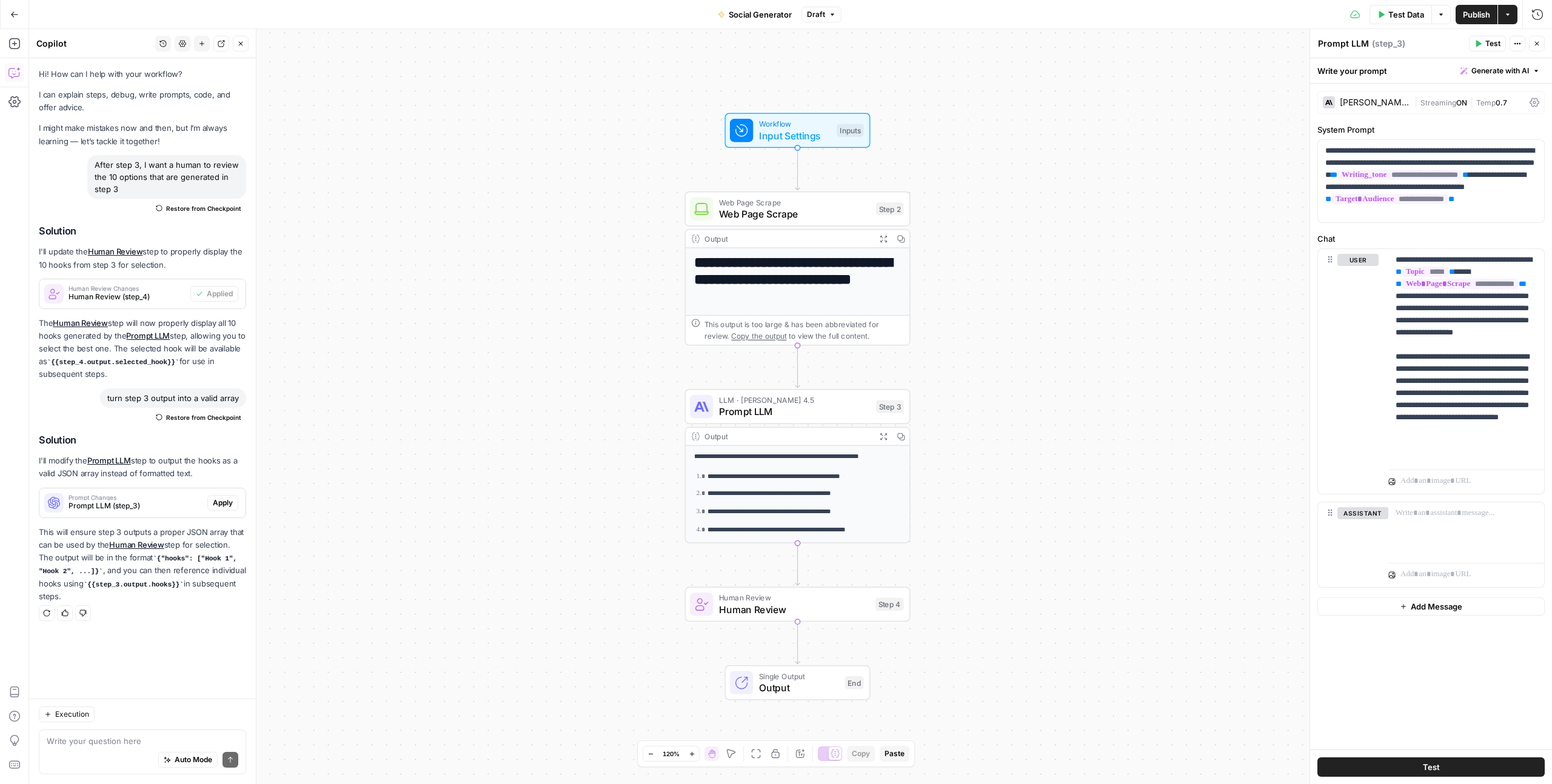
click at [1362, 765] on button "Test" at bounding box center [1431, 767] width 228 height 20
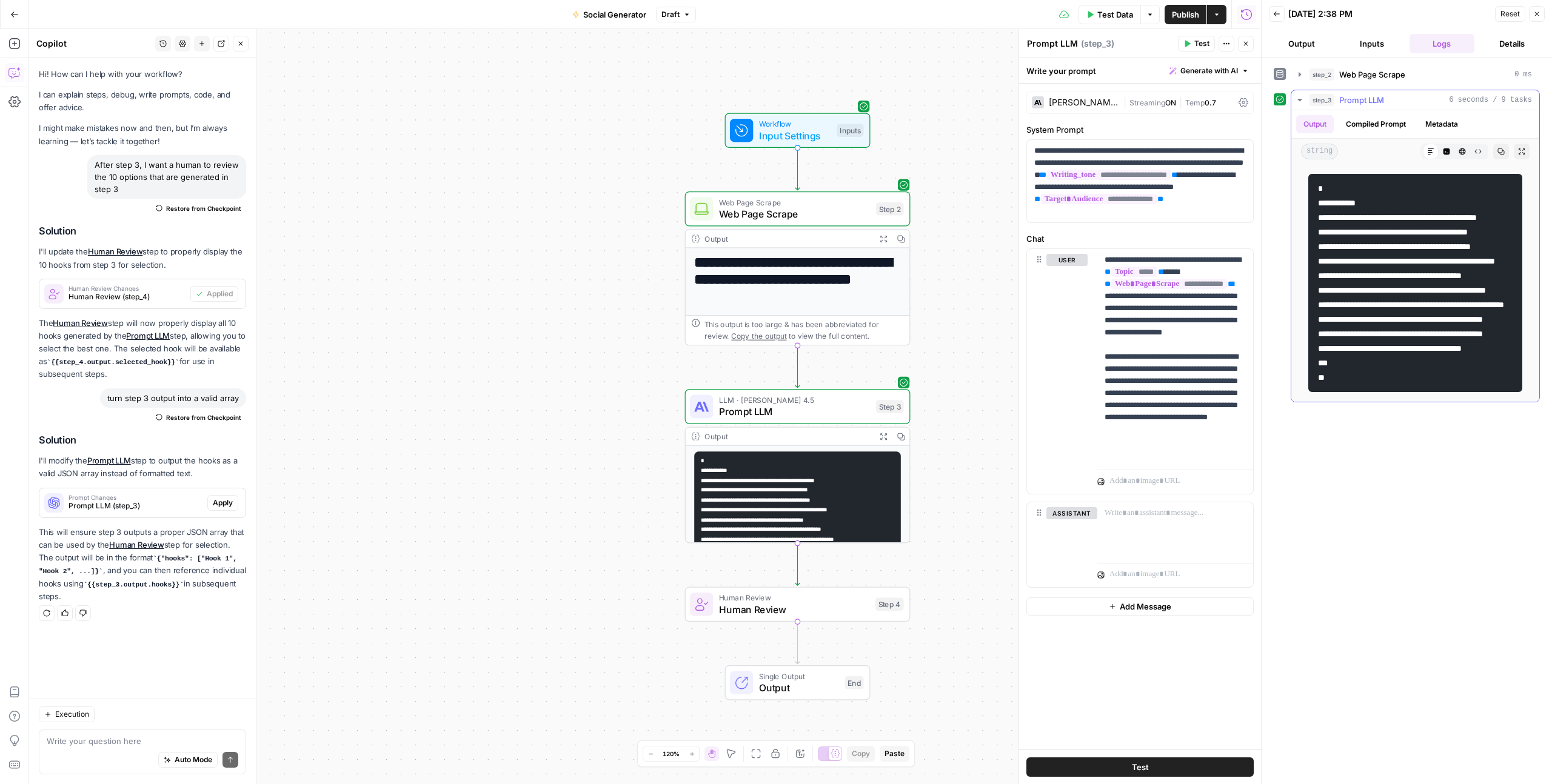
scroll to position [0, 117]
click at [825, 606] on span "Human Review" at bounding box center [793, 609] width 150 height 15
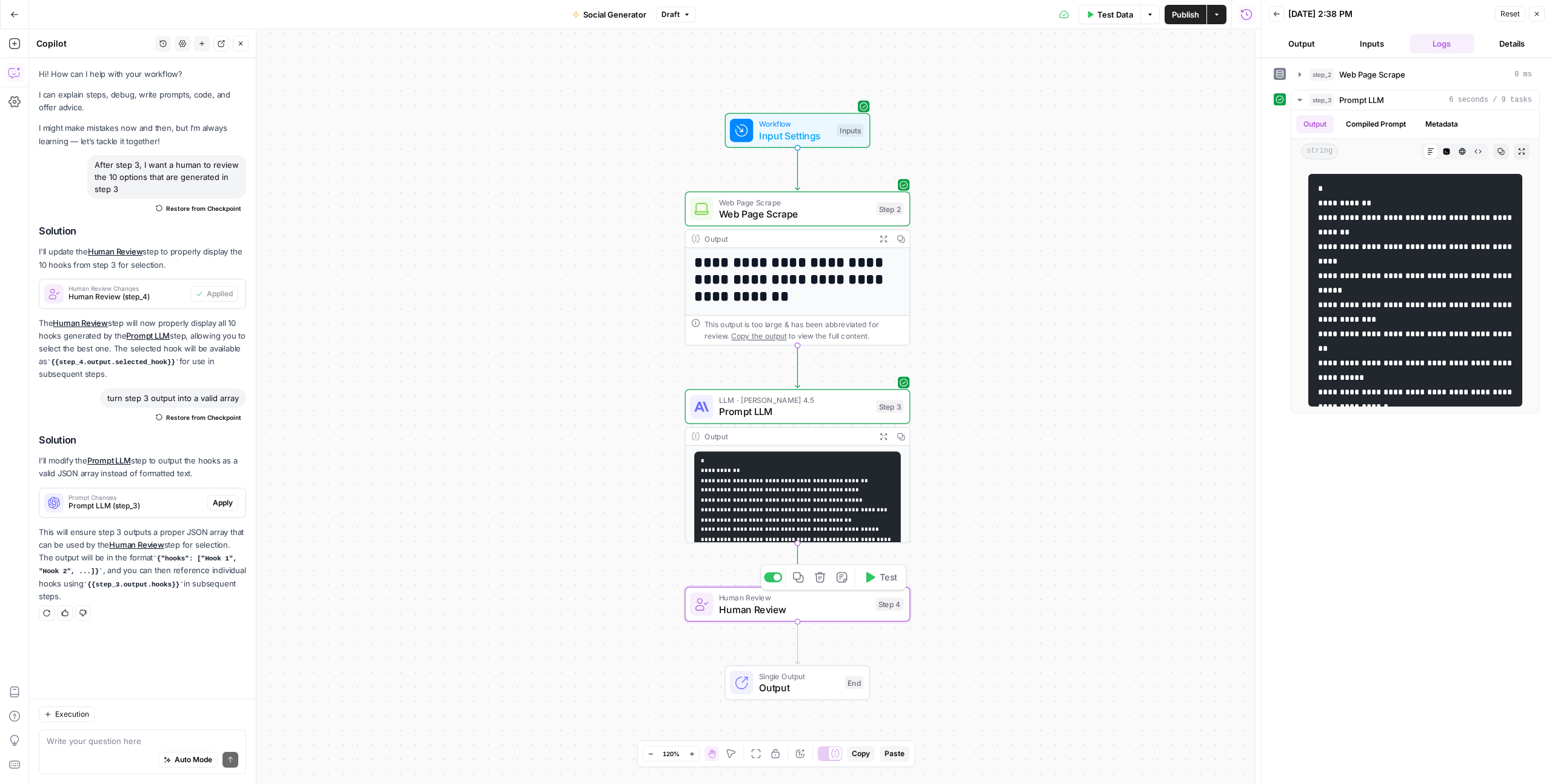
scroll to position [0, 0]
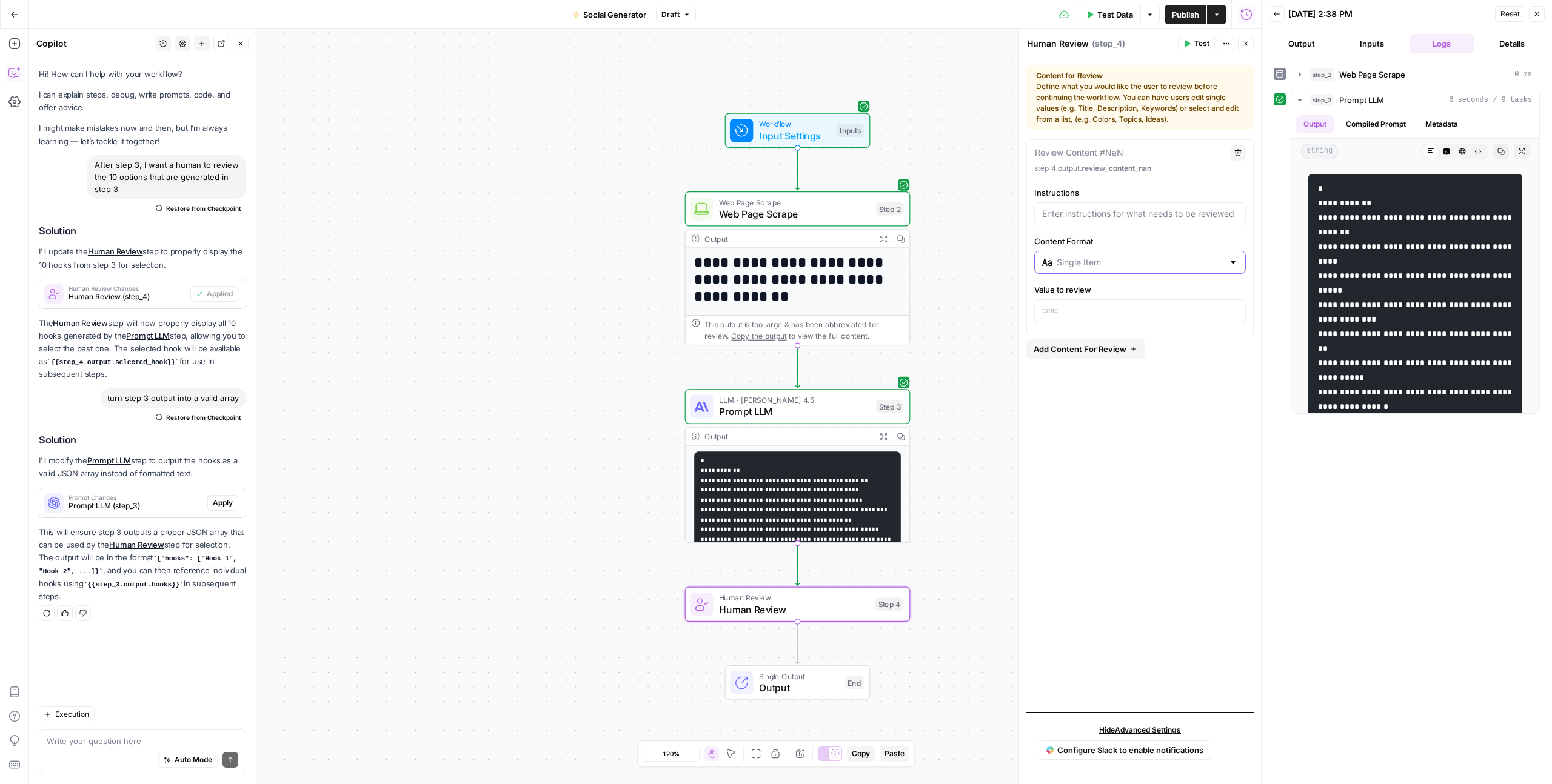
click at [1079, 256] on input "Content Format" at bounding box center [1140, 262] width 167 height 12
click at [1082, 304] on span "Single Selection (Radio List)" at bounding box center [1144, 309] width 173 height 12
type input "Single Item"
click at [1073, 312] on p at bounding box center [1140, 311] width 196 height 12
click at [1234, 315] on button "Variables Menu" at bounding box center [1234, 310] width 10 height 10
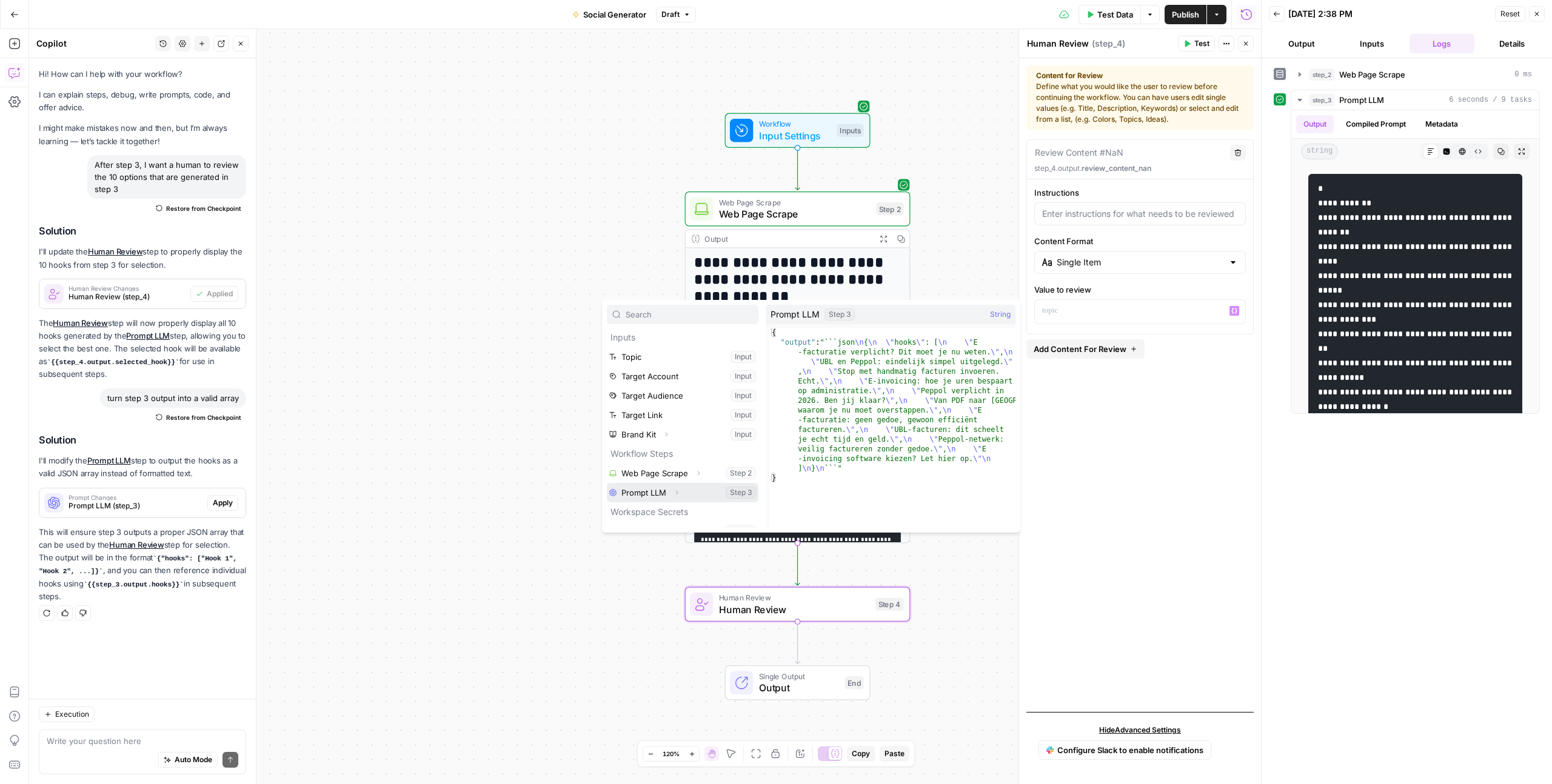
click at [667, 492] on button "Select variable Prompt LLM" at bounding box center [682, 492] width 151 height 20
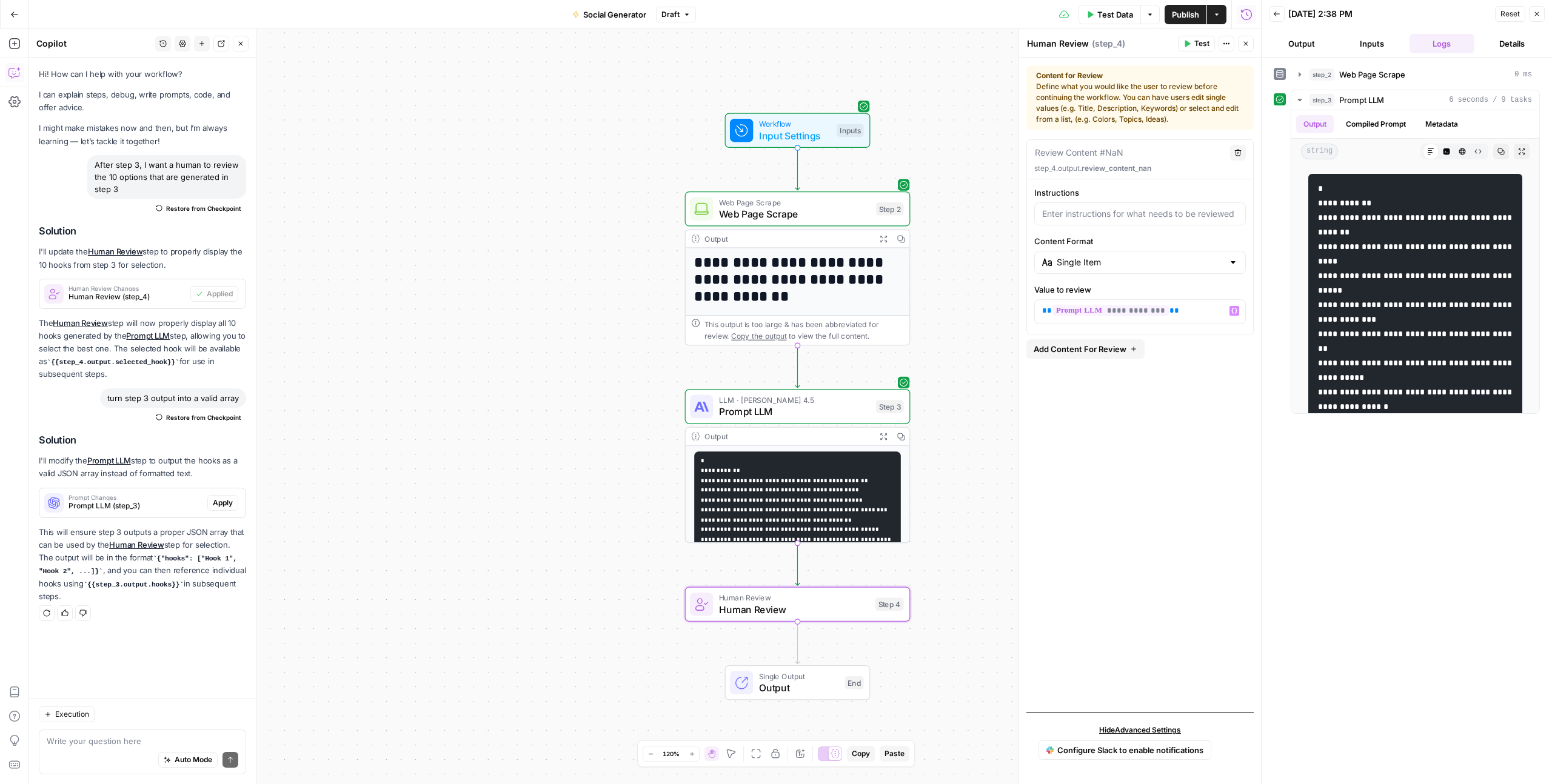
click at [1093, 404] on div "**********" at bounding box center [1139, 421] width 228 height 563
click at [1118, 494] on div "**********" at bounding box center [1139, 421] width 228 height 563
click at [1199, 46] on span "Test" at bounding box center [1202, 43] width 15 height 11
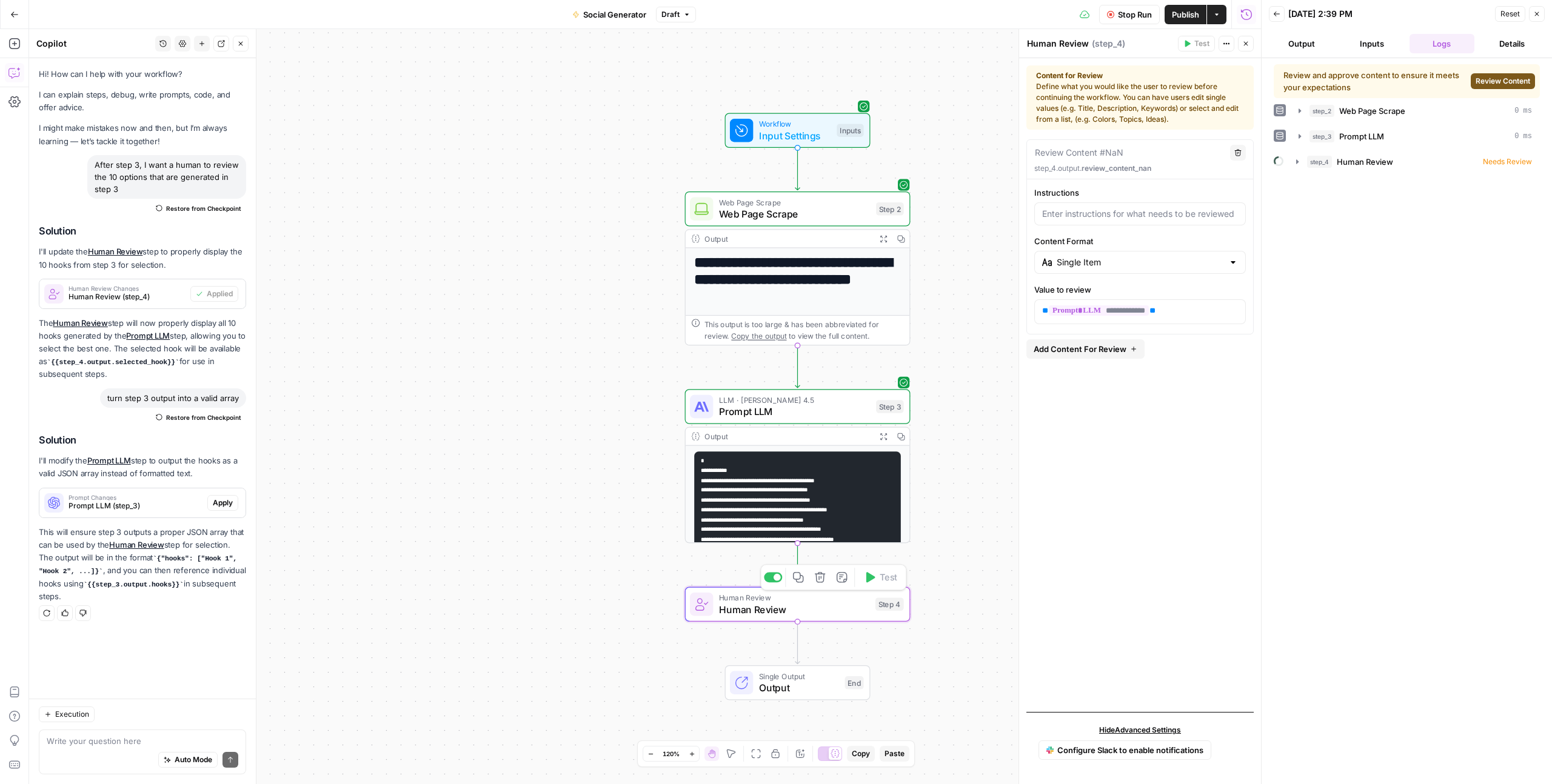
click at [839, 602] on span "Human Review" at bounding box center [793, 609] width 150 height 15
click at [1514, 78] on span "Review Content" at bounding box center [1502, 81] width 55 height 11
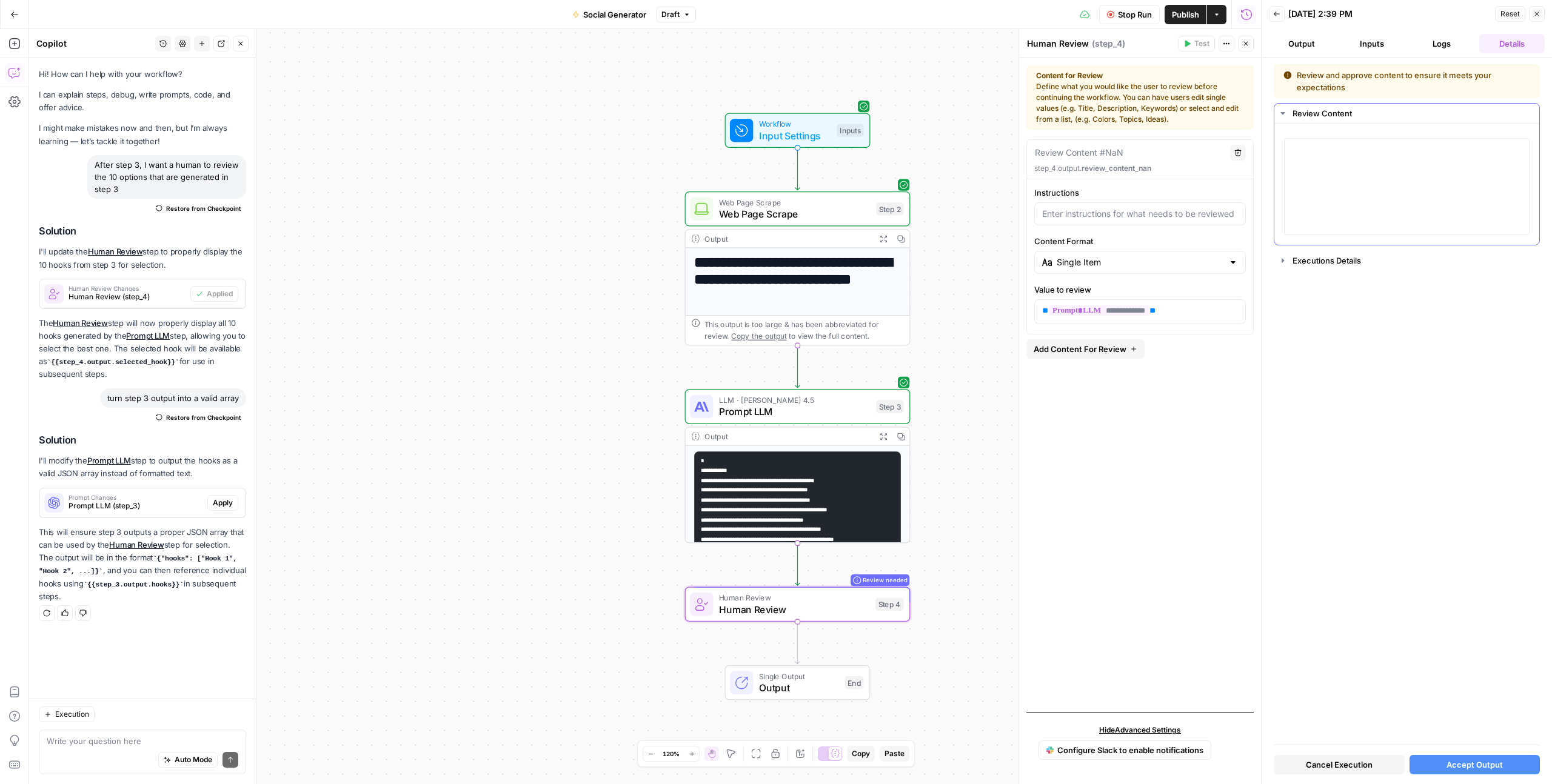
click at [1284, 109] on icon "button" at bounding box center [1282, 113] width 10 height 10
click at [1283, 110] on icon "button" at bounding box center [1282, 113] width 10 height 10
click at [1132, 263] on input "Content Format" at bounding box center [1140, 262] width 167 height 12
click at [1115, 309] on span "Single Selection (Radio List)" at bounding box center [1144, 309] width 173 height 12
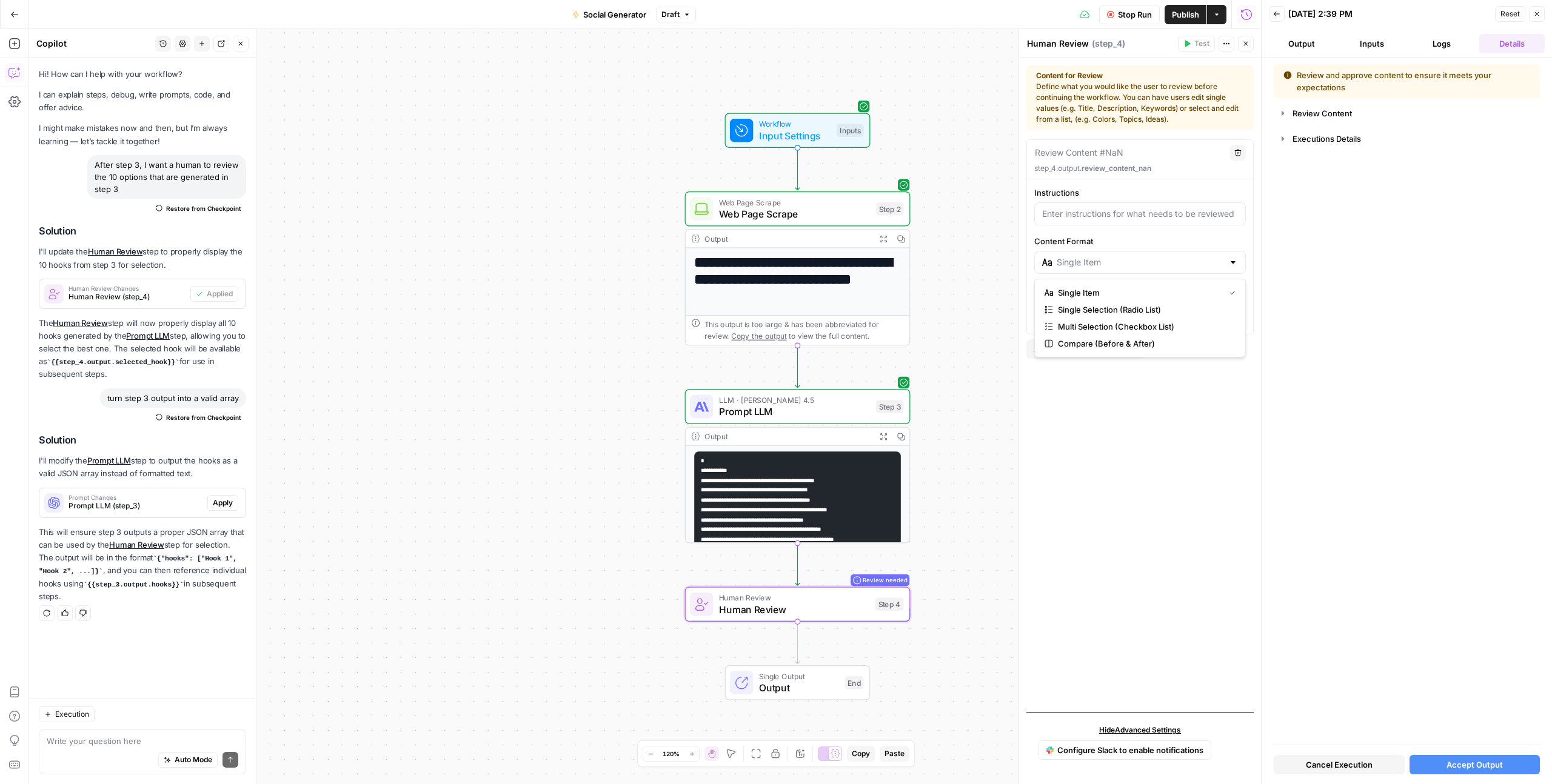
type input "Single Item"
click at [1337, 765] on span "Cancel Execution" at bounding box center [1338, 764] width 67 height 12
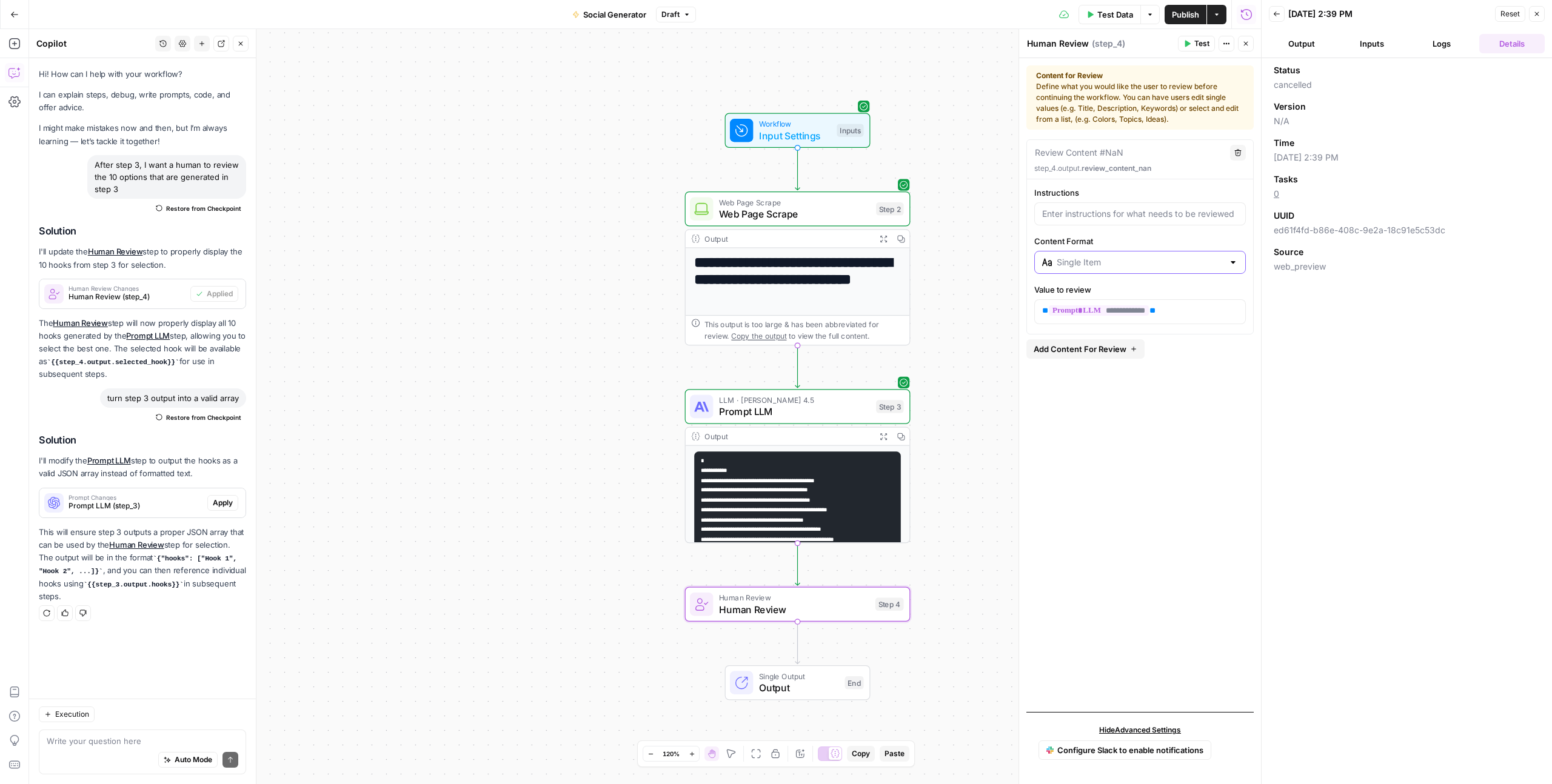
click at [1122, 265] on input "Content Format" at bounding box center [1140, 262] width 167 height 12
click at [1096, 304] on span "Single Selection (Radio List)" at bounding box center [1144, 309] width 173 height 12
type input "Single Item"
click at [1212, 309] on p "**********" at bounding box center [1140, 311] width 196 height 12
click at [1172, 395] on div "Review Content #NaN Delete step_4.output. review_content_nan Instructions Conte…" at bounding box center [1139, 421] width 228 height 563
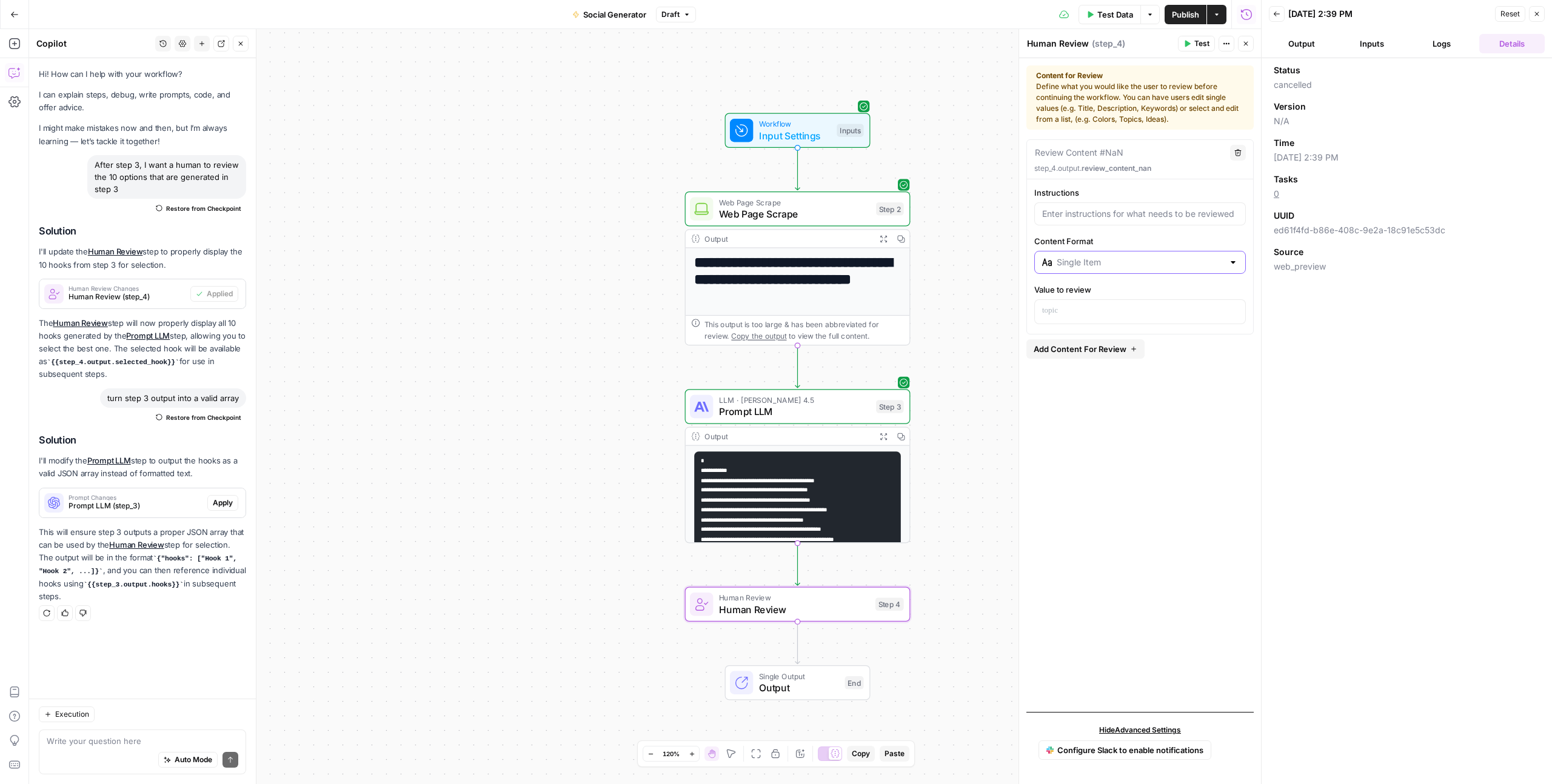
click at [1131, 261] on input "Content Format" at bounding box center [1140, 262] width 167 height 12
click at [1142, 312] on span "Single Selection (Radio List)" at bounding box center [1144, 309] width 173 height 12
type input "Single Item"
click at [1238, 146] on button "Delete" at bounding box center [1238, 153] width 16 height 16
click at [1242, 156] on button "Delete" at bounding box center [1238, 153] width 16 height 16
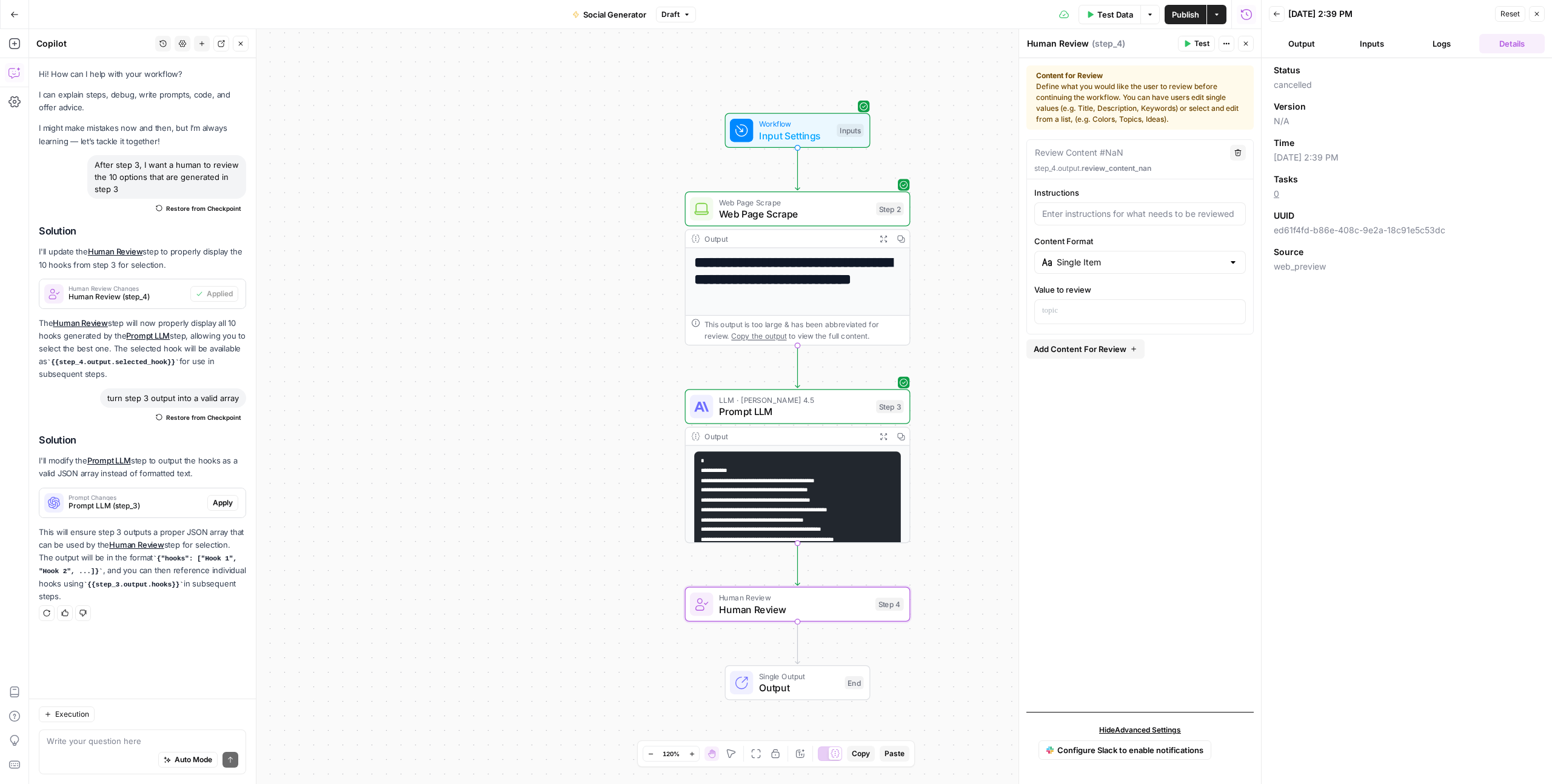
click at [1242, 156] on button "Delete" at bounding box center [1238, 153] width 16 height 16
click at [1242, 46] on icon "button" at bounding box center [1245, 44] width 7 height 7
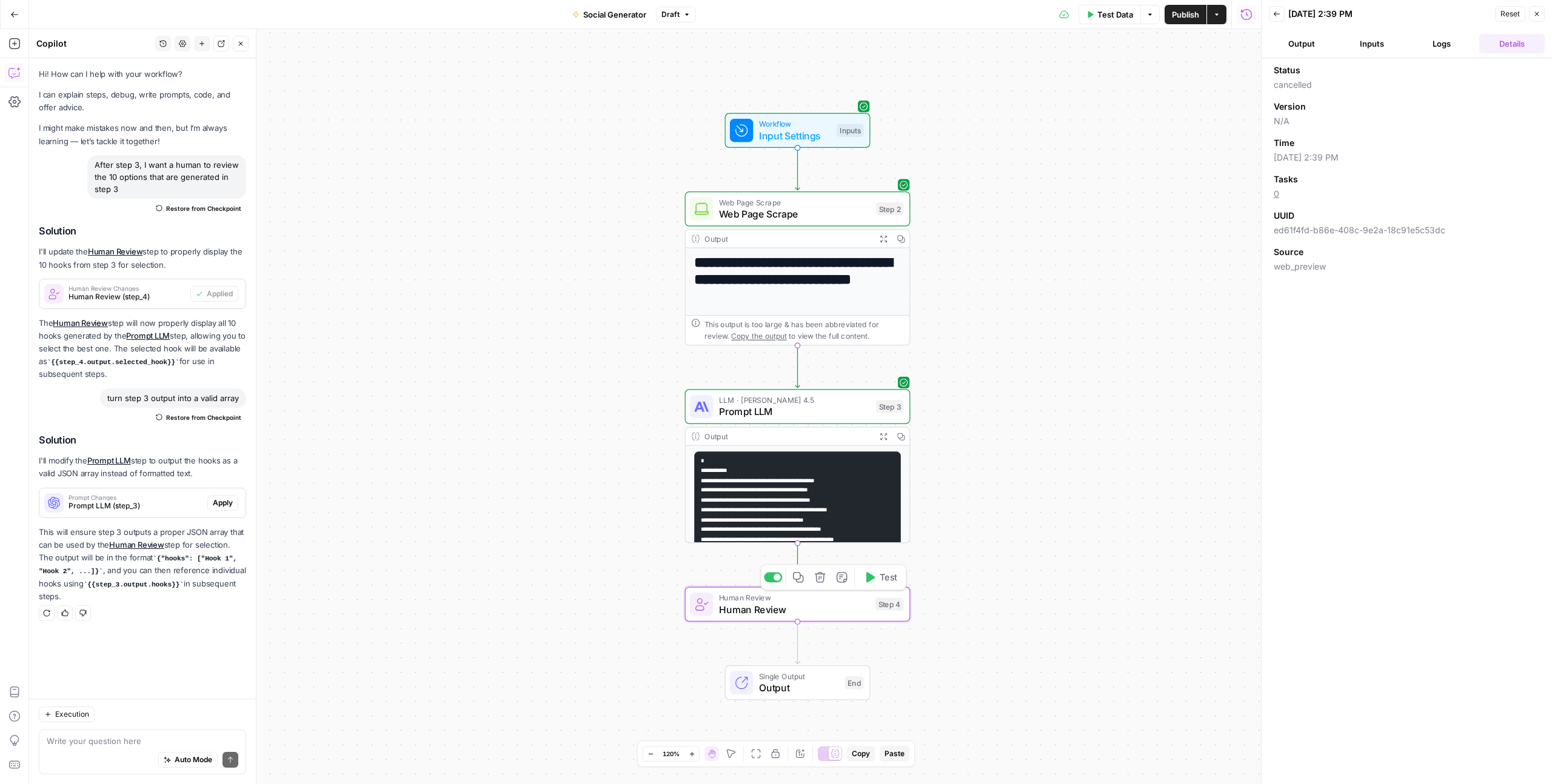
click at [822, 580] on icon "button" at bounding box center [820, 577] width 12 height 12
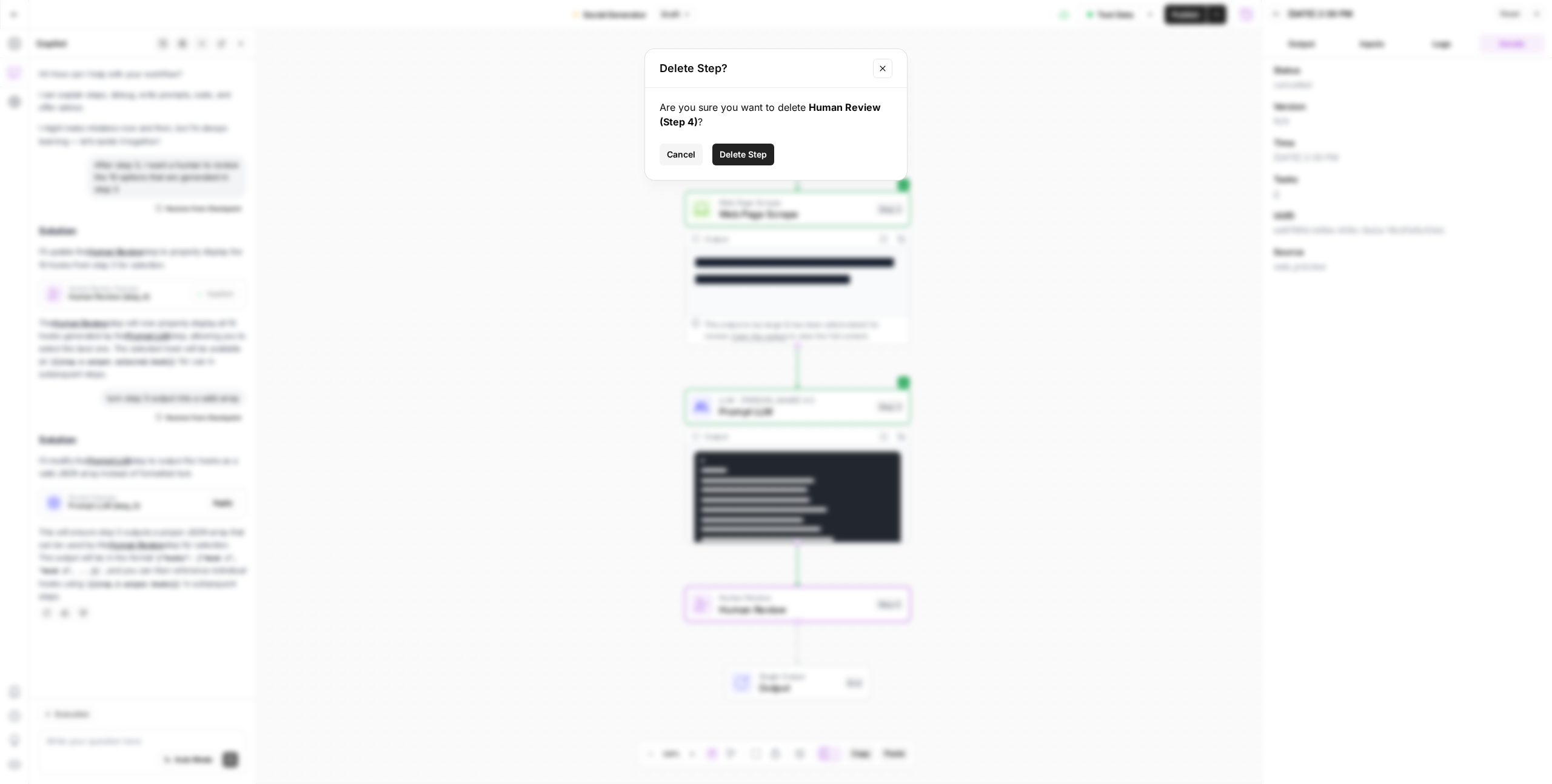
click at [752, 151] on span "Delete Step" at bounding box center [743, 154] width 48 height 12
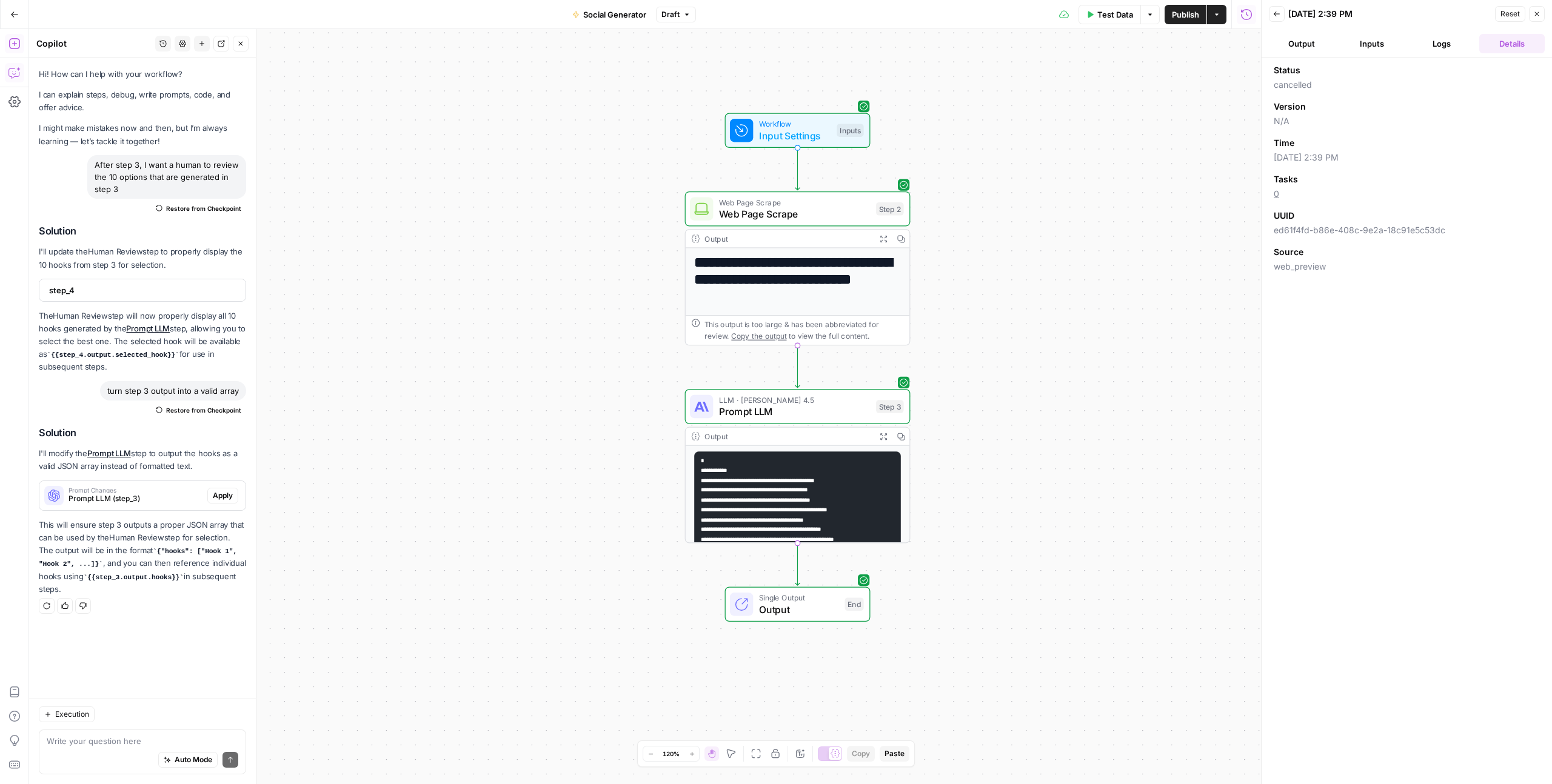
click at [13, 42] on icon "button" at bounding box center [15, 43] width 12 height 12
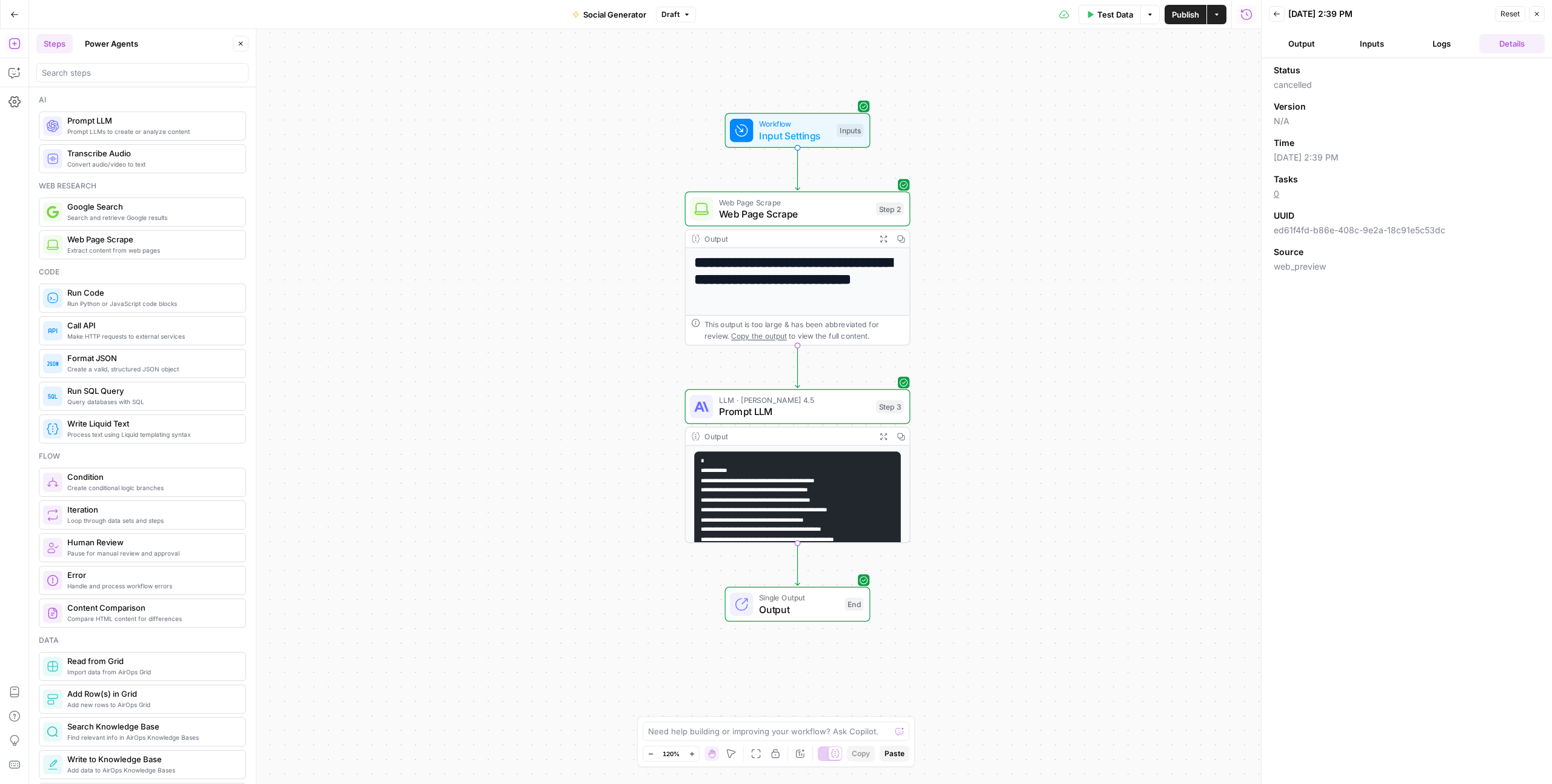
click at [115, 83] on header "Steps Power Agents Close" at bounding box center [143, 59] width 227 height 59
click at [115, 77] on input "search" at bounding box center [142, 72] width 201 height 12
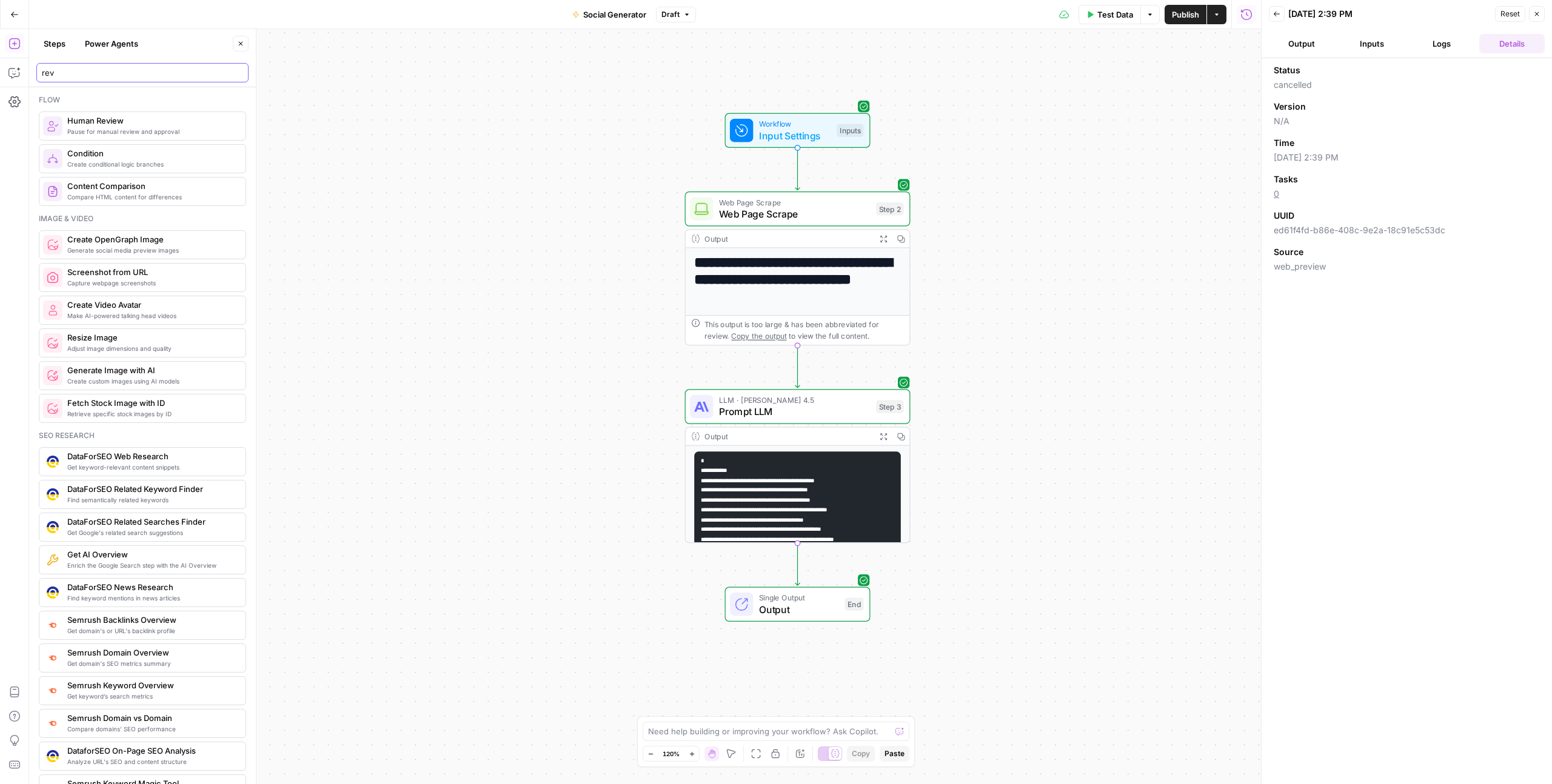
type input "rev"
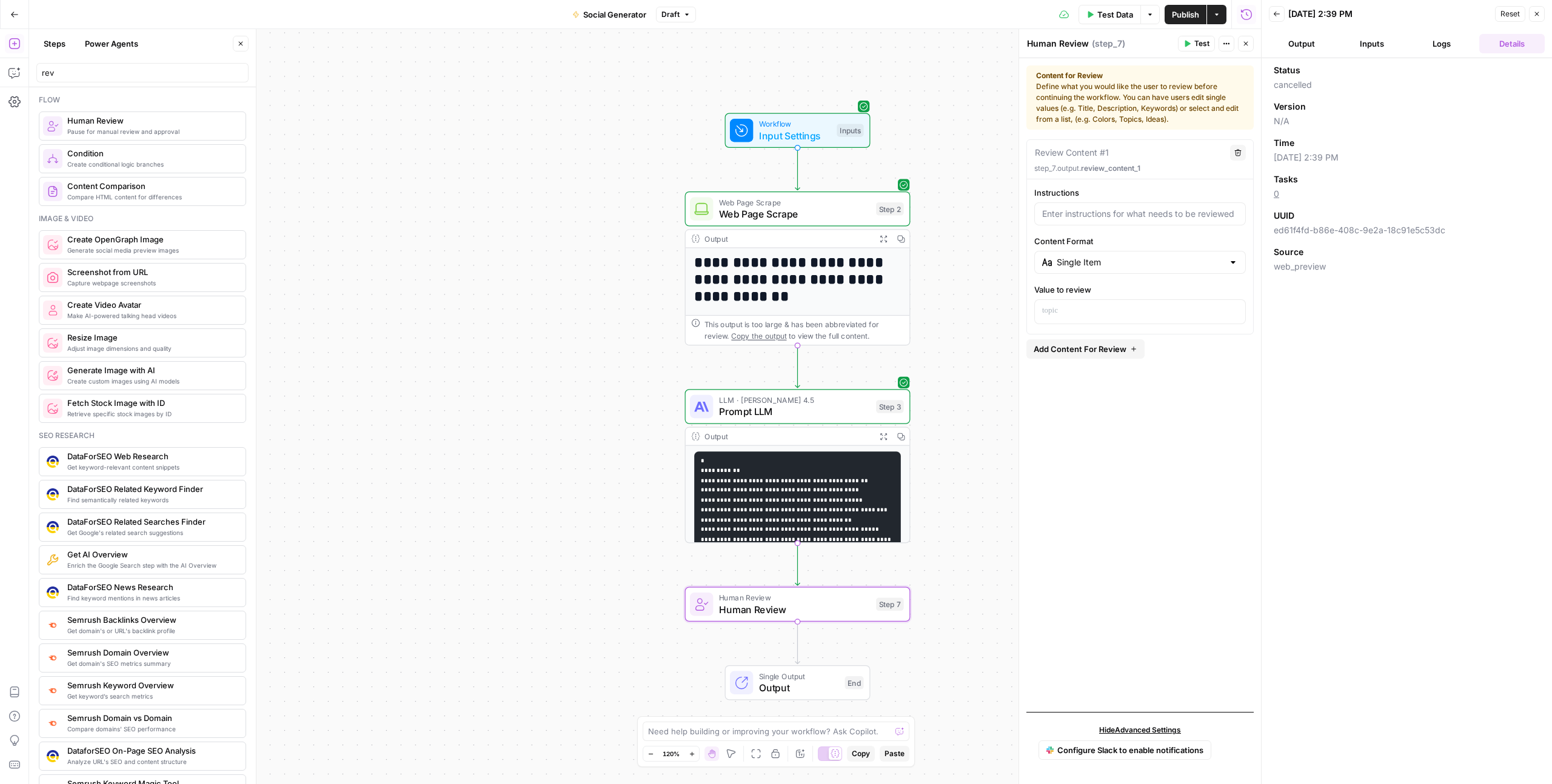
click at [1092, 270] on div "Single Item" at bounding box center [1139, 262] width 211 height 23
click at [1093, 311] on span "Single Selection (Radio List)" at bounding box center [1144, 309] width 173 height 12
type input "Single Selection (Radio List)"
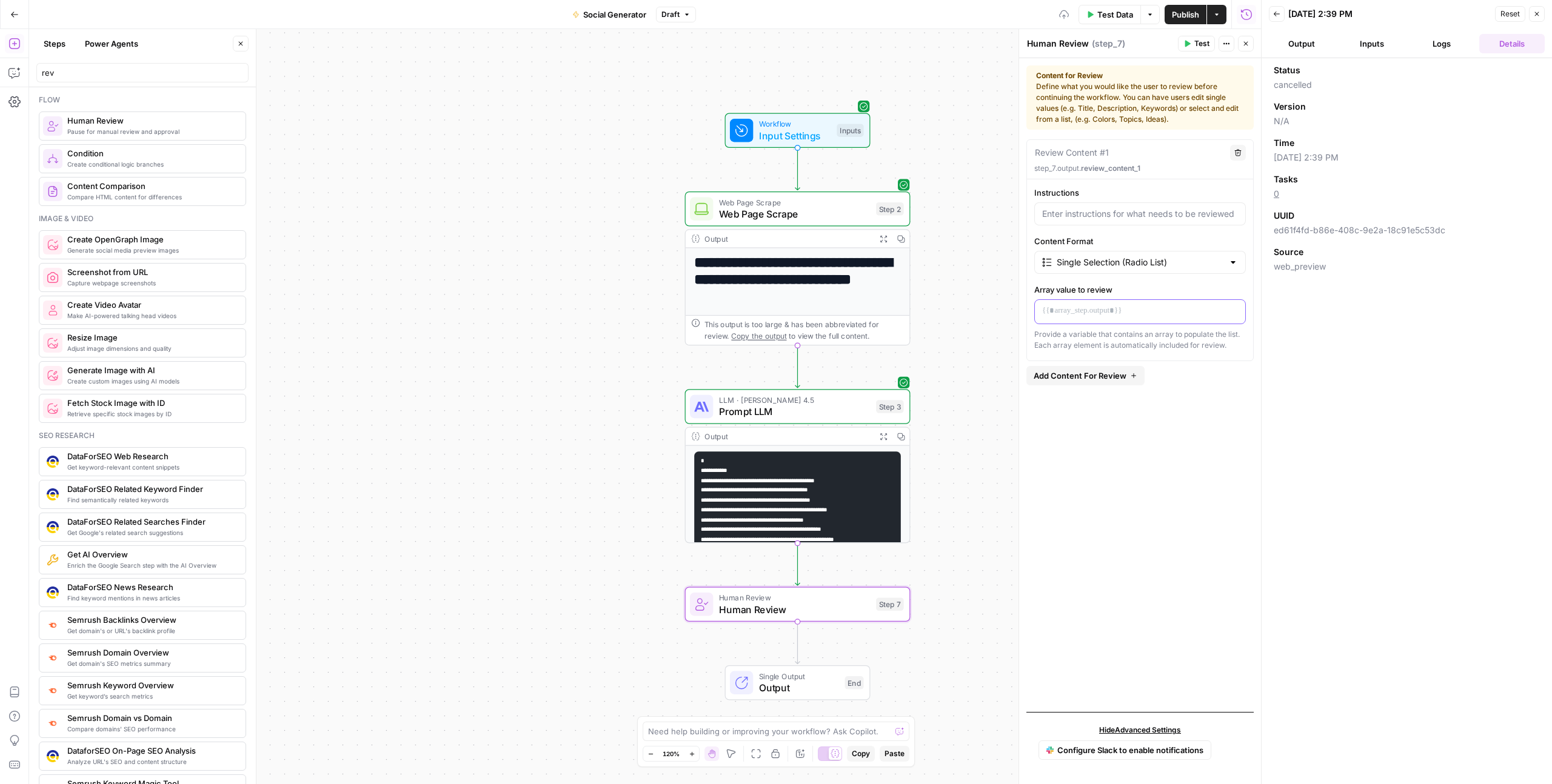
click at [1068, 309] on p at bounding box center [1140, 311] width 196 height 12
click at [1235, 309] on icon "button" at bounding box center [1234, 311] width 6 height 5
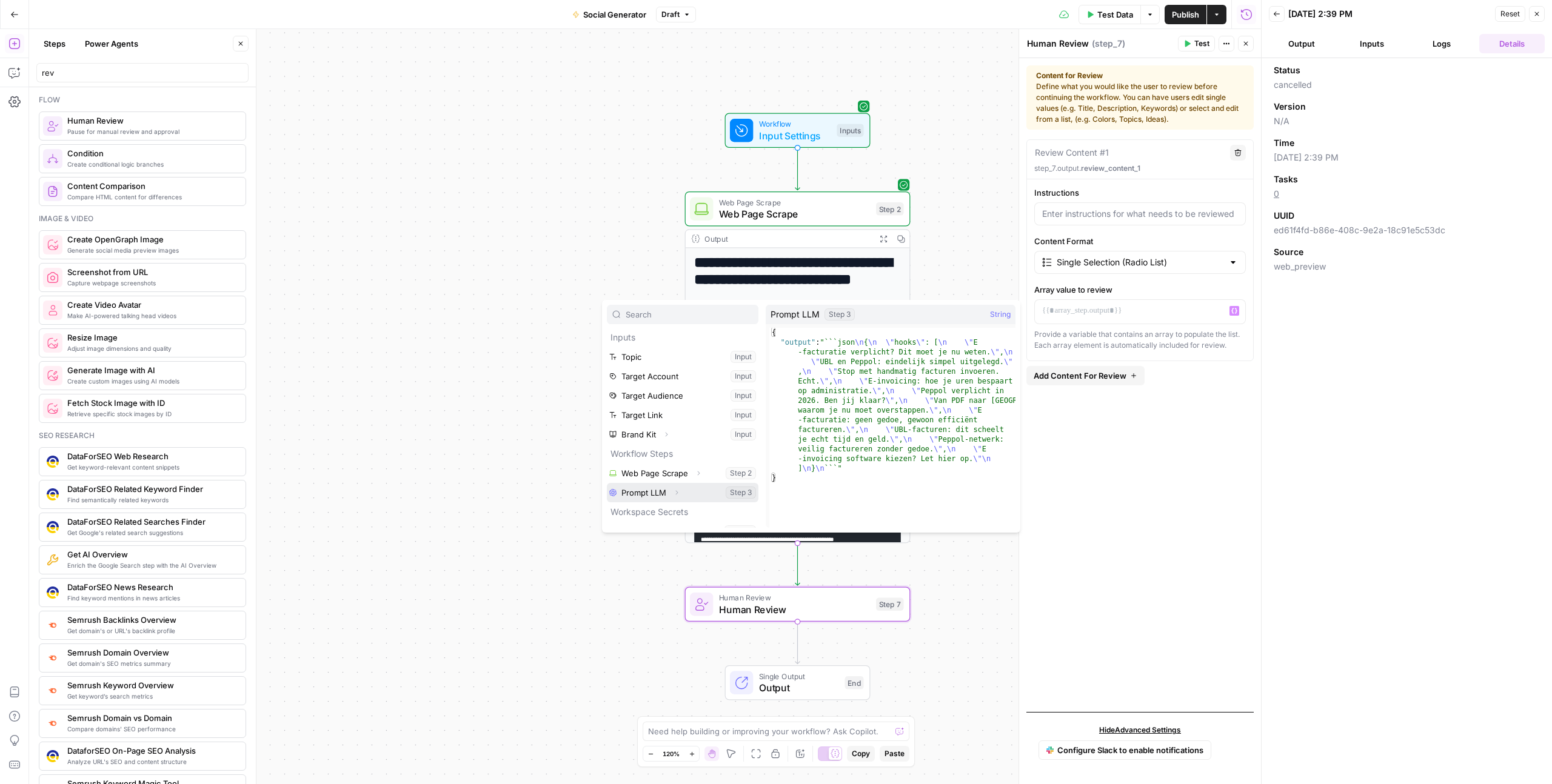
click at [645, 491] on button "Select variable Prompt LLM" at bounding box center [682, 492] width 151 height 20
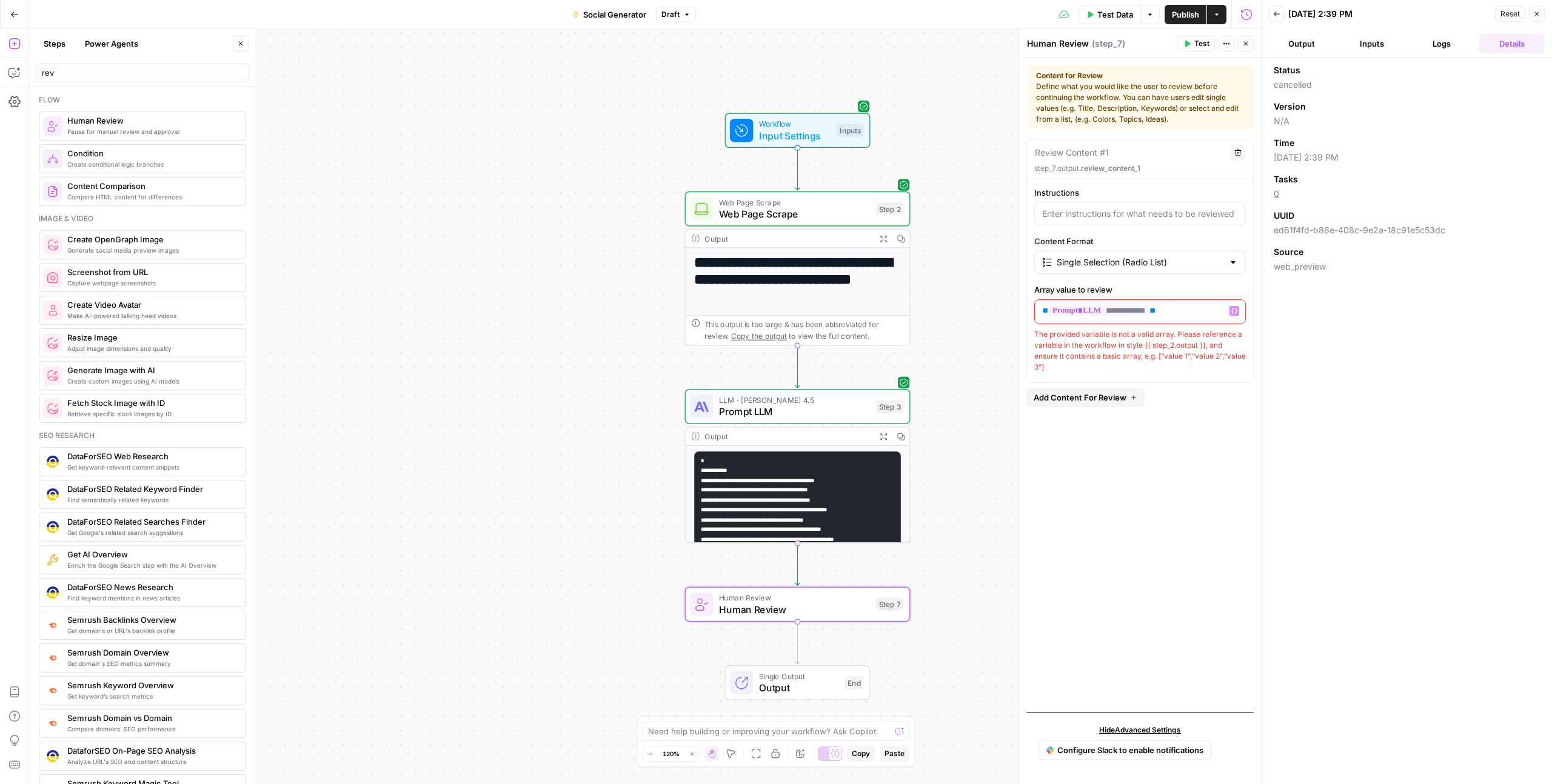
click at [798, 407] on span "Prompt LLM" at bounding box center [794, 412] width 151 height 15
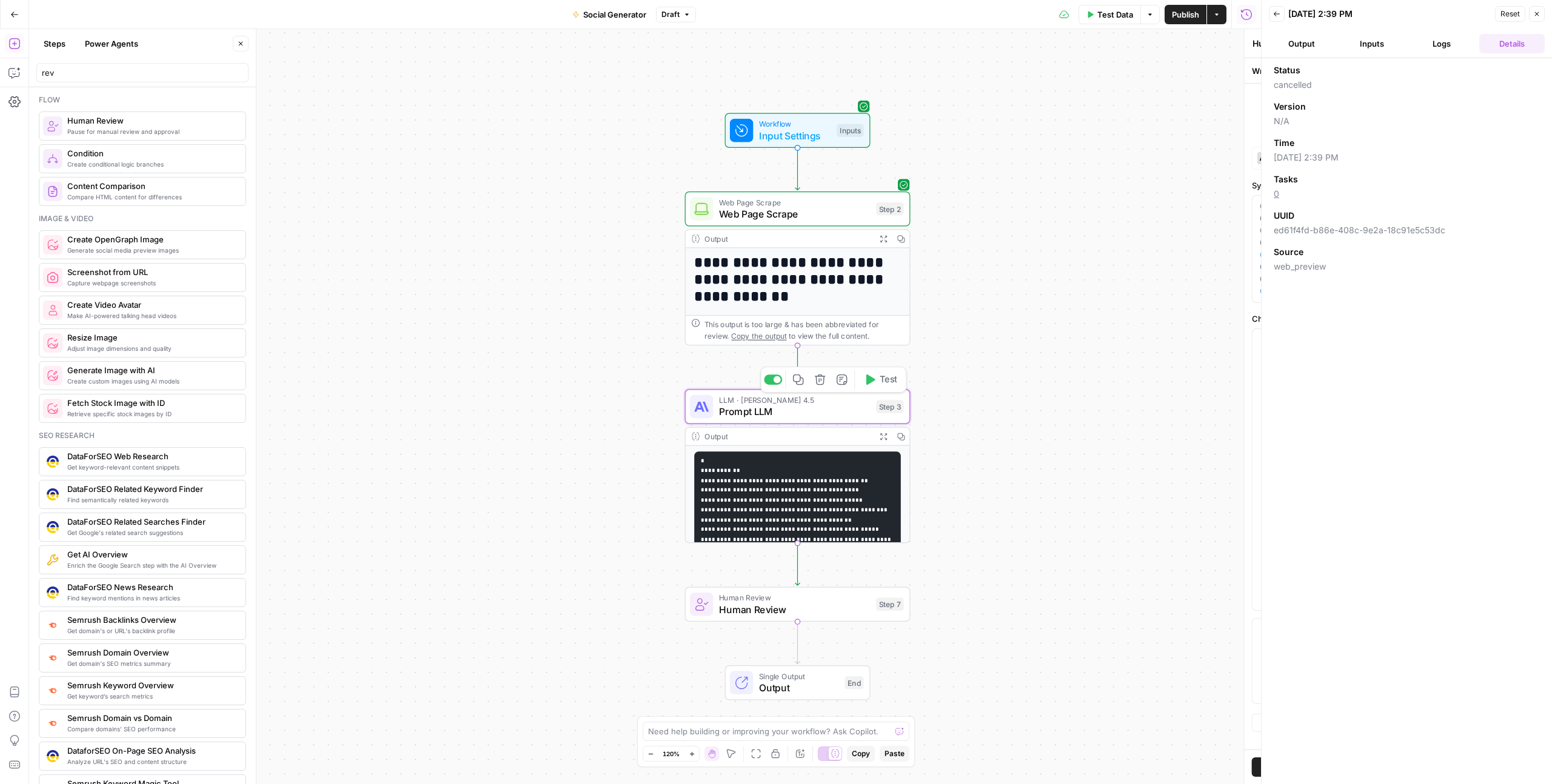
type textarea "Prompt LLM"
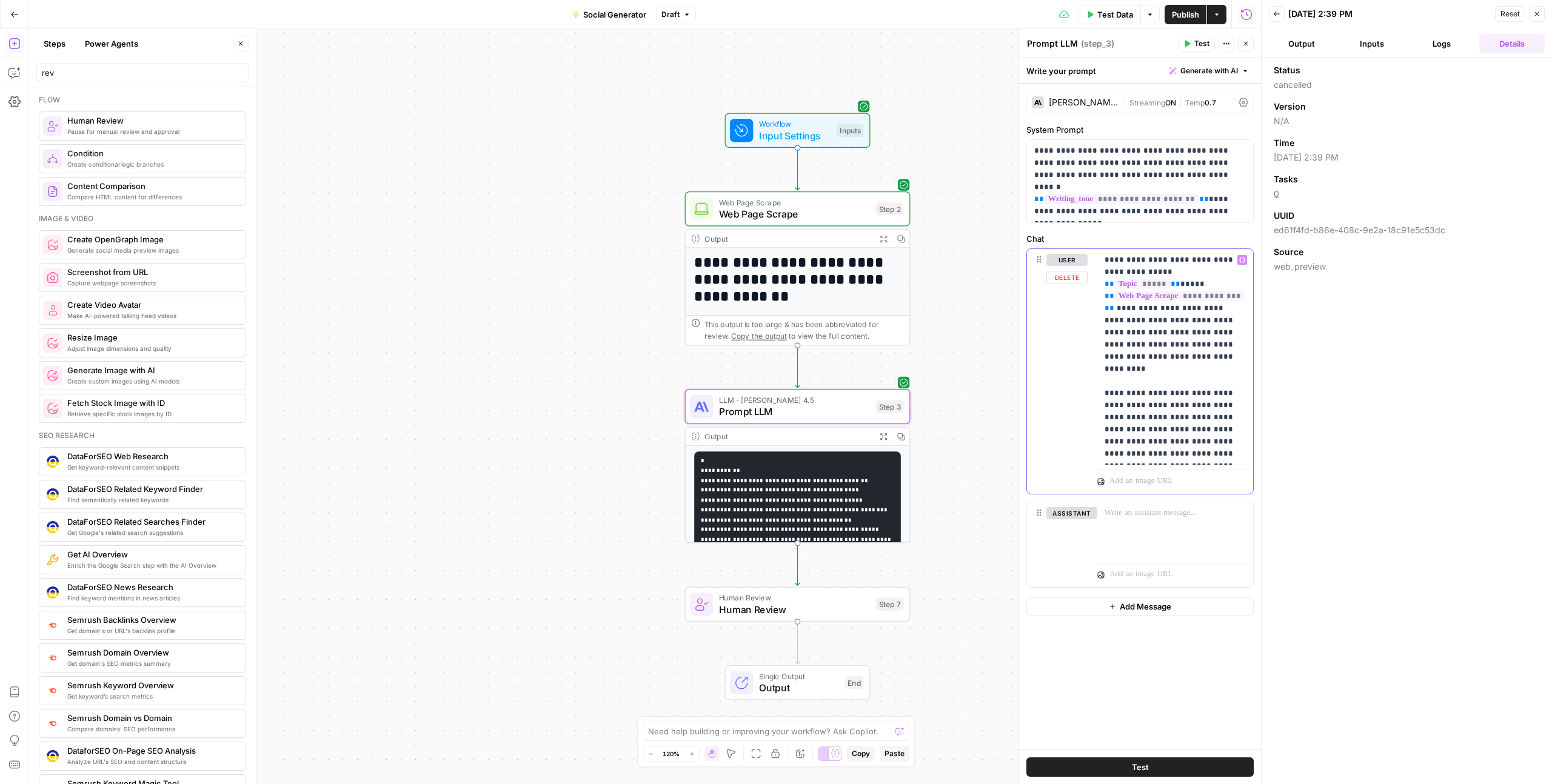
click at [1171, 381] on p "**********" at bounding box center [1174, 357] width 141 height 206
click at [1197, 377] on p "**********" at bounding box center [1174, 357] width 141 height 206
click at [1203, 365] on p "**********" at bounding box center [1174, 357] width 141 height 206
click at [1218, 366] on p "**********" at bounding box center [1174, 357] width 141 height 206
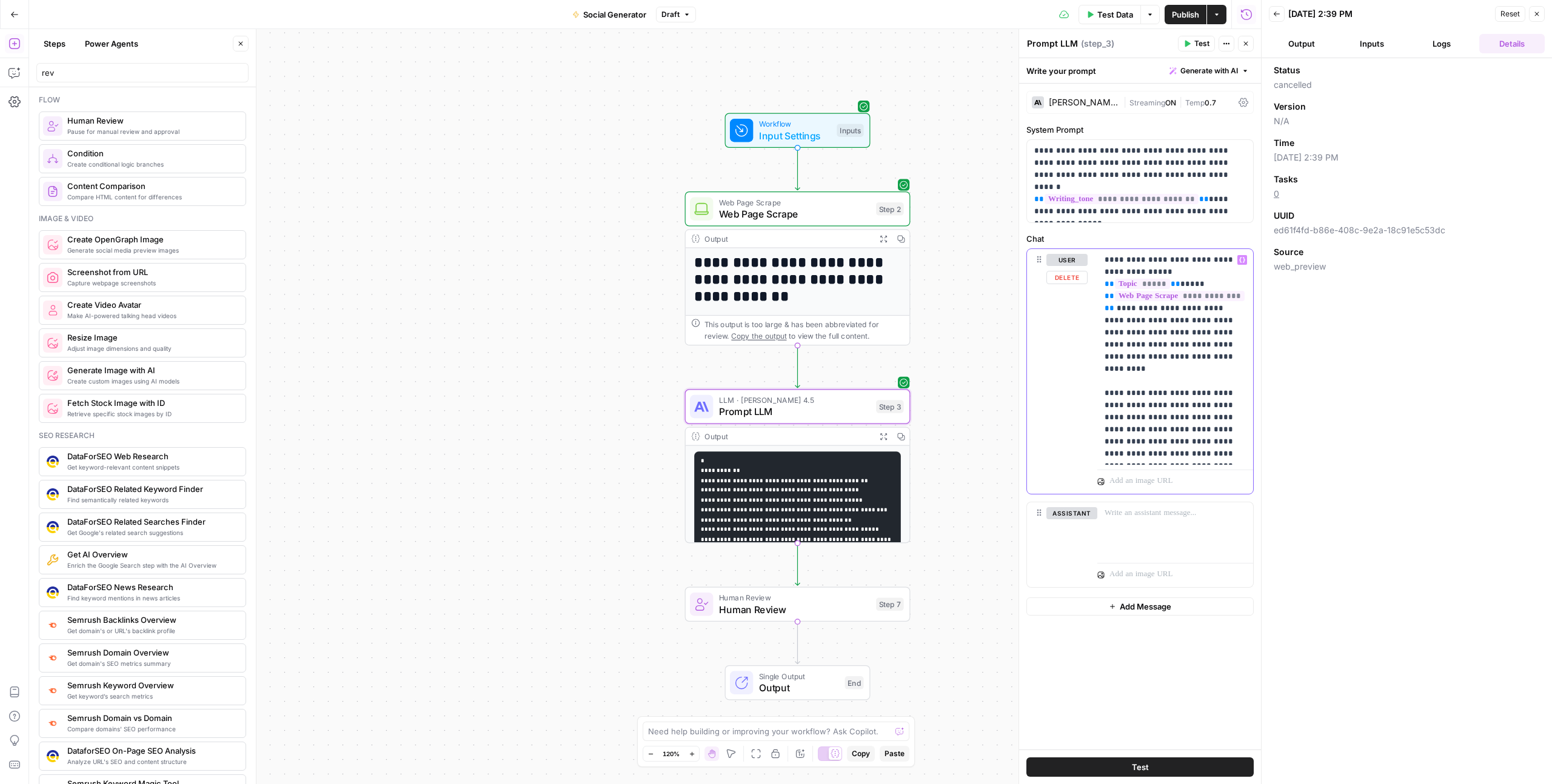
drag, startPoint x: 1155, startPoint y: 380, endPoint x: 1143, endPoint y: 393, distance: 17.7
click at [1143, 393] on p "**********" at bounding box center [1174, 357] width 141 height 206
click at [1169, 766] on button "Test" at bounding box center [1139, 767] width 228 height 20
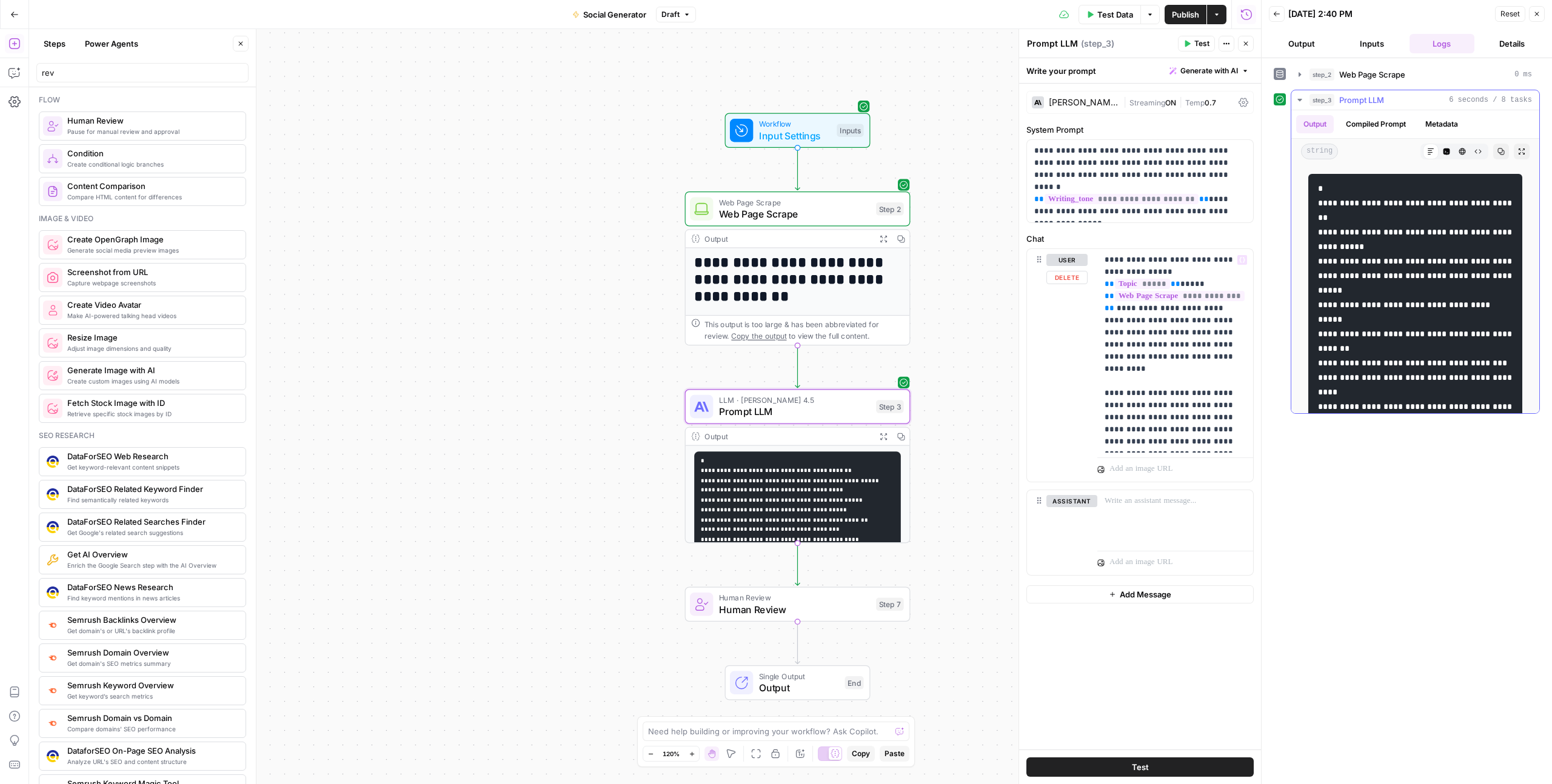
scroll to position [105, 0]
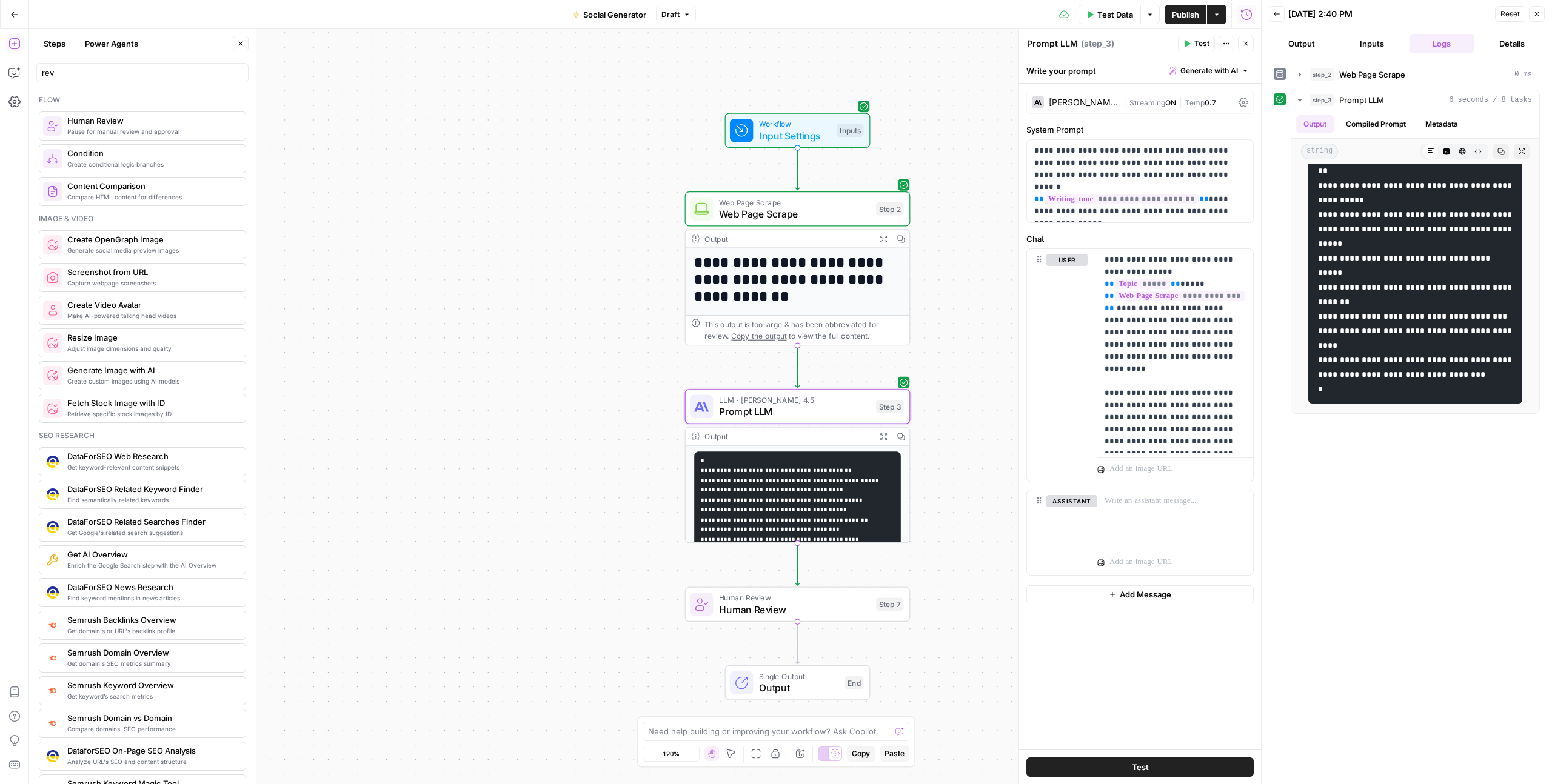
click at [822, 608] on span "Human Review" at bounding box center [794, 609] width 151 height 15
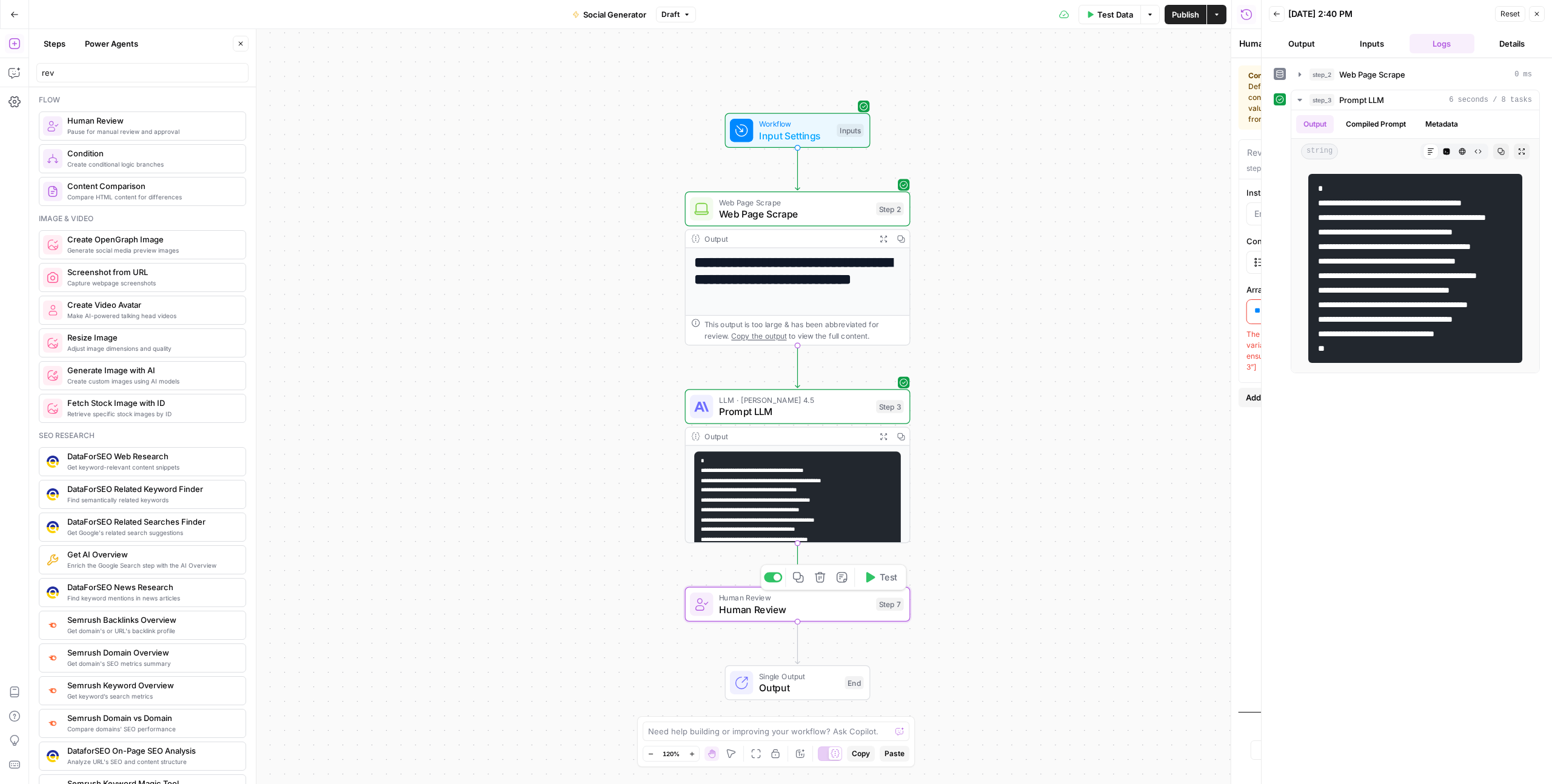
scroll to position [0, 0]
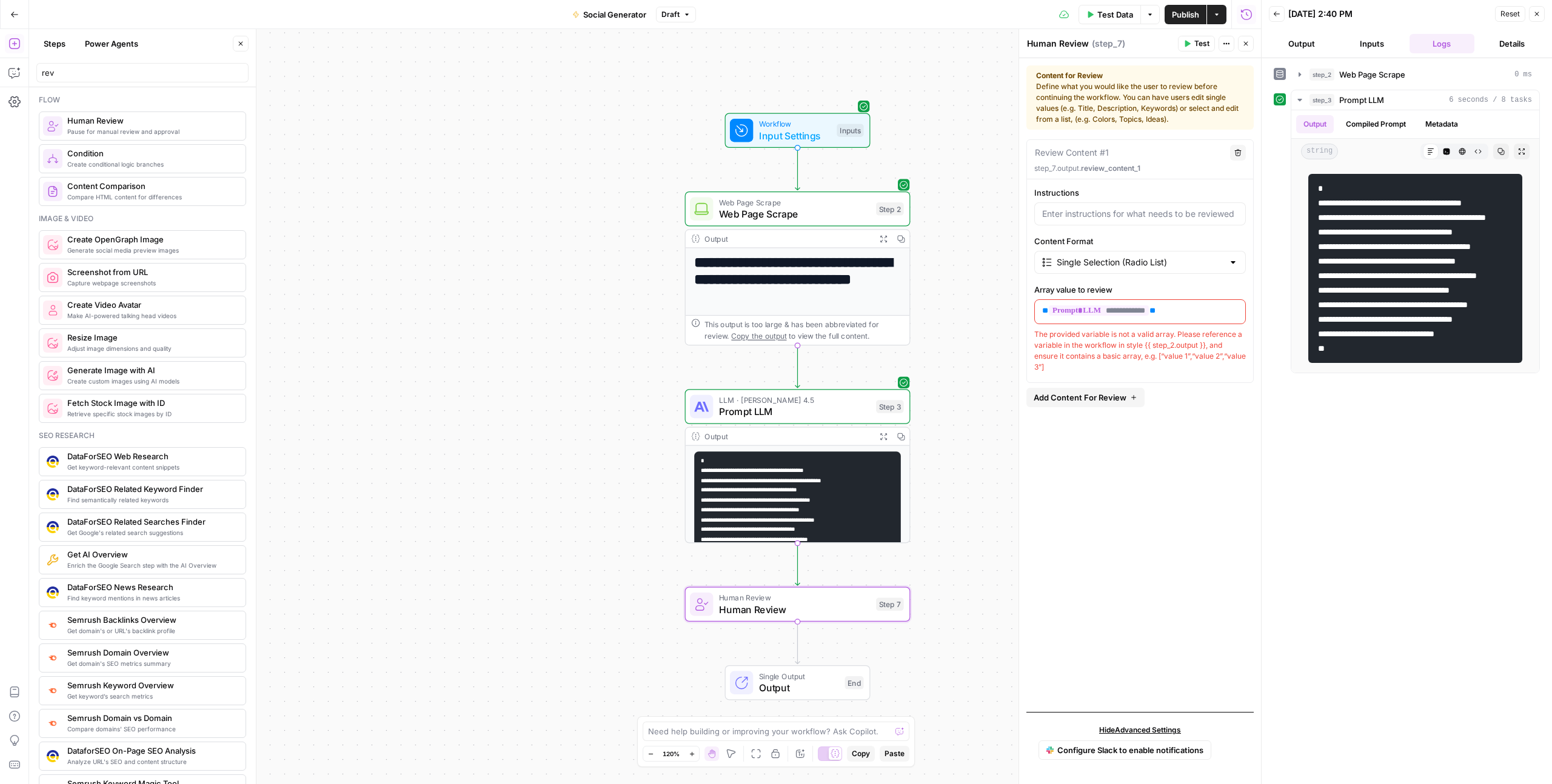
click at [1178, 309] on p "**********" at bounding box center [1140, 311] width 196 height 12
click at [1150, 444] on div "Review Content #1 Delete step_7.output. review_content_1 Instructions Content F…" at bounding box center [1139, 421] width 228 height 563
click at [1238, 312] on button "Variables Menu" at bounding box center [1234, 310] width 10 height 10
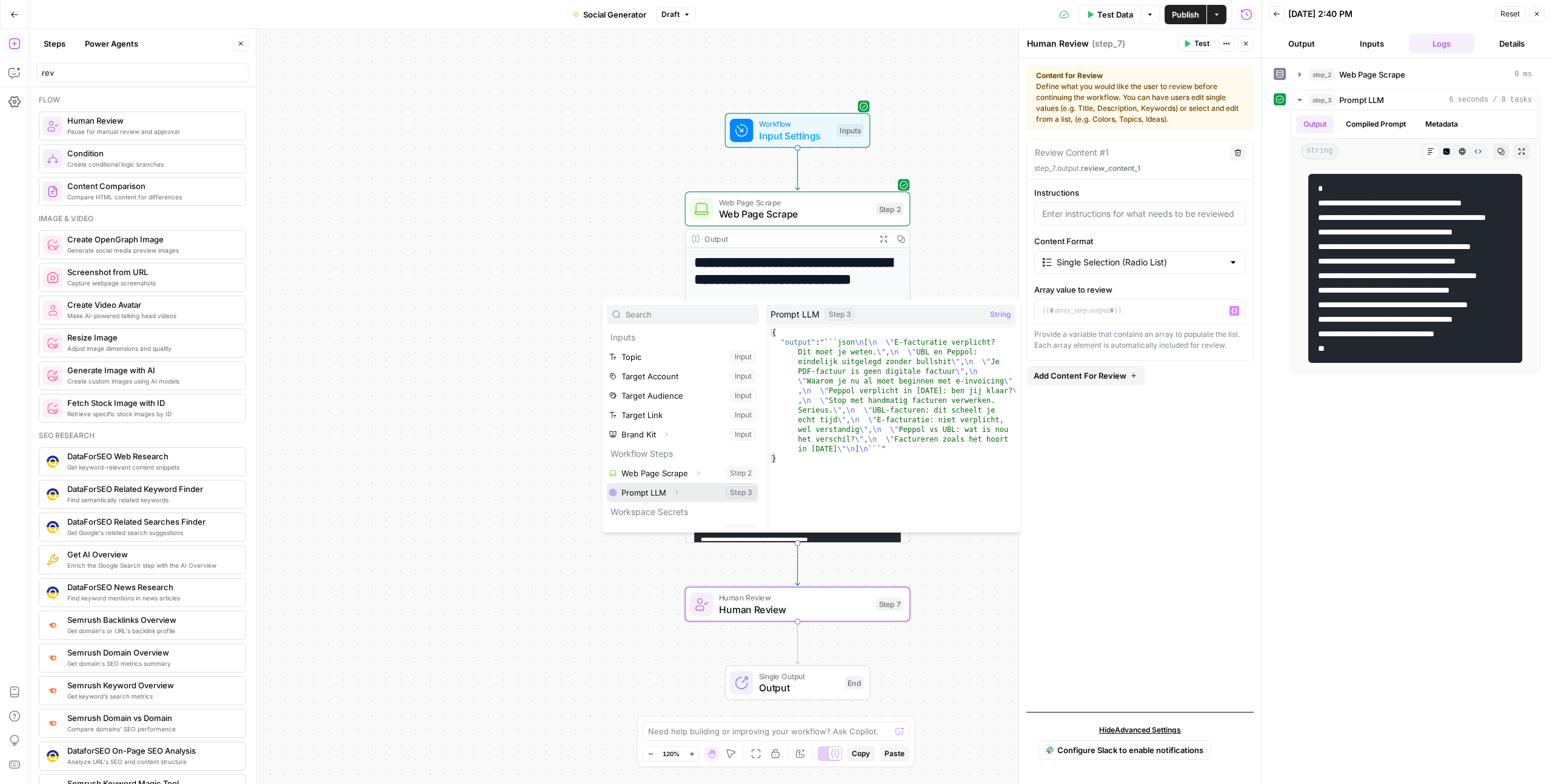
click at [648, 488] on button "Select variable Prompt LLM" at bounding box center [682, 492] width 151 height 20
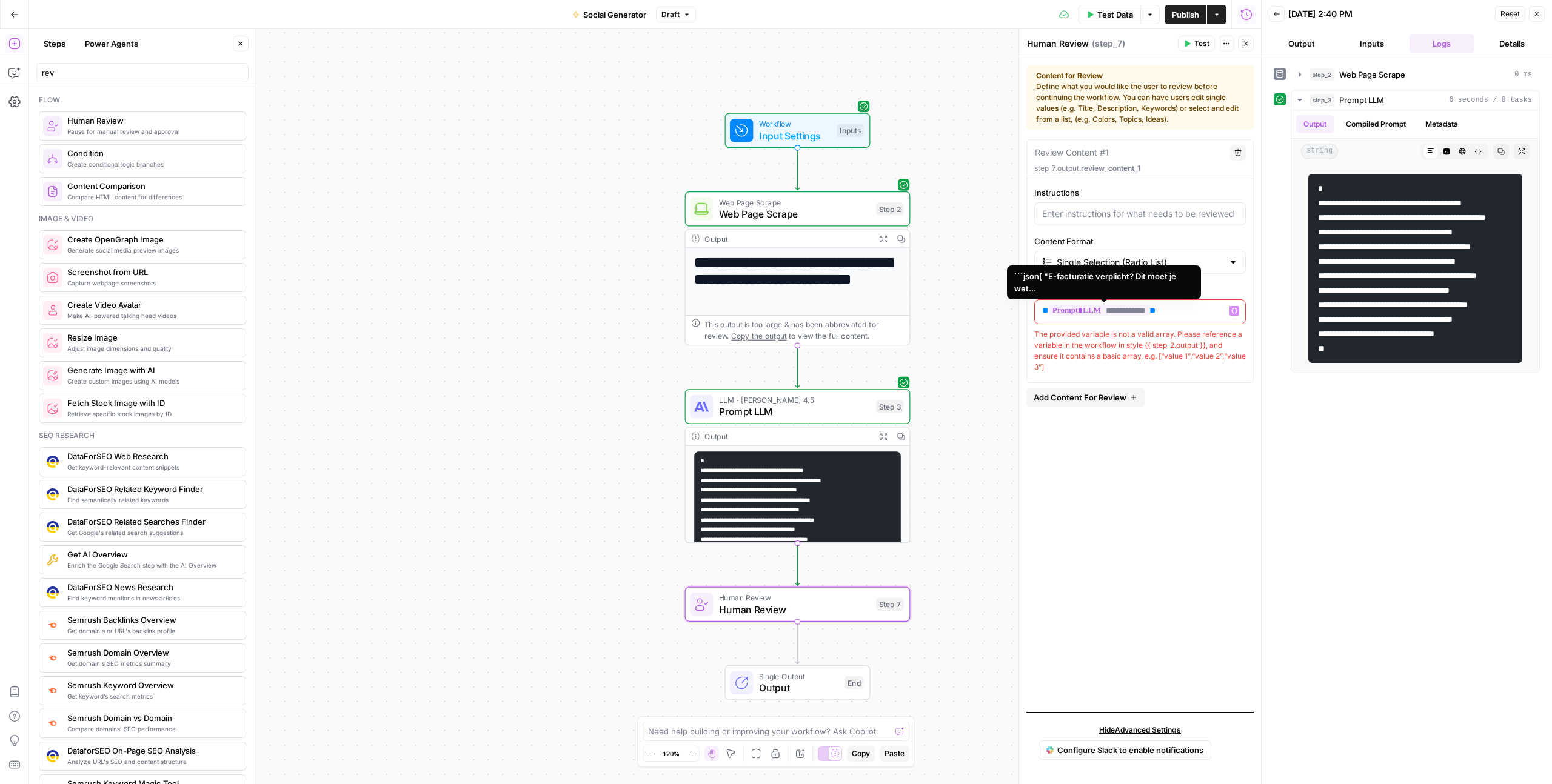
click at [1127, 311] on span "**********" at bounding box center [1098, 311] width 100 height 10
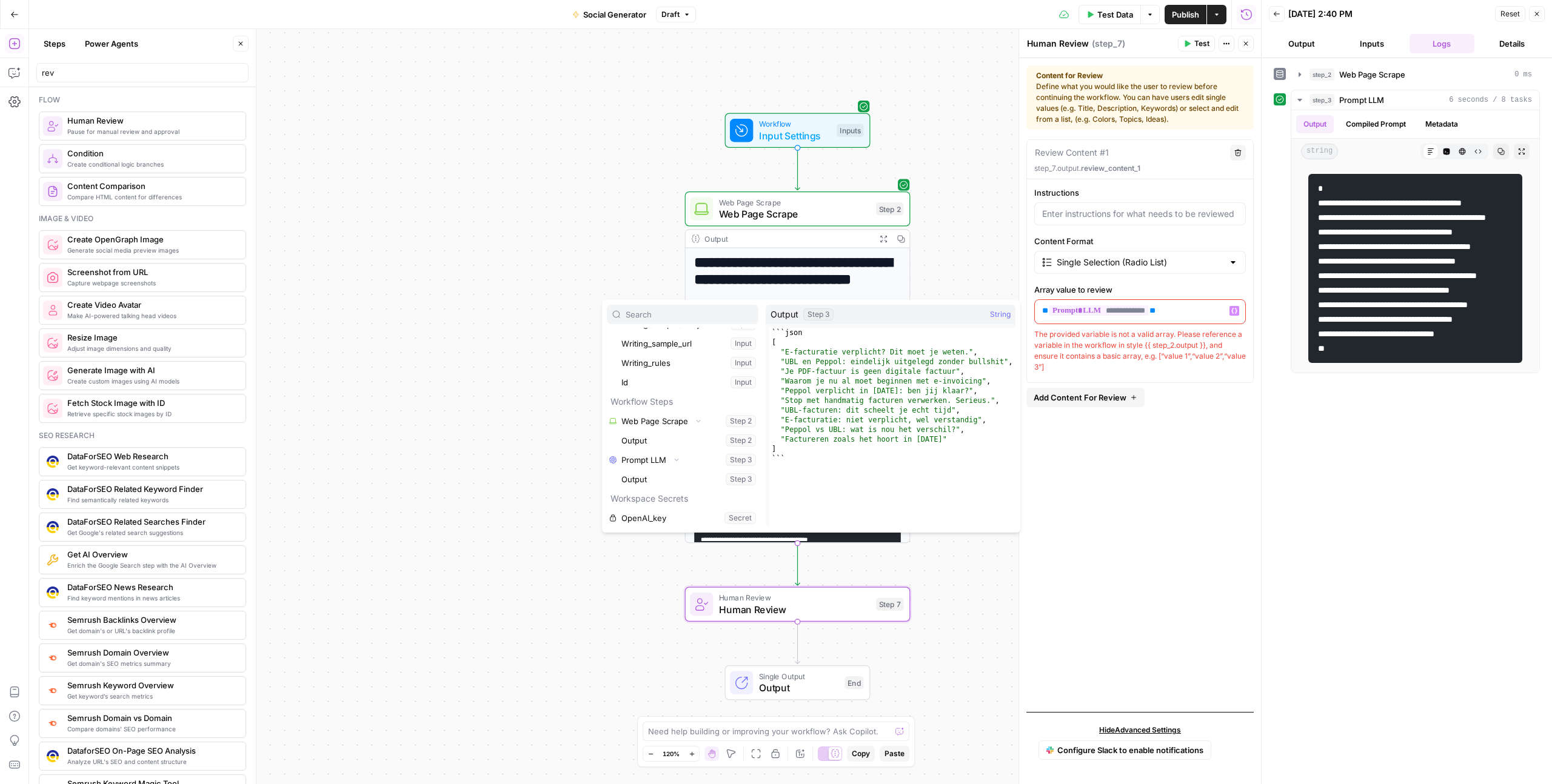
click at [1104, 454] on div "**********" at bounding box center [1139, 421] width 228 height 563
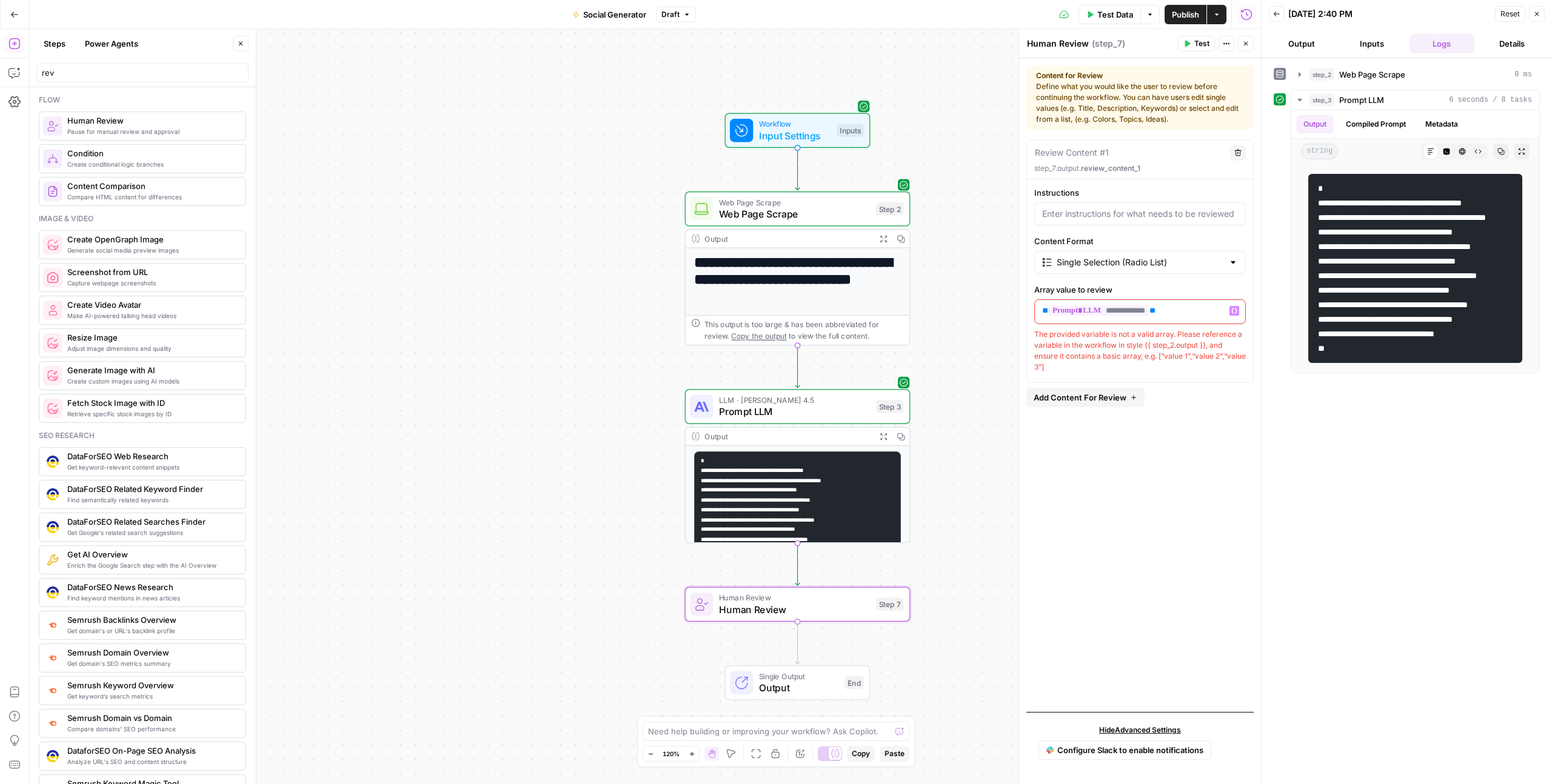
click at [821, 517] on code "**********" at bounding box center [761, 515] width 120 height 114
click at [1380, 127] on button "Compiled Prompt" at bounding box center [1376, 124] width 75 height 18
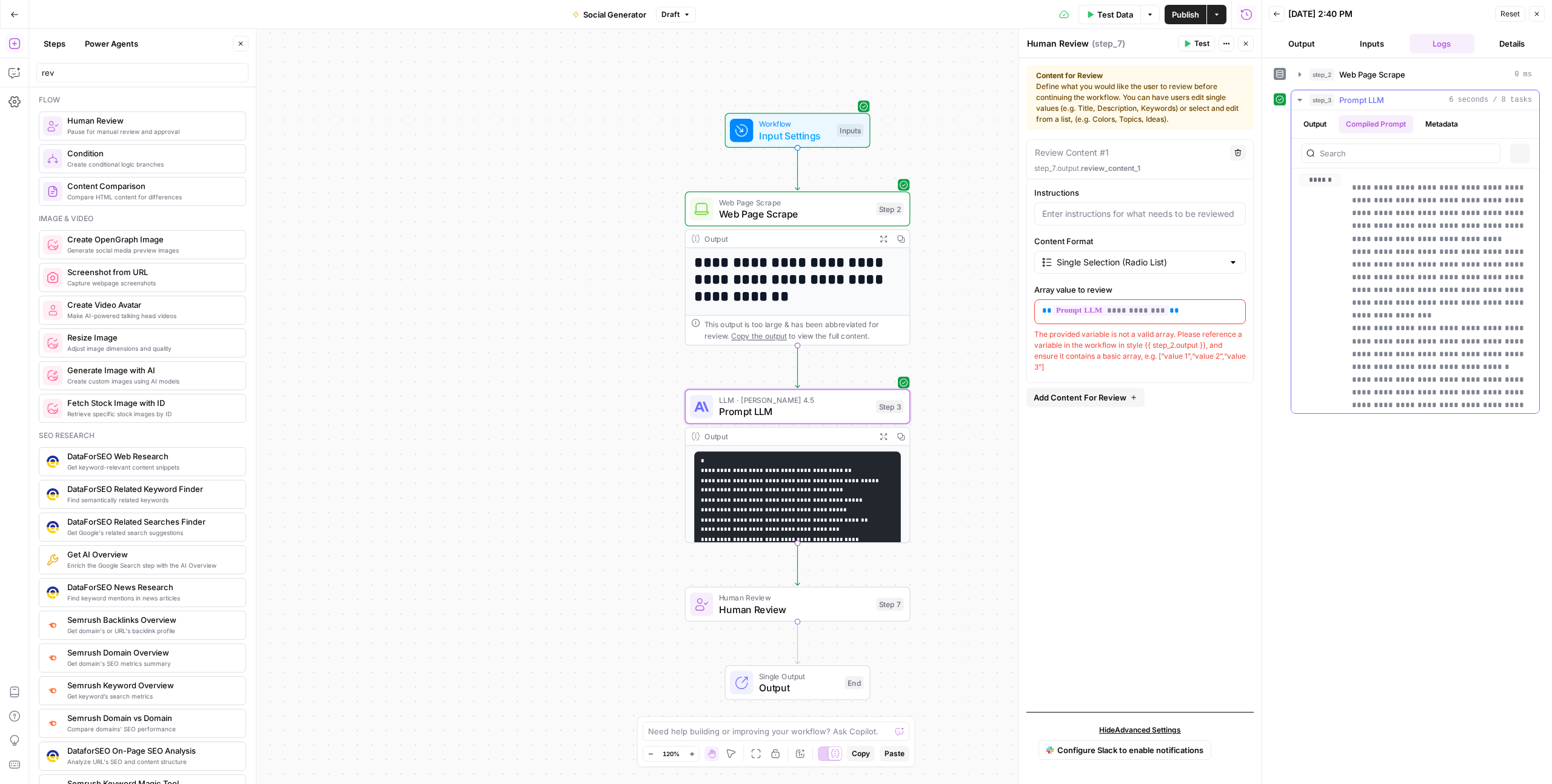
click at [1320, 124] on button "Output" at bounding box center [1314, 124] width 37 height 18
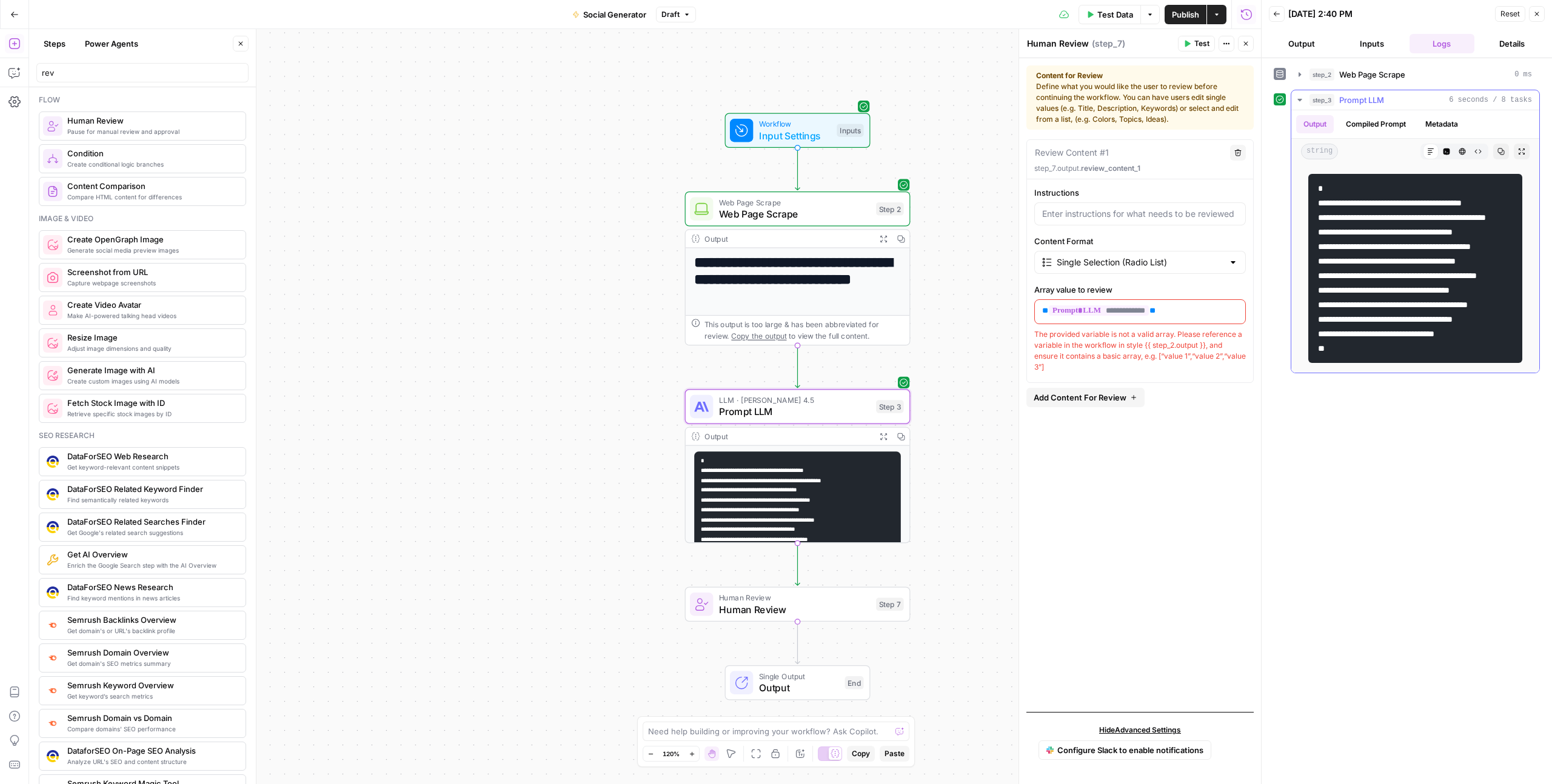
click at [1452, 145] on div "Code Editor" at bounding box center [1447, 151] width 16 height 16
click at [1478, 151] on icon "button" at bounding box center [1478, 151] width 7 height 7
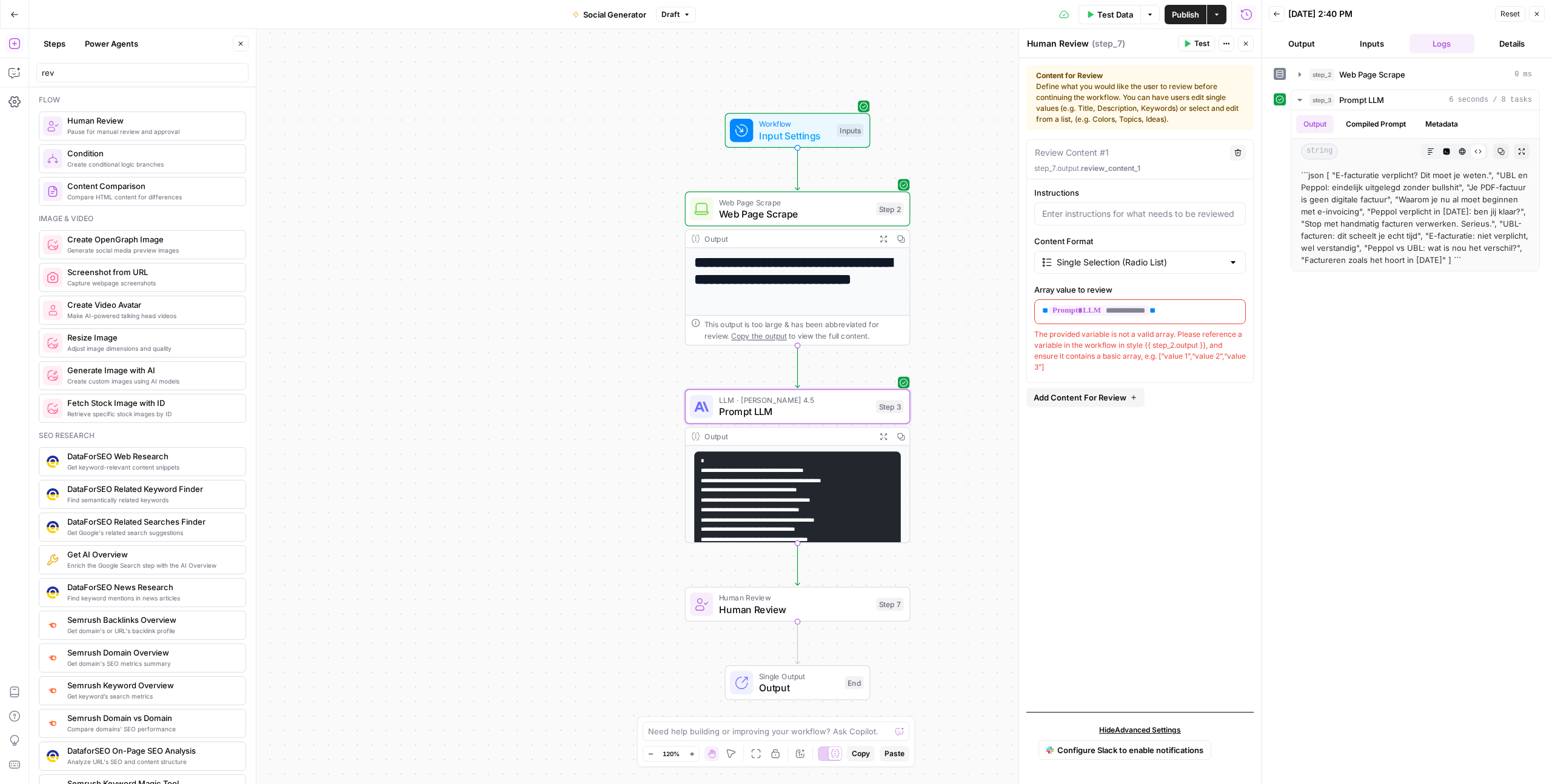
click at [792, 394] on span "LLM · [PERSON_NAME] 4.5" at bounding box center [794, 400] width 151 height 12
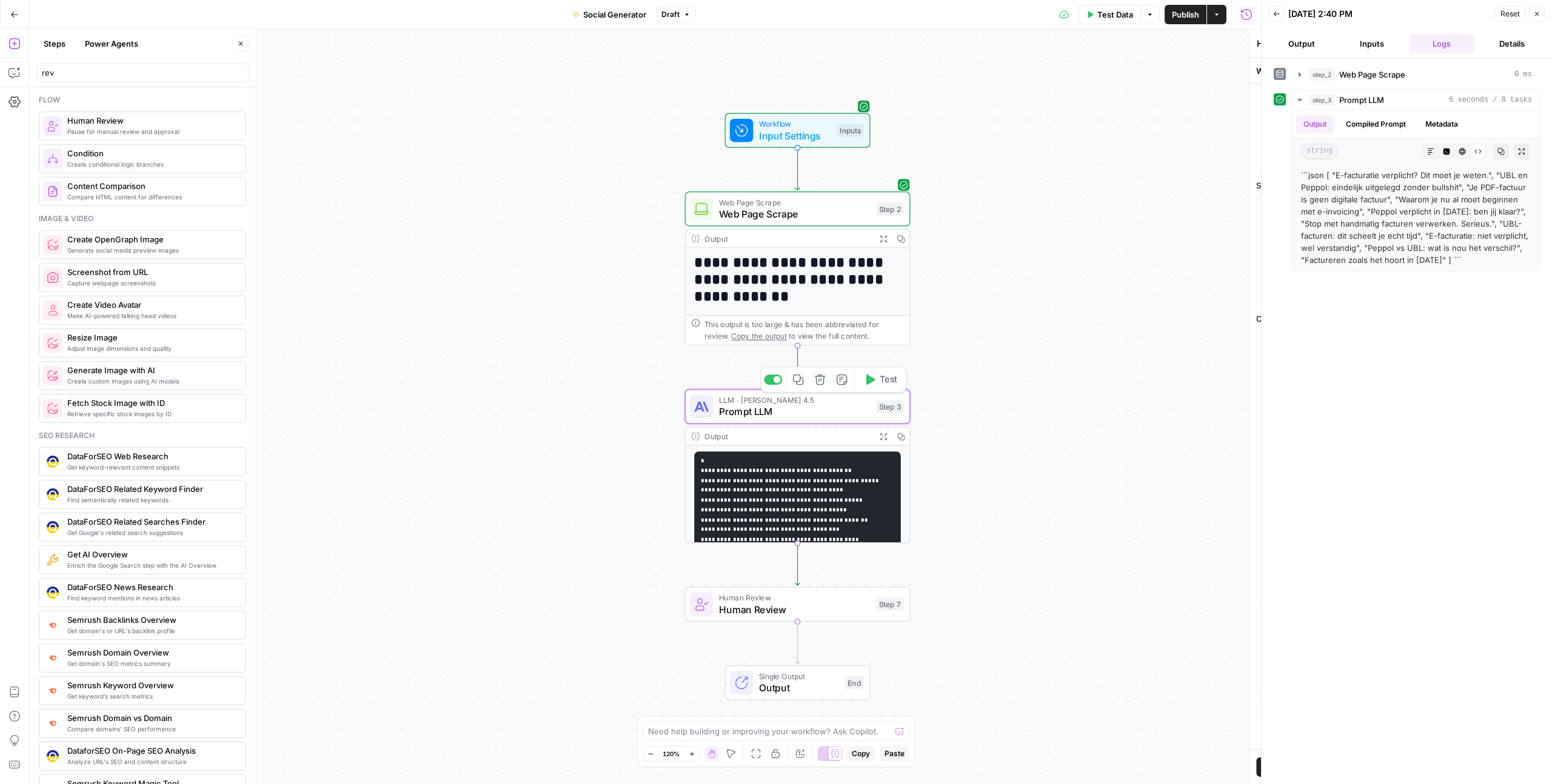
type textarea "Prompt LLM"
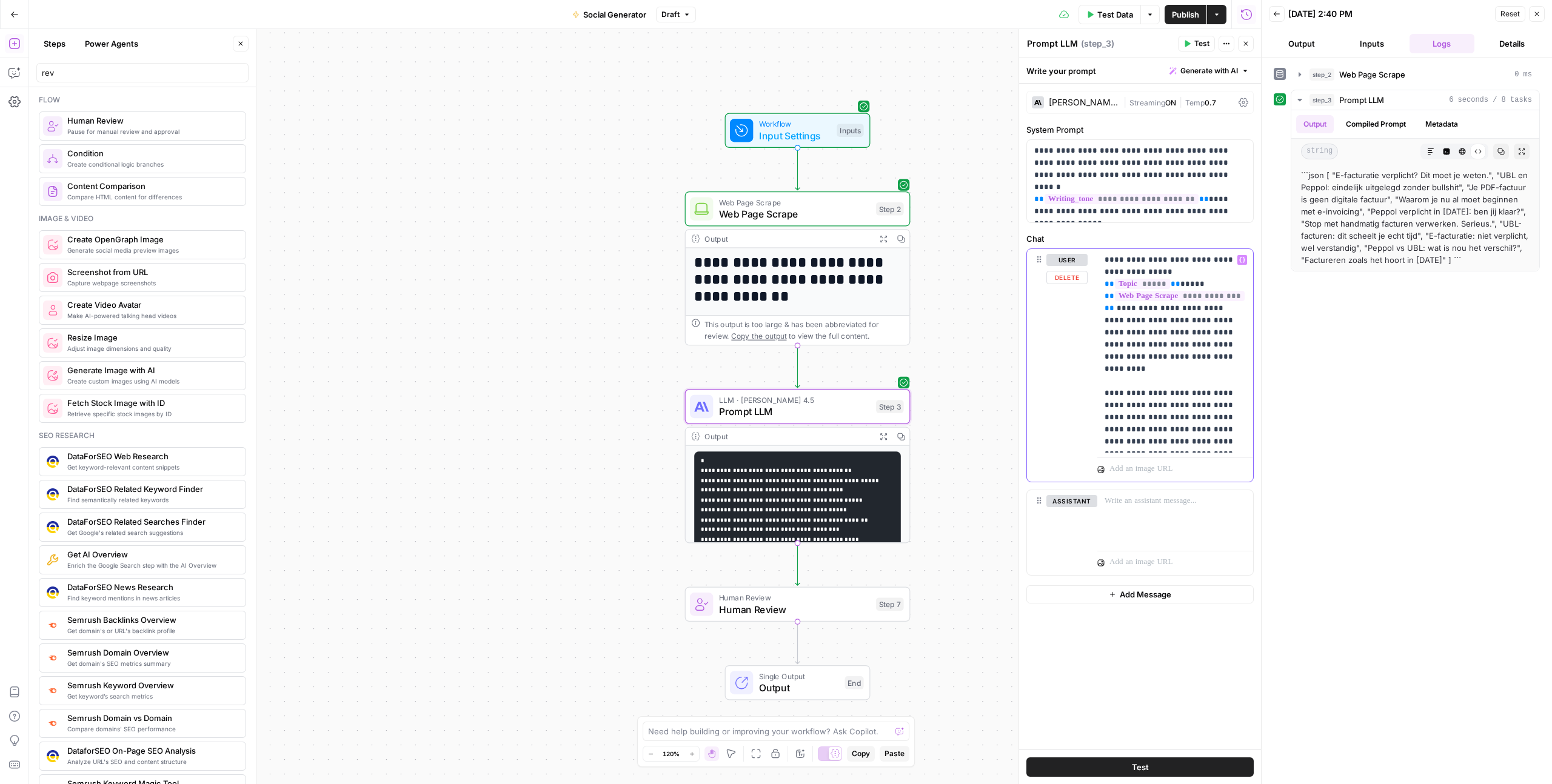
drag, startPoint x: 1125, startPoint y: 380, endPoint x: 1202, endPoint y: 372, distance: 77.4
click at [1202, 372] on p "**********" at bounding box center [1174, 350] width 141 height 194
click at [1135, 765] on span "Test" at bounding box center [1140, 766] width 17 height 12
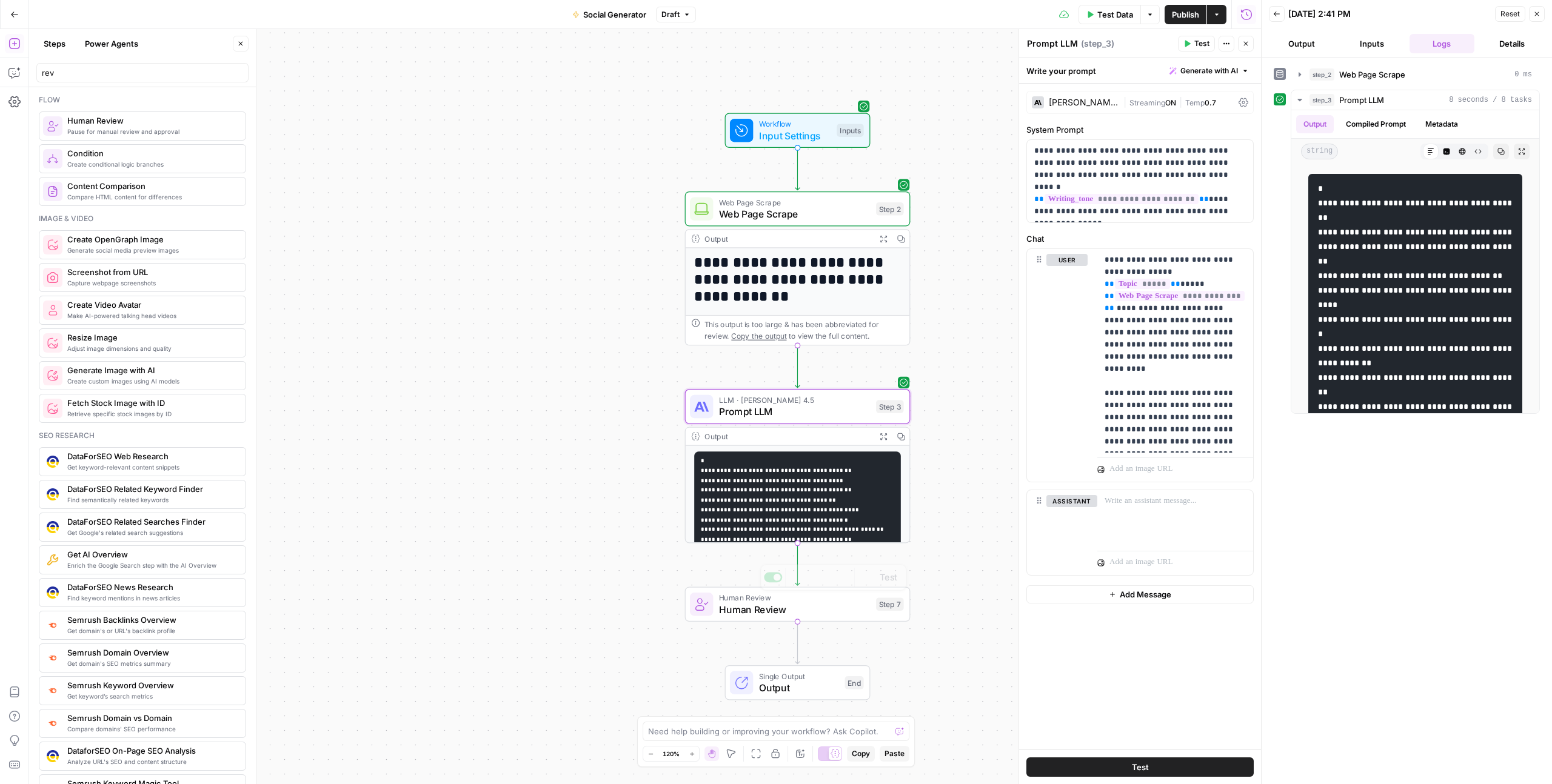
click at [819, 606] on span "Human Review" at bounding box center [794, 609] width 151 height 15
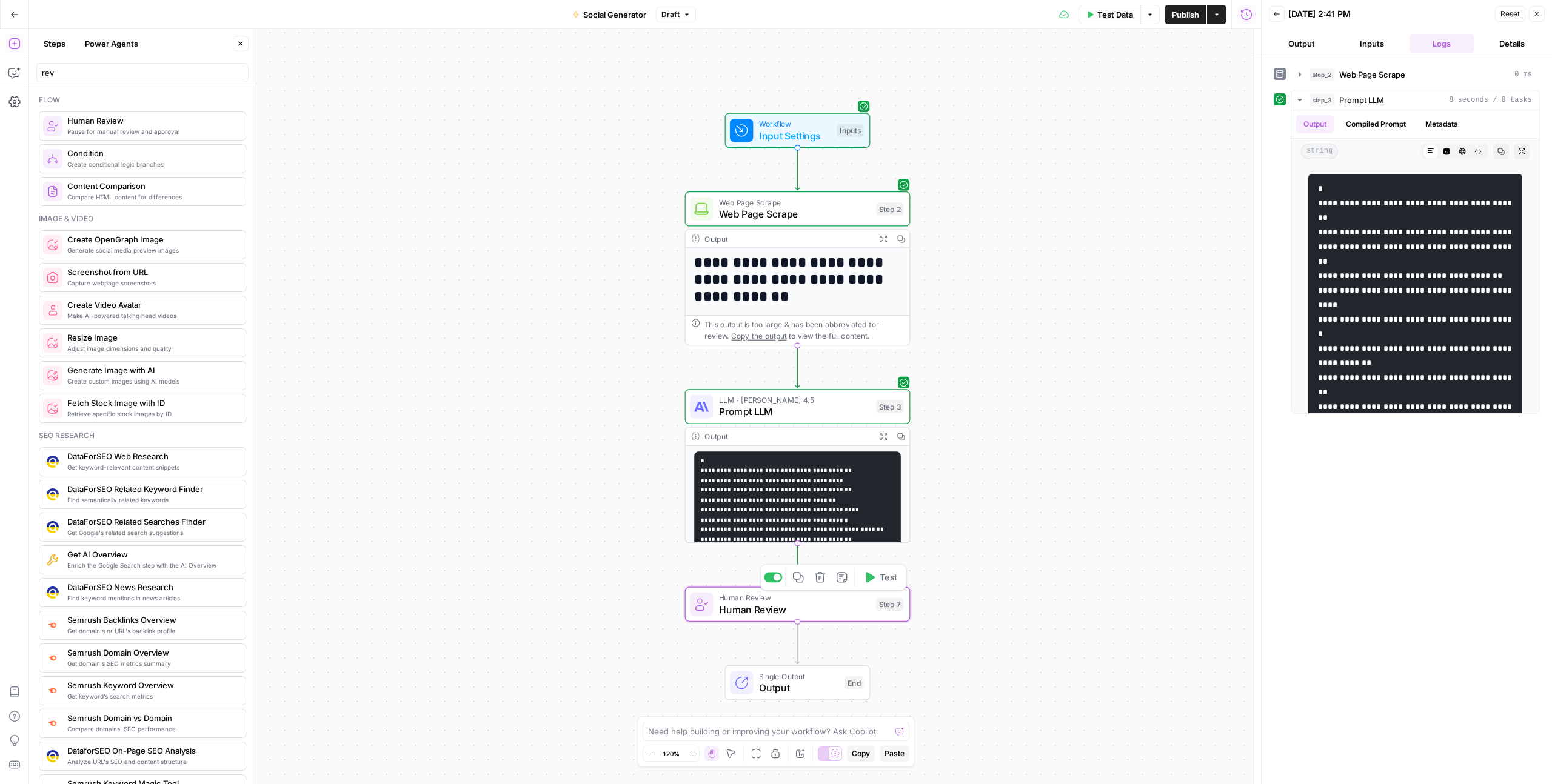
type textarea "Human Review"
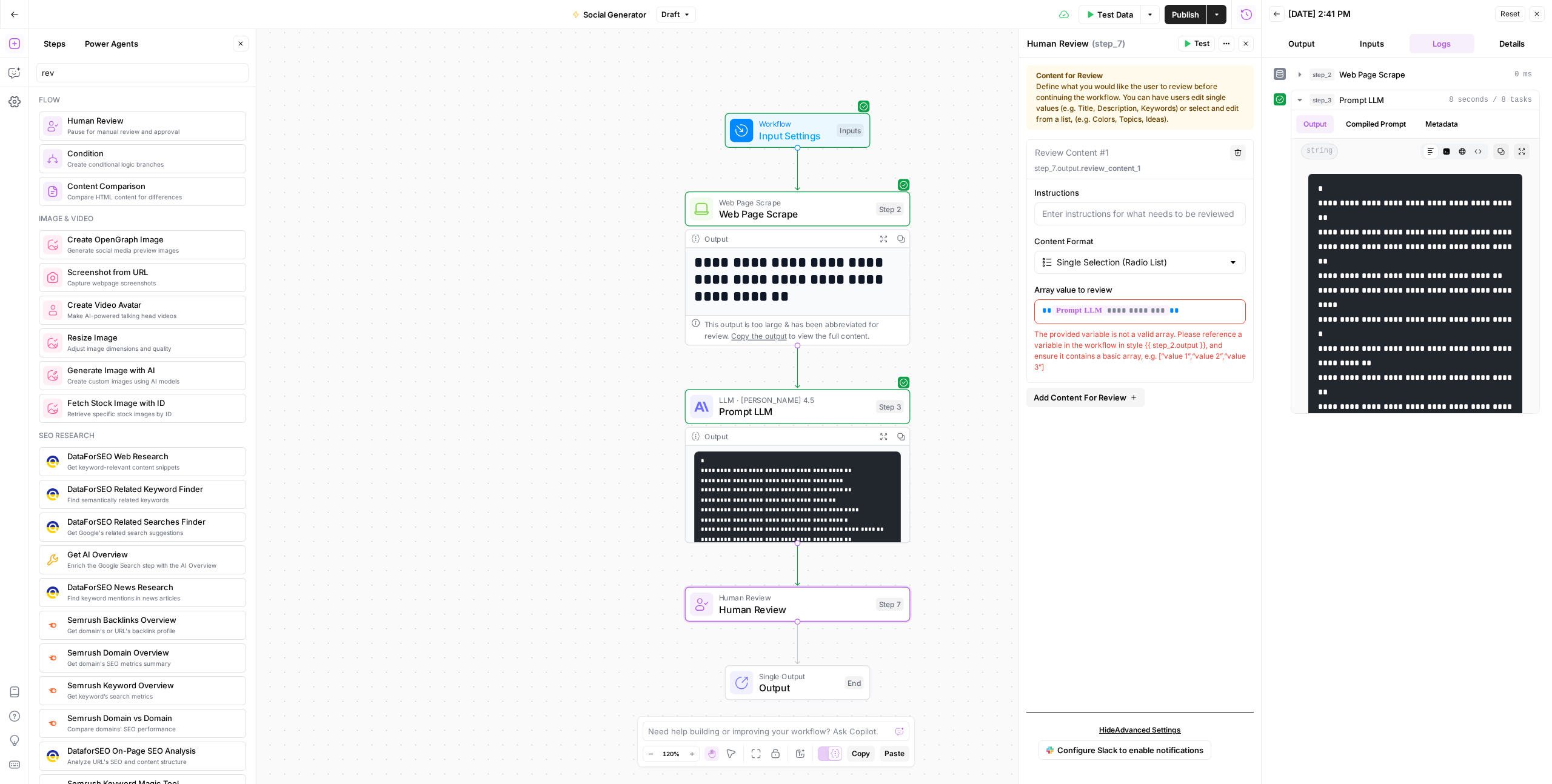
click at [1179, 312] on p "**********" at bounding box center [1140, 311] width 196 height 12
click at [1232, 309] on icon "button" at bounding box center [1234, 311] width 6 height 6
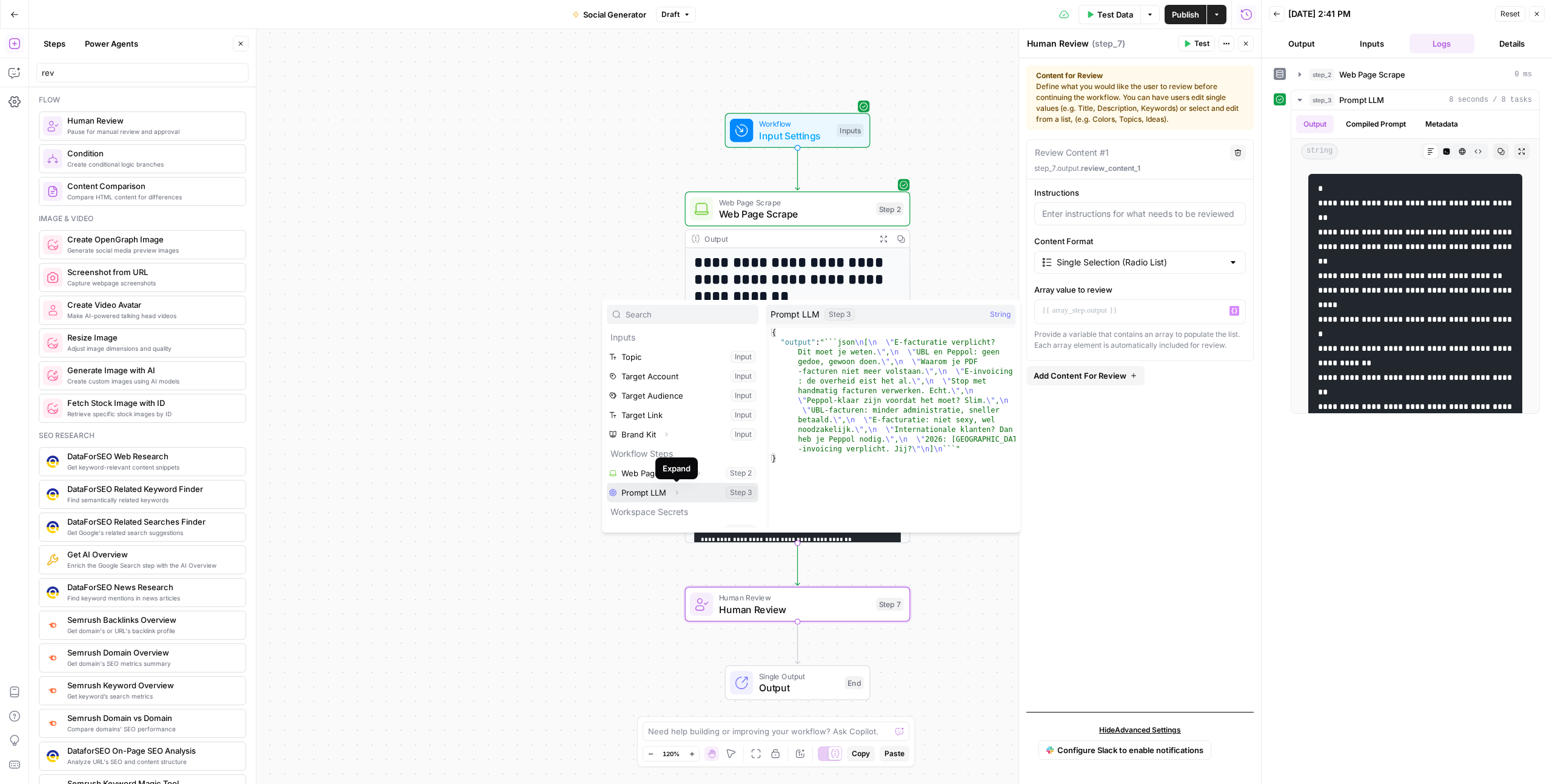
click at [681, 496] on button "Expand" at bounding box center [677, 493] width 16 height 16
click at [646, 498] on button "Select variable Prompt LLM" at bounding box center [682, 492] width 151 height 20
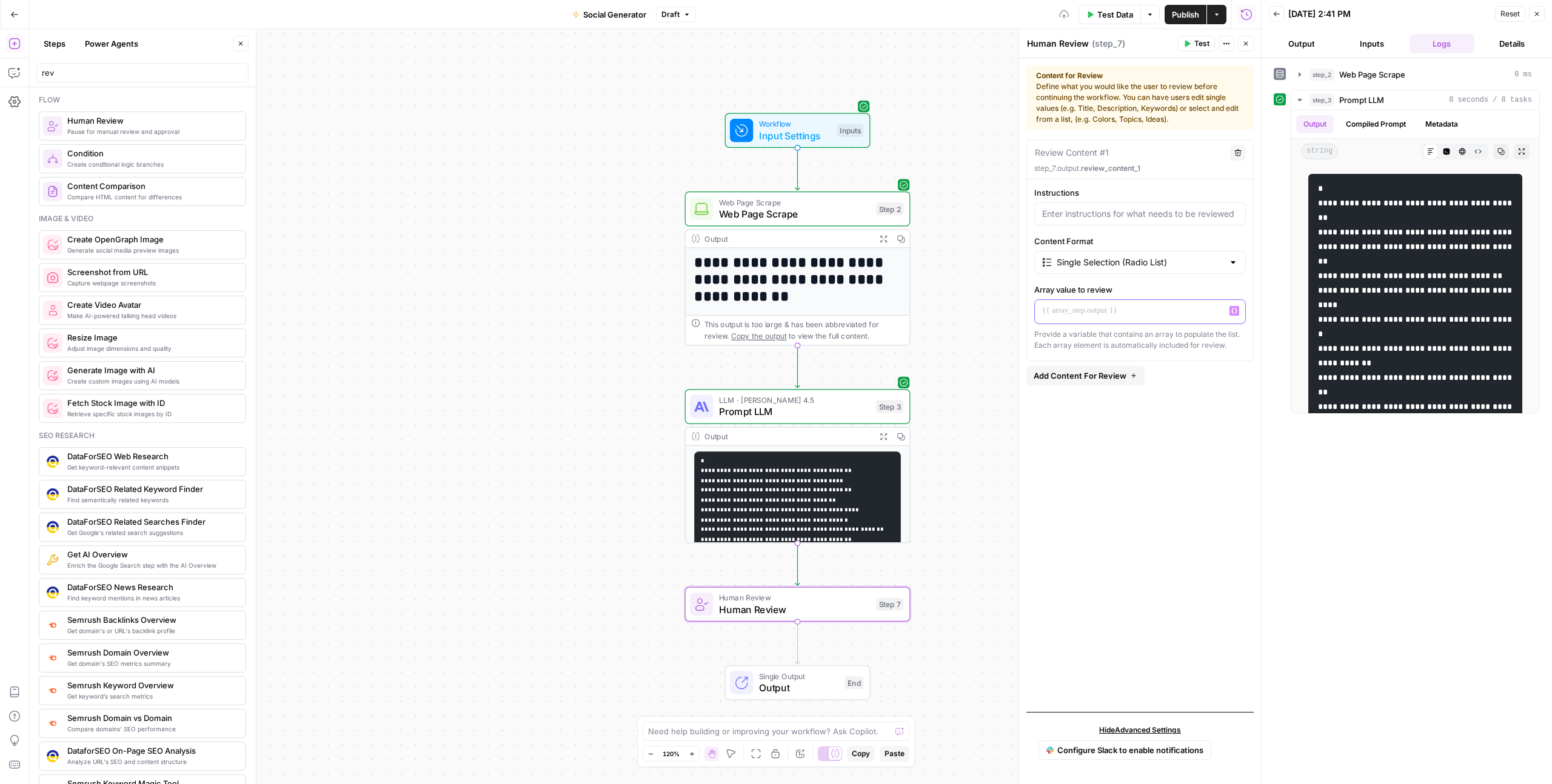
click at [1237, 311] on span "Variables Menu" at bounding box center [1237, 311] width 1 height 1
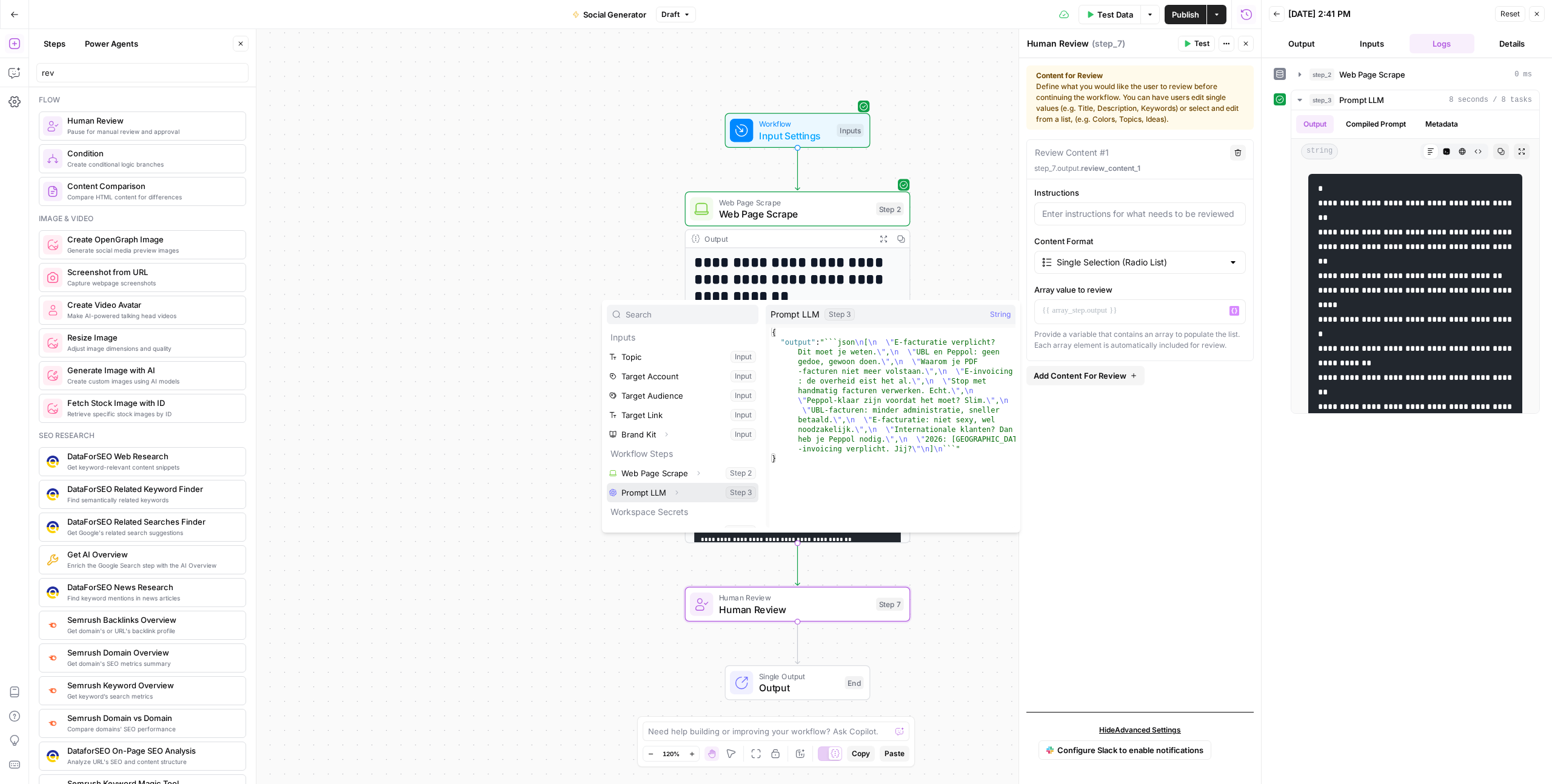
click at [681, 494] on button "Expand" at bounding box center [677, 493] width 16 height 16
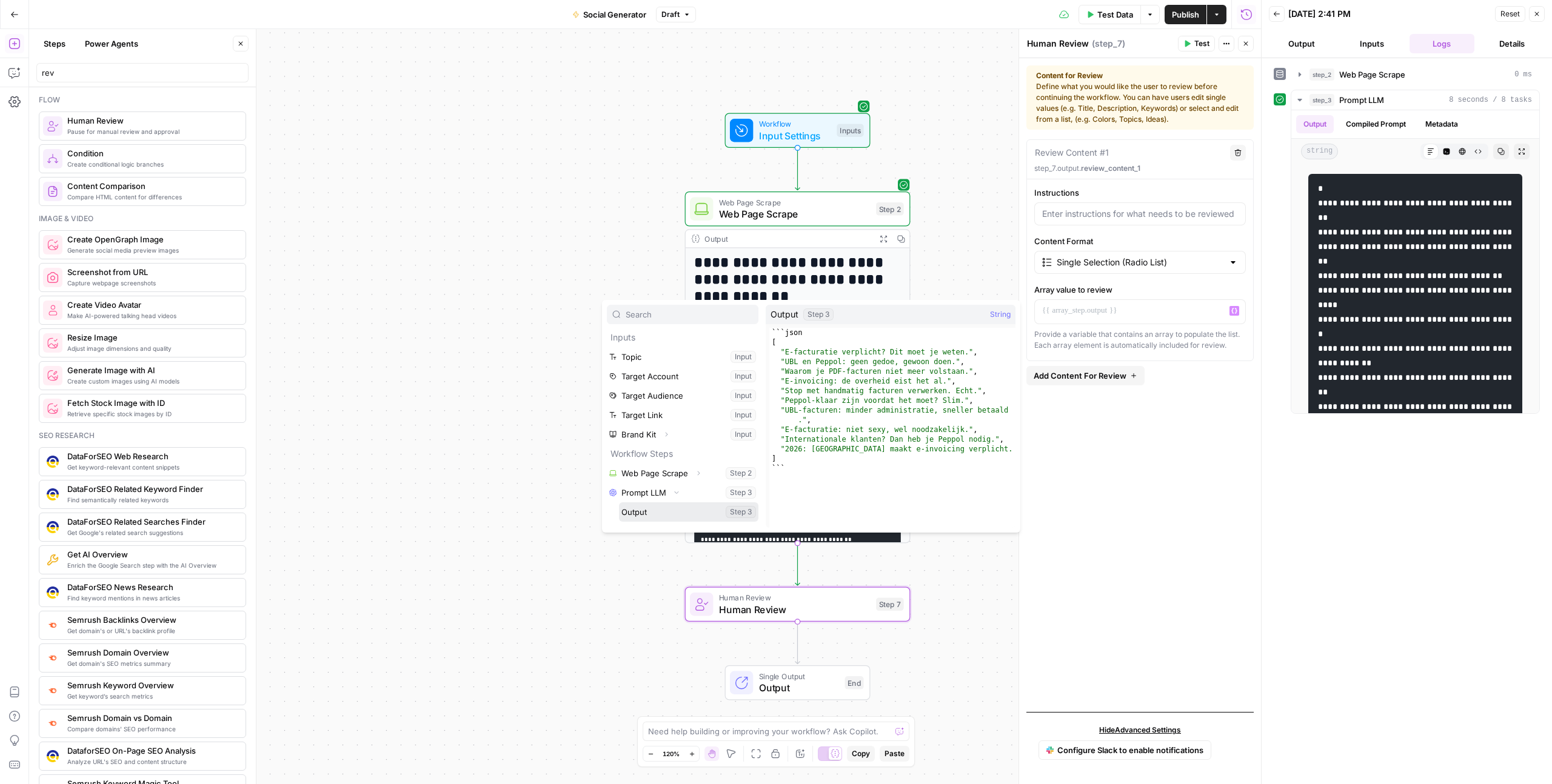
click at [658, 511] on button "Select variable Output" at bounding box center [689, 512] width 140 height 20
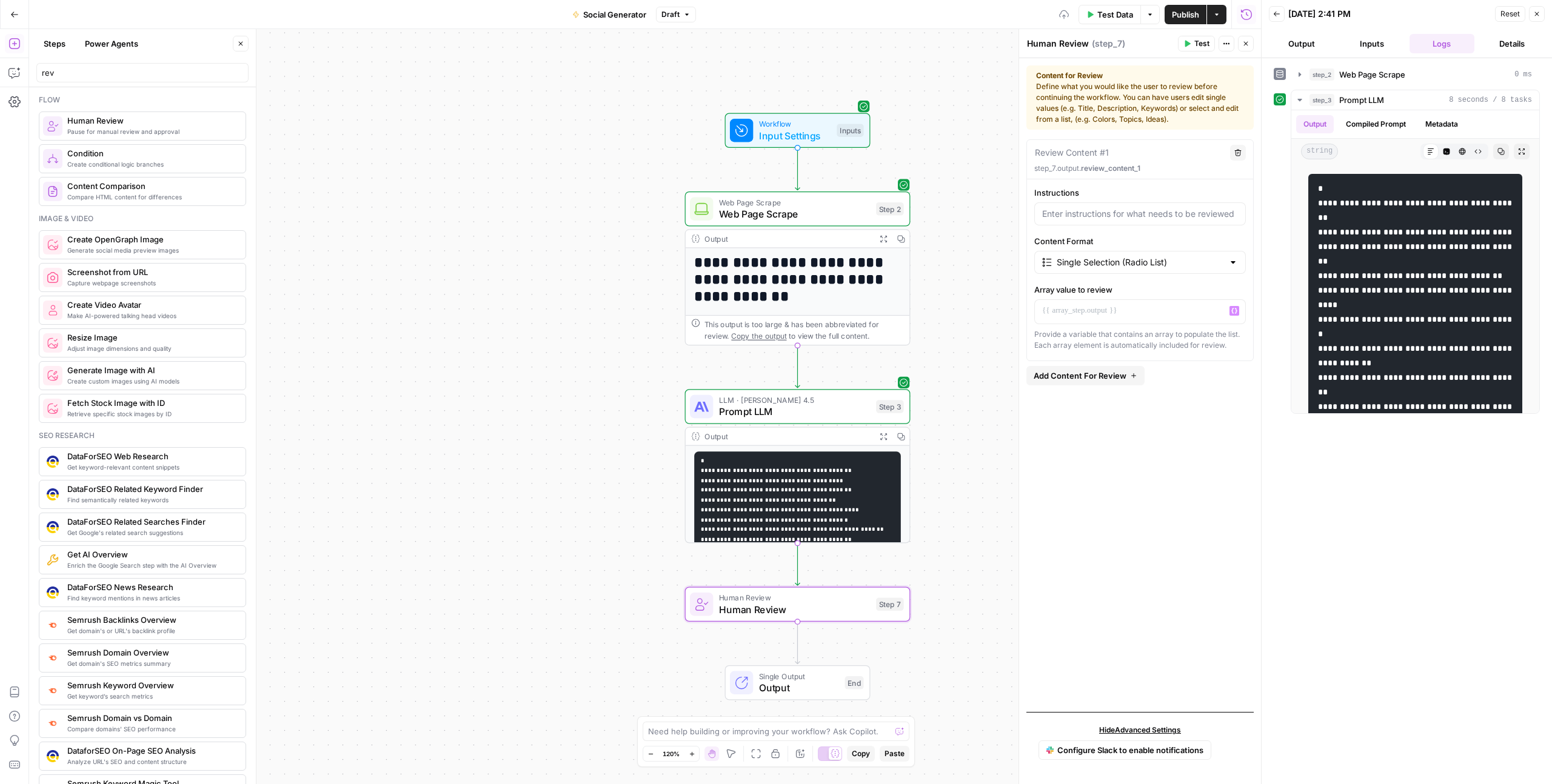
click at [818, 412] on span "Prompt LLM" at bounding box center [794, 412] width 151 height 15
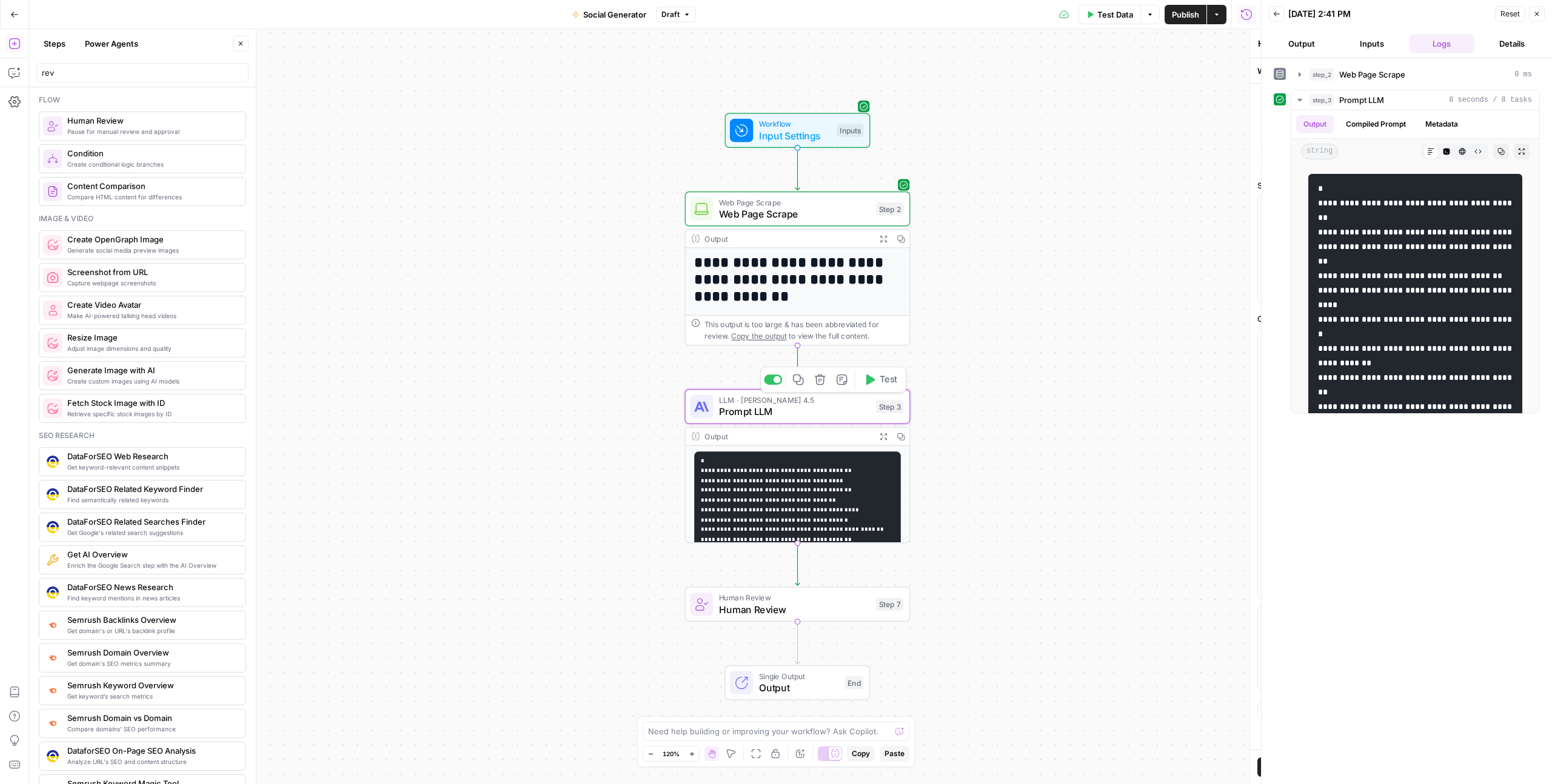
type textarea "Prompt LLM"
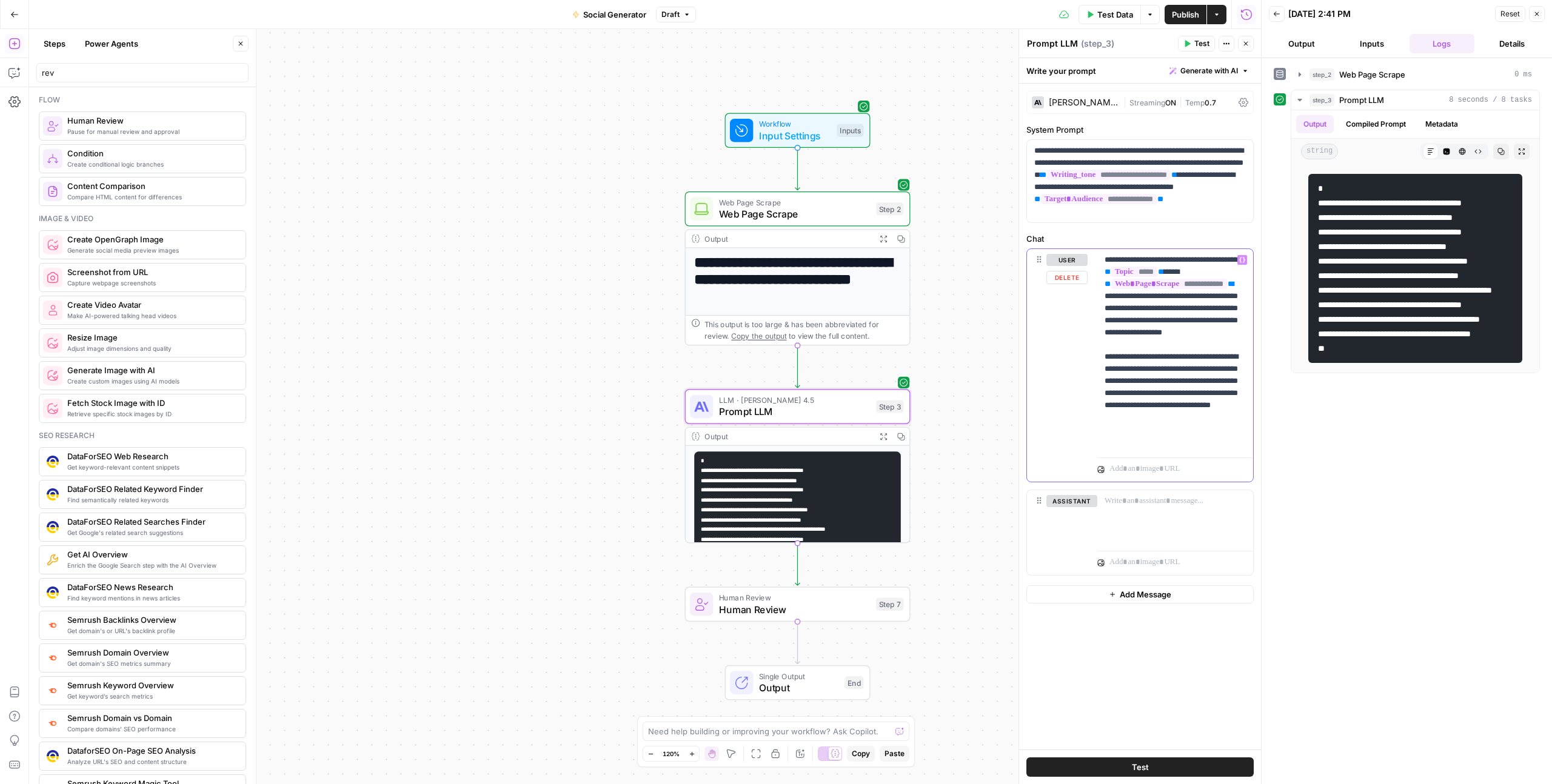
click at [1213, 428] on p "**********" at bounding box center [1174, 350] width 141 height 194
click at [92, 69] on input "rev" at bounding box center [142, 72] width 201 height 12
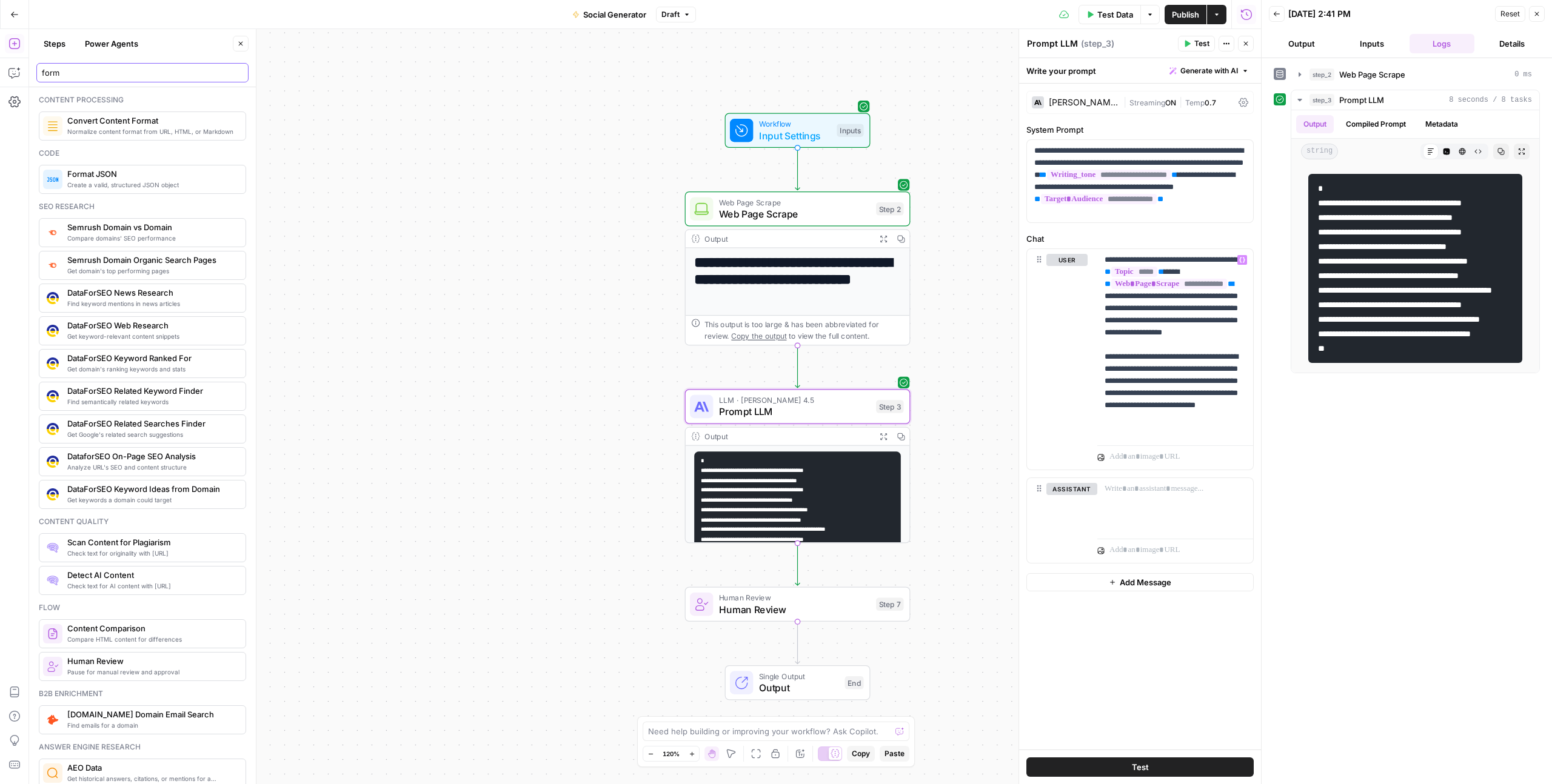
type input "form"
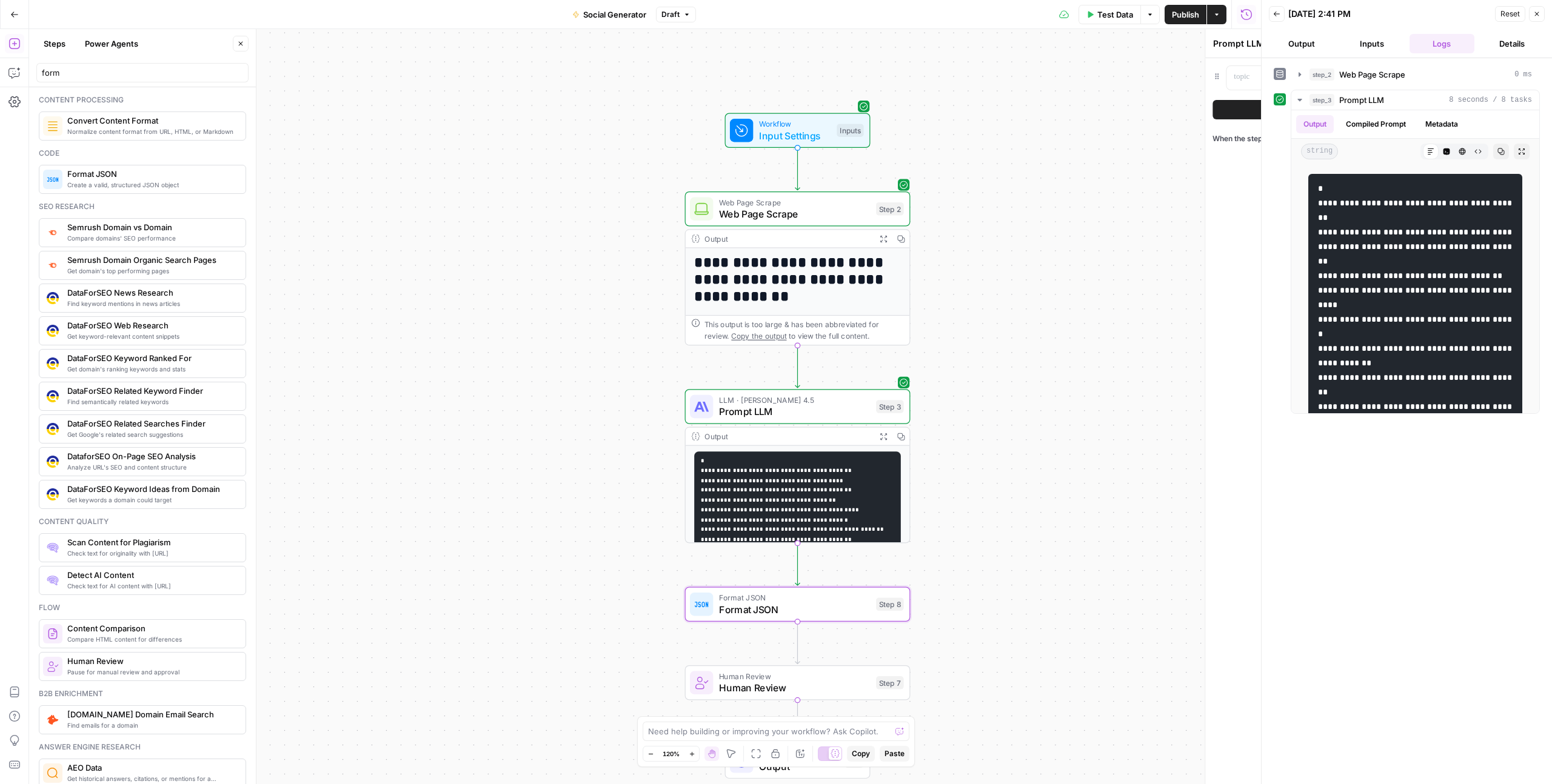
type textarea "Format JSON"
click at [1084, 85] on div at bounding box center [1075, 78] width 70 height 23
click at [1084, 175] on div "“/” to reference Variables Menu : Remove Add variable When the step fails: Term…" at bounding box center [1140, 421] width 242 height 725
click at [1248, 42] on icon "button" at bounding box center [1245, 44] width 7 height 7
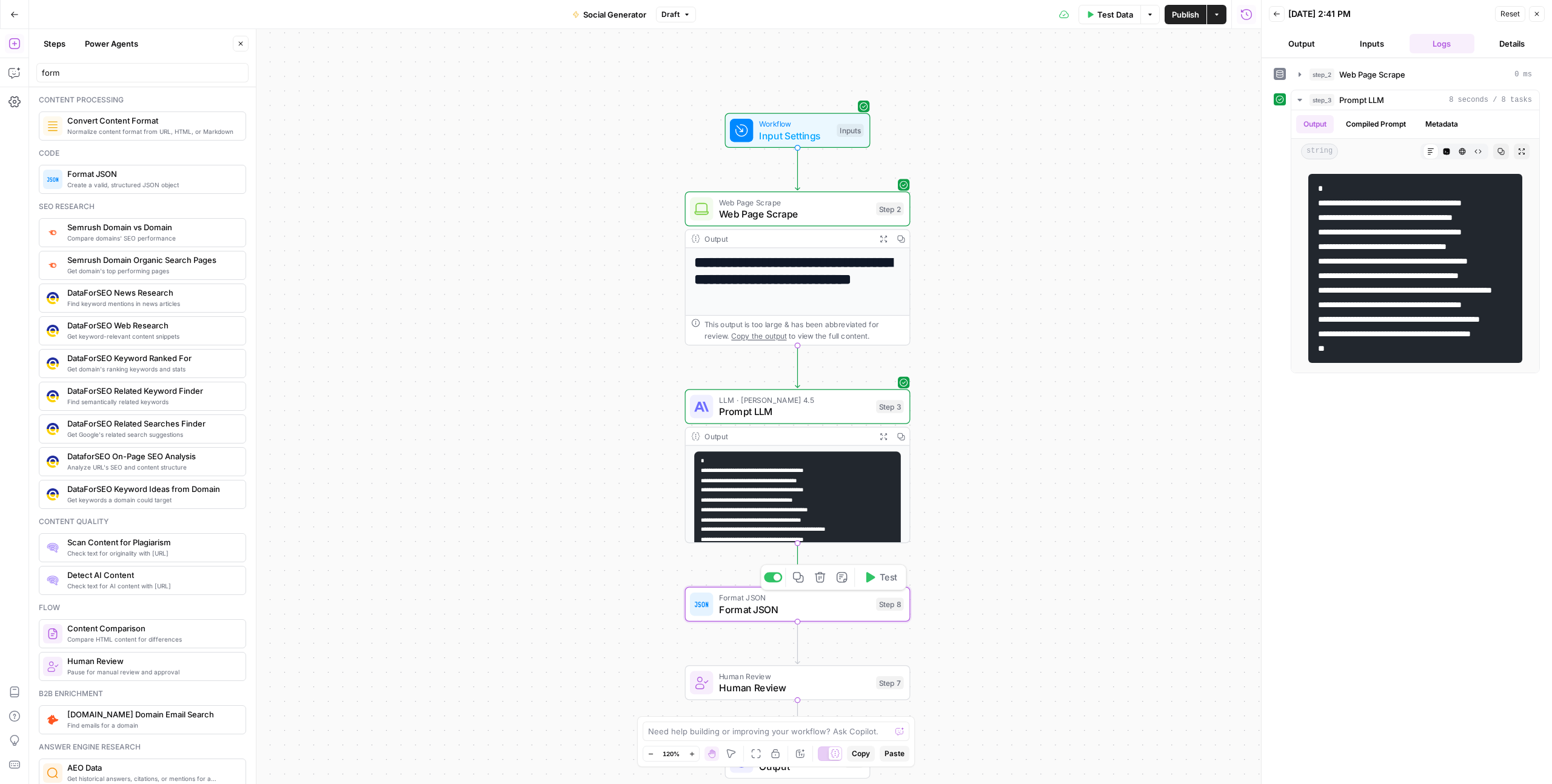
click at [821, 580] on icon "button" at bounding box center [820, 577] width 12 height 12
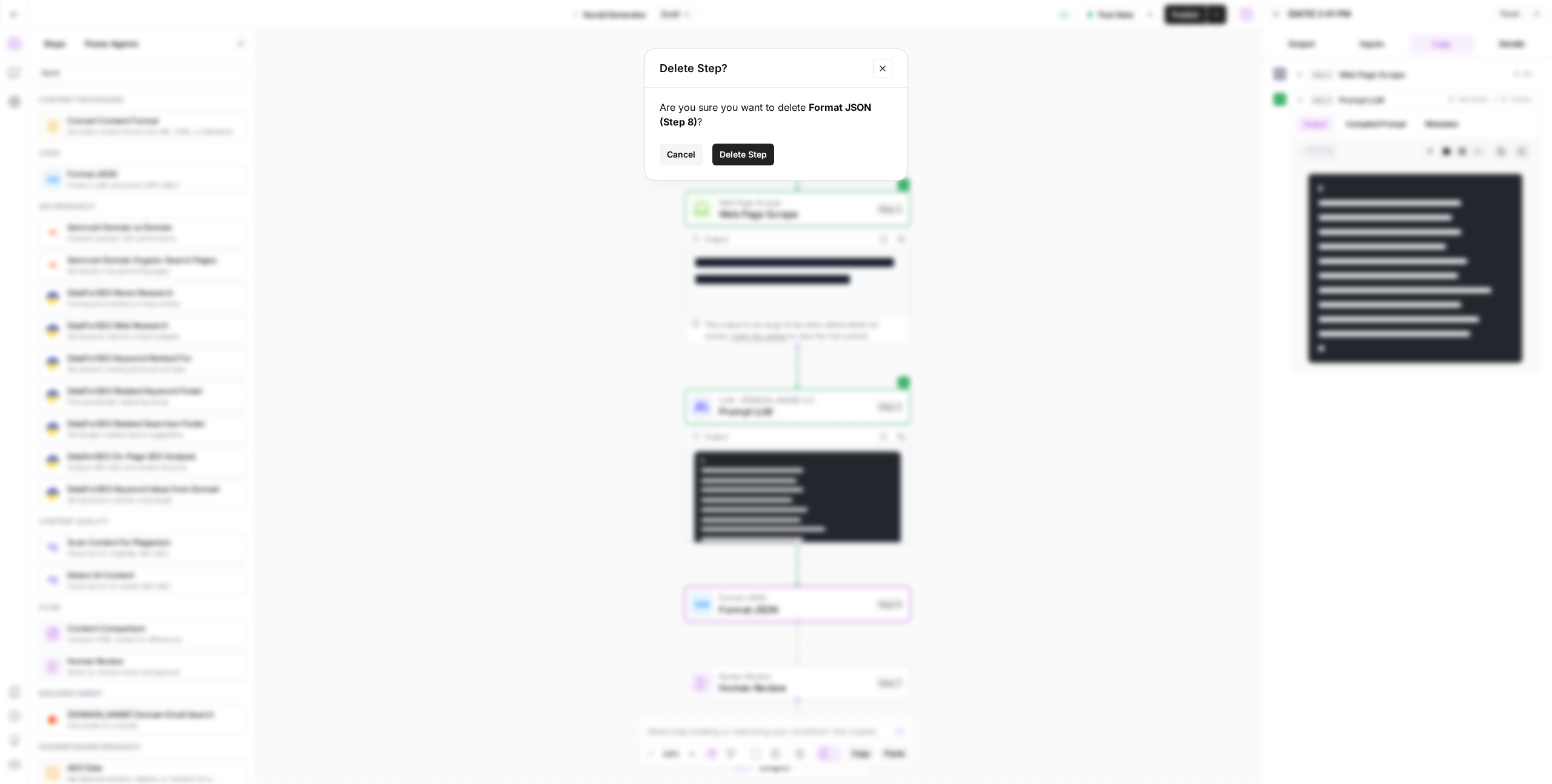
click at [751, 157] on span "Delete Step" at bounding box center [743, 154] width 48 height 12
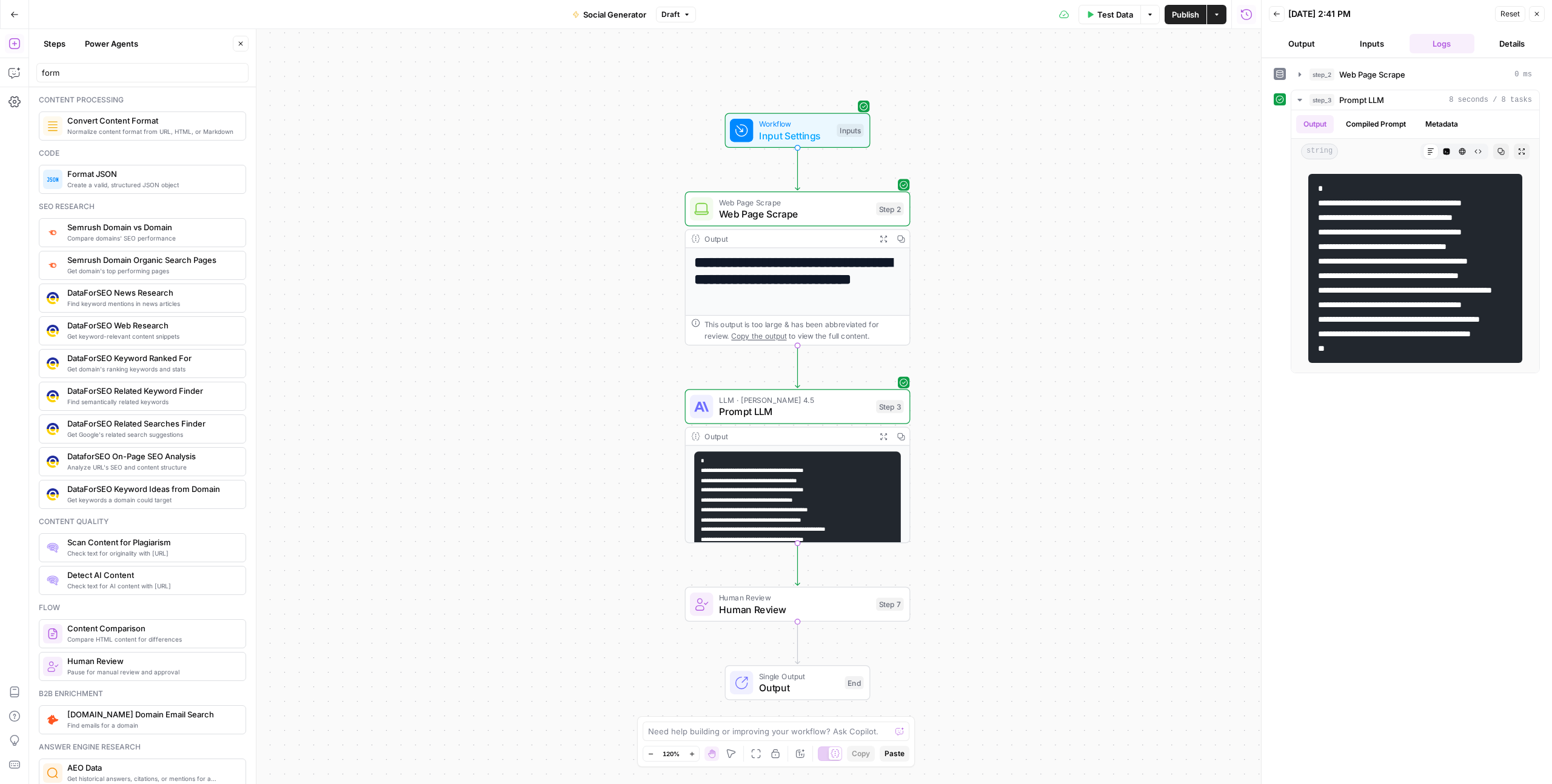
click at [825, 472] on code "**********" at bounding box center [763, 515] width 124 height 114
click at [834, 410] on span "Prompt LLM" at bounding box center [794, 412] width 151 height 15
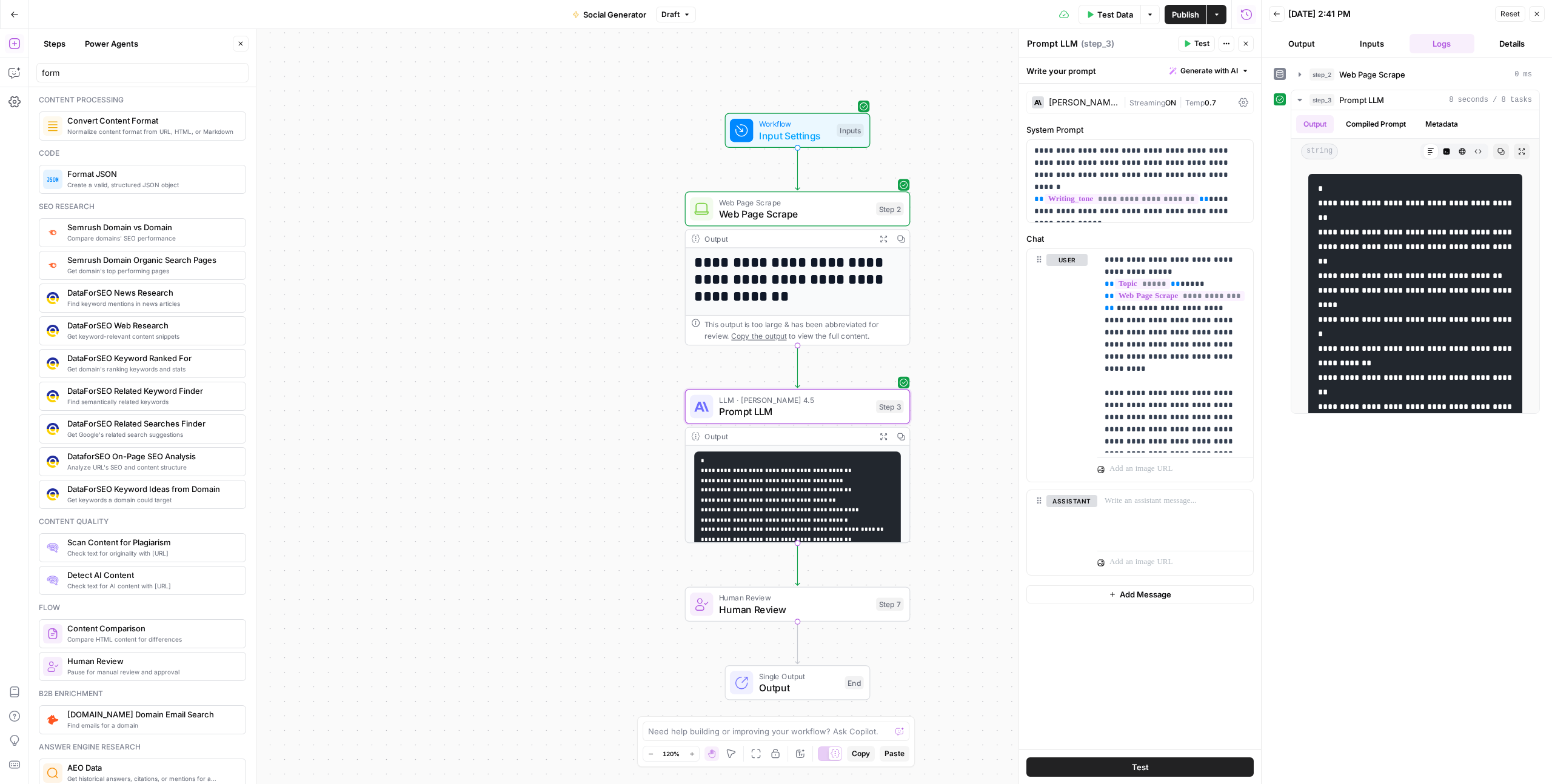
click at [1194, 45] on span "Test" at bounding box center [1202, 43] width 15 height 11
click at [1479, 152] on icon "button" at bounding box center [1478, 151] width 7 height 7
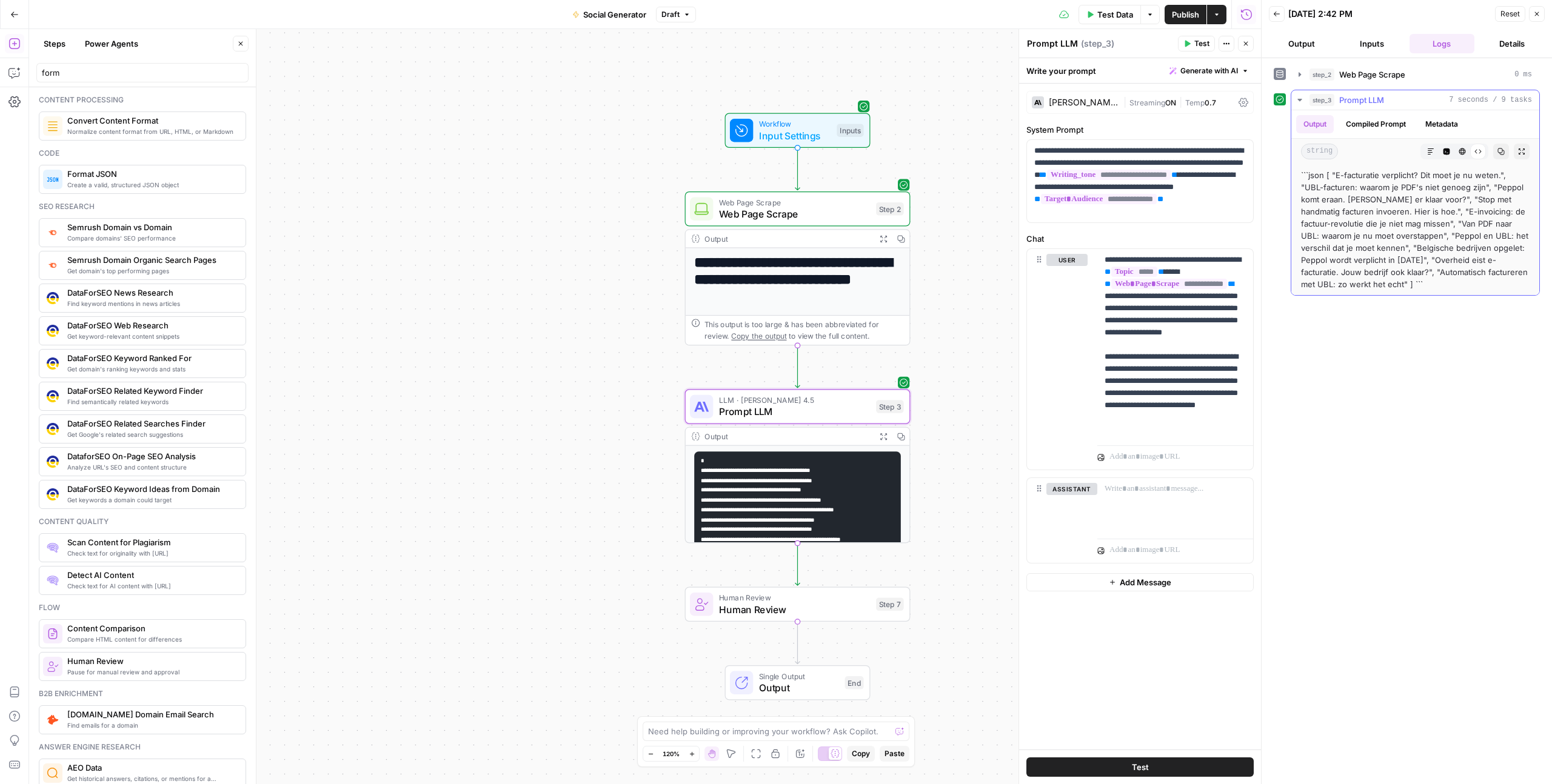
click at [1315, 154] on span "string" at bounding box center [1319, 151] width 37 height 16
click at [830, 606] on span "Human Review" at bounding box center [794, 609] width 151 height 15
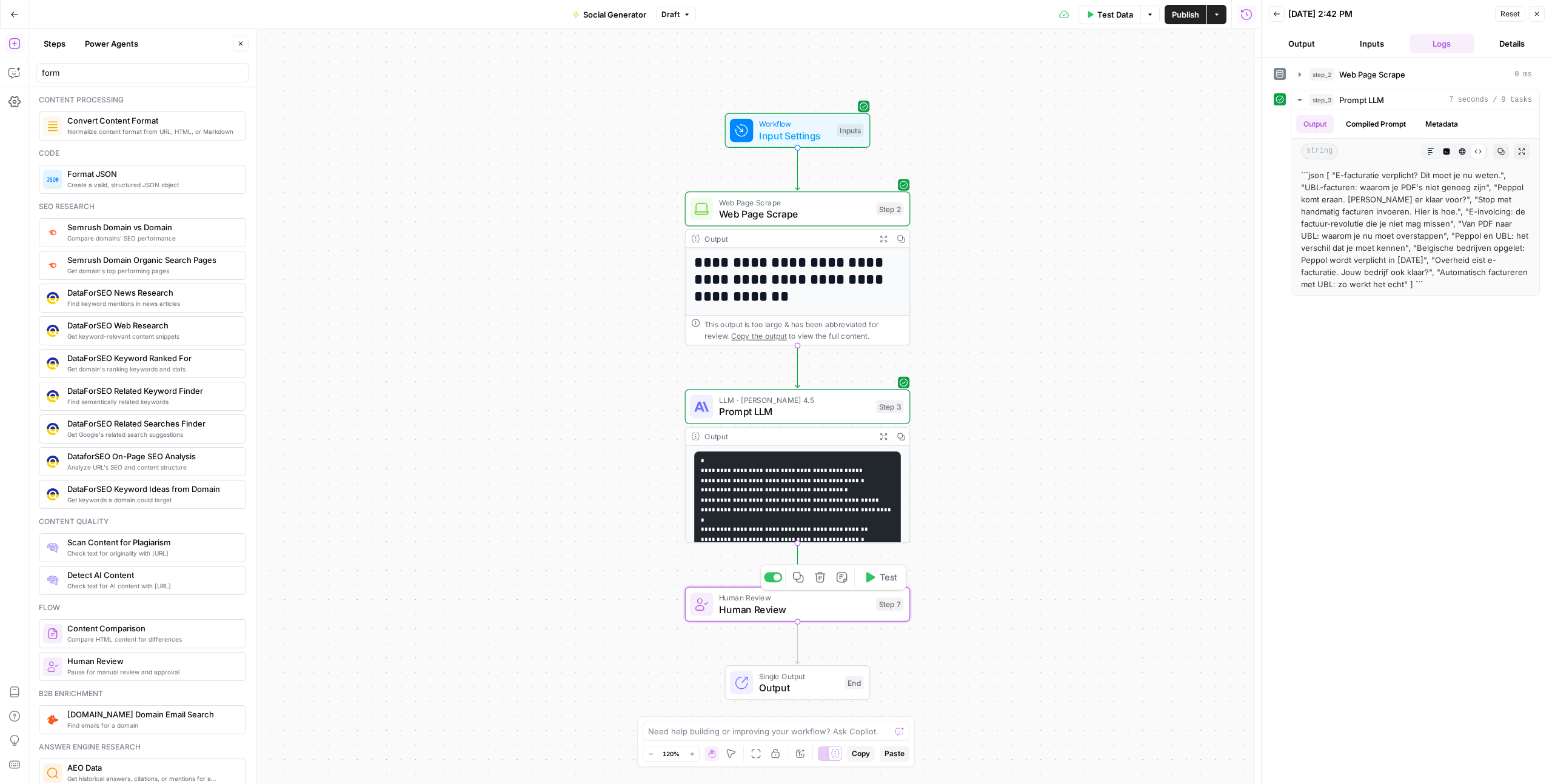
type textarea "Human Review"
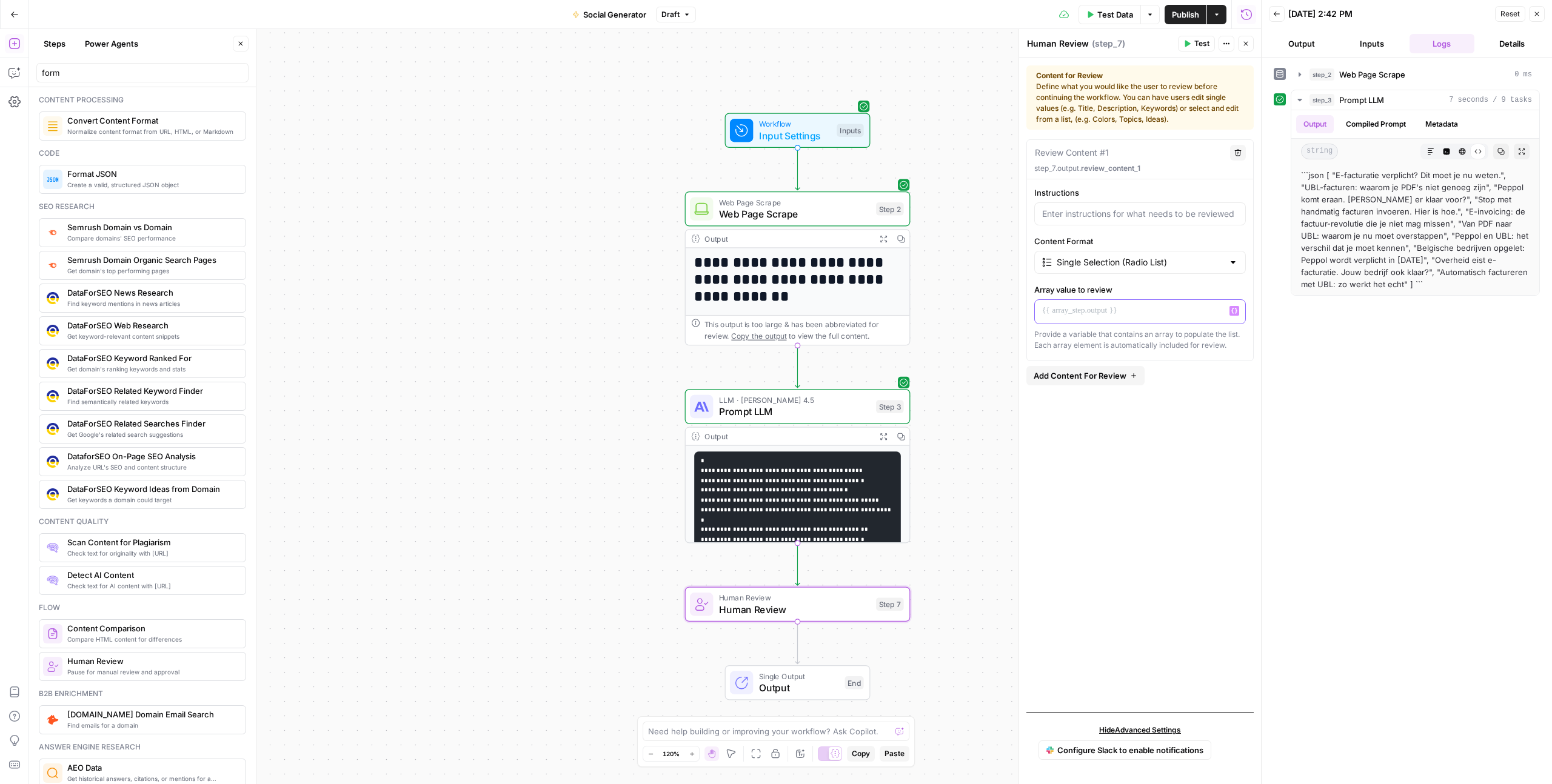
click at [1106, 312] on p at bounding box center [1140, 311] width 196 height 12
click at [1238, 312] on button "Variables Menu" at bounding box center [1234, 310] width 10 height 10
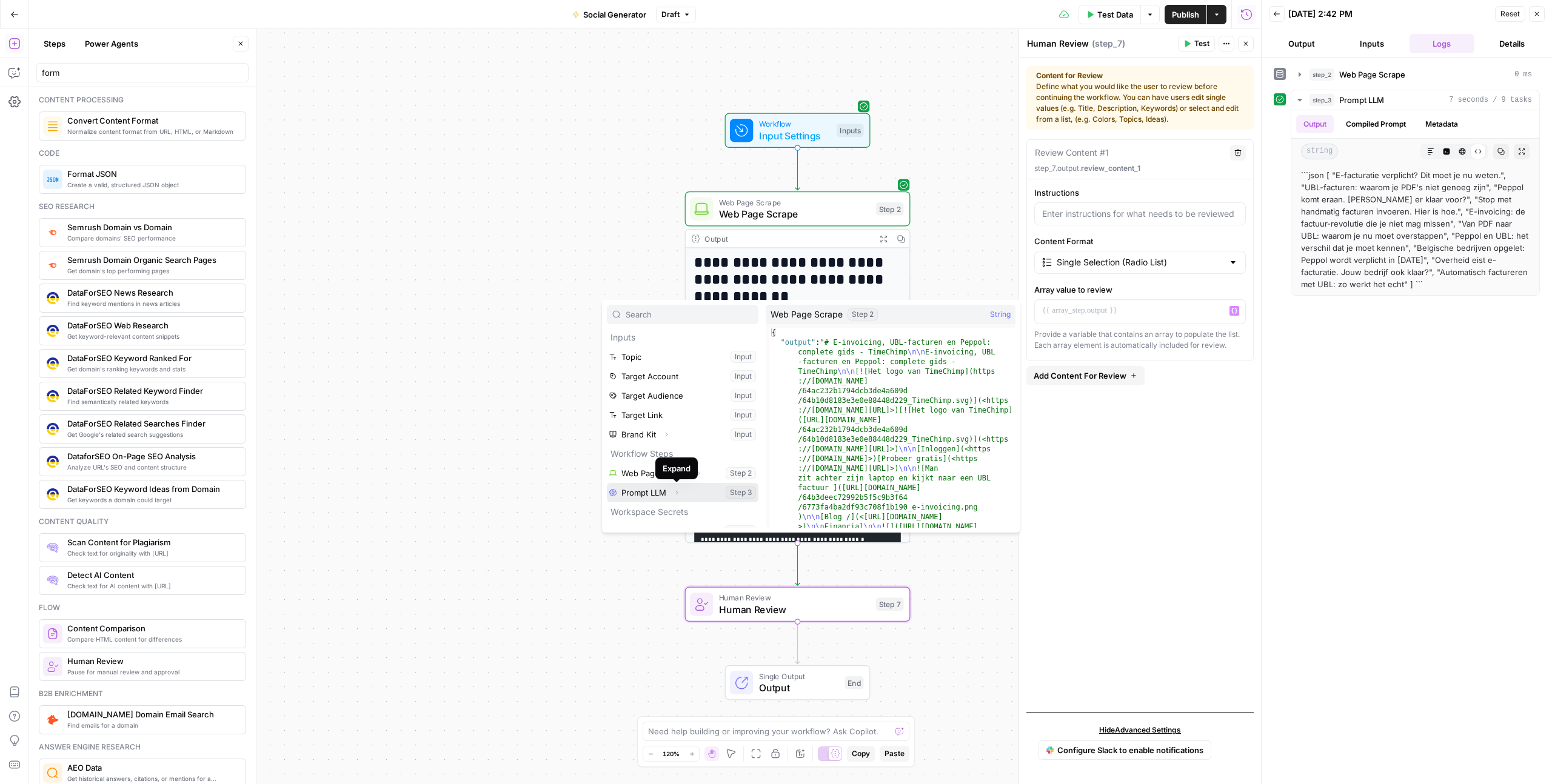
click at [674, 492] on icon "button" at bounding box center [677, 493] width 7 height 7
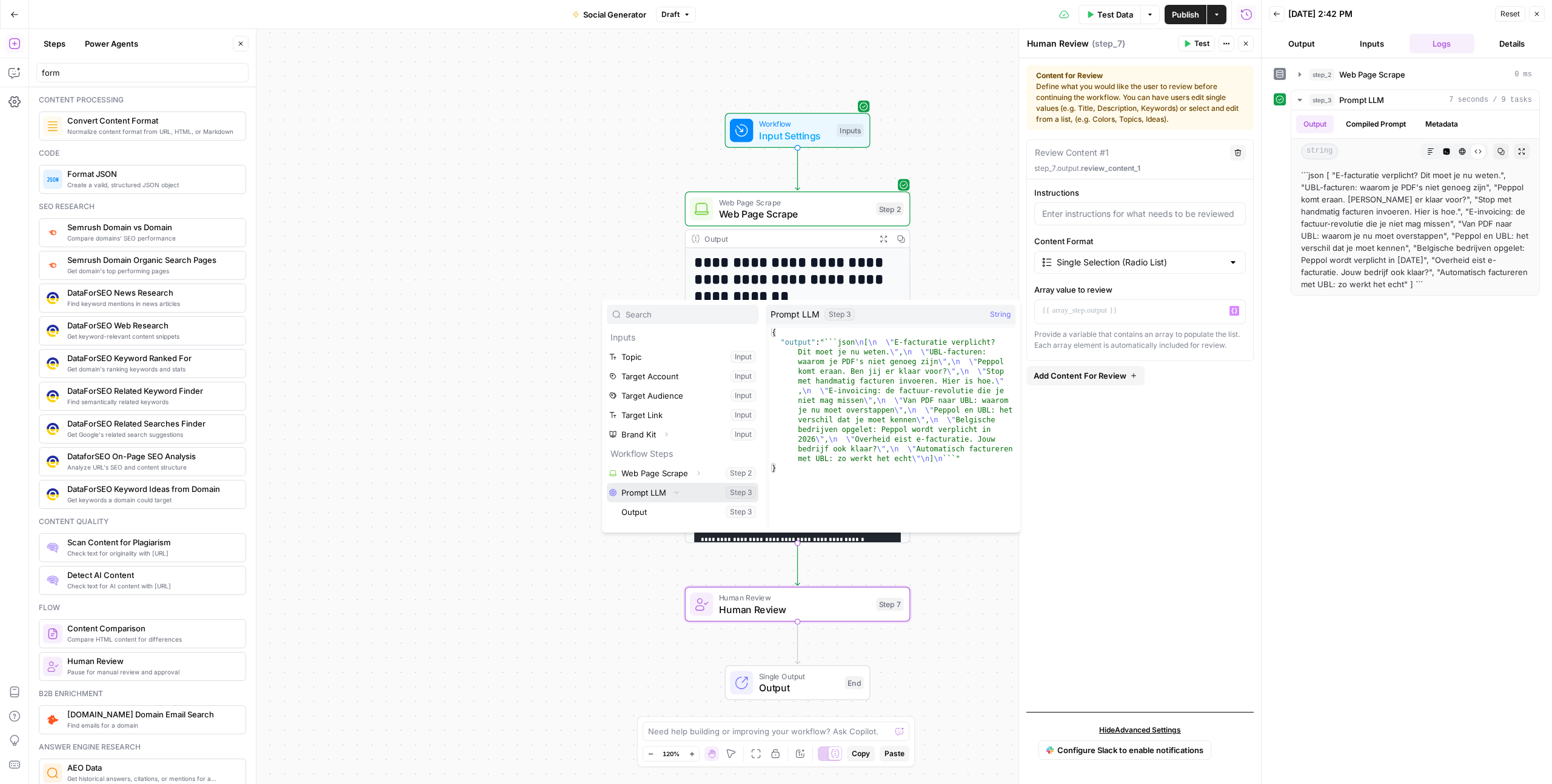
click at [652, 492] on button "Select variable Prompt LLM" at bounding box center [682, 492] width 151 height 20
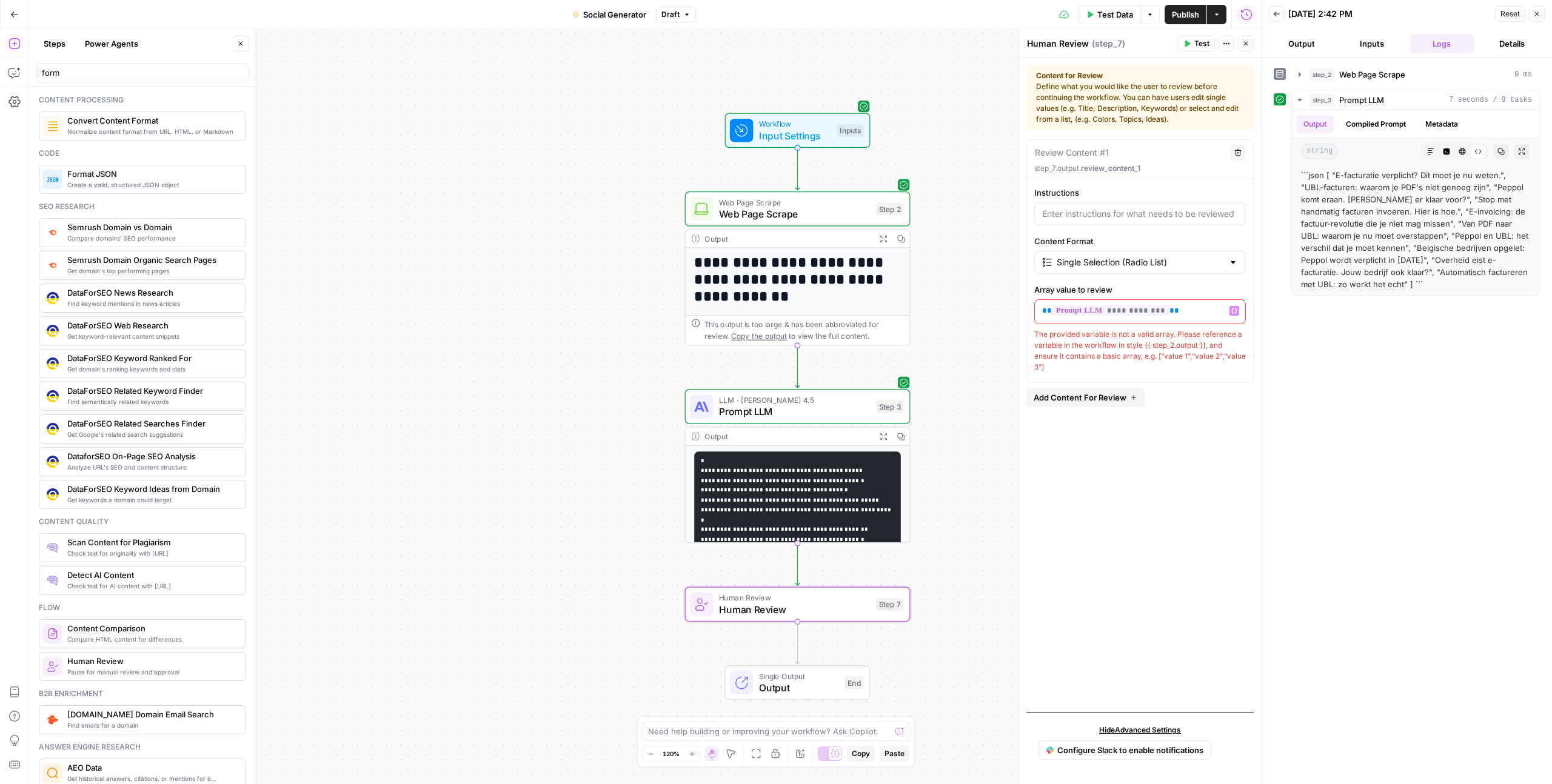
click at [1236, 312] on icon "button" at bounding box center [1234, 311] width 6 height 5
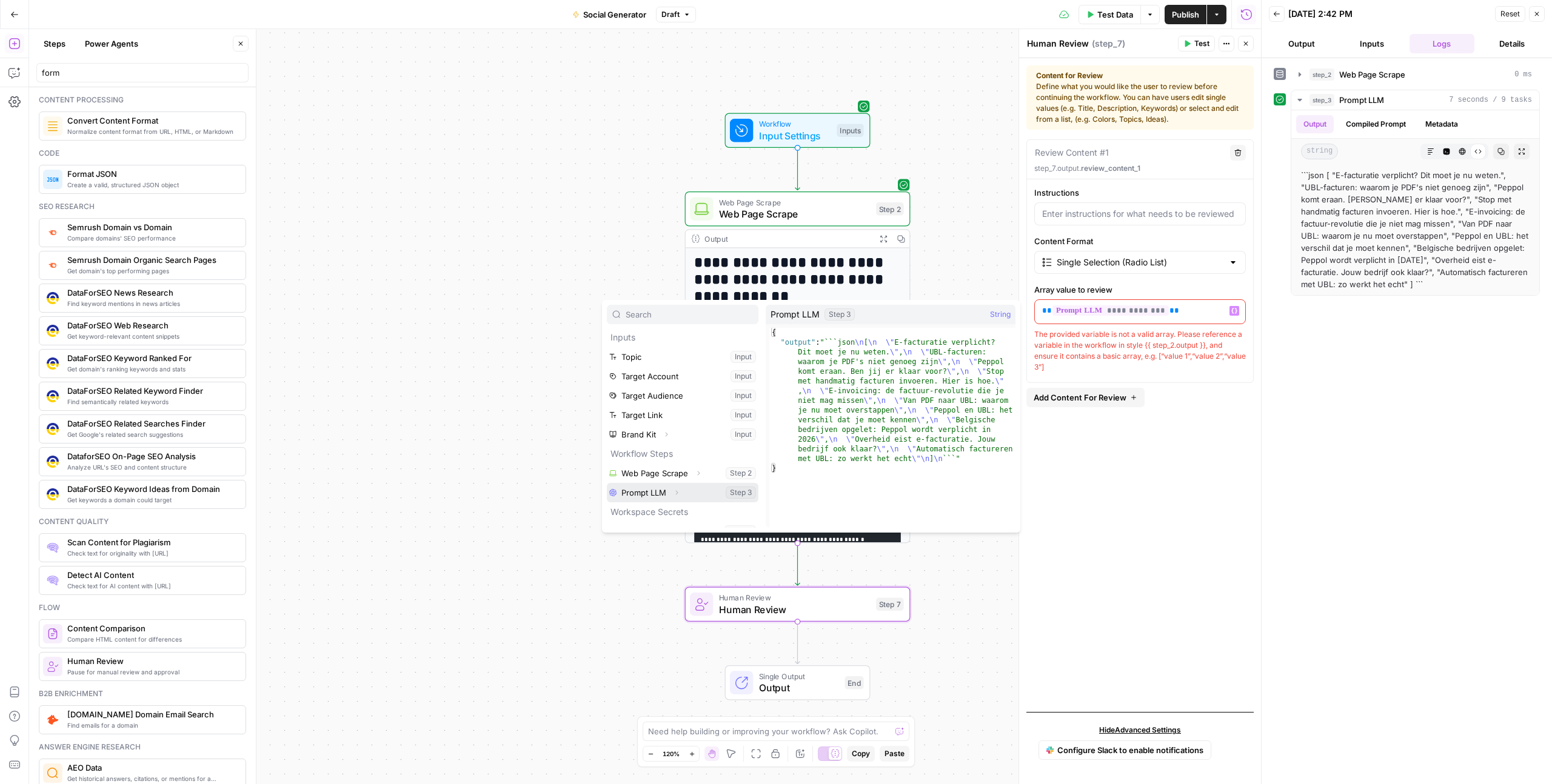
click at [675, 492] on icon "button" at bounding box center [677, 493] width 7 height 7
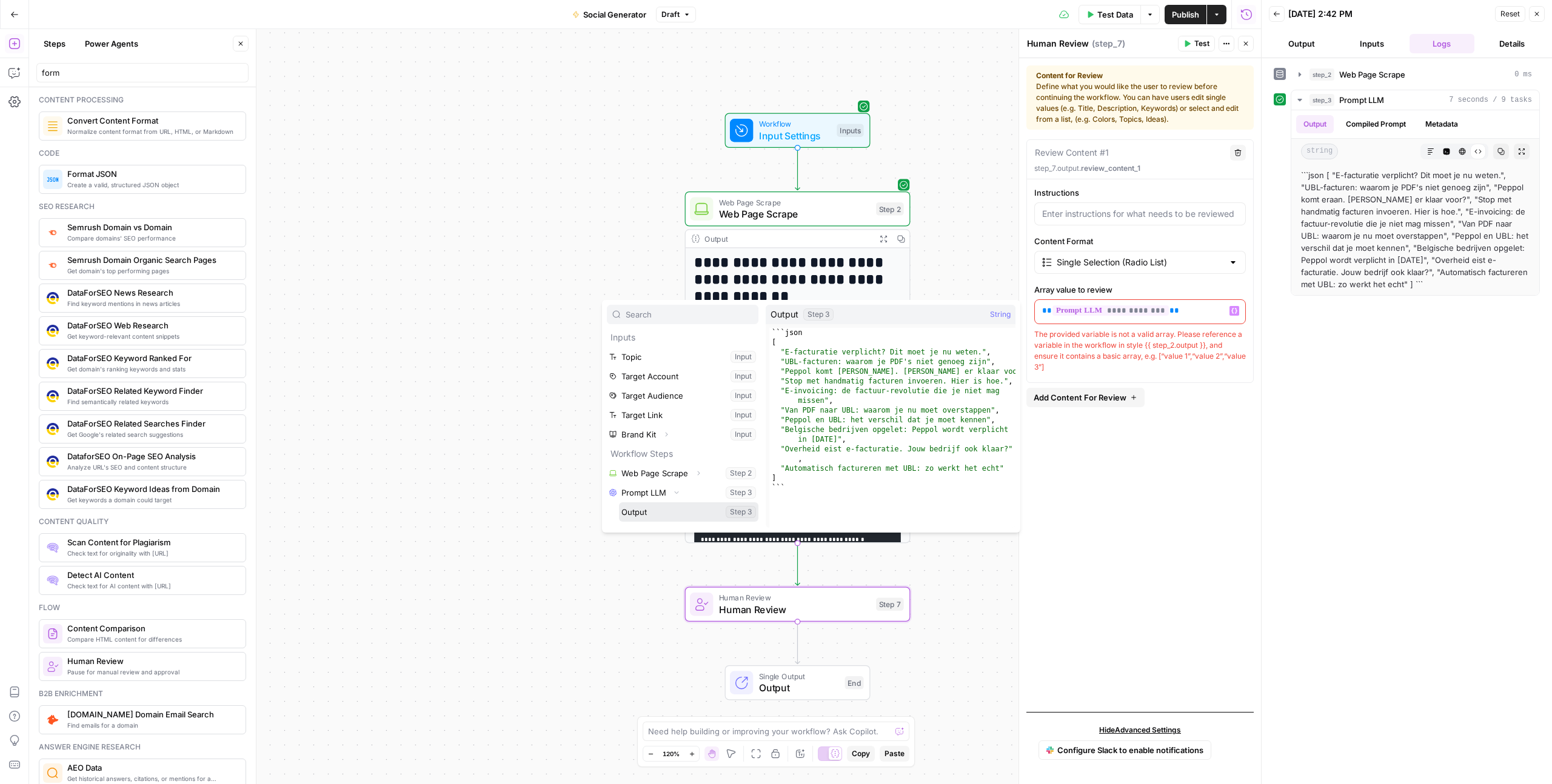
click at [660, 513] on button "Select variable Output" at bounding box center [689, 512] width 140 height 20
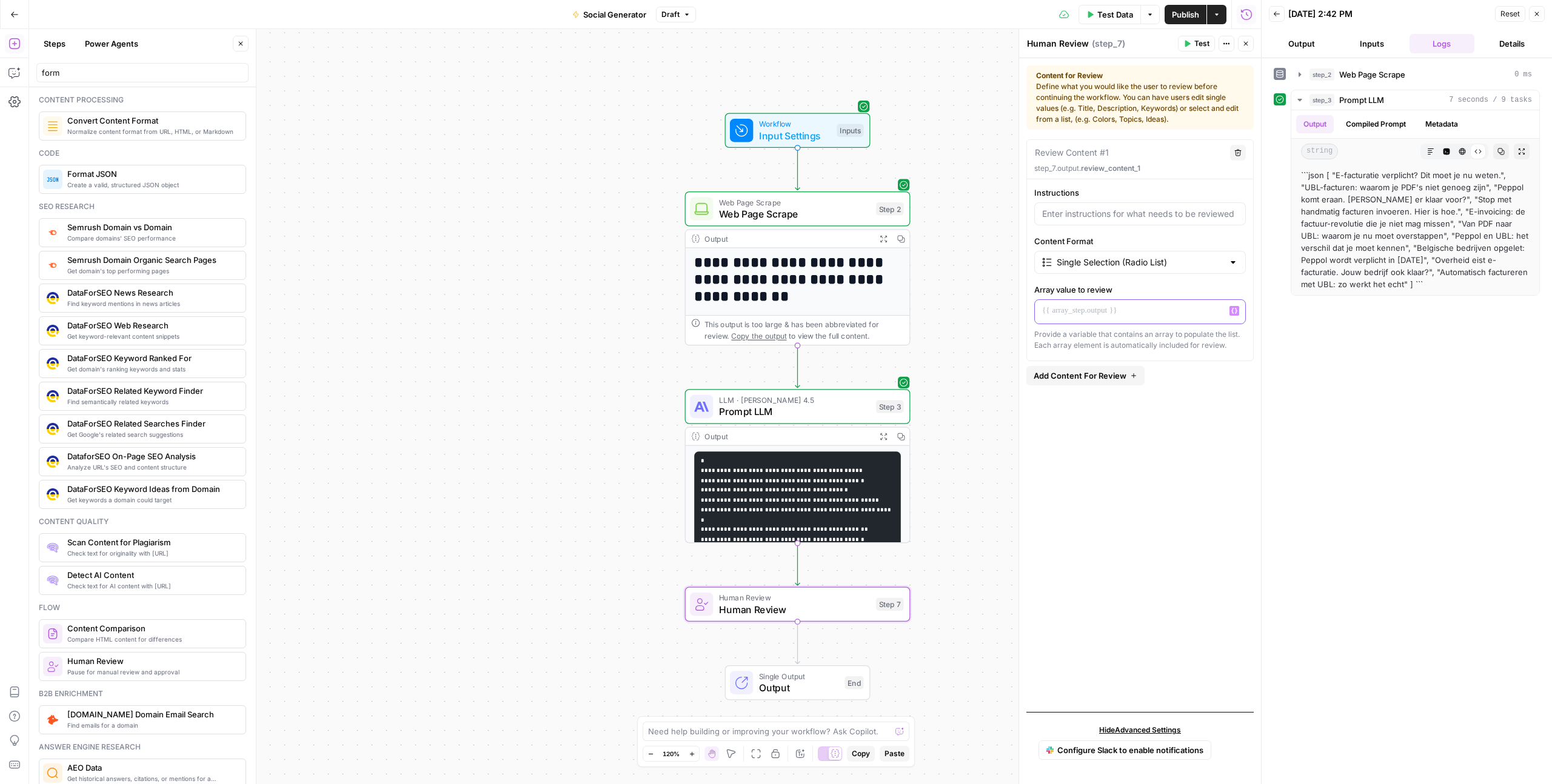
click at [1235, 309] on icon "button" at bounding box center [1234, 311] width 6 height 5
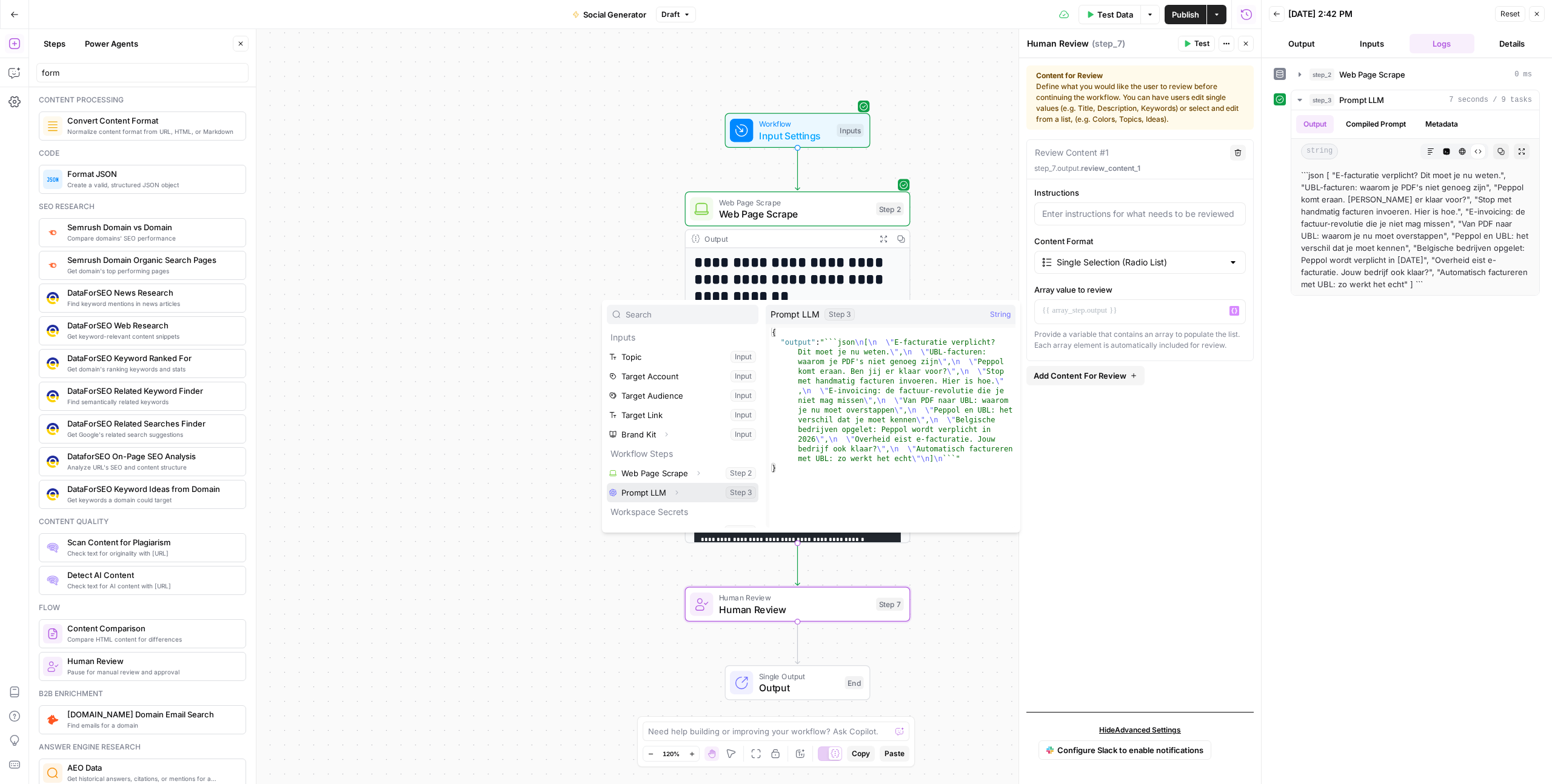
click at [652, 491] on button "Select variable Prompt LLM" at bounding box center [682, 492] width 151 height 20
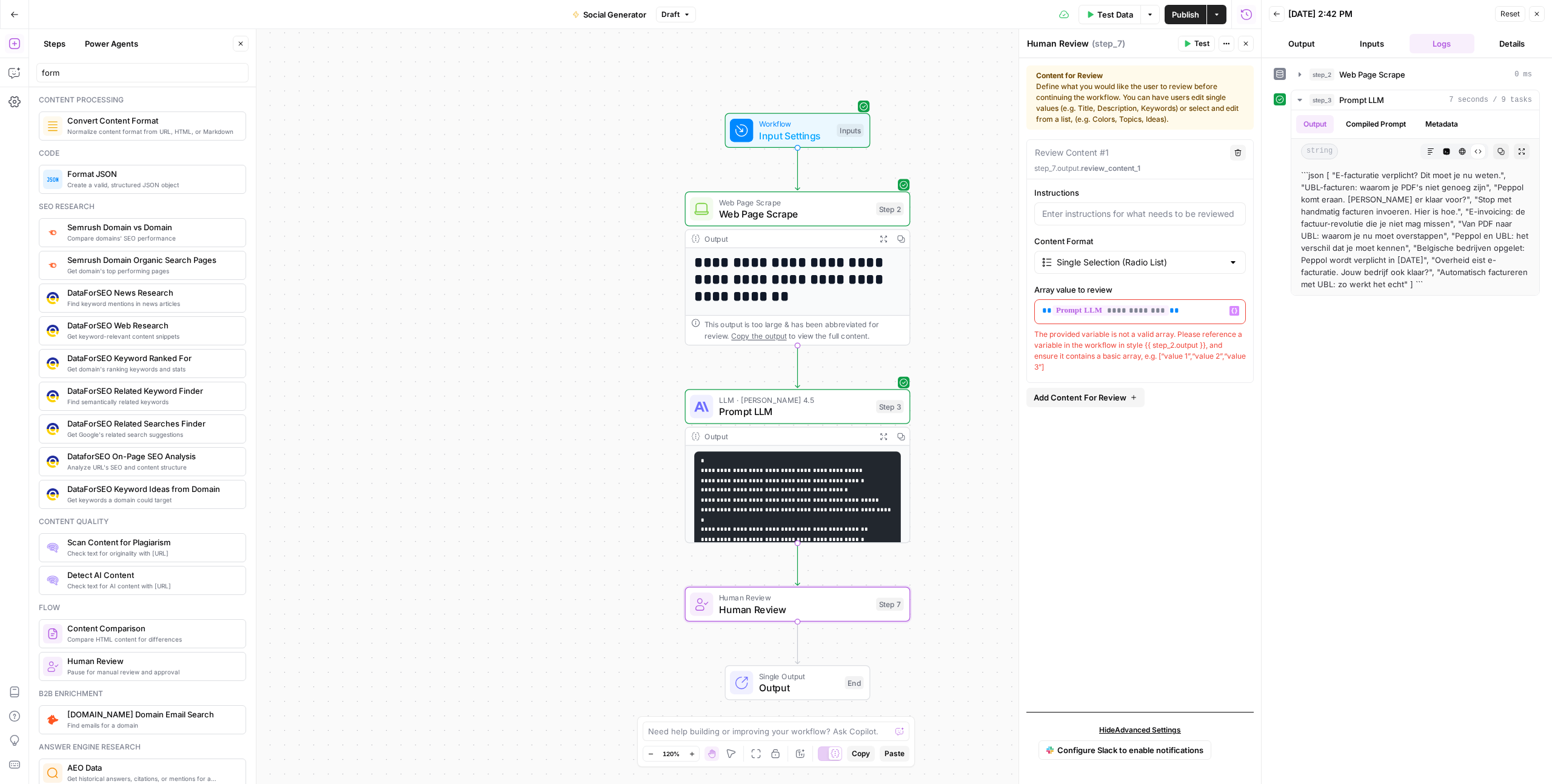
click at [1100, 491] on div "**********" at bounding box center [1139, 421] width 228 height 563
click at [1140, 732] on span "Hide Advanced Settings" at bounding box center [1140, 730] width 82 height 11
click at [1133, 755] on span "Show Advanced Settings" at bounding box center [1140, 759] width 85 height 11
click at [1133, 731] on span "Hide Advanced Settings" at bounding box center [1140, 730] width 82 height 11
click at [12, 72] on icon "button" at bounding box center [15, 72] width 12 height 12
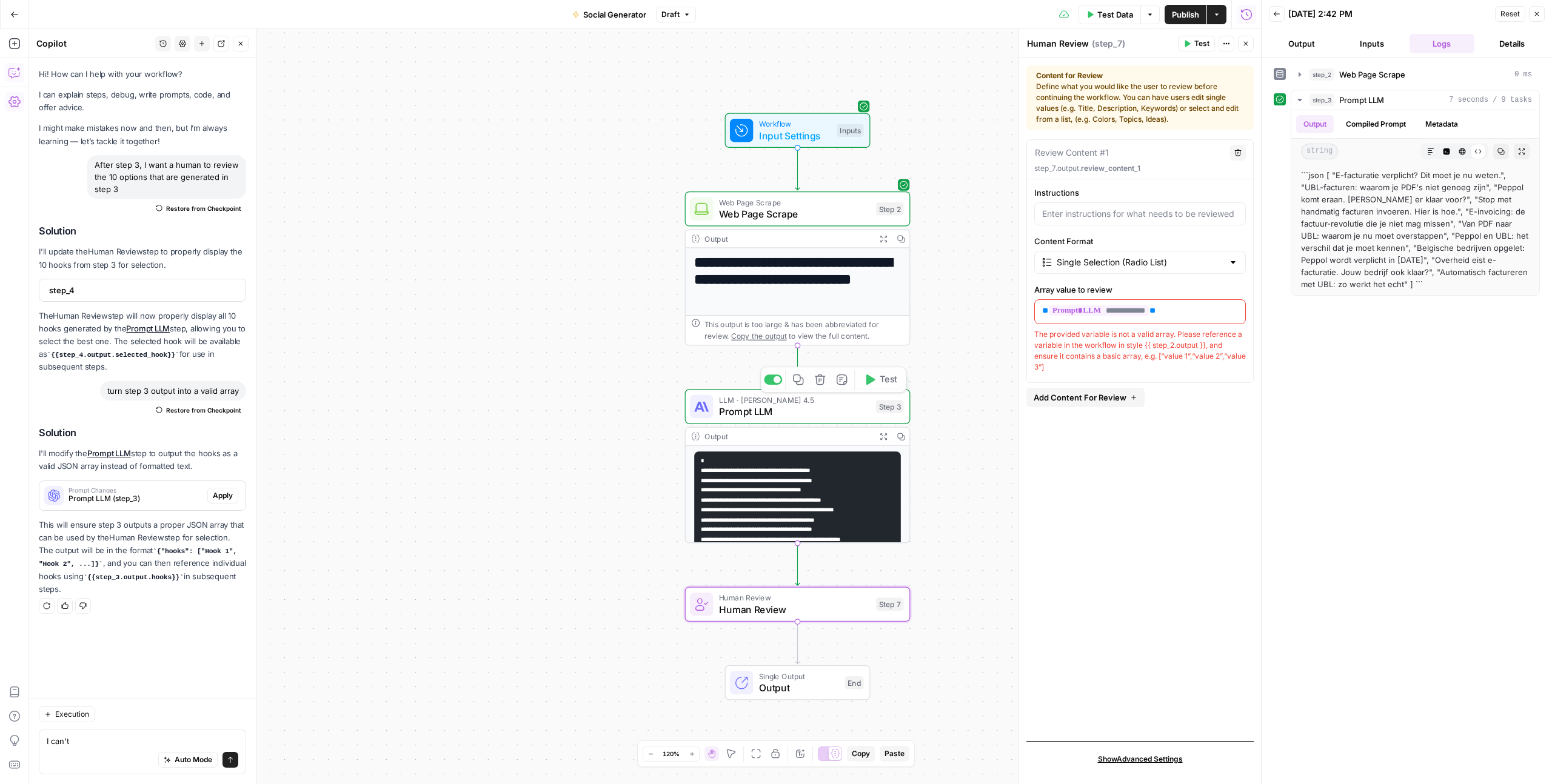
click at [1056, 354] on div "The provided variable is not a valid array. Please reference a variable in the …" at bounding box center [1139, 351] width 211 height 44
copy div "The provided variable is not a valid array. Please reference a variable in the …"
click at [90, 745] on textarea "I can't" at bounding box center [143, 741] width 192 height 12
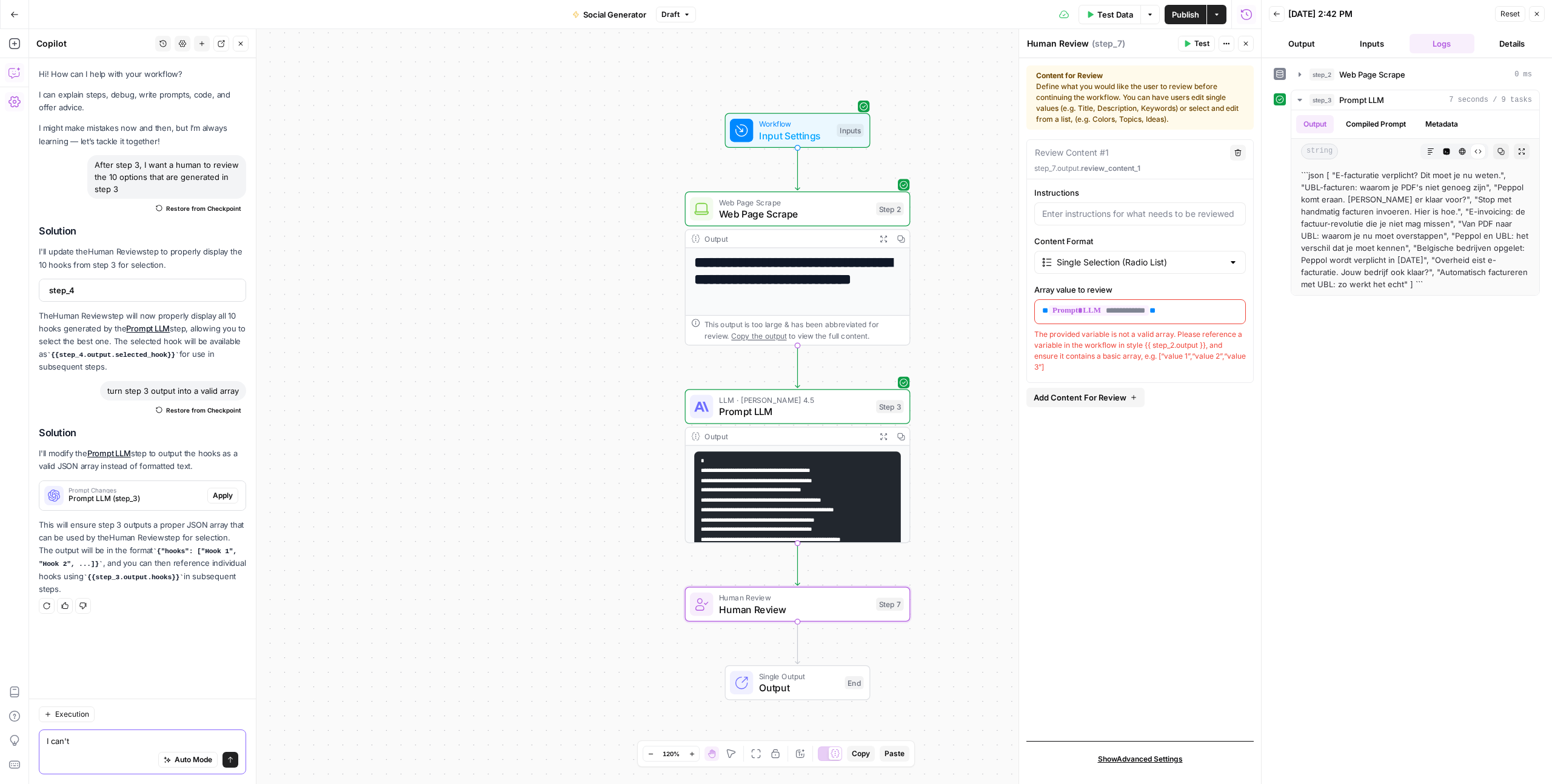
click at [90, 745] on textarea "I can't" at bounding box center [143, 741] width 192 height 12
type textarea "I can't get a valid array to my step 7. Help"
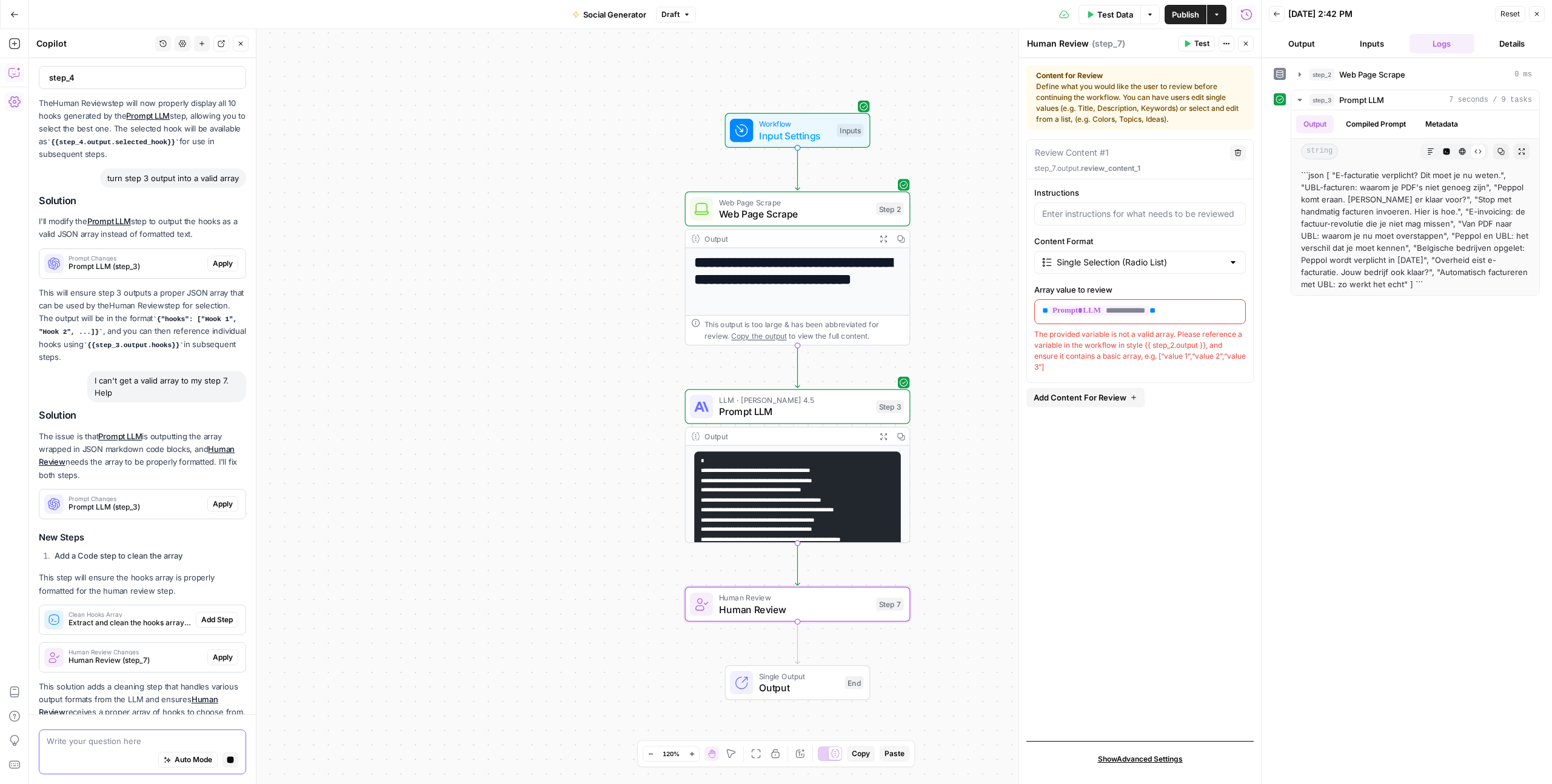
scroll to position [272, 0]
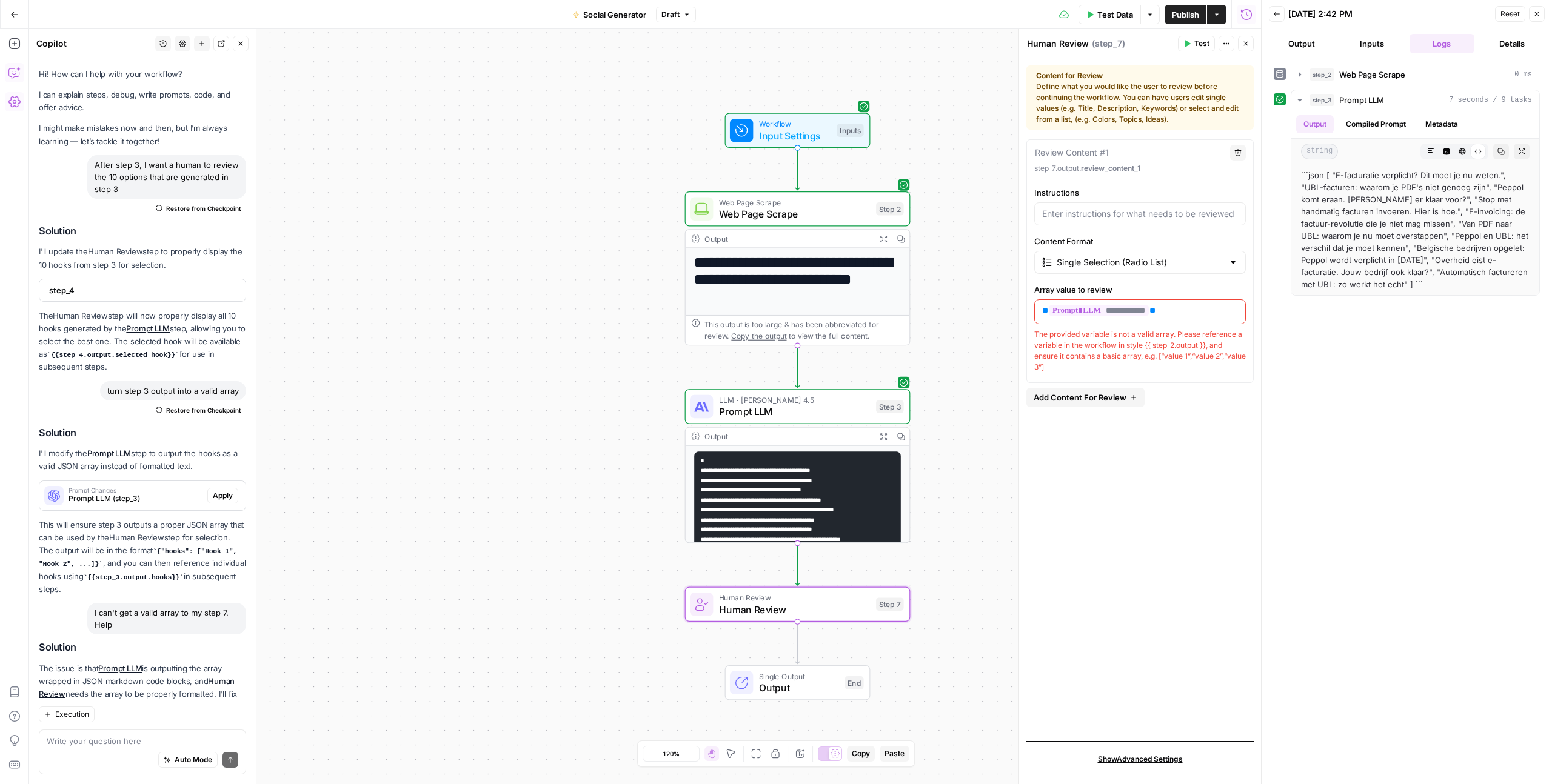
scroll to position [272, 0]
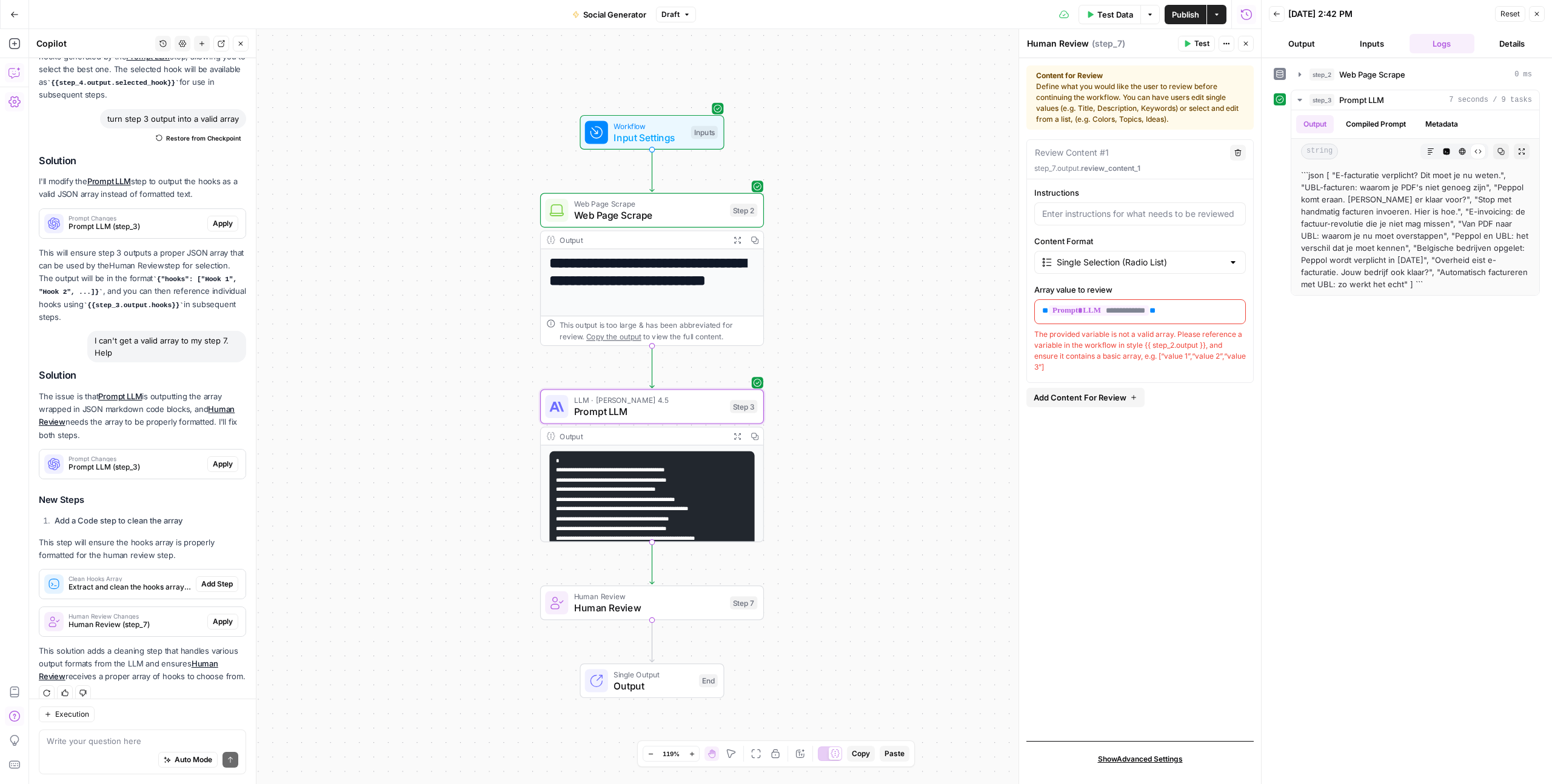
click at [179, 461] on span "Prompt LLM (step_3)" at bounding box center [135, 467] width 134 height 11
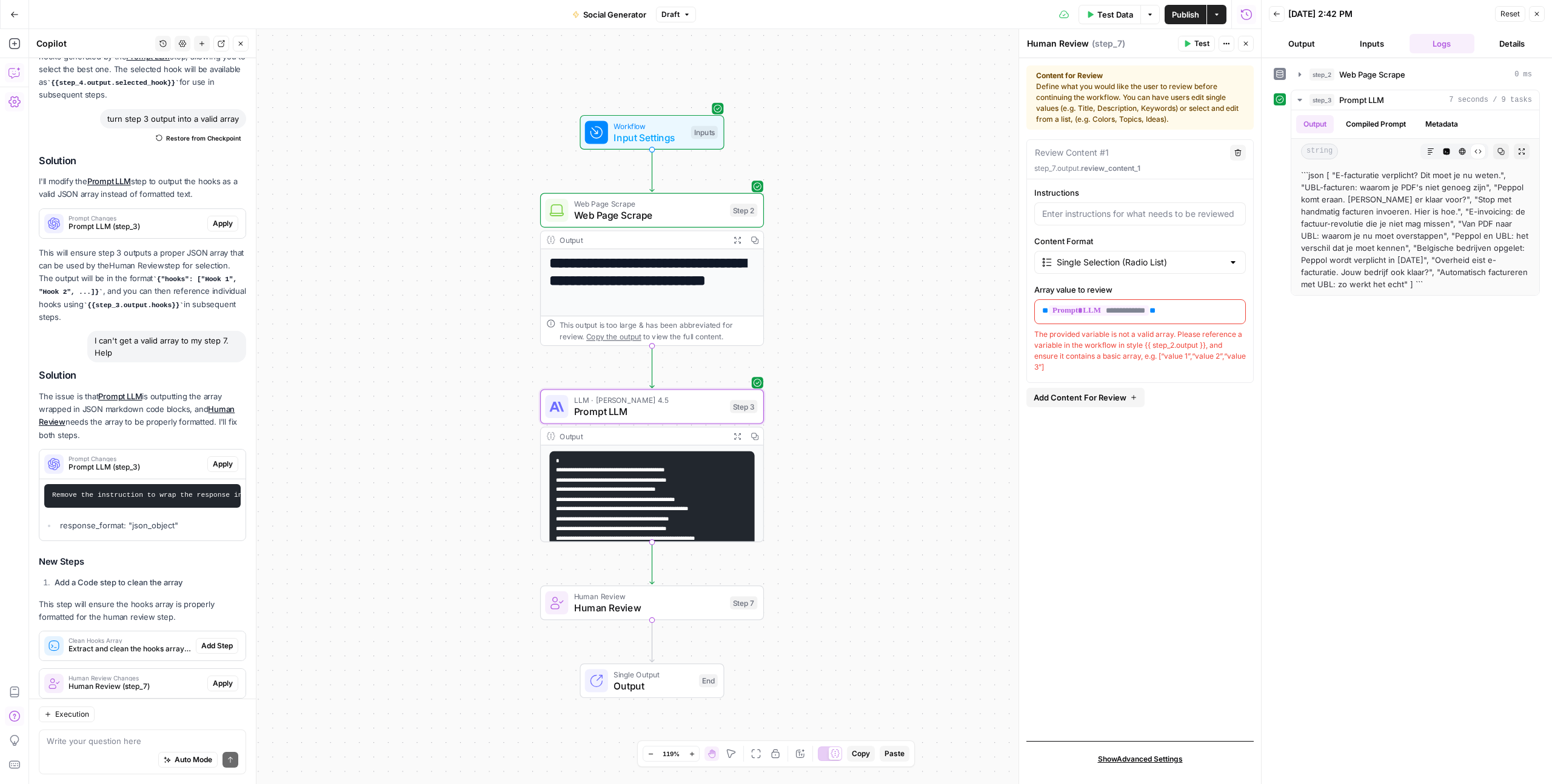
click at [225, 459] on span "Apply" at bounding box center [222, 464] width 20 height 11
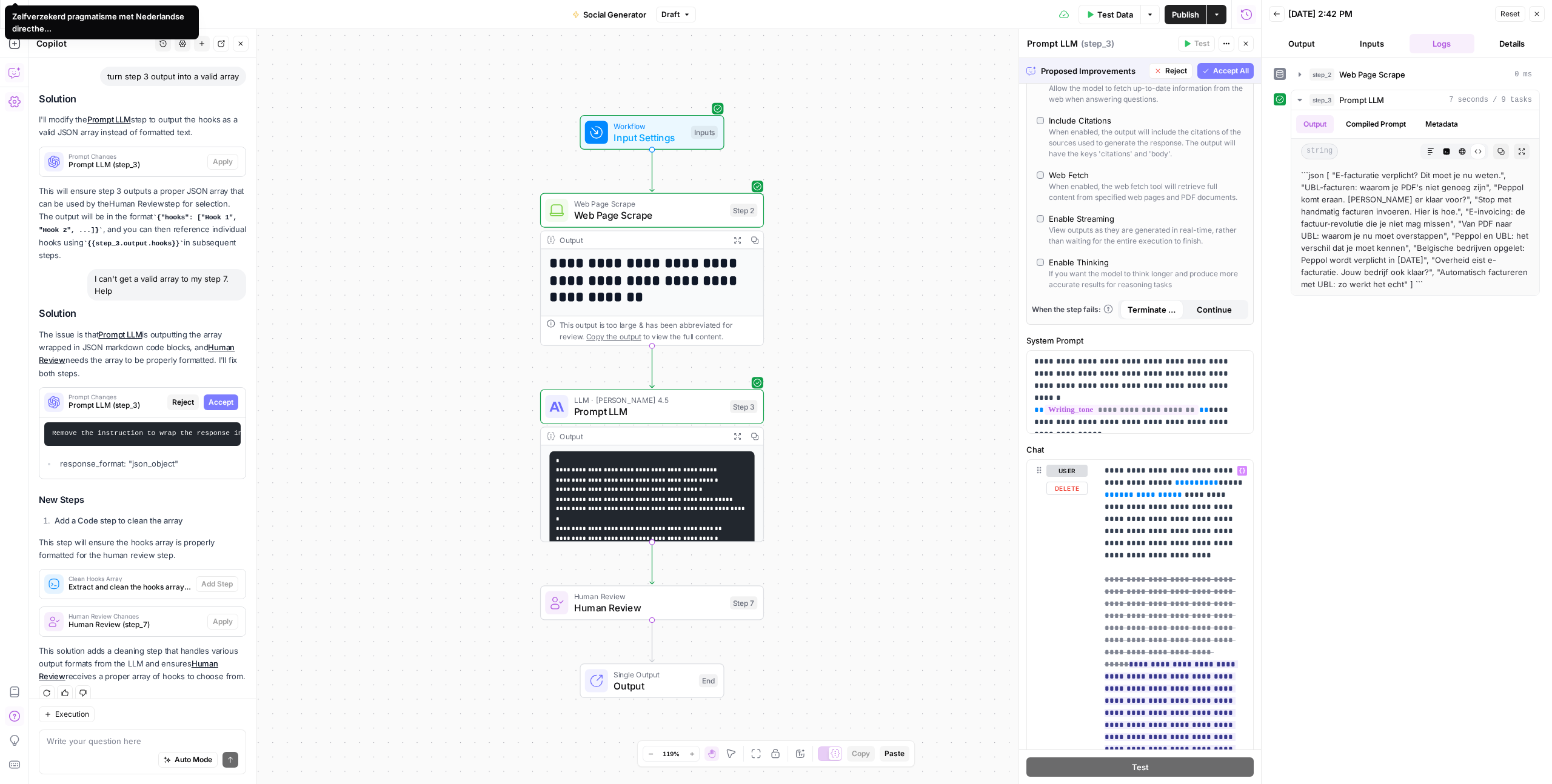
scroll to position [0, 0]
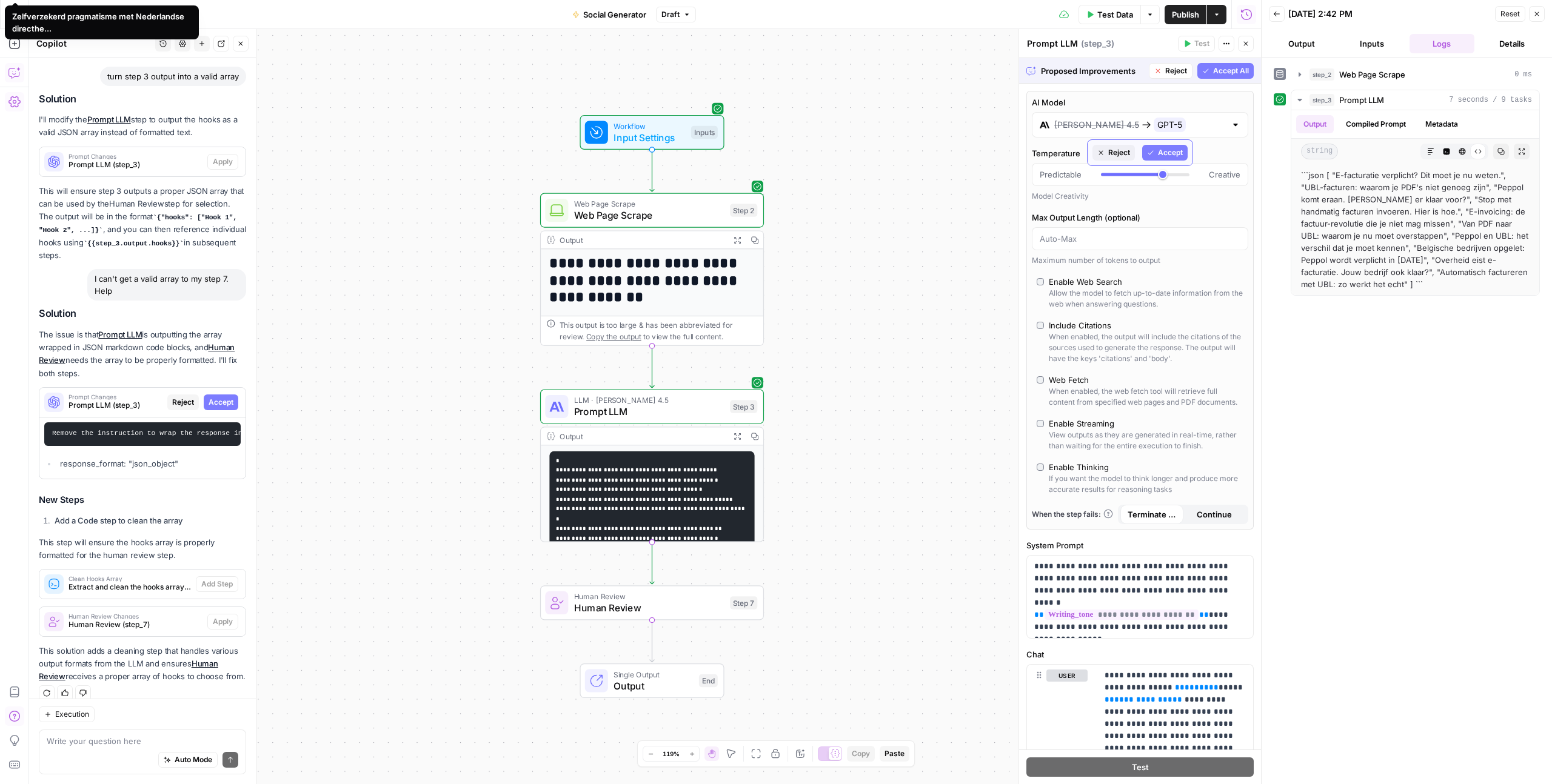
click at [1122, 151] on span "Reject" at bounding box center [1119, 152] width 22 height 11
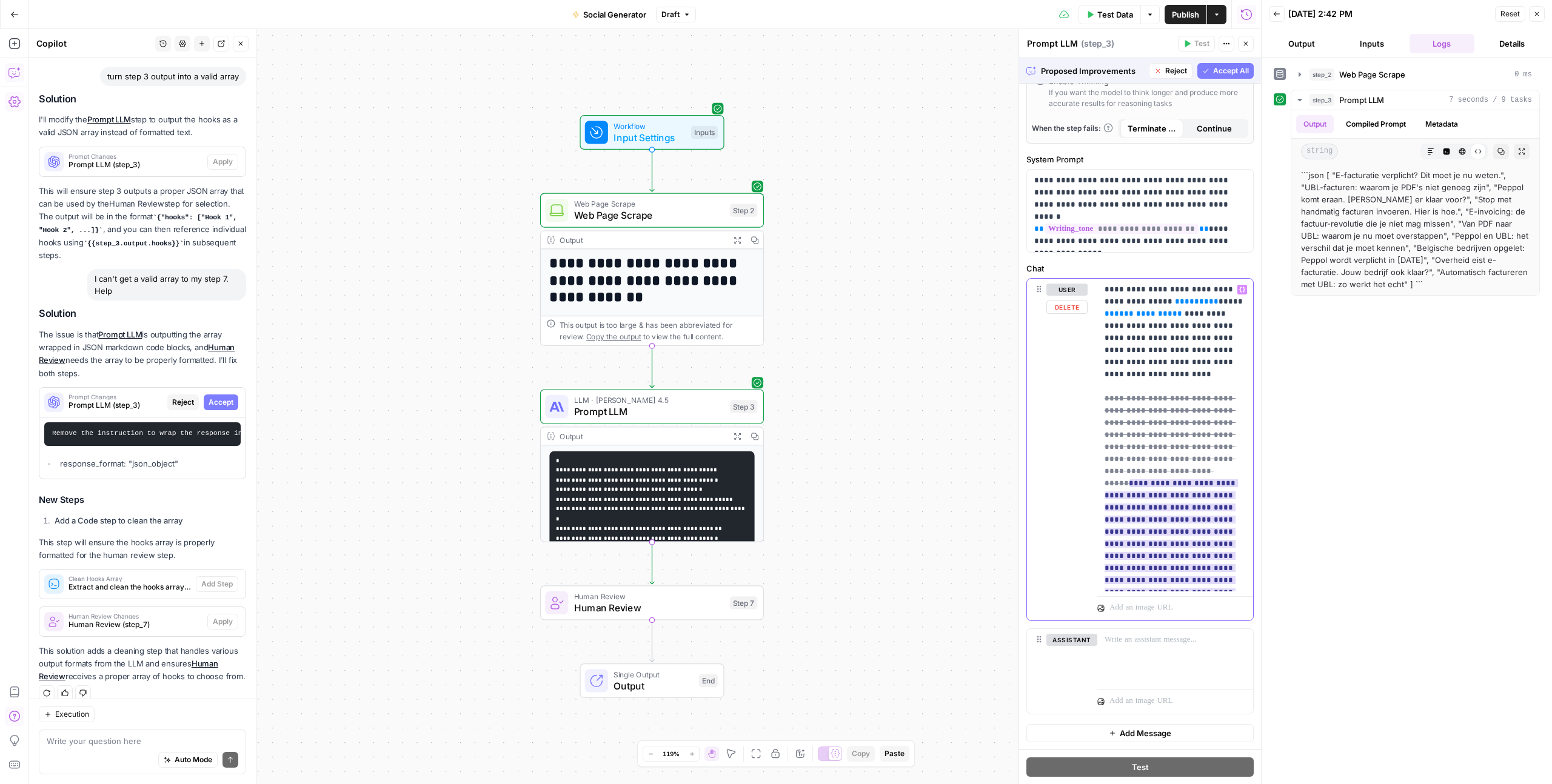
click at [1174, 534] on ins "**********" at bounding box center [1171, 549] width 133 height 141
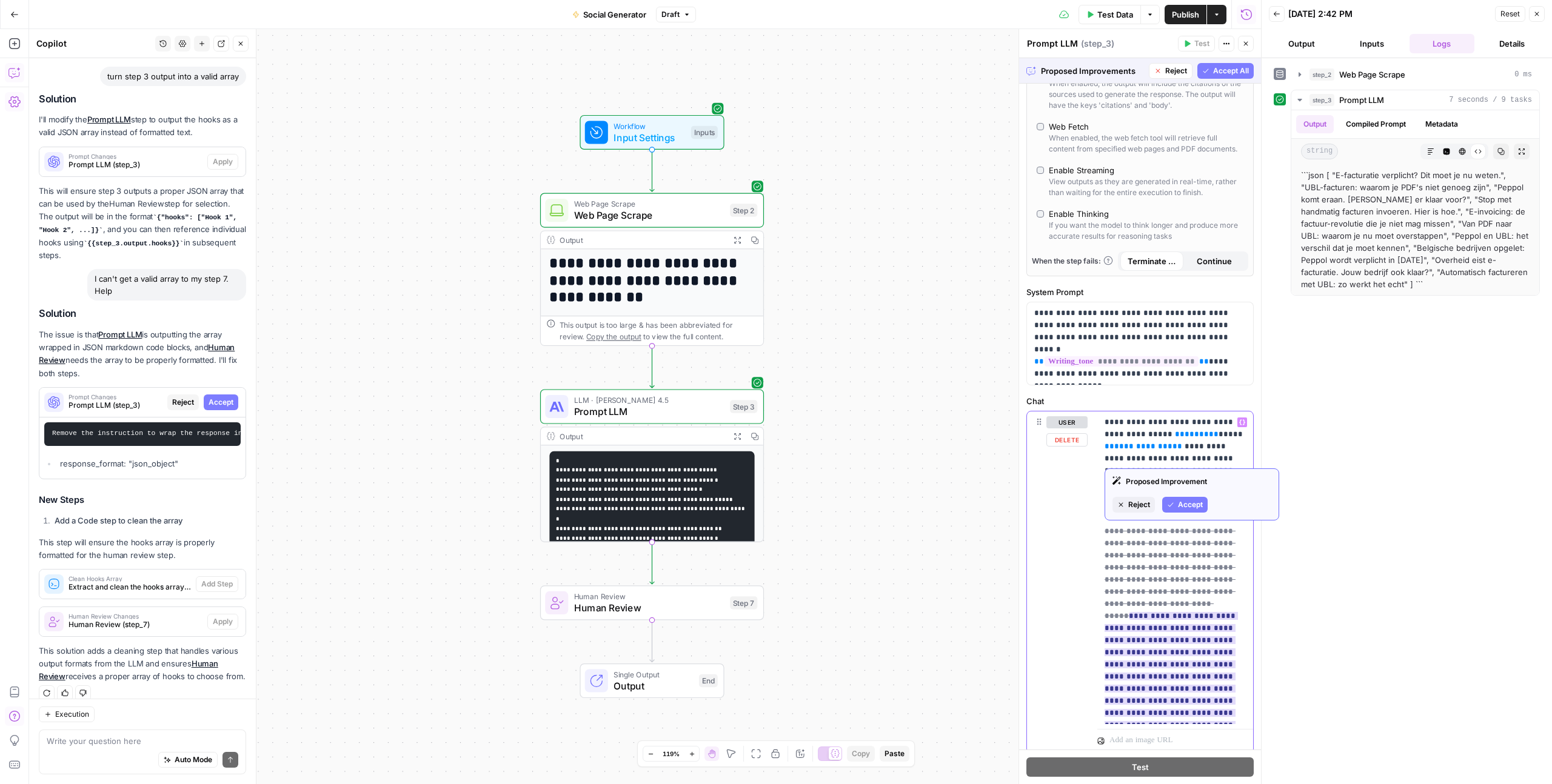
scroll to position [219, 0]
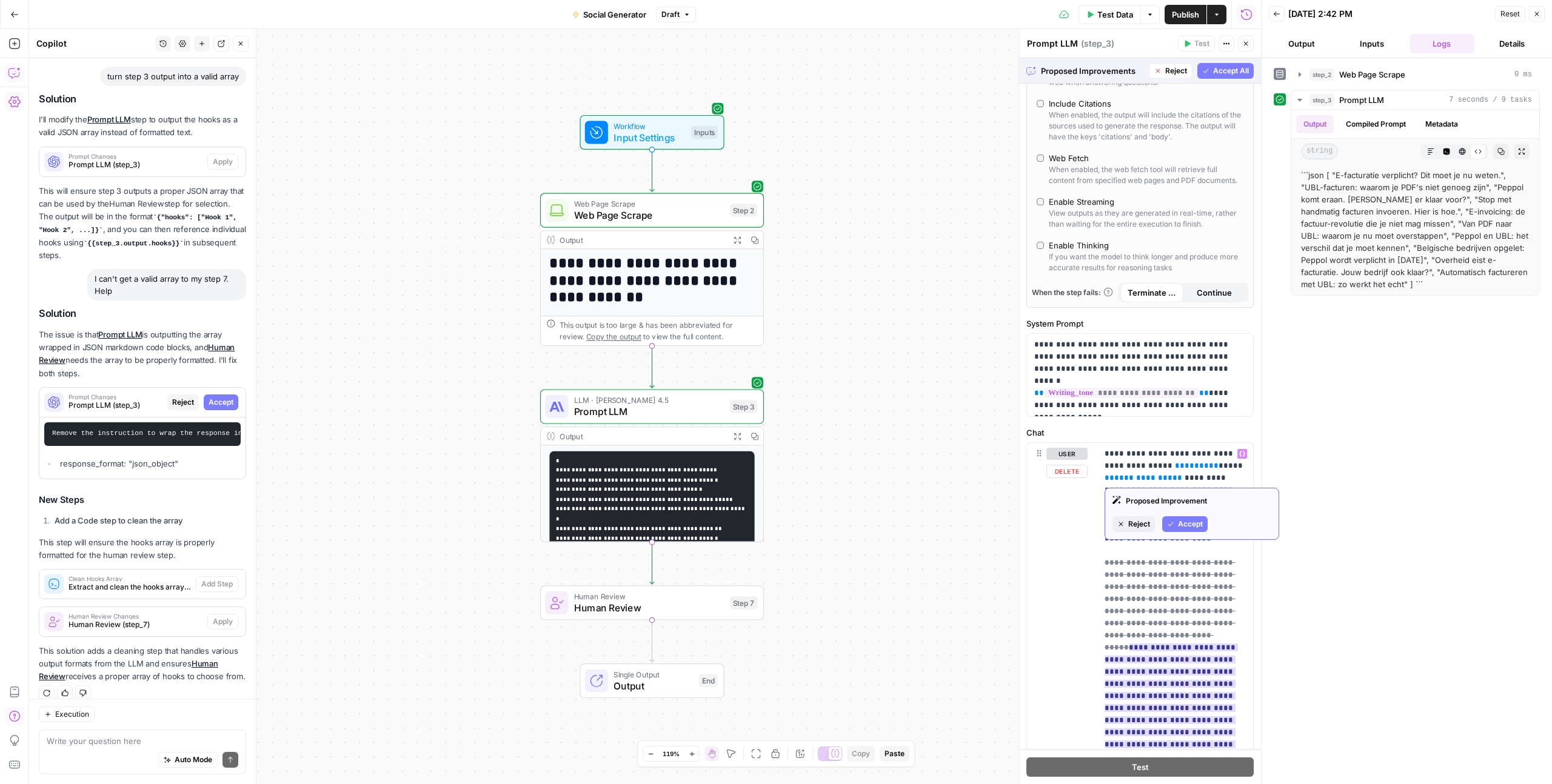
click at [1178, 525] on span "Accept" at bounding box center [1191, 524] width 25 height 11
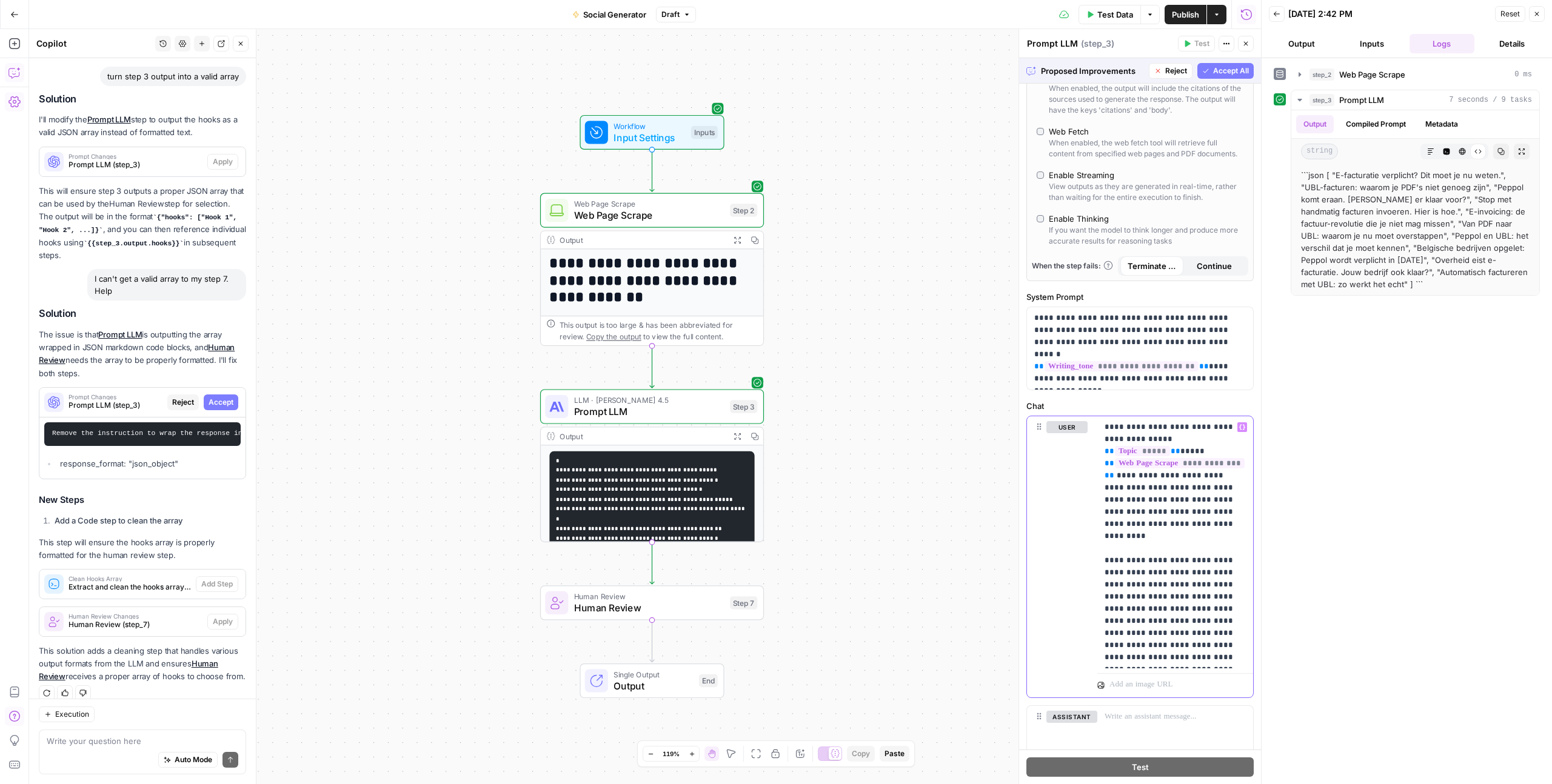
scroll to position [323, 0]
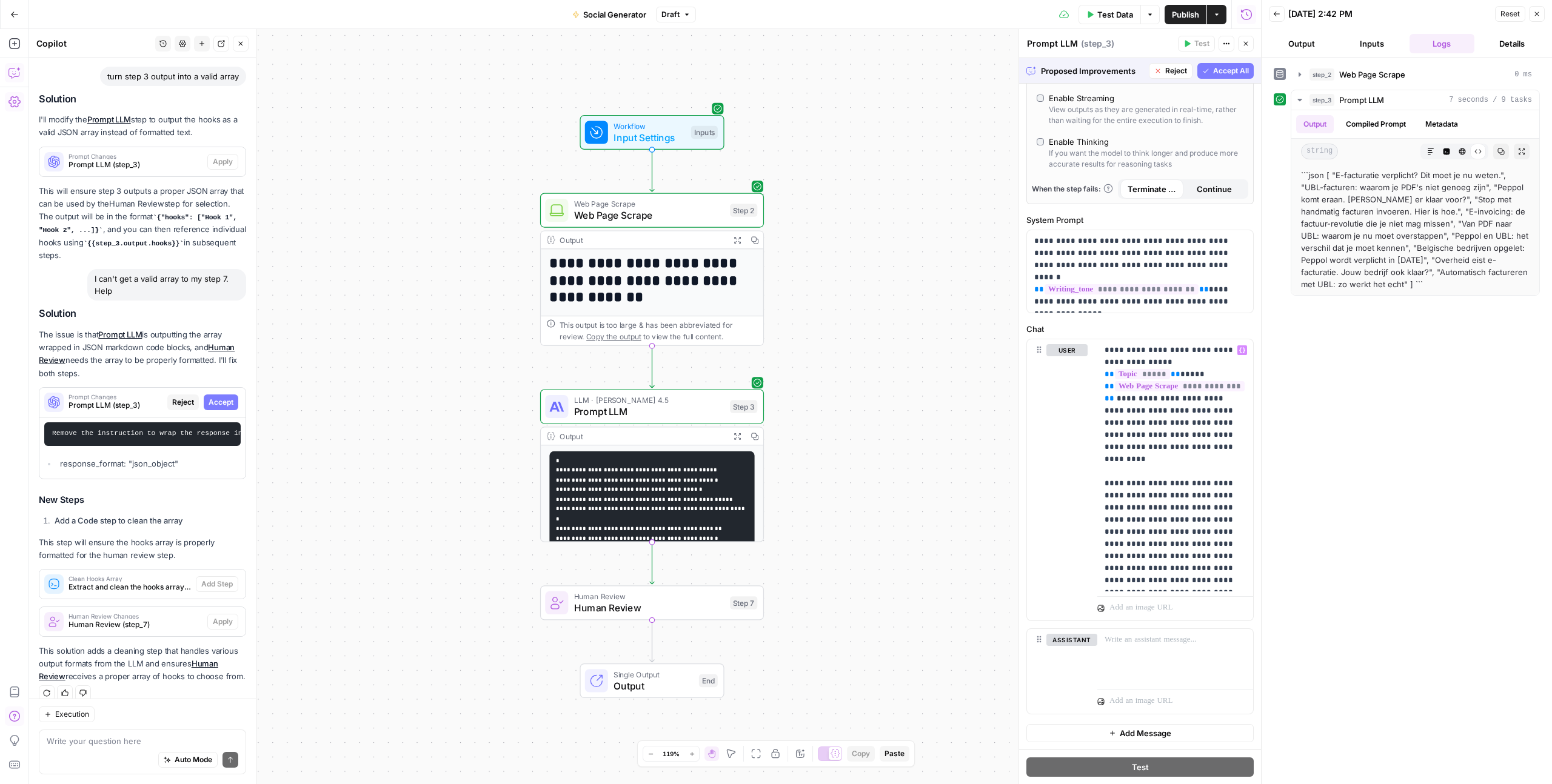
click at [1225, 71] on span "Accept All" at bounding box center [1231, 70] width 36 height 11
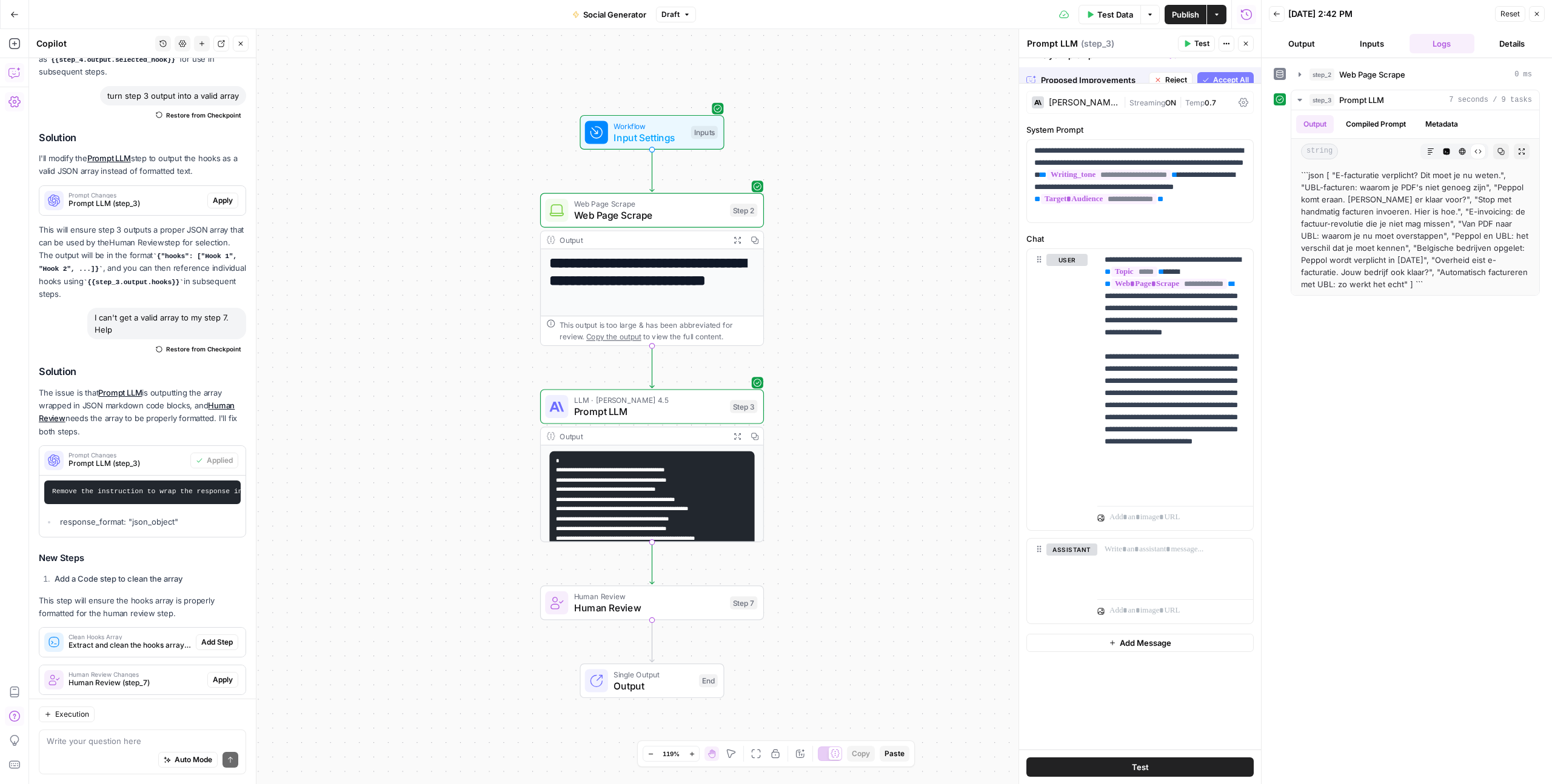
scroll to position [0, 0]
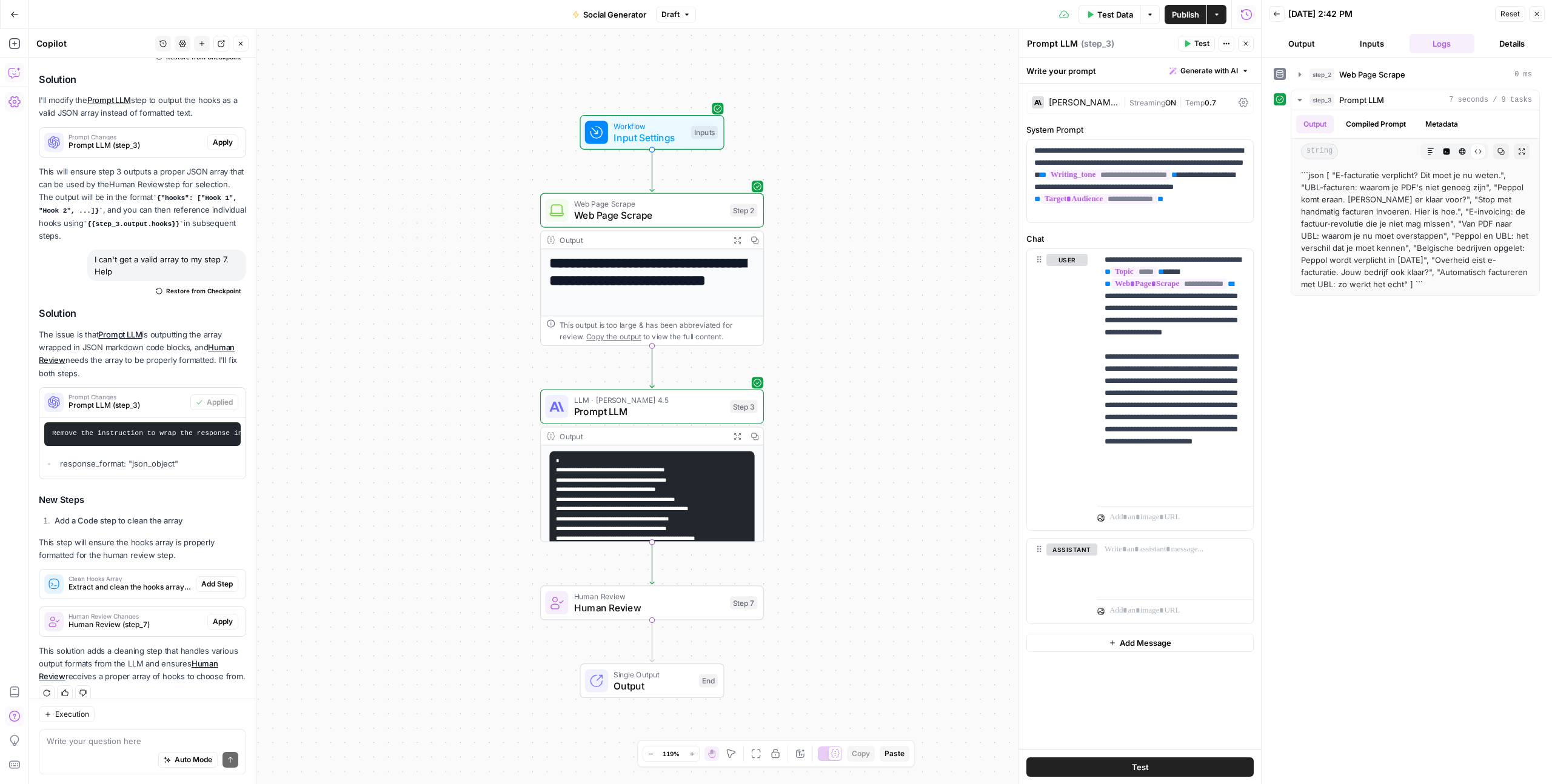
click at [1205, 45] on span "Test" at bounding box center [1202, 43] width 15 height 11
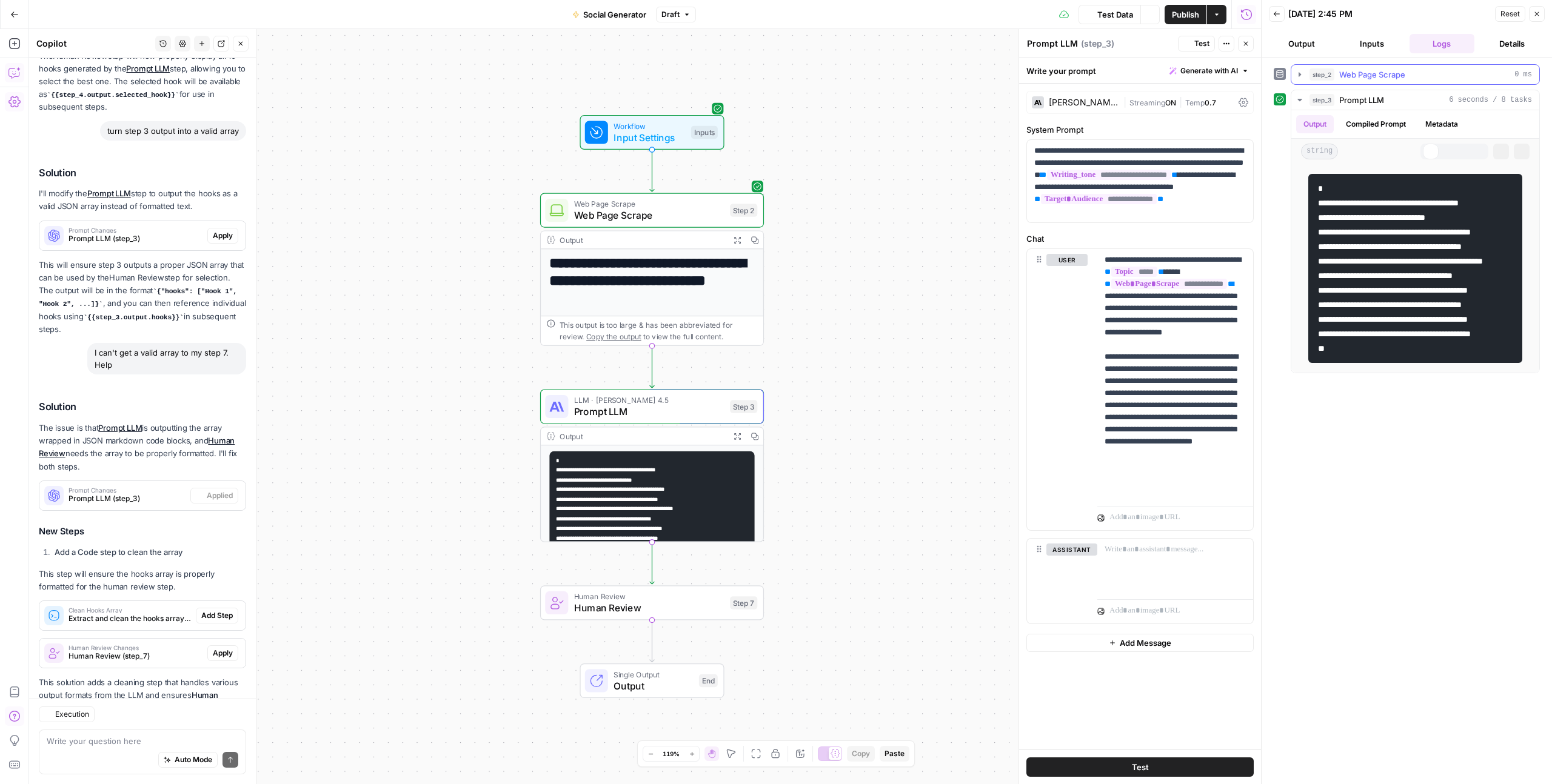
scroll to position [291, 0]
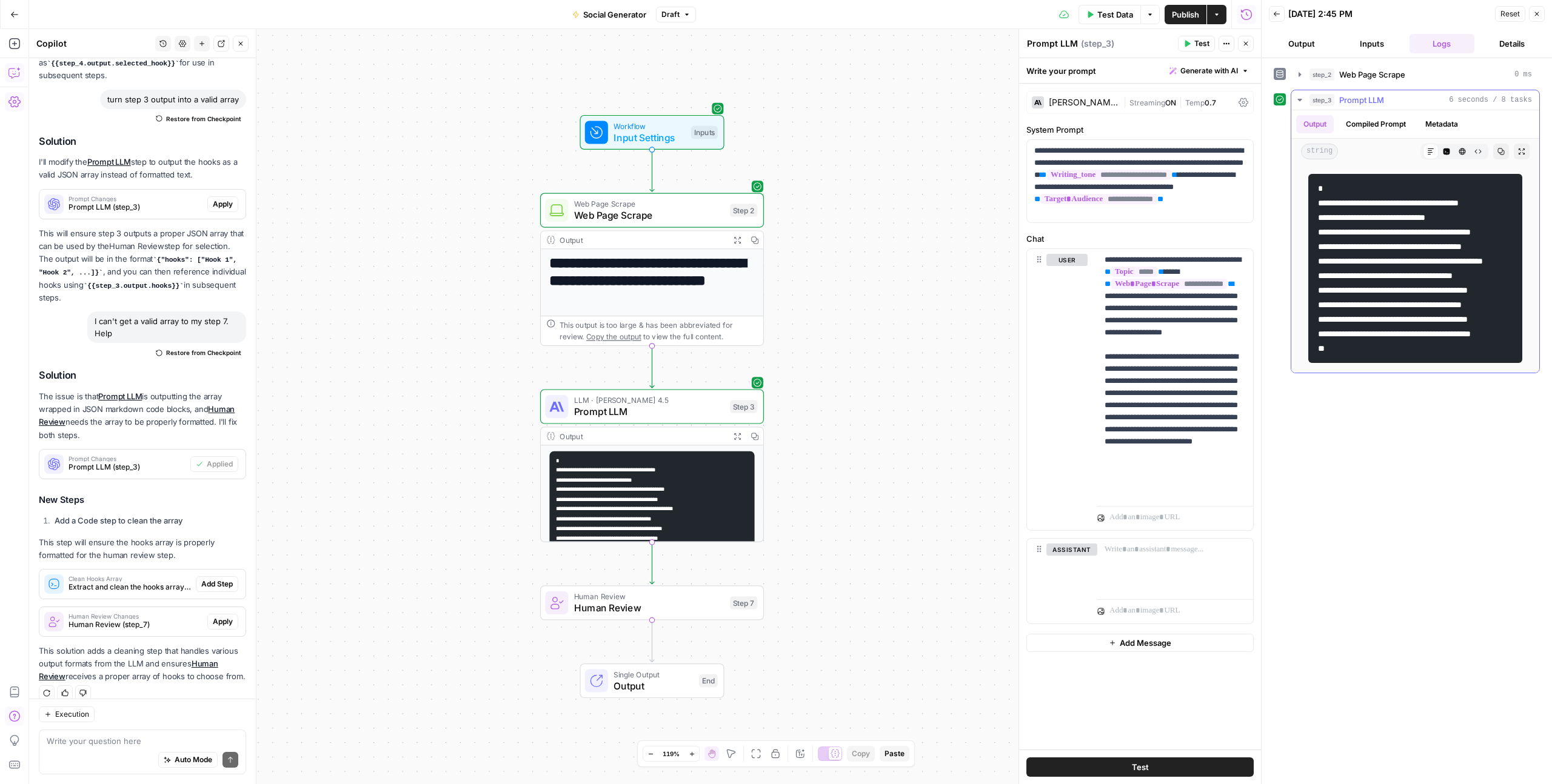
click at [1480, 150] on icon "button" at bounding box center [1478, 152] width 7 height 4
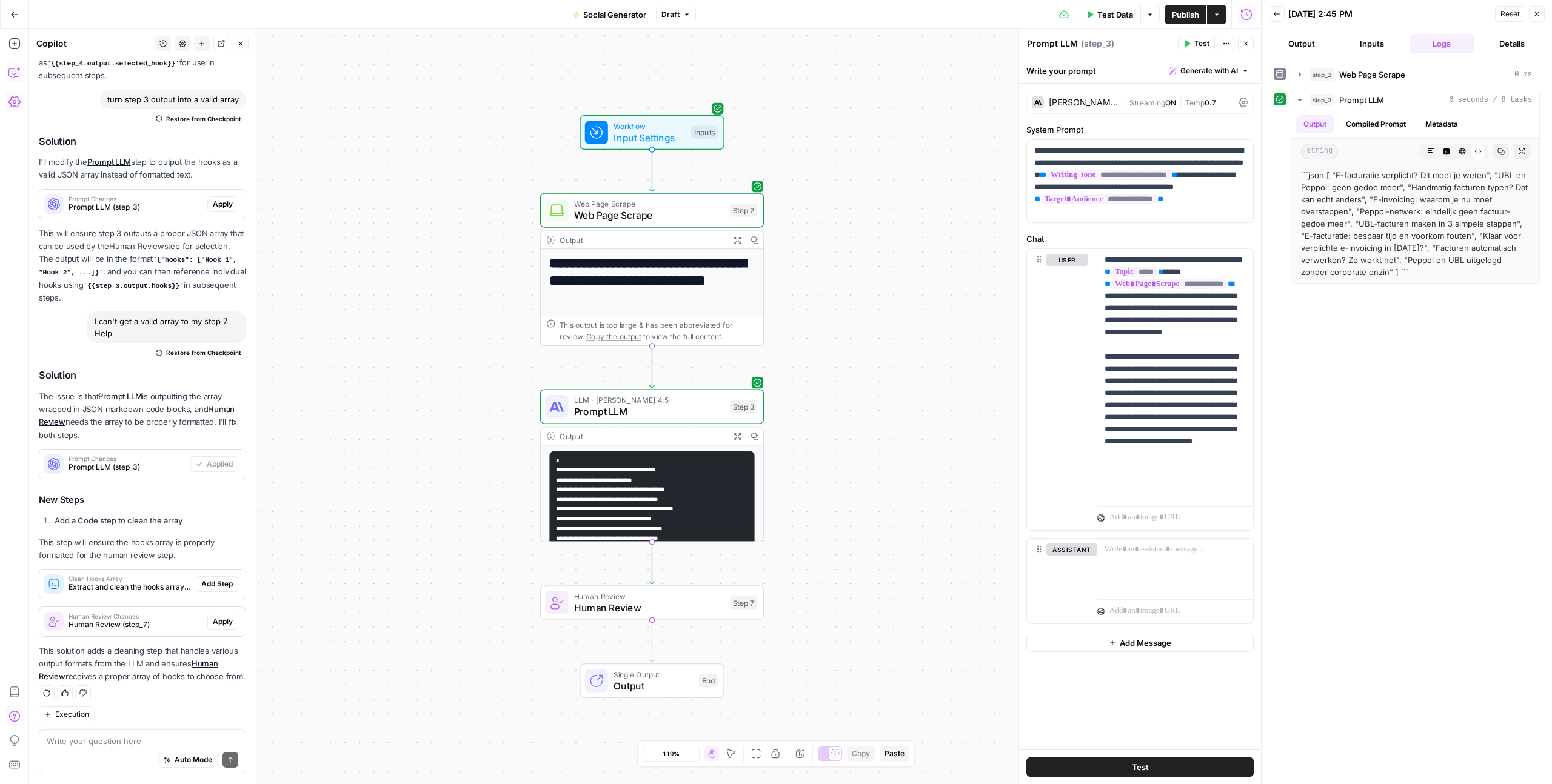
click at [670, 607] on span "Human Review" at bounding box center [649, 608] width 150 height 15
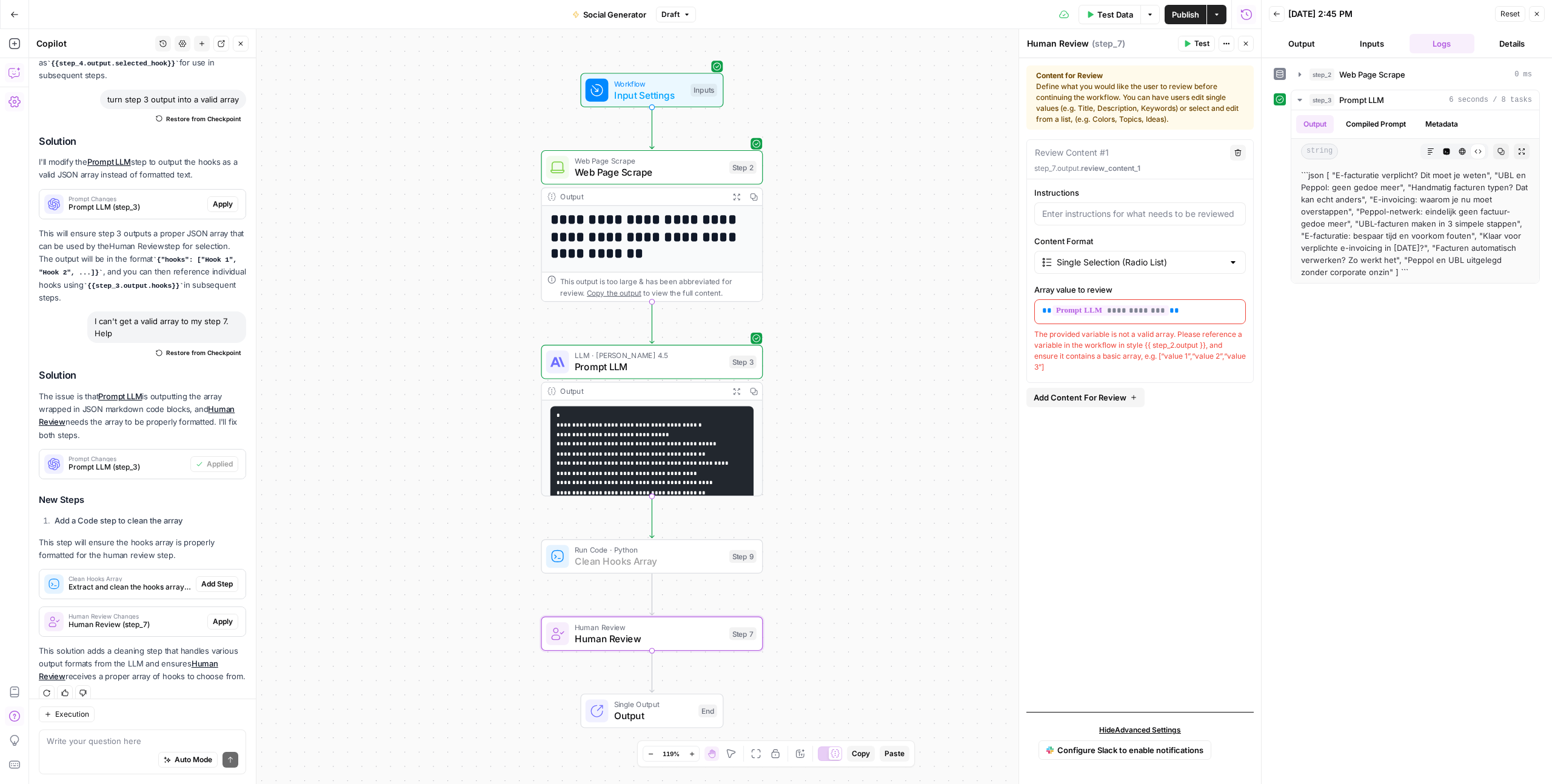
click at [222, 578] on span "Add Step" at bounding box center [217, 584] width 31 height 11
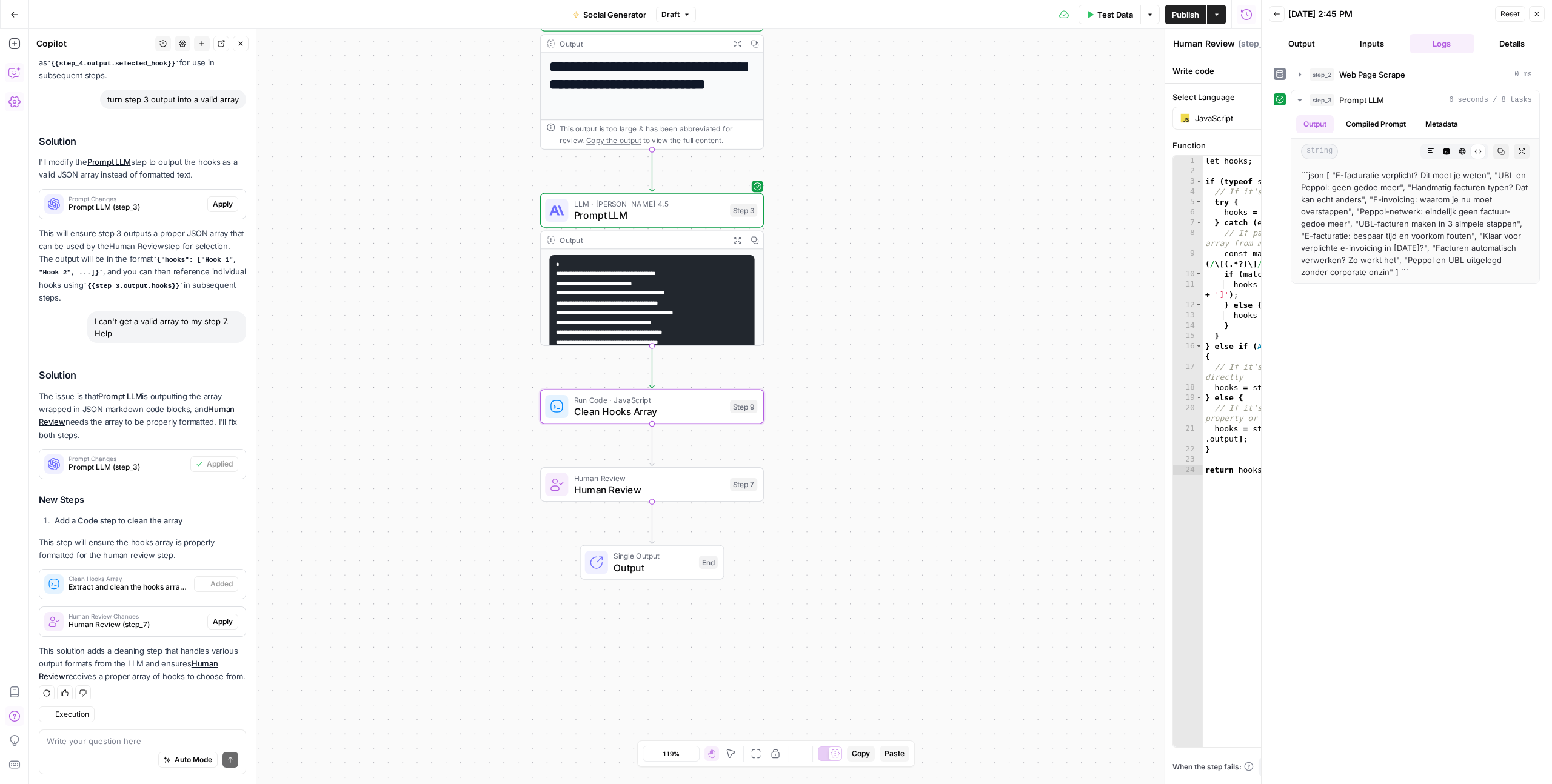
type textarea "Clean Hooks Array"
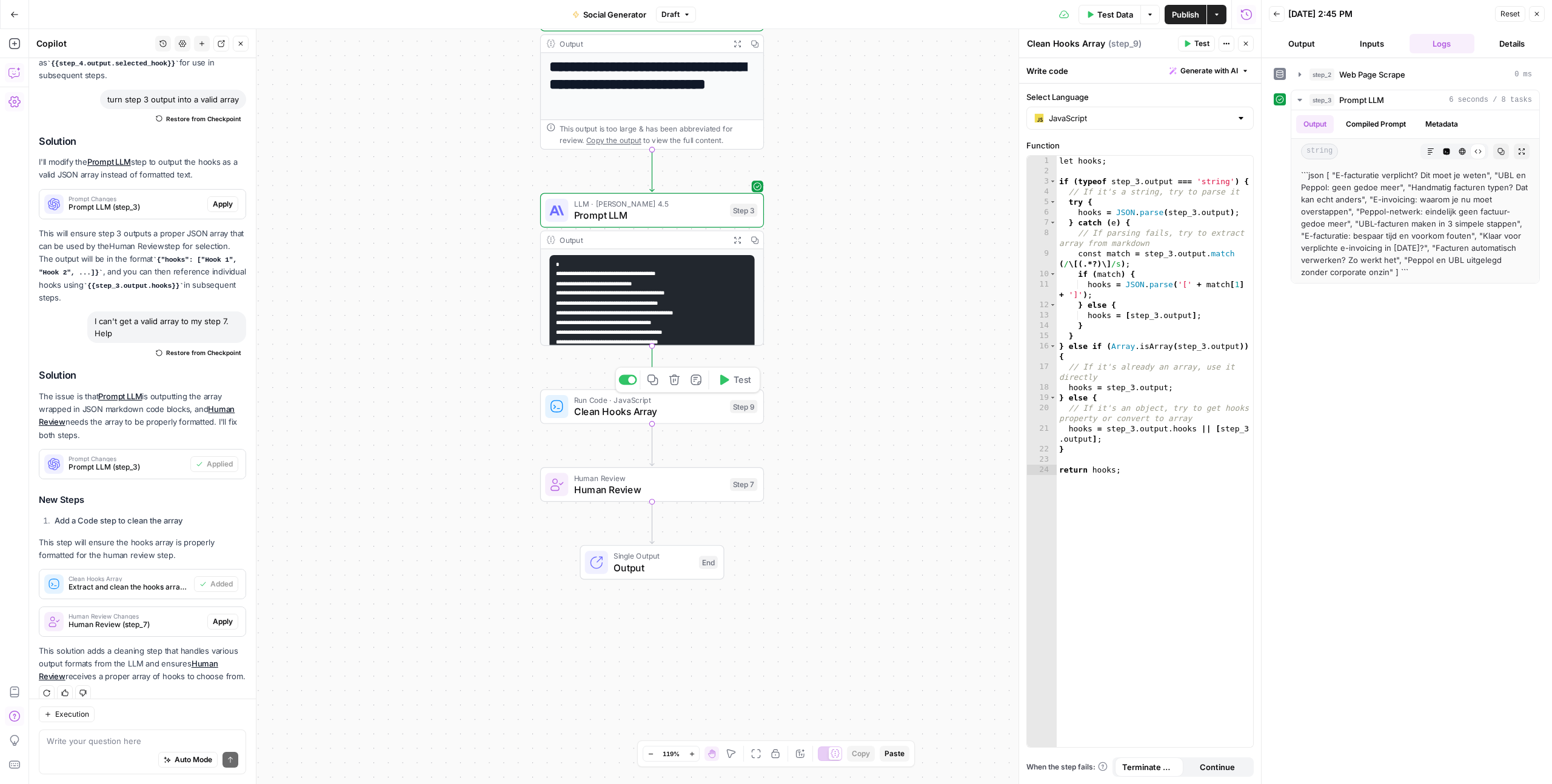
click at [730, 383] on button "Test" at bounding box center [734, 380] width 45 height 19
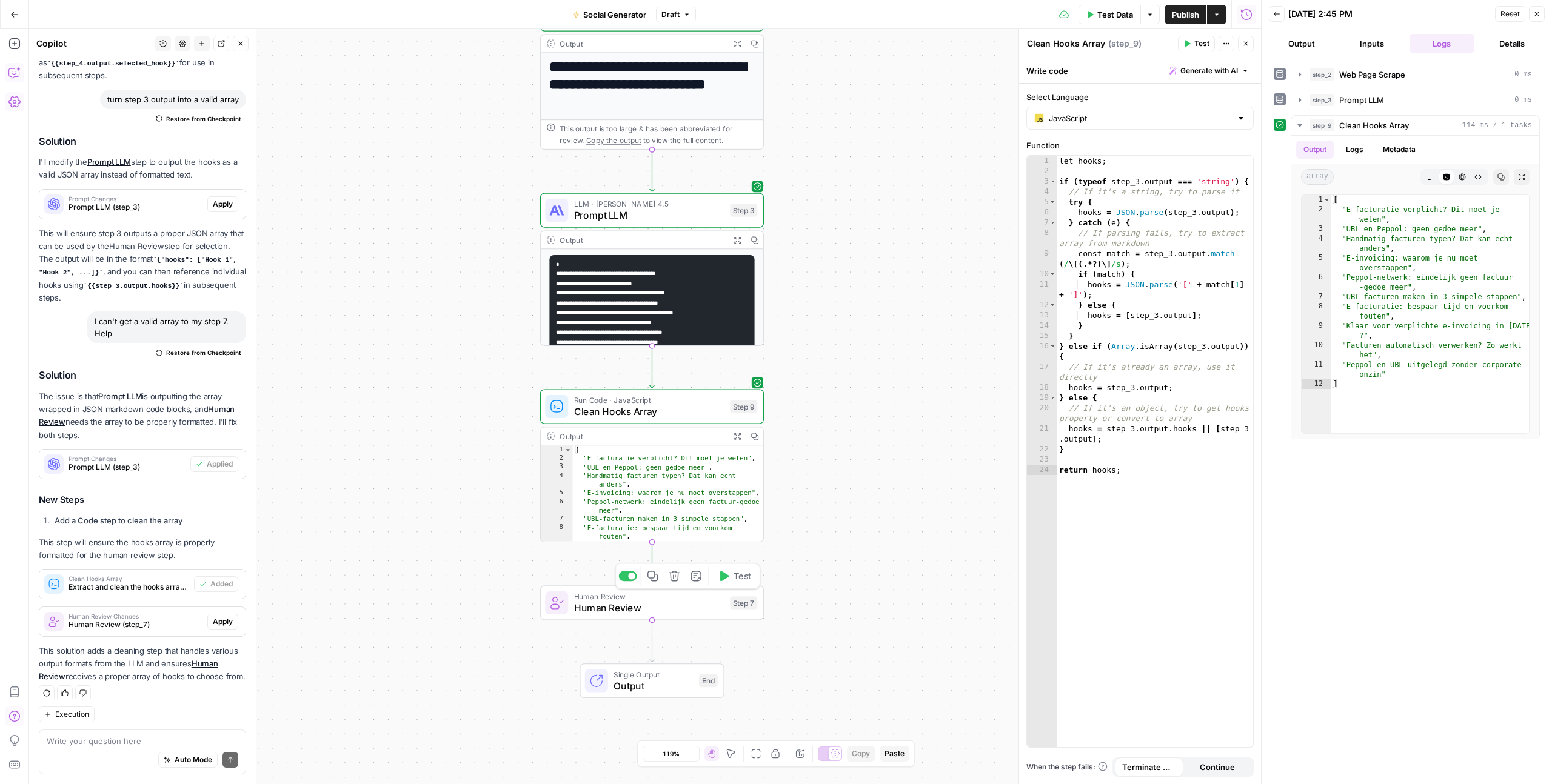
click at [637, 606] on span "Human Review" at bounding box center [649, 608] width 150 height 15
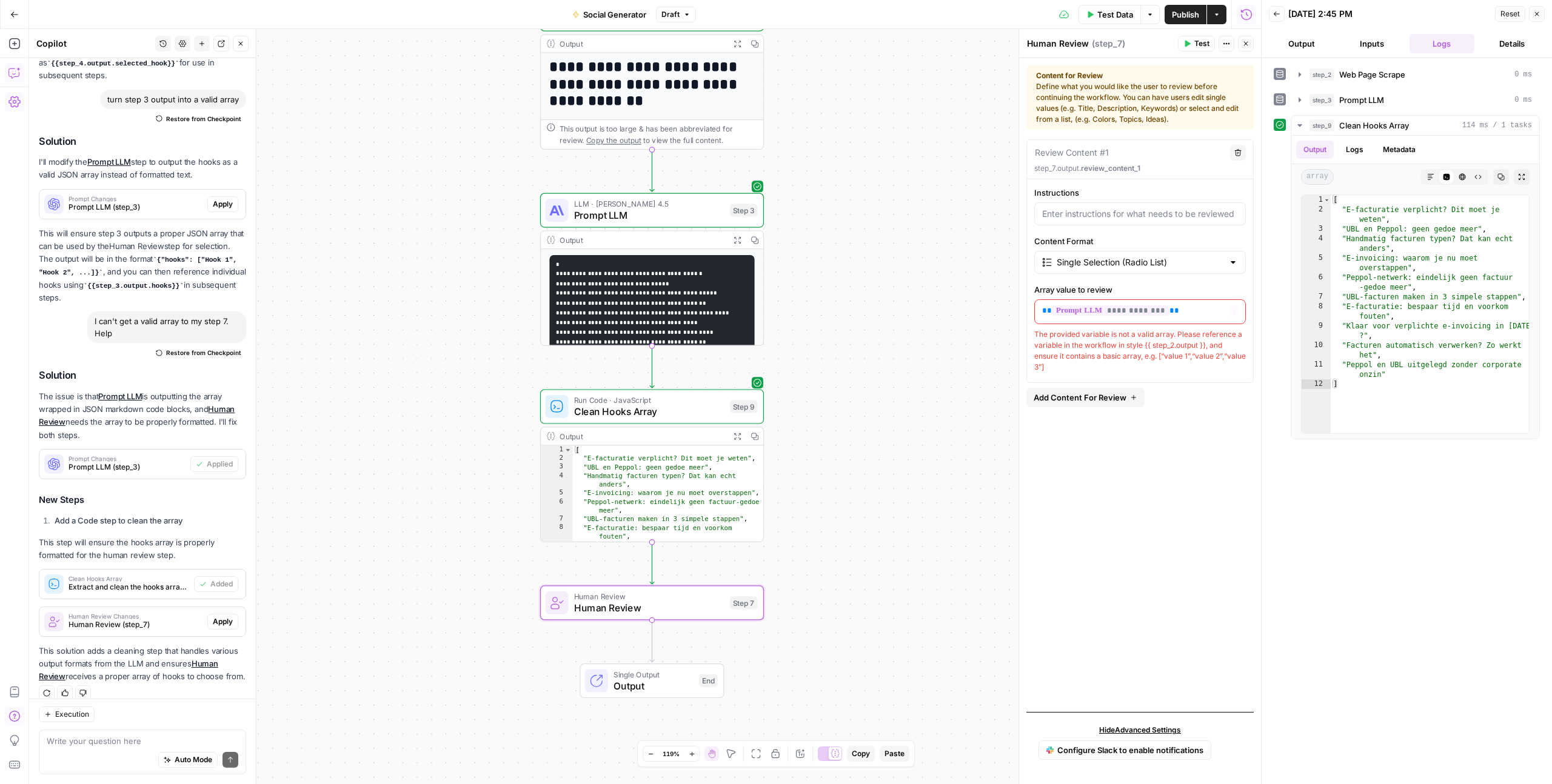
click at [1176, 317] on div "**********" at bounding box center [1139, 312] width 210 height 23
click at [1237, 308] on icon "button" at bounding box center [1234, 311] width 6 height 6
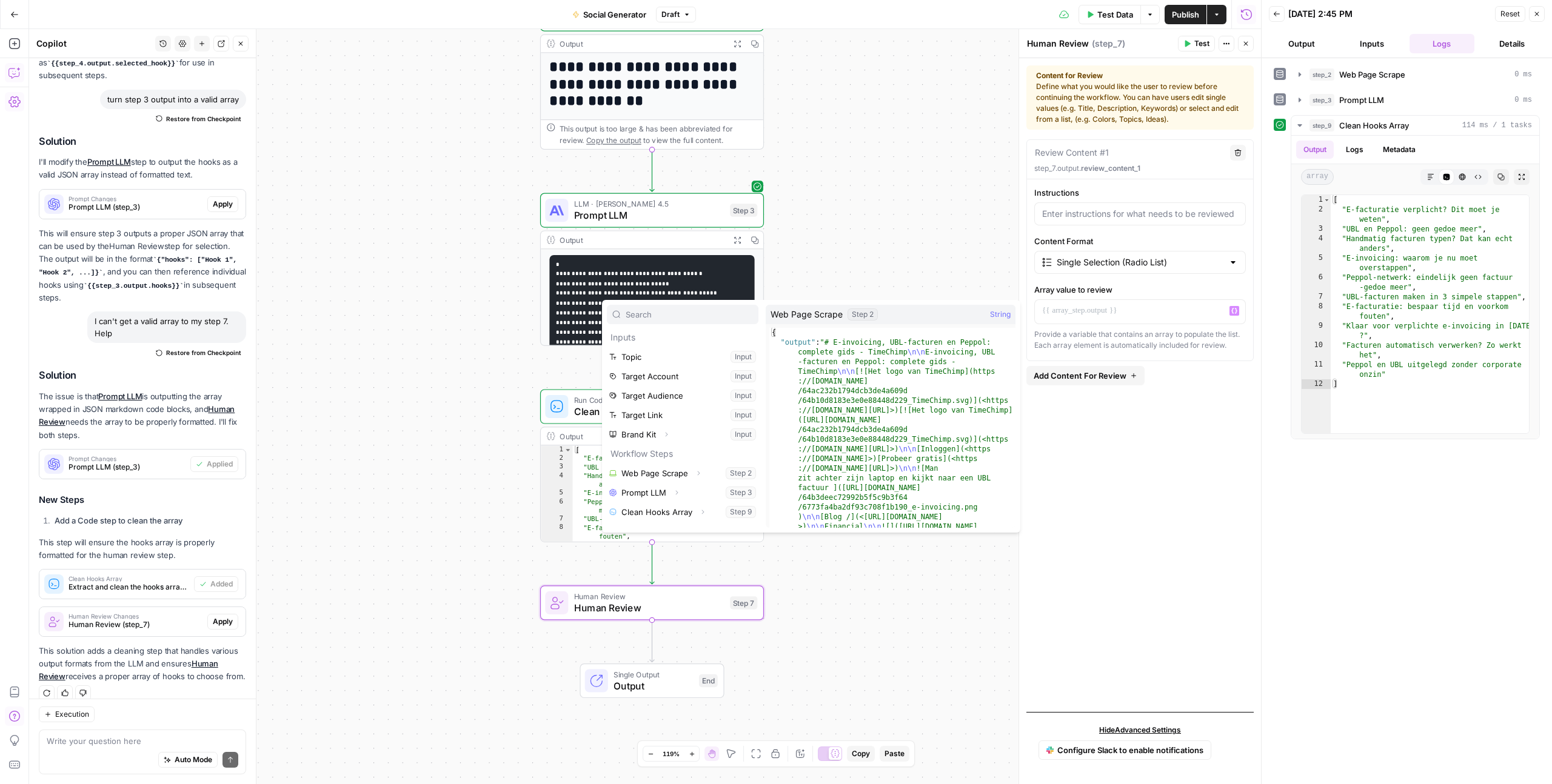
scroll to position [33, 0]
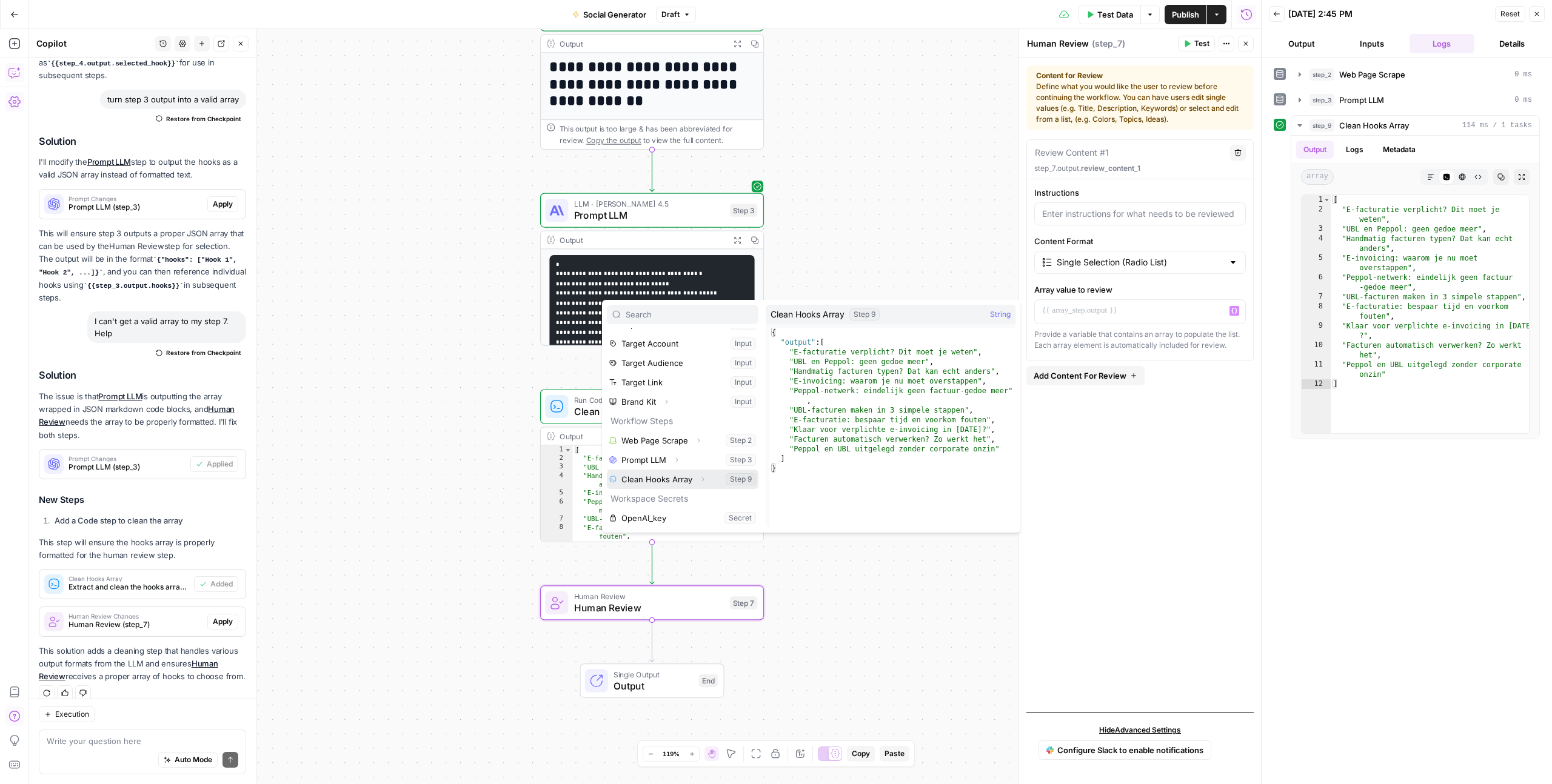
click at [681, 480] on button "Select variable Clean Hooks Array" at bounding box center [682, 479] width 151 height 20
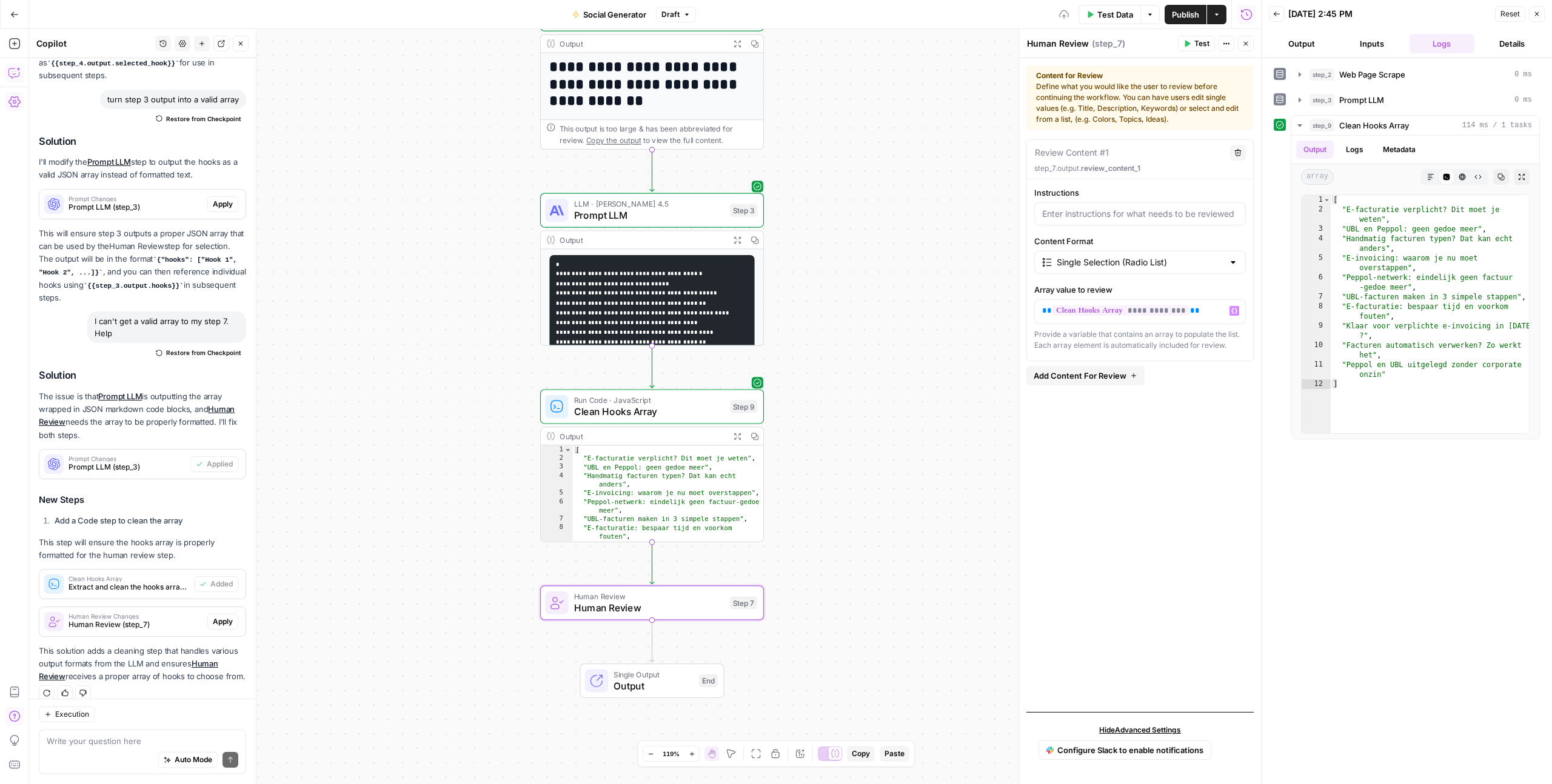
click at [1115, 416] on div "**********" at bounding box center [1139, 421] width 228 height 563
click at [1199, 42] on span "Test" at bounding box center [1202, 43] width 15 height 11
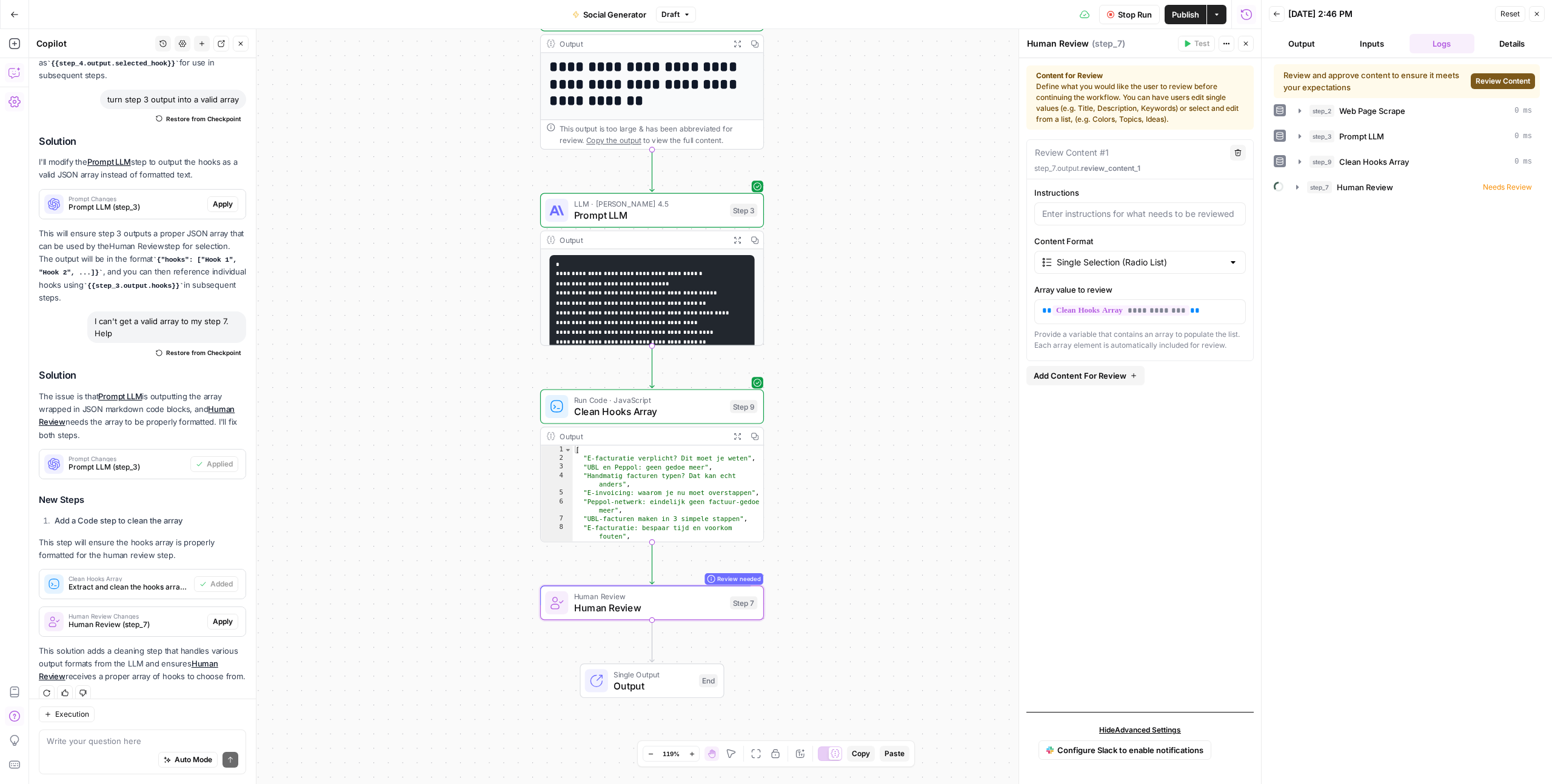
click at [1493, 80] on span "Review Content" at bounding box center [1502, 81] width 55 height 11
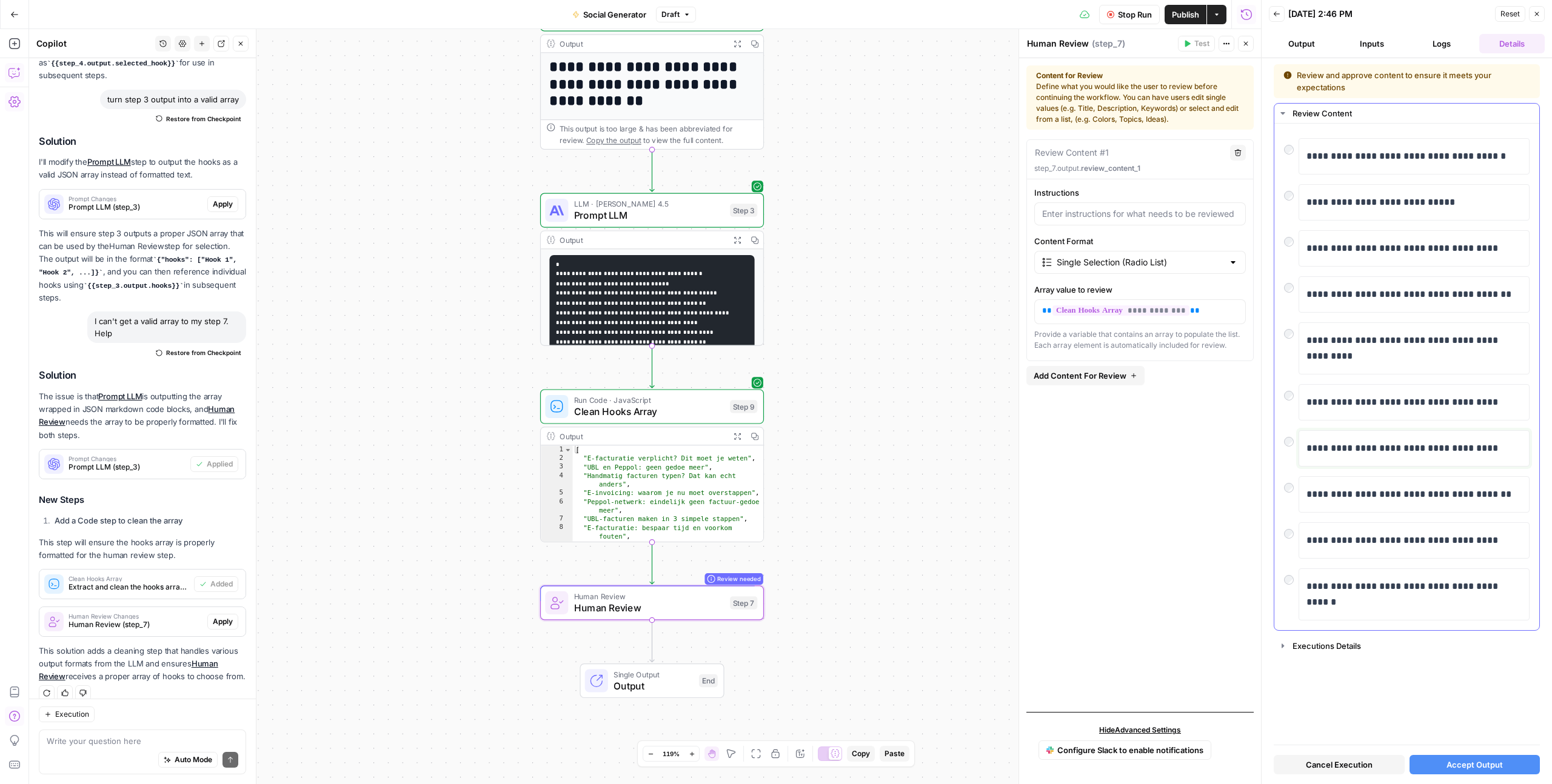
click at [1344, 452] on p "**********" at bounding box center [1414, 448] width 215 height 16
click at [1453, 761] on span "Accept Output" at bounding box center [1474, 764] width 56 height 12
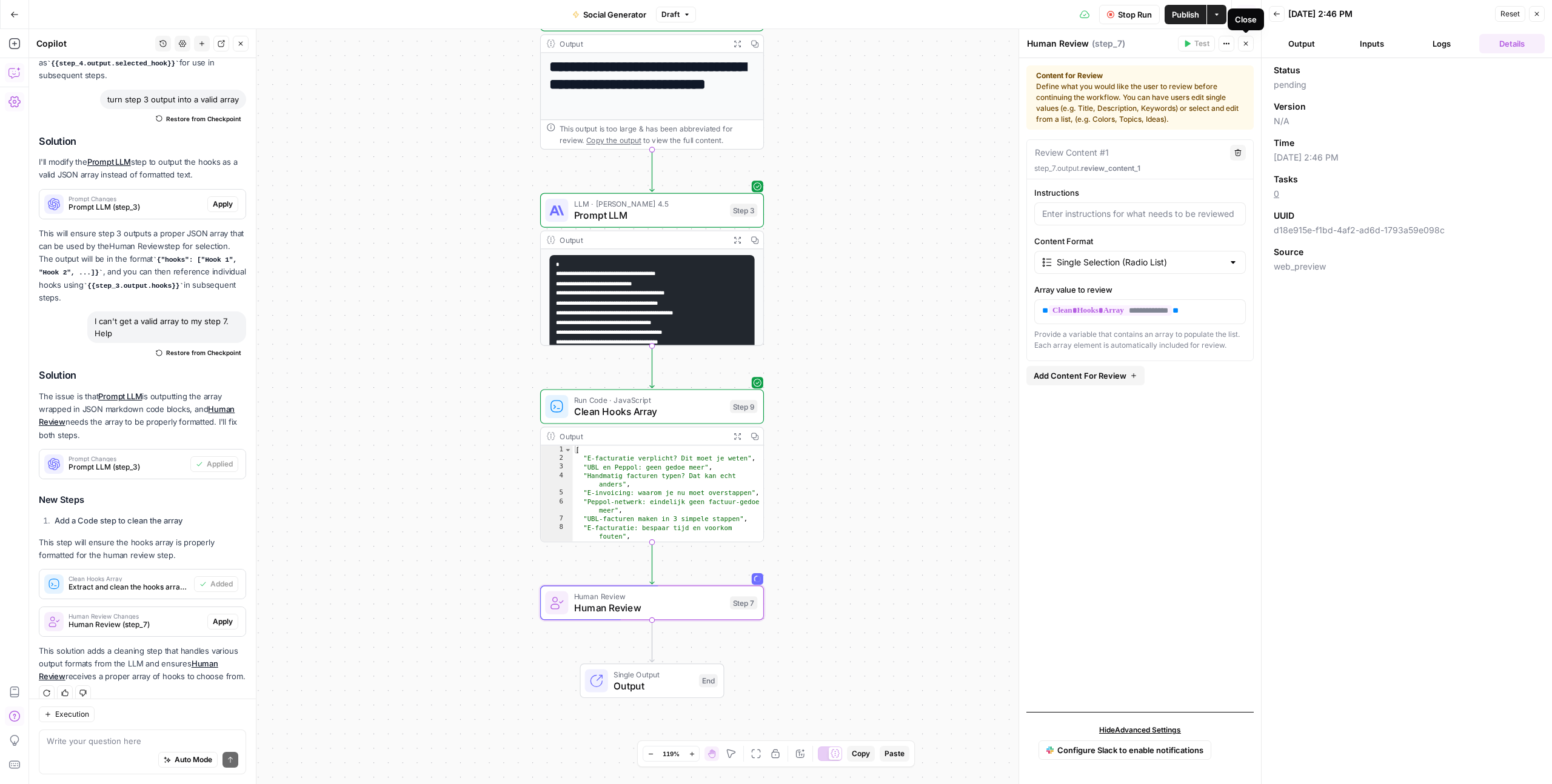
click at [1065, 206] on div at bounding box center [1139, 214] width 211 height 23
type input "Pick the preferred hook"
click at [1131, 606] on div "**********" at bounding box center [1139, 421] width 228 height 563
click at [1536, 10] on icon "button" at bounding box center [1537, 14] width 7 height 7
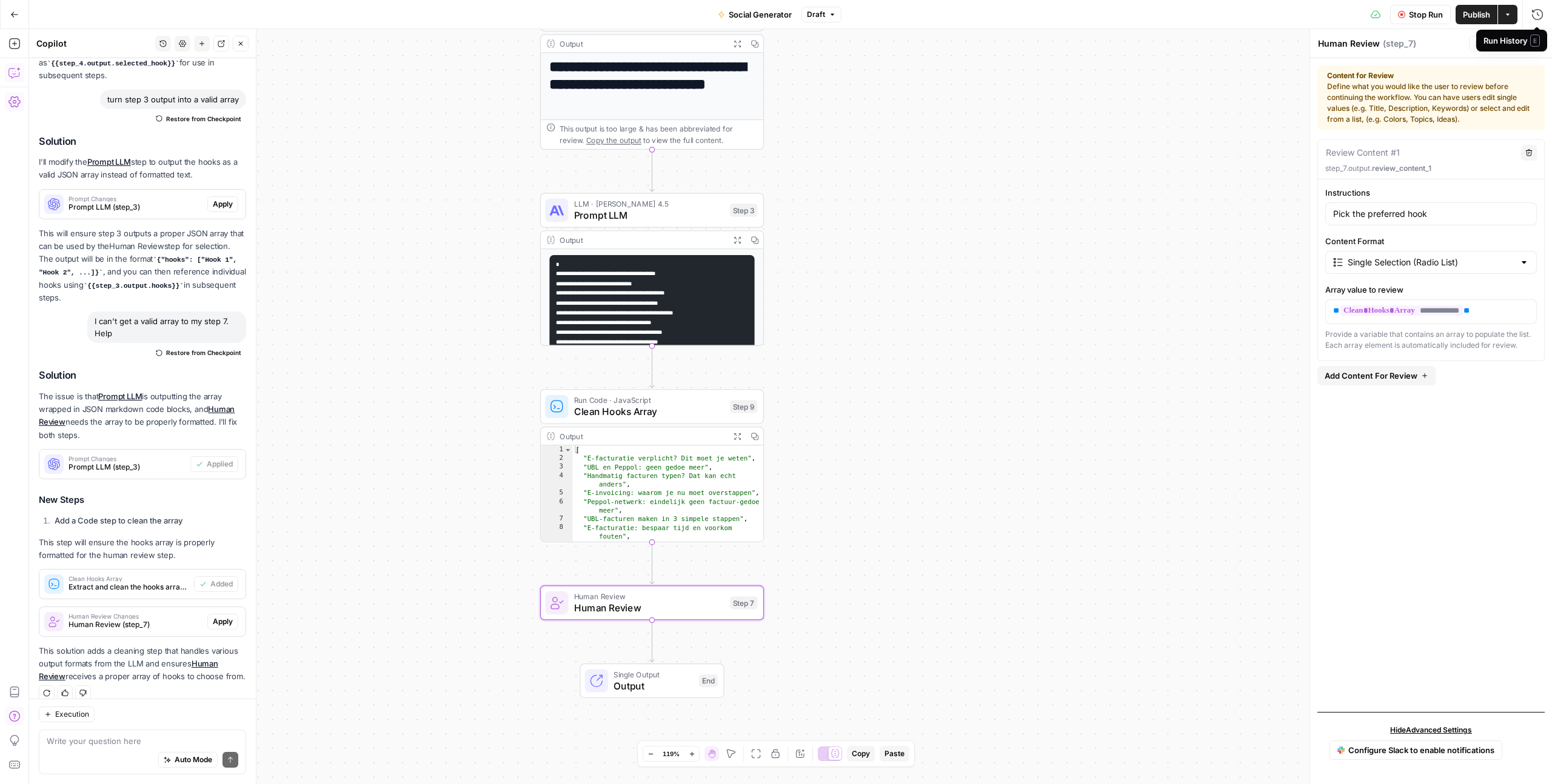
click at [1535, 47] on div "Run History E" at bounding box center [1511, 41] width 71 height 22
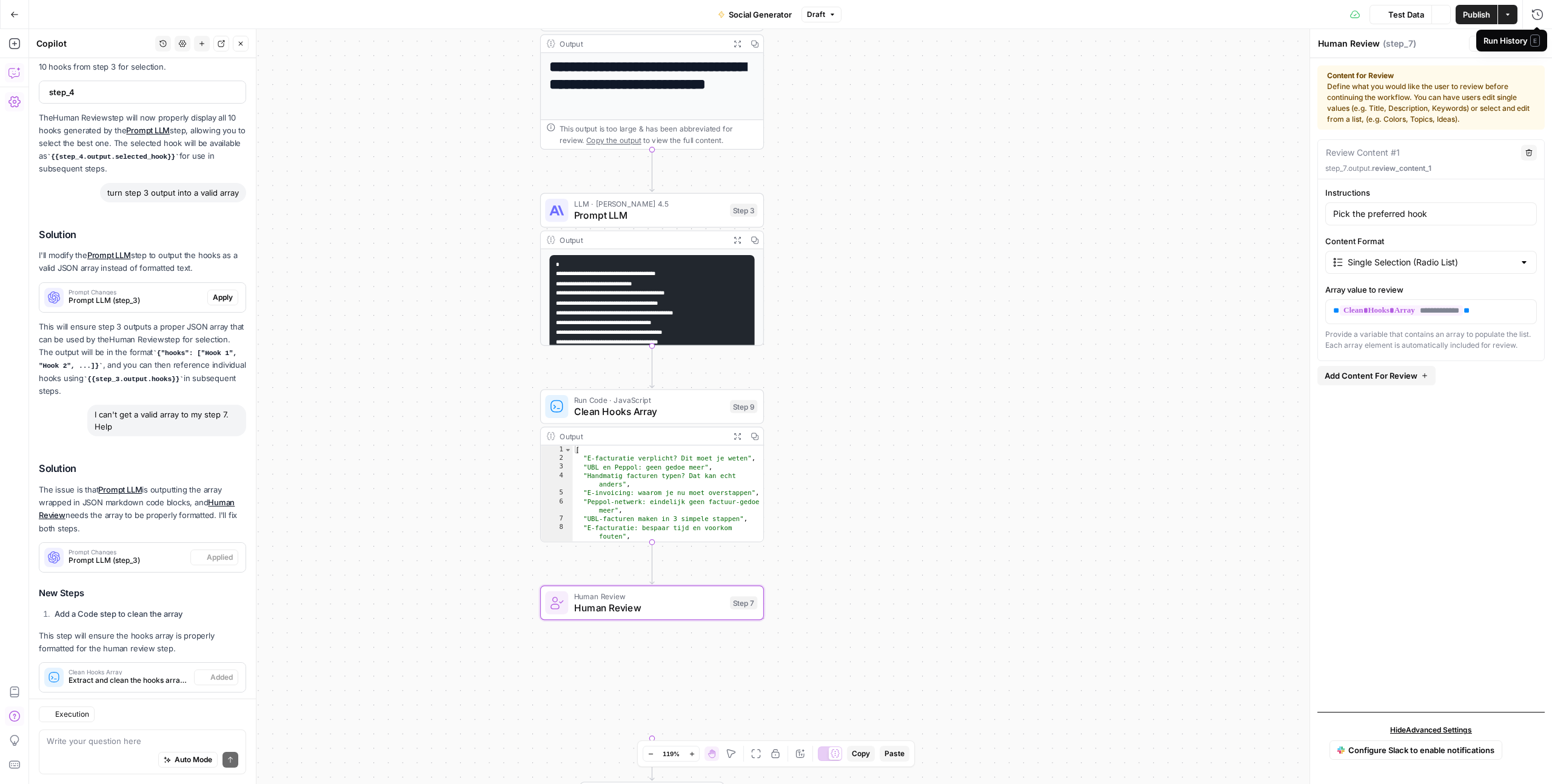
scroll to position [291, 0]
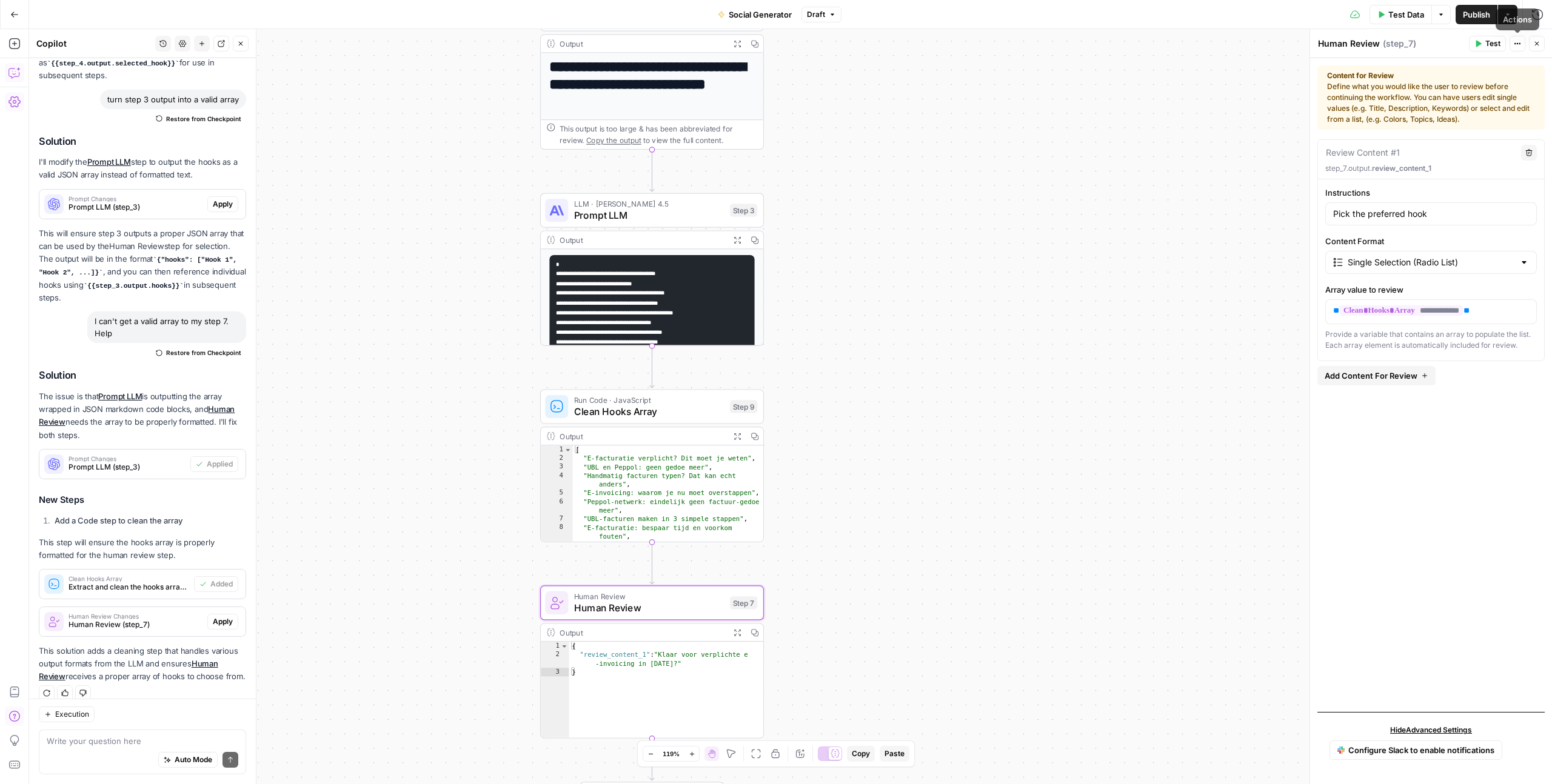
click at [1535, 46] on icon "button" at bounding box center [1537, 44] width 7 height 7
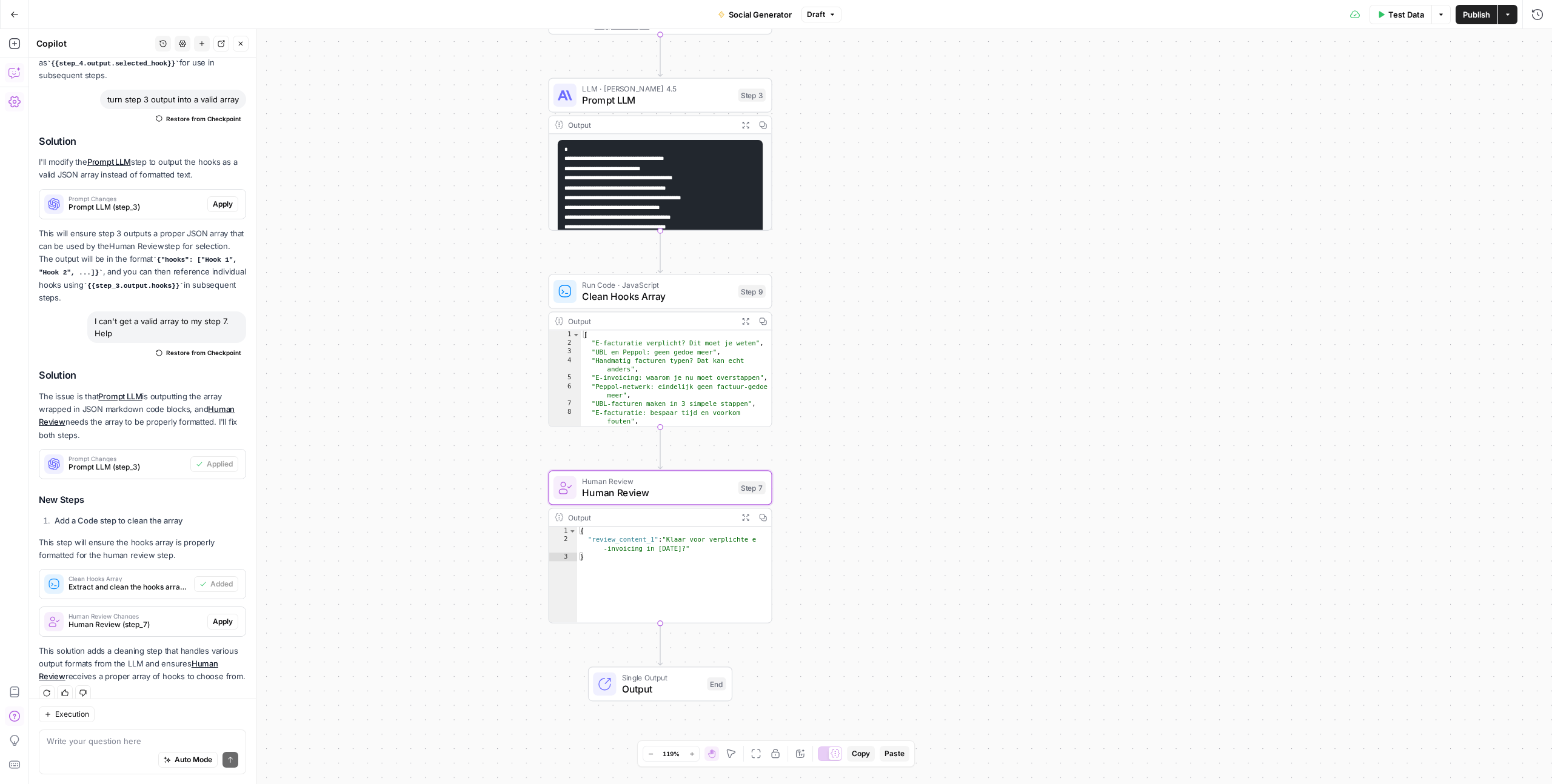
click at [468, 458] on div "**********" at bounding box center [790, 407] width 1523 height 755
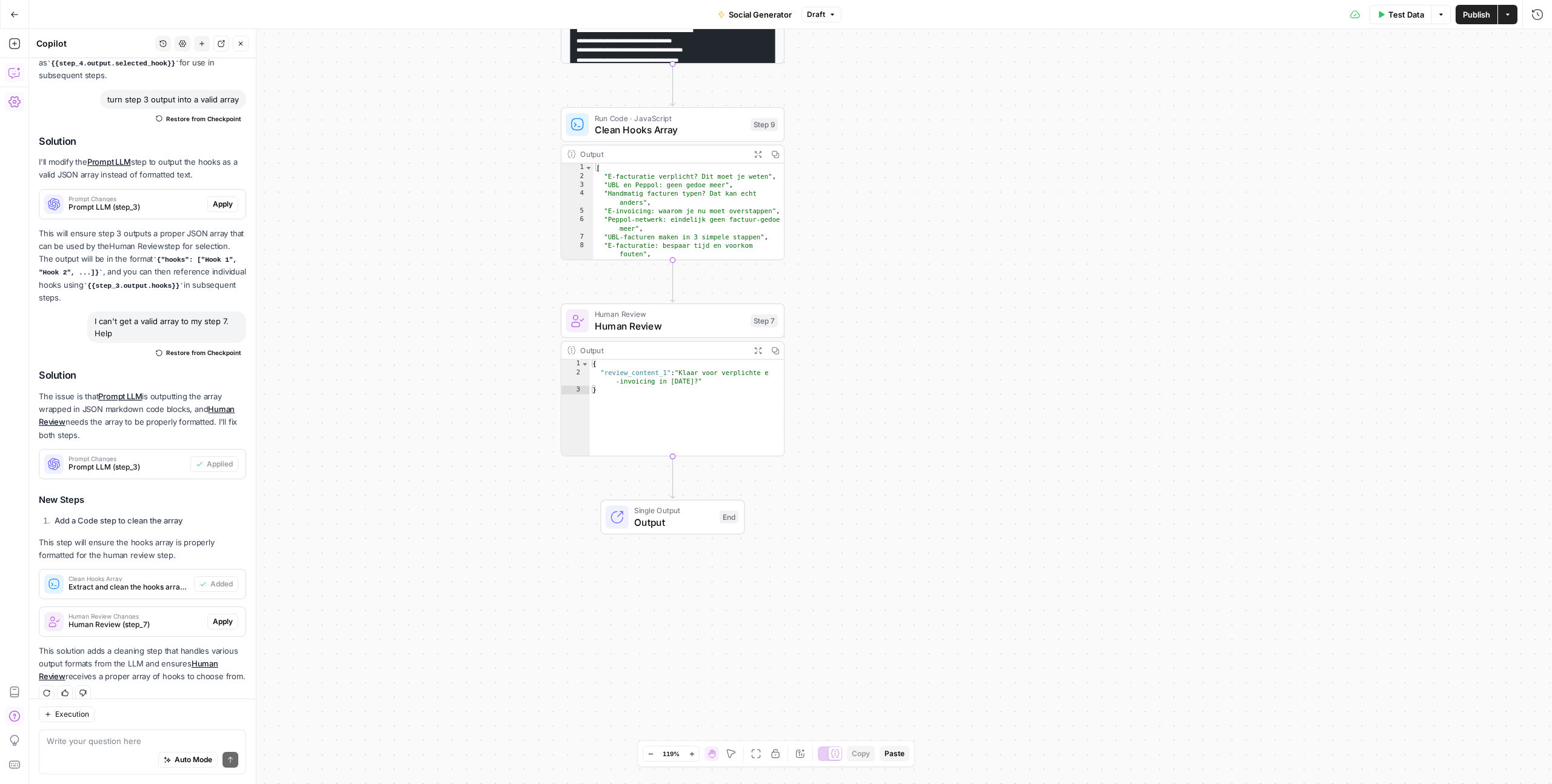
click at [242, 45] on icon "button" at bounding box center [241, 44] width 7 height 7
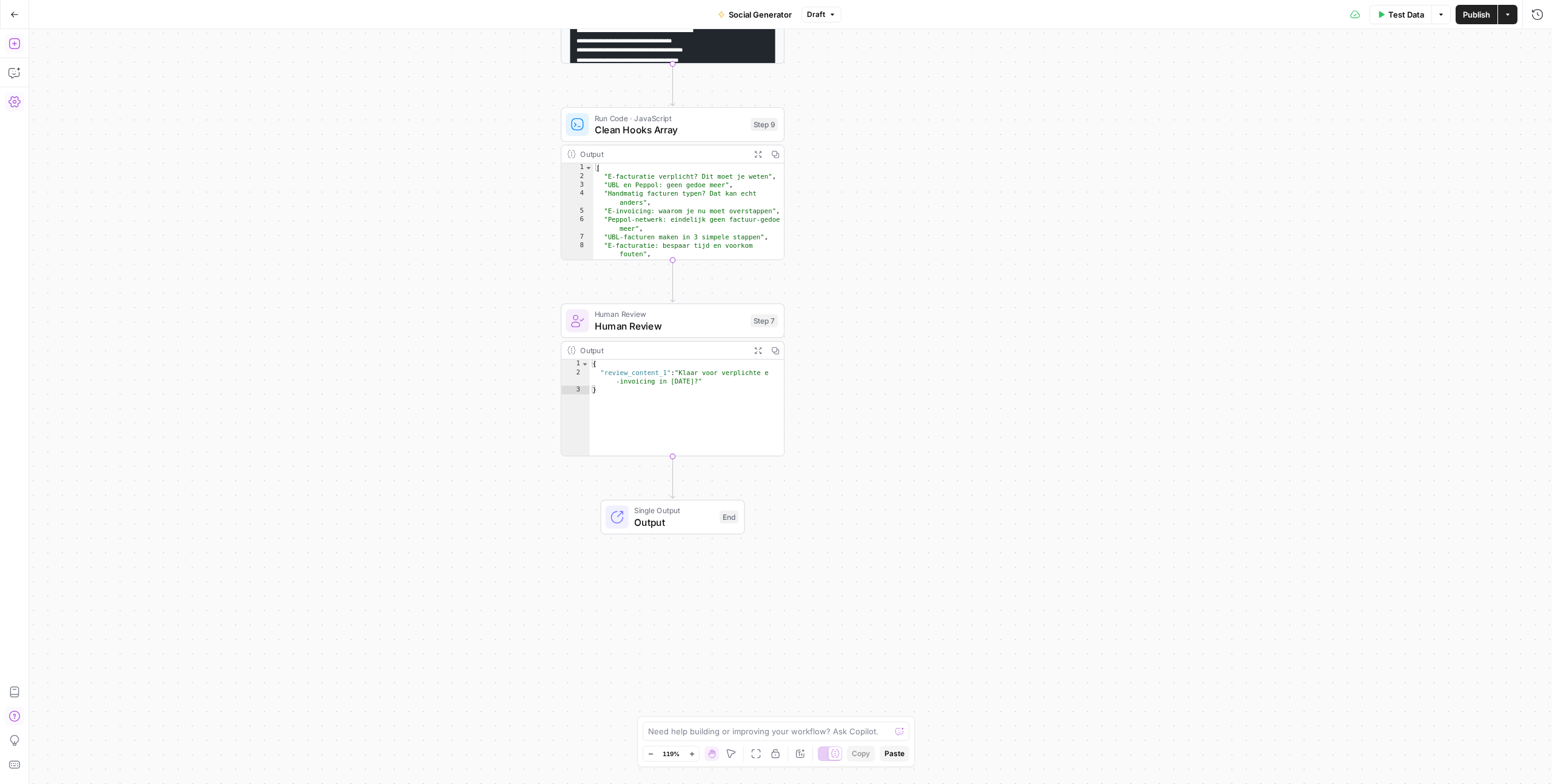
click at [13, 48] on icon "button" at bounding box center [15, 43] width 12 height 12
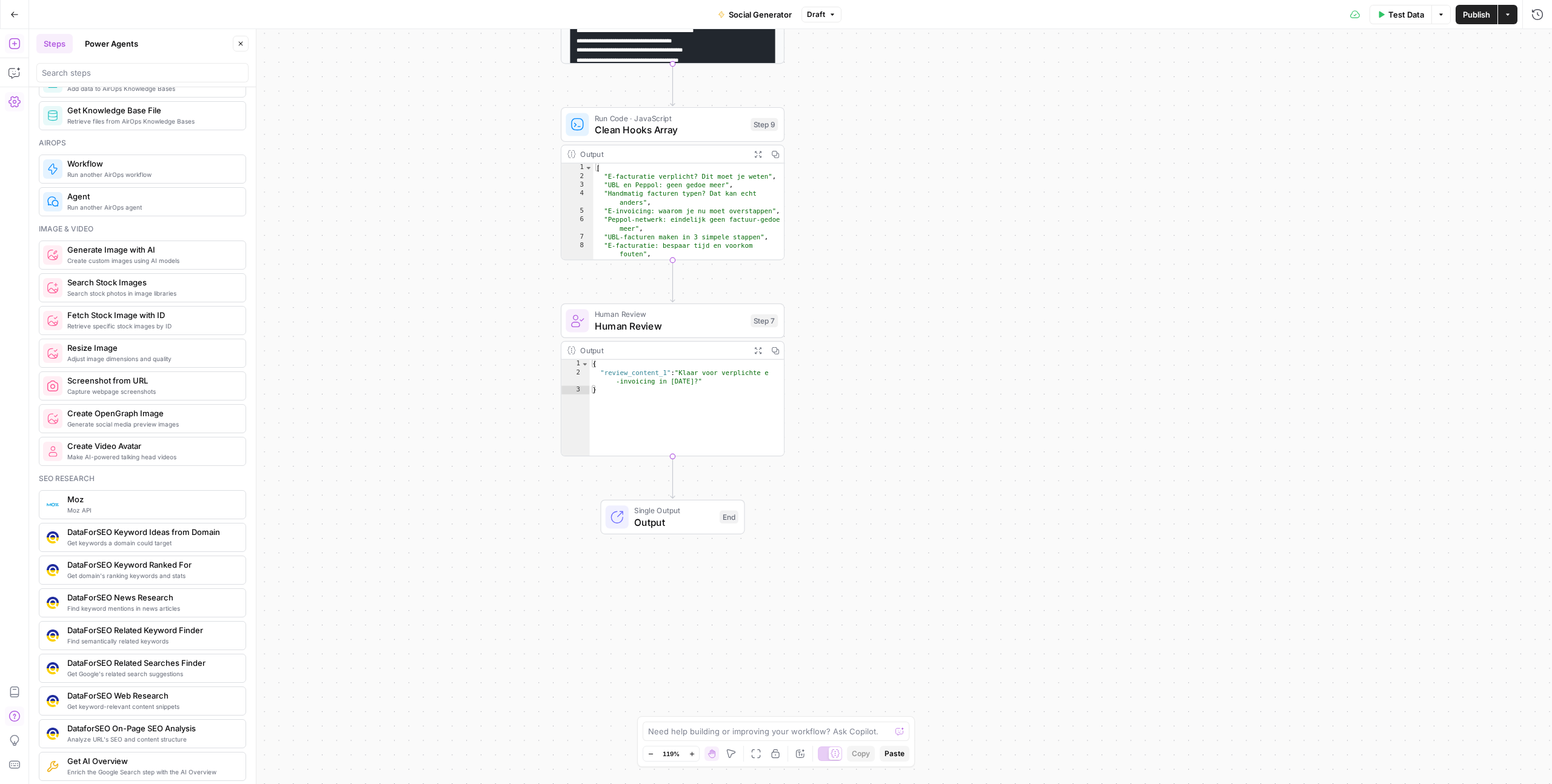
scroll to position [0, 0]
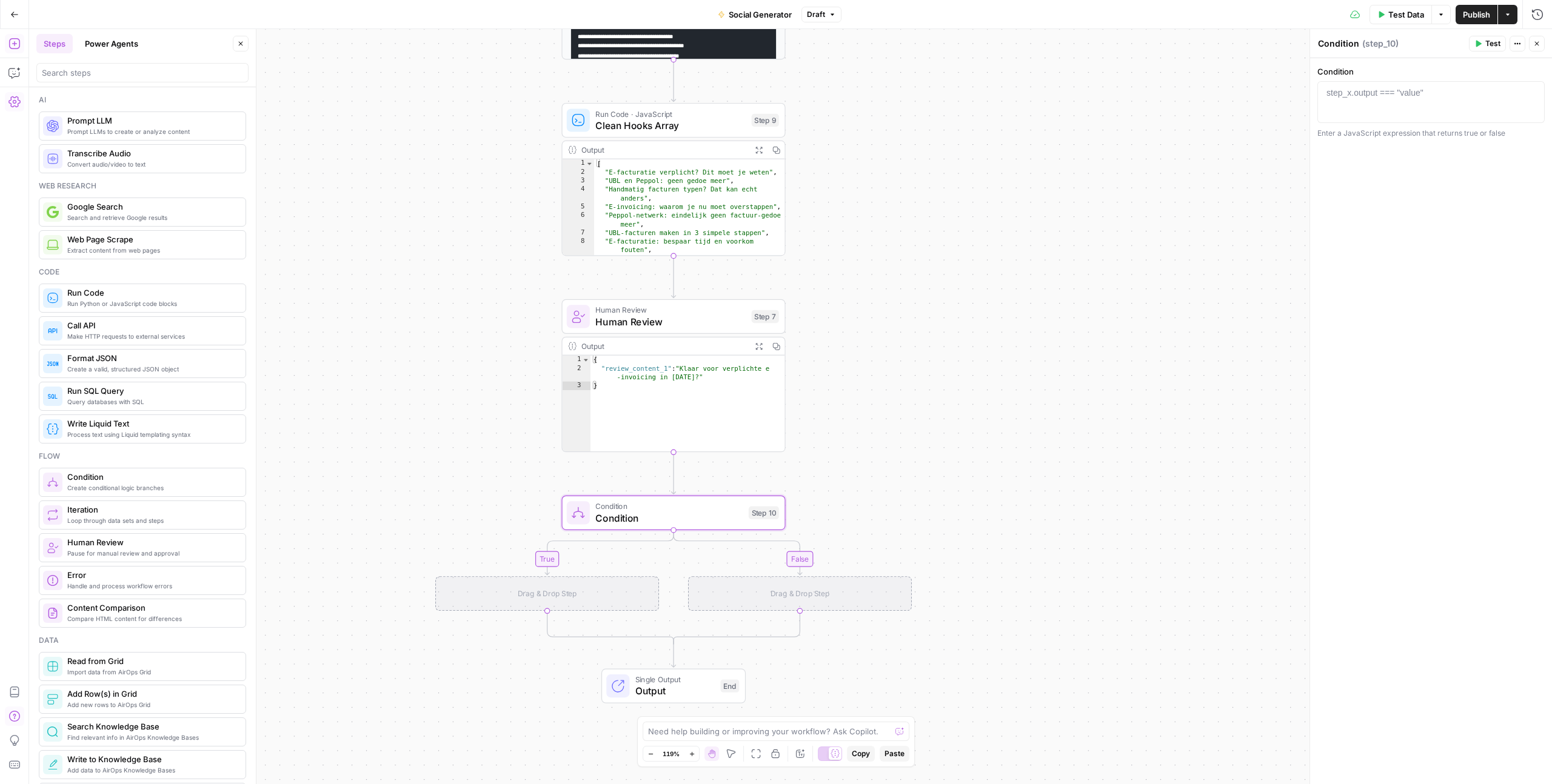
click at [1352, 129] on div "Enter a JavaScript expression that returns true or false" at bounding box center [1431, 133] width 228 height 11
click at [1352, 98] on div "step_x.output === "value"" at bounding box center [1375, 92] width 97 height 12
click at [1534, 96] on button "Variables Menu" at bounding box center [1532, 92] width 10 height 10
click at [951, 163] on button "Select variable Target Account" at bounding box center [970, 163] width 151 height 20
type textarea "**********"
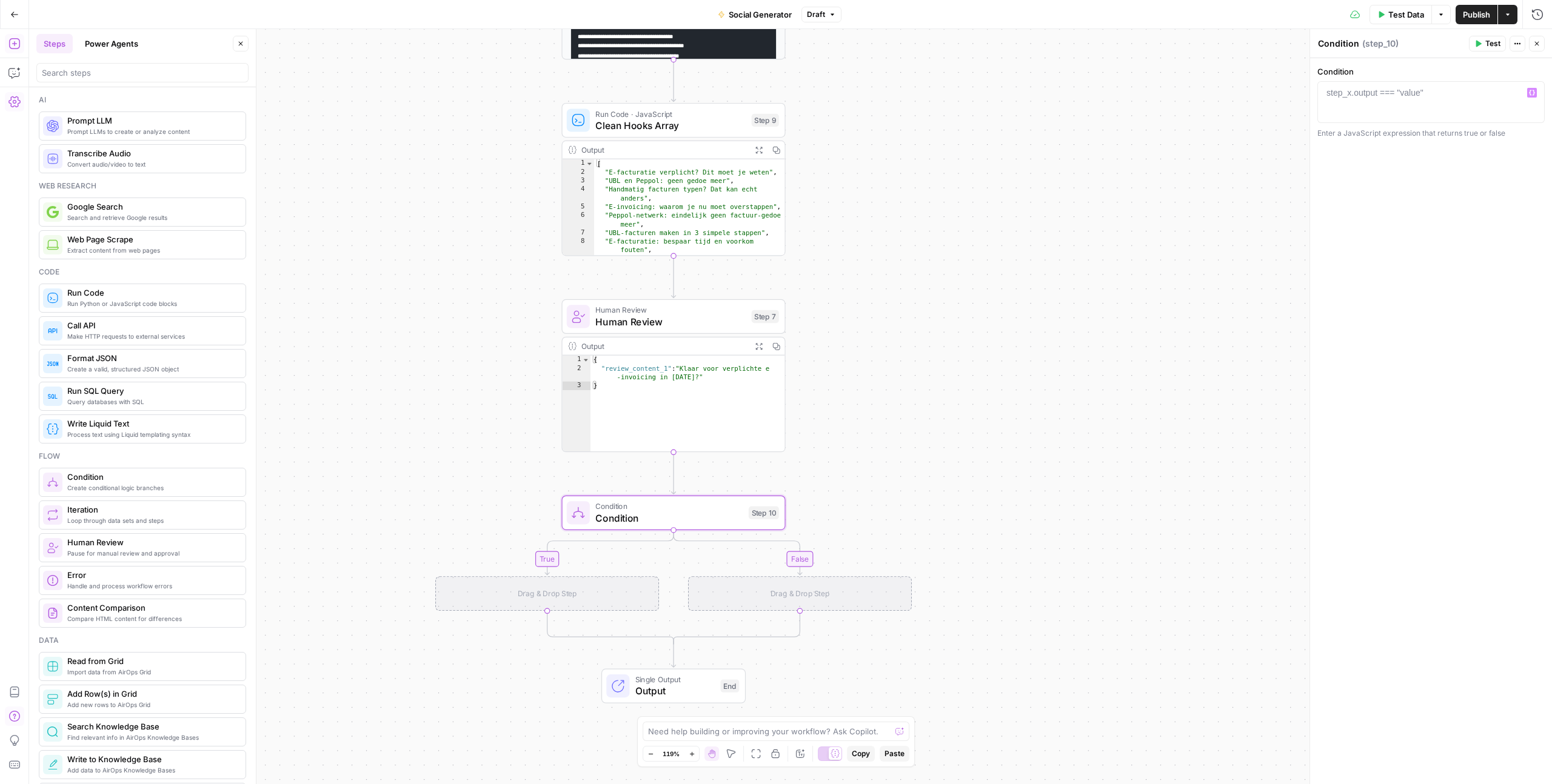
click at [1535, 96] on button "Variables Menu" at bounding box center [1532, 92] width 10 height 10
click at [1533, 94] on icon "button" at bounding box center [1532, 92] width 6 height 5
click at [918, 158] on button "Select variable Target Account" at bounding box center [970, 163] width 151 height 20
click at [1354, 154] on div "**********" at bounding box center [1431, 421] width 242 height 725
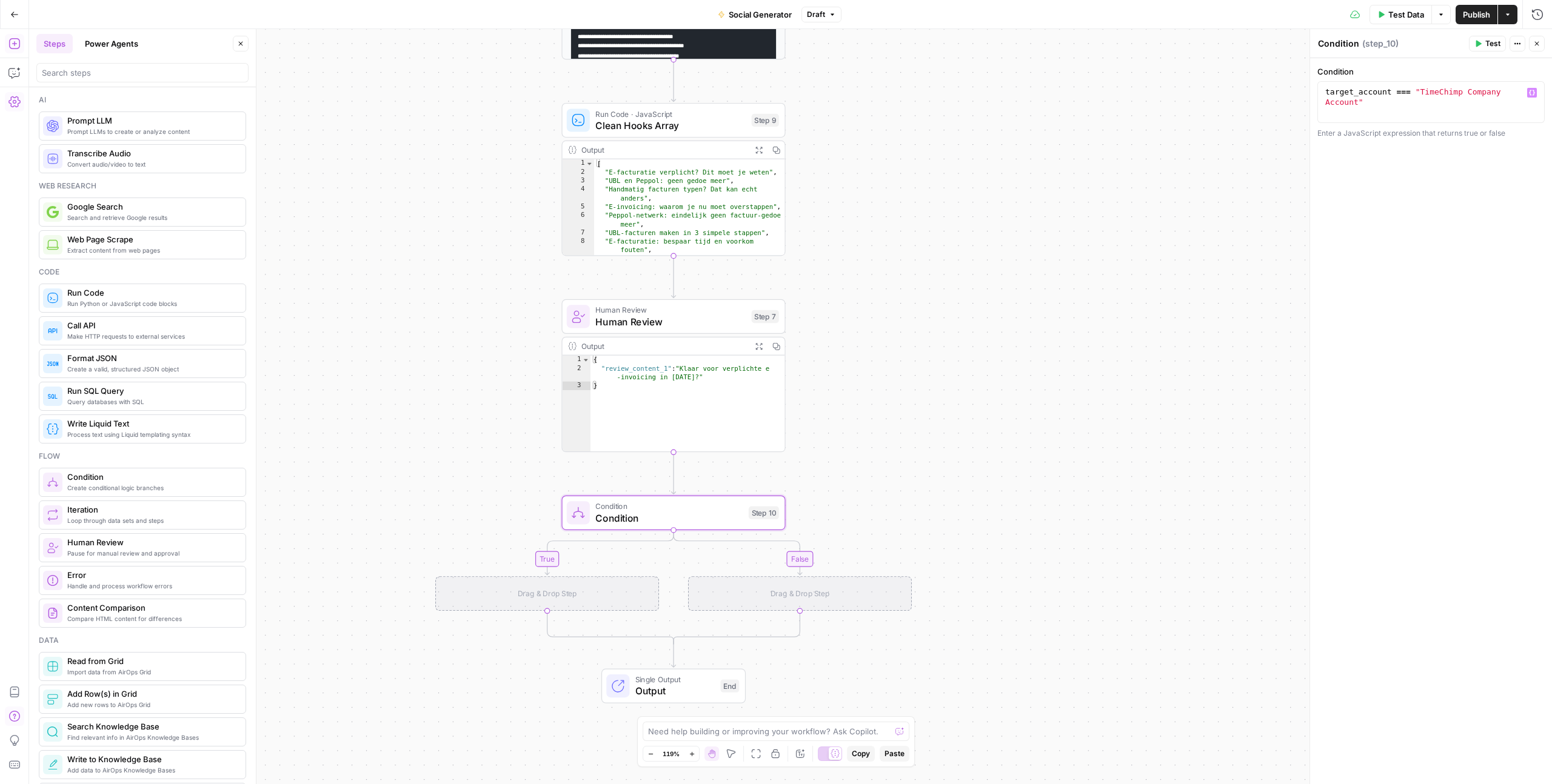
click at [1487, 45] on span "Test" at bounding box center [1493, 43] width 15 height 11
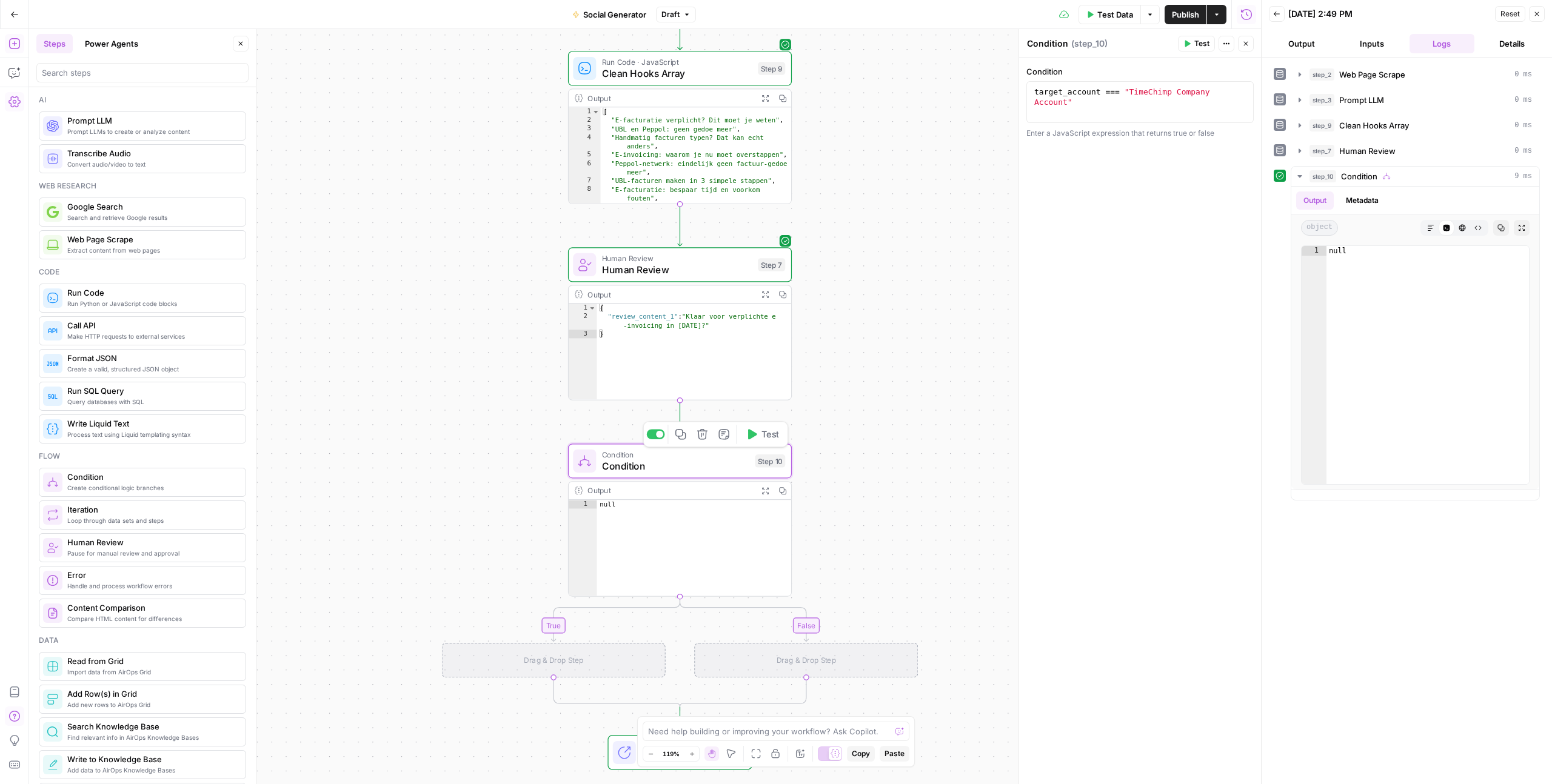
click at [678, 470] on span "Condition" at bounding box center [675, 466] width 147 height 15
click at [1128, 90] on div "target_account === "TimeChimp Company Account"" at bounding box center [1140, 122] width 217 height 72
click at [1118, 107] on div "target_account === 'TimeChimp Company Account"" at bounding box center [1140, 122] width 217 height 72
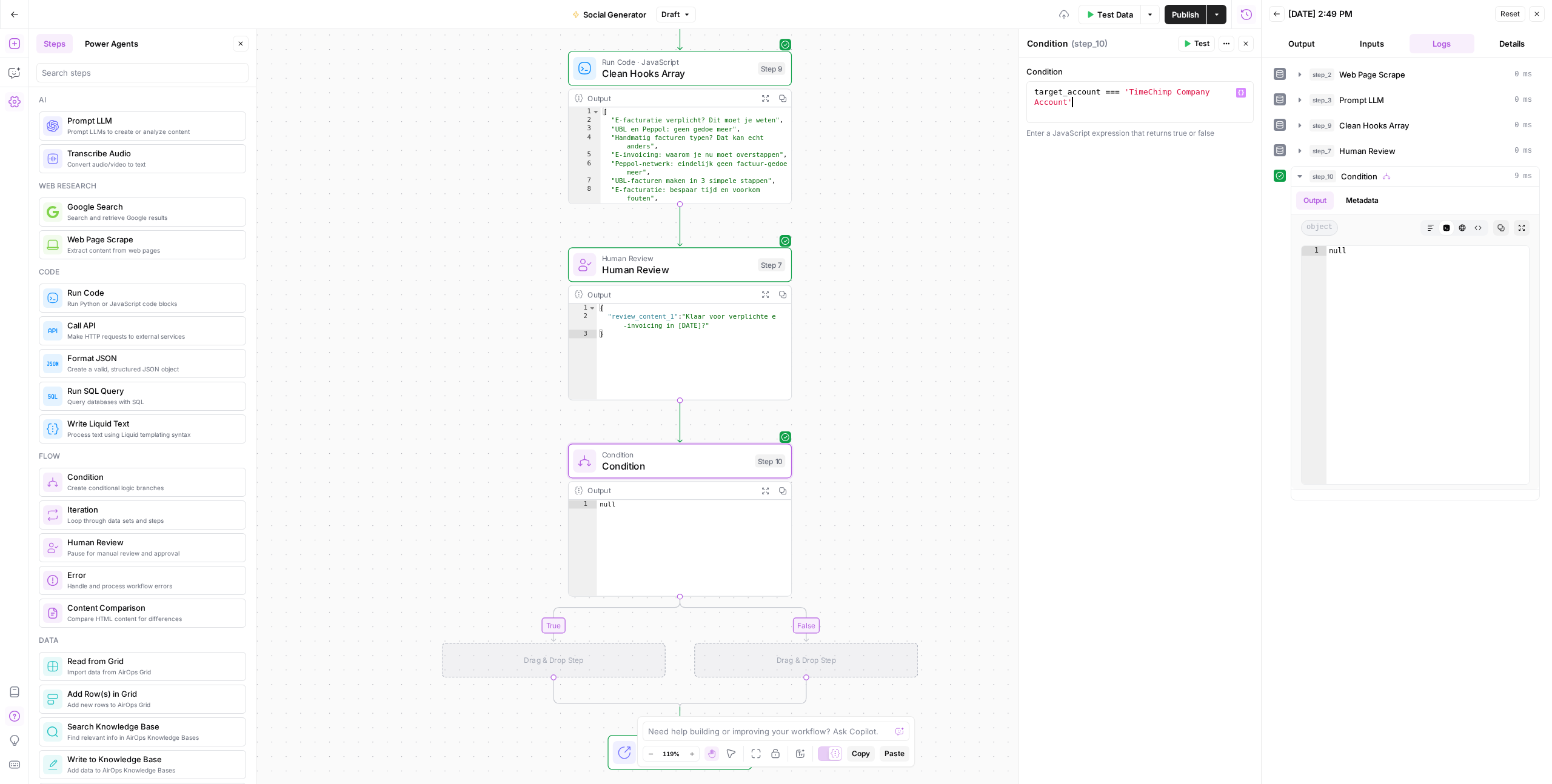
type textarea "**********"
click at [1196, 34] on header "Condition Condition ( step_10 ) Test Actions Close" at bounding box center [1140, 44] width 242 height 29
click at [1196, 41] on span "Test" at bounding box center [1202, 43] width 15 height 11
click at [529, 657] on div "Drag & Drop Step" at bounding box center [554, 660] width 224 height 34
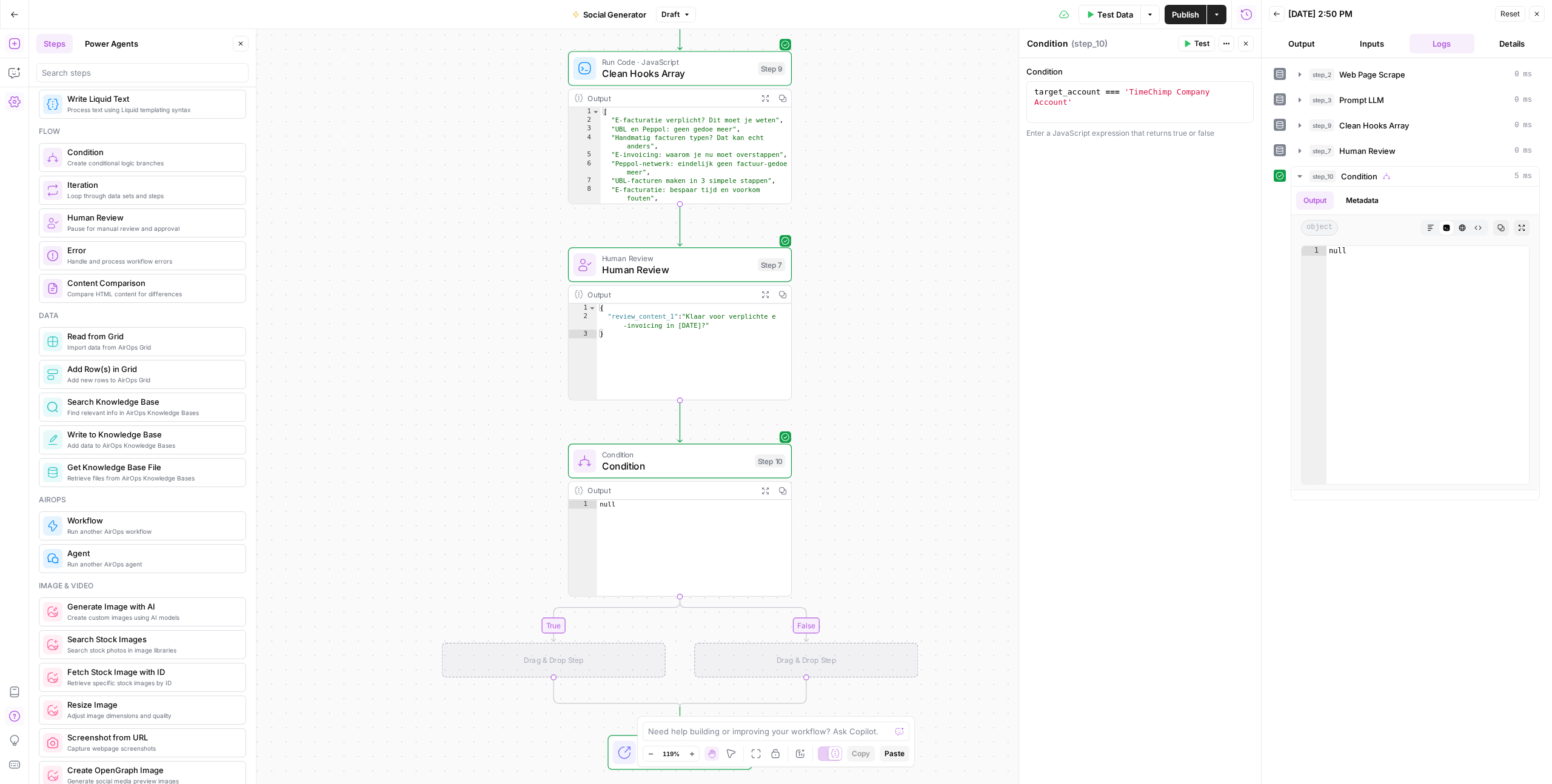
scroll to position [867, 0]
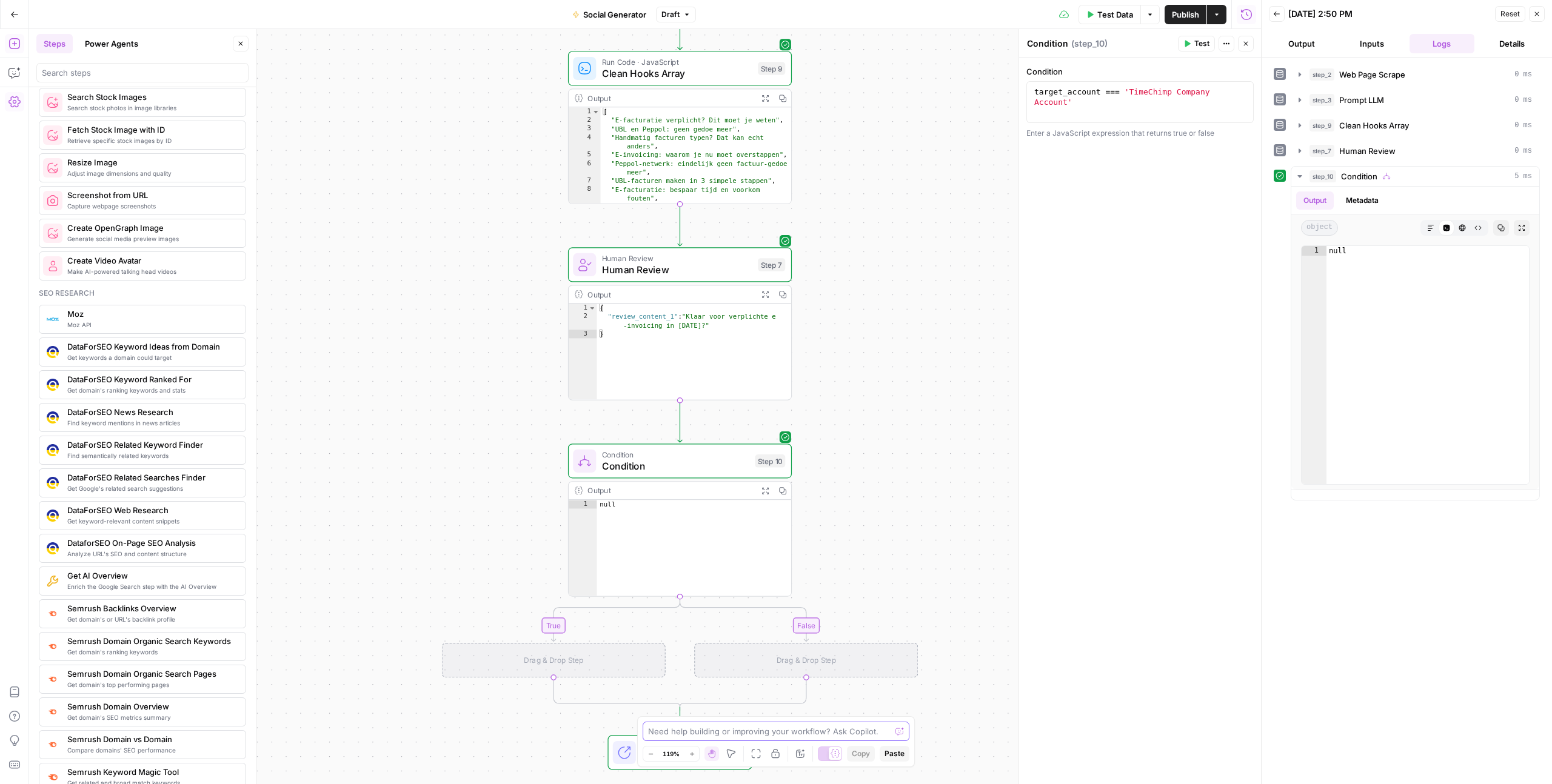
click at [714, 734] on textarea at bounding box center [769, 731] width 242 height 12
click at [811, 285] on div "**********" at bounding box center [645, 407] width 1232 height 755
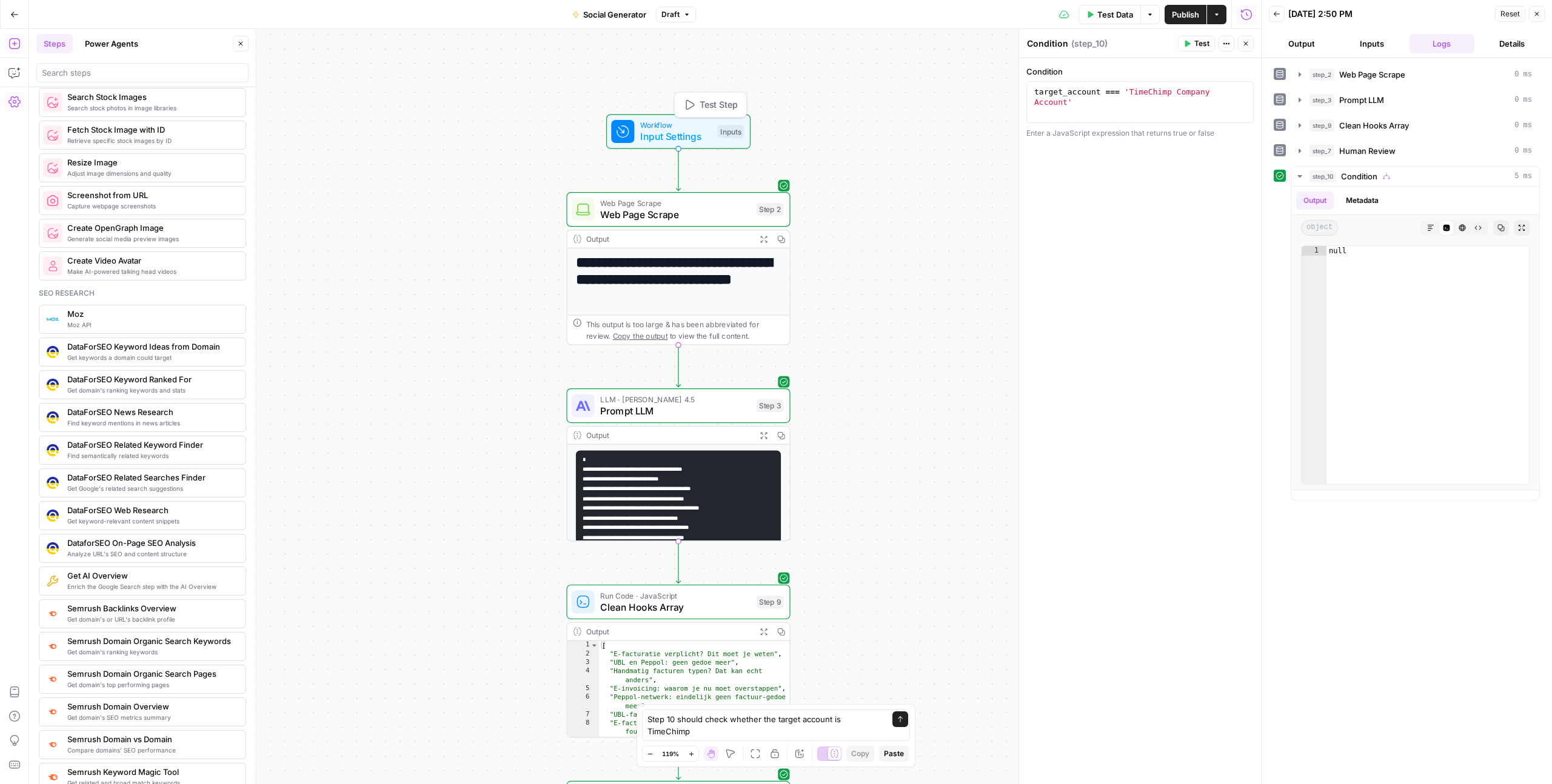
click at [686, 129] on span "Input Settings" at bounding box center [676, 136] width 72 height 15
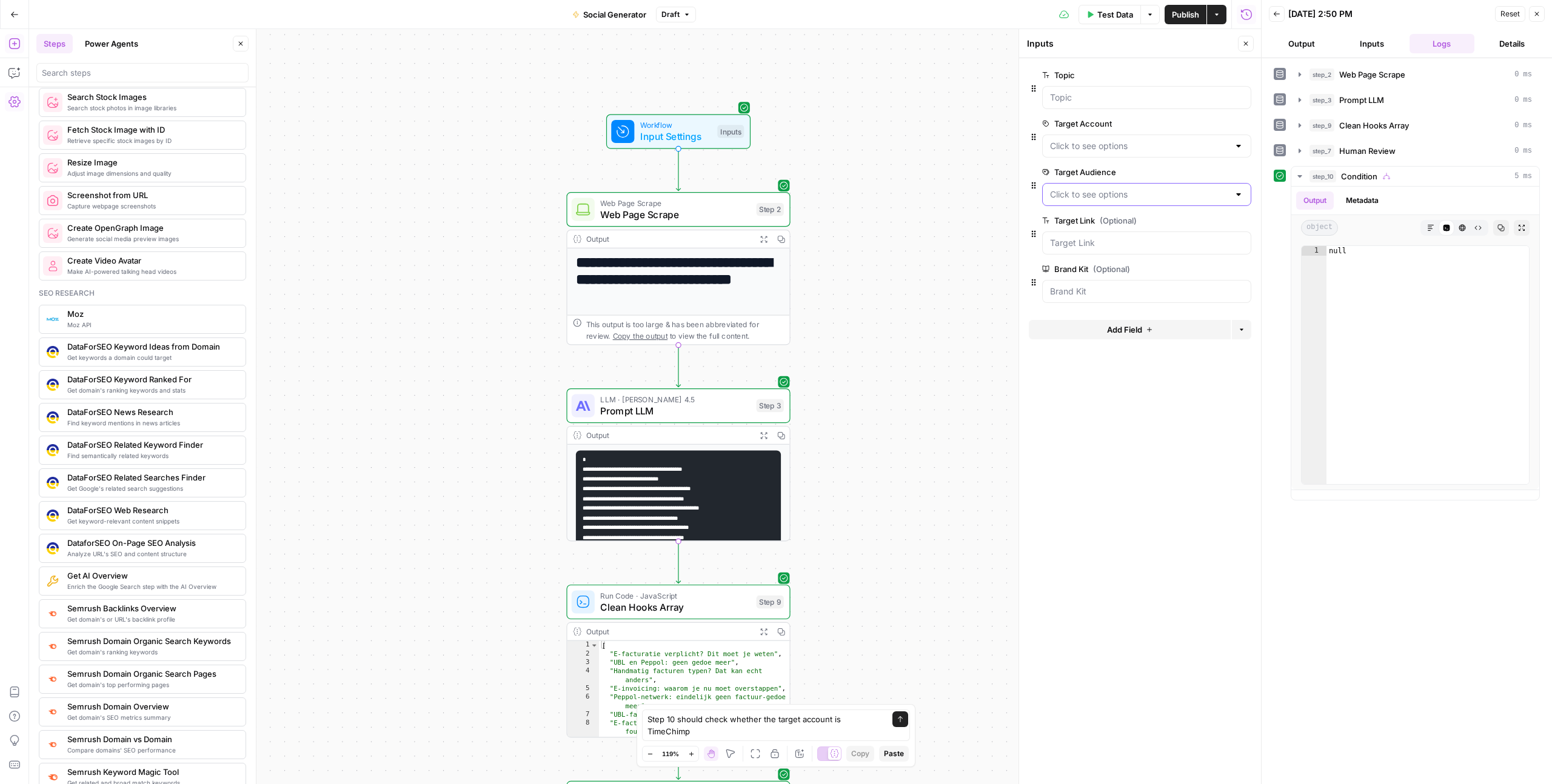
click at [1082, 191] on Audience "Target Audience" at bounding box center [1139, 195] width 179 height 12
click at [1092, 148] on Account "Target Account" at bounding box center [1139, 146] width 179 height 12
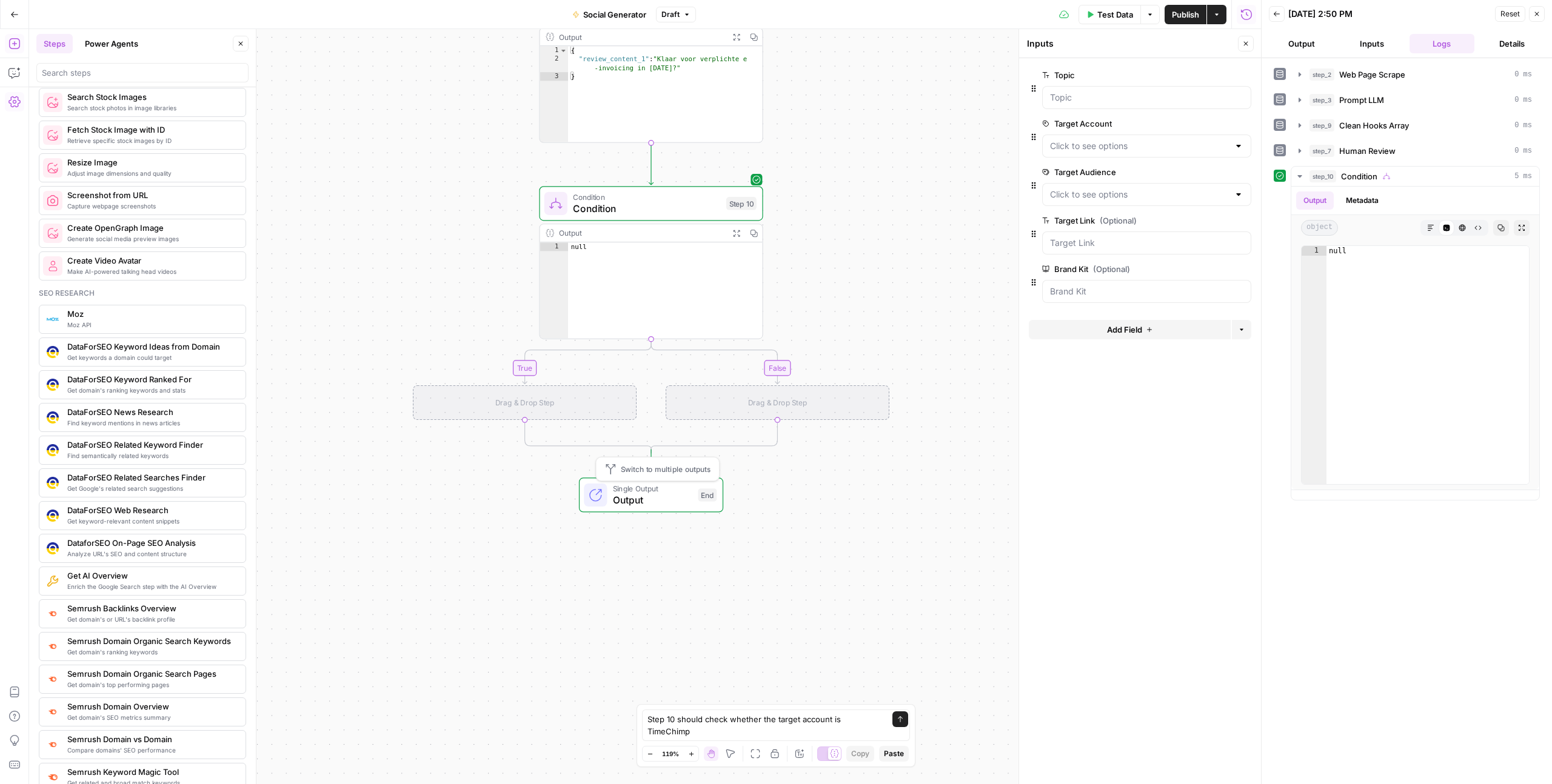
click at [672, 502] on span "Output" at bounding box center [653, 500] width 80 height 15
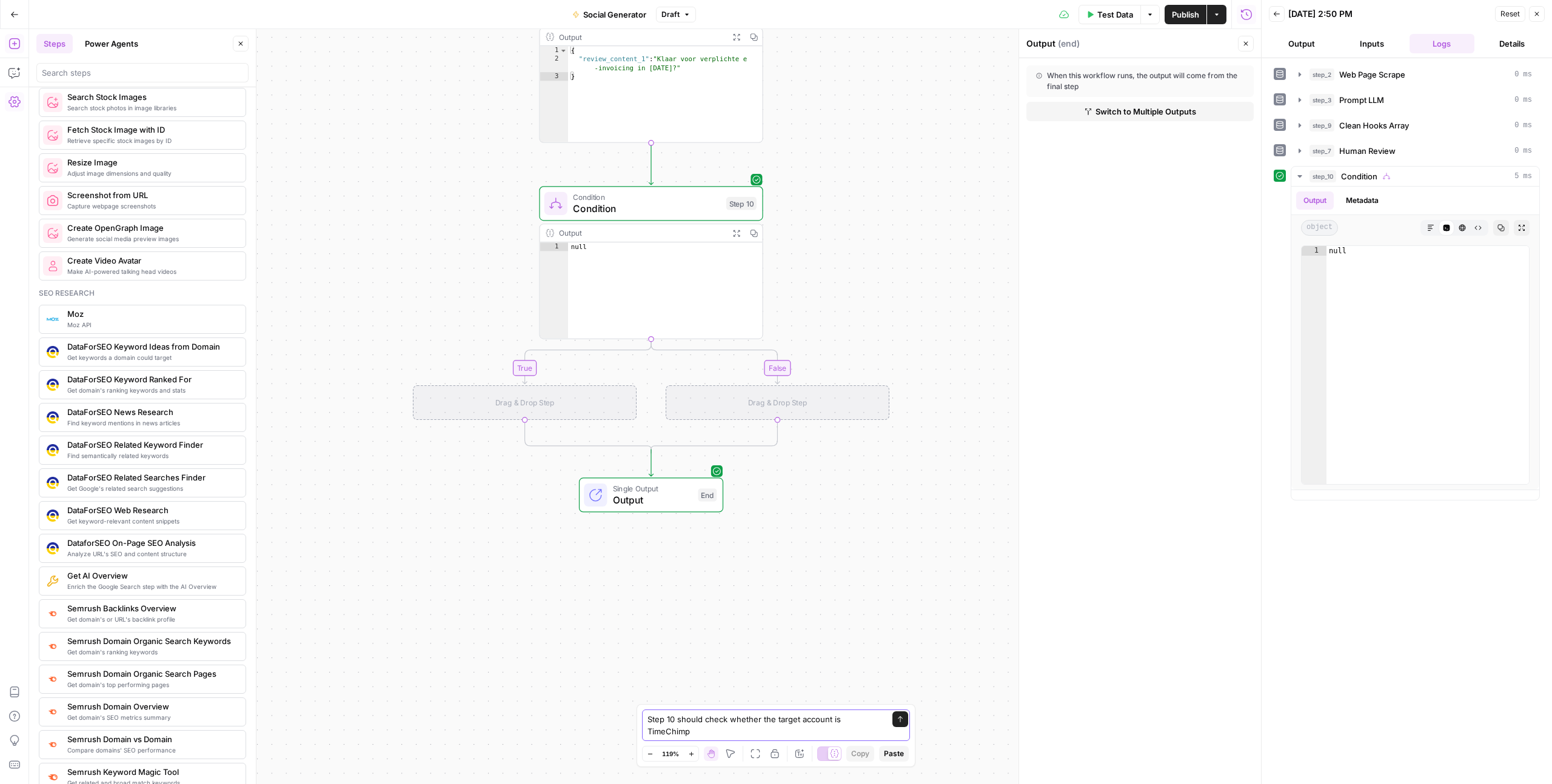
click at [723, 733] on textarea "Step 10 should check whether the target account is TimeChimp" at bounding box center [764, 725] width 233 height 24
type textarea "Step 10 should check whether the target account is TimeChimp Company Account"
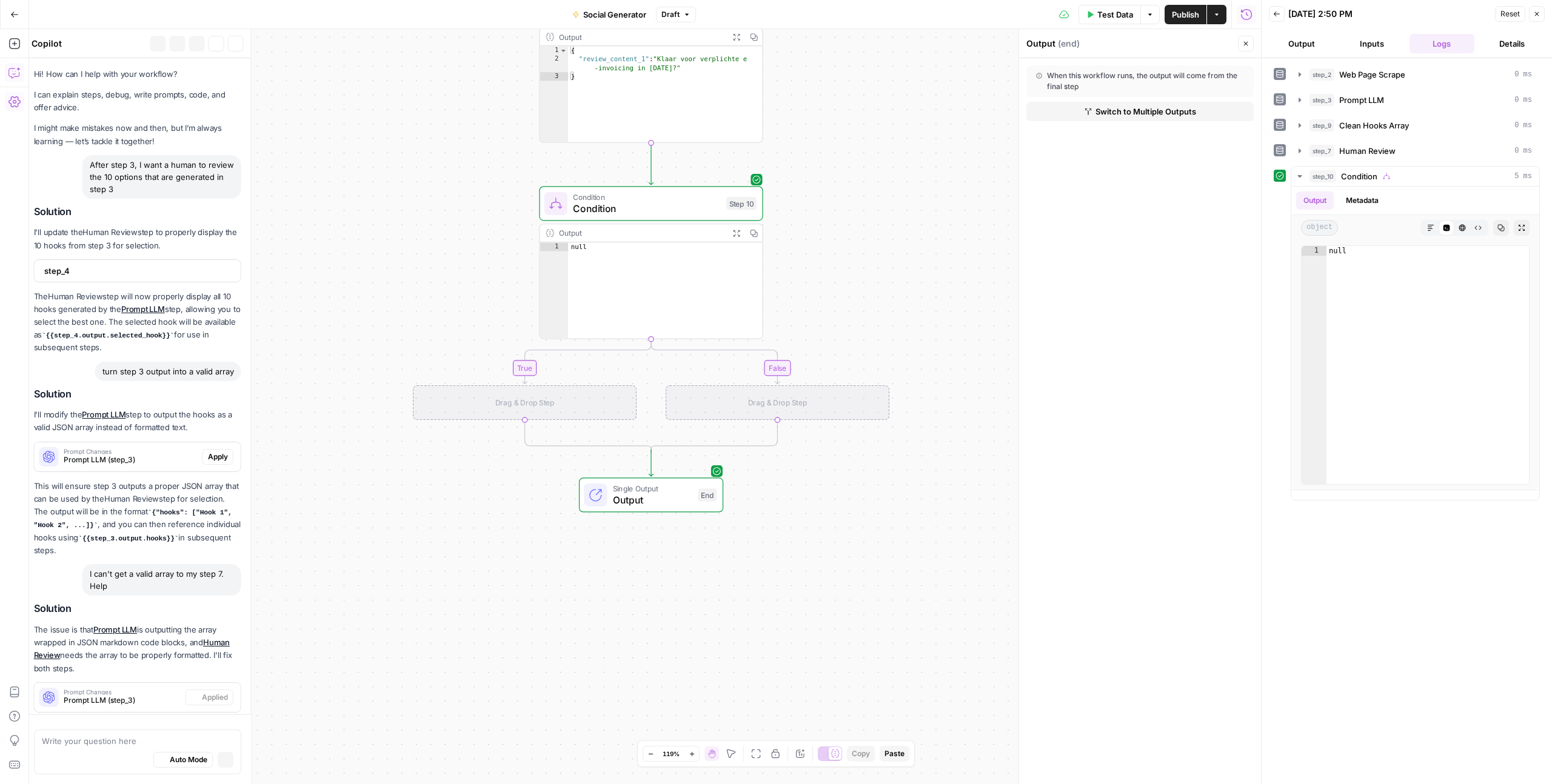
scroll to position [263, 0]
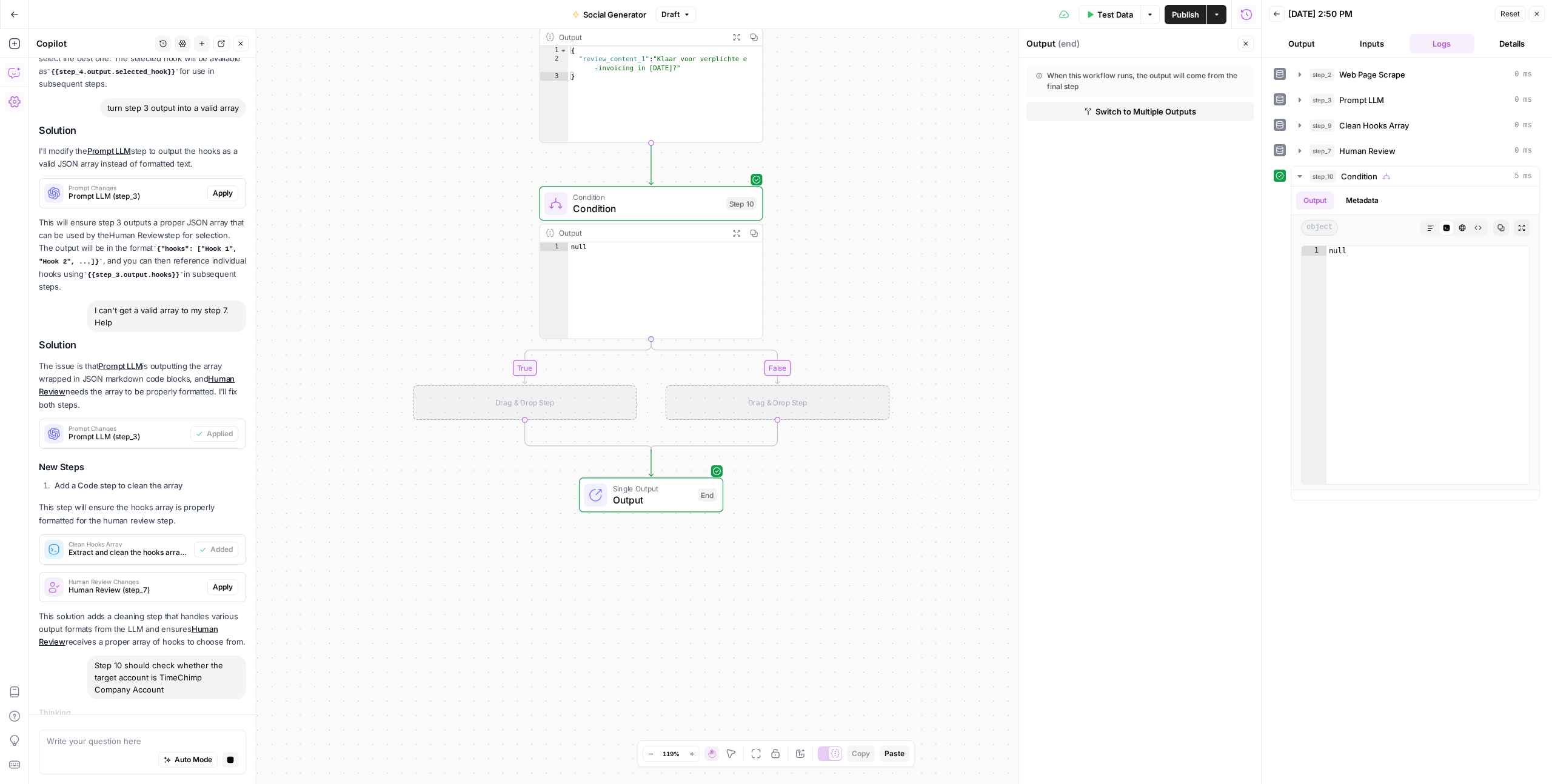
click at [408, 588] on div "**********" at bounding box center [645, 407] width 1232 height 755
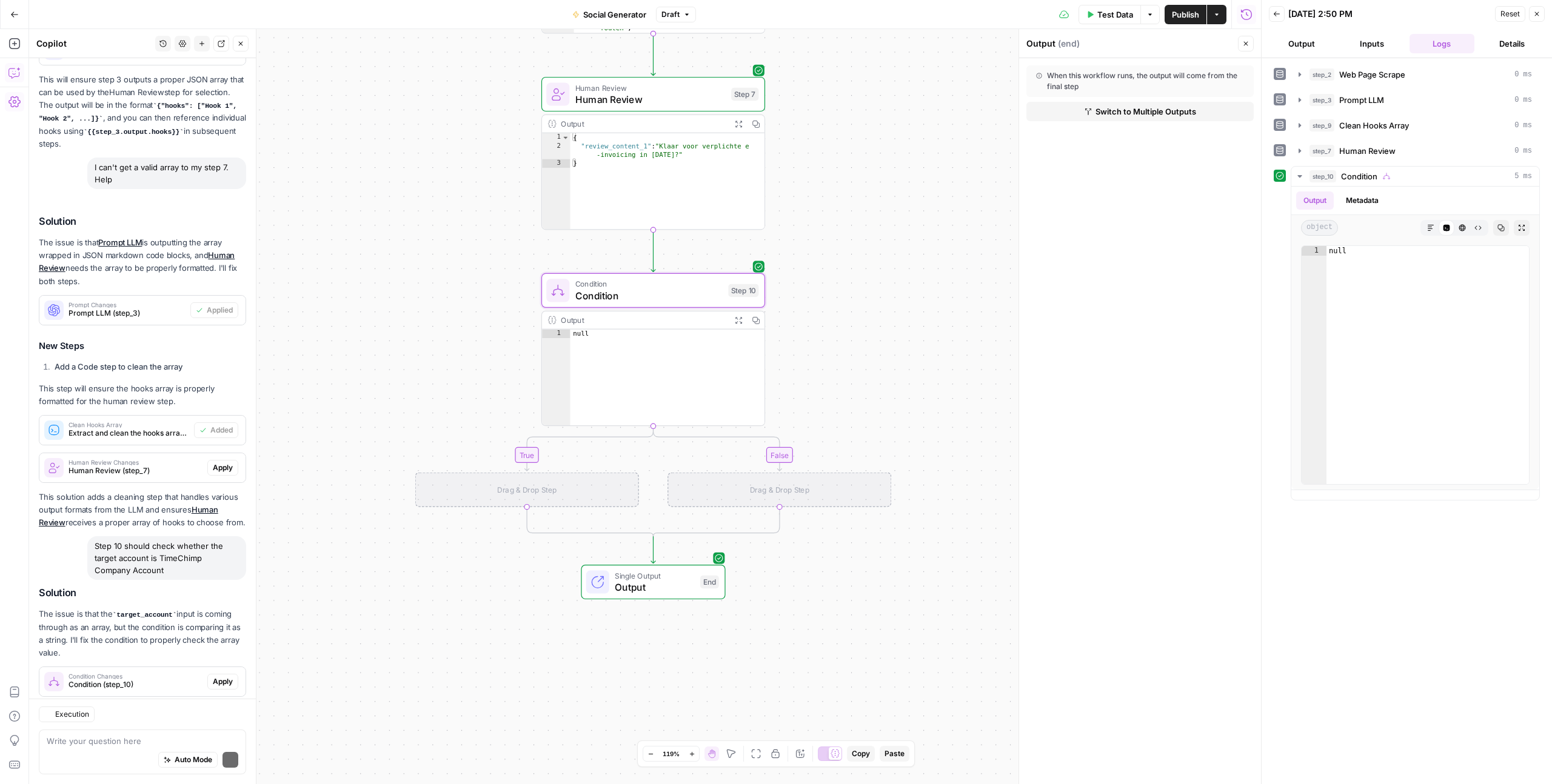
scroll to position [543, 0]
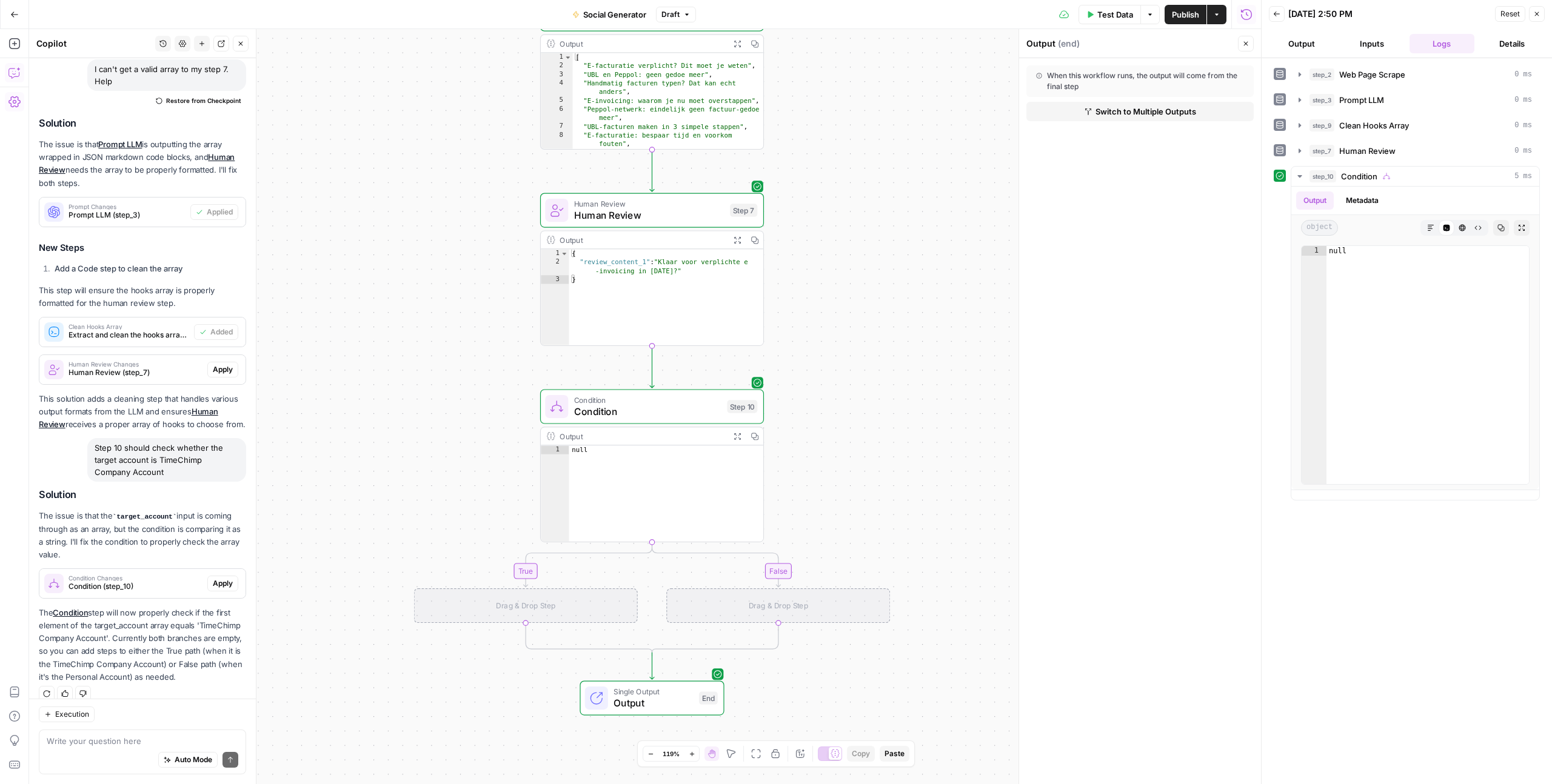
click at [623, 411] on span "Condition" at bounding box center [648, 412] width 147 height 15
click at [181, 575] on span "Condition Changes" at bounding box center [135, 578] width 134 height 6
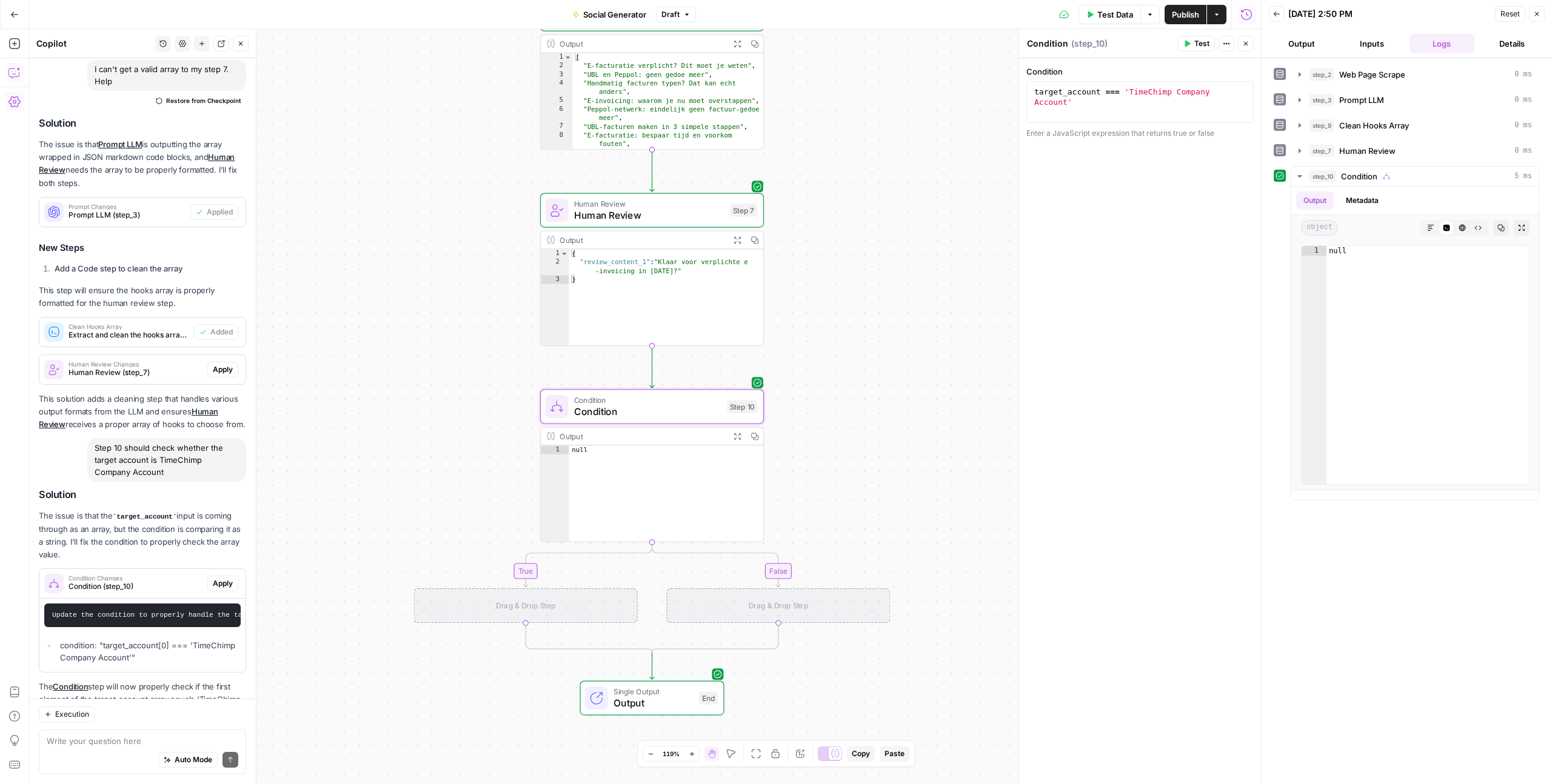
click at [230, 578] on span "Apply" at bounding box center [222, 583] width 20 height 11
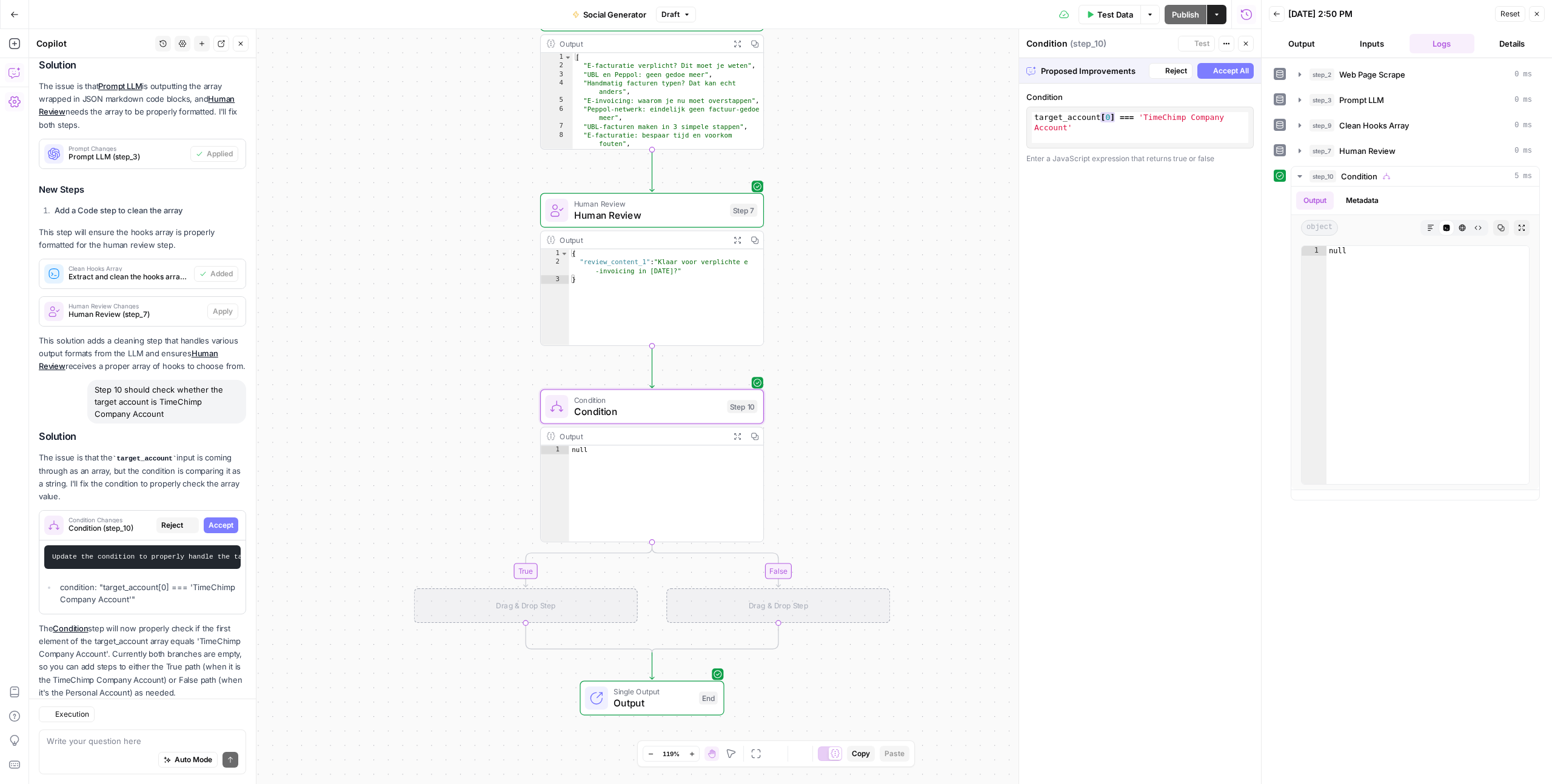
scroll to position [559, 0]
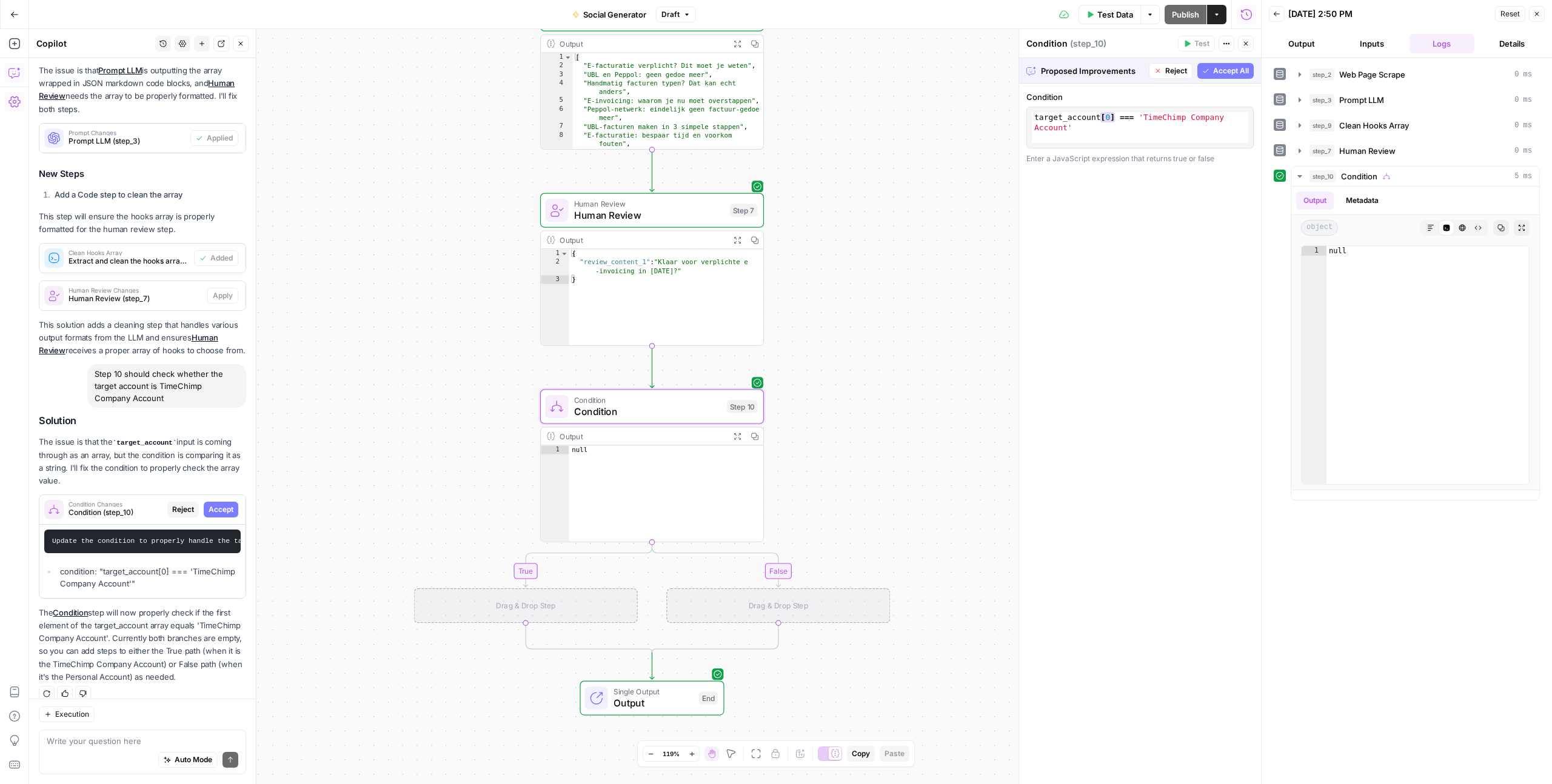
click at [220, 504] on span "Accept" at bounding box center [221, 509] width 25 height 11
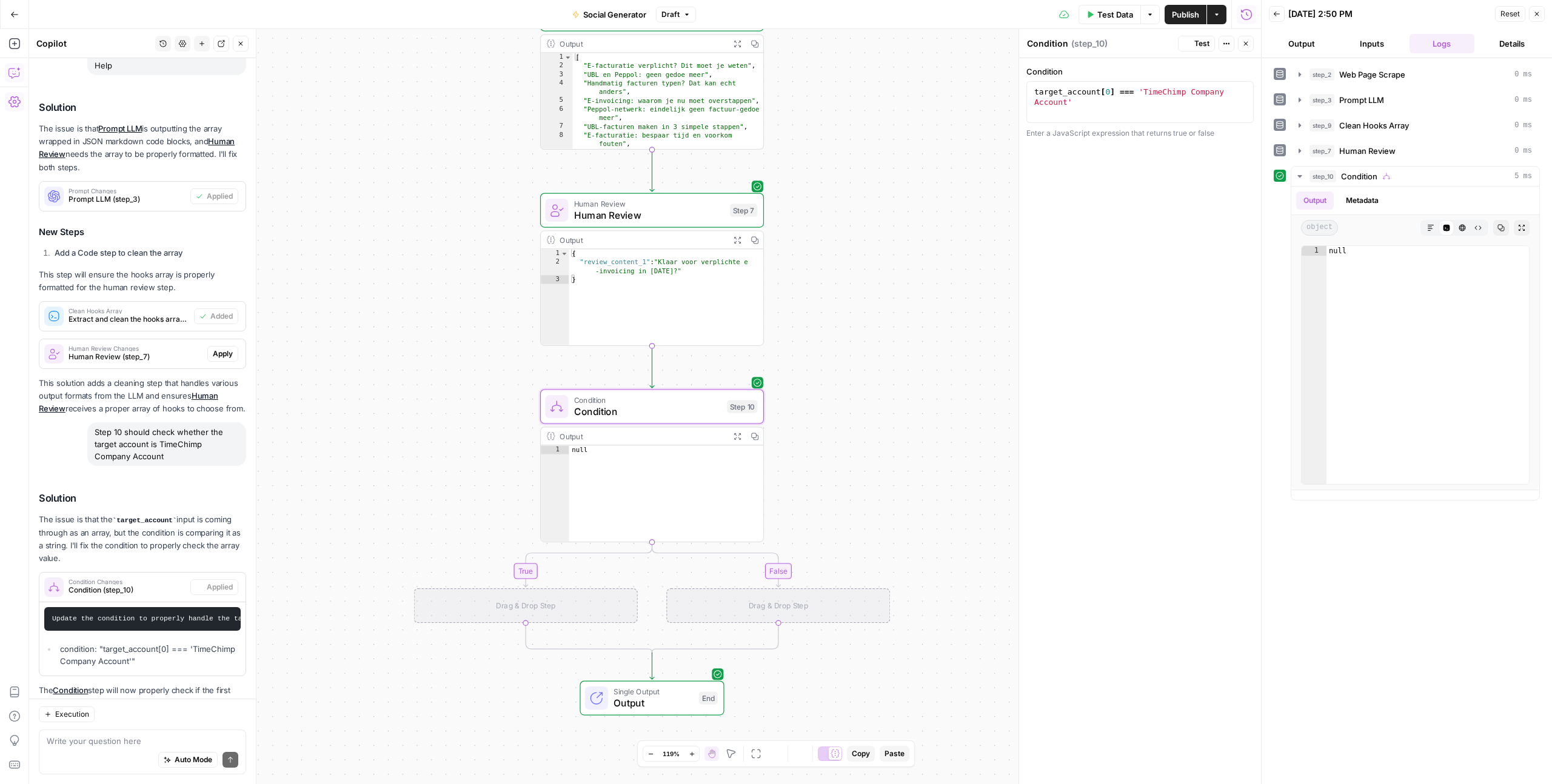
scroll to position [637, 0]
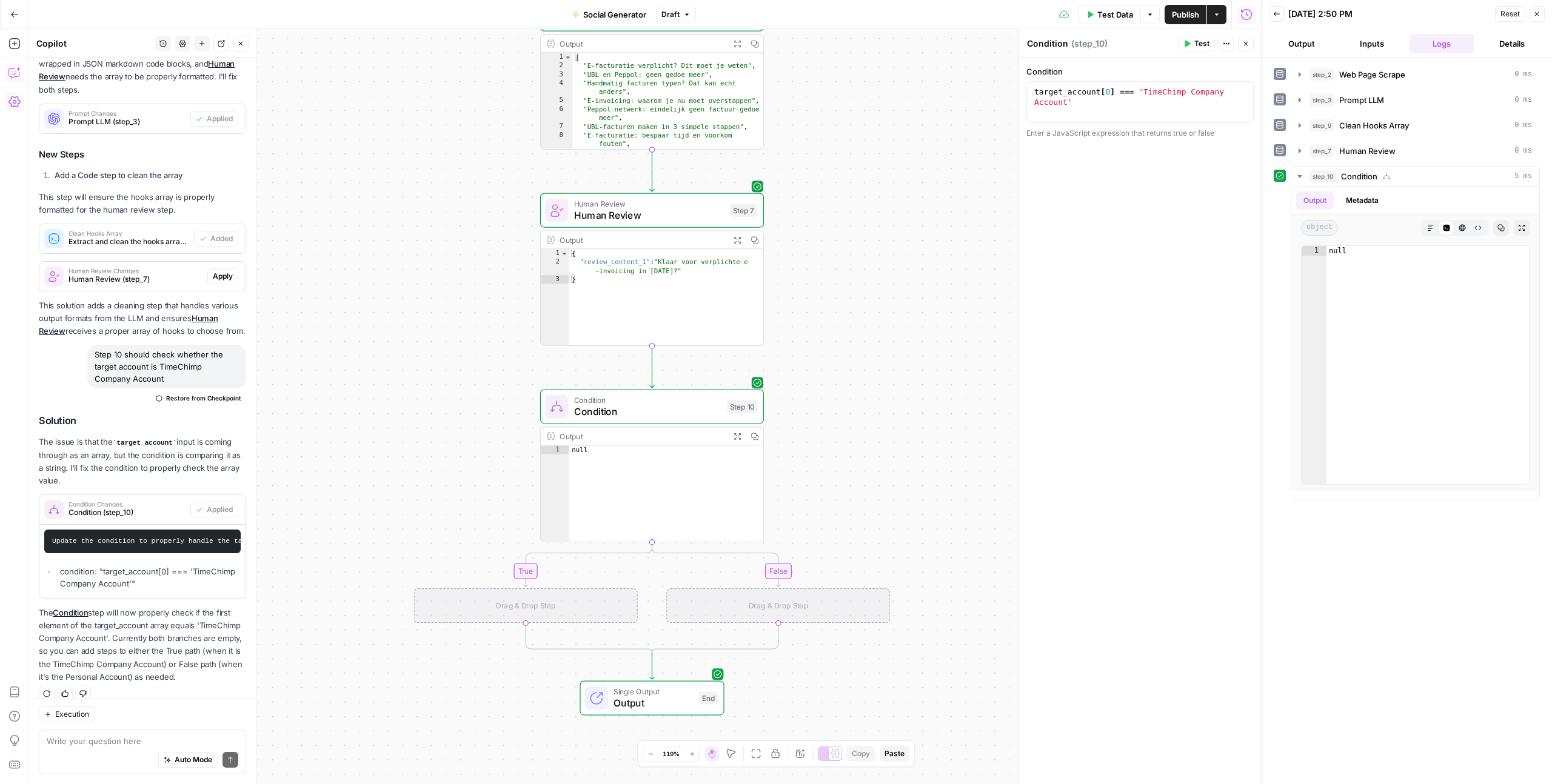
click at [1194, 44] on span "Test" at bounding box center [1202, 43] width 15 height 11
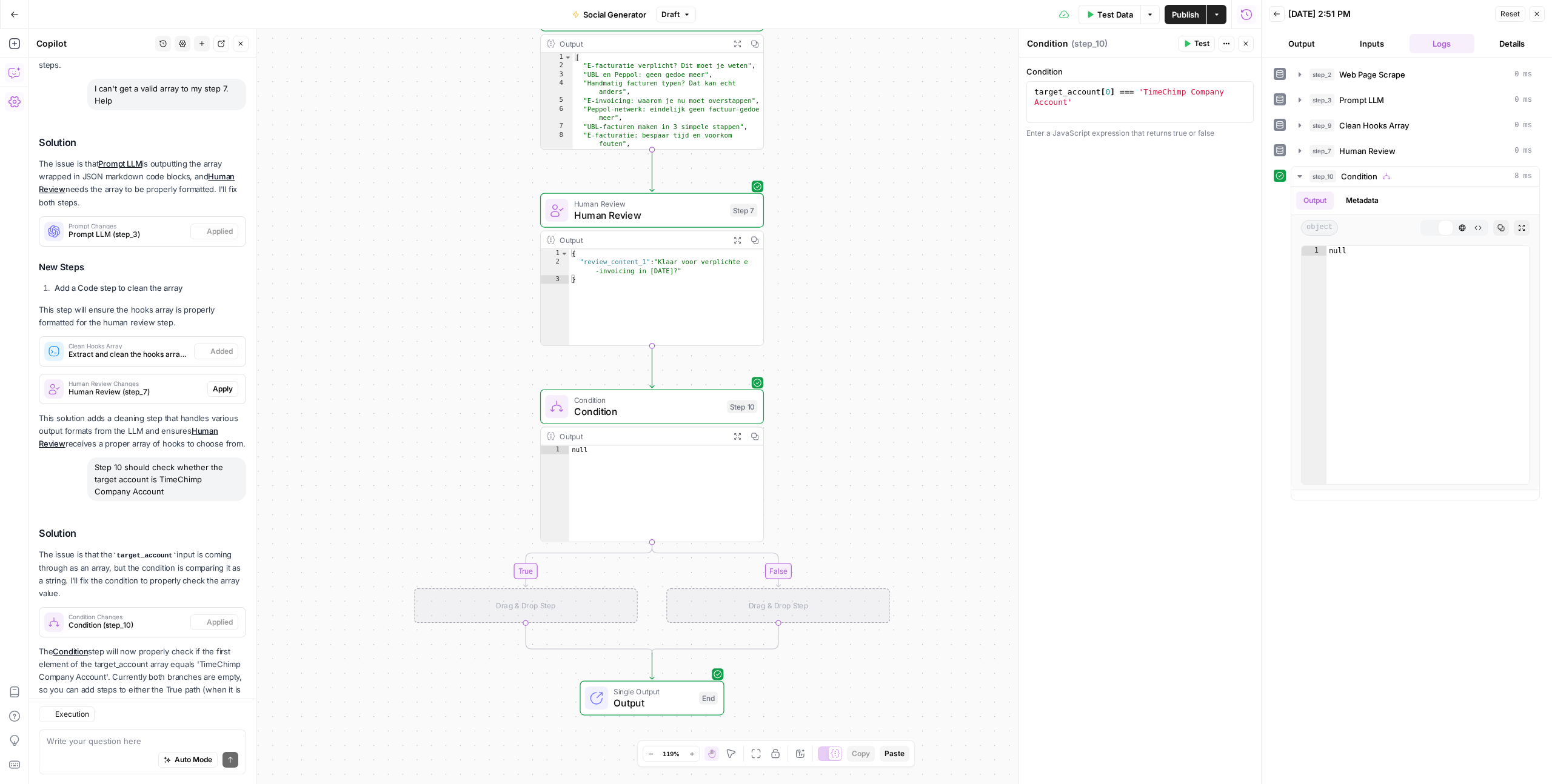
scroll to position [563, 0]
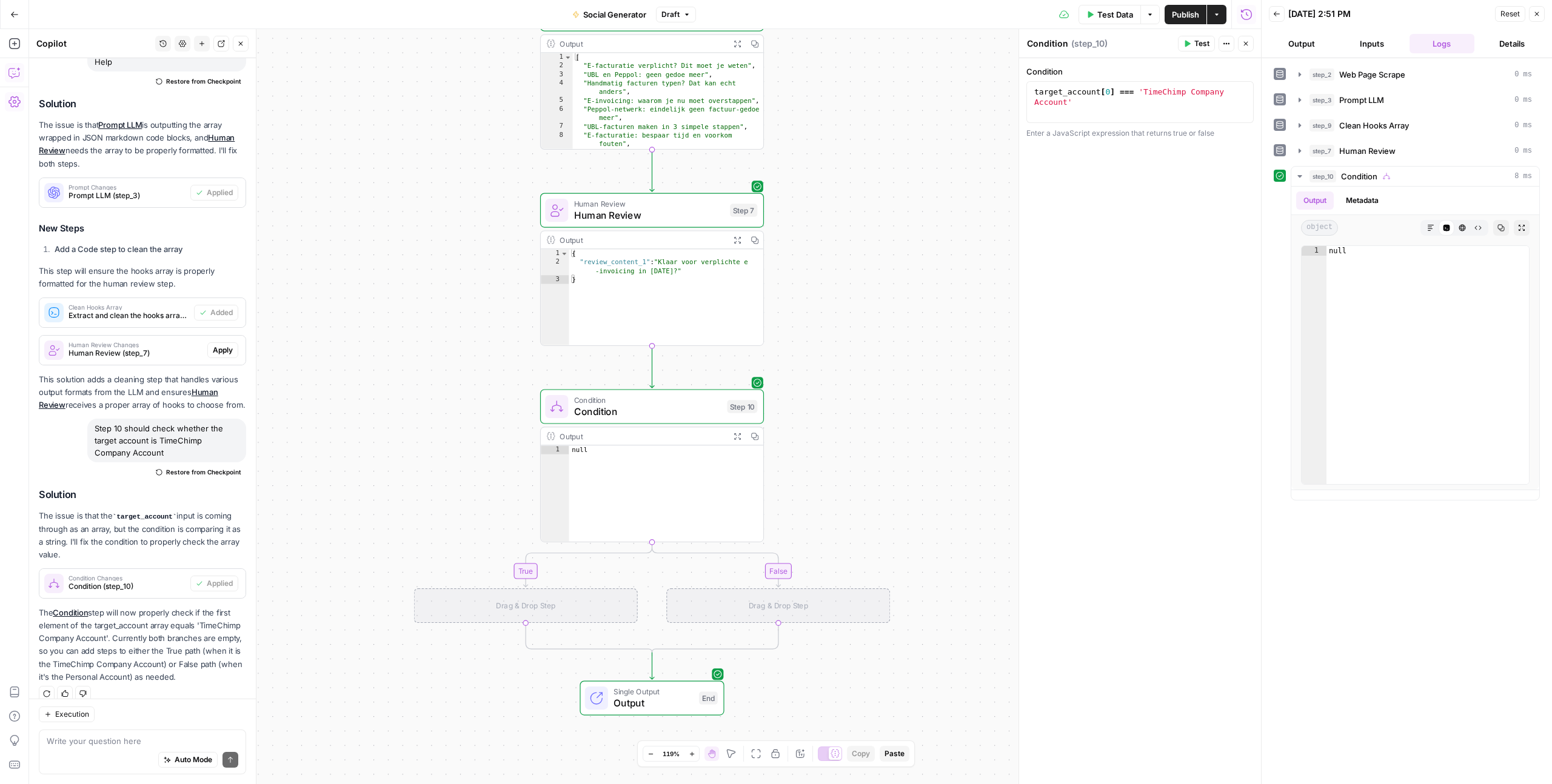
click at [1194, 44] on span "Test" at bounding box center [1202, 43] width 15 height 11
click at [1302, 178] on icon "button" at bounding box center [1299, 176] width 10 height 10
click at [1430, 230] on icon "button" at bounding box center [1431, 228] width 7 height 7
click at [1447, 235] on button "Code Editor" at bounding box center [1447, 228] width 16 height 16
click at [1488, 230] on div "object Markdown Code Editor HTML Viewer Raw Output Copy Expand Output" at bounding box center [1415, 227] width 248 height 26
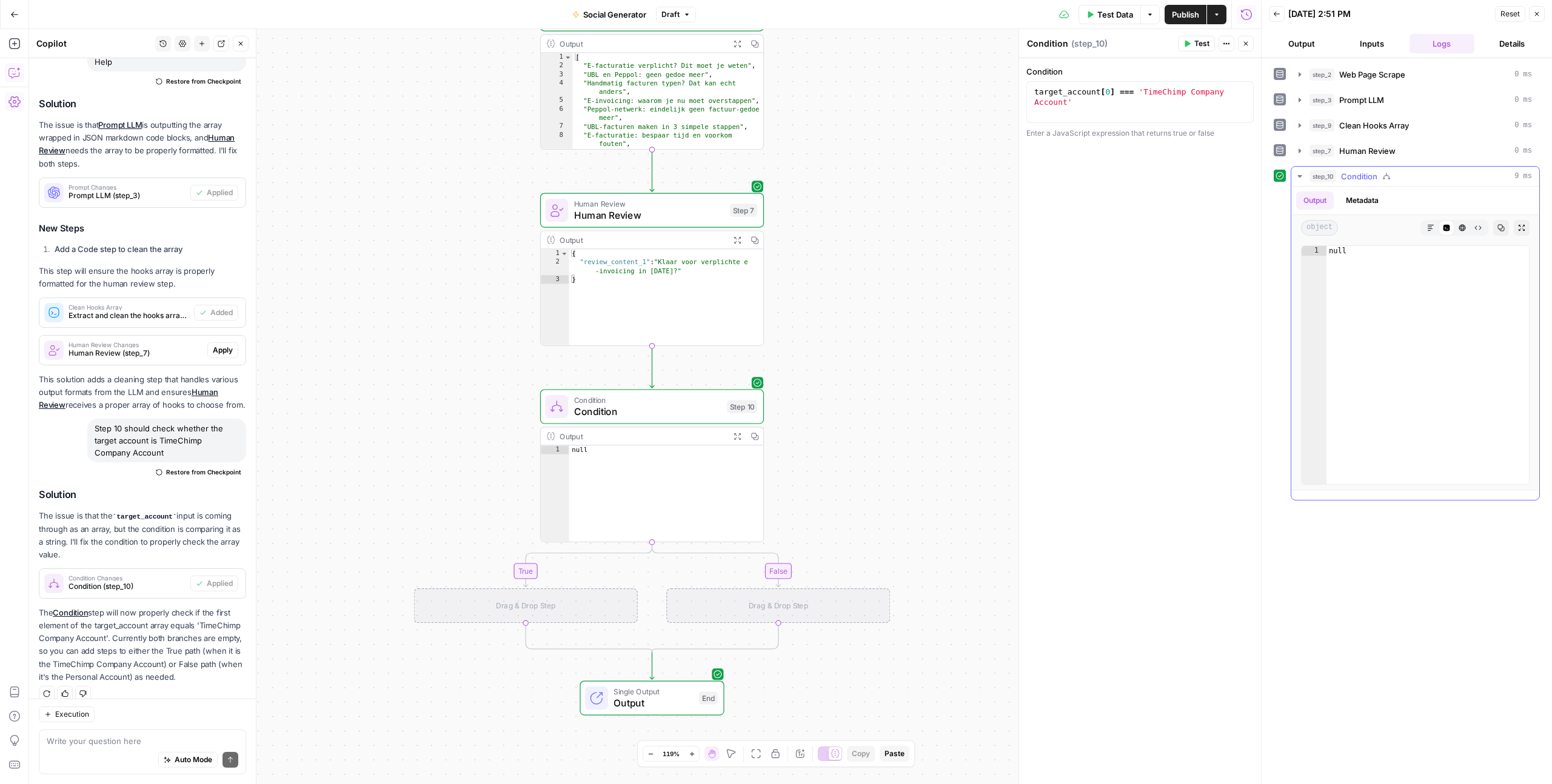
click at [1477, 227] on icon "button" at bounding box center [1478, 228] width 7 height 7
click at [74, 764] on div "Auto Mode Send" at bounding box center [143, 760] width 192 height 26
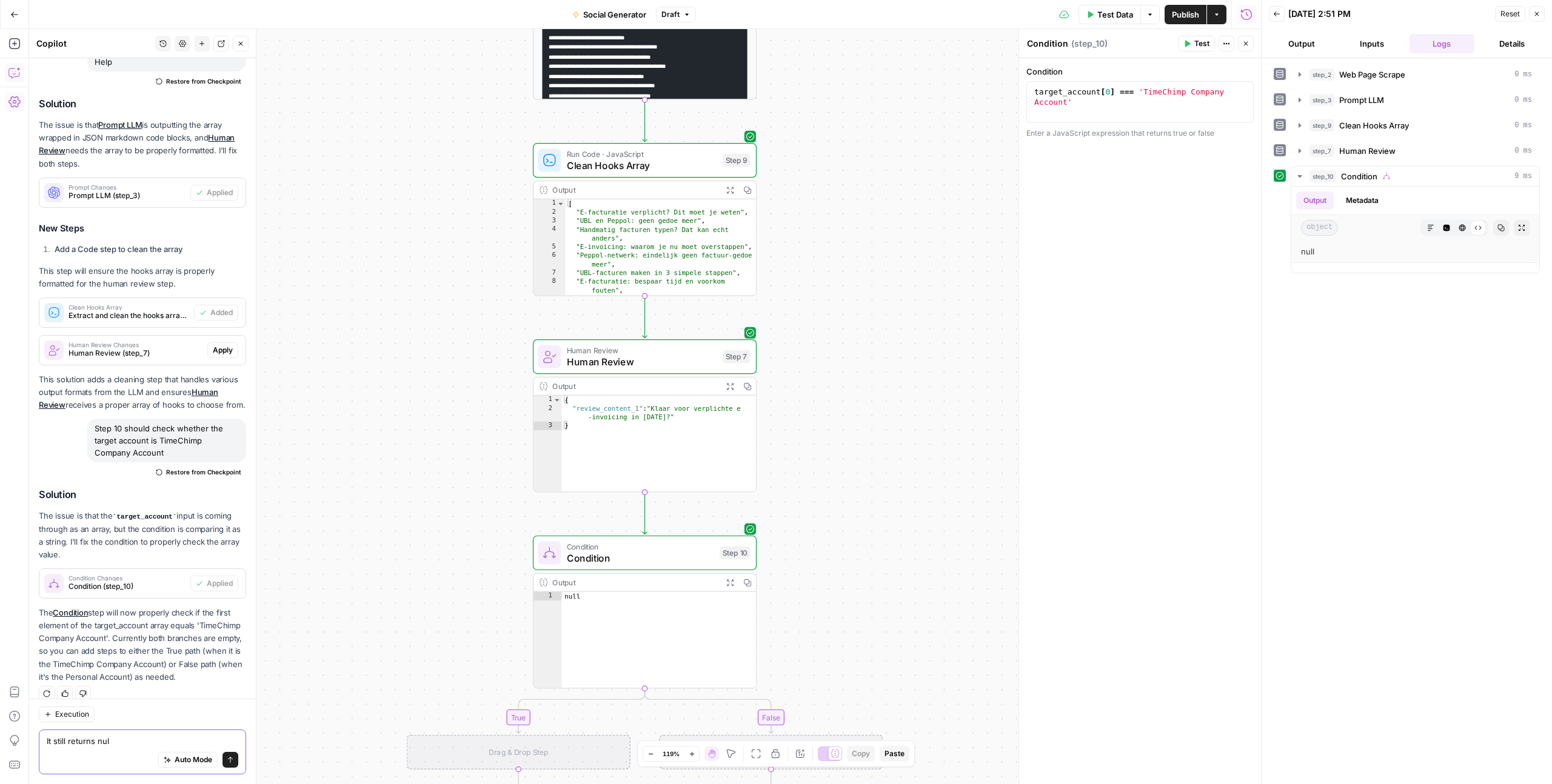
type textarea "It still returns null"
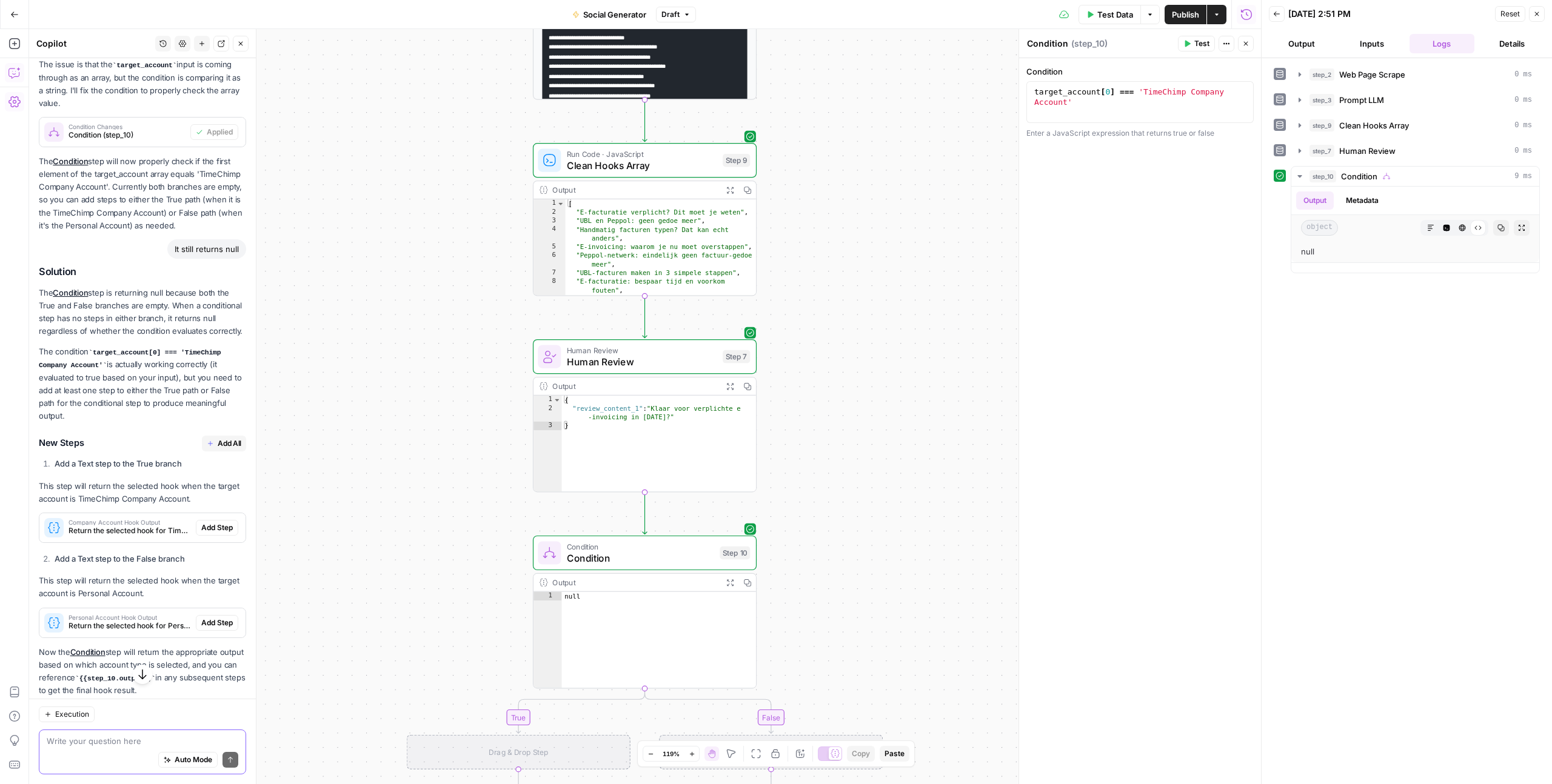
scroll to position [1014, 0]
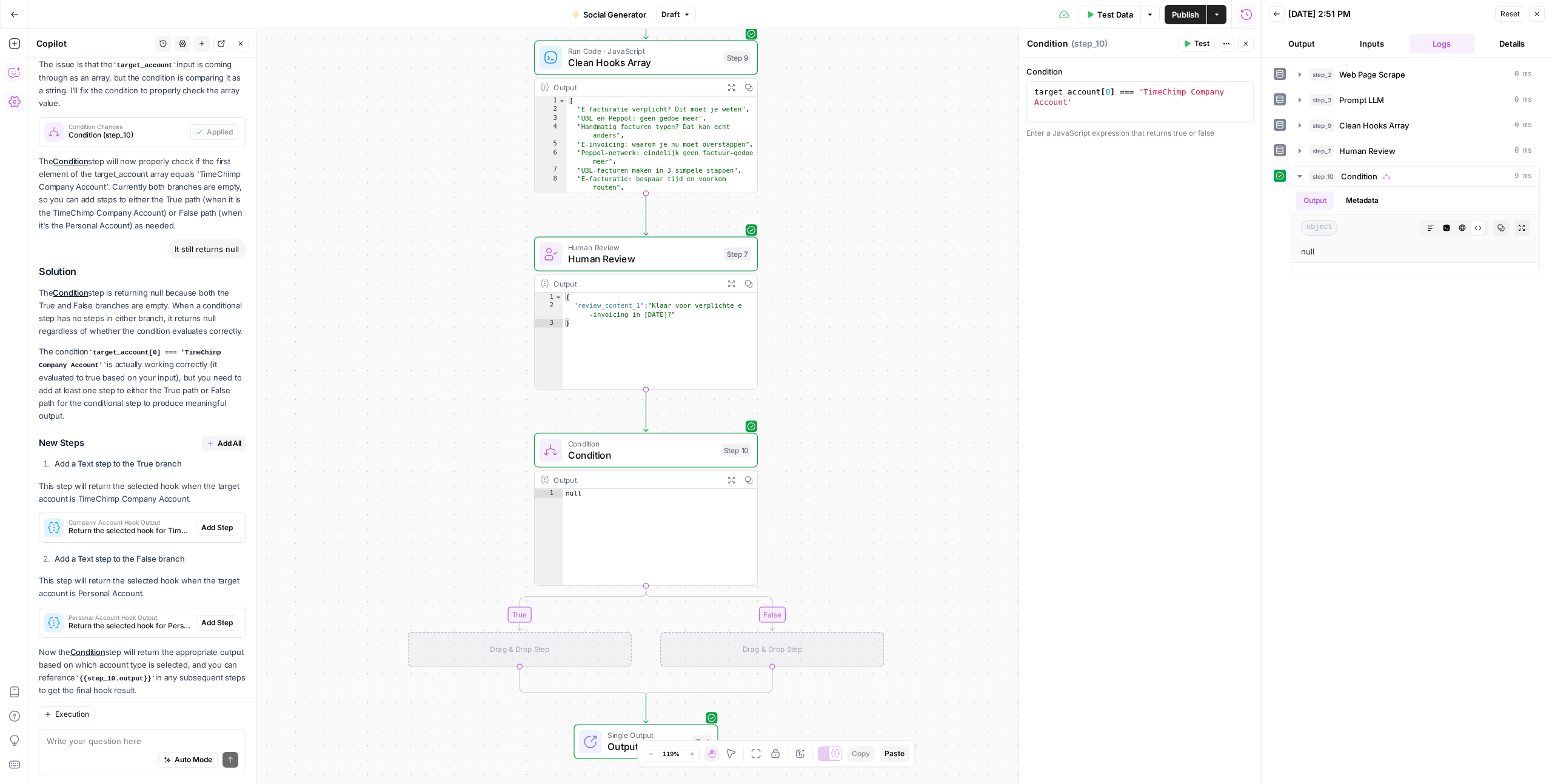
click at [543, 654] on div "Drag & Drop Step" at bounding box center [520, 649] width 224 height 34
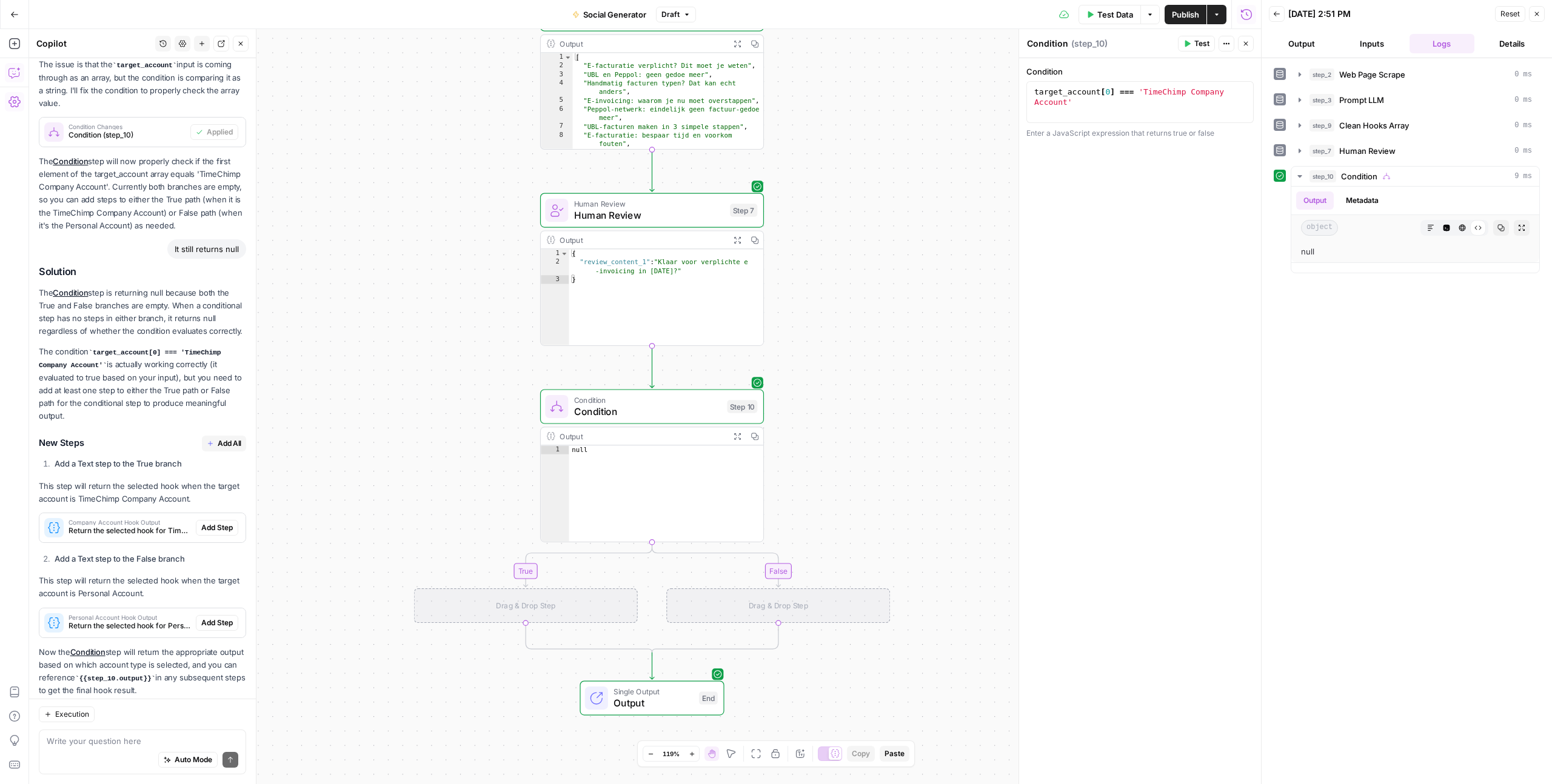
click at [242, 42] on icon "button" at bounding box center [241, 44] width 7 height 7
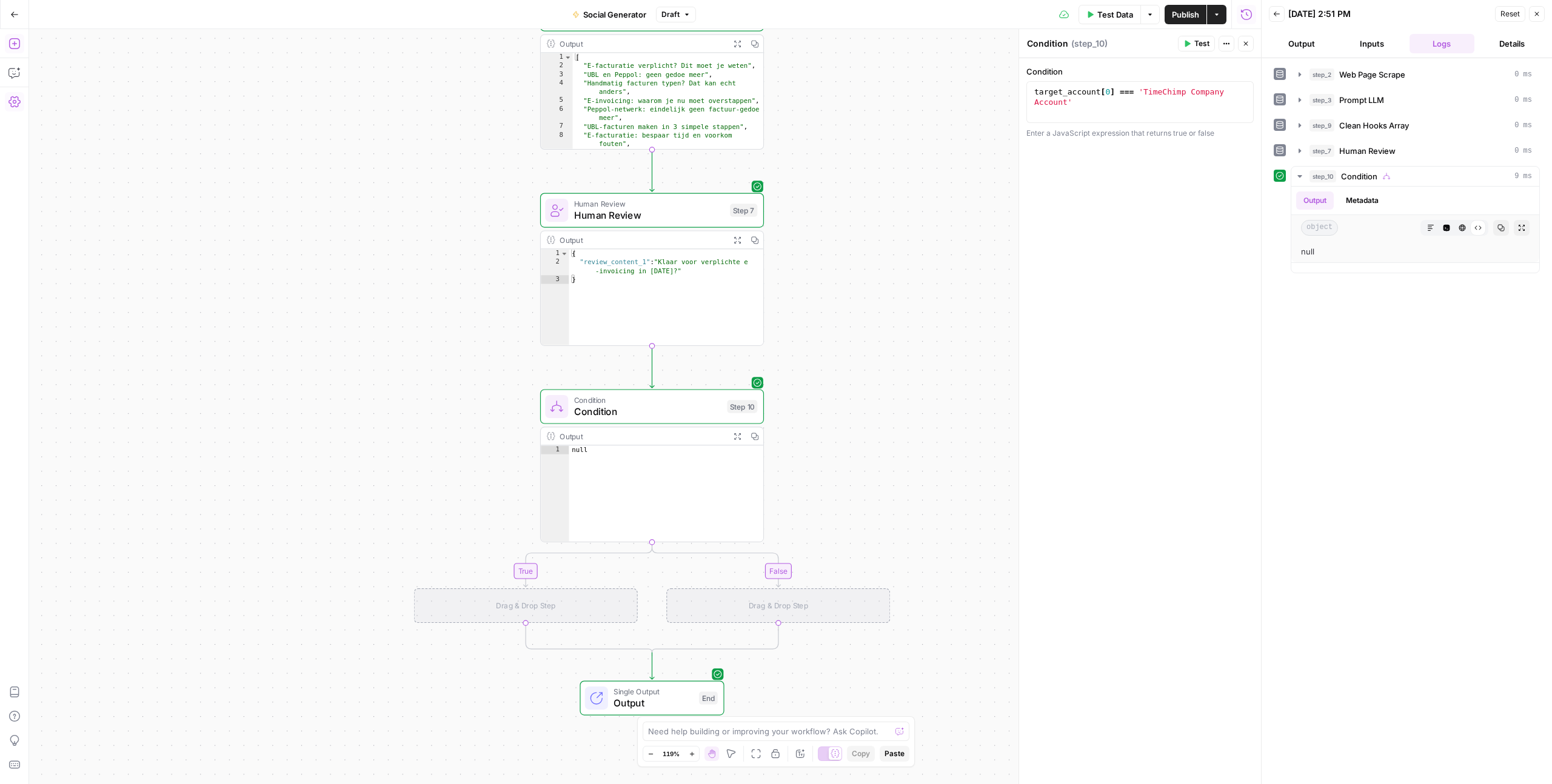
click at [10, 42] on icon "button" at bounding box center [15, 43] width 12 height 12
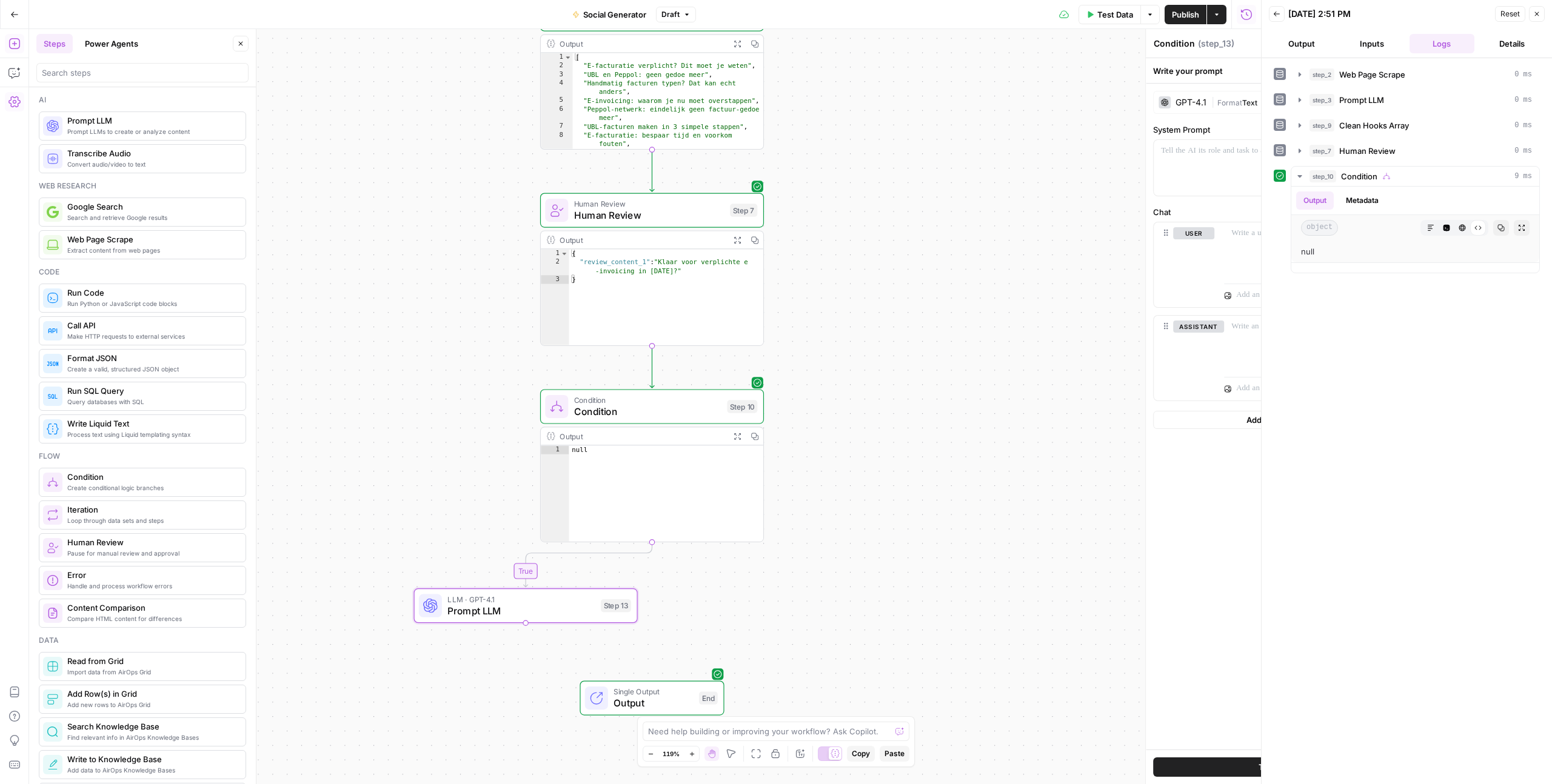
type textarea "Prompt LLM"
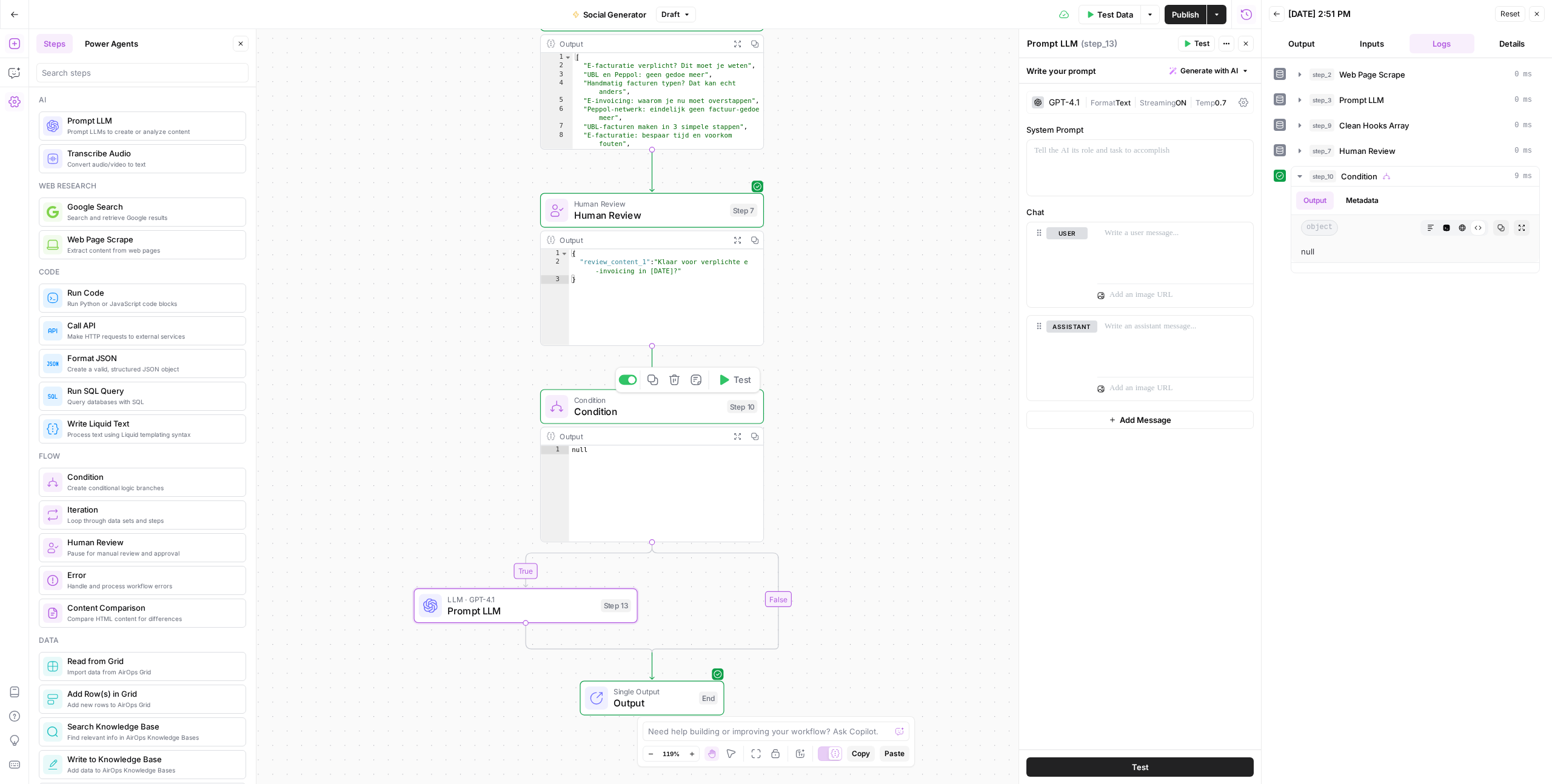
click at [727, 385] on icon "button" at bounding box center [724, 380] width 12 height 12
click at [532, 579] on button "Copy step" at bounding box center [527, 579] width 19 height 19
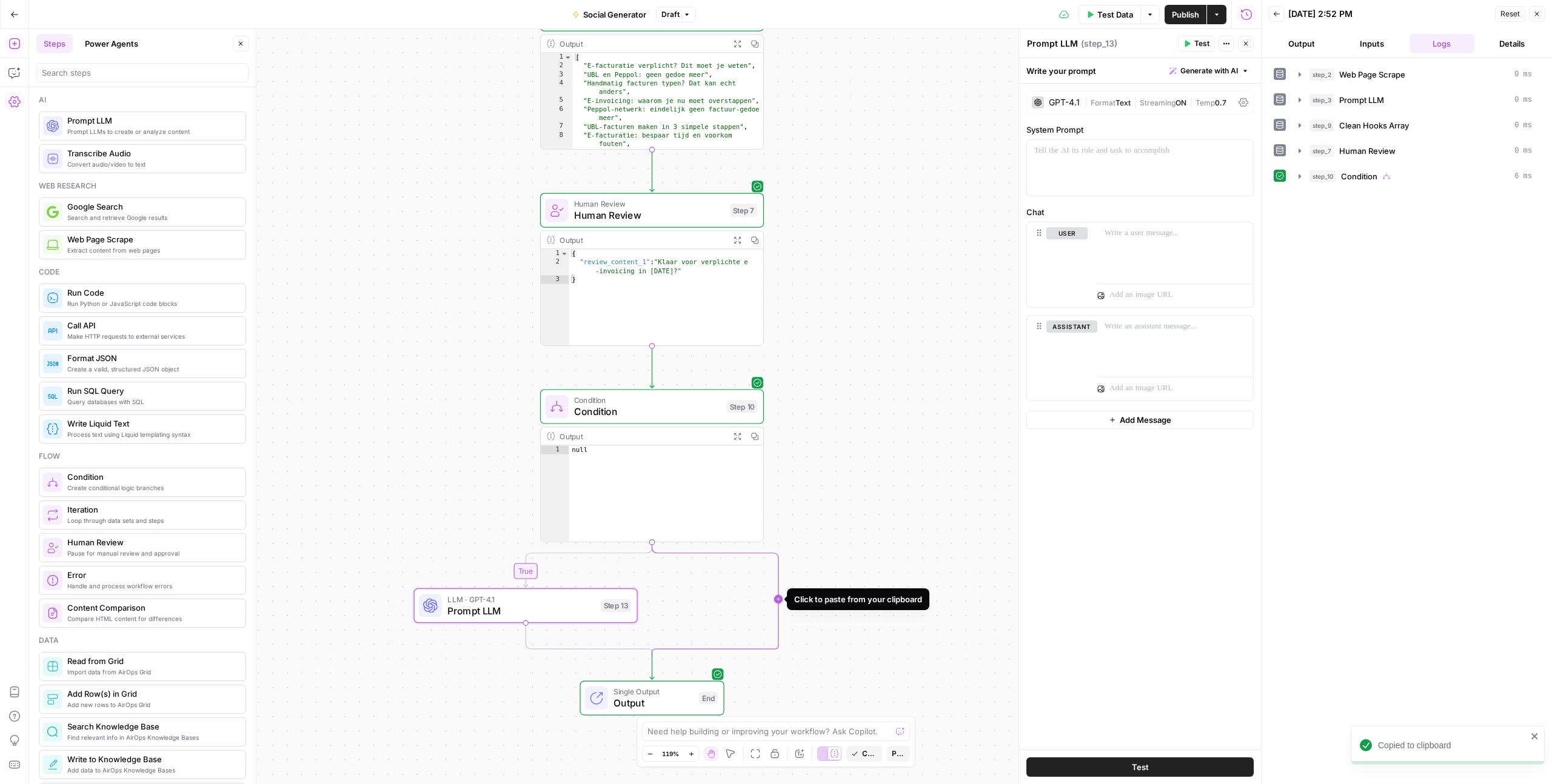
click at [778, 598] on icon "Edge from step_10 to step_10-conditional-end" at bounding box center [715, 599] width 126 height 114
click at [1195, 39] on span "Test" at bounding box center [1202, 43] width 15 height 11
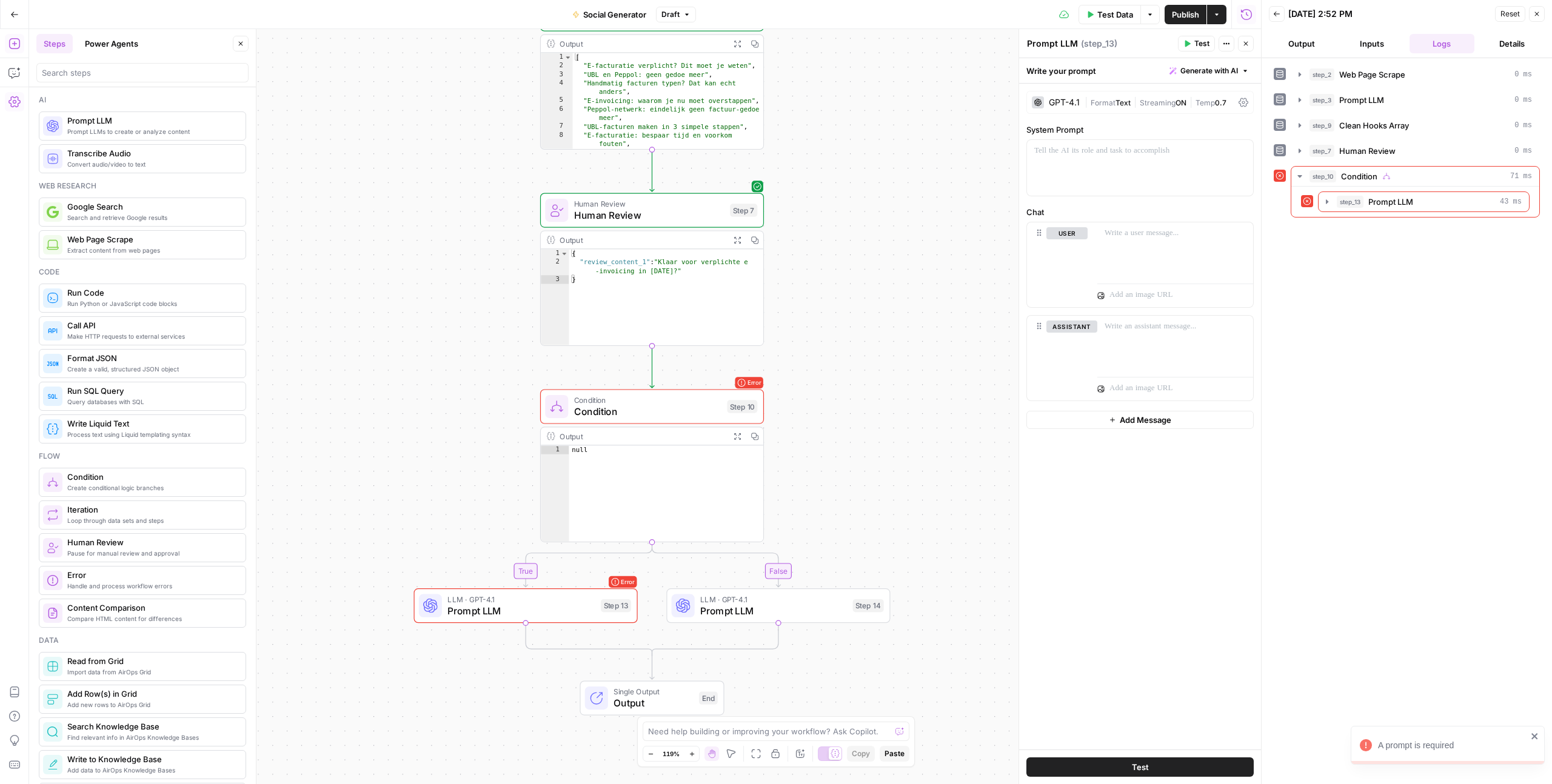
click at [675, 408] on span "Condition" at bounding box center [648, 412] width 147 height 15
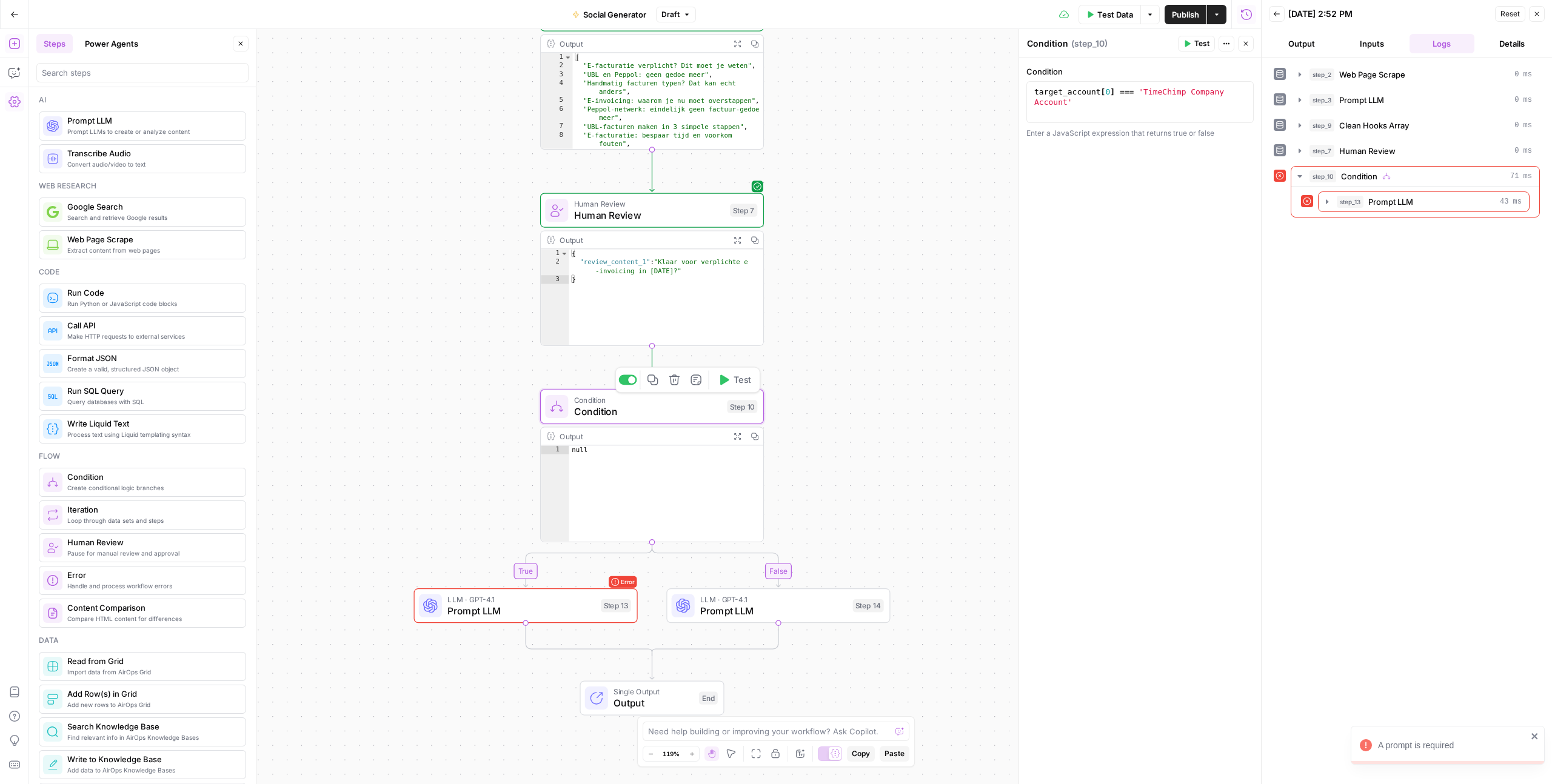
click at [742, 373] on span "Test" at bounding box center [742, 379] width 18 height 12
click at [1330, 200] on icon "button" at bounding box center [1327, 201] width 10 height 10
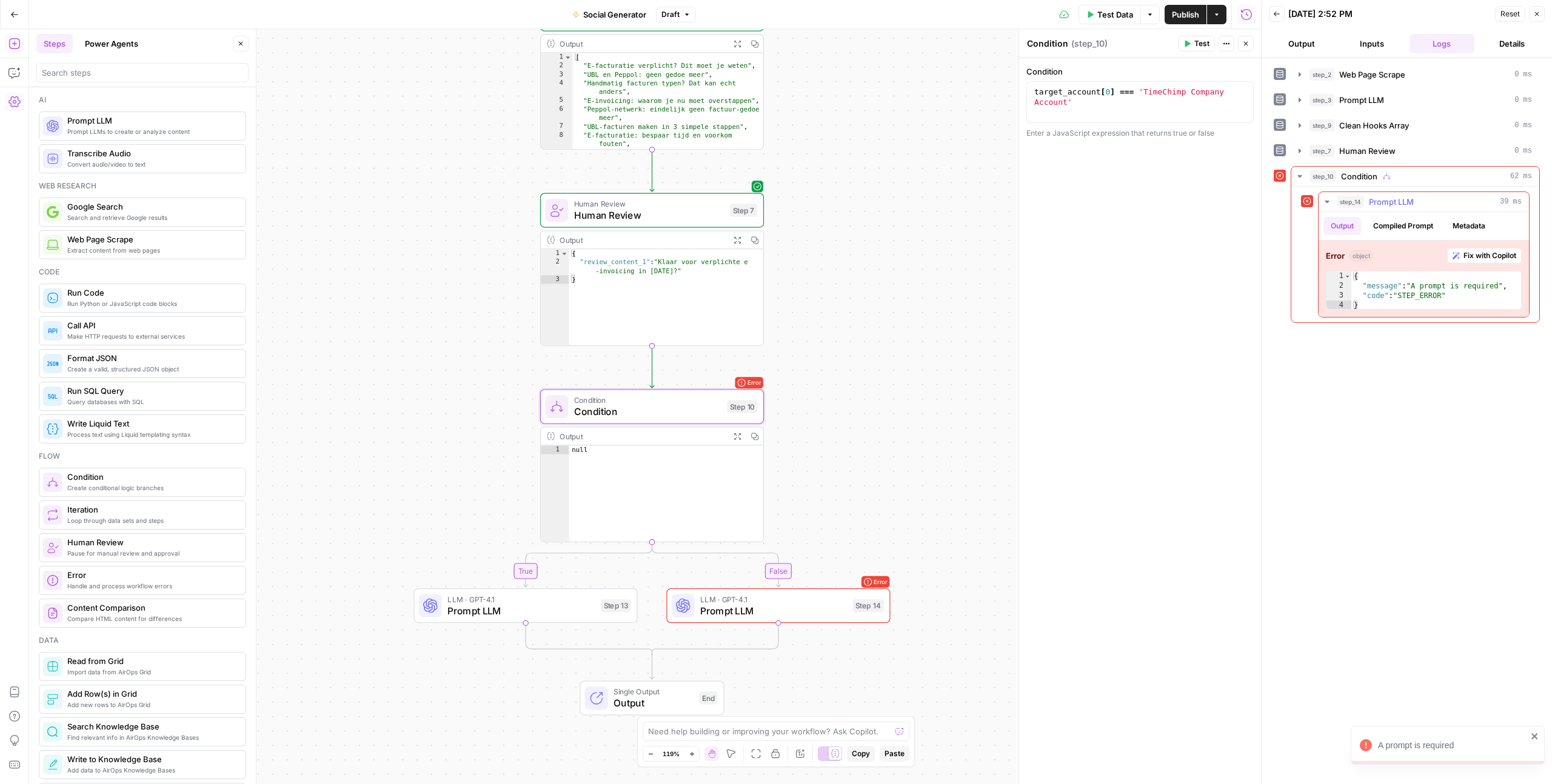
click at [1330, 200] on icon "button" at bounding box center [1327, 201] width 10 height 10
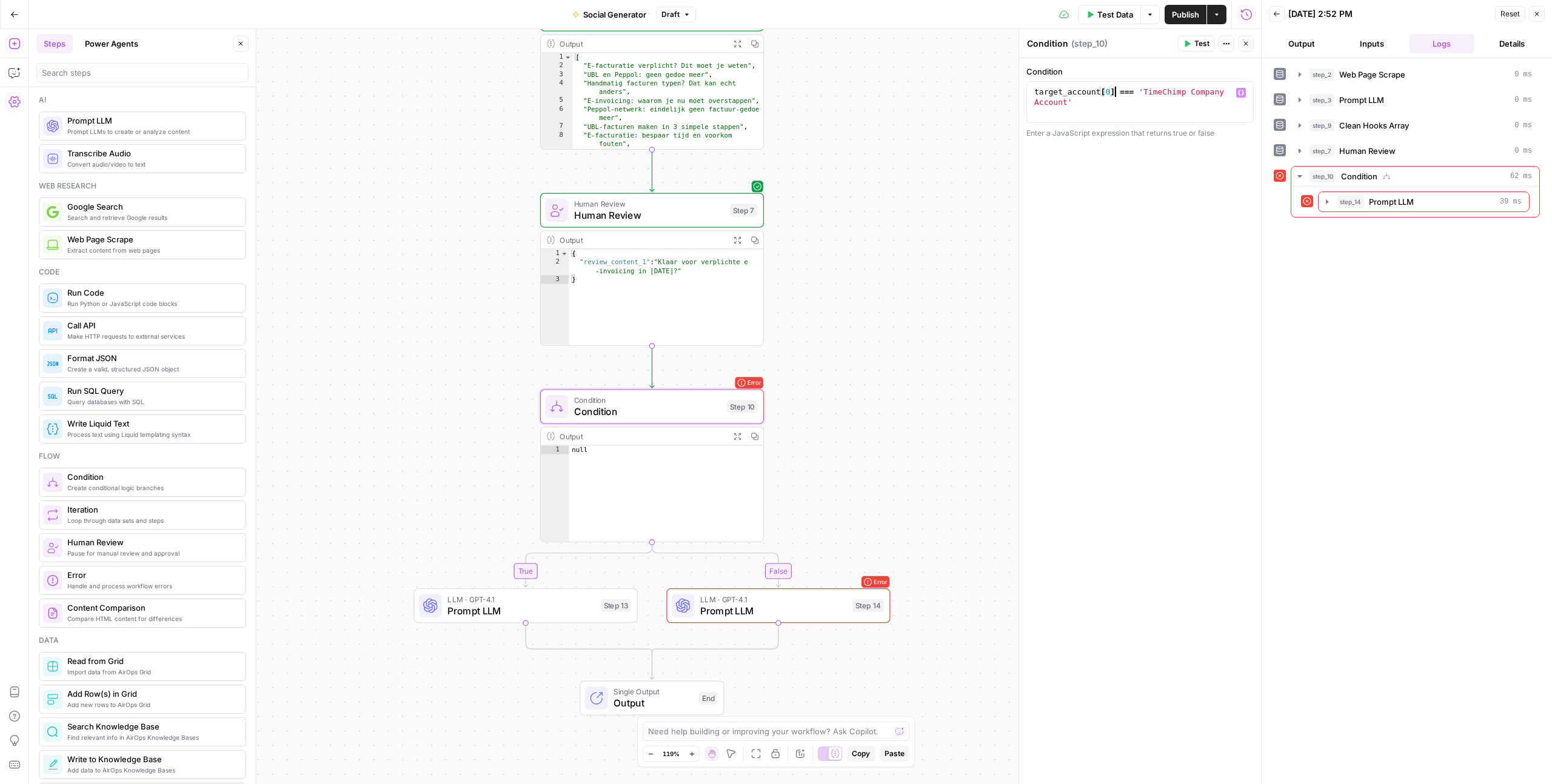
click at [1116, 94] on div "target_account [ 0 ] === 'TimeChimp Company Account'" at bounding box center [1140, 122] width 217 height 72
type textarea "**********"
click at [1238, 97] on button "Variables Menu" at bounding box center [1240, 92] width 10 height 10
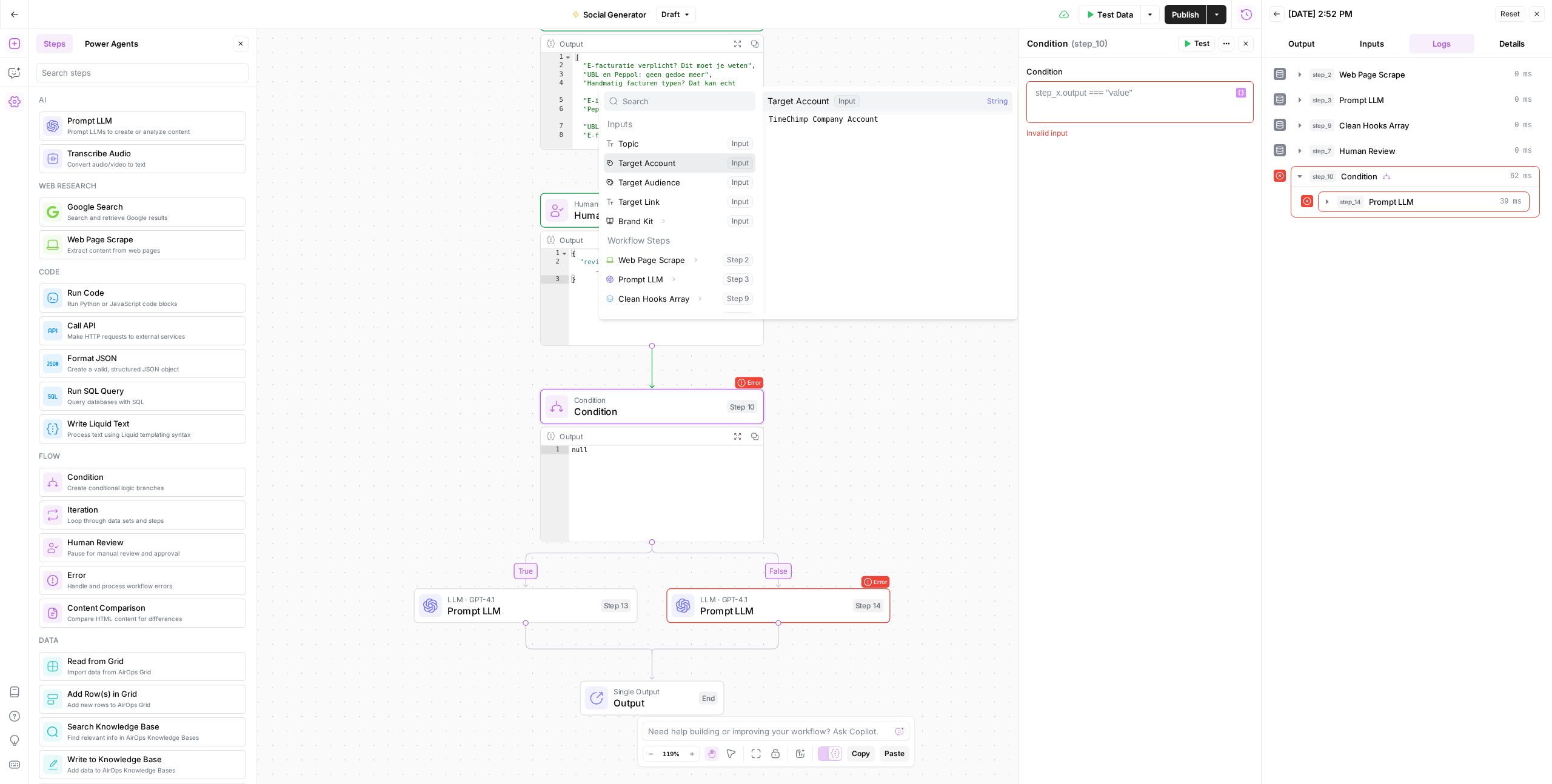
click at [653, 162] on button "Select variable Target Account" at bounding box center [679, 163] width 151 height 20
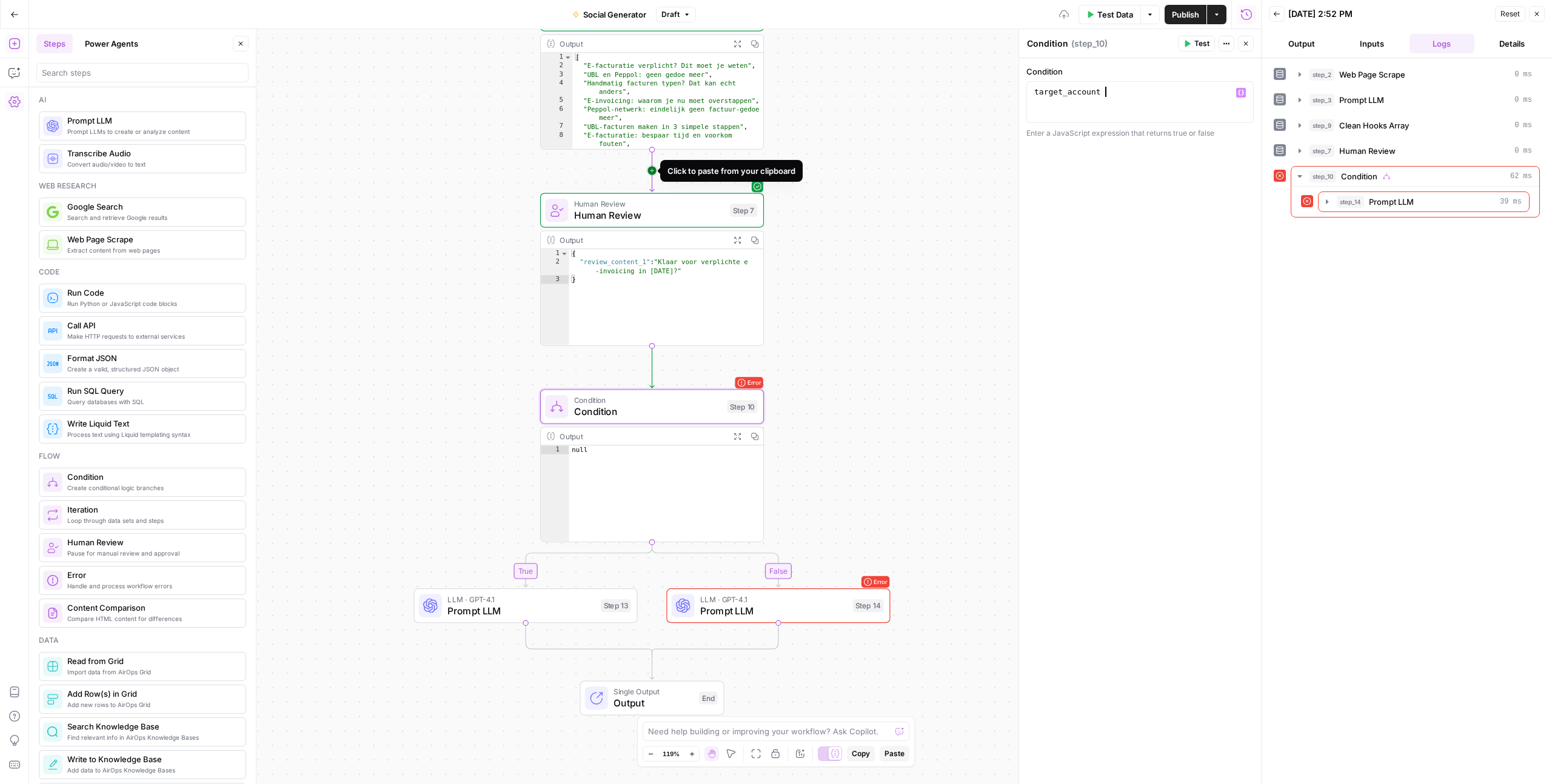
scroll to position [0, 5]
paste textarea "**********"
type textarea "**********"
click at [1184, 42] on icon "button" at bounding box center [1187, 44] width 7 height 7
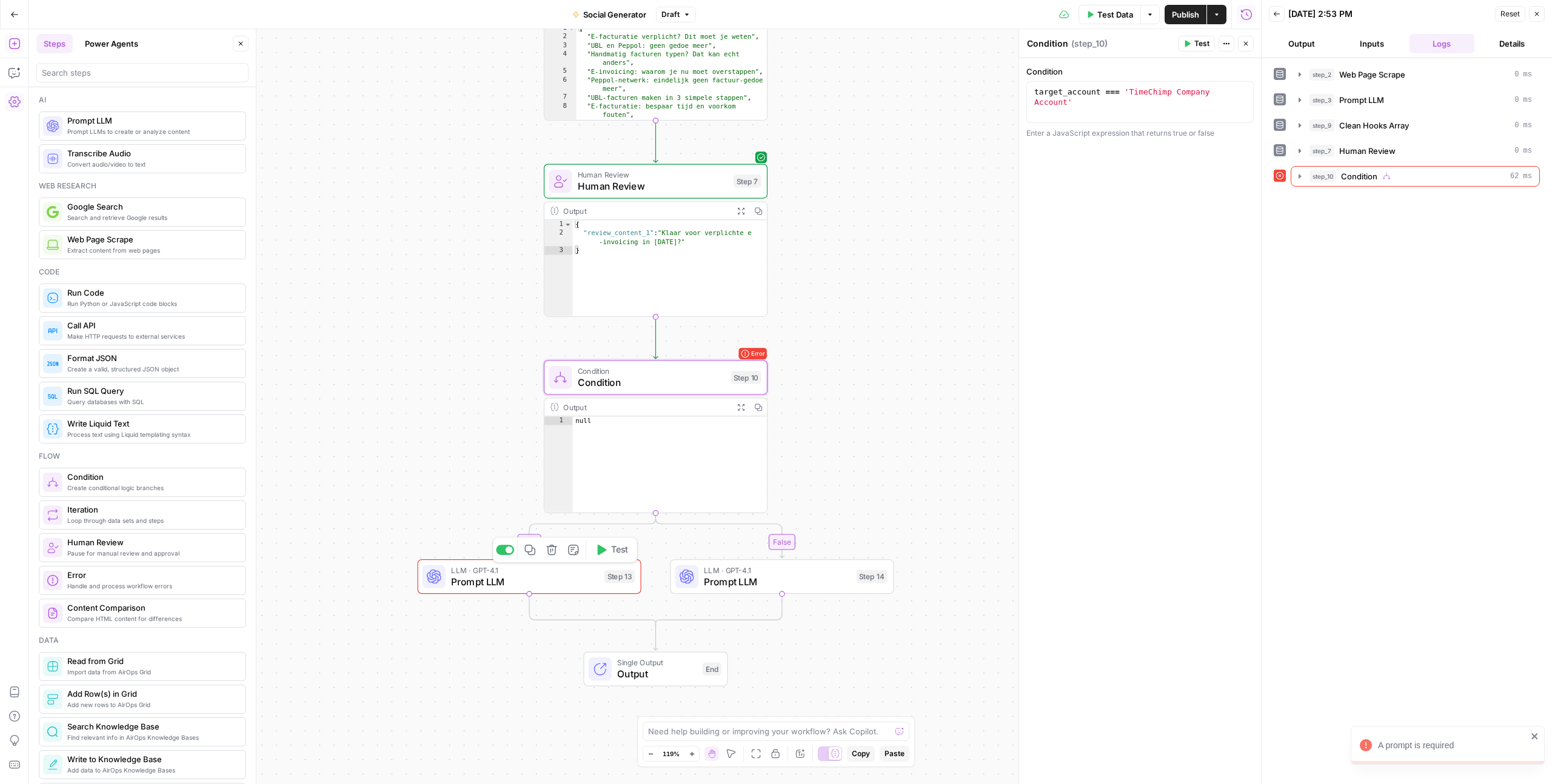
click at [478, 581] on span "Prompt LLM" at bounding box center [524, 581] width 147 height 15
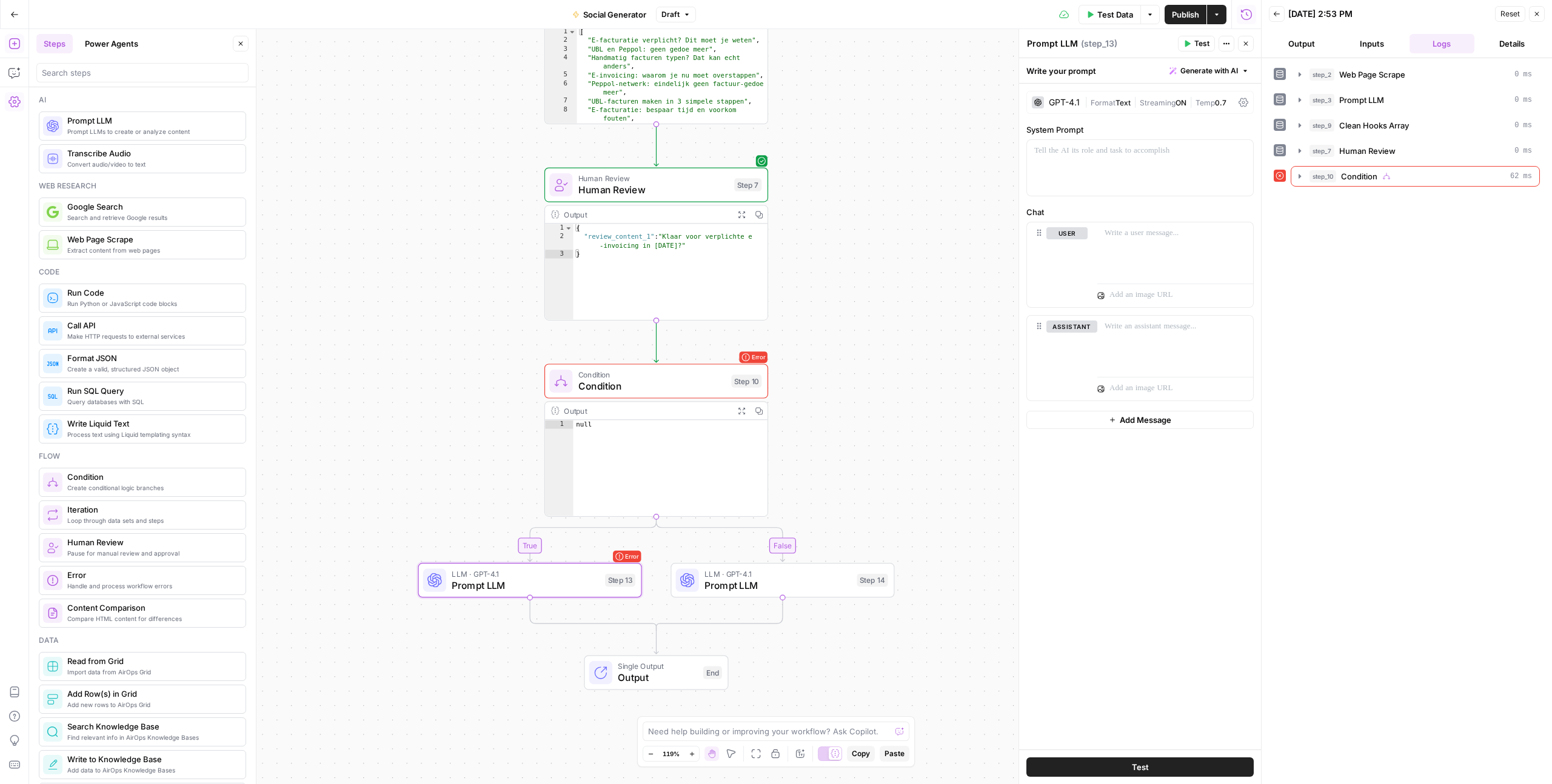
type textarea "**********"
click at [591, 67] on div "[ "E-facturatie verplicht? Dit moet je weten" , "UBL en Peppol: geen gedoe meer…" at bounding box center [672, 88] width 190 height 122
click at [871, 242] on div "**********" at bounding box center [645, 407] width 1232 height 755
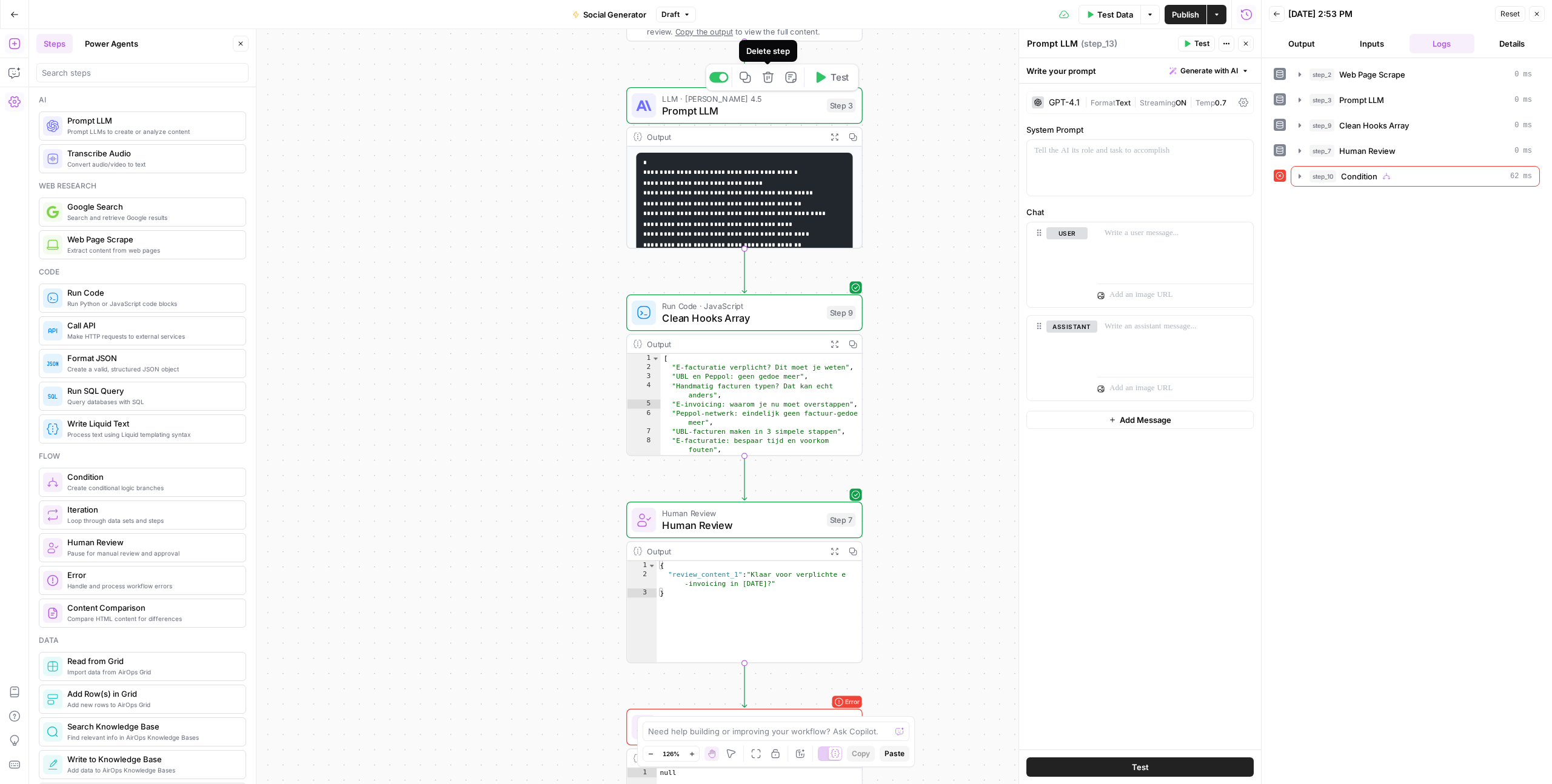
click at [738, 107] on span "Prompt LLM" at bounding box center [741, 110] width 158 height 15
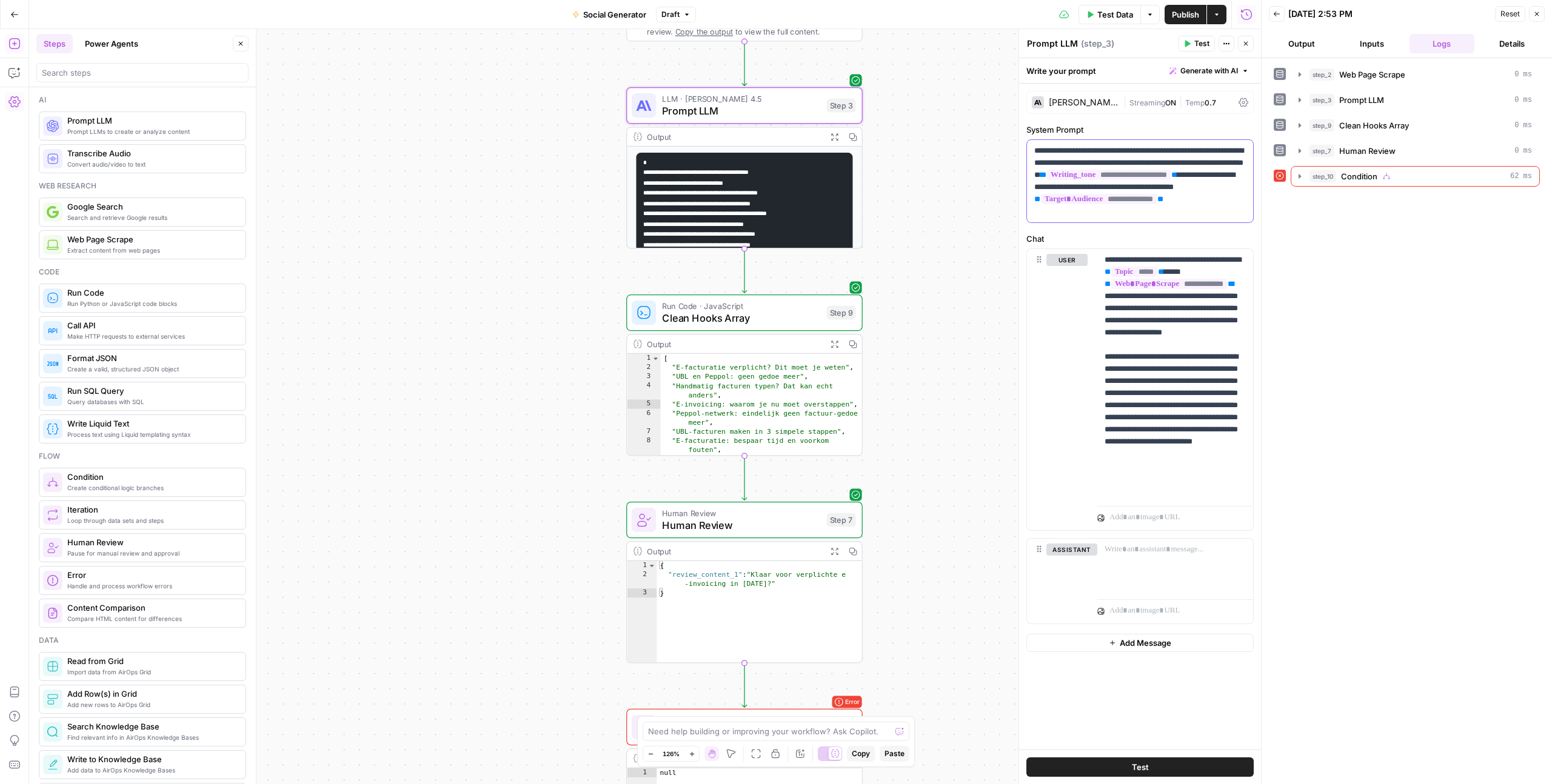
click at [1086, 156] on p "**********" at bounding box center [1139, 181] width 211 height 72
copy p "**********"
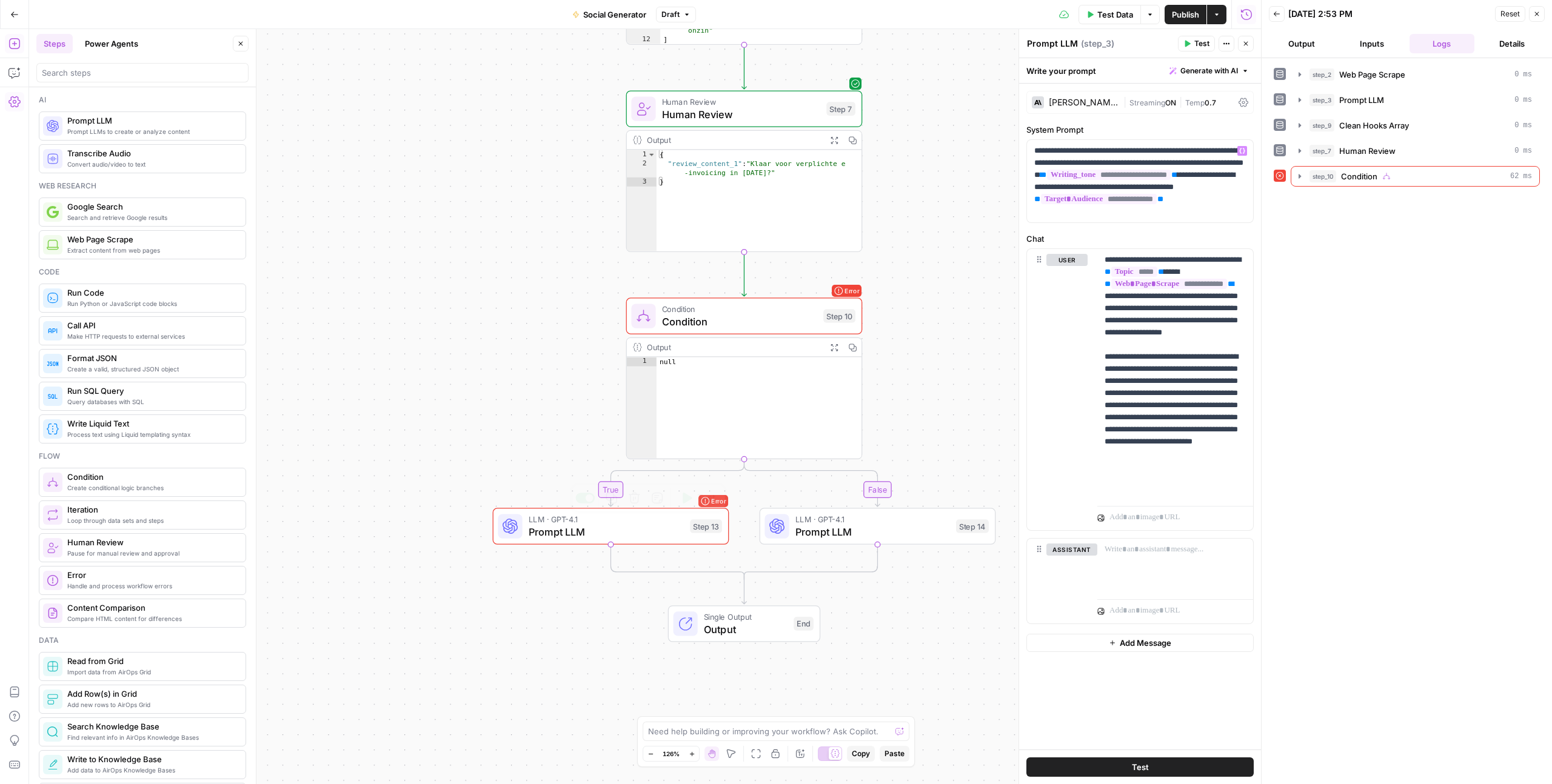
click at [621, 524] on span "Prompt LLM" at bounding box center [606, 532] width 155 height 15
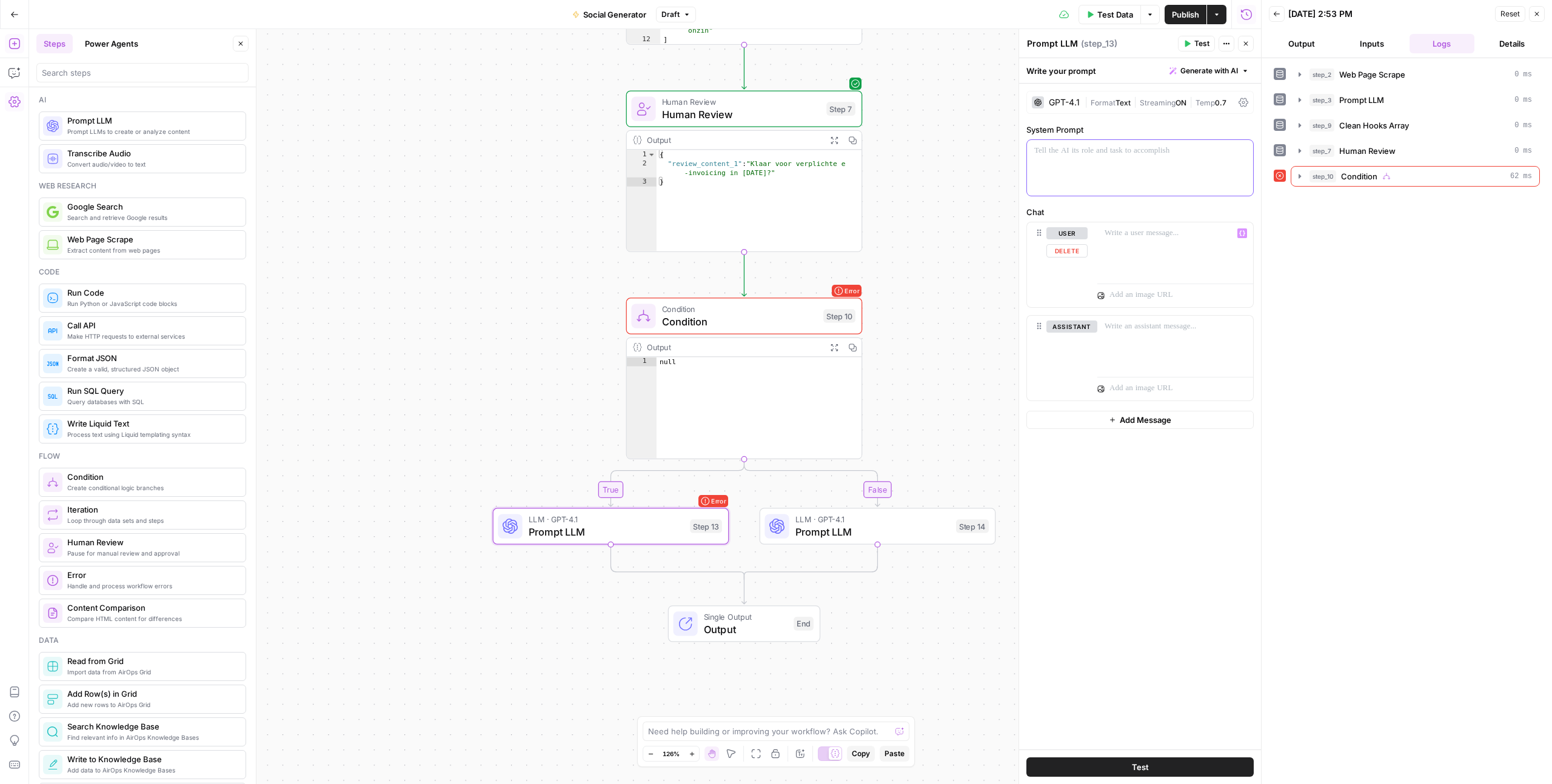
click at [1092, 171] on div at bounding box center [1139, 167] width 226 height 56
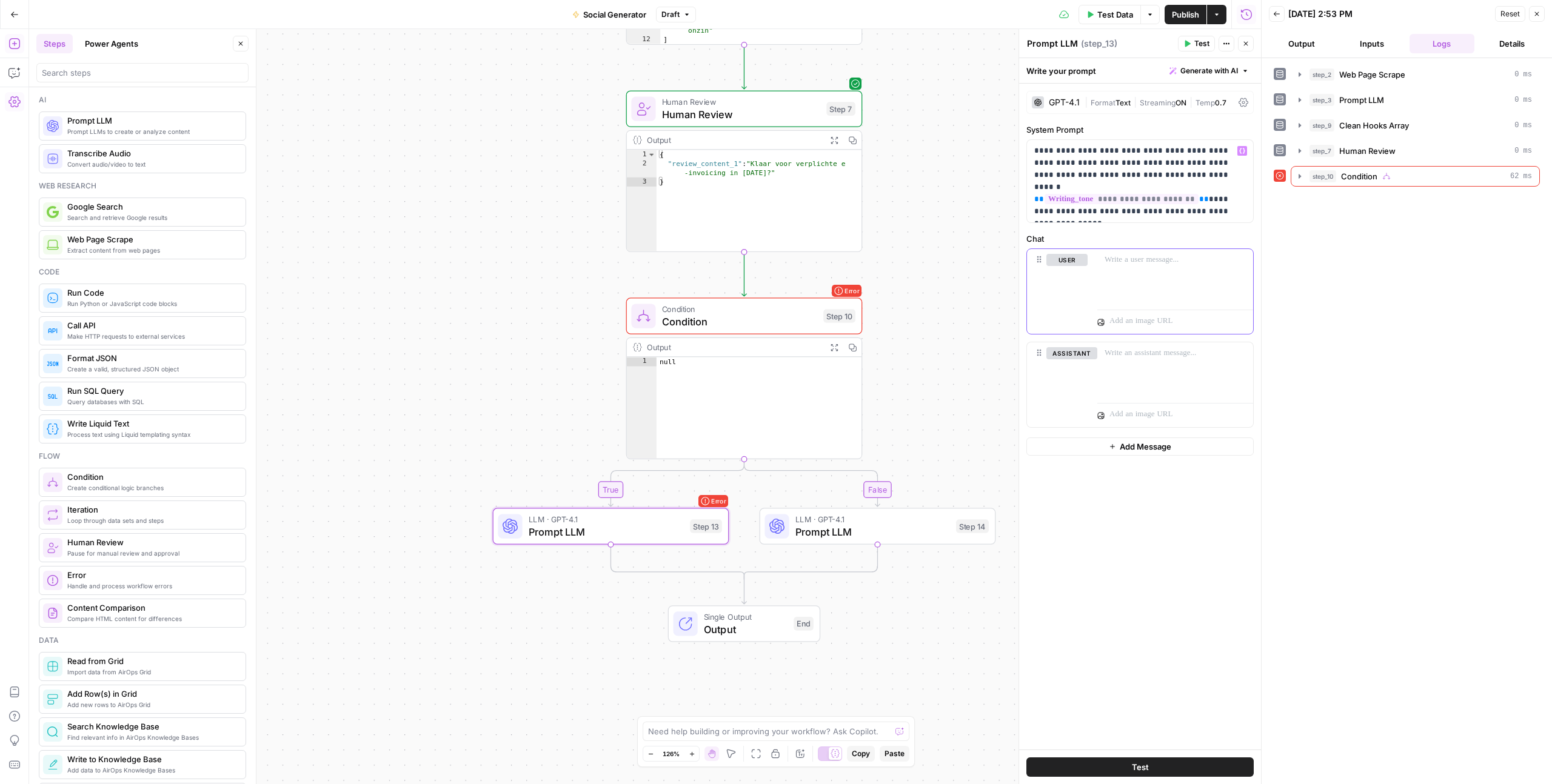
click at [1111, 271] on div at bounding box center [1174, 276] width 156 height 56
type input "topic"
click at [670, 296] on button "Select variable Topic" at bounding box center [745, 306] width 151 height 20
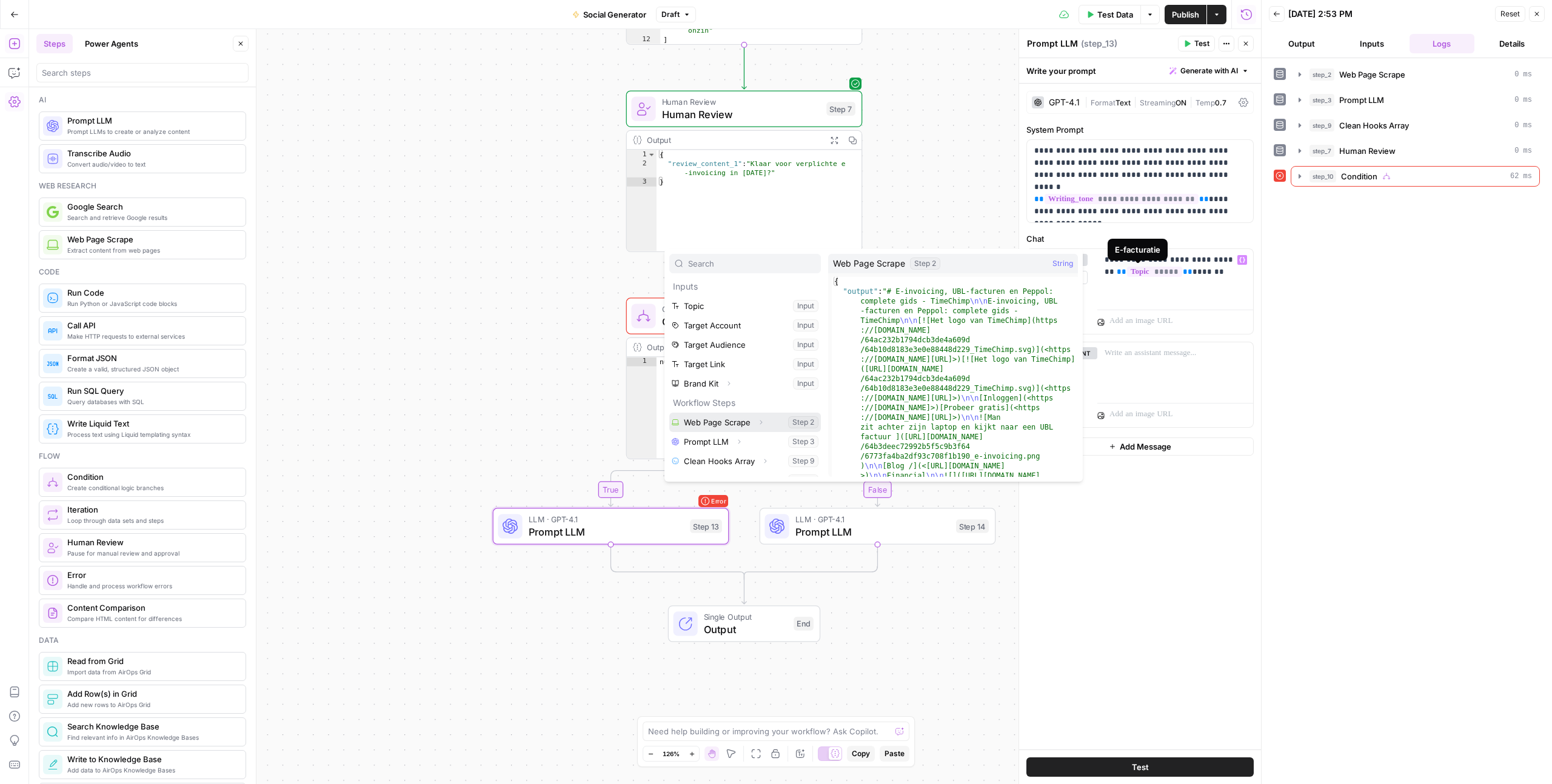
click at [670, 412] on button "Select variable Web Page Scrape" at bounding box center [745, 422] width 151 height 20
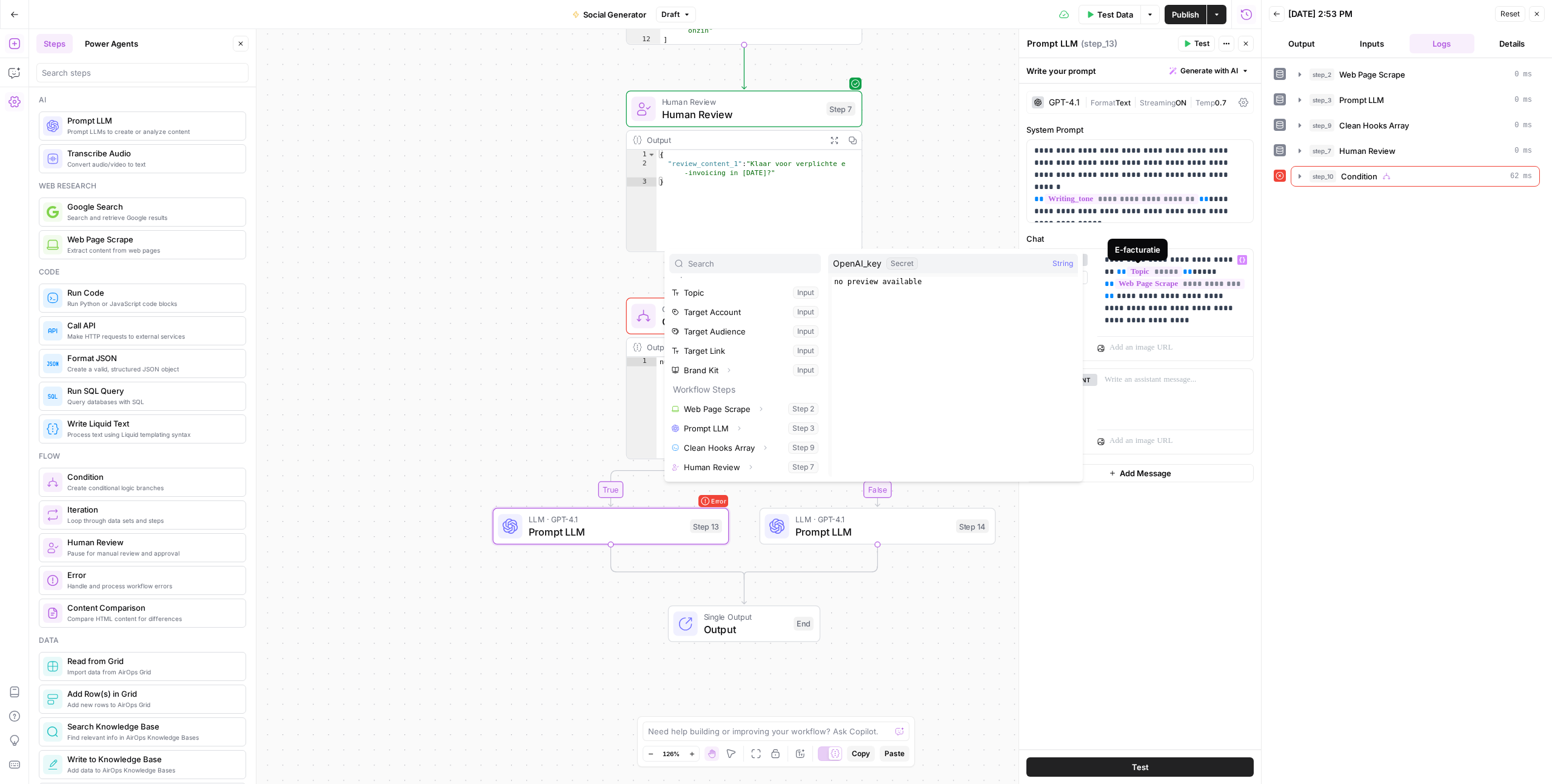
scroll to position [52, 0]
click at [694, 457] on button "Select variable Review_content_1" at bounding box center [757, 467] width 127 height 20
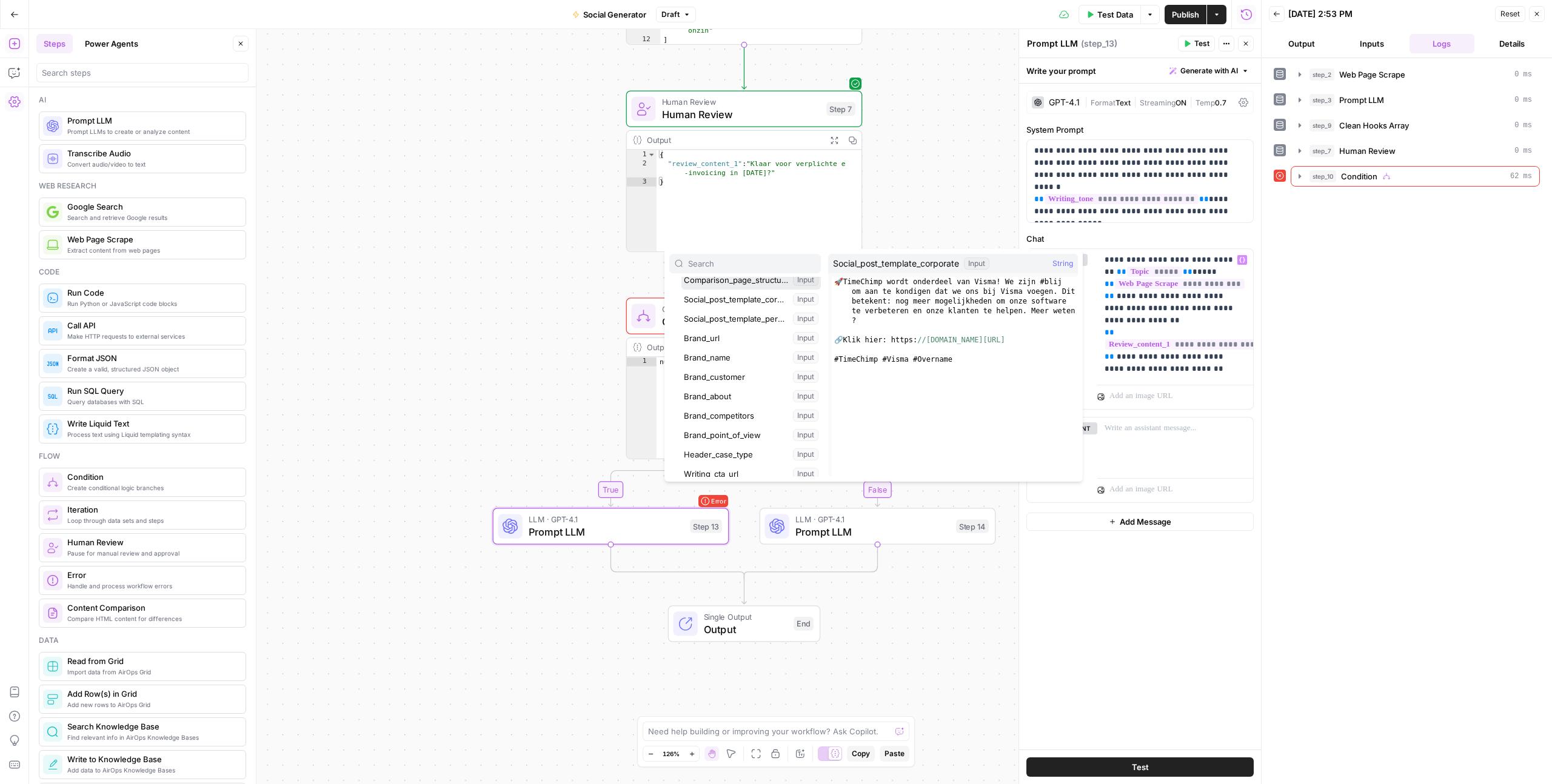
scroll to position [116, 0]
click at [681, 296] on button "Select variable Social_post_template_corporate" at bounding box center [751, 306] width 140 height 20
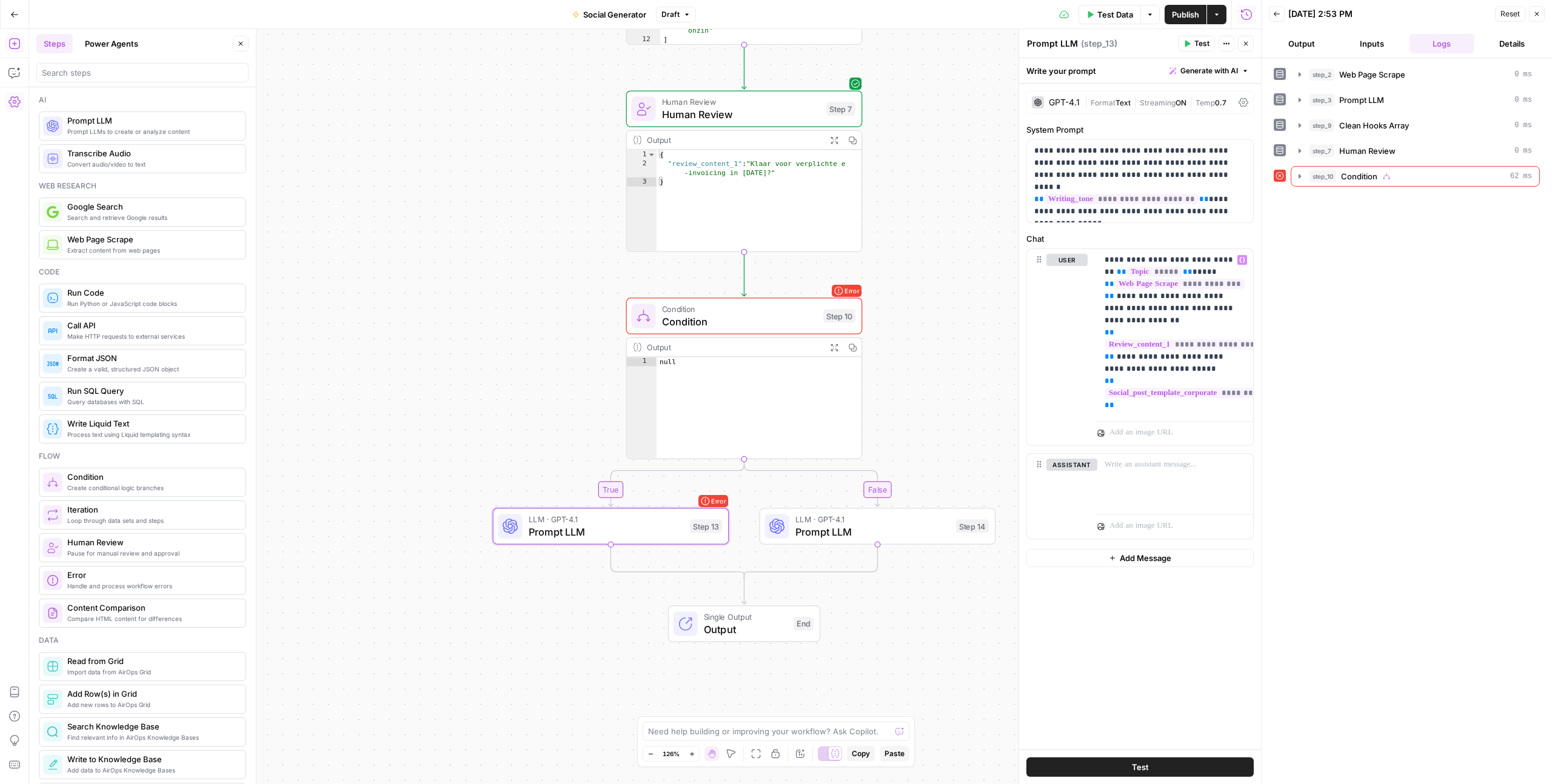
click at [1542, 13] on button "Close" at bounding box center [1537, 14] width 16 height 16
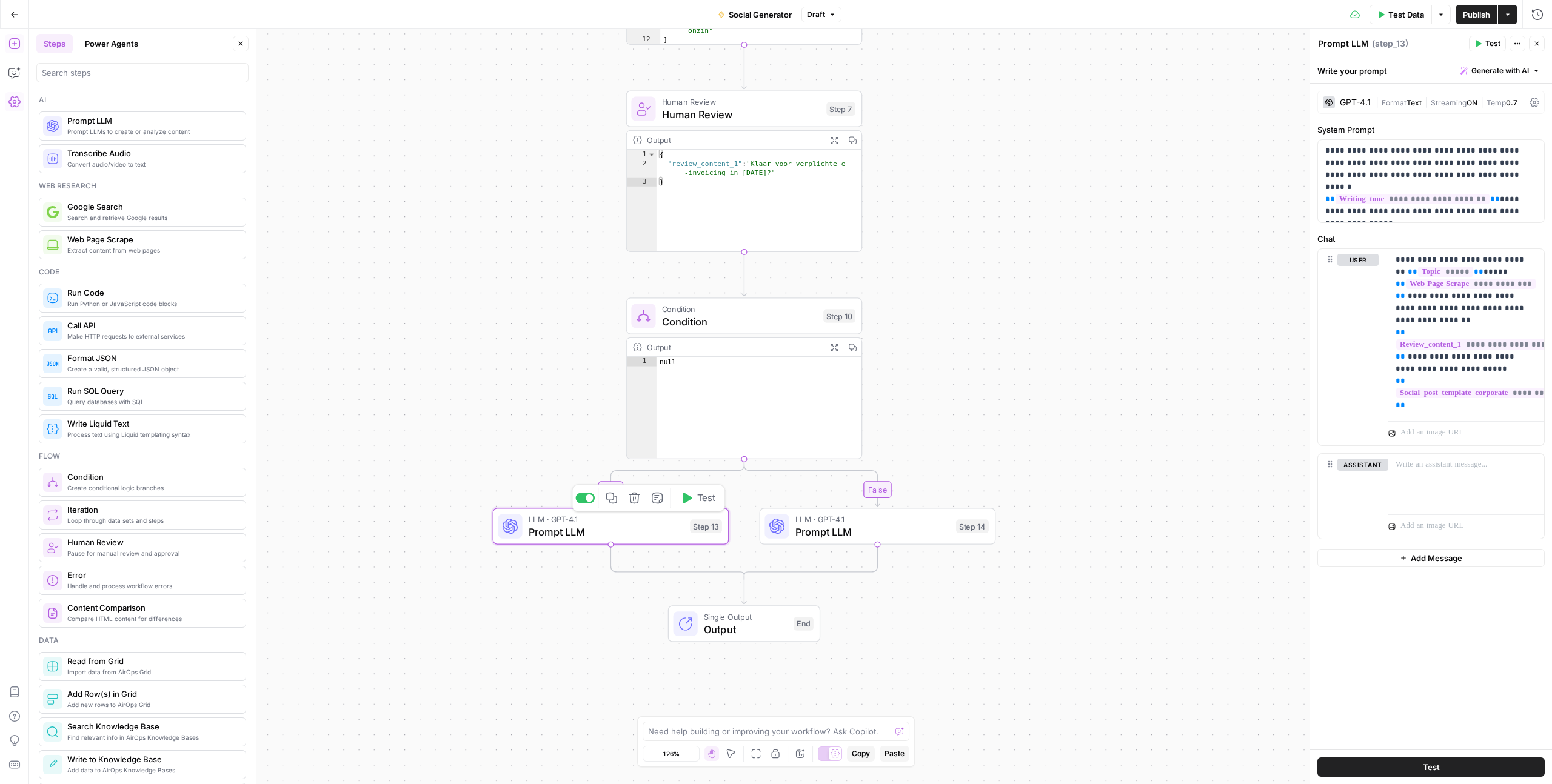
click at [634, 528] on span "Prompt LLM" at bounding box center [606, 532] width 155 height 15
click at [1447, 170] on p "**********" at bounding box center [1431, 181] width 211 height 72
click at [1475, 161] on p "**********" at bounding box center [1431, 181] width 211 height 72
click at [1365, 665] on div "**********" at bounding box center [1431, 416] width 242 height 666
click at [906, 501] on icon "button" at bounding box center [901, 498] width 12 height 12
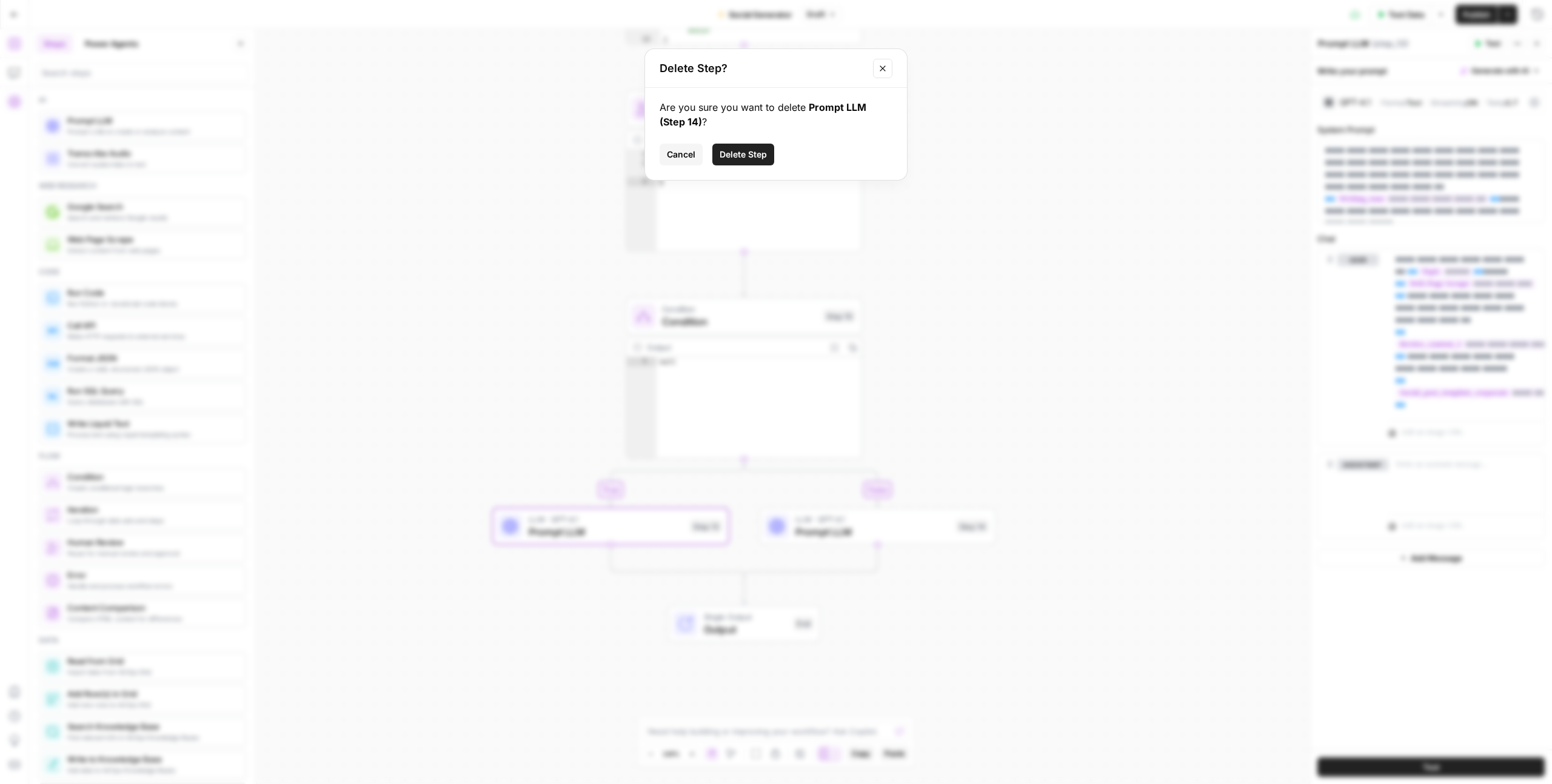
click at [744, 153] on span "Delete Step" at bounding box center [743, 154] width 48 height 12
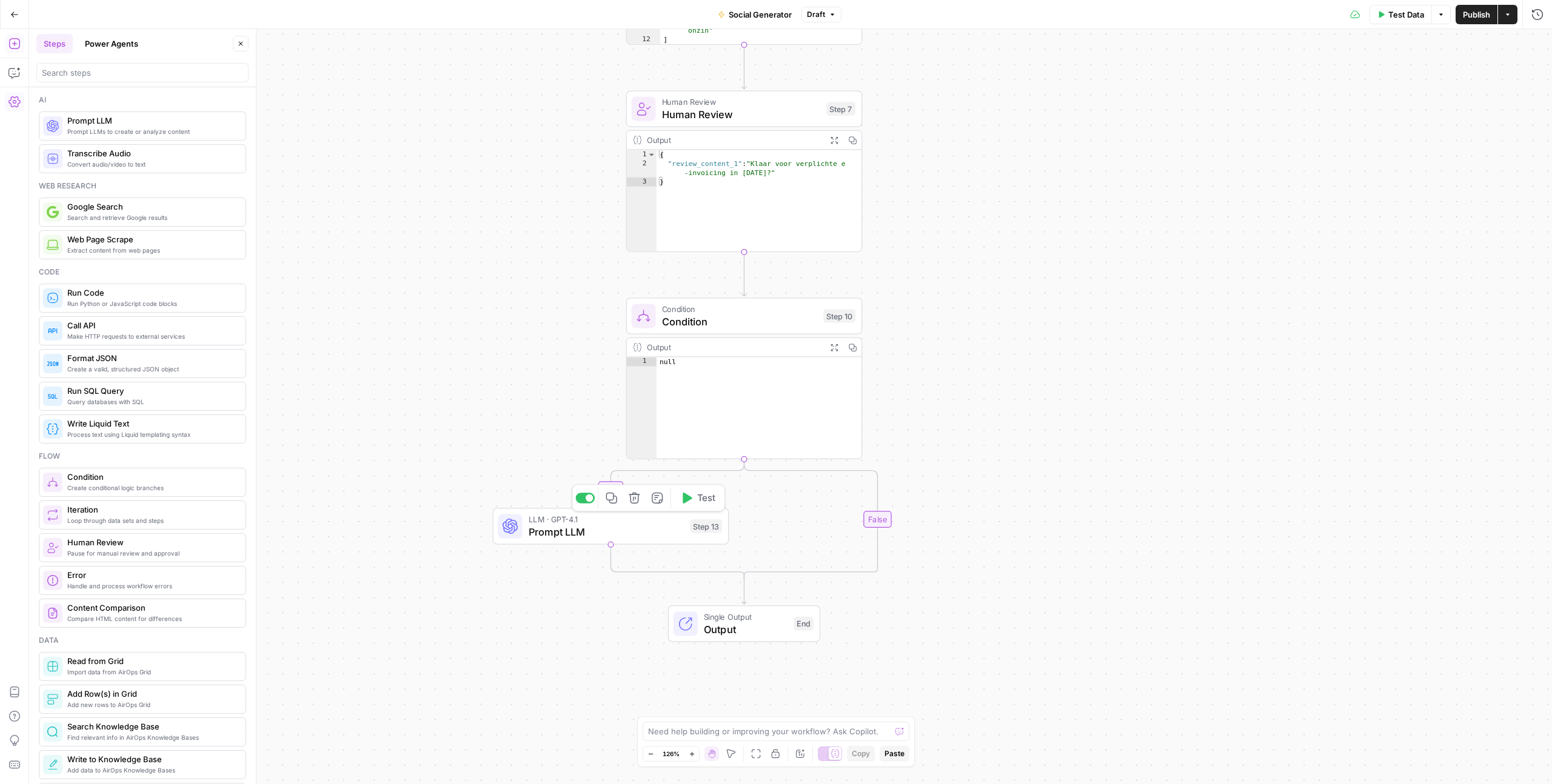
click at [617, 496] on button "Copy step" at bounding box center [611, 498] width 20 height 20
click at [877, 517] on icon "Edge from step_10 to step_10-conditional-end" at bounding box center [810, 519] width 133 height 121
click at [875, 527] on span "Prompt LLM" at bounding box center [873, 532] width 155 height 15
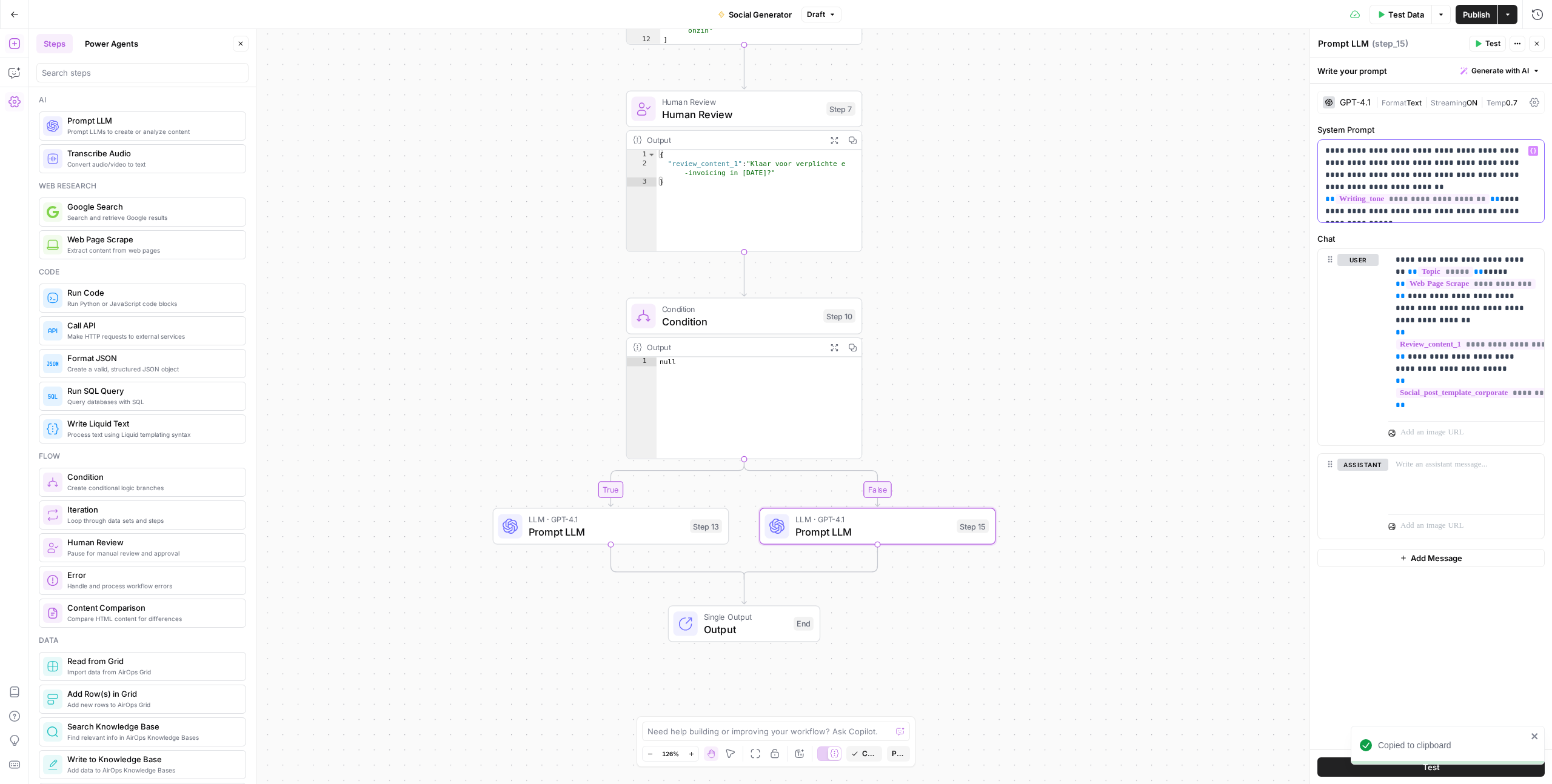
click at [1440, 161] on p "**********" at bounding box center [1431, 181] width 211 height 72
click at [1499, 160] on p "**********" at bounding box center [1431, 181] width 211 height 72
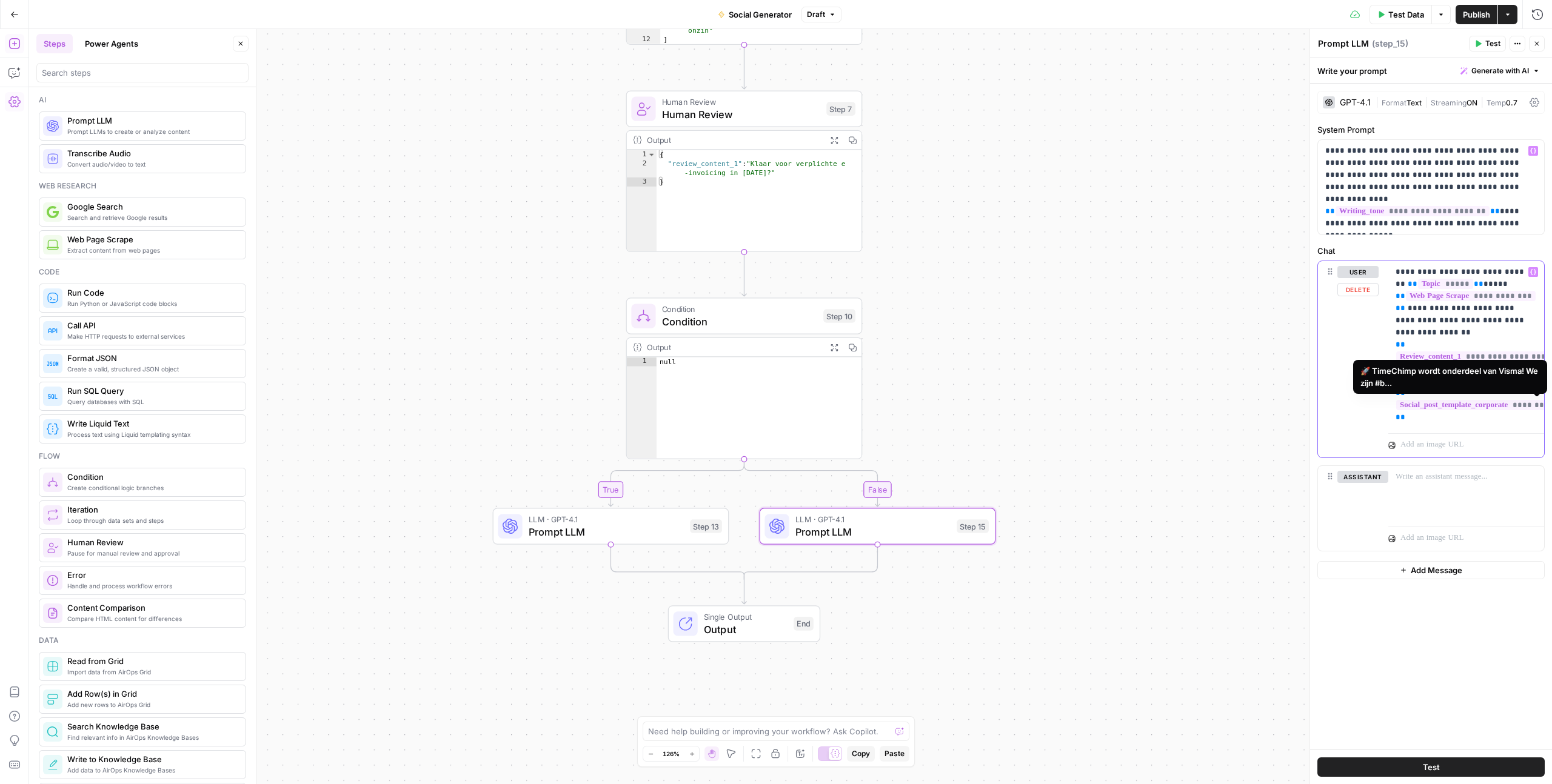
click at [1438, 403] on span "**********" at bounding box center [1545, 405] width 297 height 10
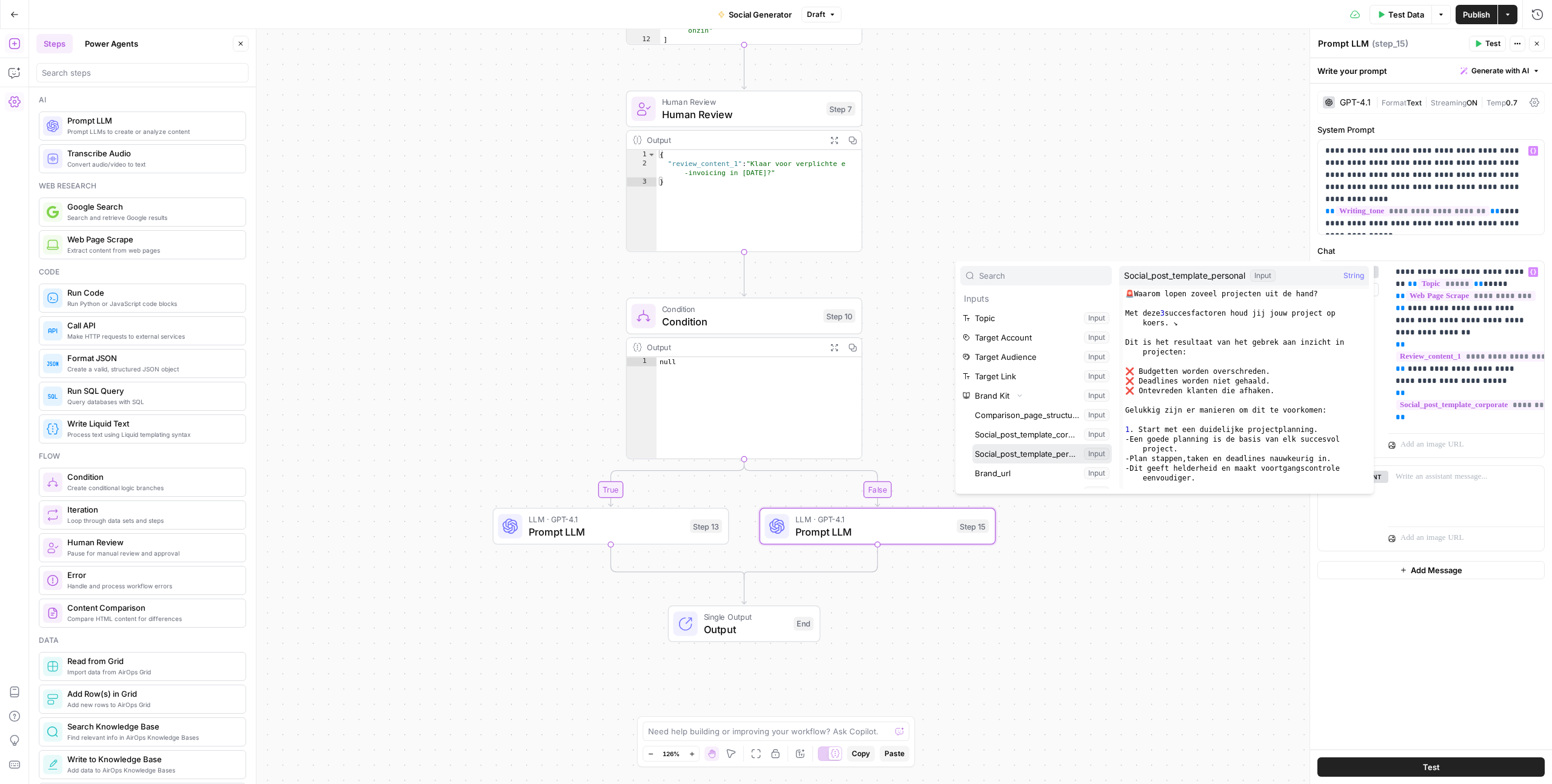
click at [1030, 448] on button "Select variable Social_post_template_personal" at bounding box center [1042, 453] width 140 height 20
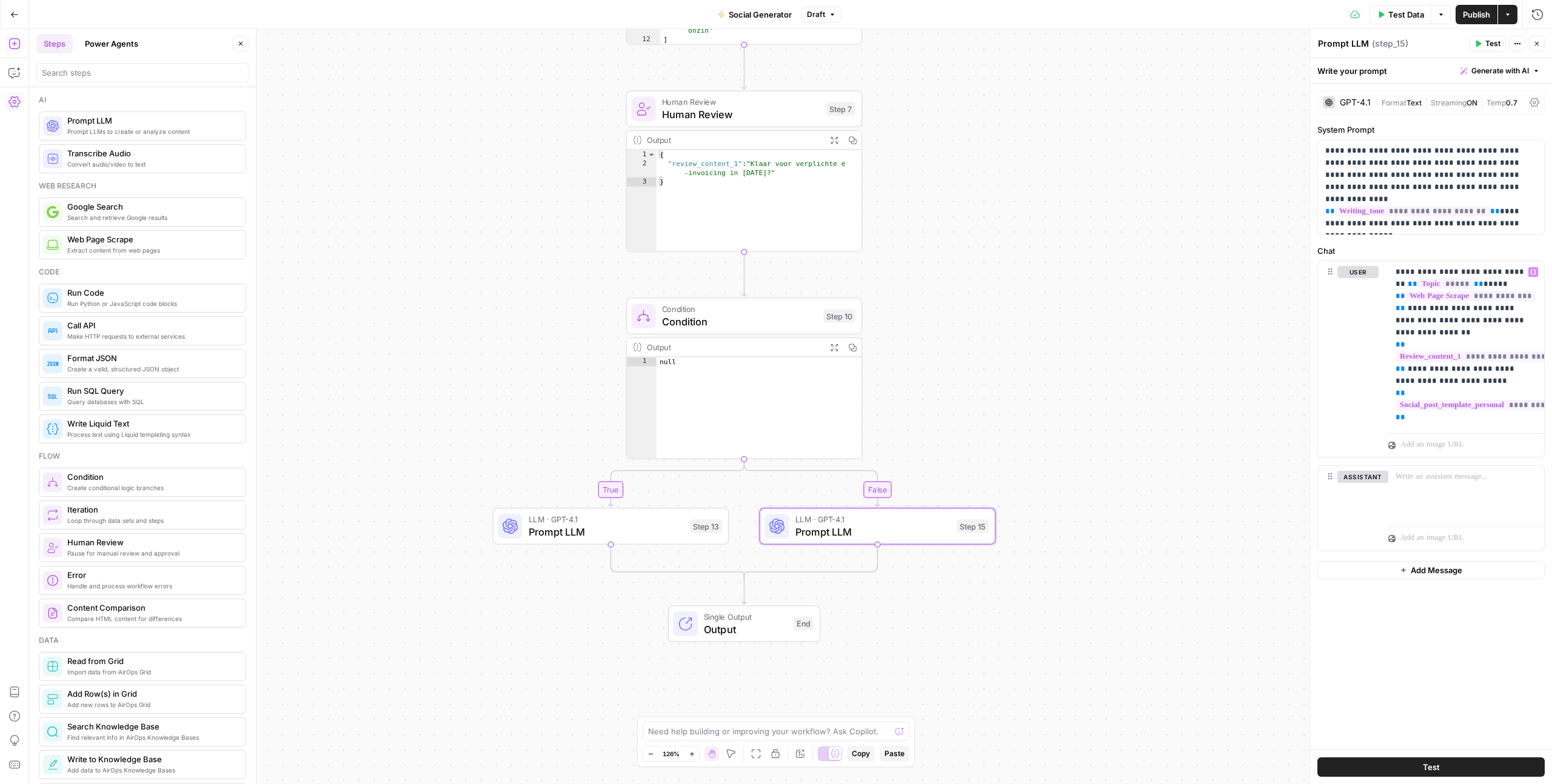
click at [1409, 639] on div "**********" at bounding box center [1431, 416] width 242 height 666
click at [1534, 46] on icon "button" at bounding box center [1537, 44] width 7 height 7
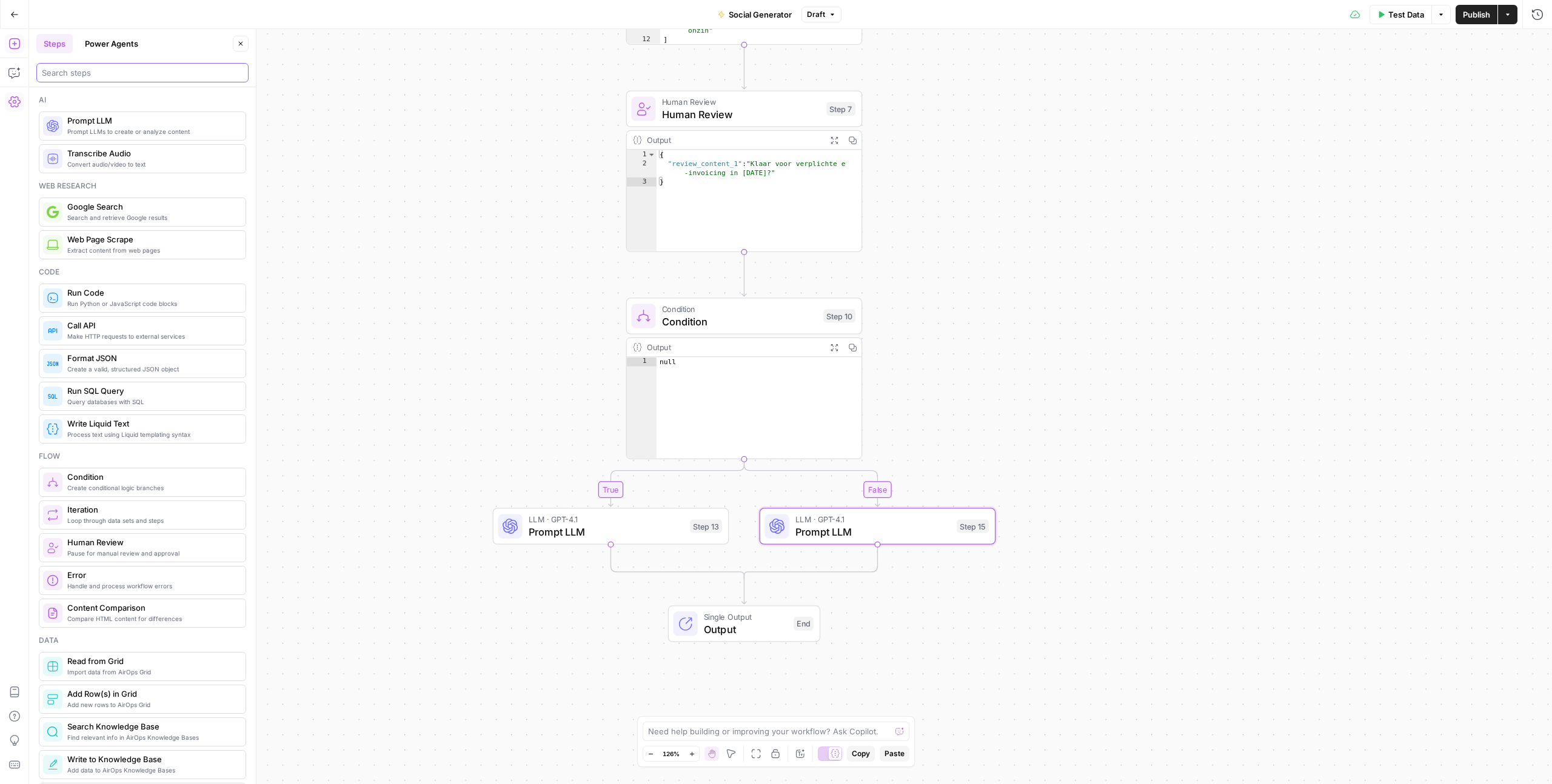
click at [101, 69] on input "search" at bounding box center [142, 72] width 201 height 12
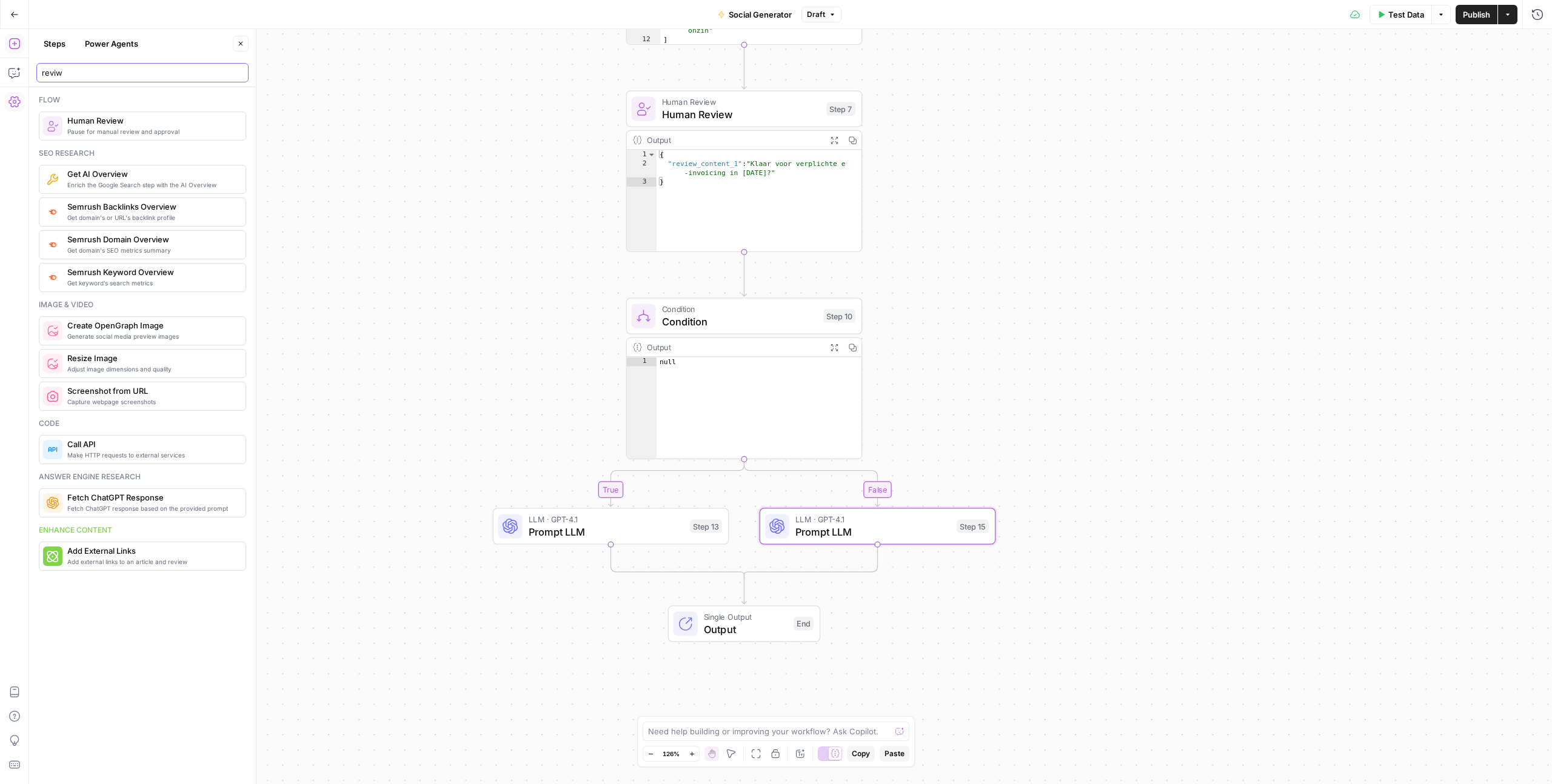
type input "reviw"
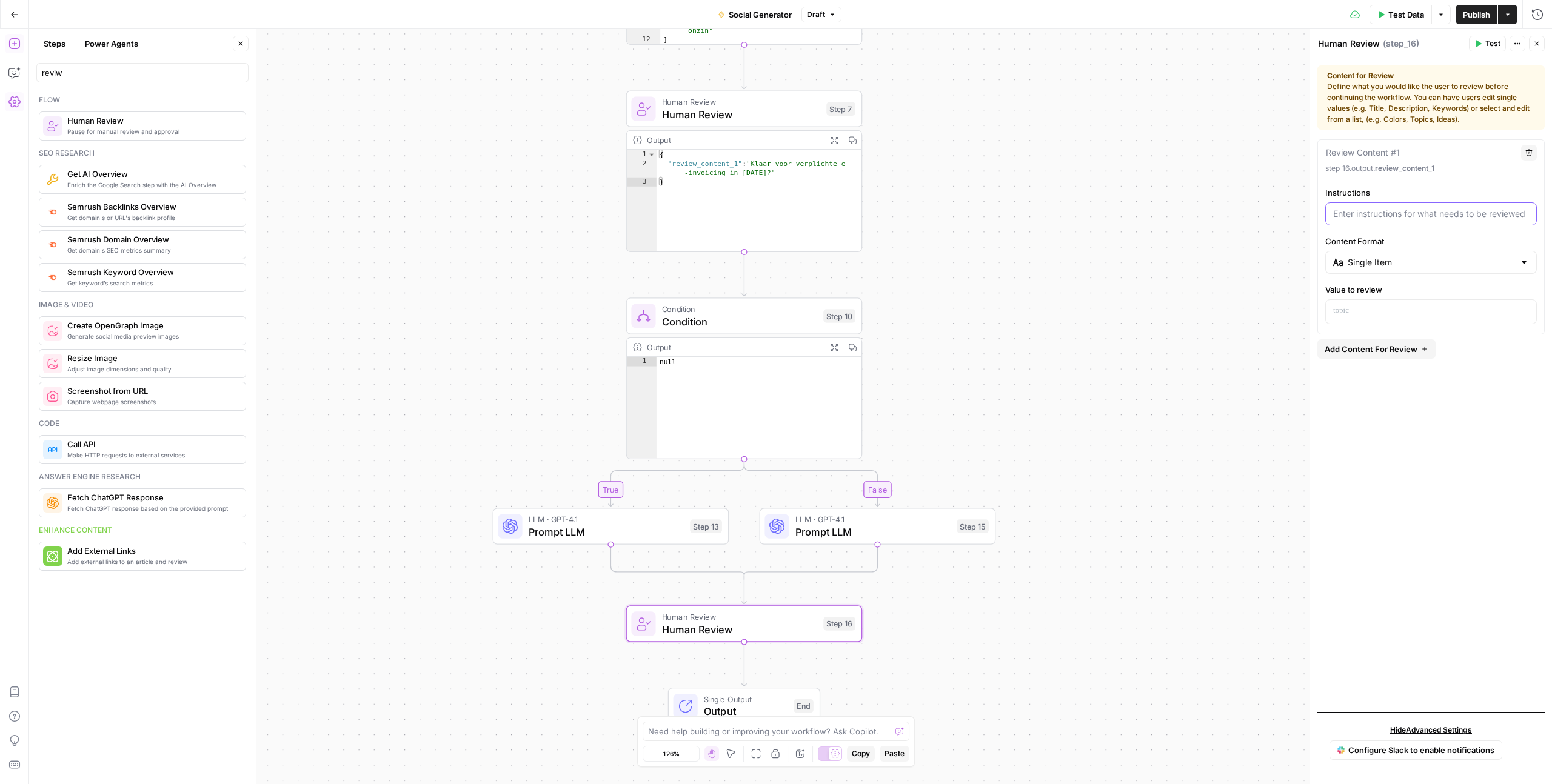
click at [1380, 212] on input "Instructions" at bounding box center [1431, 214] width 196 height 12
type input "Review the social post"
click at [1367, 327] on div "Review Content #1 Delete step_16.output. review_content_1 Instructions Review t…" at bounding box center [1431, 237] width 228 height 195
click at [1366, 313] on p at bounding box center [1431, 311] width 196 height 12
click at [1526, 311] on icon "button" at bounding box center [1525, 311] width 6 height 6
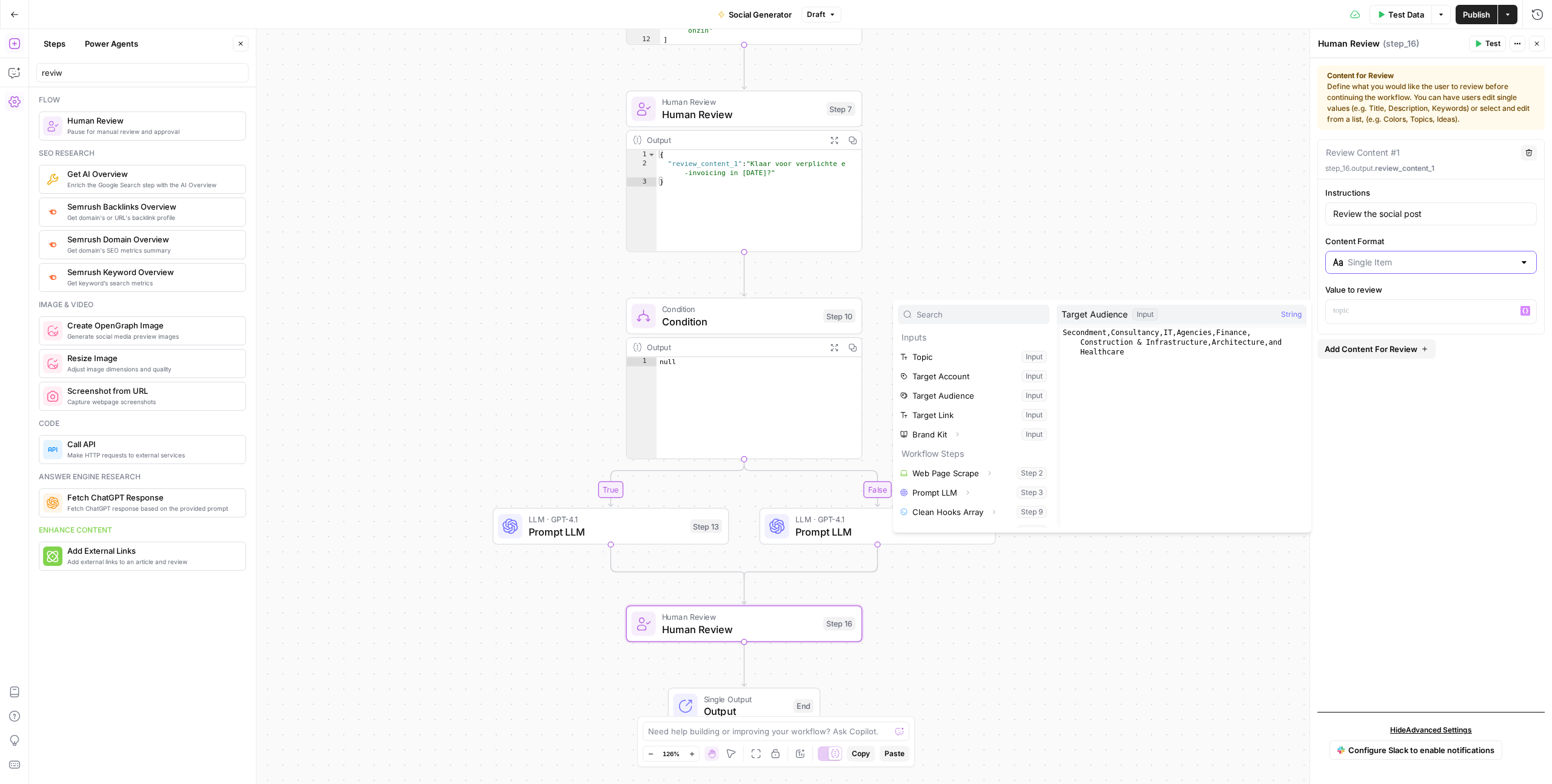
click at [1354, 268] on input "Content Format" at bounding box center [1431, 262] width 167 height 12
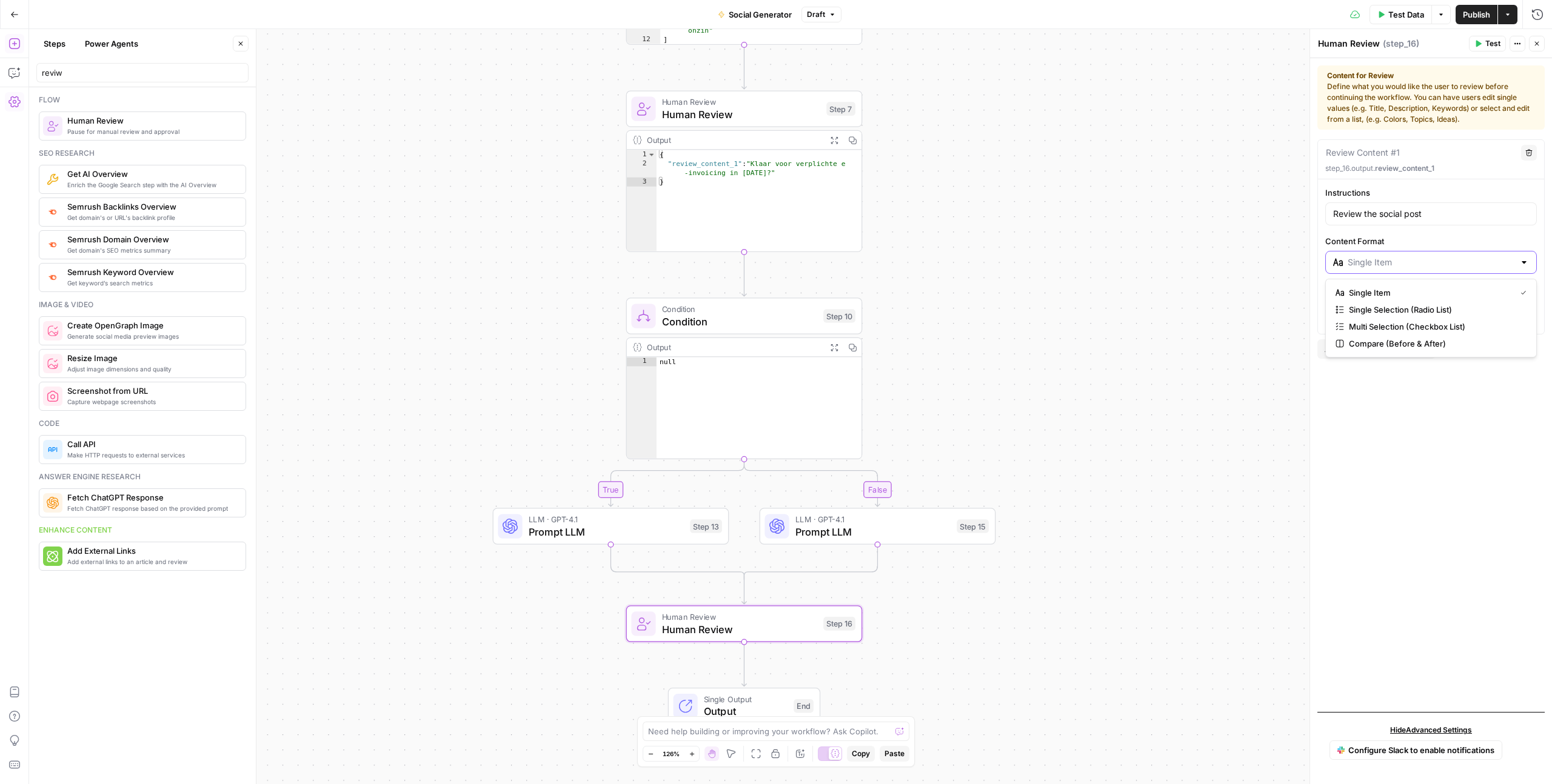
click at [1356, 263] on input "Content Format" at bounding box center [1431, 262] width 167 height 12
type input "Single Item"
click at [1360, 248] on div "Content Format Single Item" at bounding box center [1431, 254] width 211 height 39
click at [1359, 306] on p at bounding box center [1431, 311] width 196 height 12
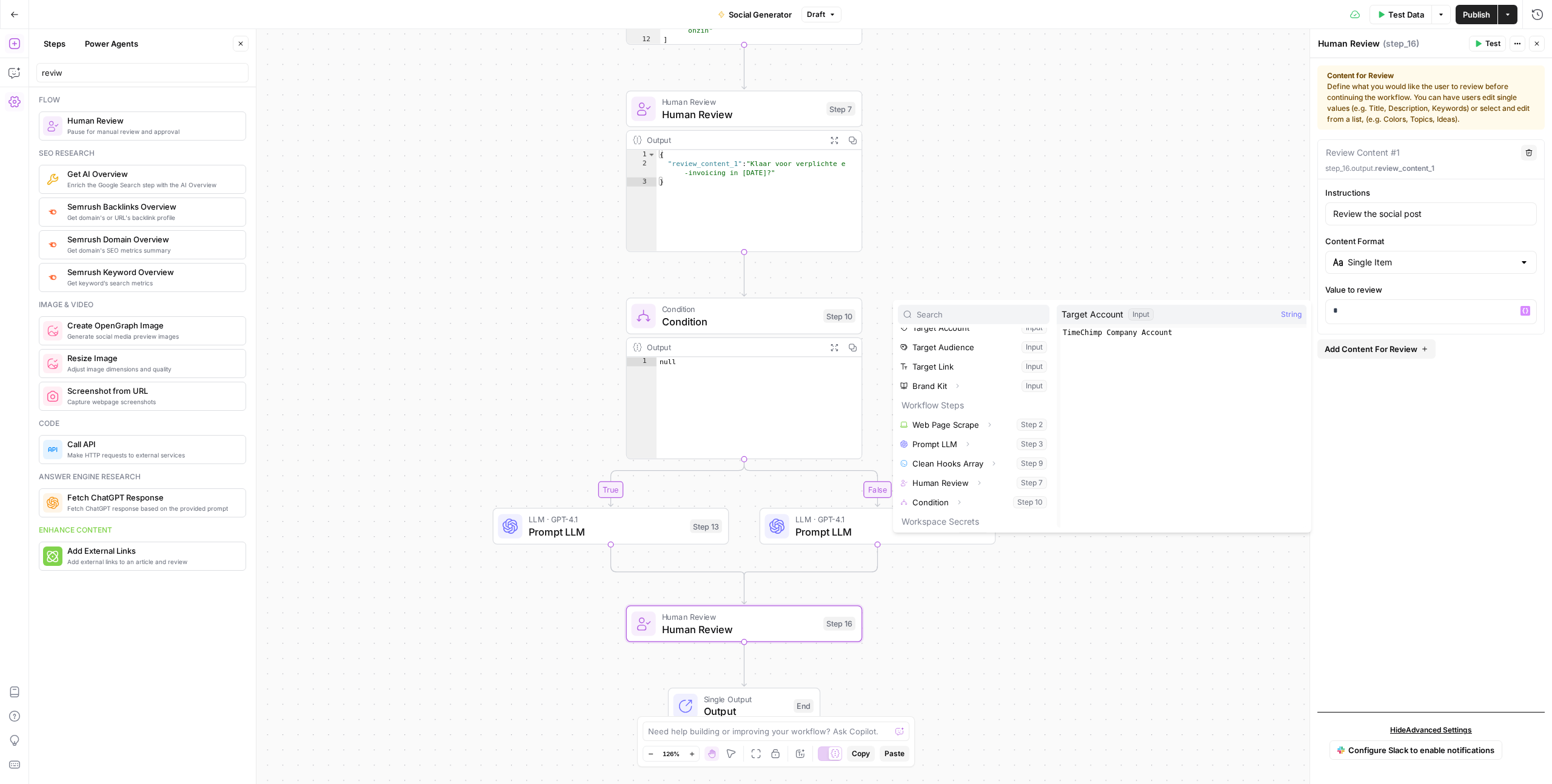
scroll to position [61, 0]
click at [959, 486] on icon "button" at bounding box center [959, 489] width 7 height 7
click at [955, 475] on button "Select variable Output" at bounding box center [979, 479] width 140 height 20
click at [1417, 446] on div "**********" at bounding box center [1431, 421] width 228 height 563
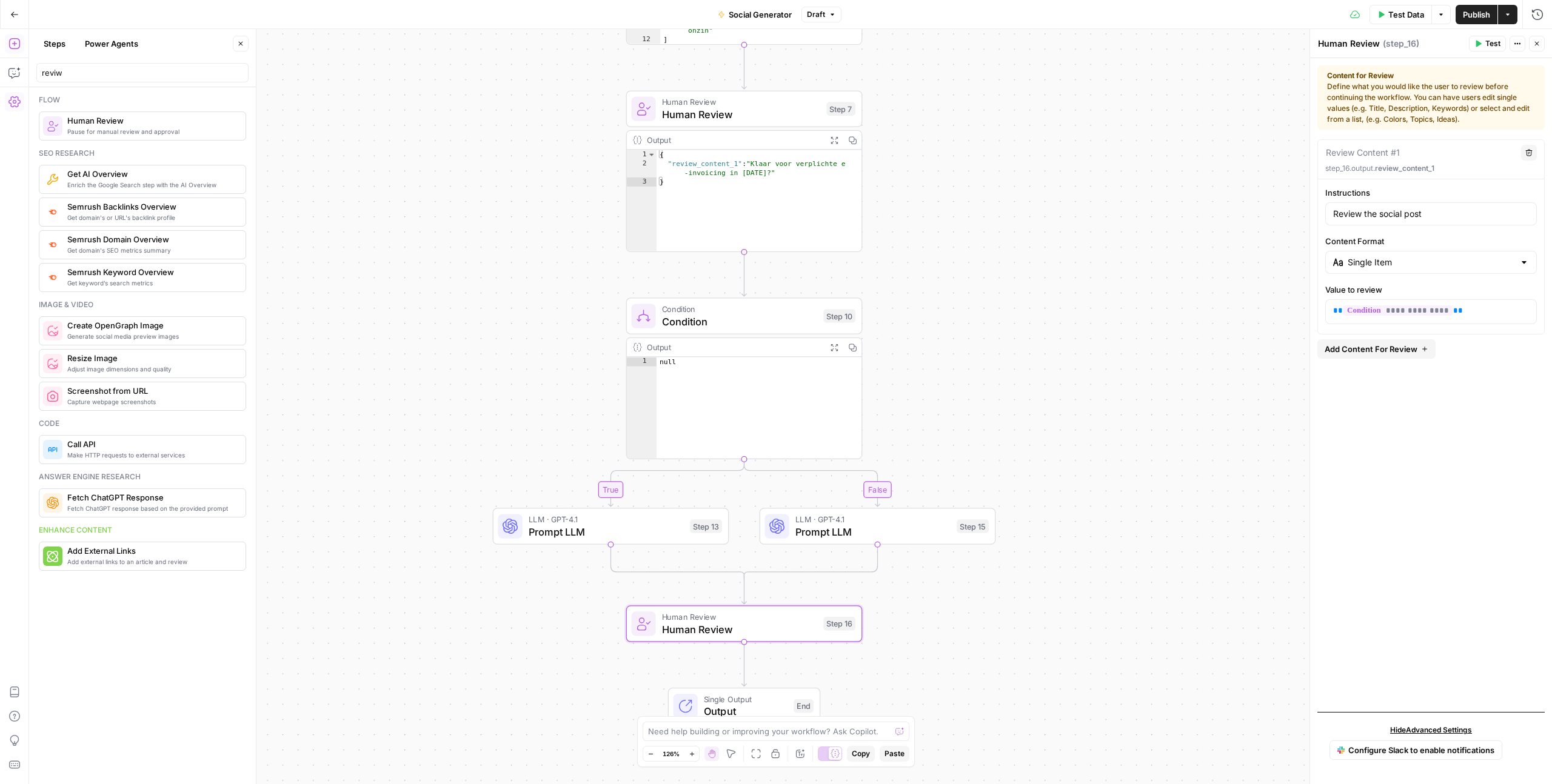
click at [724, 316] on span "Condition" at bounding box center [740, 321] width 155 height 15
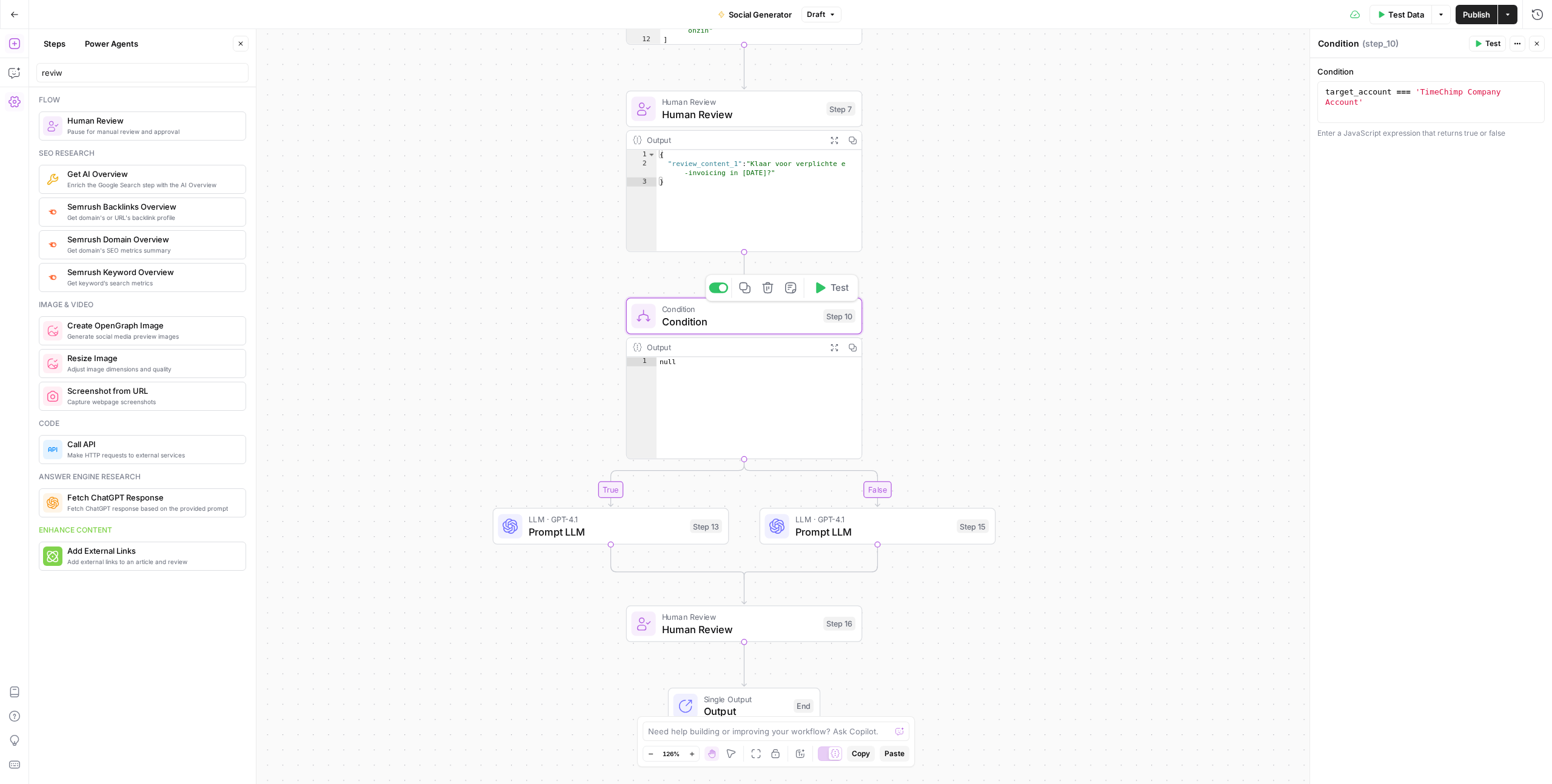
click at [831, 288] on span "Test" at bounding box center [839, 287] width 18 height 14
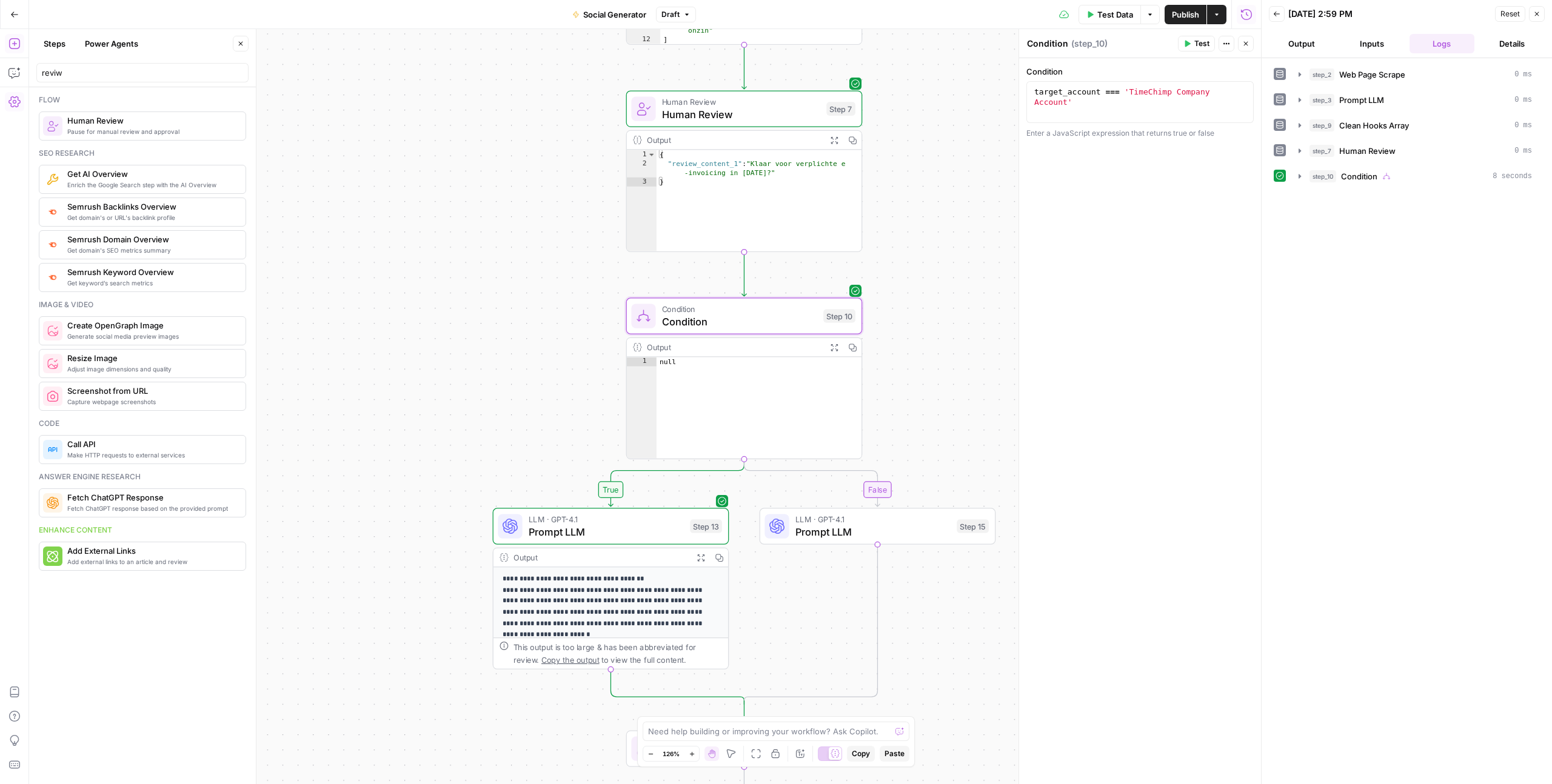
click at [677, 606] on p "**********" at bounding box center [611, 601] width 217 height 56
click at [1537, 12] on icon "button" at bounding box center [1537, 14] width 7 height 7
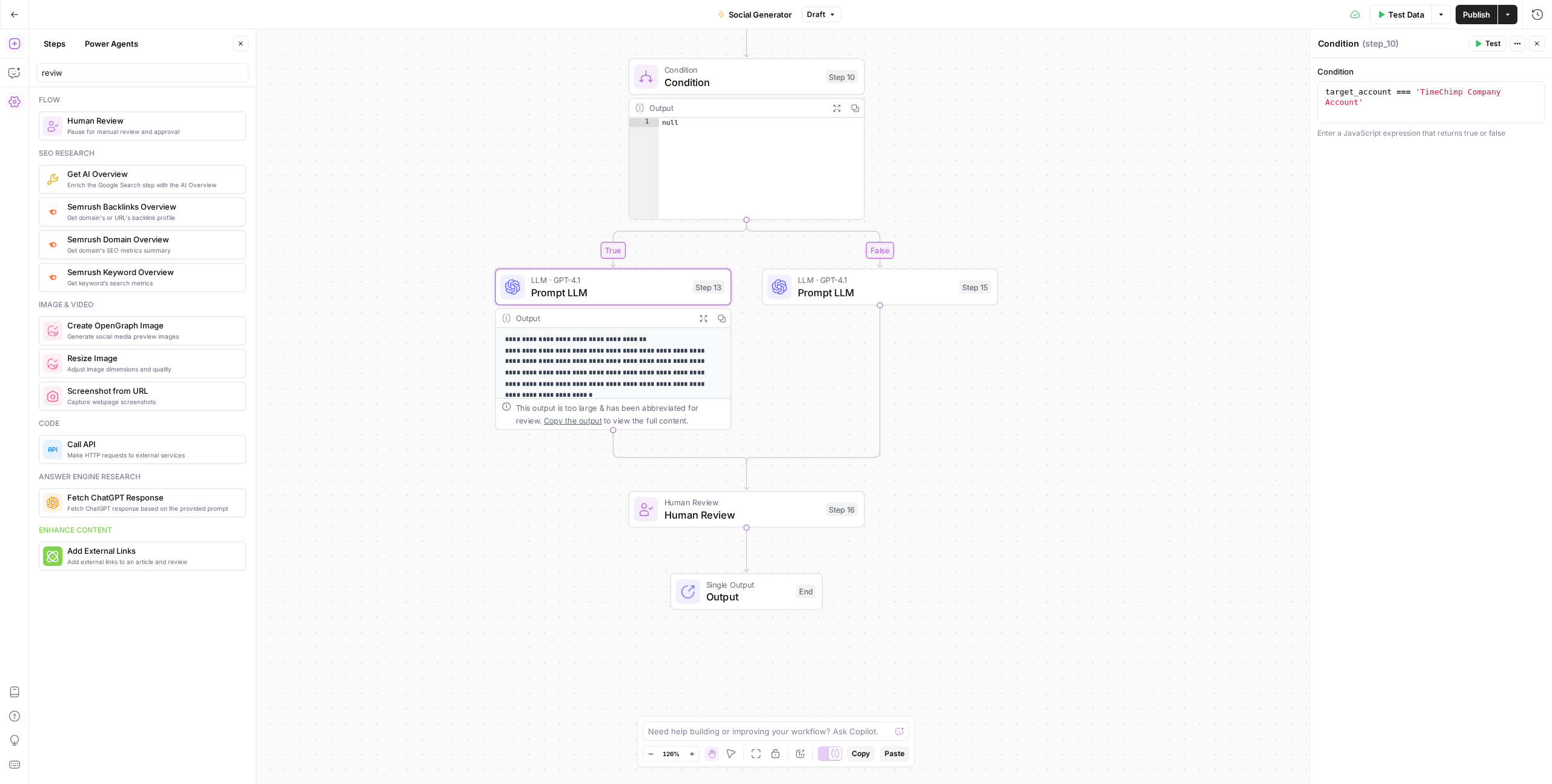
click at [746, 508] on span "Human Review" at bounding box center [742, 514] width 155 height 15
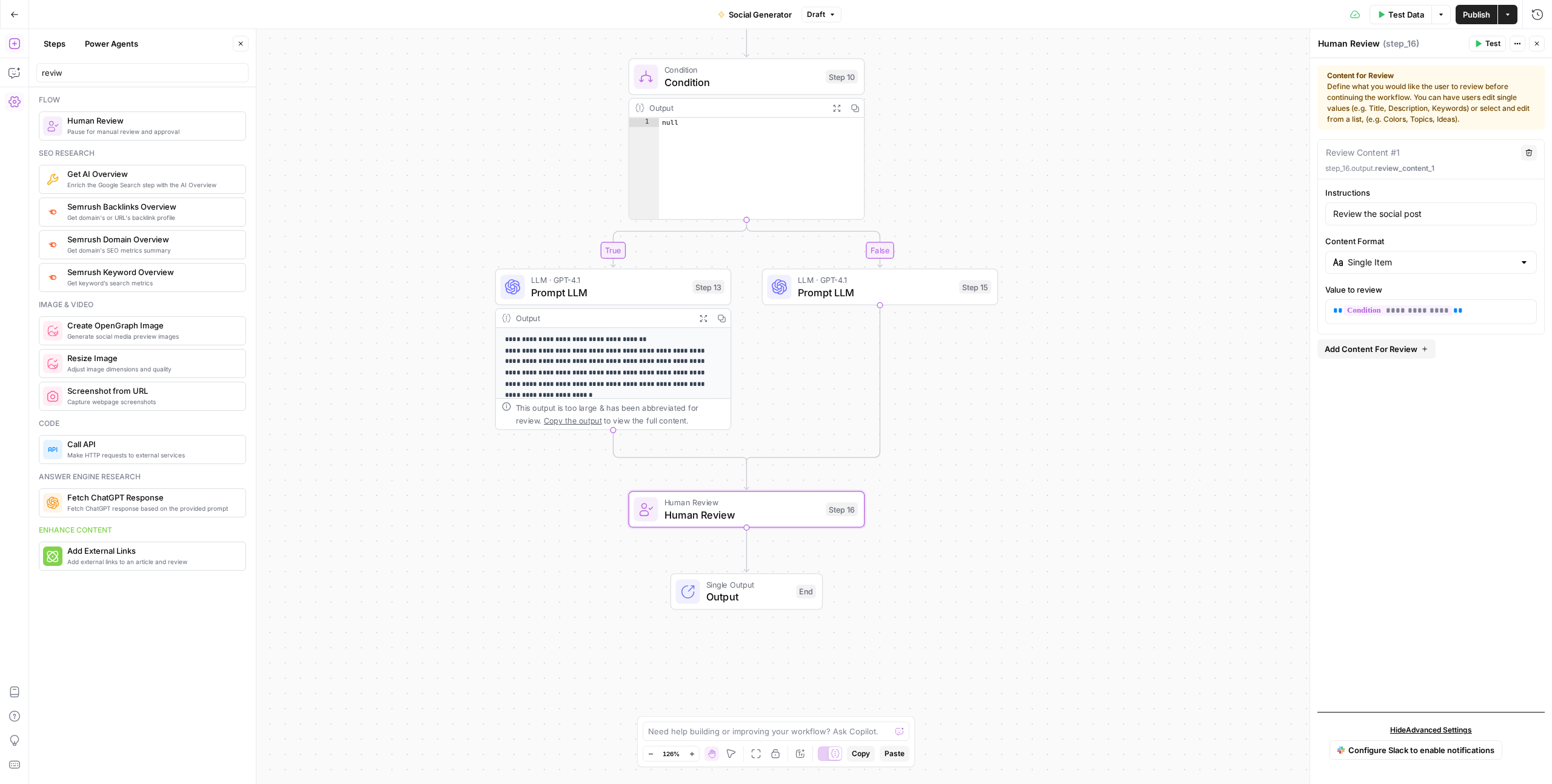
click at [1489, 36] on button "Test" at bounding box center [1487, 44] width 37 height 16
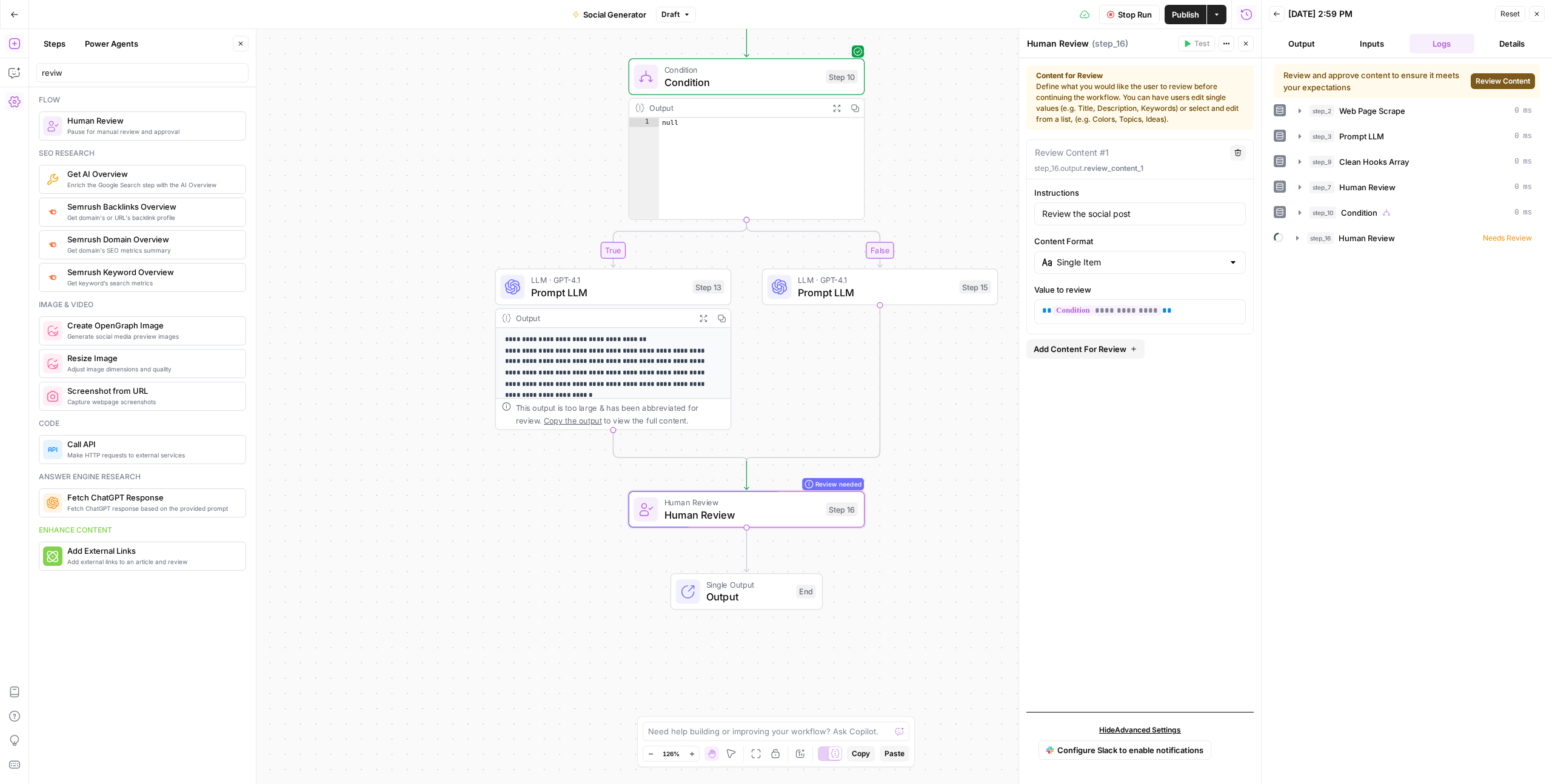
click at [1489, 89] on div "Review and approve content to ensure it meets your expectations Review Content" at bounding box center [1406, 81] width 266 height 34
click at [1491, 76] on span "Review Content" at bounding box center [1502, 81] width 55 height 11
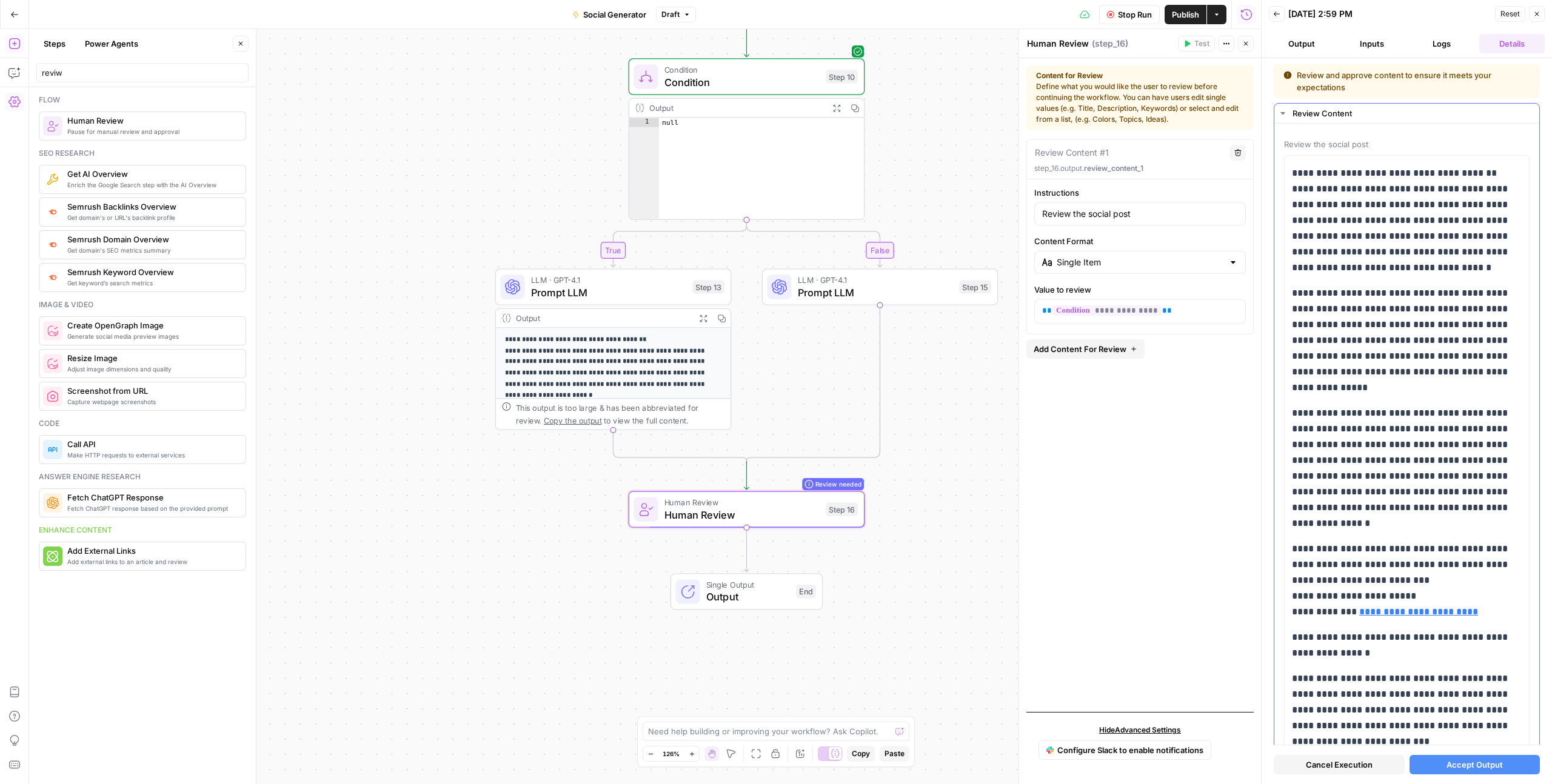
scroll to position [76, 0]
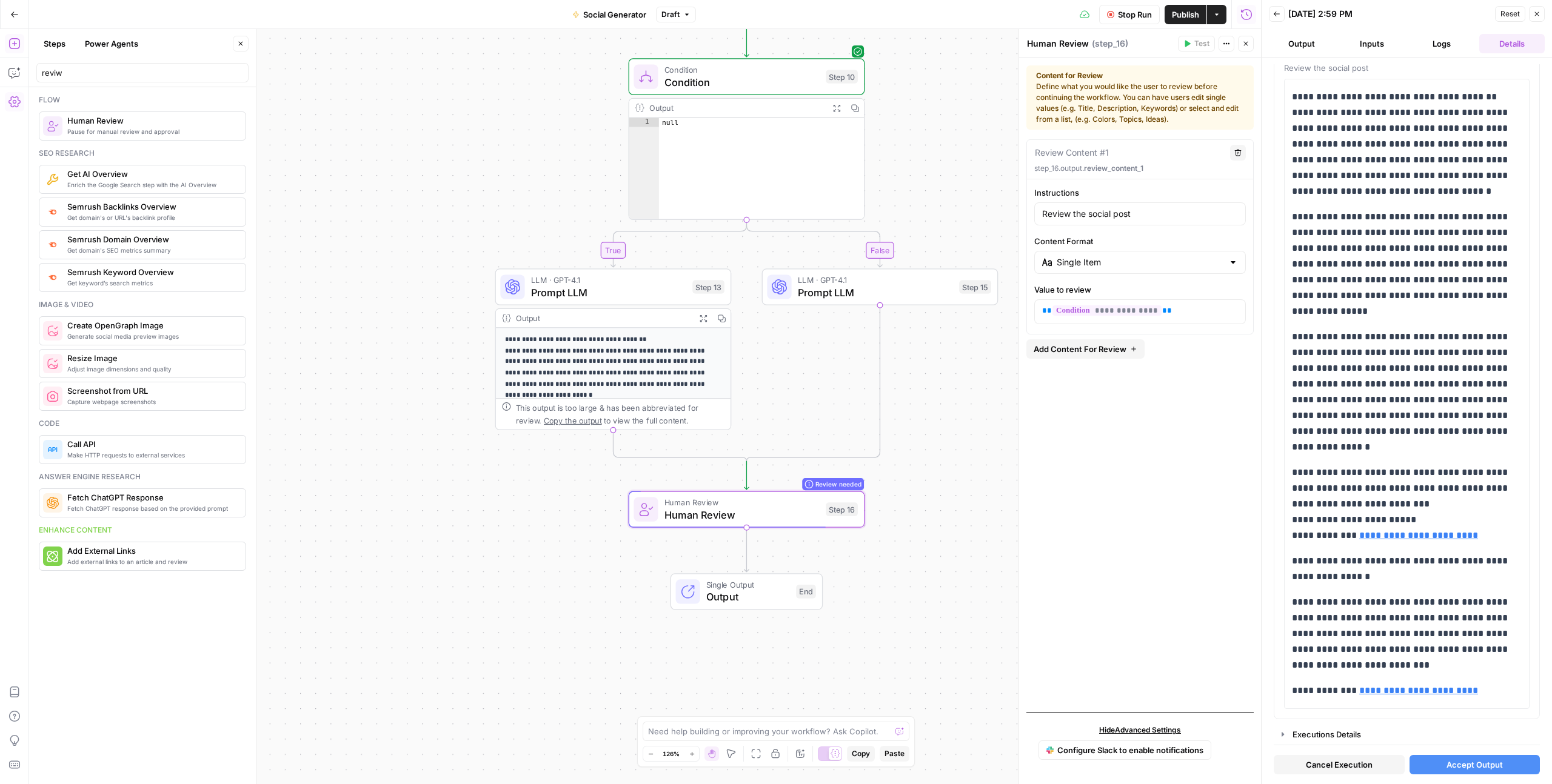
click at [662, 323] on div "Output" at bounding box center [603, 318] width 174 height 12
click at [648, 346] on p "**********" at bounding box center [613, 361] width 217 height 56
click at [619, 278] on span "LLM · GPT-4.1" at bounding box center [609, 279] width 155 height 12
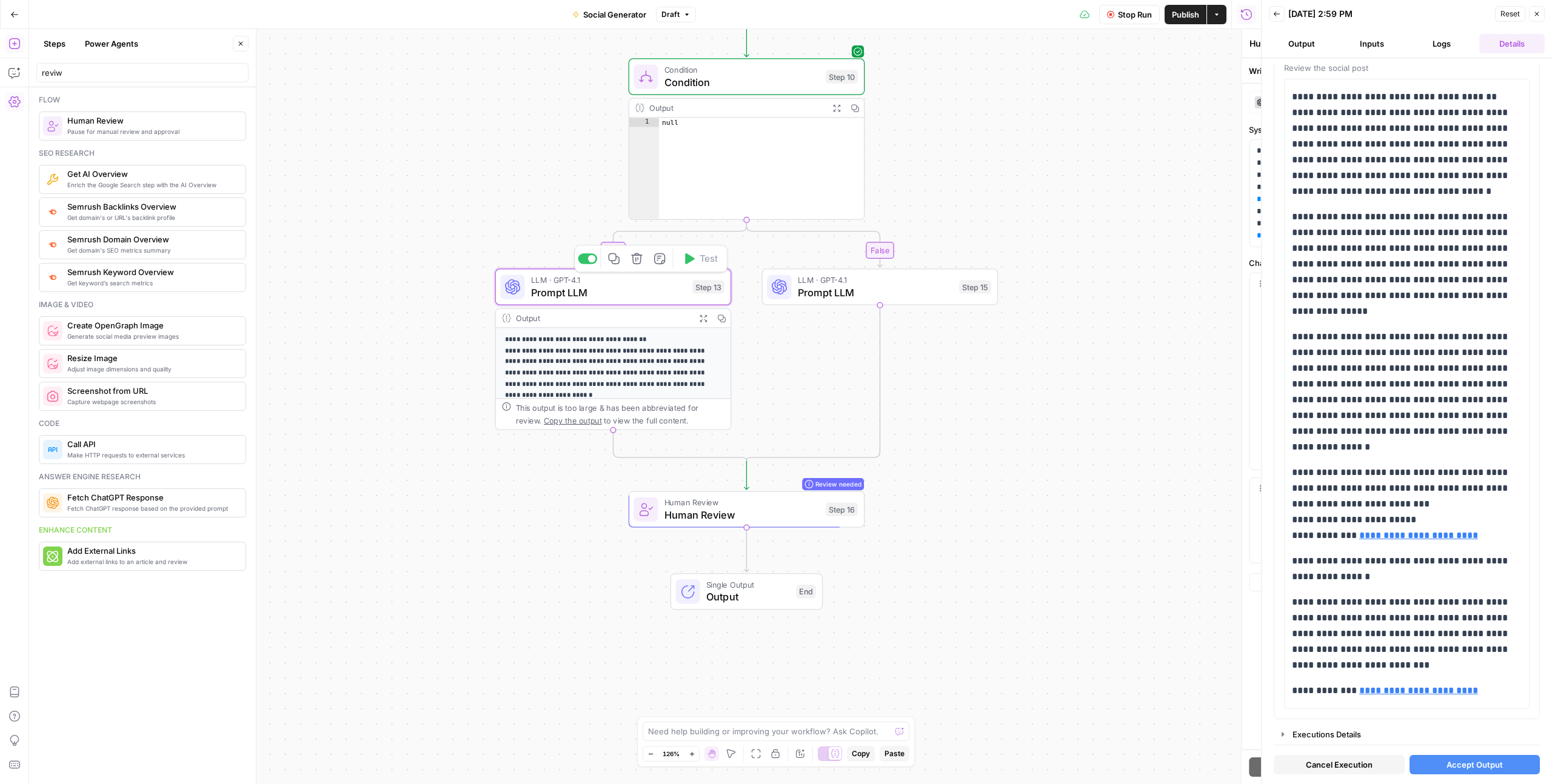
type textarea "Prompt LLM"
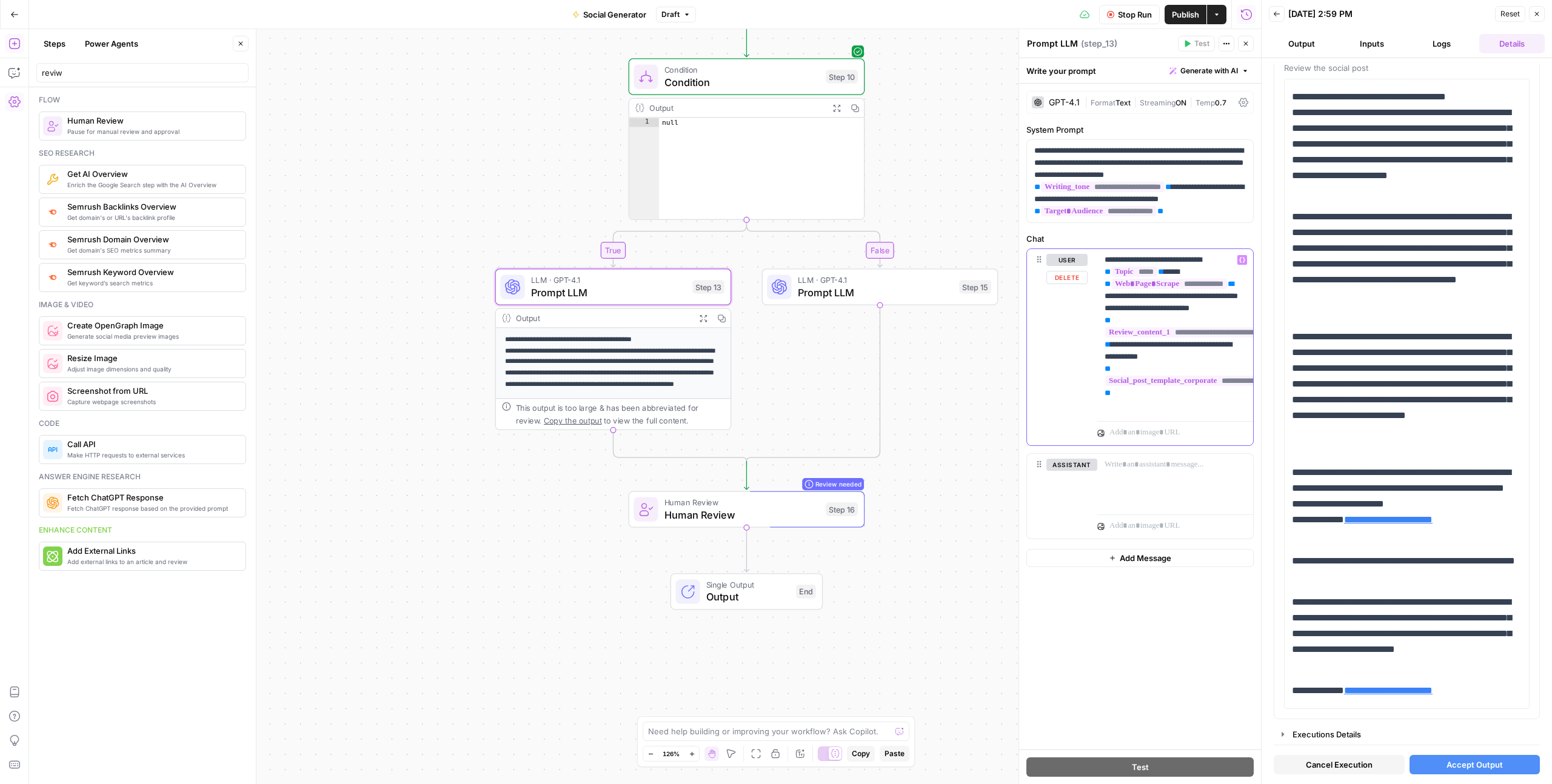
click at [1180, 369] on p "**********" at bounding box center [1174, 332] width 141 height 157
click at [1146, 410] on p "**********" at bounding box center [1174, 332] width 141 height 157
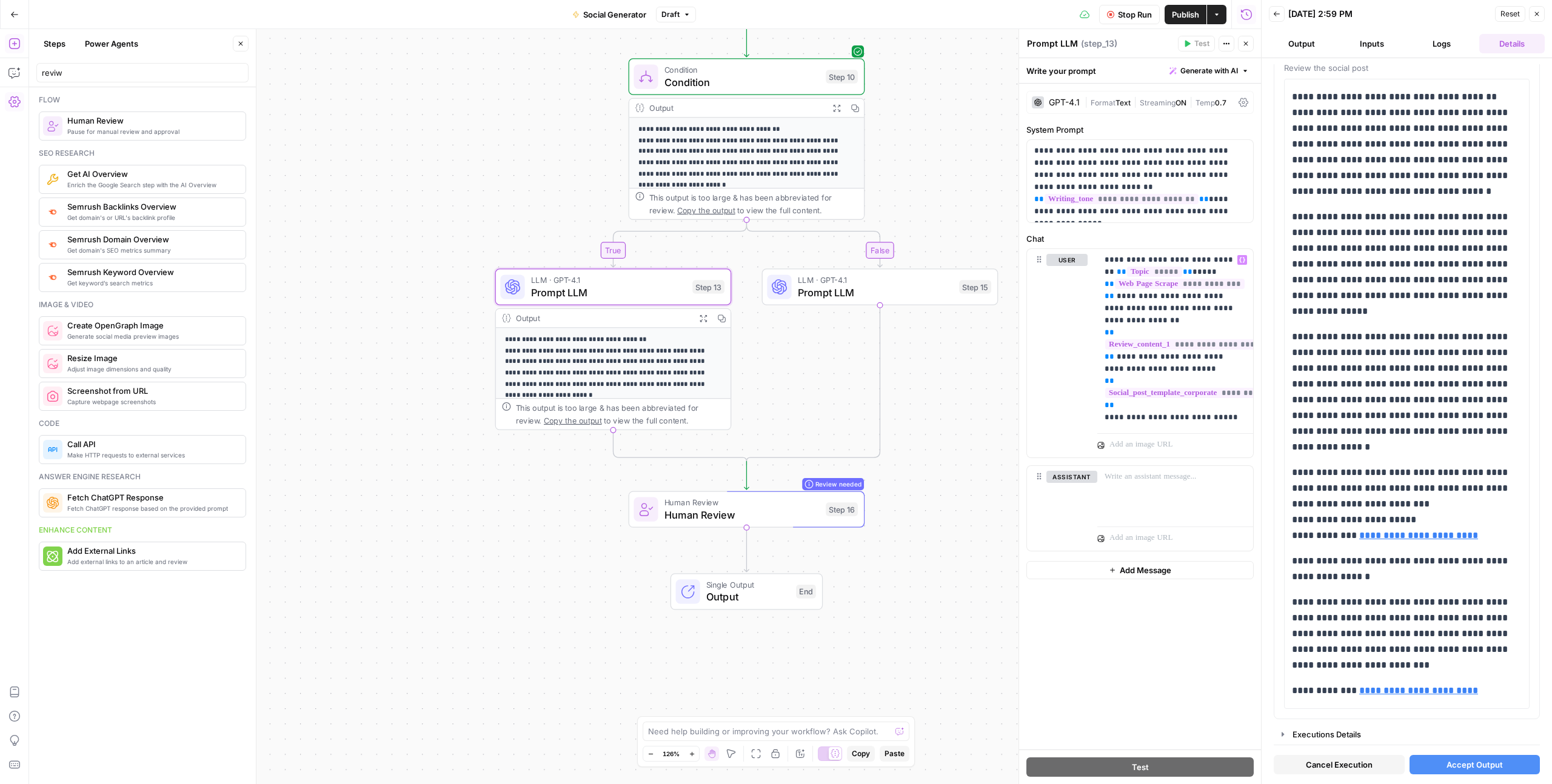
click at [734, 140] on p "**********" at bounding box center [746, 151] width 217 height 56
click at [732, 149] on p "**********" at bounding box center [746, 151] width 217 height 56
click at [1240, 442] on icon "button" at bounding box center [1242, 445] width 6 height 5
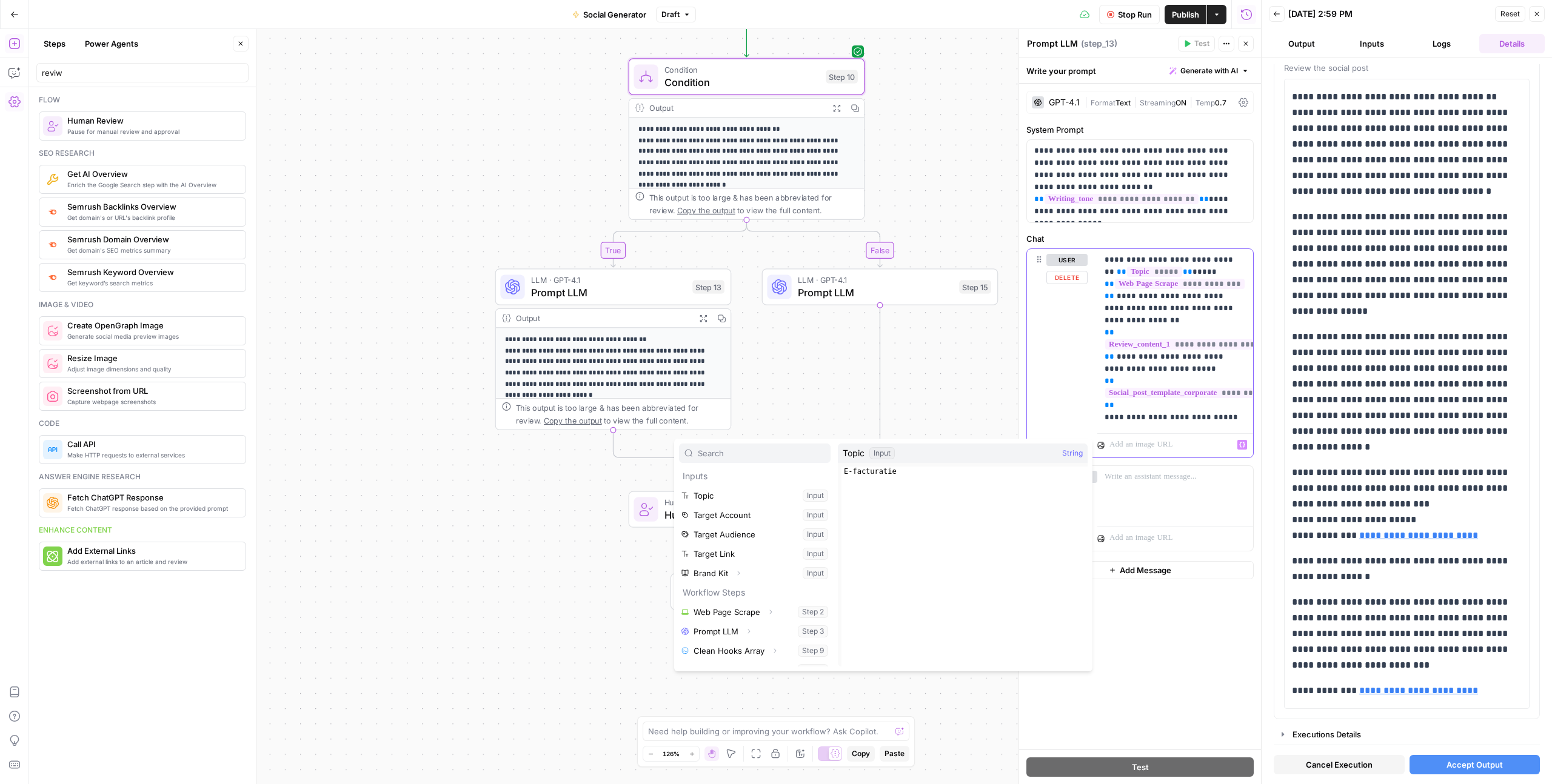
click at [1232, 425] on div "**********" at bounding box center [1174, 338] width 156 height 179
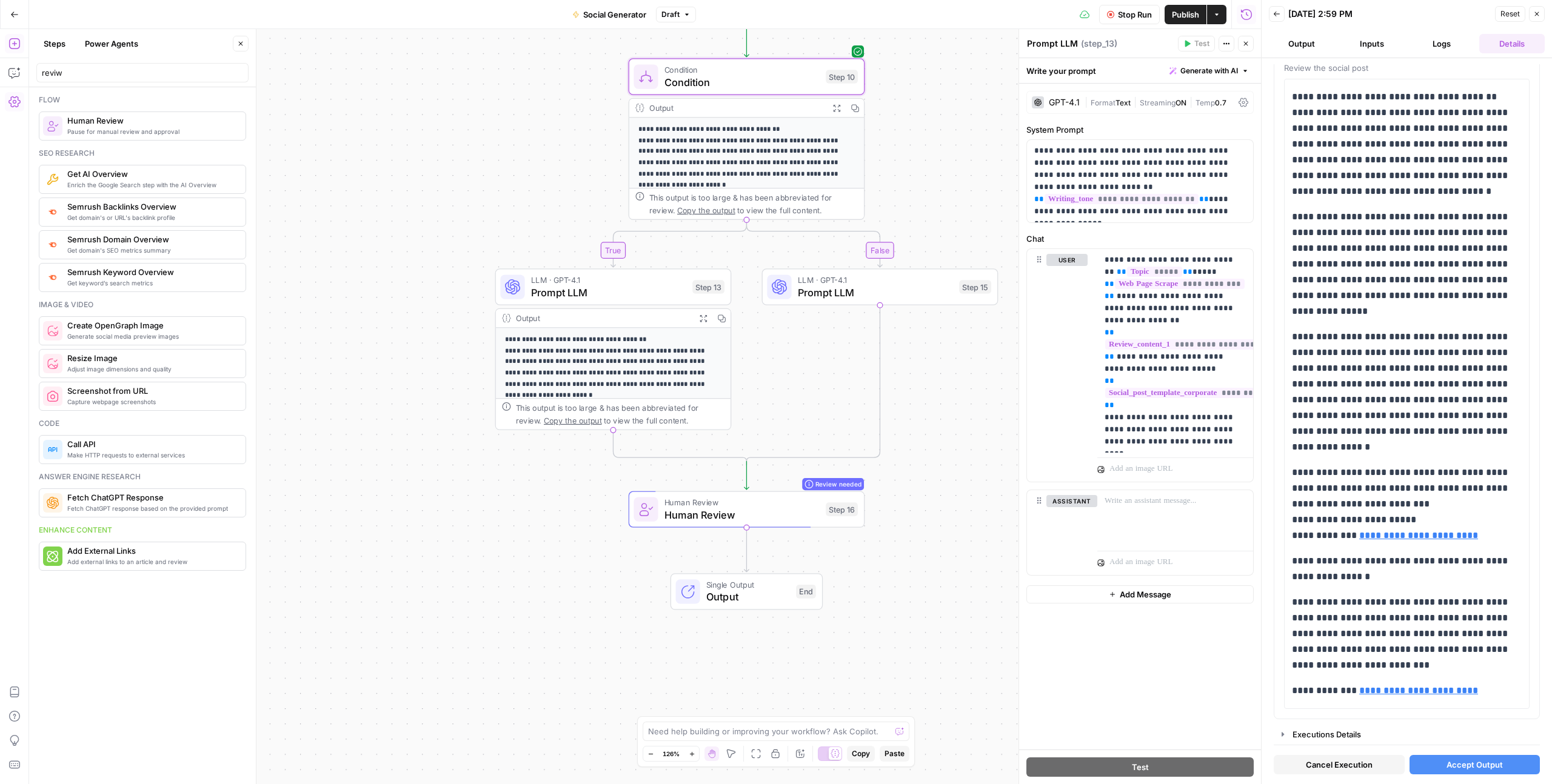
click at [1158, 693] on div "**********" at bounding box center [1140, 416] width 242 height 666
click at [1358, 766] on span "Cancel Execution" at bounding box center [1338, 764] width 67 height 12
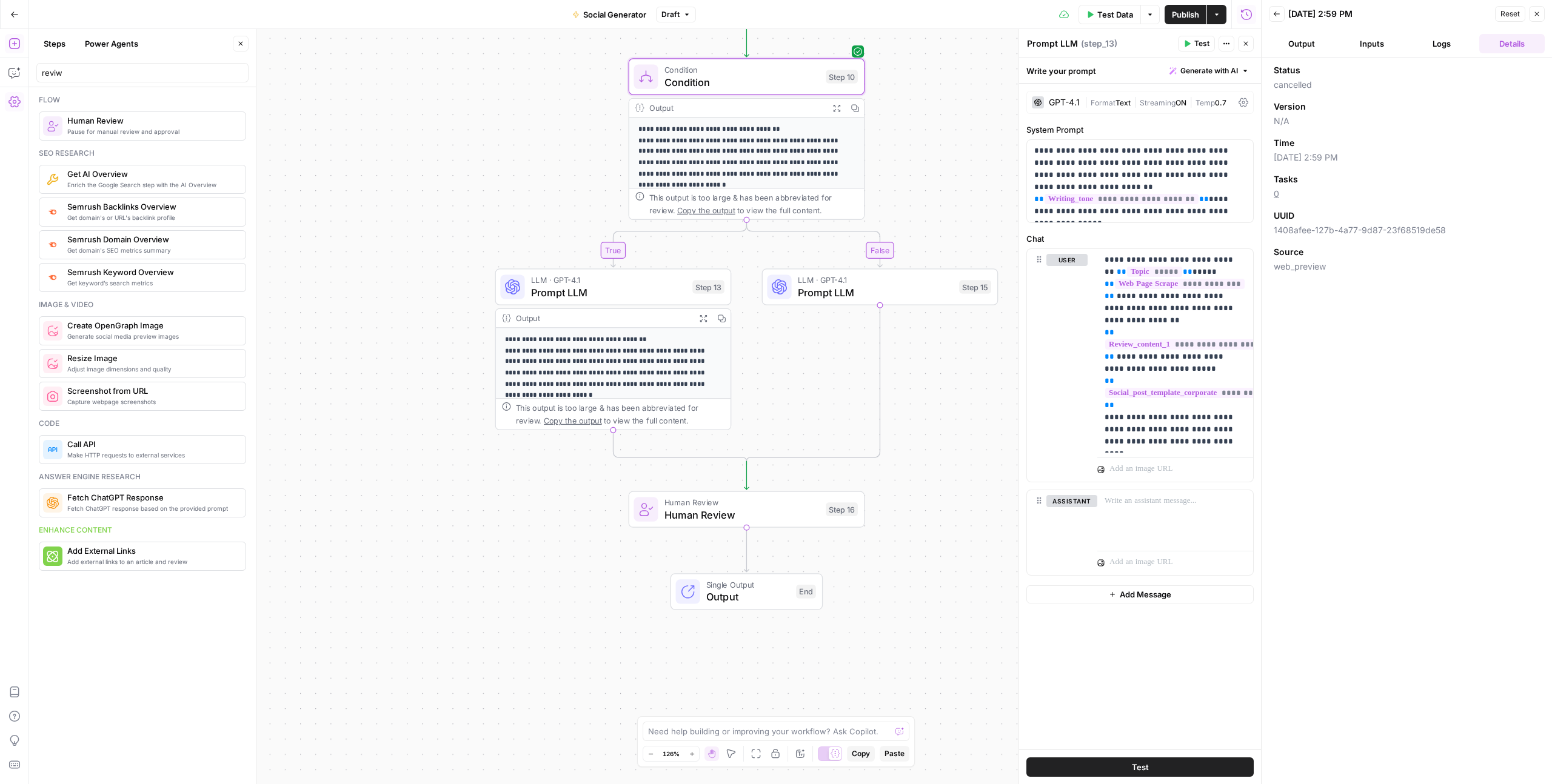
click at [1190, 47] on icon "button" at bounding box center [1187, 44] width 7 height 7
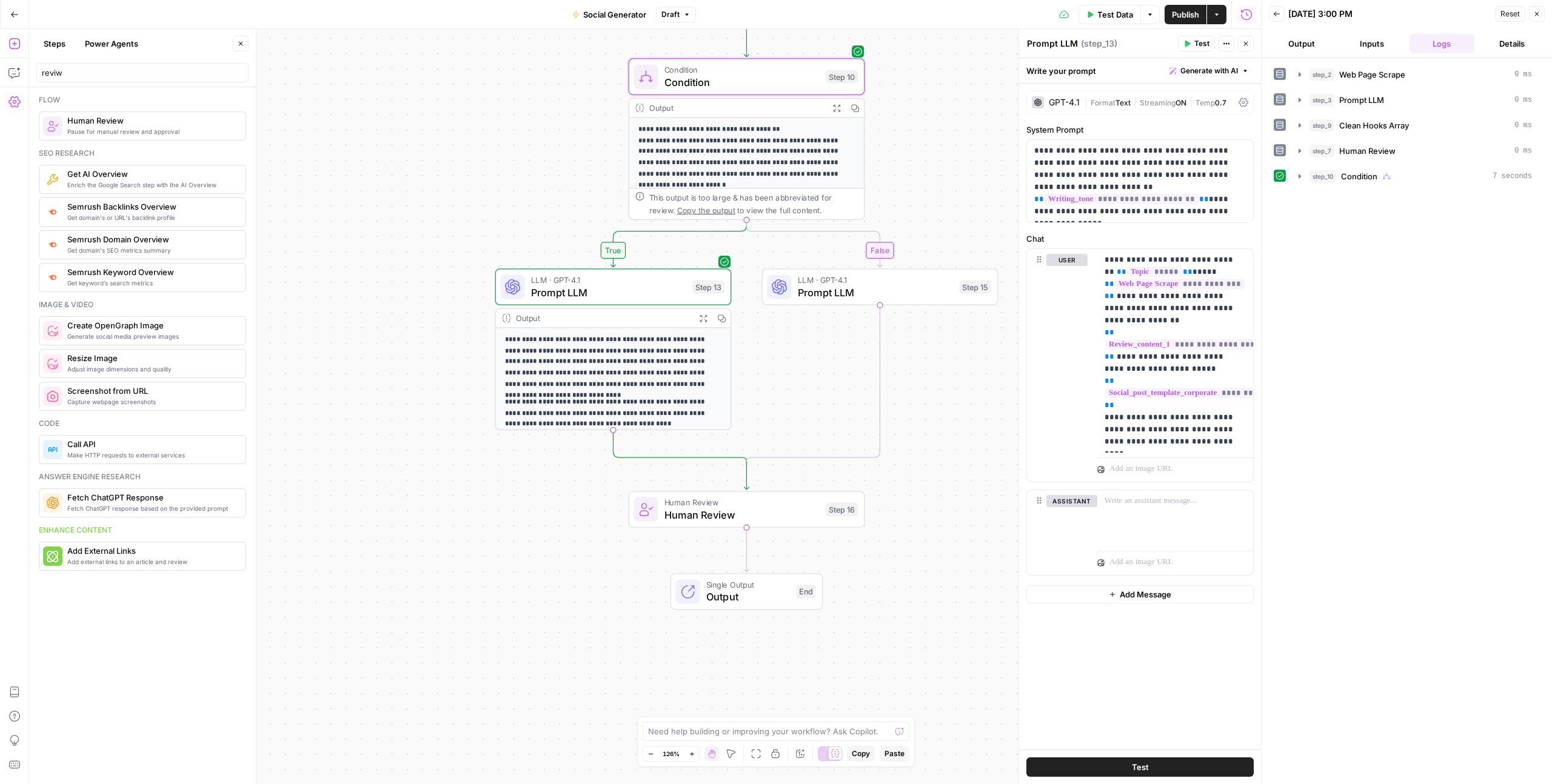
click at [748, 154] on p "**********" at bounding box center [746, 151] width 217 height 56
click at [833, 108] on icon "button" at bounding box center [836, 108] width 9 height 9
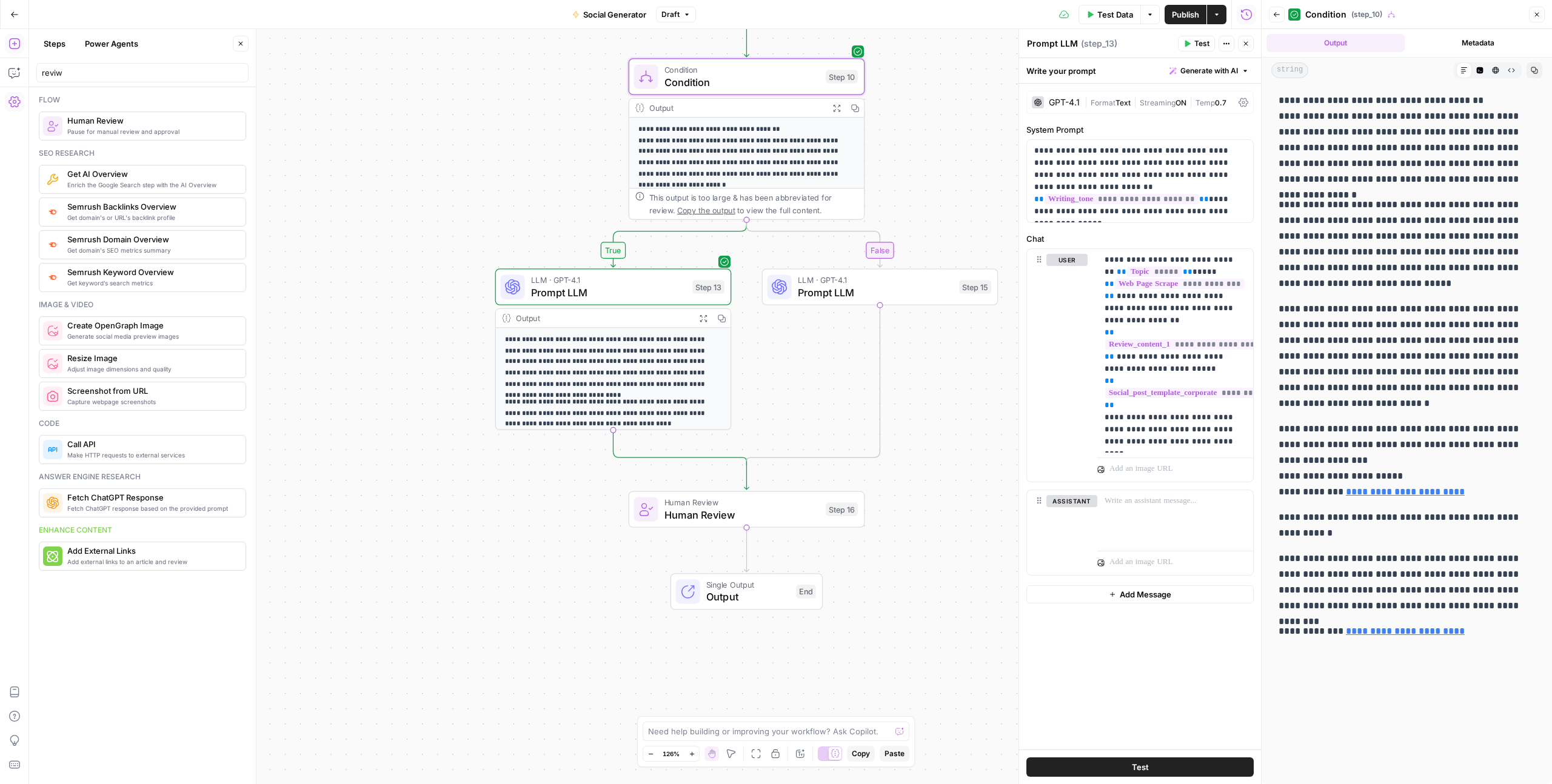
click at [1447, 50] on button "Metadata" at bounding box center [1478, 42] width 138 height 18
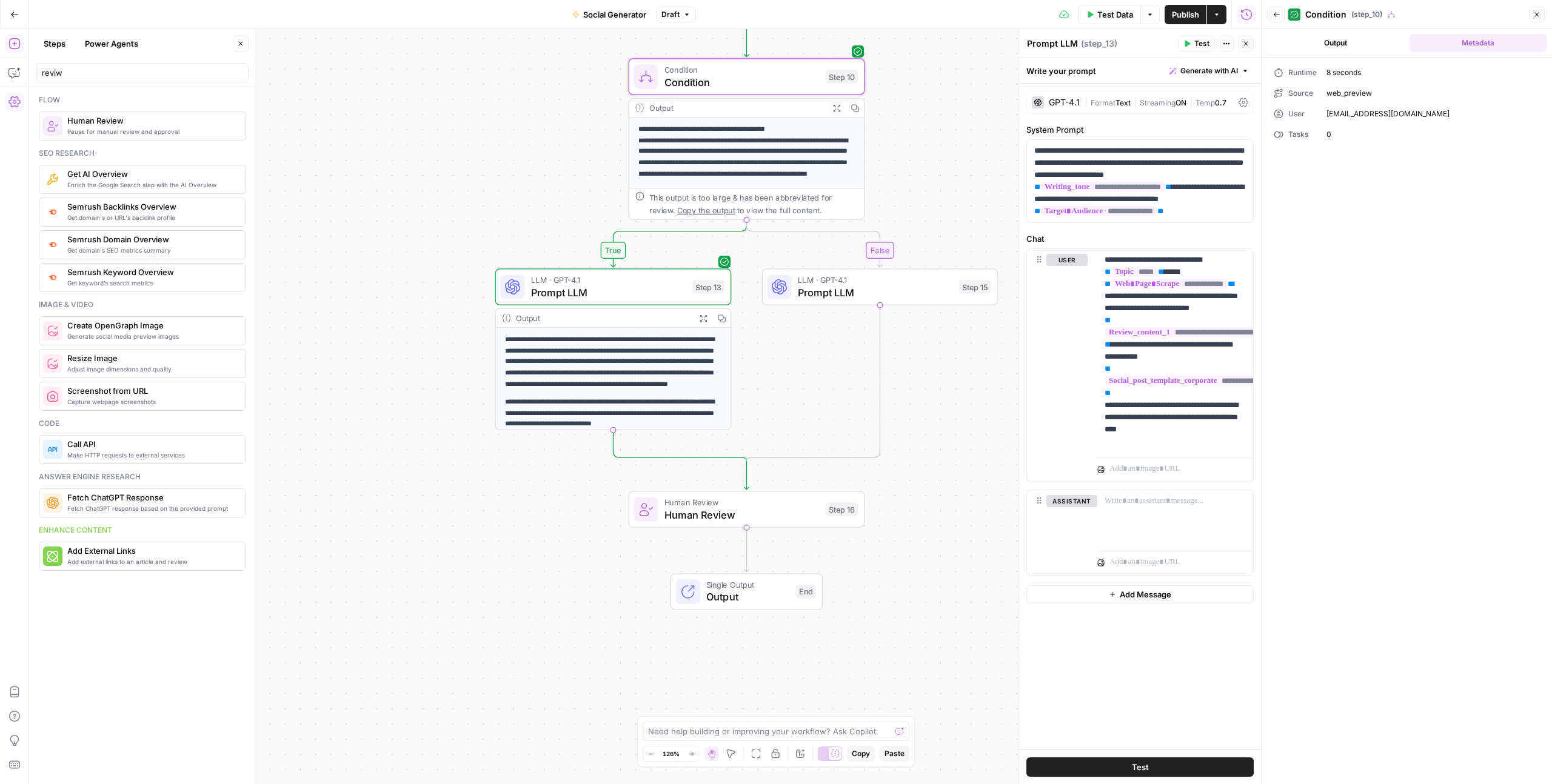
click at [1350, 31] on div "Output Metadata" at bounding box center [1406, 43] width 290 height 28
click at [1343, 42] on button "Output" at bounding box center [1335, 42] width 138 height 18
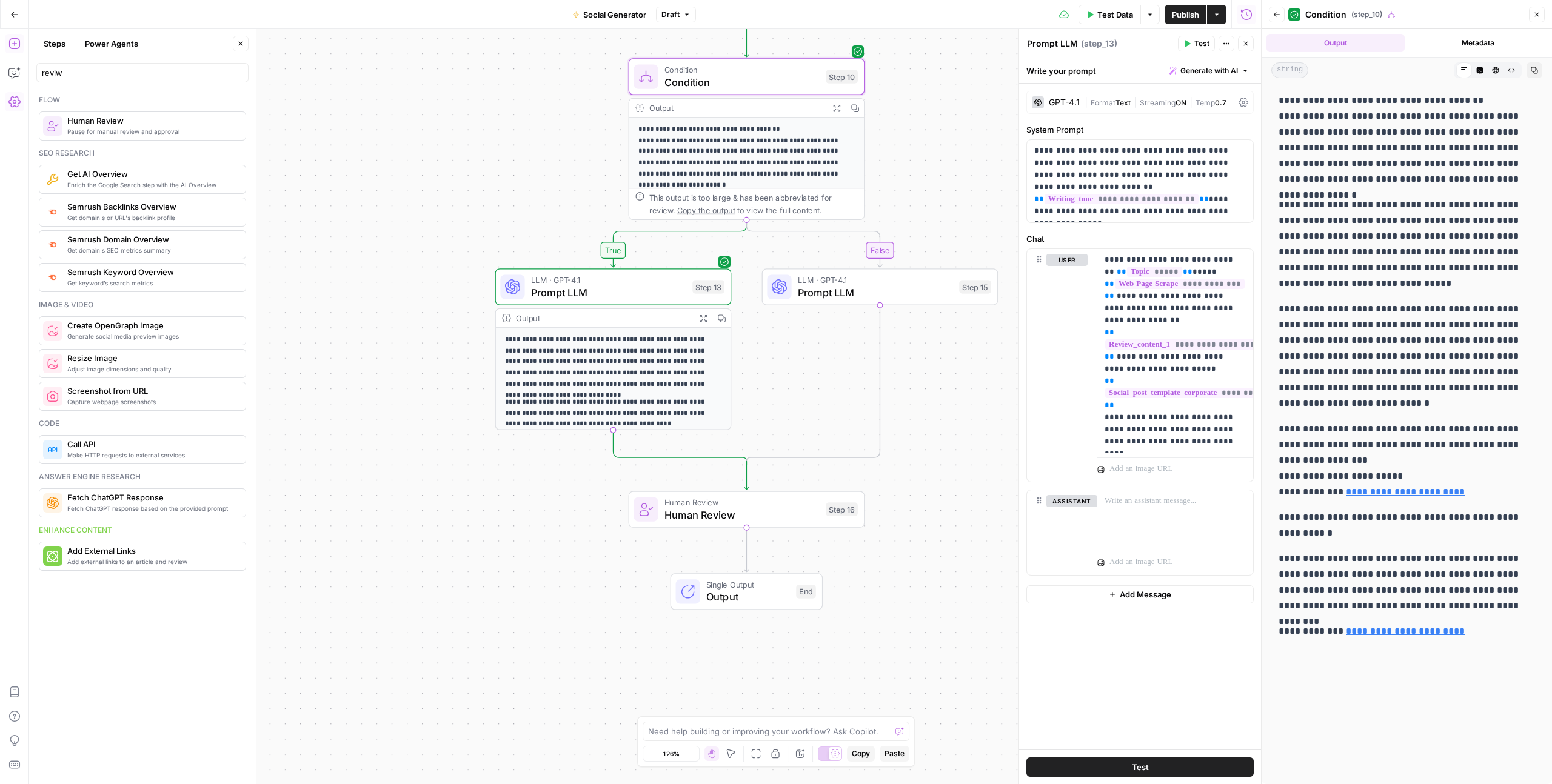
click at [1533, 14] on icon "button" at bounding box center [1537, 15] width 7 height 7
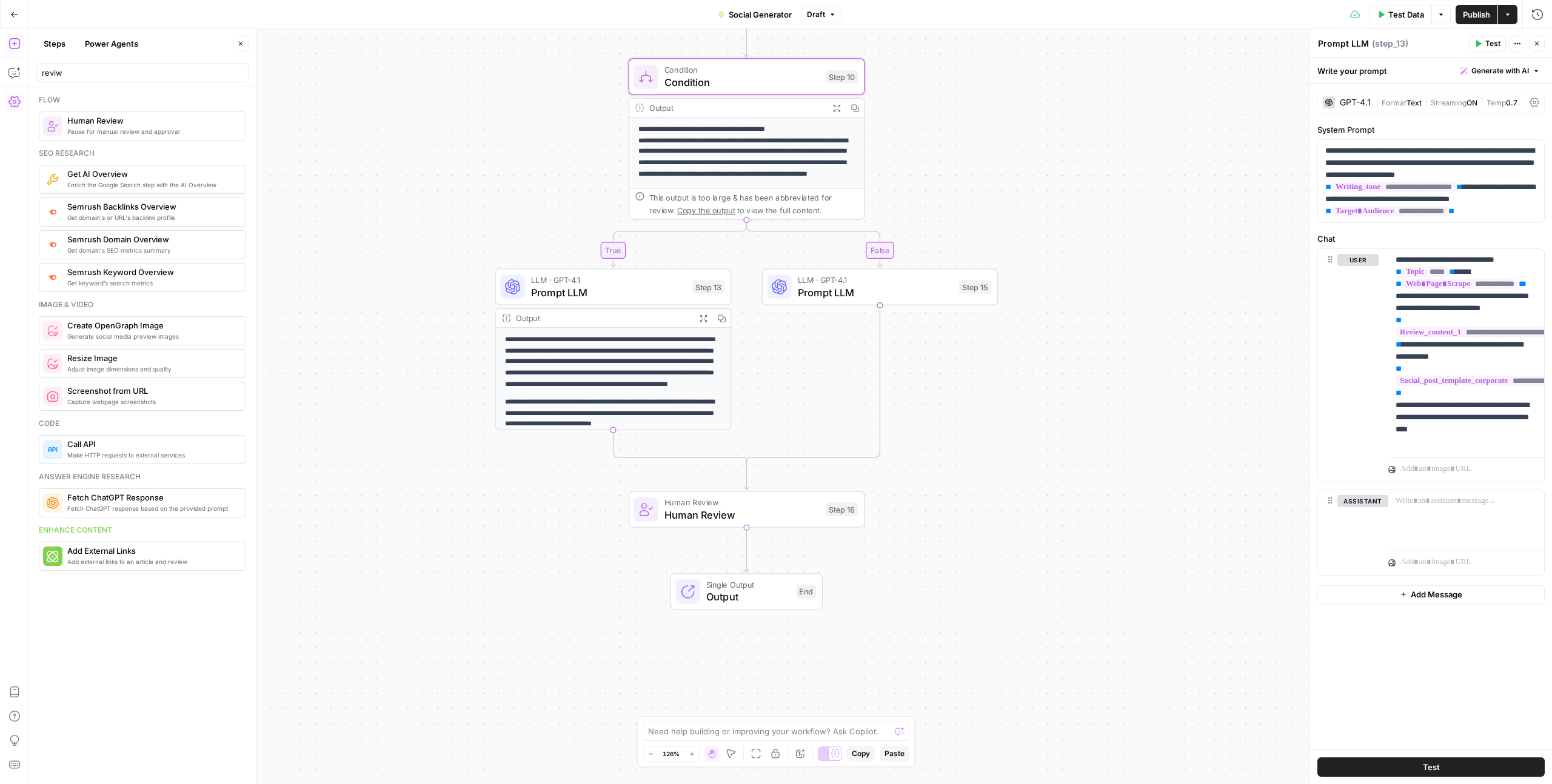
click at [584, 354] on p "**********" at bounding box center [613, 361] width 217 height 56
click at [602, 288] on span "Prompt LLM" at bounding box center [609, 292] width 155 height 15
click at [577, 391] on div "**********" at bounding box center [613, 420] width 235 height 184
click at [622, 291] on span "Prompt LLM" at bounding box center [609, 292] width 155 height 15
click at [606, 346] on p "**********" at bounding box center [613, 361] width 217 height 56
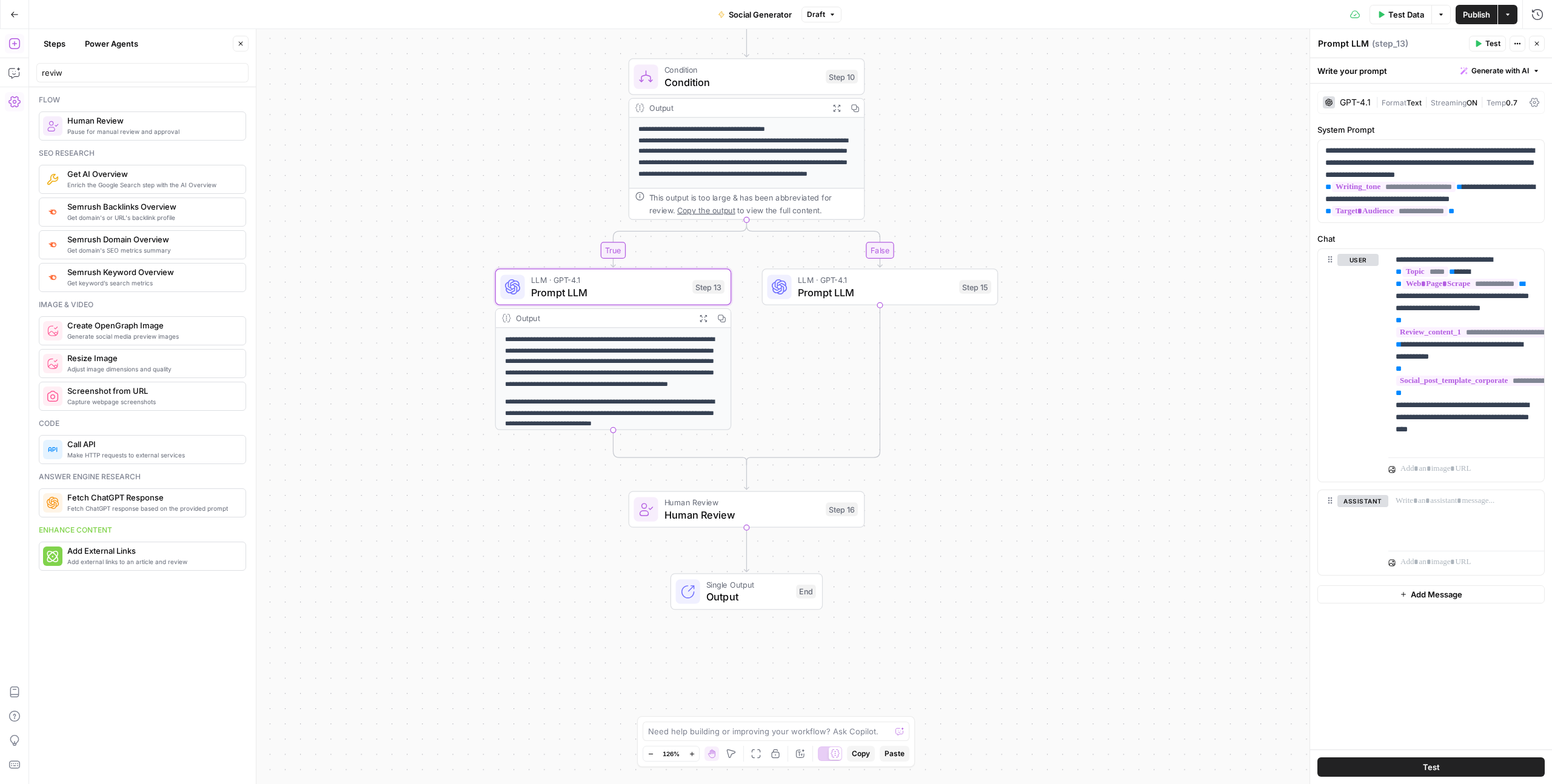
click at [571, 287] on span "Prompt LLM" at bounding box center [609, 292] width 155 height 15
click at [1504, 437] on p "**********" at bounding box center [1466, 350] width 141 height 194
drag, startPoint x: 1504, startPoint y: 443, endPoint x: 1390, endPoint y: 423, distance: 115.7
click at [1390, 422] on div "**********" at bounding box center [1466, 350] width 156 height 203
click at [1396, 263] on p "**********" at bounding box center [1466, 350] width 141 height 194
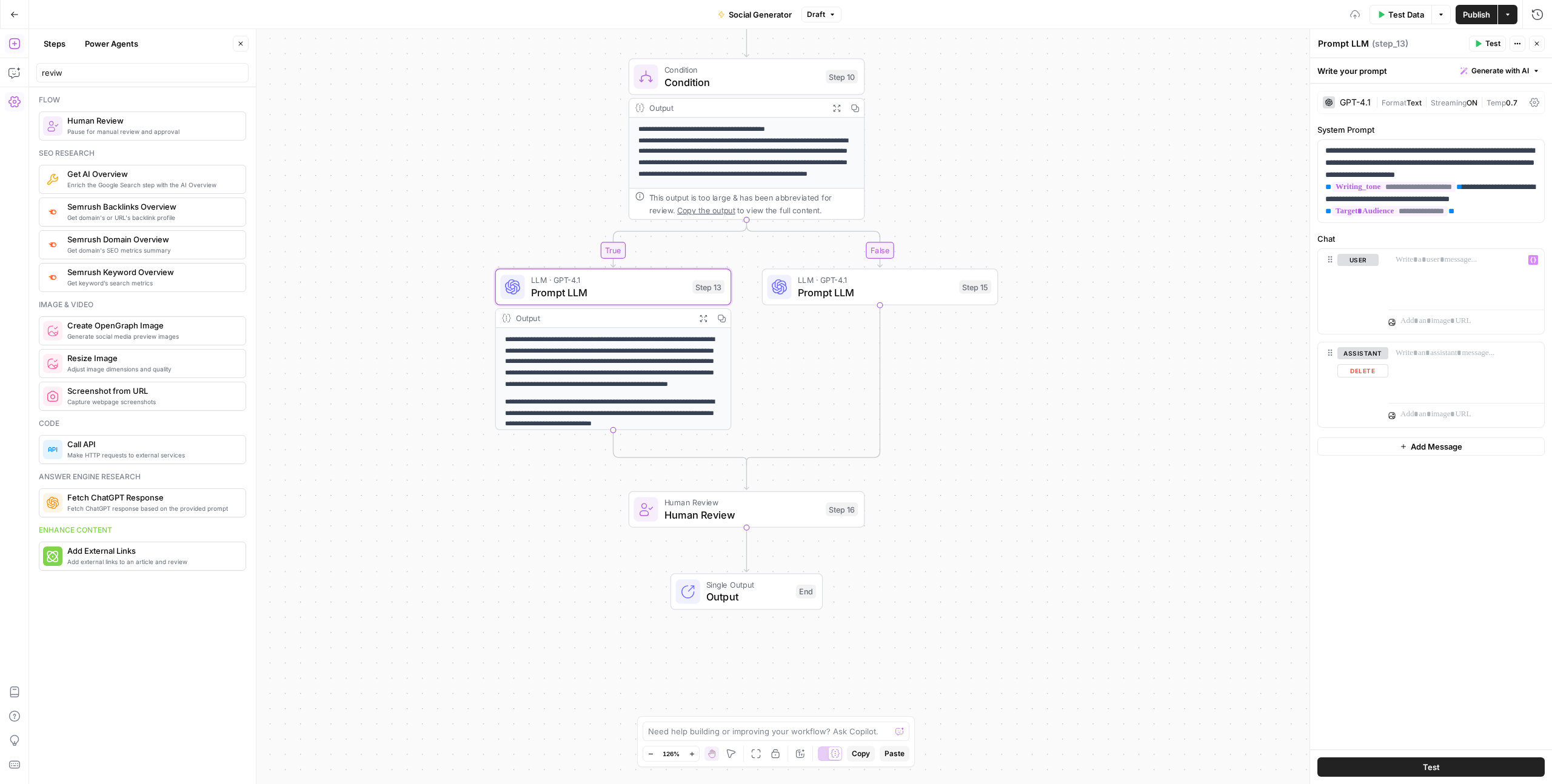
click at [1150, 418] on div "**********" at bounding box center [790, 407] width 1523 height 755
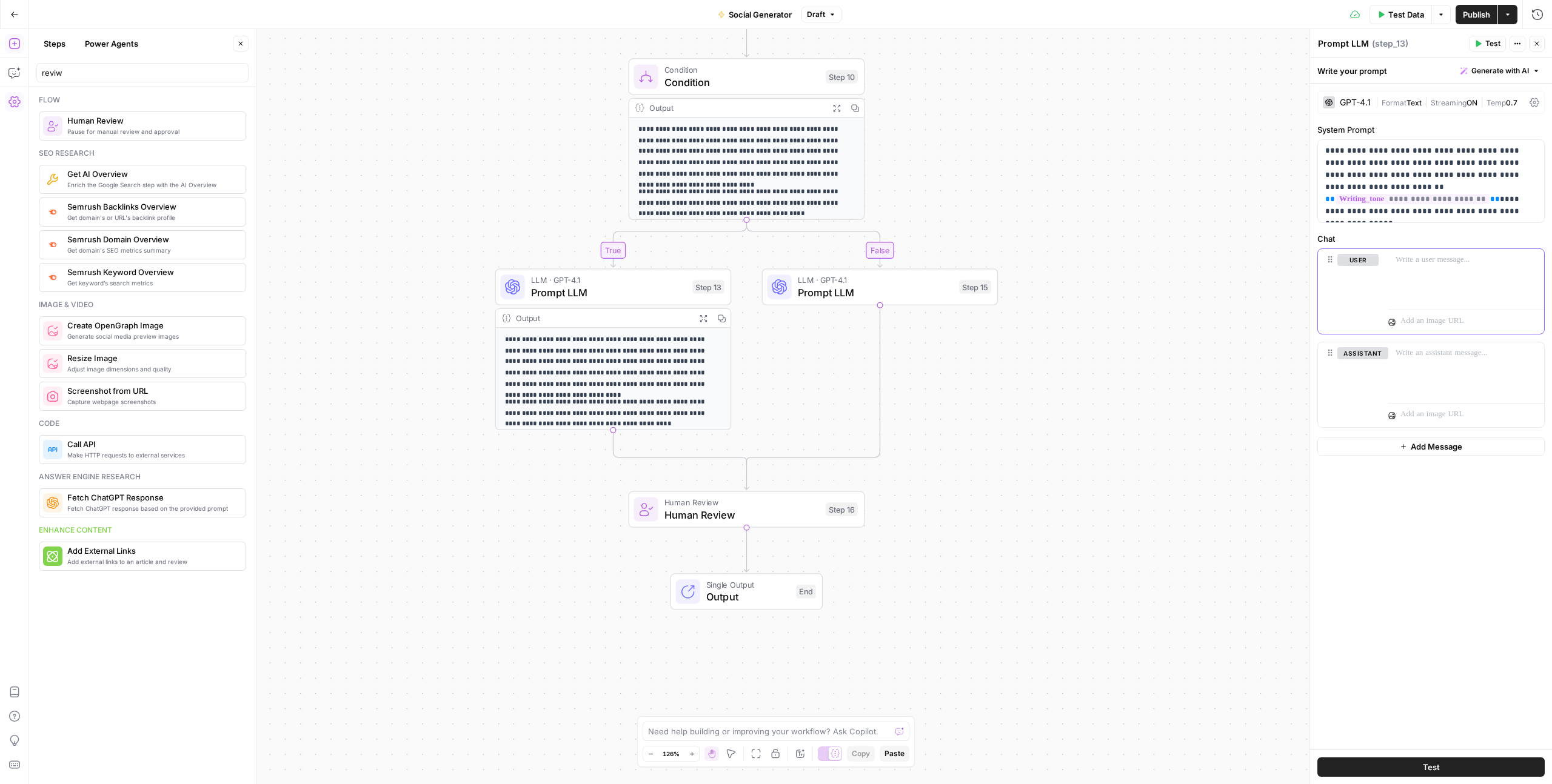
click at [1425, 274] on div at bounding box center [1466, 276] width 156 height 56
click at [1429, 356] on p at bounding box center [1466, 353] width 141 height 12
click at [1533, 353] on icon "button" at bounding box center [1533, 353] width 6 height 6
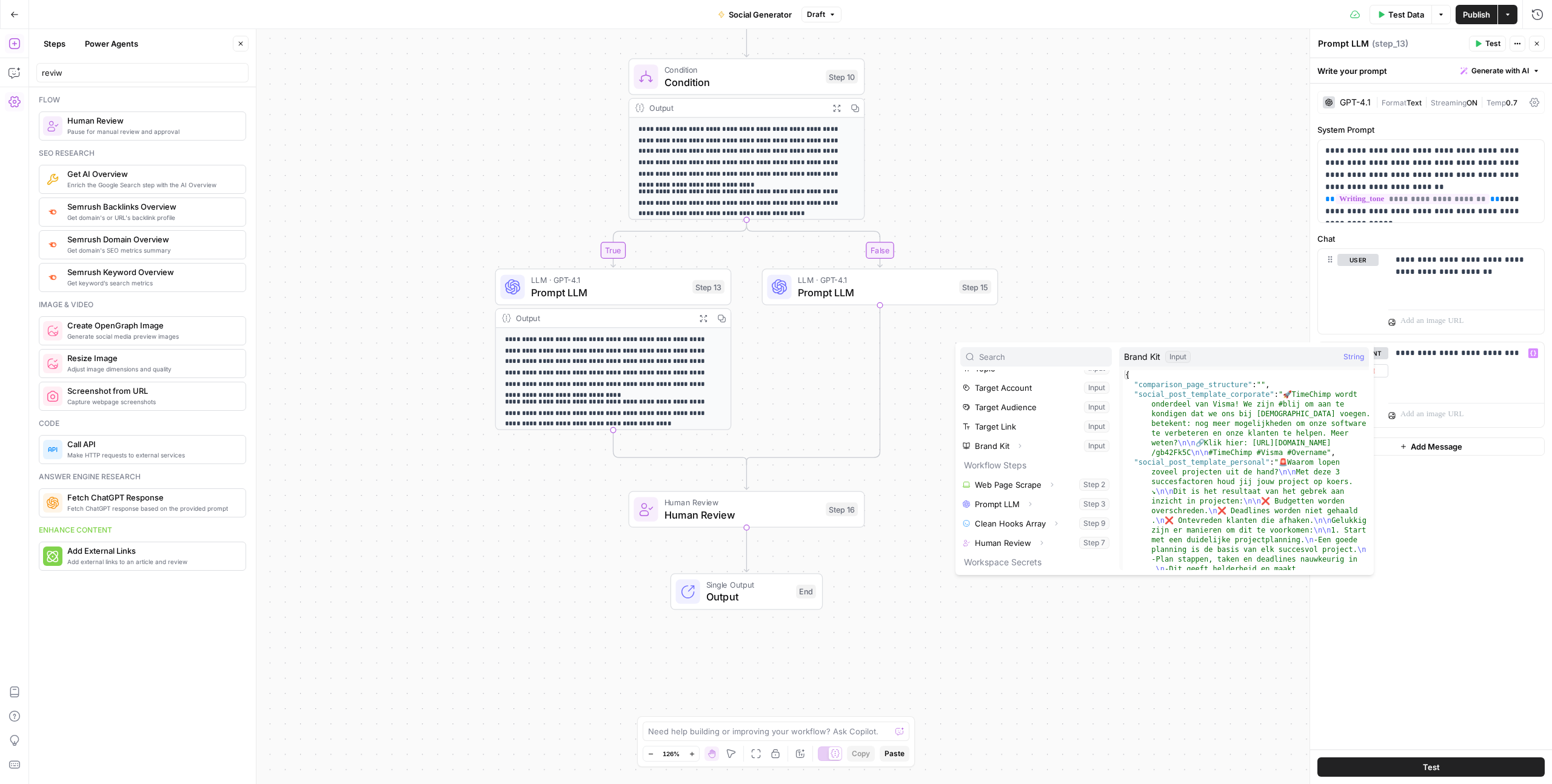
scroll to position [0, 0]
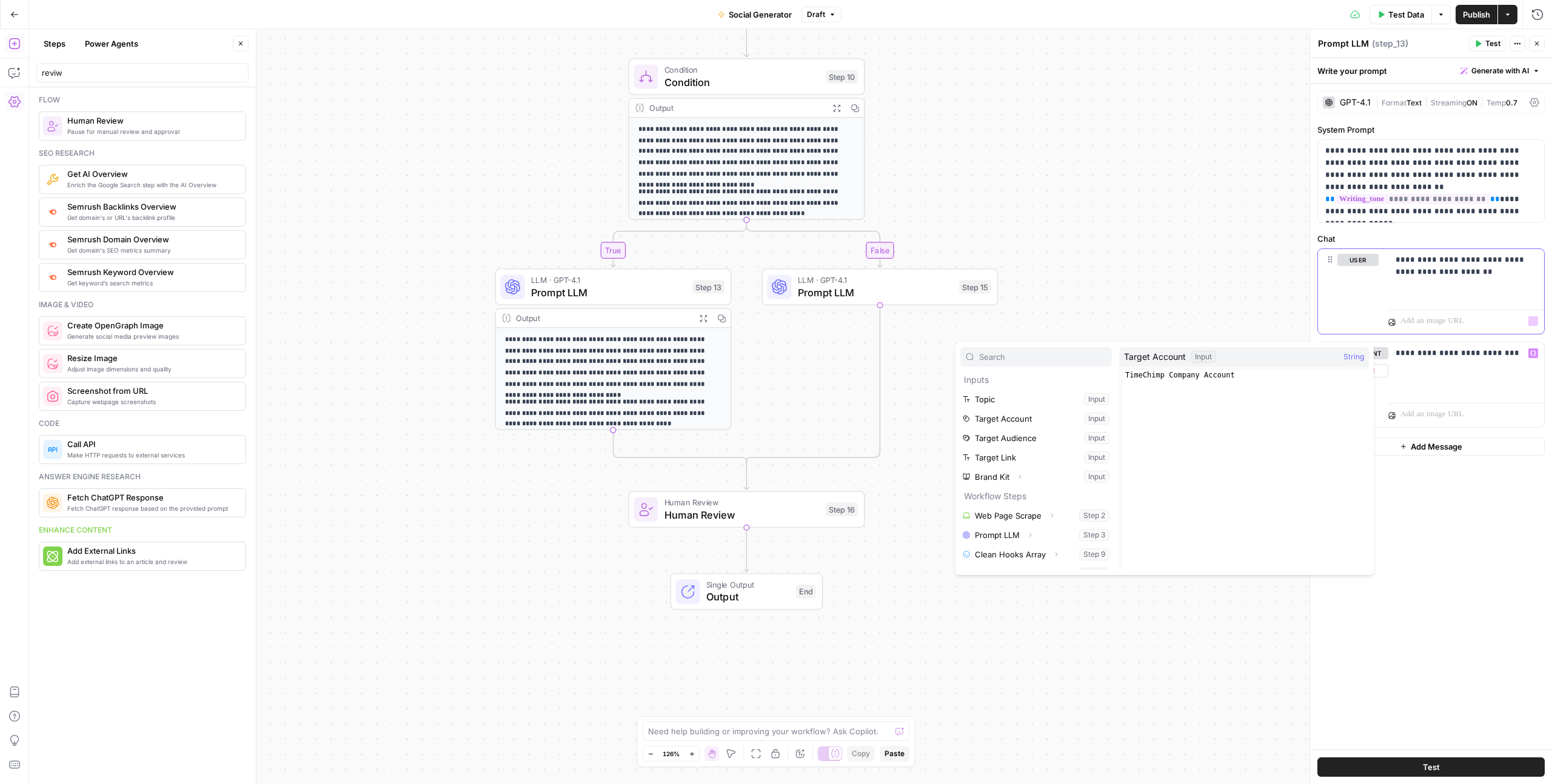
click at [1447, 294] on div "**********" at bounding box center [1466, 276] width 156 height 56
drag, startPoint x: 1466, startPoint y: 279, endPoint x: 1490, endPoint y: 262, distance: 29.4
click at [1490, 262] on div "**********" at bounding box center [1466, 276] width 156 height 56
click at [1496, 355] on p "**********" at bounding box center [1466, 353] width 141 height 12
click at [1534, 354] on icon "button" at bounding box center [1533, 353] width 6 height 6
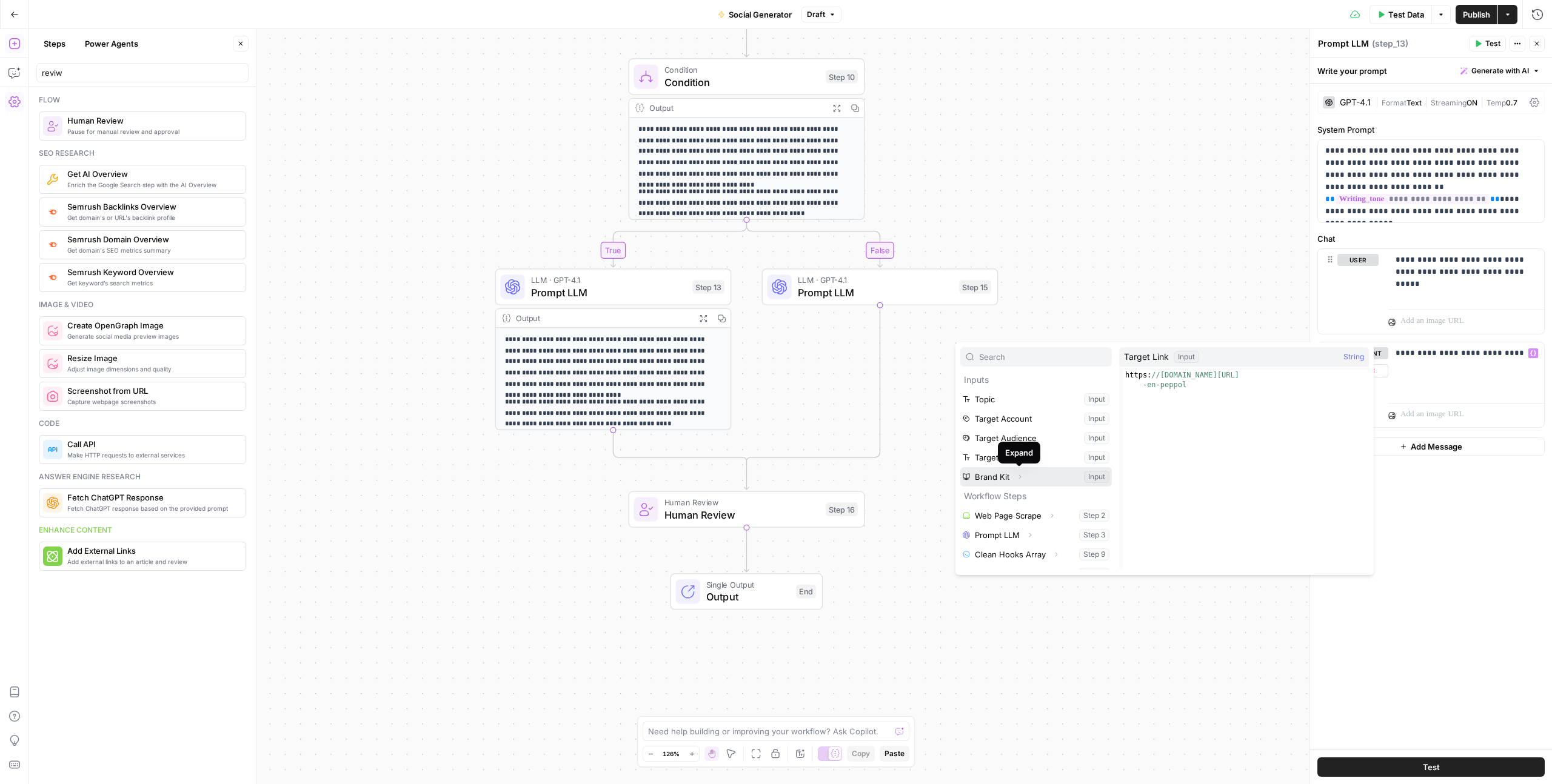
click at [1019, 478] on icon "button" at bounding box center [1019, 477] width 7 height 7
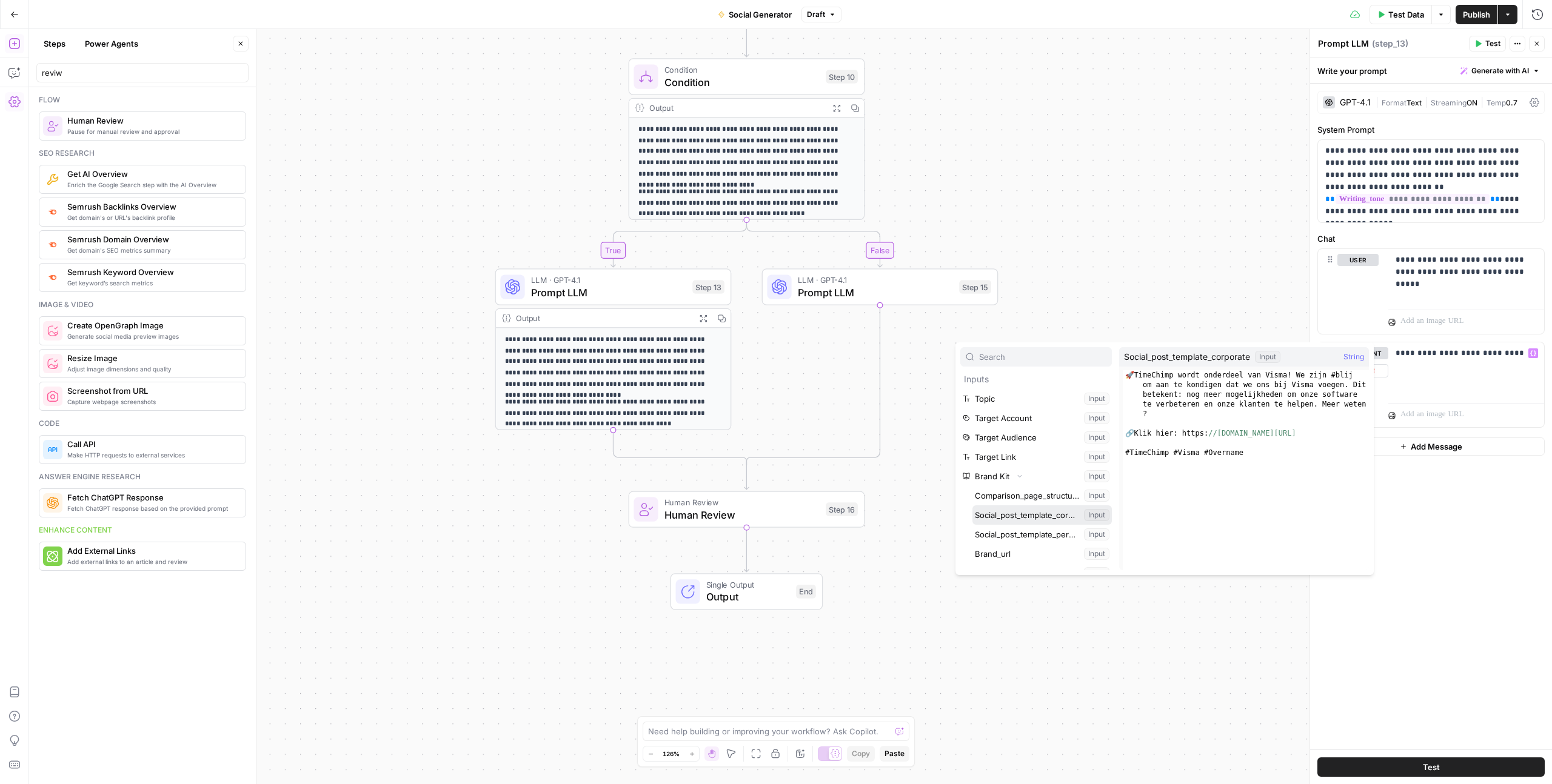
click at [1016, 516] on button "Select variable Social_post_template_corporate" at bounding box center [1042, 515] width 140 height 20
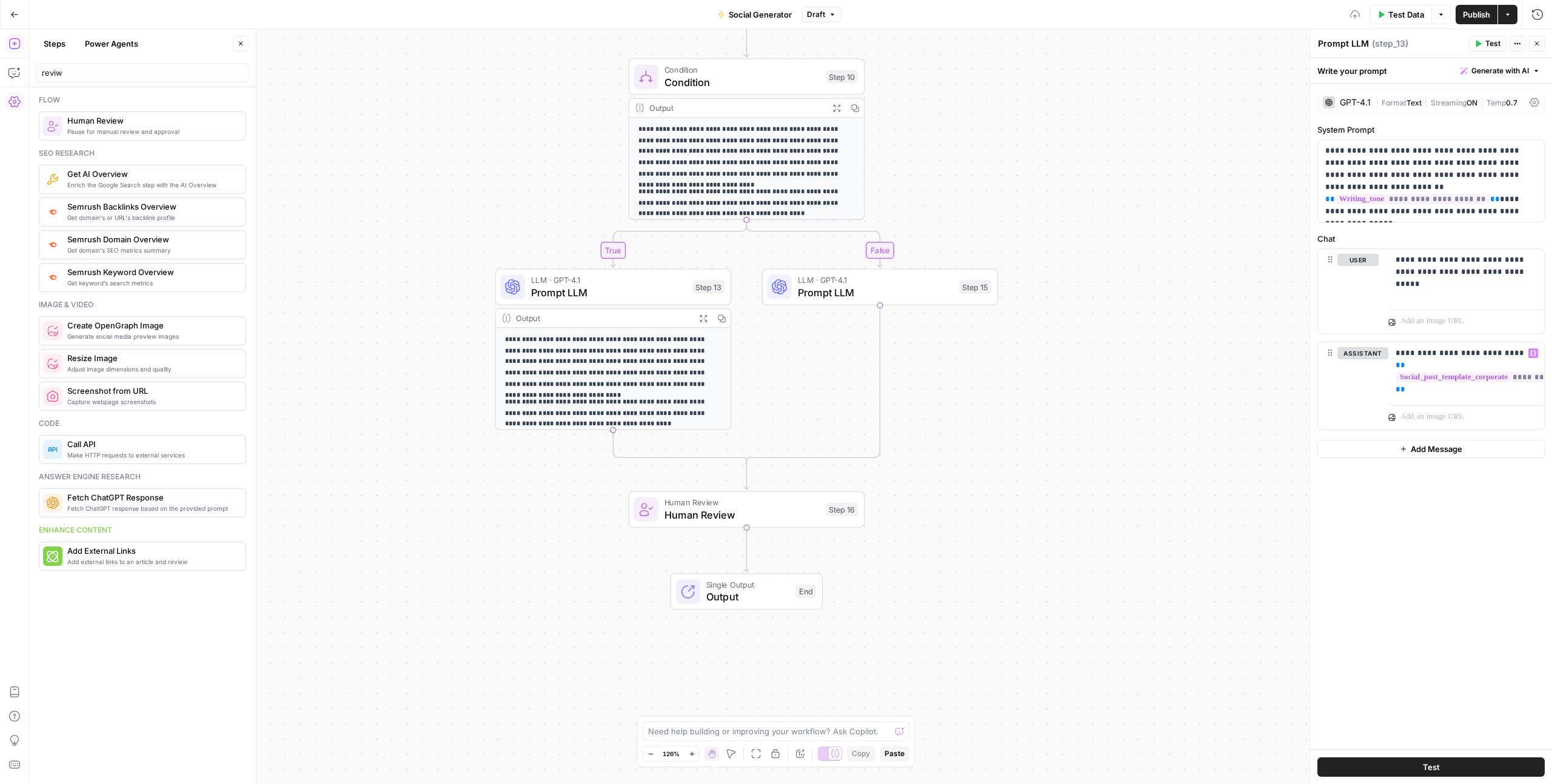
click at [1381, 452] on button "Add Message" at bounding box center [1431, 448] width 228 height 18
click at [1412, 448] on p at bounding box center [1466, 449] width 141 height 12
click at [1419, 451] on p at bounding box center [1466, 449] width 141 height 12
paste div
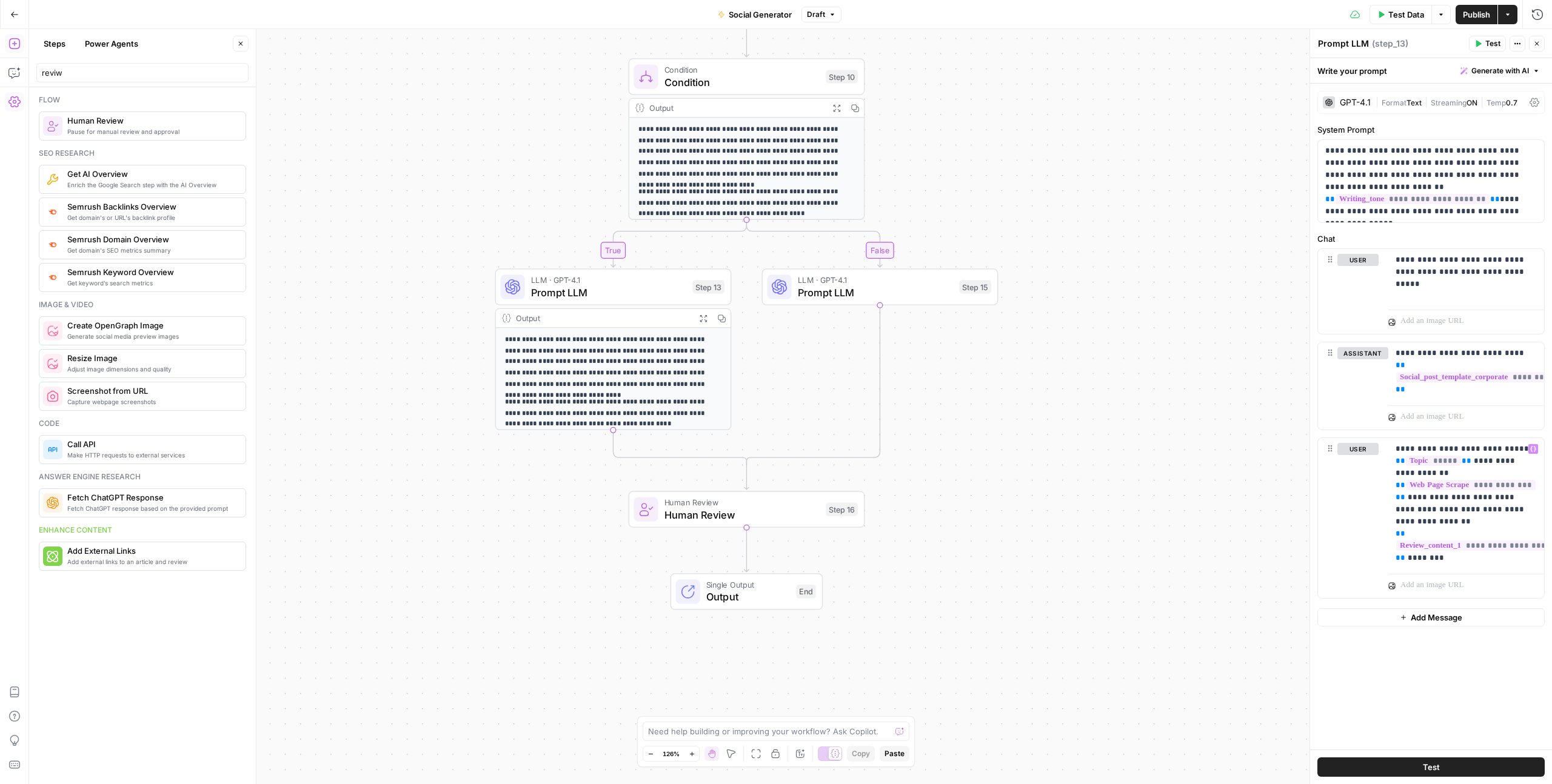
click at [1361, 666] on div "**********" at bounding box center [1431, 416] width 242 height 666
click at [1382, 769] on button "Test" at bounding box center [1431, 767] width 228 height 20
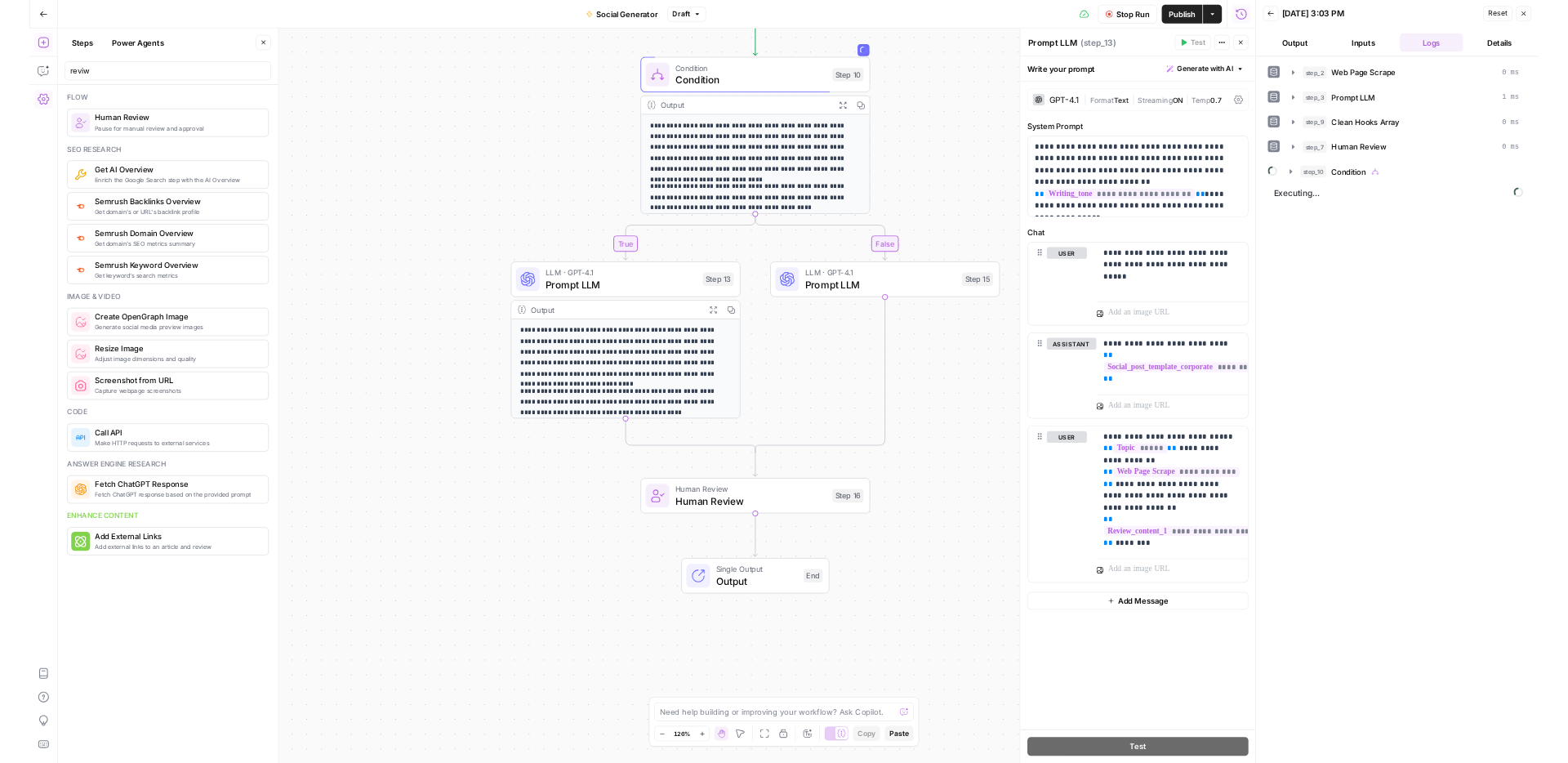
scroll to position [58, 0]
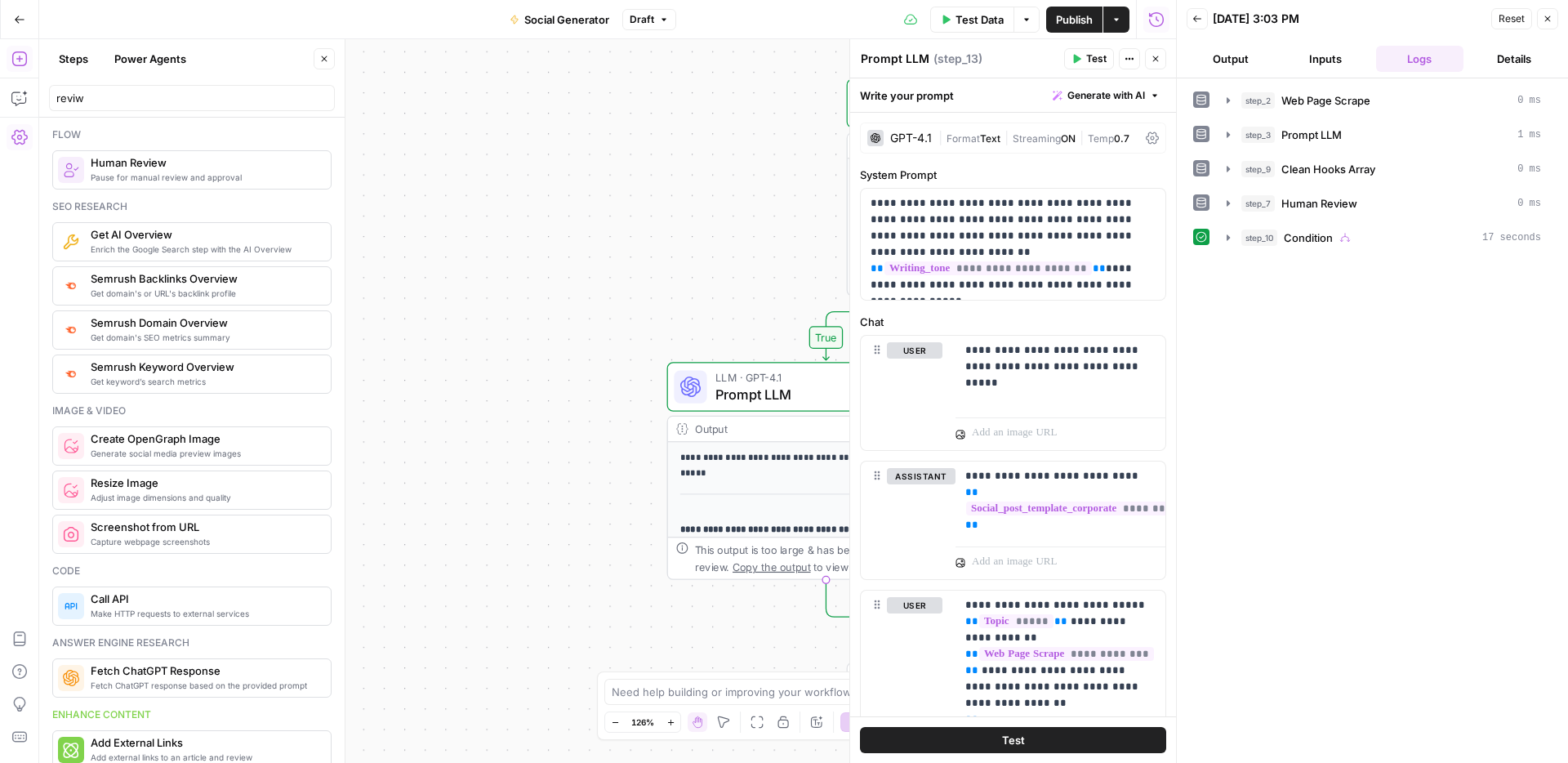
click at [1159, 59] on icon "button" at bounding box center [1155, 59] width 10 height 10
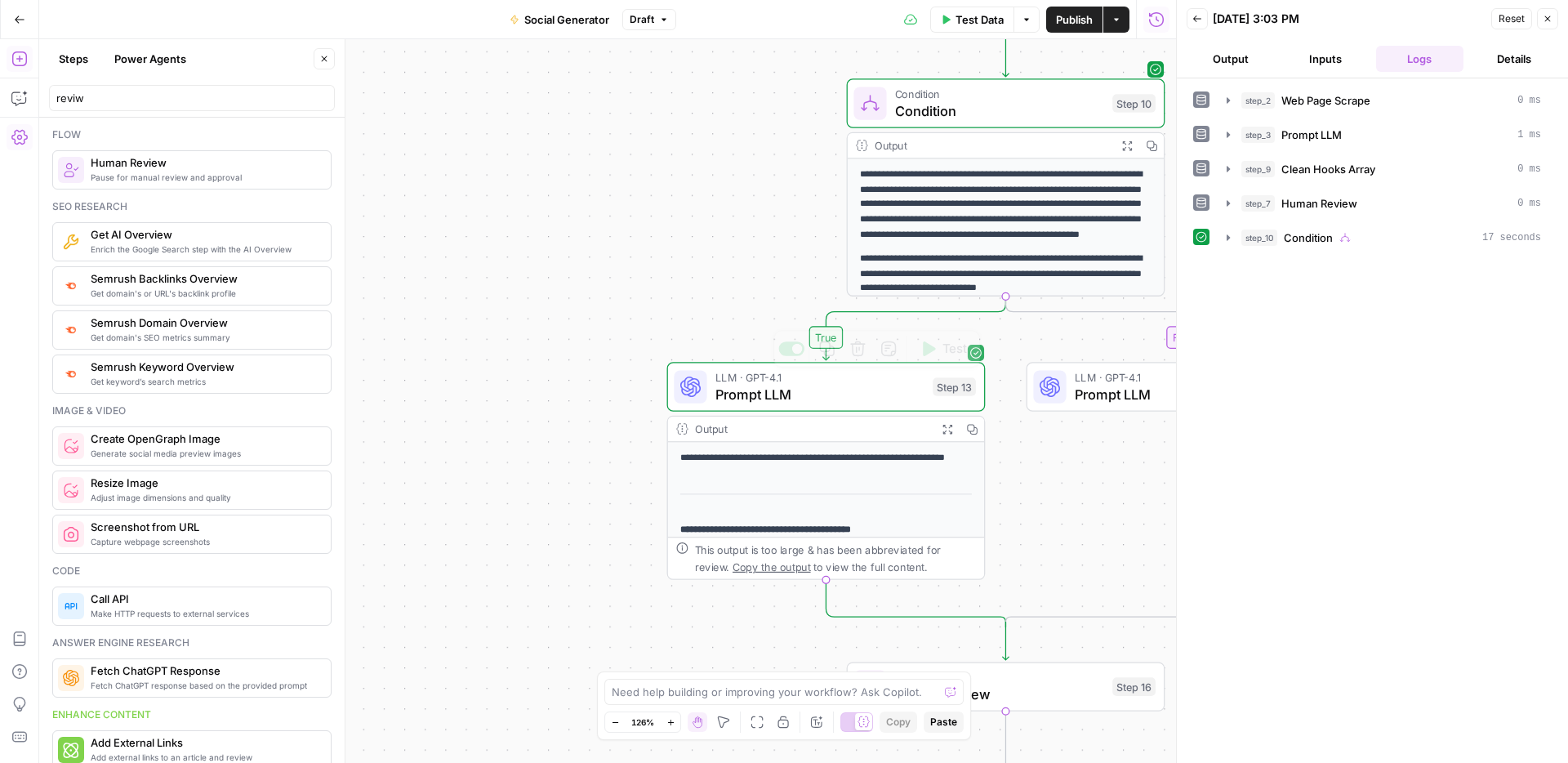
click at [1007, 199] on p "**********" at bounding box center [1005, 204] width 293 height 75
click at [837, 493] on hr at bounding box center [826, 493] width 292 height 1
click at [941, 431] on icon "button" at bounding box center [947, 429] width 12 height 12
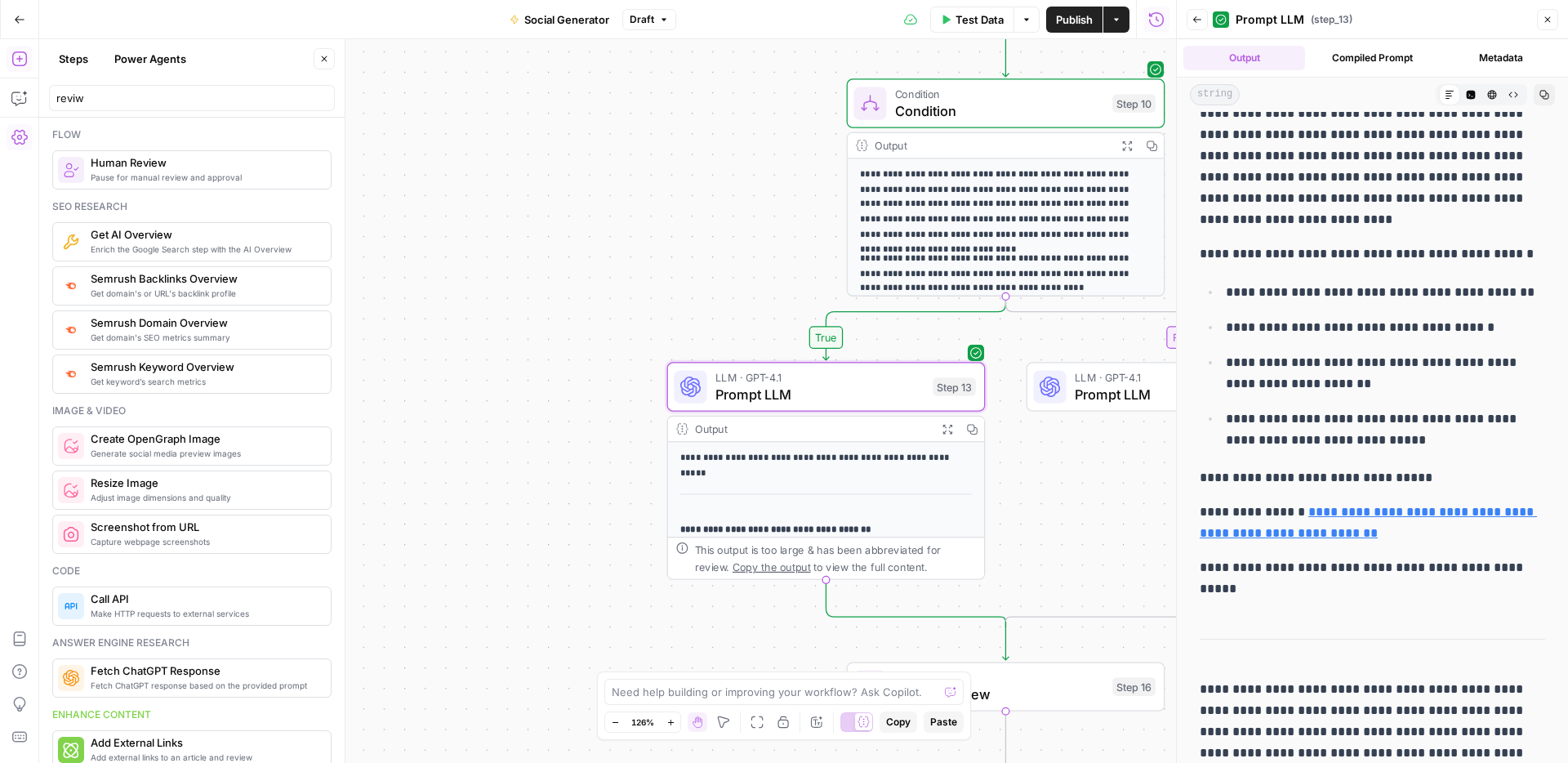
scroll to position [473, 0]
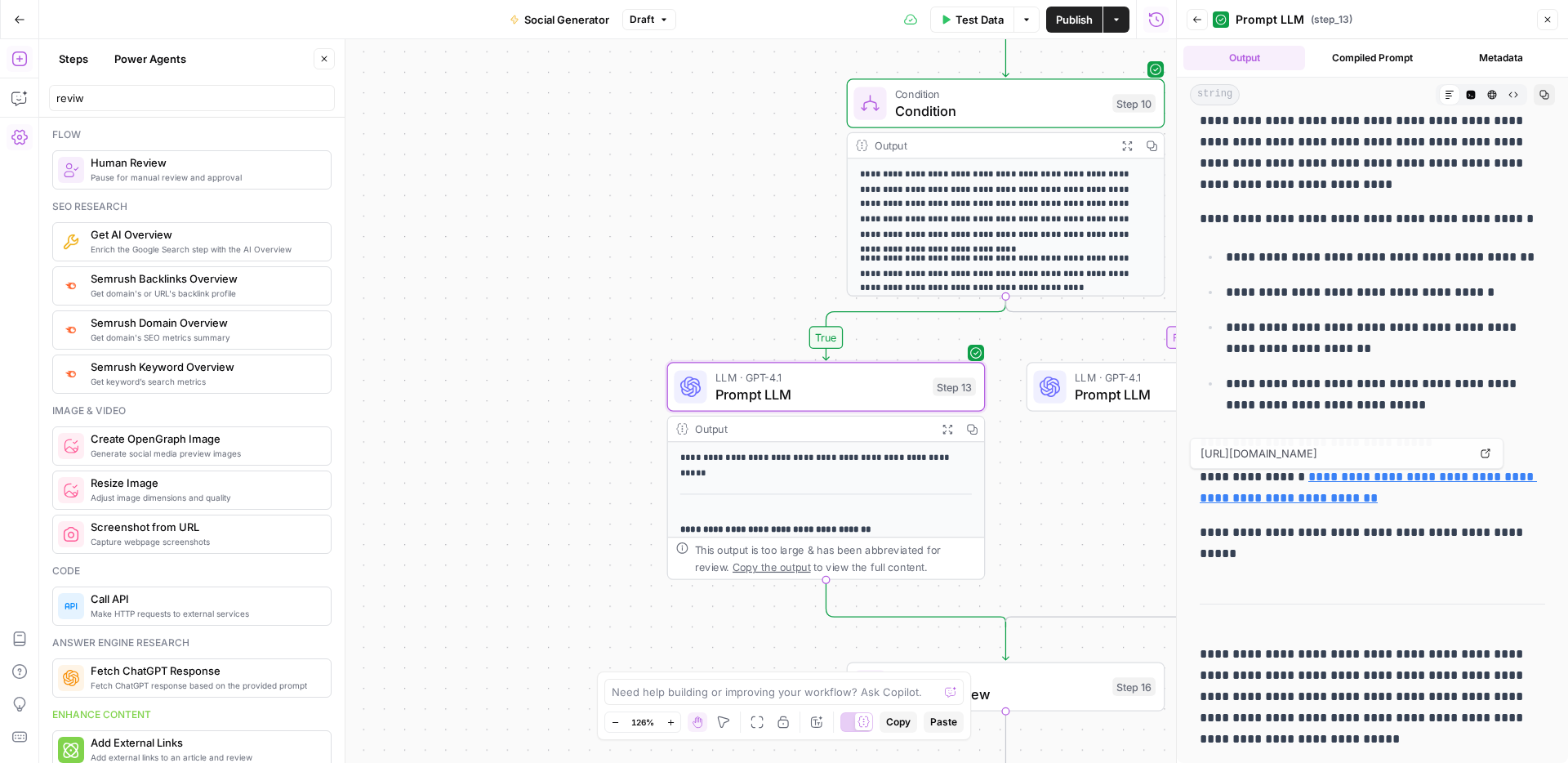
click at [830, 517] on div "**********" at bounding box center [826, 640] width 316 height 397
click at [951, 426] on icon "button" at bounding box center [946, 428] width 9 height 9
click at [889, 392] on span "Prompt LLM" at bounding box center [820, 393] width 209 height 21
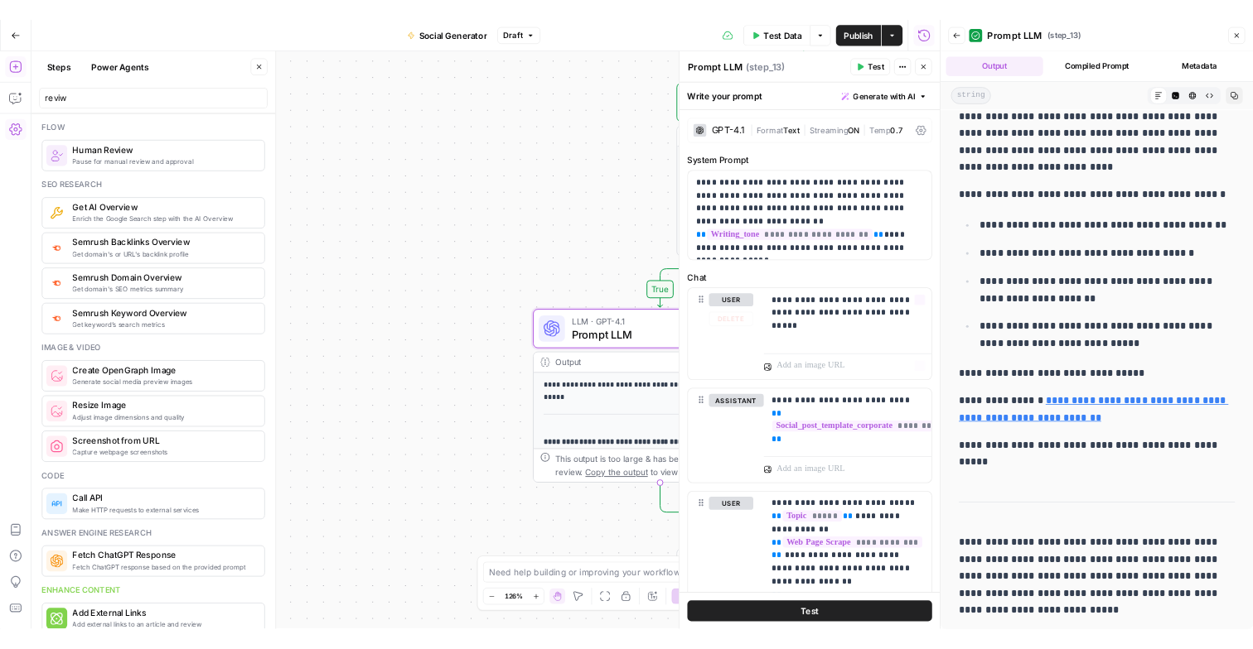
scroll to position [139, 0]
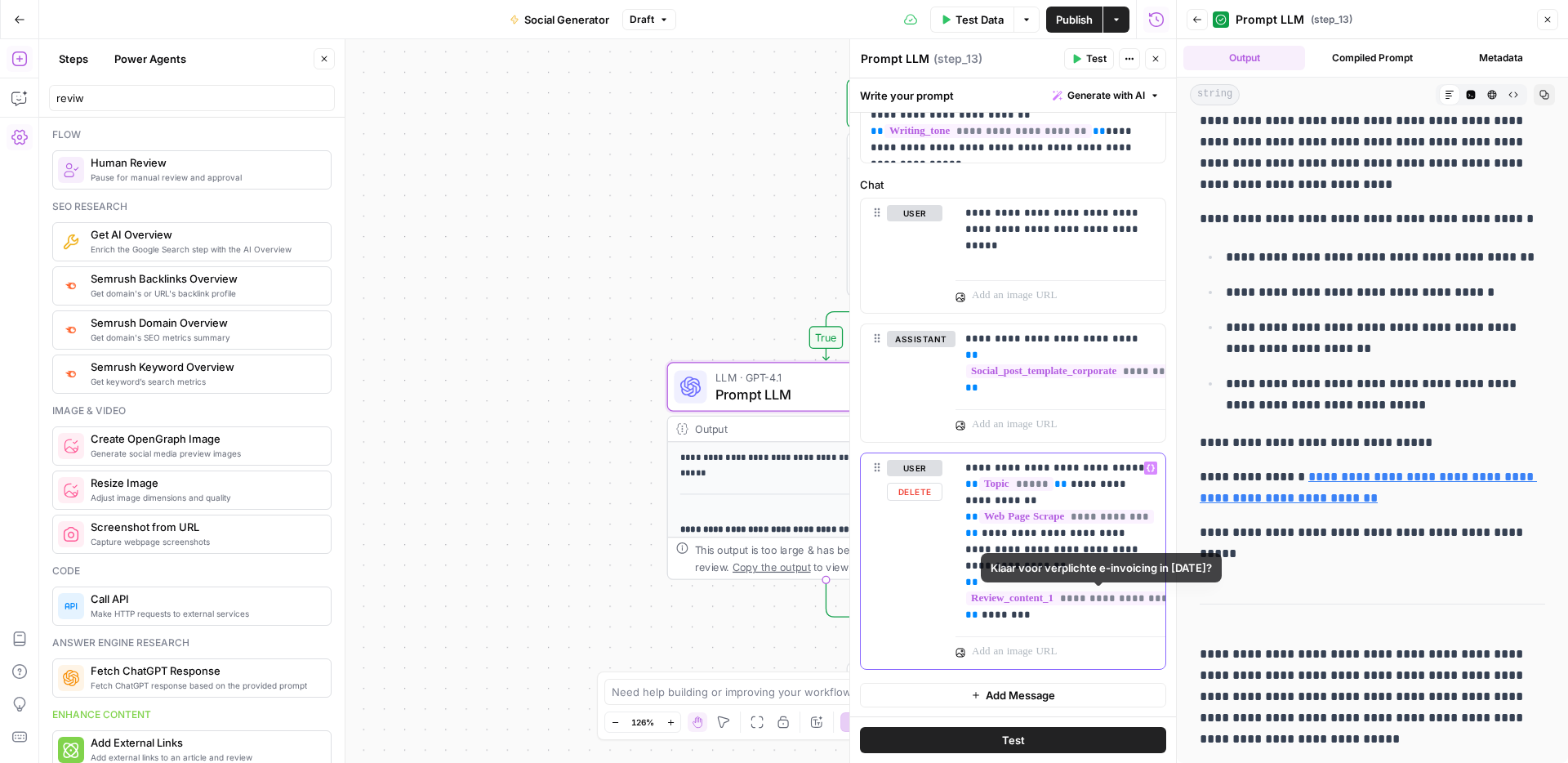
click at [1035, 617] on p "**********" at bounding box center [1059, 541] width 190 height 164
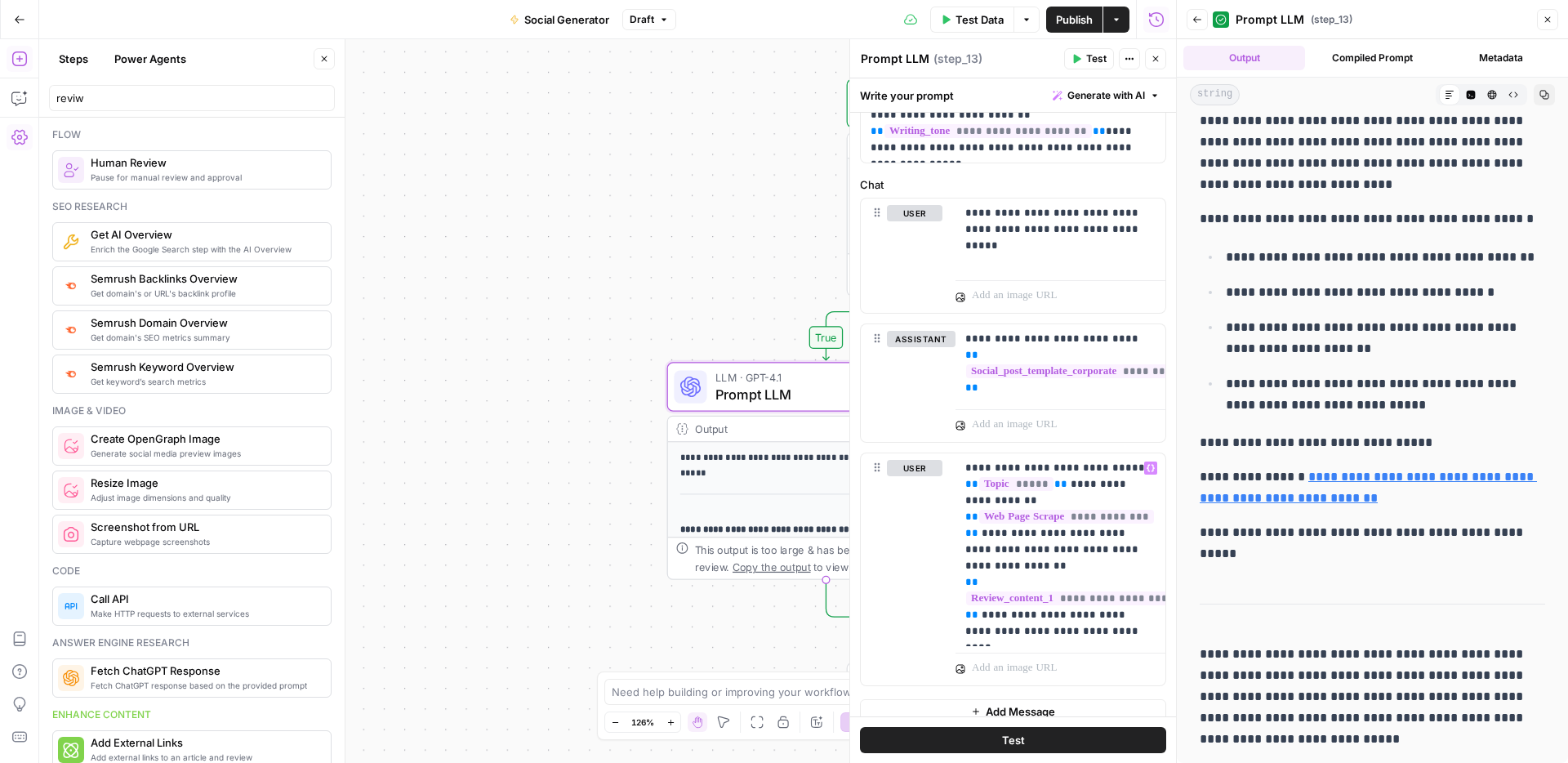
click at [1015, 740] on span "Test" at bounding box center [1012, 739] width 23 height 17
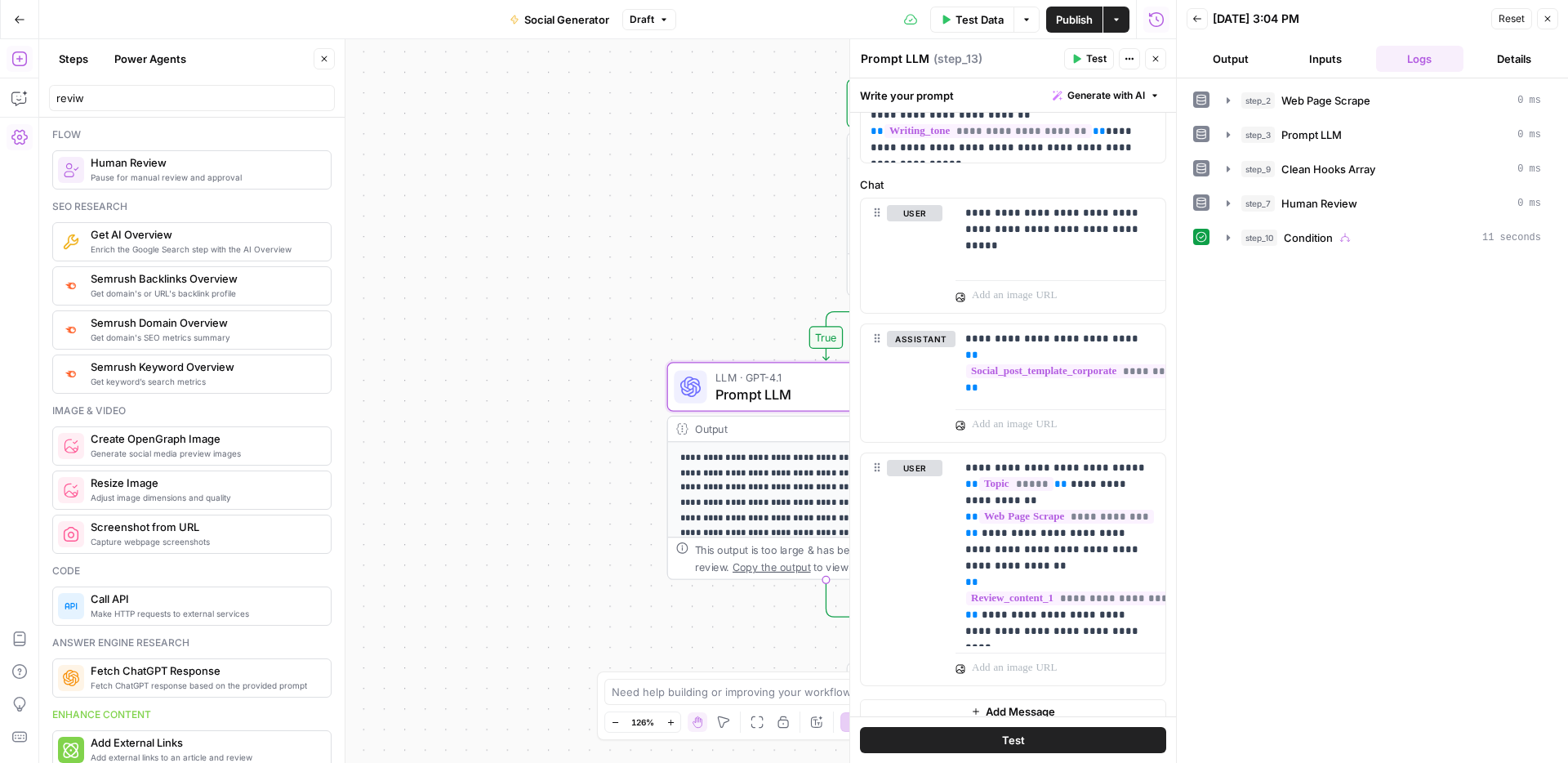
click at [1548, 12] on button "Close" at bounding box center [1547, 19] width 22 height 22
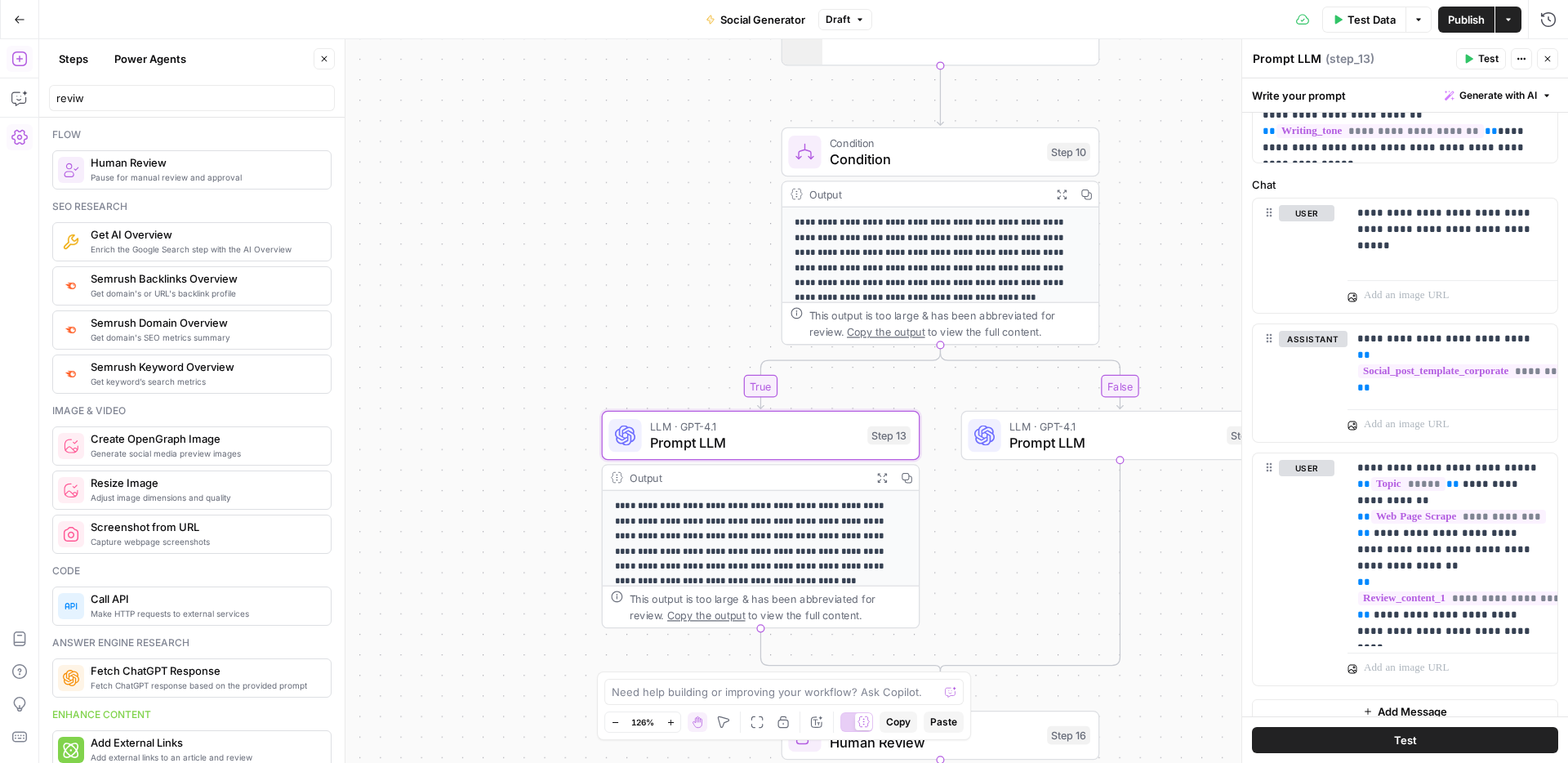
click at [1059, 188] on icon "button" at bounding box center [1061, 194] width 12 height 12
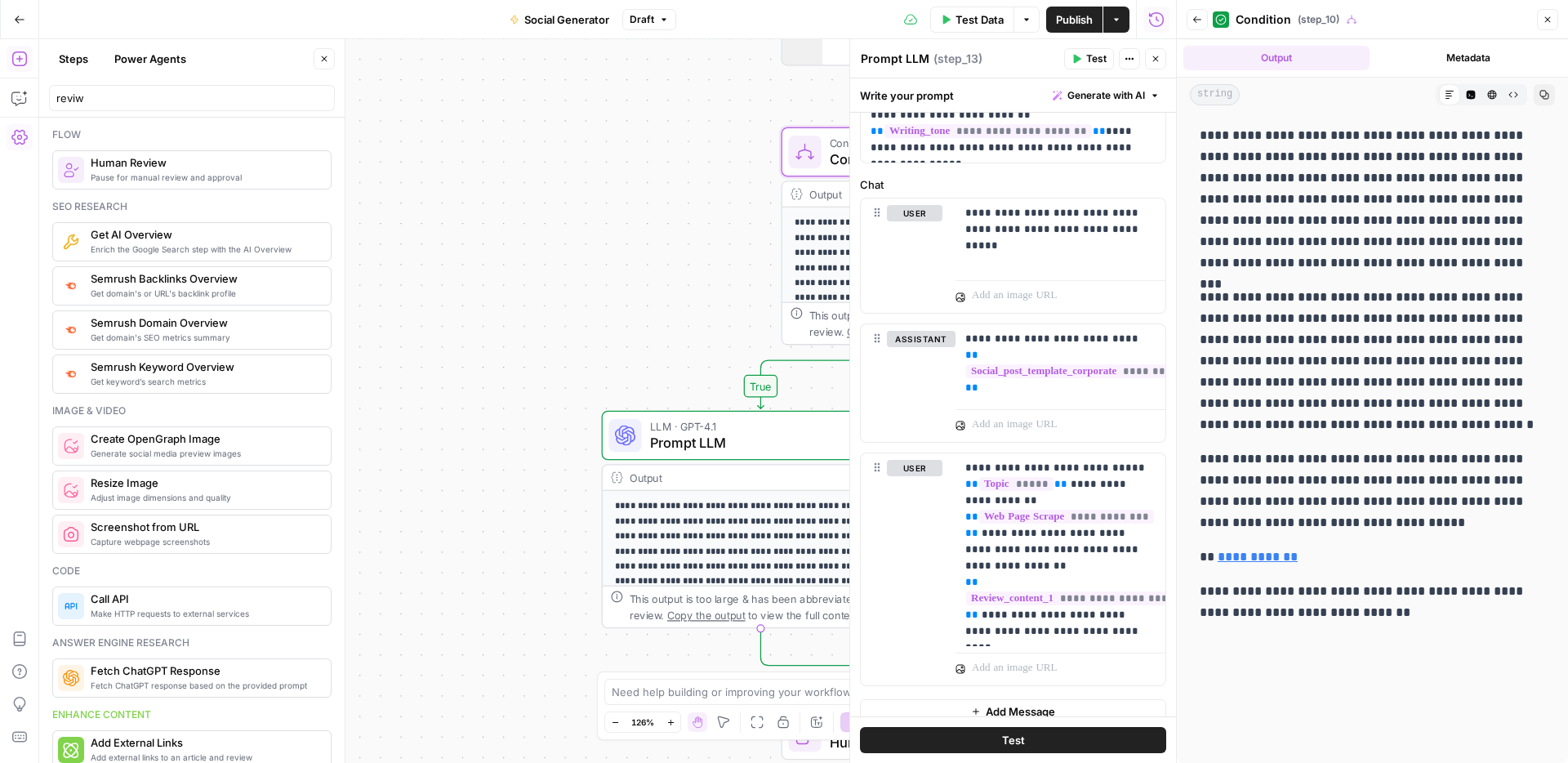
click at [1548, 17] on icon "button" at bounding box center [1547, 20] width 6 height 6
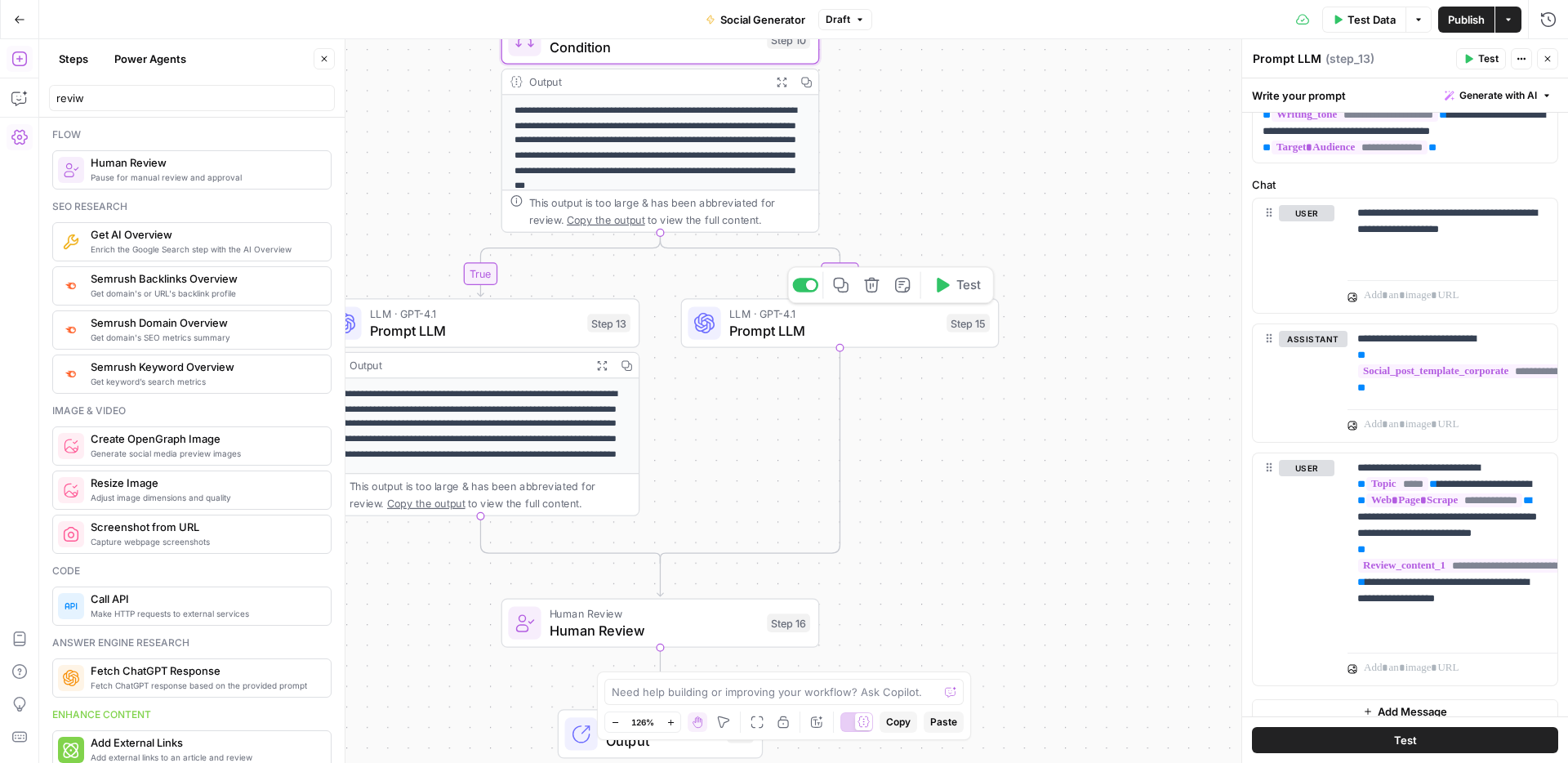
click at [871, 287] on icon "button" at bounding box center [871, 285] width 17 height 17
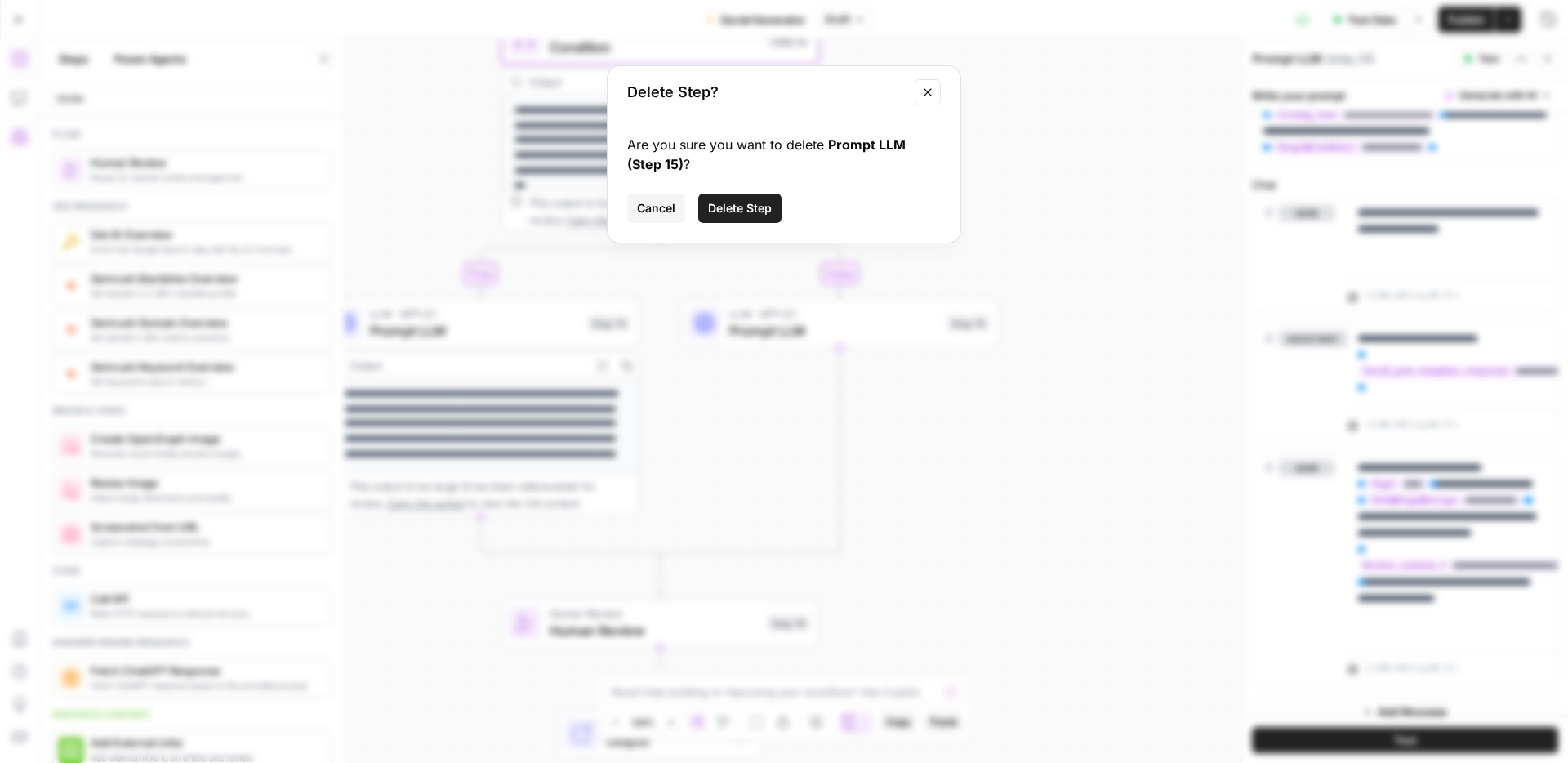
click at [729, 203] on span "Delete Step" at bounding box center [739, 208] width 64 height 17
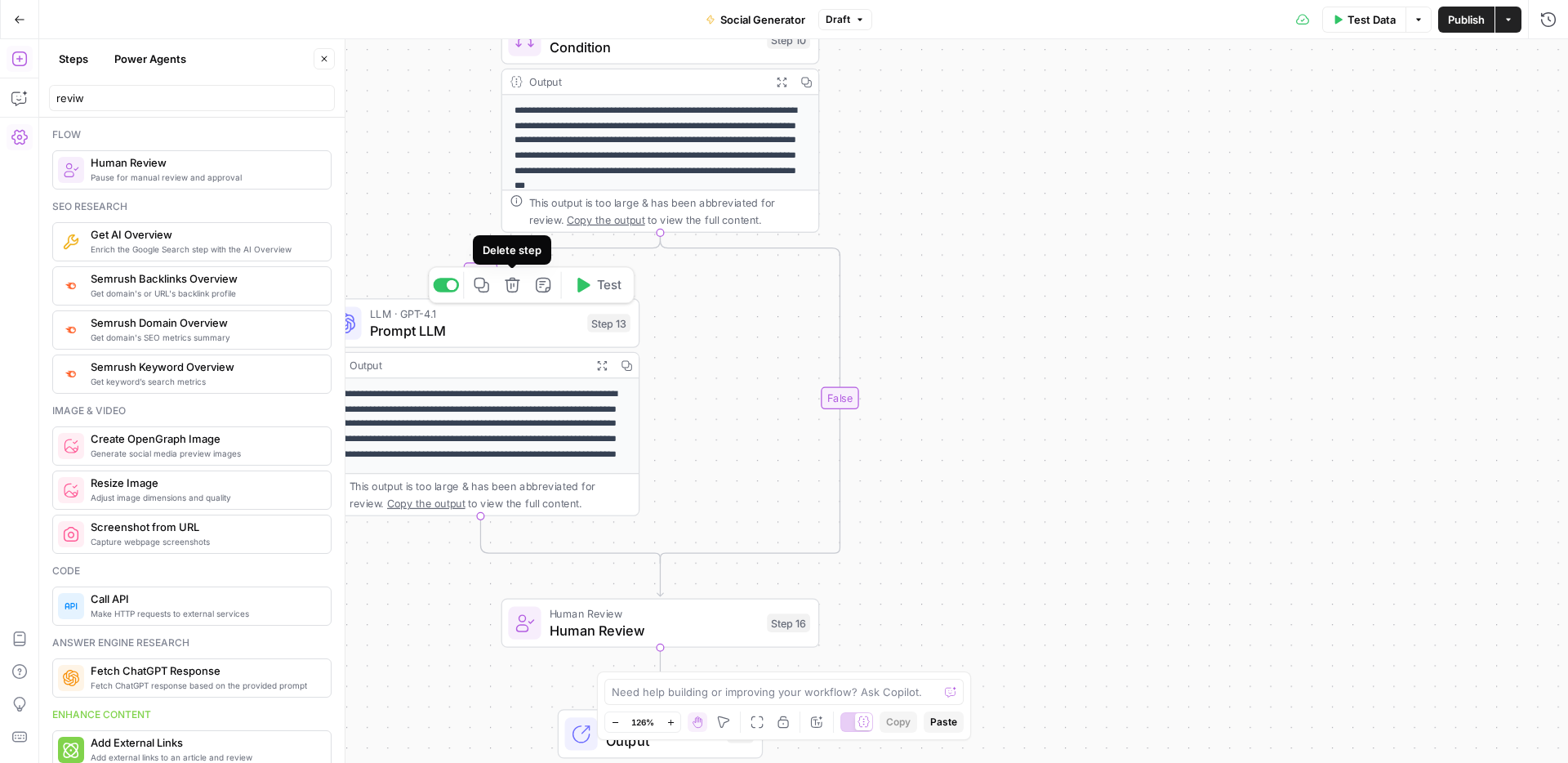
click at [485, 288] on icon "button" at bounding box center [481, 285] width 17 height 17
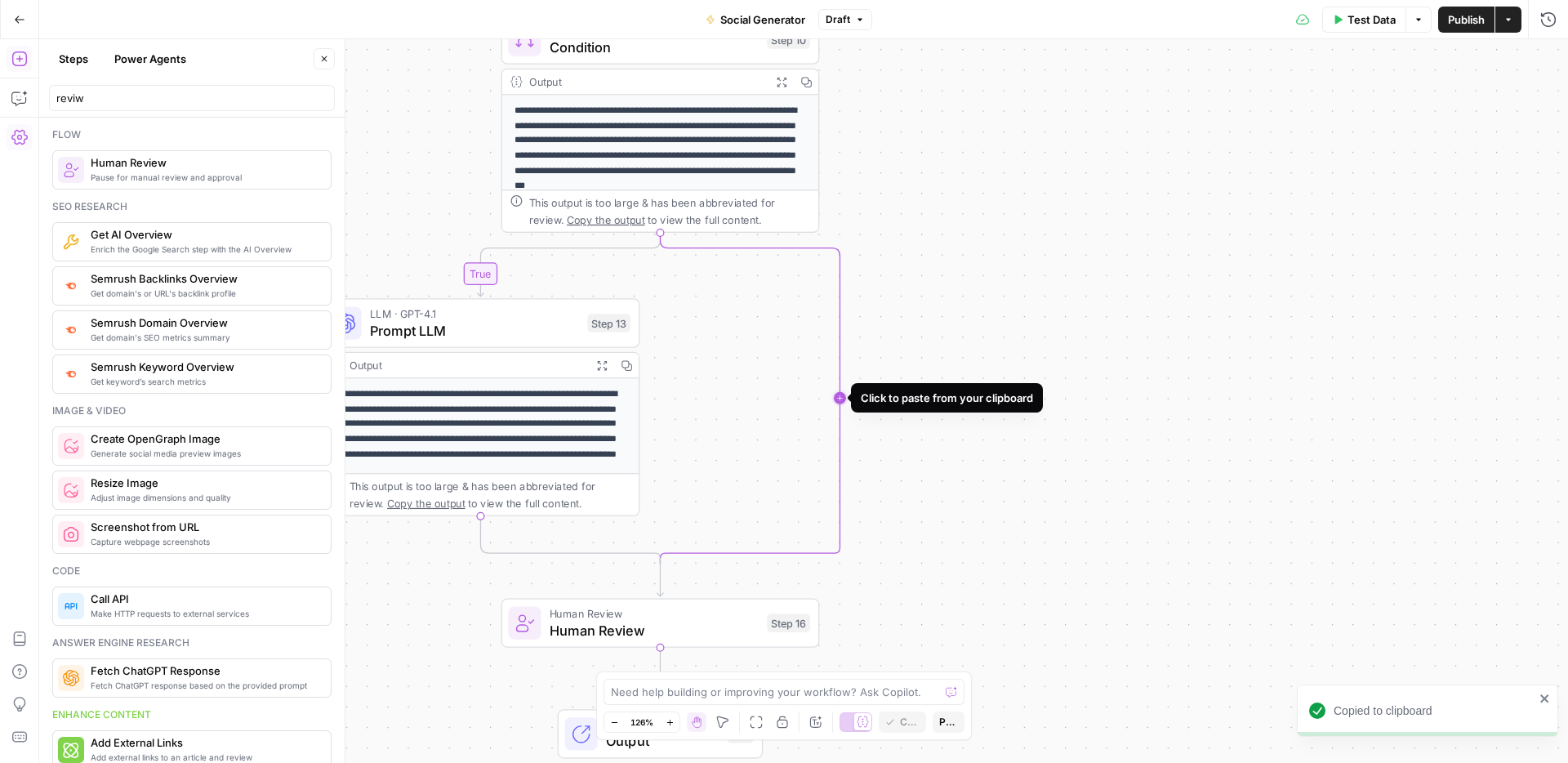
click at [840, 396] on icon "Edge from step_10 to step_10-conditional-end" at bounding box center [749, 398] width 179 height 331
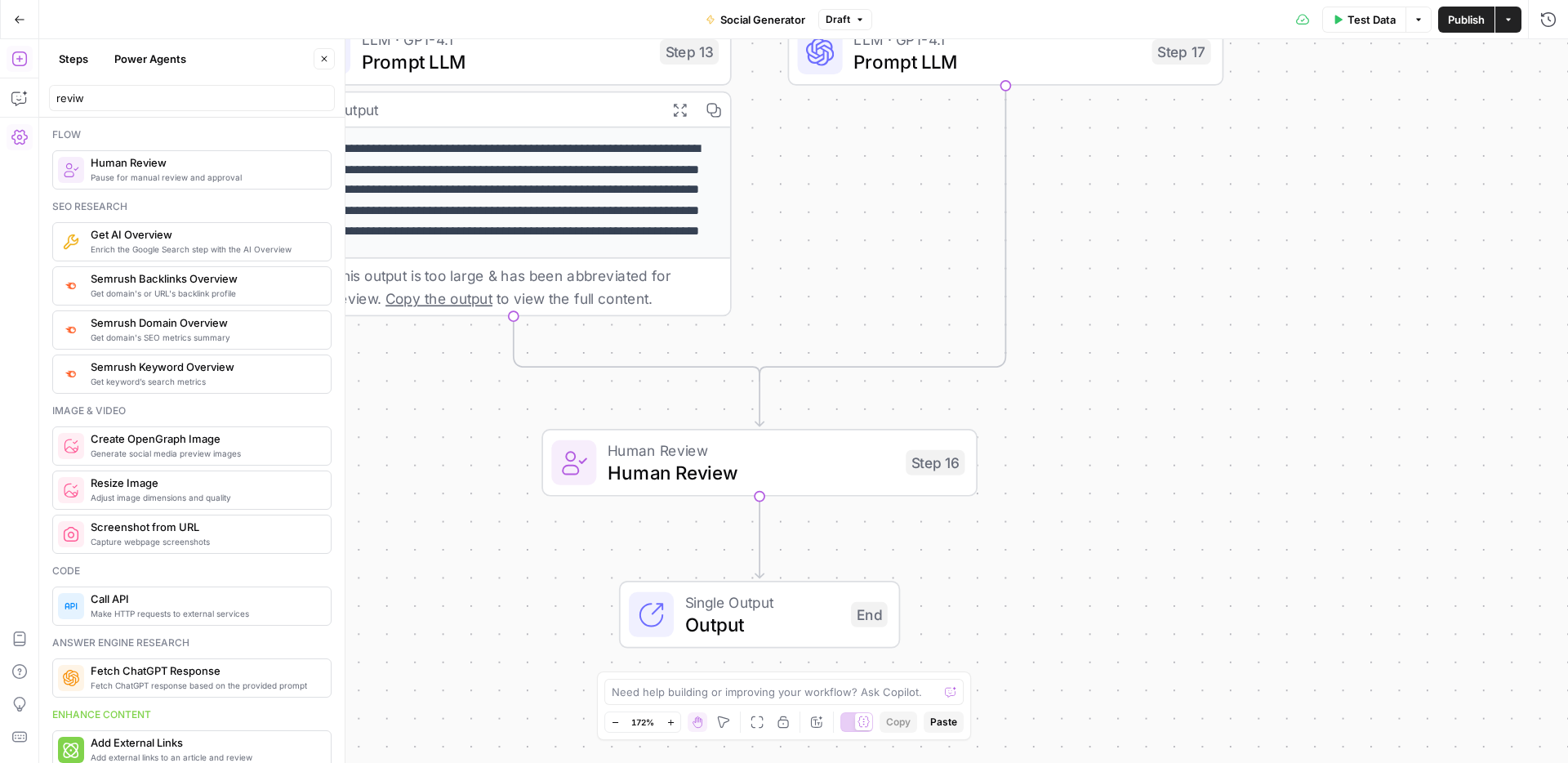
click at [1448, 17] on span "Publish" at bounding box center [1466, 20] width 36 height 17
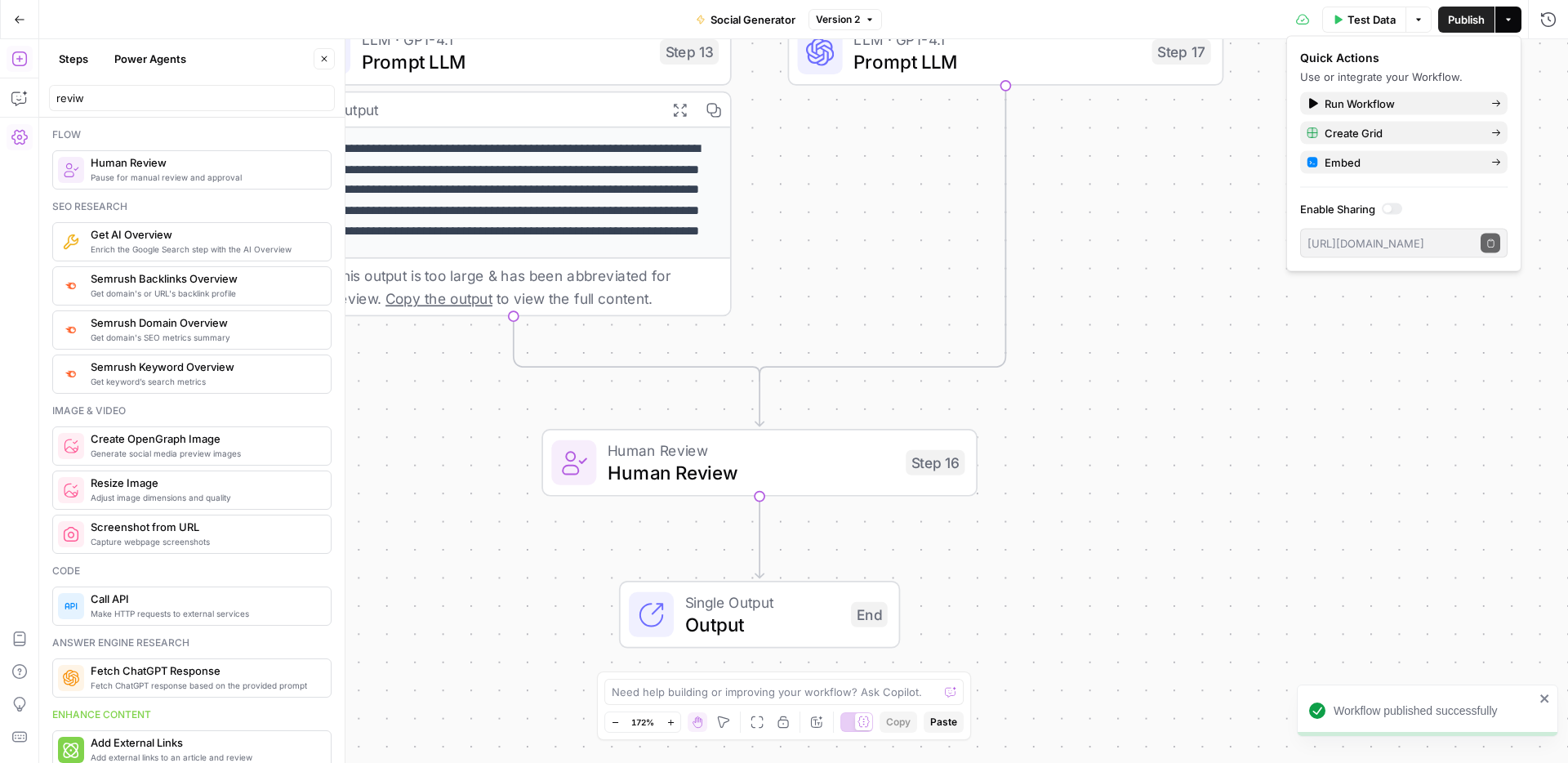
click at [1251, 297] on div "**********" at bounding box center [803, 401] width 1529 height 724
